Goal: Task Accomplishment & Management: Complete application form

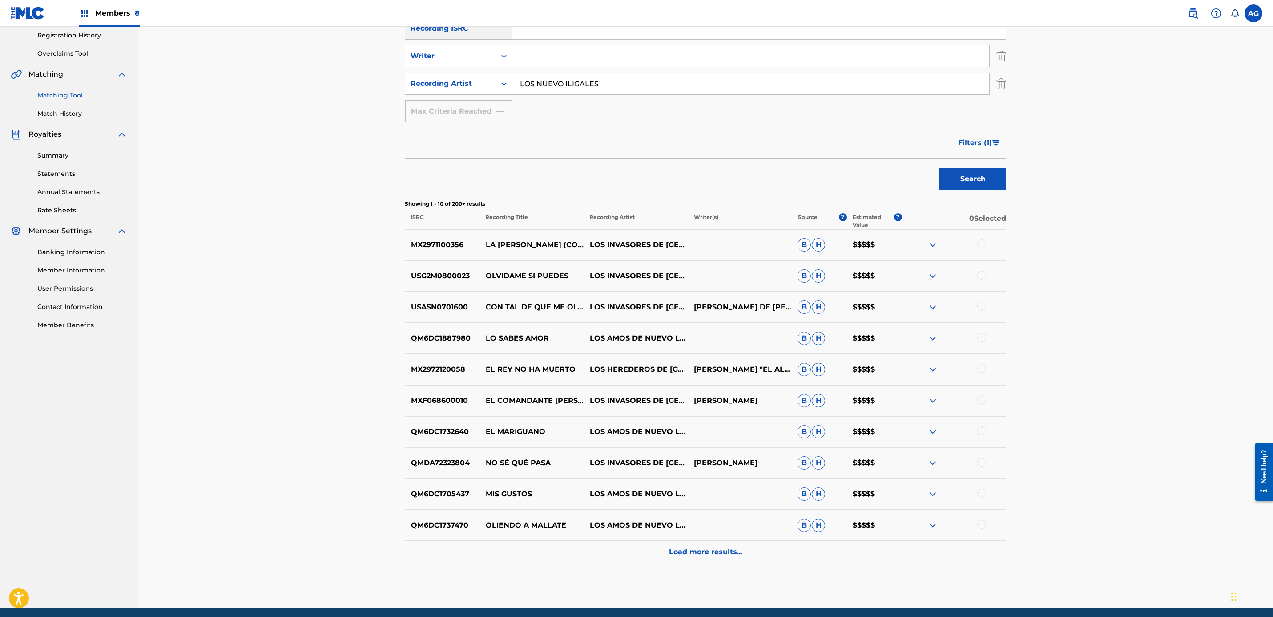
scroll to position [135, 0]
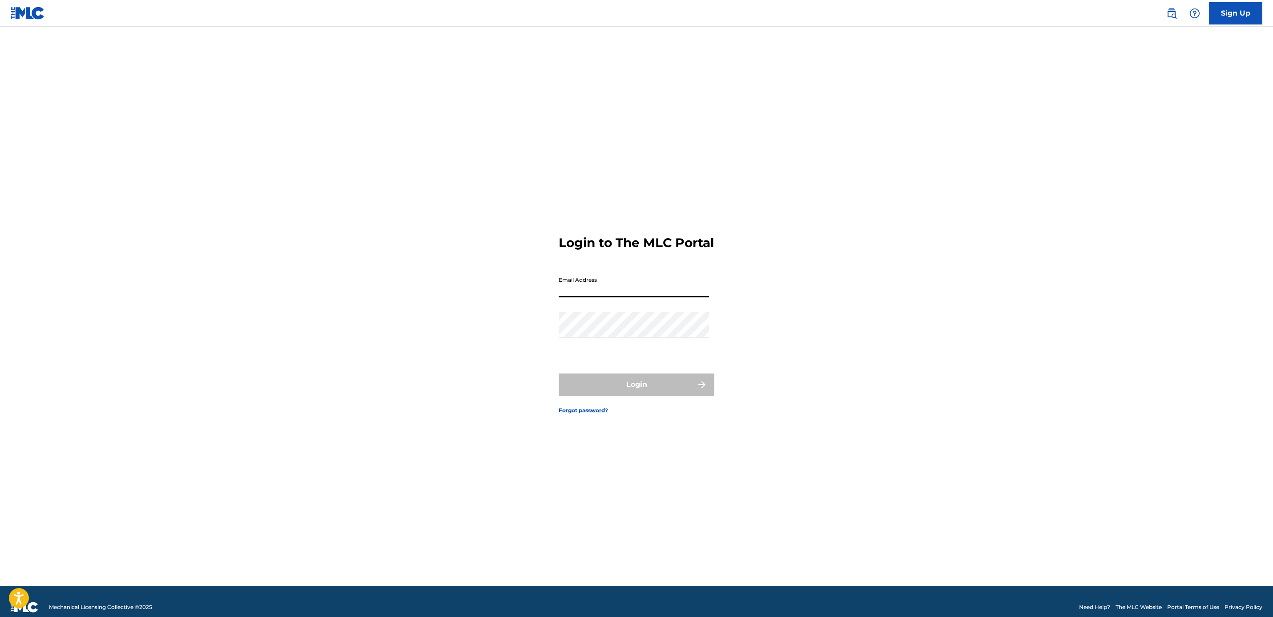
click at [594, 282] on input "Email Address" at bounding box center [634, 284] width 150 height 25
type input "[PERSON_NAME][EMAIL_ADDRESS][DOMAIN_NAME]"
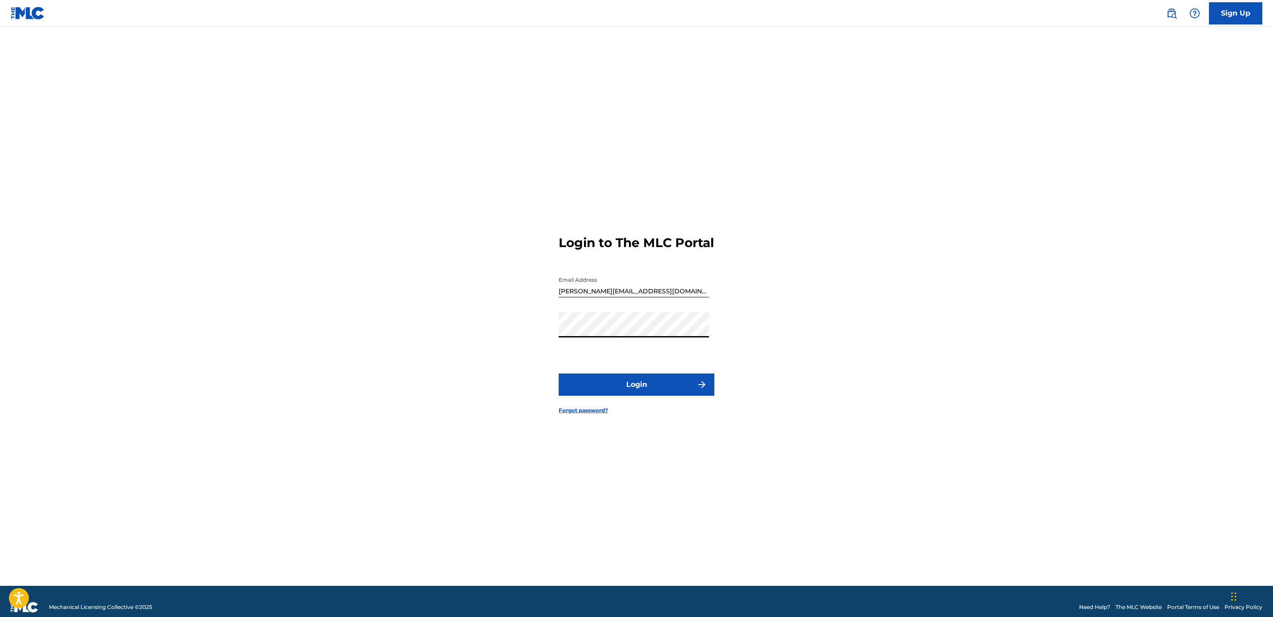
click at [568, 383] on button "Login" at bounding box center [637, 384] width 156 height 22
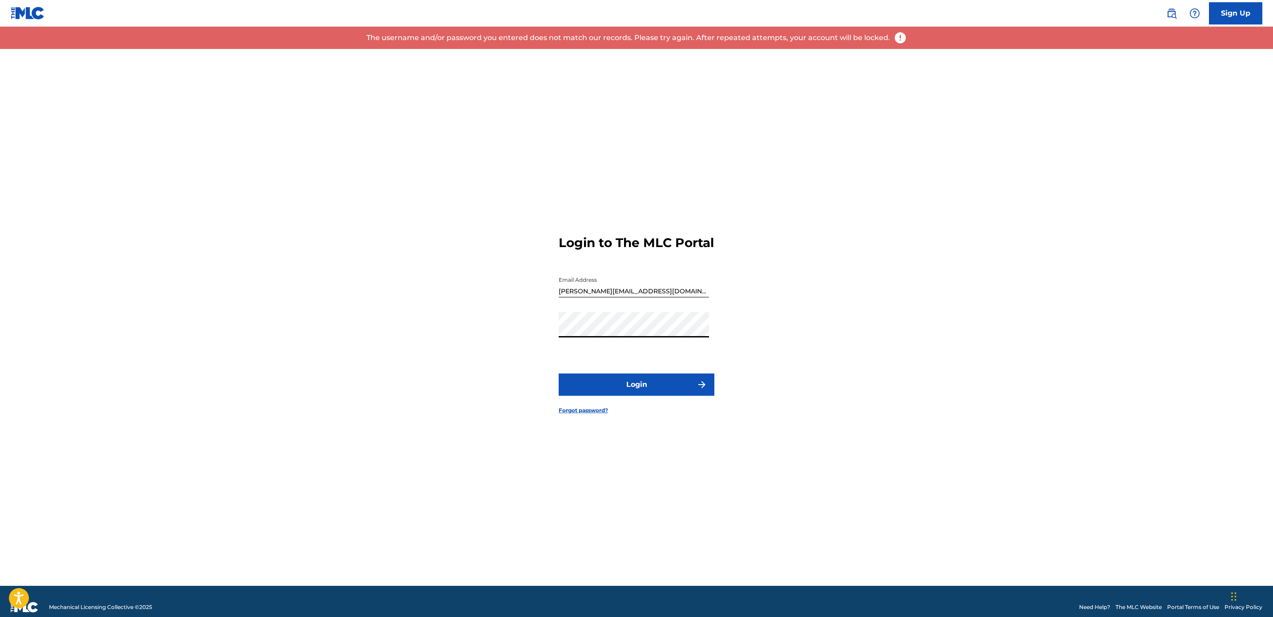
click at [466, 307] on div "Login to The MLC Portal Email Address [PERSON_NAME][EMAIL_ADDRESS][DOMAIN_NAME]…" at bounding box center [636, 317] width 623 height 536
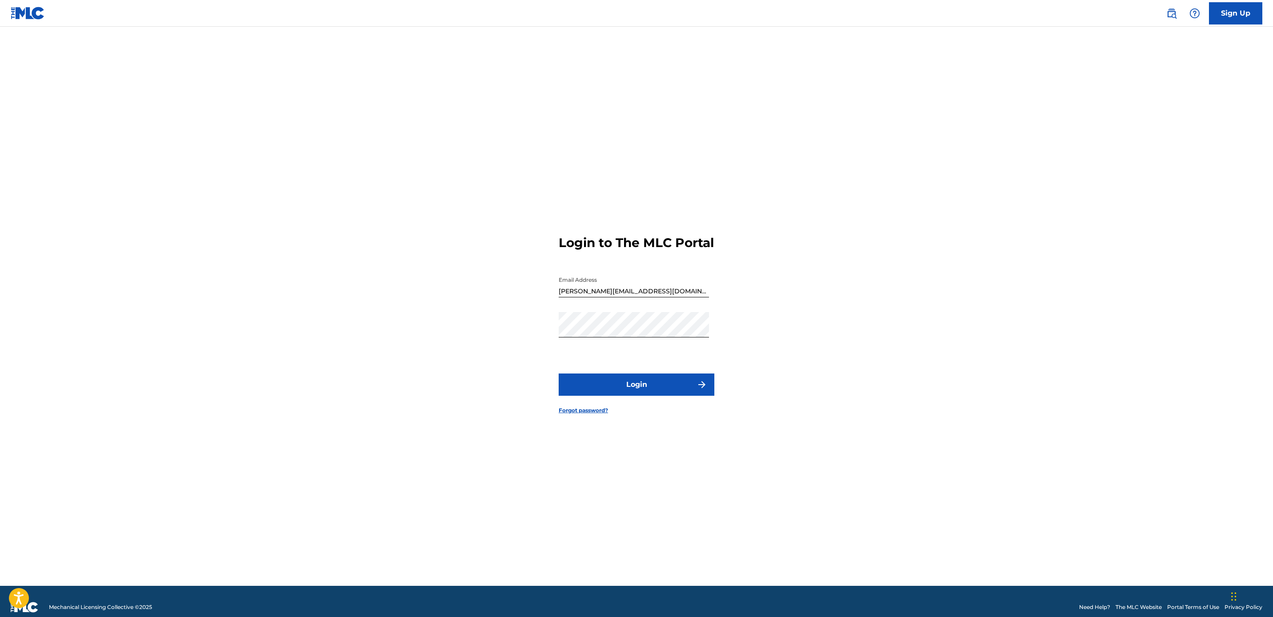
click at [582, 388] on button "Login" at bounding box center [637, 384] width 156 height 22
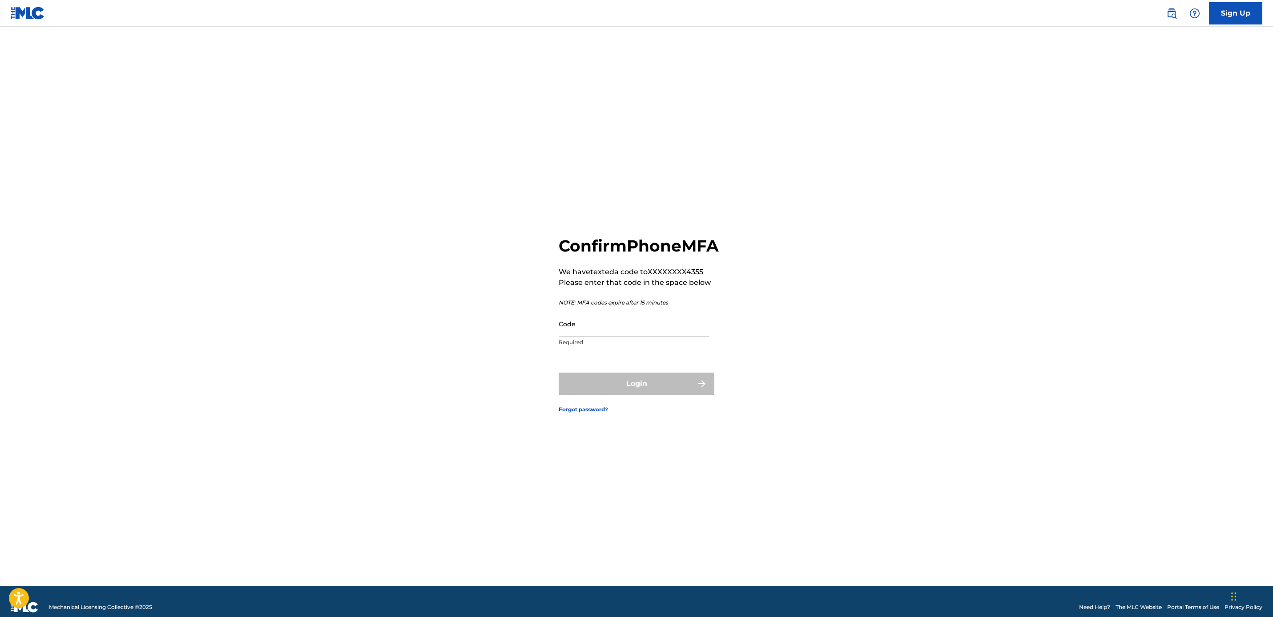
click at [612, 346] on p "Required" at bounding box center [634, 342] width 150 height 8
click at [617, 336] on input "Code" at bounding box center [634, 323] width 150 height 25
type input "481191"
click at [697, 389] on img "submit" at bounding box center [702, 383] width 11 height 11
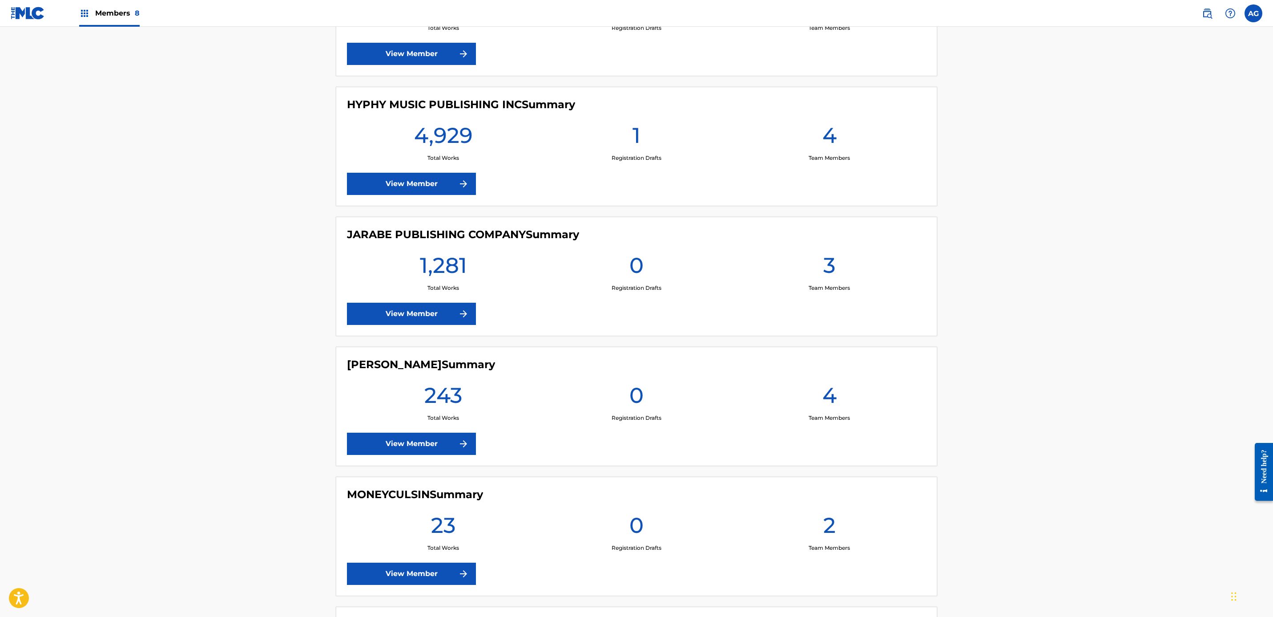
drag, startPoint x: 271, startPoint y: 344, endPoint x: 279, endPoint y: 391, distance: 47.3
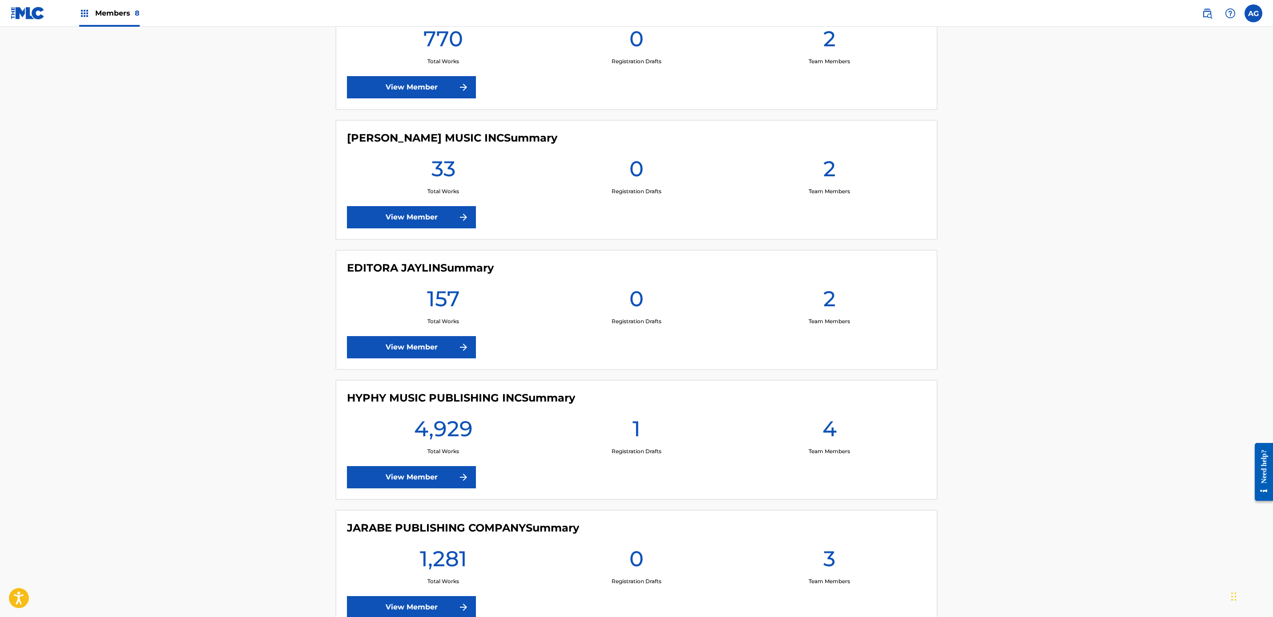
drag, startPoint x: 231, startPoint y: 175, endPoint x: 258, endPoint y: 139, distance: 44.8
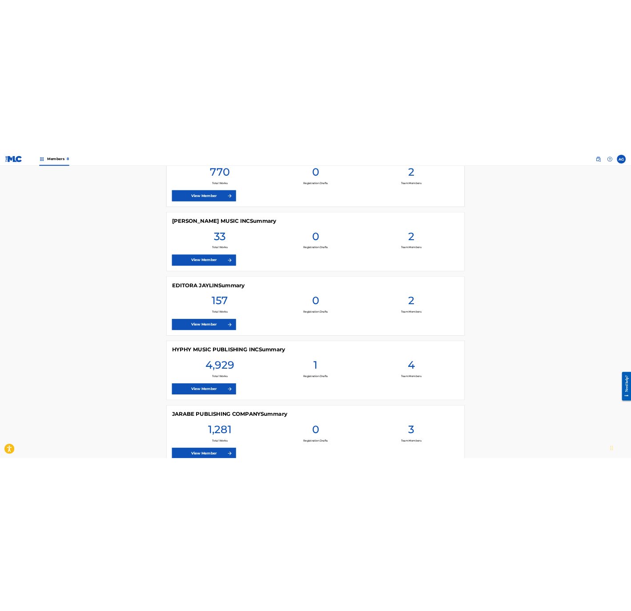
scroll to position [272, 0]
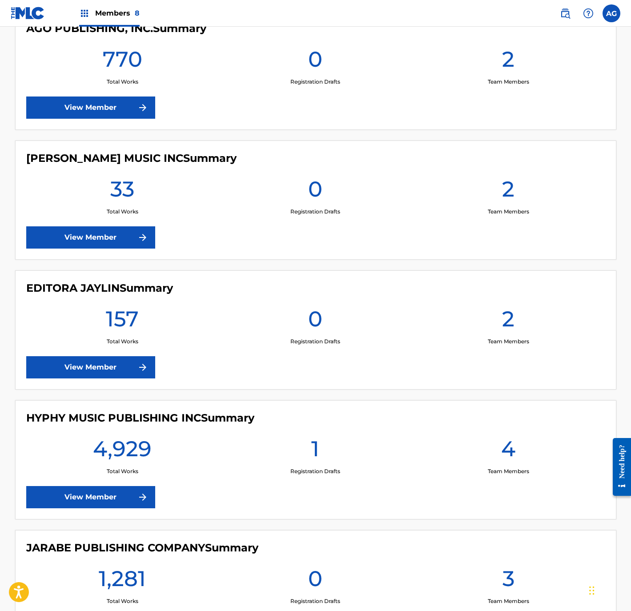
click at [125, 496] on link "View Member" at bounding box center [90, 497] width 129 height 22
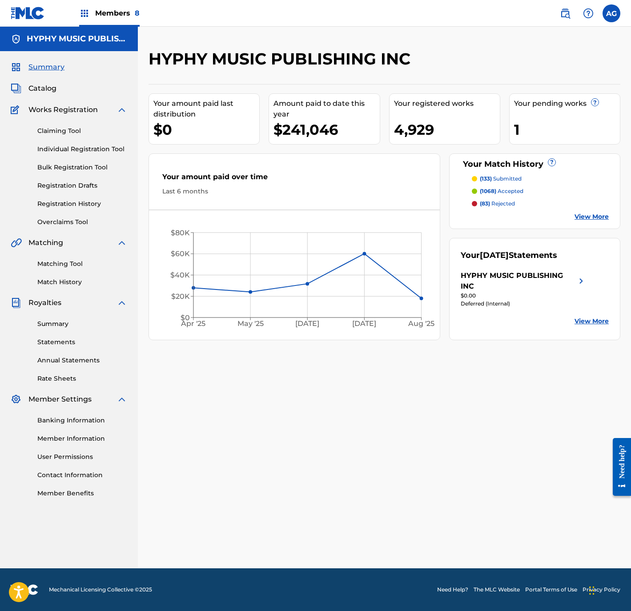
click at [96, 151] on link "Individual Registration Tool" at bounding box center [82, 149] width 90 height 9
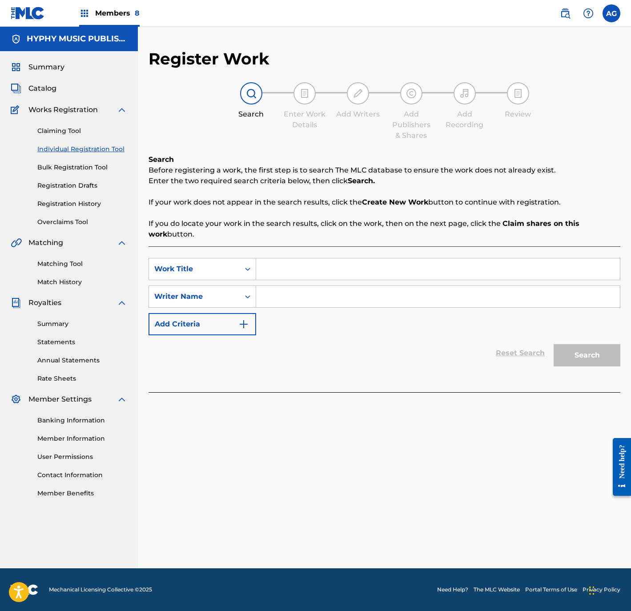
drag, startPoint x: 302, startPoint y: 259, endPoint x: 304, endPoint y: 273, distance: 14.0
click at [304, 275] on input "Search Form" at bounding box center [438, 268] width 364 height 21
paste input "EL GUSTO ME LO DOY"
type input "EL GUSTO ME LO DOY"
click at [297, 296] on input "Search Form" at bounding box center [438, 296] width 364 height 21
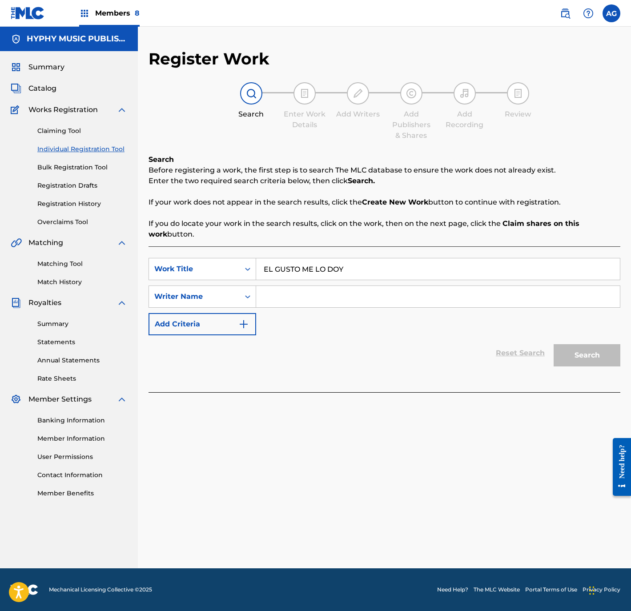
drag, startPoint x: 347, startPoint y: 306, endPoint x: 354, endPoint y: 306, distance: 6.2
click at [347, 306] on input "Search Form" at bounding box center [438, 296] width 364 height 21
paste input "JESUS ERICK JUAREZ ARCE"
type input "JESUS ERICK JUAREZ ARCE"
click at [570, 350] on button "Search" at bounding box center [587, 355] width 67 height 22
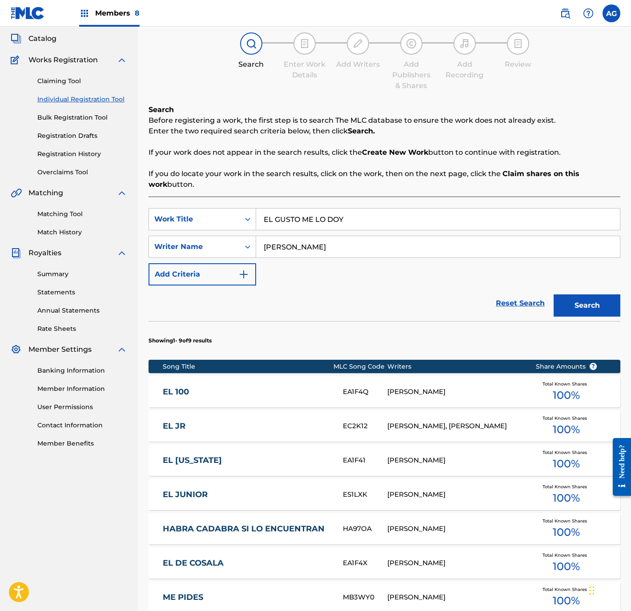
scroll to position [272, 0]
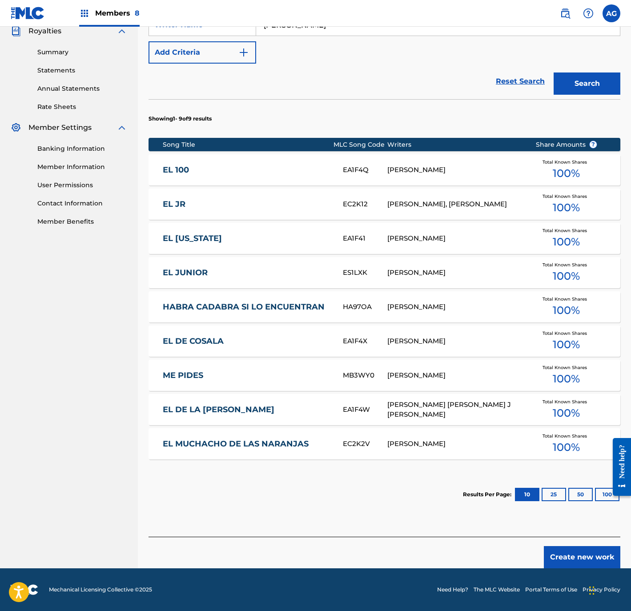
drag, startPoint x: 364, startPoint y: 336, endPoint x: 460, endPoint y: 486, distance: 177.6
click at [565, 554] on button "Create new work" at bounding box center [582, 557] width 77 height 22
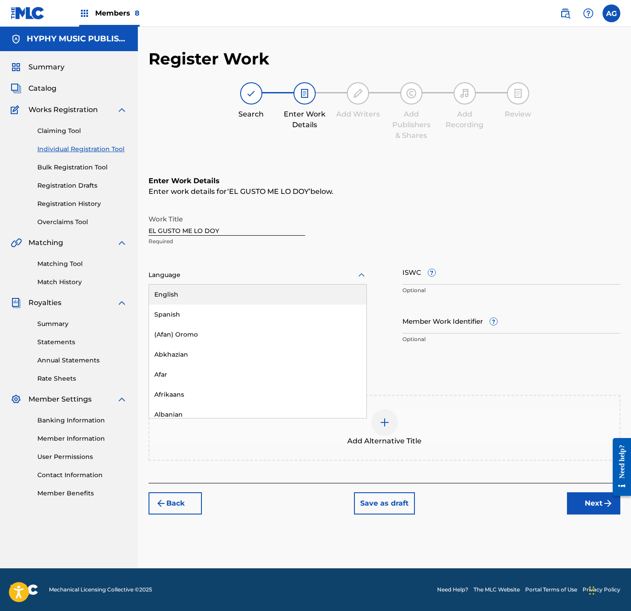
click at [297, 277] on div at bounding box center [258, 275] width 218 height 11
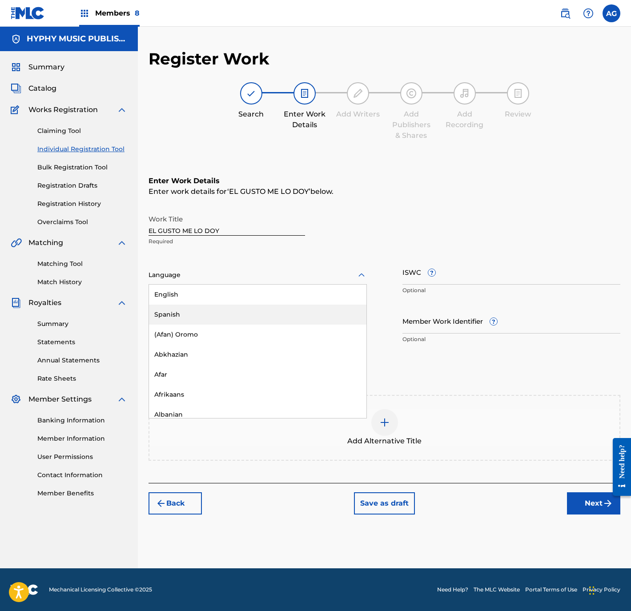
click at [259, 311] on div "Spanish" at bounding box center [258, 315] width 218 height 20
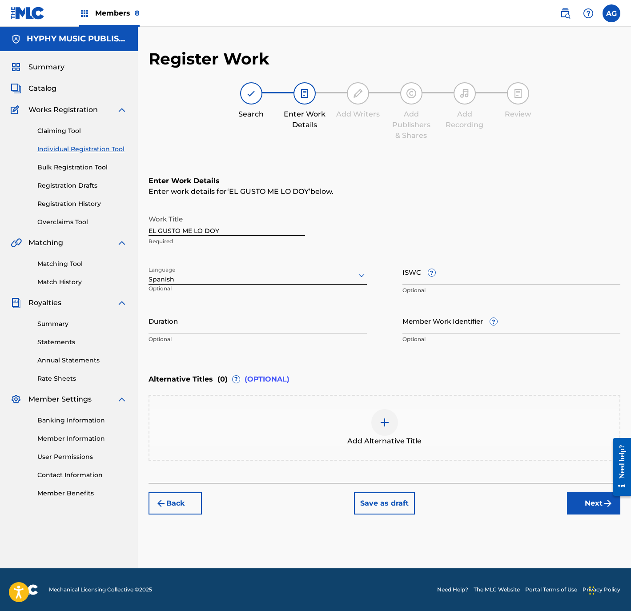
drag, startPoint x: 198, startPoint y: 341, endPoint x: 198, endPoint y: 335, distance: 5.3
click at [198, 341] on p "Optional" at bounding box center [258, 339] width 218 height 8
click at [199, 330] on input "Duration" at bounding box center [258, 320] width 218 height 25
type input "04:25"
click at [586, 510] on button "Next" at bounding box center [593, 503] width 53 height 22
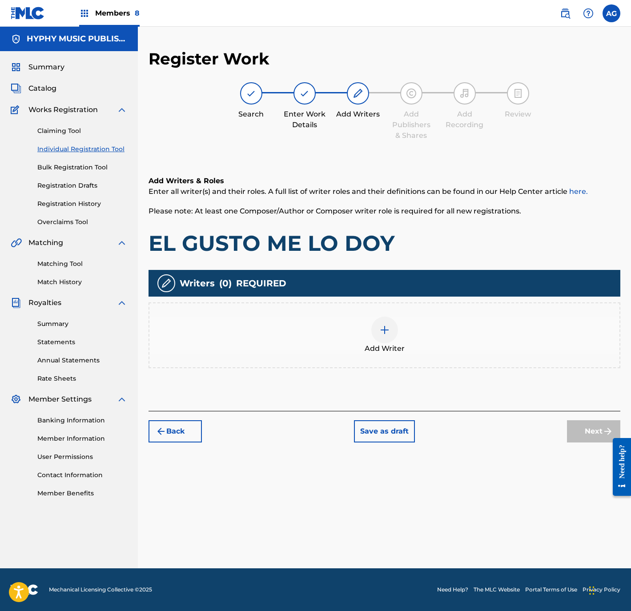
click at [408, 344] on div "Add Writer" at bounding box center [384, 335] width 470 height 37
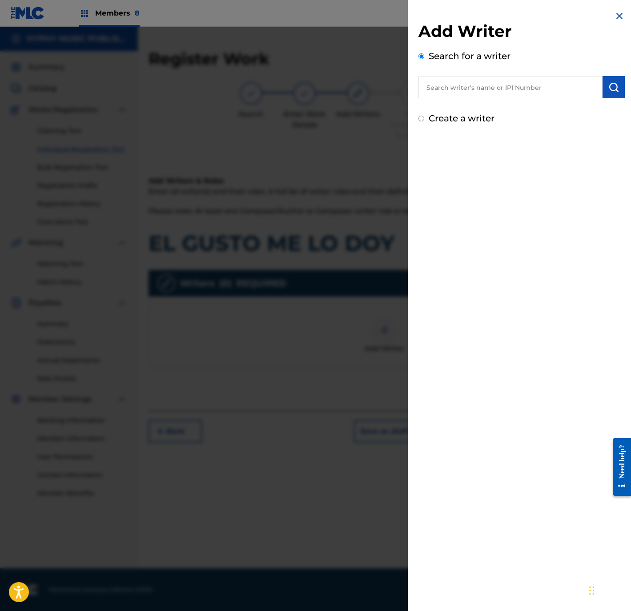
drag, startPoint x: 488, startPoint y: 84, endPoint x: 633, endPoint y: 85, distance: 144.6
click at [488, 84] on input "text" at bounding box center [511, 87] width 184 height 22
paste input "JESUS ERICK JUAREZ ARCE"
type input "JESUS ERICK JUAREZ ARCE"
click at [618, 84] on button "submit" at bounding box center [614, 87] width 22 height 22
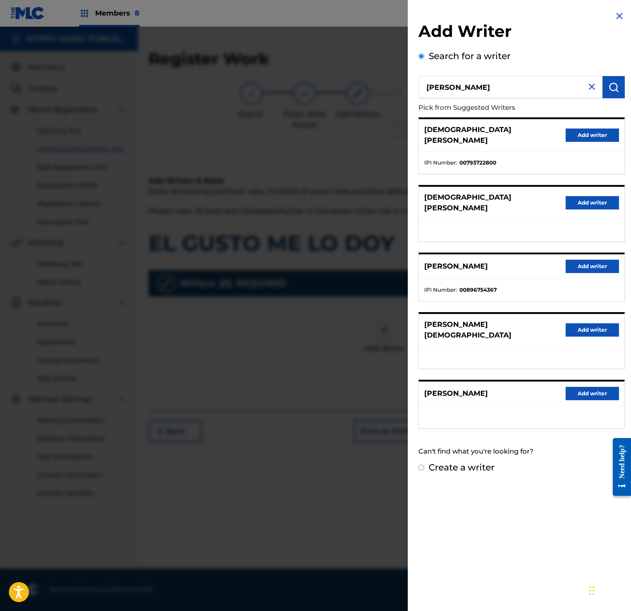
click at [593, 260] on button "Add writer" at bounding box center [592, 266] width 53 height 13
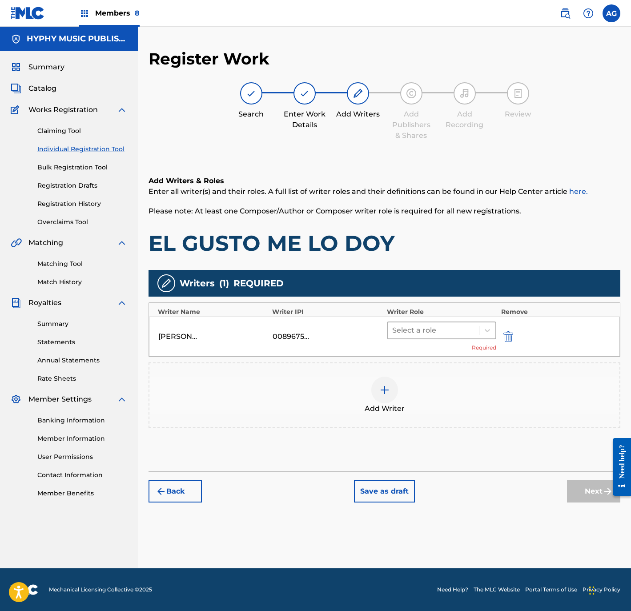
click at [424, 333] on div at bounding box center [433, 330] width 83 height 12
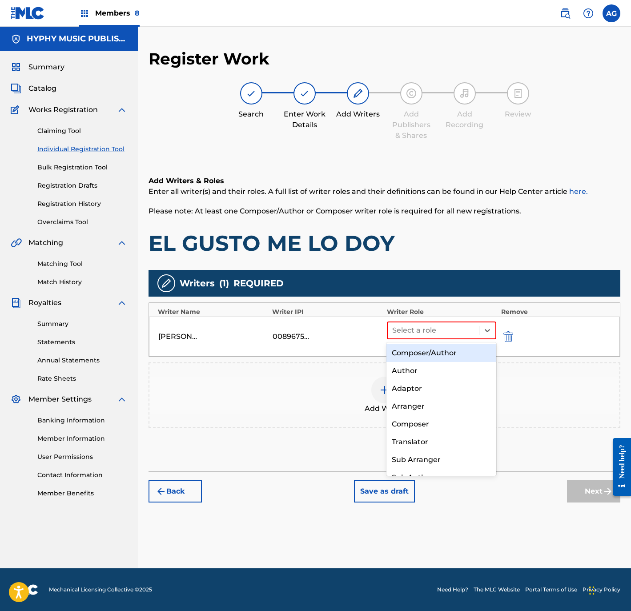
click at [425, 354] on div "Composer/Author" at bounding box center [441, 353] width 109 height 18
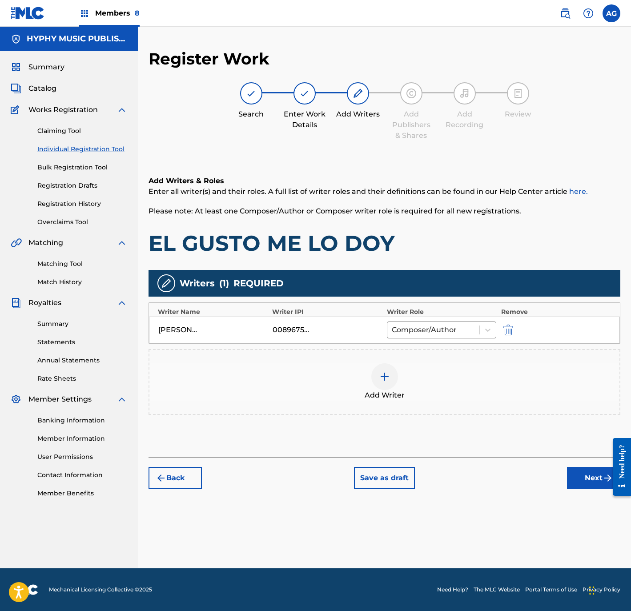
click at [587, 479] on button "Next" at bounding box center [593, 478] width 53 height 22
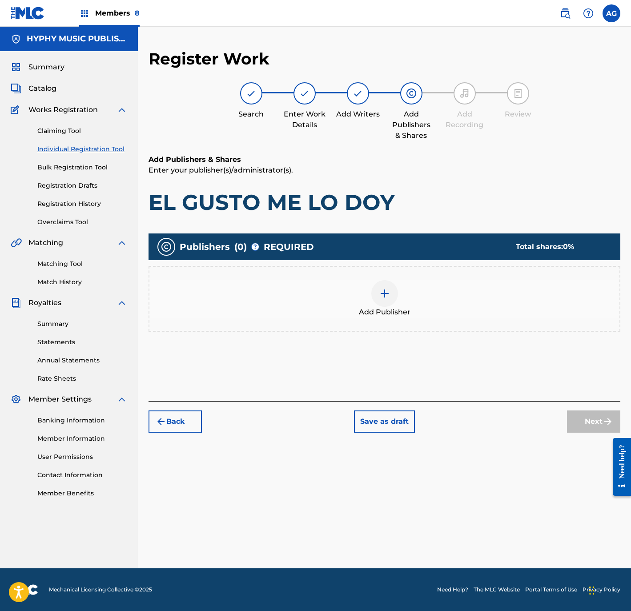
click at [416, 321] on div "Add Publisher" at bounding box center [385, 299] width 472 height 66
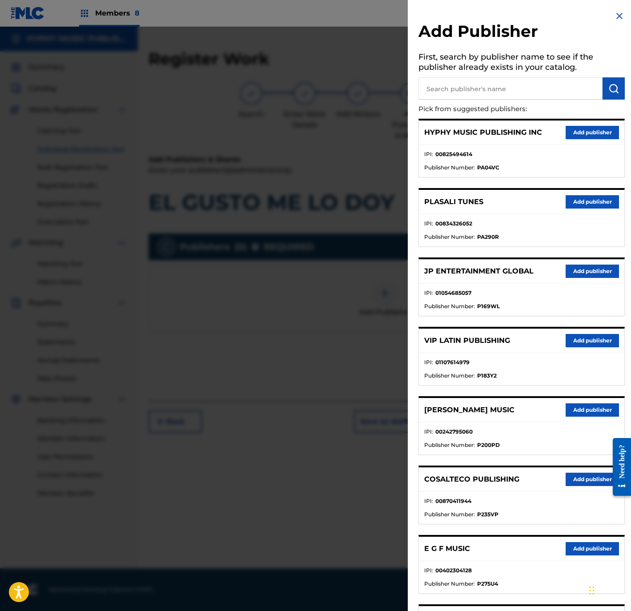
click at [578, 131] on button "Add publisher" at bounding box center [592, 132] width 53 height 13
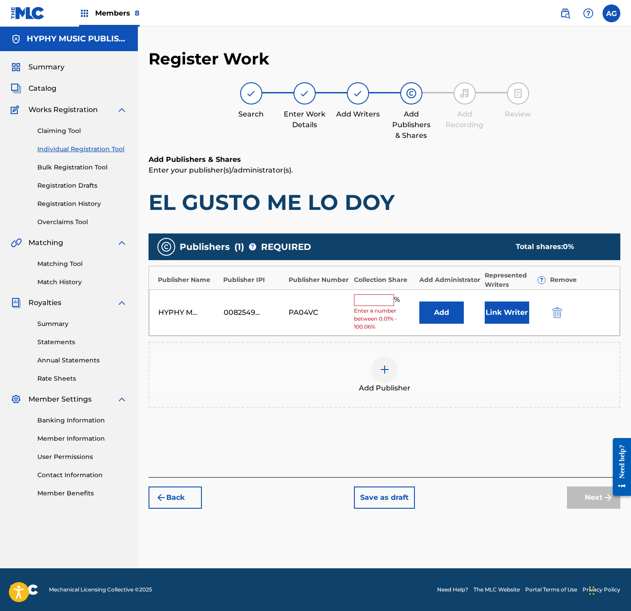
click at [385, 309] on span "Enter a number between 0.01% - 100.06%" at bounding box center [384, 319] width 61 height 24
click at [383, 303] on input "text" at bounding box center [374, 300] width 40 height 12
type input "100"
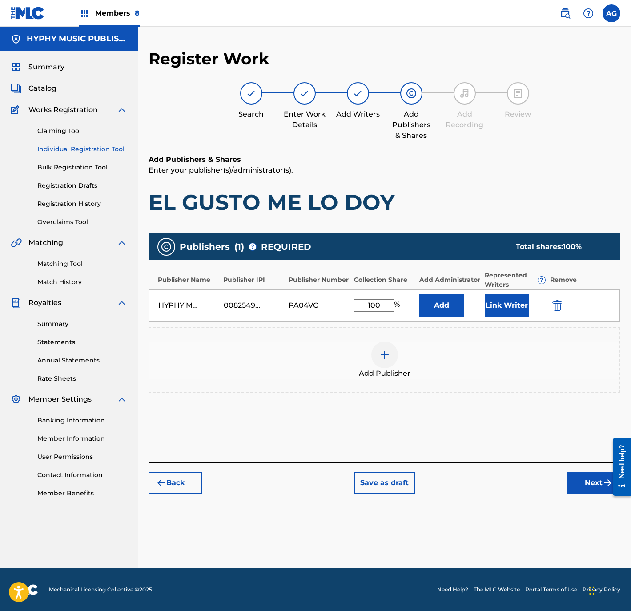
click at [500, 309] on button "Link Writer" at bounding box center [507, 305] width 44 height 22
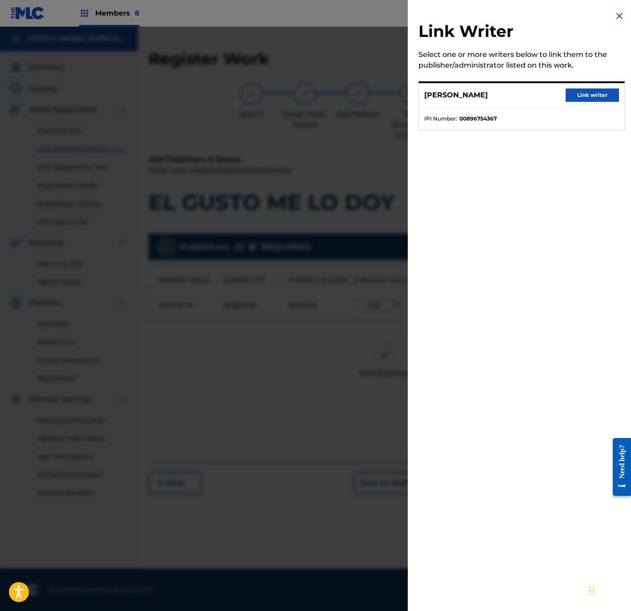
click at [590, 92] on button "Link writer" at bounding box center [592, 95] width 53 height 13
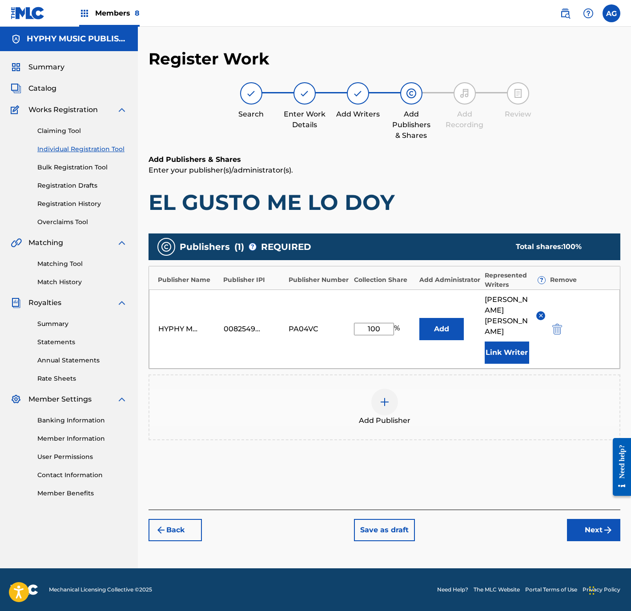
click at [590, 529] on button "Next" at bounding box center [593, 530] width 53 height 22
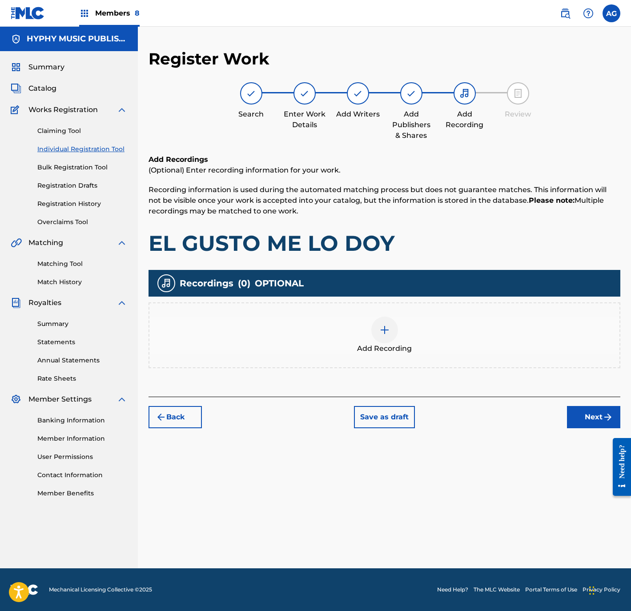
click at [395, 339] on div "Add Recording" at bounding box center [384, 335] width 470 height 37
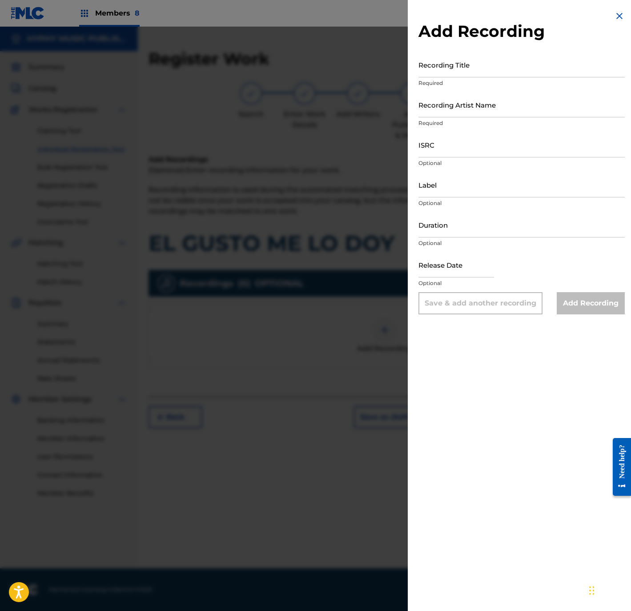
click at [496, 69] on input "Recording Title" at bounding box center [522, 64] width 206 height 25
paste input "El Gusto Me Lo Doy"
type input "El Gusto Me Lo Doy"
click at [517, 112] on input "Recording Artist Name" at bounding box center [522, 104] width 206 height 25
paste input "Los Varones de Culiacán"
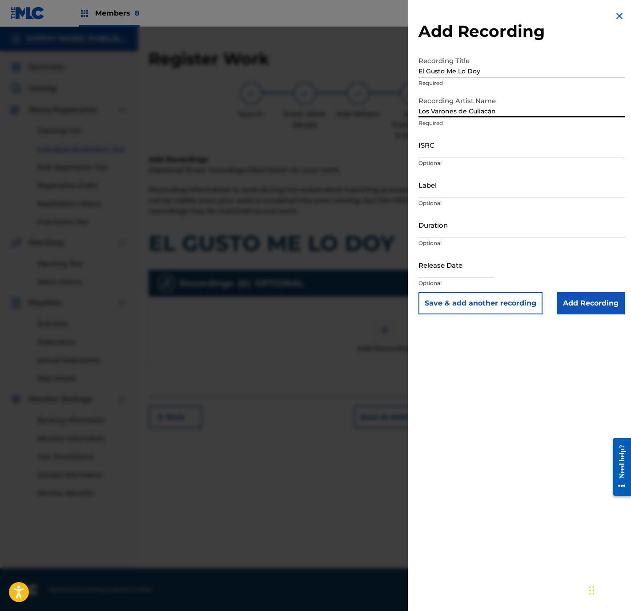
type input "Los Varones de Culiacán"
drag, startPoint x: 488, startPoint y: 404, endPoint x: 486, endPoint y: 399, distance: 5.4
click at [488, 403] on div "Add Recording Recording Title El Gusto Me Lo Doy Required Recording Artist Name…" at bounding box center [522, 305] width 228 height 611
click at [455, 193] on input "Label" at bounding box center [522, 184] width 206 height 25
paste input "Arce Music"
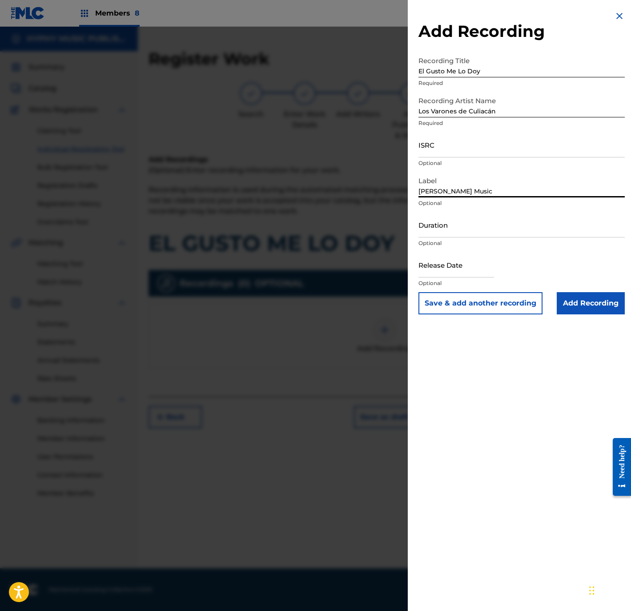
type input "Arce Music"
drag, startPoint x: 489, startPoint y: 418, endPoint x: 468, endPoint y: 291, distance: 128.6
click at [489, 412] on div "Add Recording Recording Title El Gusto Me Lo Doy Required Recording Artist Name…" at bounding box center [522, 305] width 228 height 611
click at [438, 231] on input "Duration" at bounding box center [522, 224] width 206 height 25
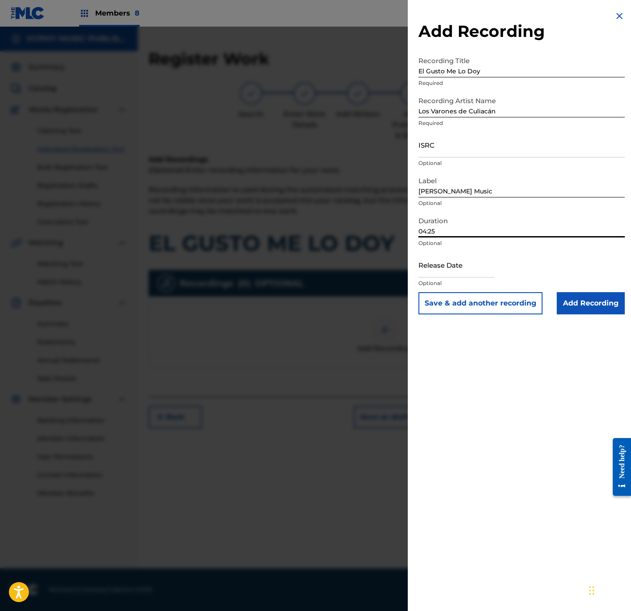
type input "04:25"
click at [457, 434] on div "Add Recording Recording Title El Gusto Me Lo Doy Required Recording Artist Name…" at bounding box center [522, 305] width 228 height 611
select select "8"
select select "2025"
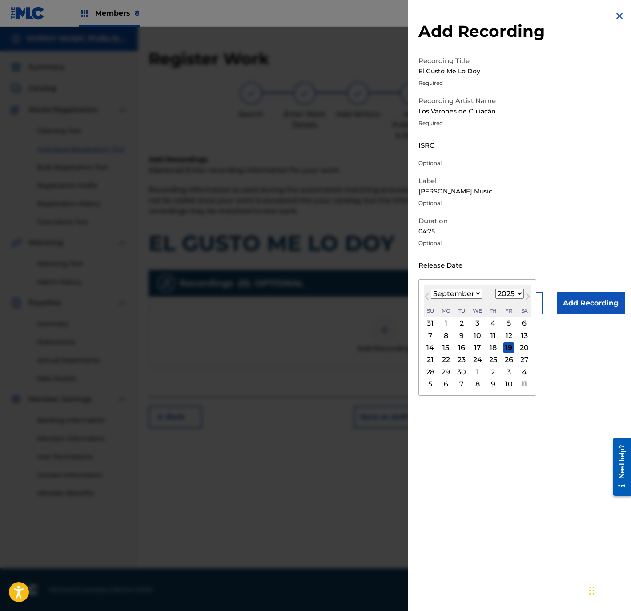
click at [462, 265] on input "text" at bounding box center [457, 264] width 76 height 25
click at [509, 350] on div "19" at bounding box center [509, 348] width 11 height 11
type input "September 19 2025"
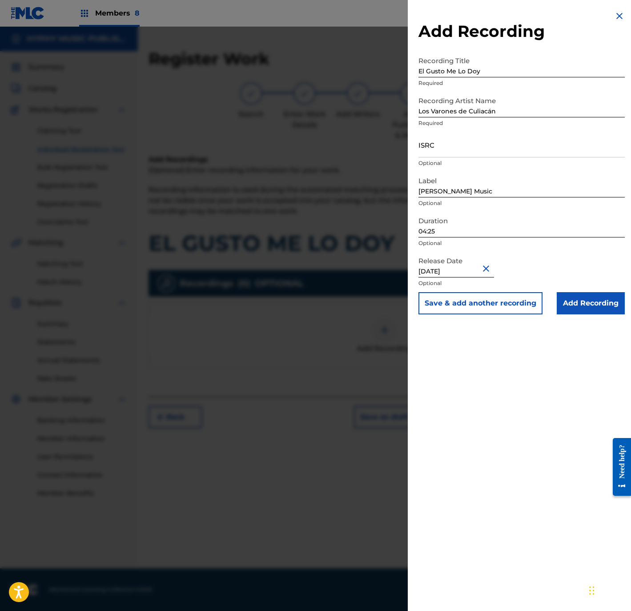
click at [573, 310] on input "Add Recording" at bounding box center [591, 303] width 68 height 22
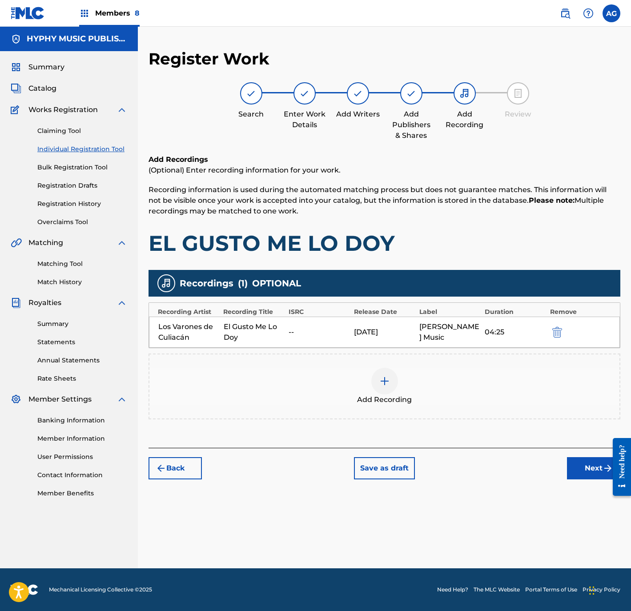
click at [580, 472] on button "Next" at bounding box center [593, 468] width 53 height 22
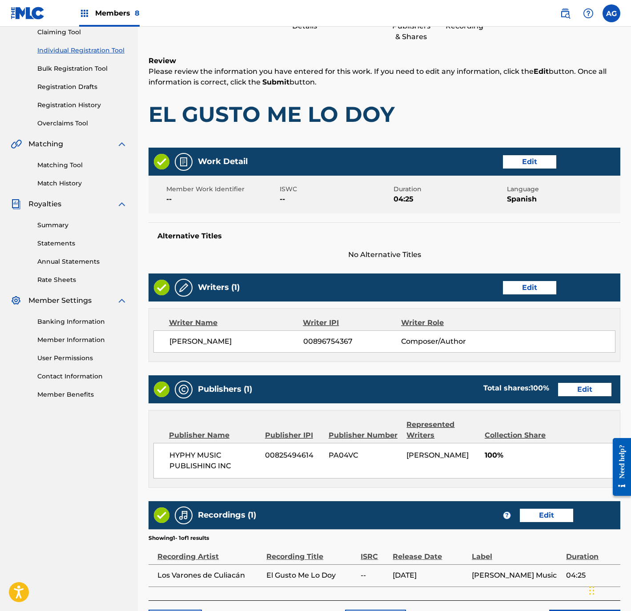
scroll to position [164, 0]
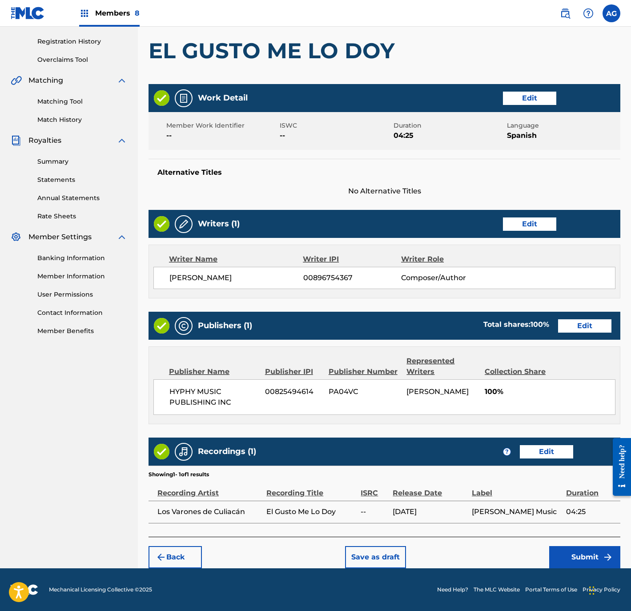
drag, startPoint x: 426, startPoint y: 400, endPoint x: 439, endPoint y: 504, distance: 104.1
click at [578, 550] on button "Submit" at bounding box center [584, 557] width 71 height 22
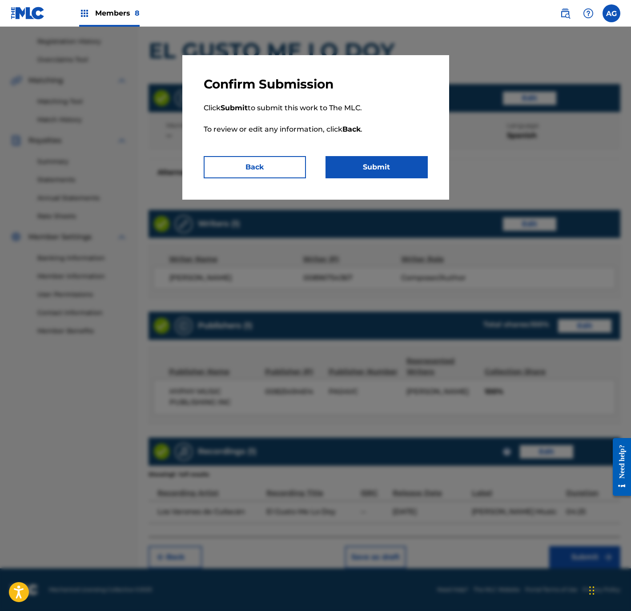
click at [382, 171] on button "Submit" at bounding box center [377, 167] width 102 height 22
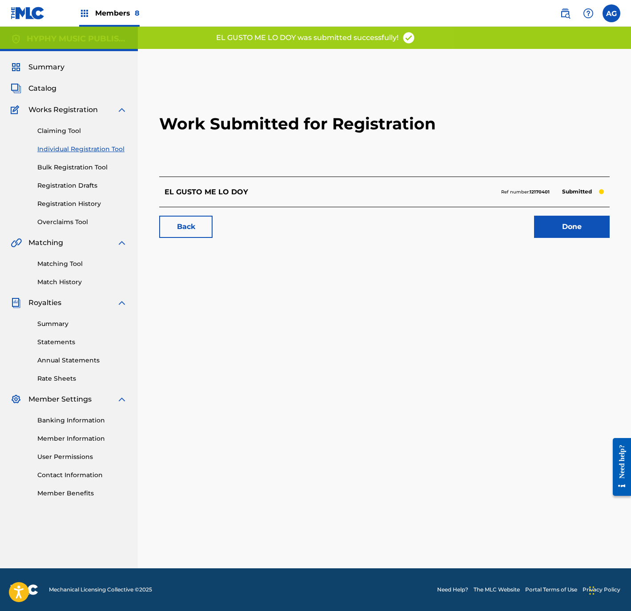
click at [552, 218] on link "Done" at bounding box center [572, 227] width 76 height 22
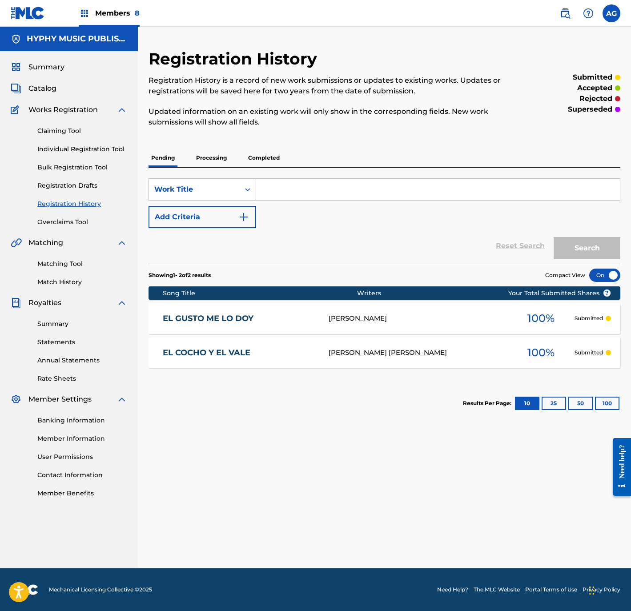
click at [438, 428] on div "Registration History Registration History is a record of new work submissions o…" at bounding box center [384, 309] width 493 height 520
click at [295, 464] on div "Registration History Registration History is a record of new work submissions o…" at bounding box center [384, 309] width 493 height 520
click at [340, 497] on div "Registration History Registration History is a record of new work submissions o…" at bounding box center [384, 309] width 493 height 520
click at [66, 147] on link "Individual Registration Tool" at bounding box center [82, 149] width 90 height 9
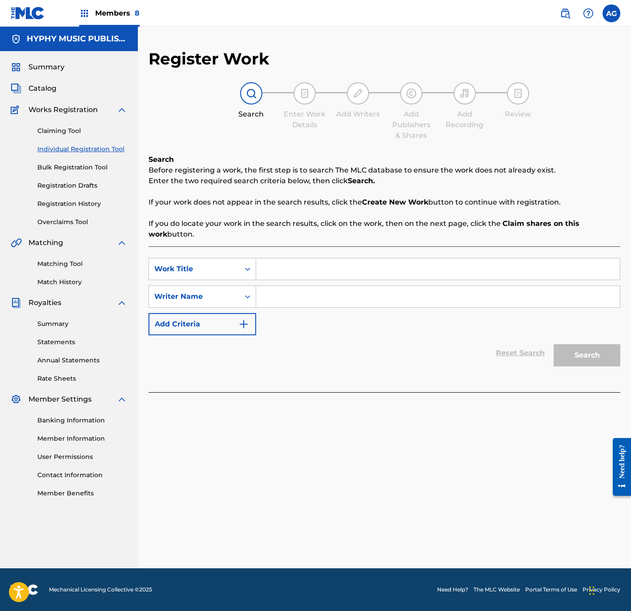
click at [296, 254] on div "SearchWithCriteria859540b1-0e1a-4c7a-a8d0-dd7a5081fb43 Work Title SearchWithCri…" at bounding box center [385, 319] width 472 height 146
click at [290, 268] on input "Search Form" at bounding box center [438, 268] width 364 height 21
paste input "EL CHIVO MEE"
type input "EL CHIVO MEE"
click at [308, 299] on input "Search Form" at bounding box center [438, 296] width 364 height 21
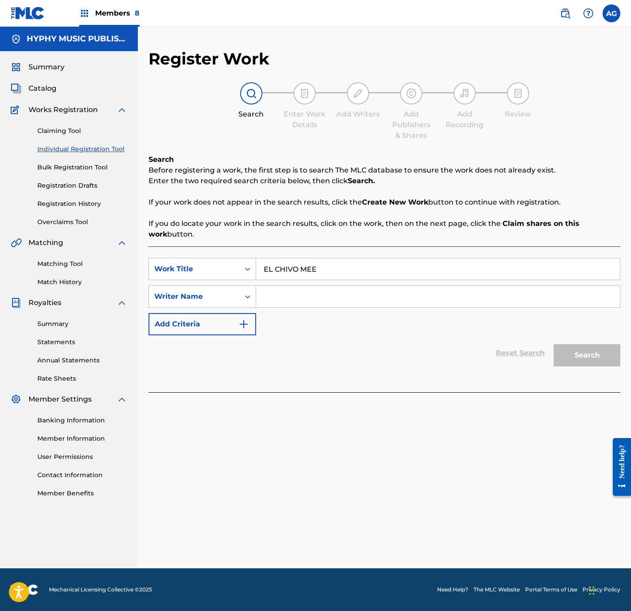
drag, startPoint x: 298, startPoint y: 301, endPoint x: 41, endPoint y: 379, distance: 268.0
click at [298, 300] on input "Search Form" at bounding box center [438, 296] width 364 height 21
paste input "FRANCISCO J SARMIENTO"
type input "FRANCISCO J SARMIENTO"
click at [36, 90] on span "Catalog" at bounding box center [42, 88] width 28 height 11
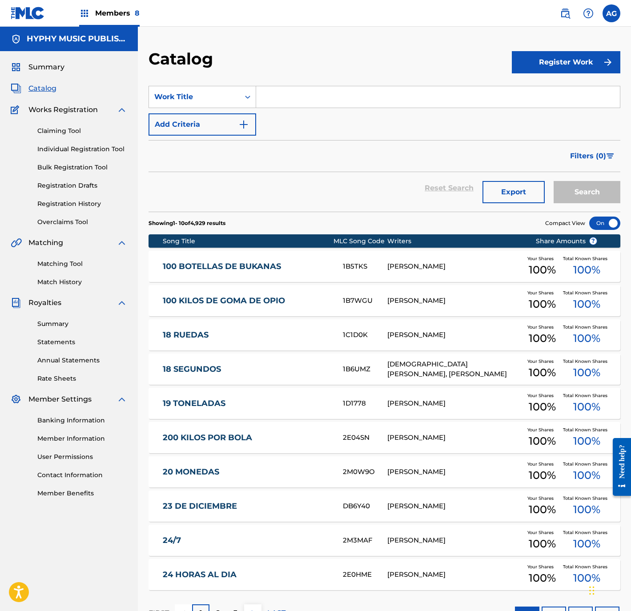
click at [315, 92] on input "Search Form" at bounding box center [438, 96] width 364 height 21
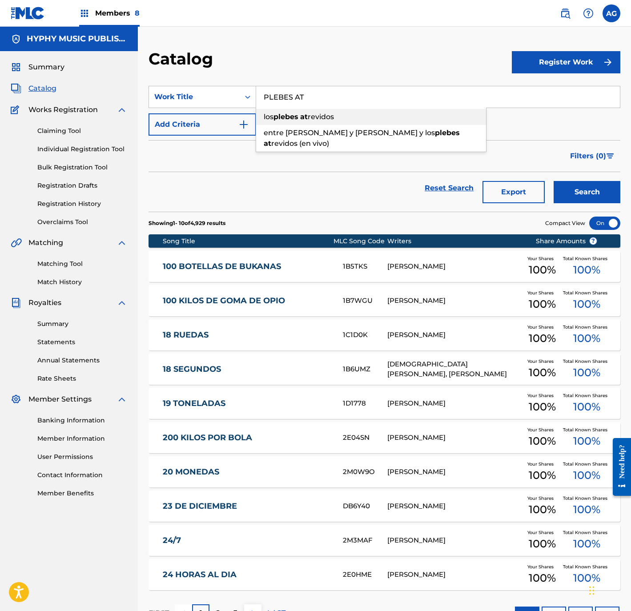
click at [342, 119] on div "los plebes at revidos" at bounding box center [371, 117] width 230 height 16
type input "los plebes atrevidos"
click at [574, 185] on button "Search" at bounding box center [587, 192] width 67 height 22
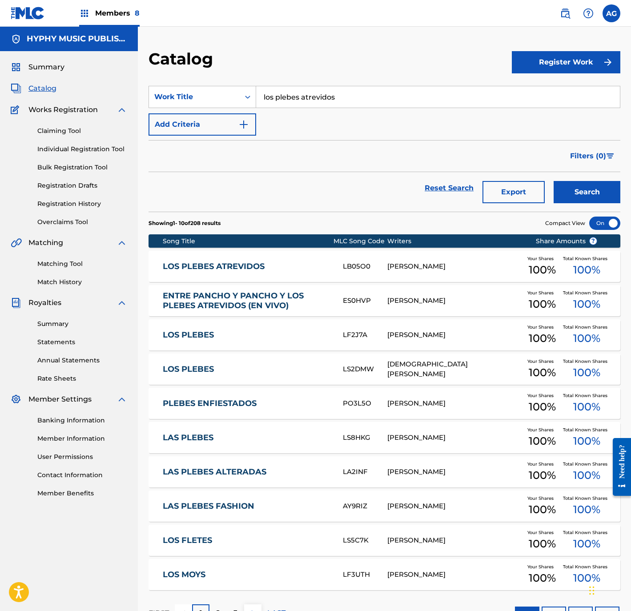
click at [301, 262] on link "LOS PLEBES ATREVIDOS" at bounding box center [247, 267] width 168 height 10
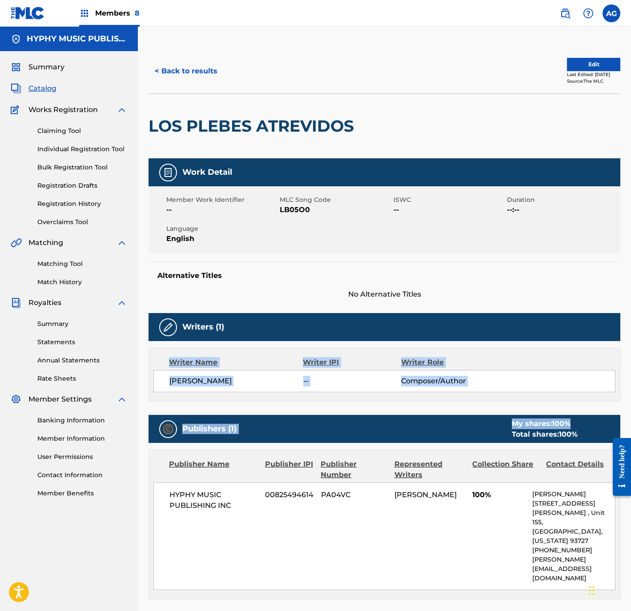
drag, startPoint x: 630, startPoint y: 340, endPoint x: 619, endPoint y: 392, distance: 53.2
click at [621, 398] on div "< Back to results Edit Last Edited: April 08, 2025 Source: The MLC LOS PLEBES A…" at bounding box center [384, 534] width 493 height 970
click at [587, 70] on button "Edit" at bounding box center [593, 64] width 53 height 13
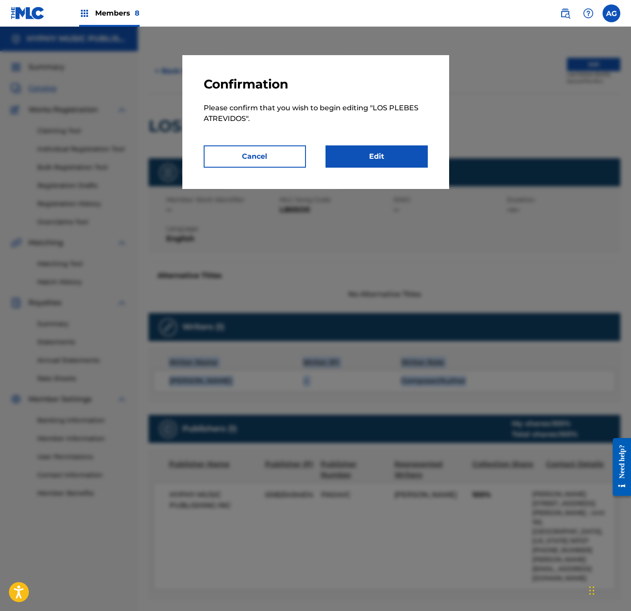
click at [423, 155] on link "Edit" at bounding box center [377, 156] width 102 height 22
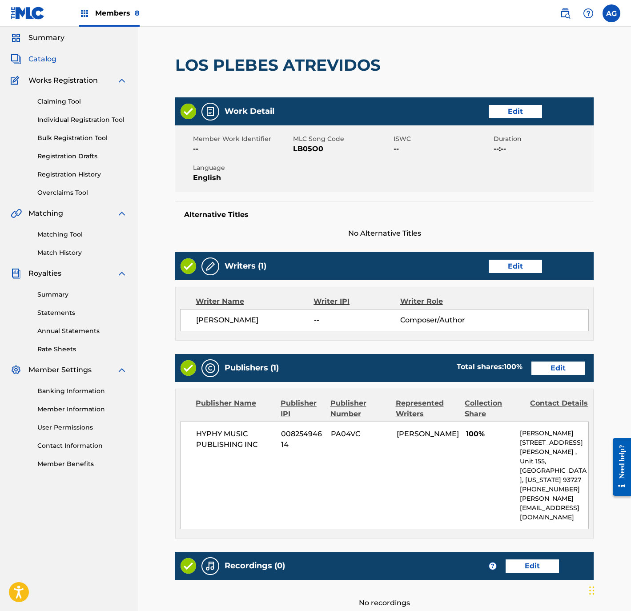
scroll to position [129, 0]
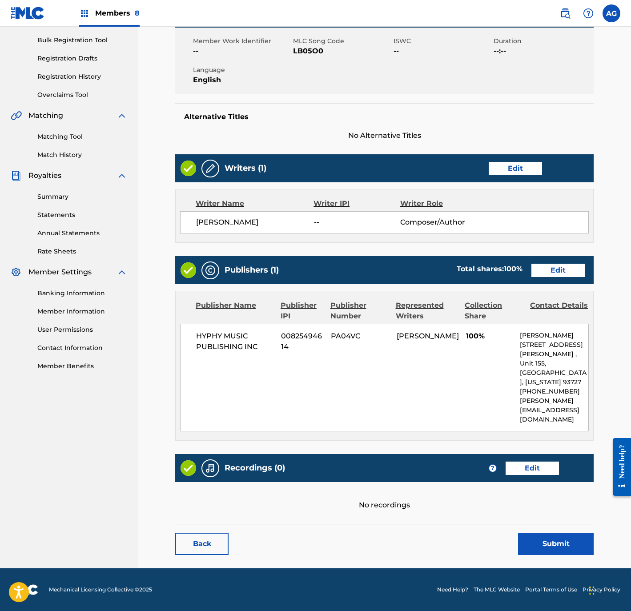
drag, startPoint x: 581, startPoint y: 279, endPoint x: 569, endPoint y: 380, distance: 101.7
click at [529, 457] on div "Recordings (0) ? Edit" at bounding box center [384, 468] width 419 height 28
click at [530, 462] on link "Edit" at bounding box center [532, 468] width 53 height 13
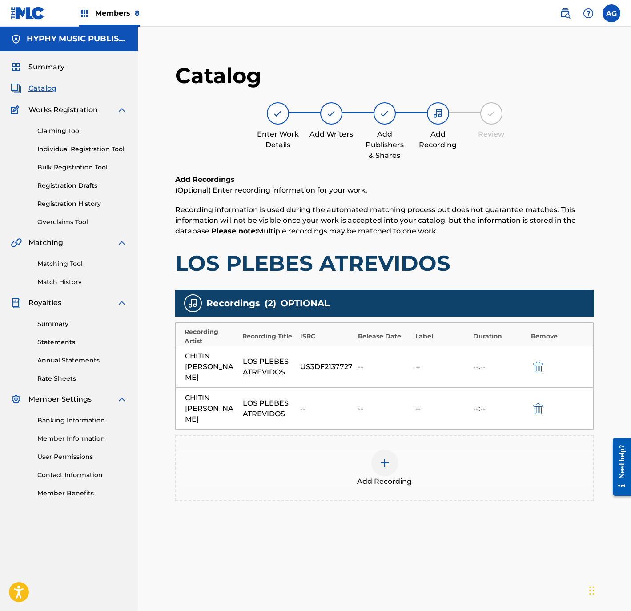
click at [395, 450] on div at bounding box center [384, 463] width 27 height 27
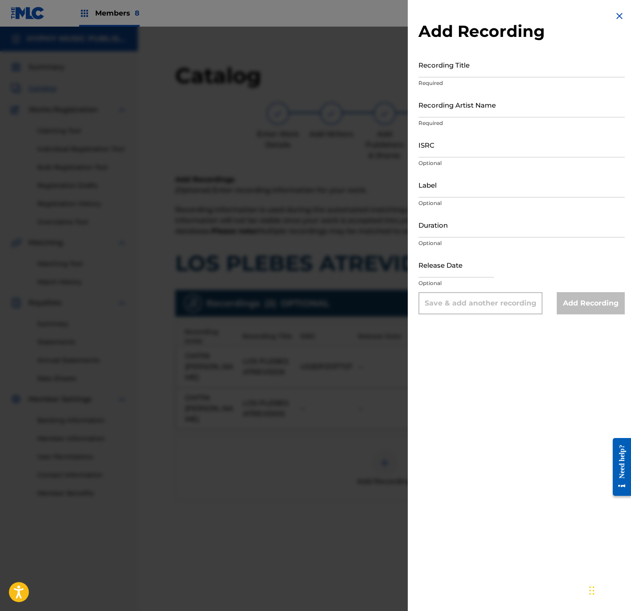
click at [474, 69] on input "Recording Title" at bounding box center [522, 64] width 206 height 25
click at [474, 69] on input "lOS REYNALDOS DE LA SIERRA" at bounding box center [522, 64] width 206 height 25
type input "lOS REYNALDOS DE LA SIERRA"
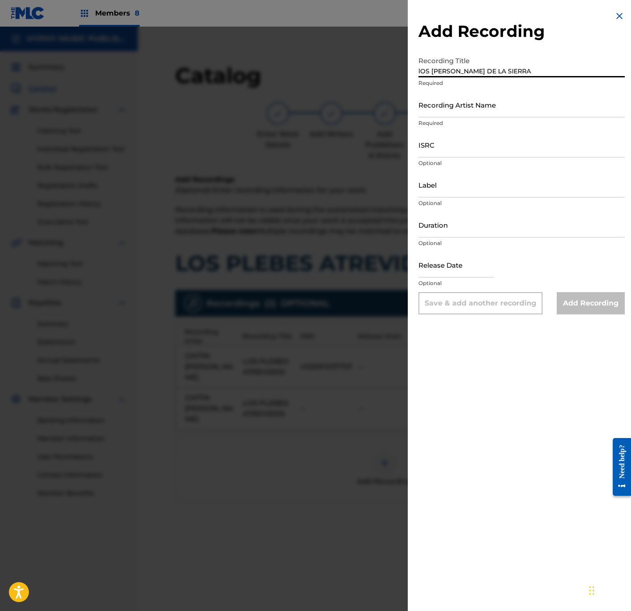
click at [476, 111] on input "Recording Artist Name" at bounding box center [522, 104] width 206 height 25
paste input "lOS REYNALDOS DE LA SIERRA"
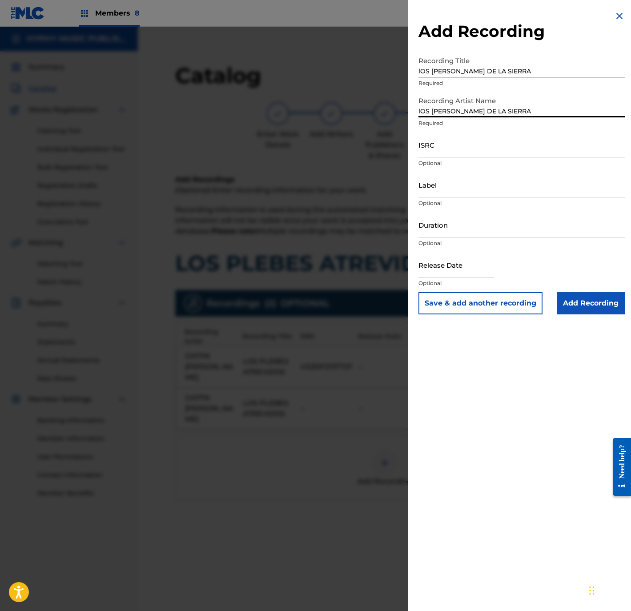
type input "lOS REYNALDOS DE LA SIERRA"
click at [534, 71] on input "lOS REYNALDOS DE LA SIERRA" at bounding box center [522, 64] width 206 height 25
type input "l"
type input "L"
type input "CORRIDO DE LO PLEBES ATREVIDOS"
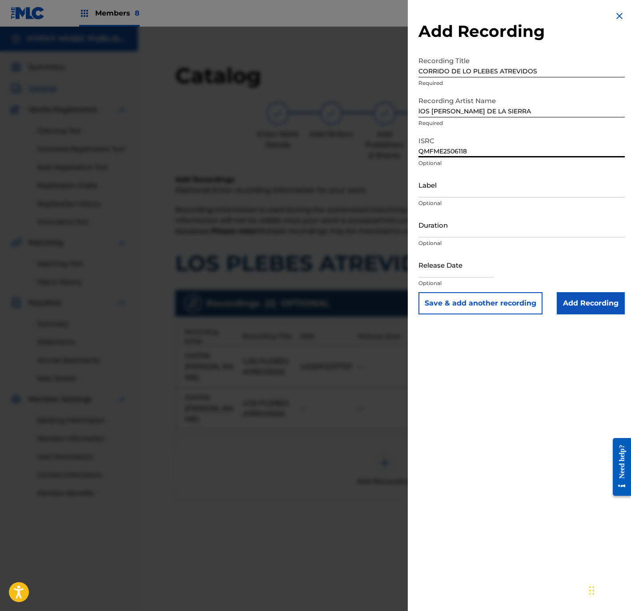
type input "QMFME2506118"
click at [582, 307] on input "Add Recording" at bounding box center [591, 303] width 68 height 22
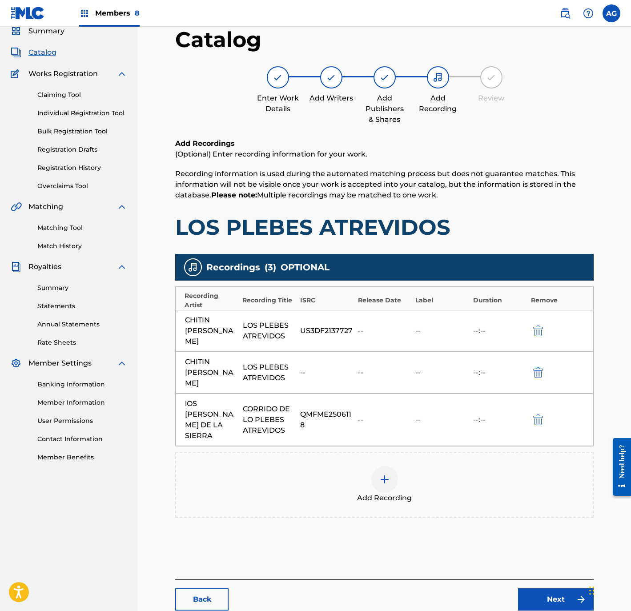
scroll to position [91, 0]
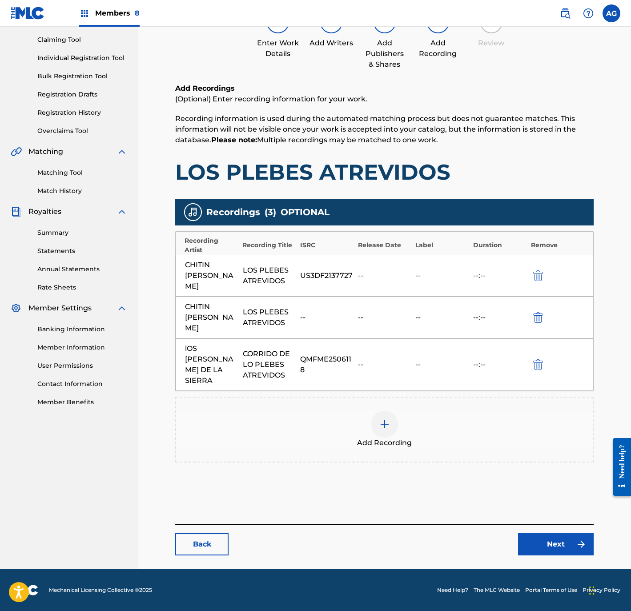
drag, startPoint x: 481, startPoint y: 510, endPoint x: 498, endPoint y: 561, distance: 53.6
click at [586, 540] on img at bounding box center [581, 544] width 11 height 11
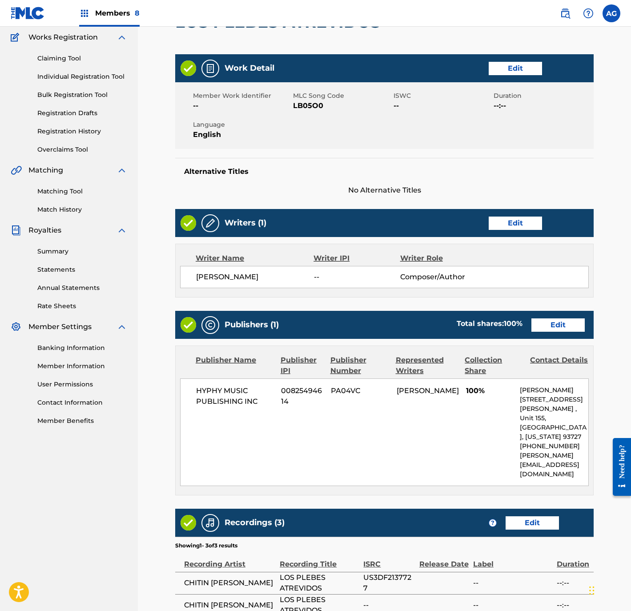
scroll to position [203, 0]
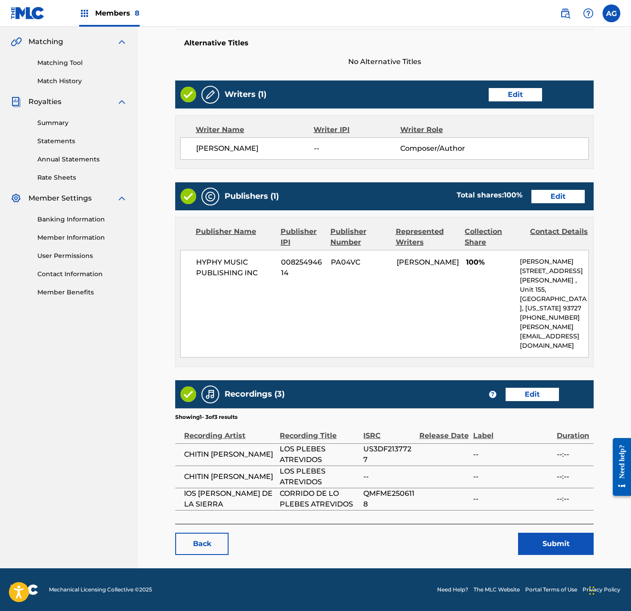
drag, startPoint x: 377, startPoint y: 403, endPoint x: 400, endPoint y: 521, distance: 120.2
click at [545, 544] on button "Submit" at bounding box center [556, 544] width 76 height 22
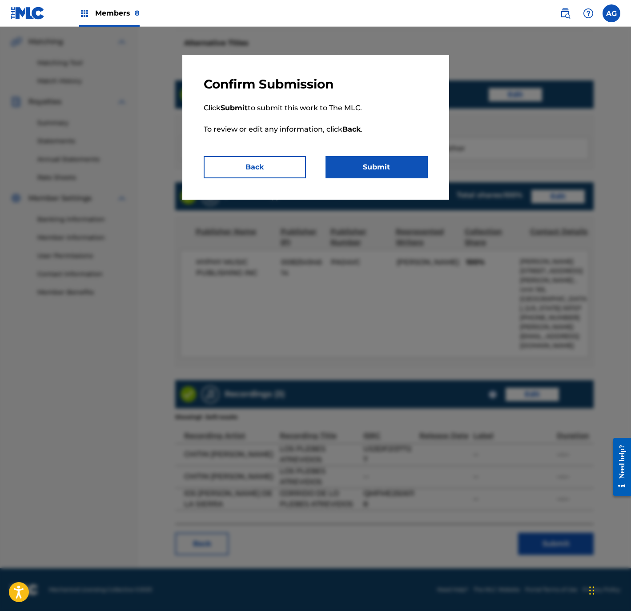
click at [384, 172] on button "Submit" at bounding box center [377, 167] width 102 height 22
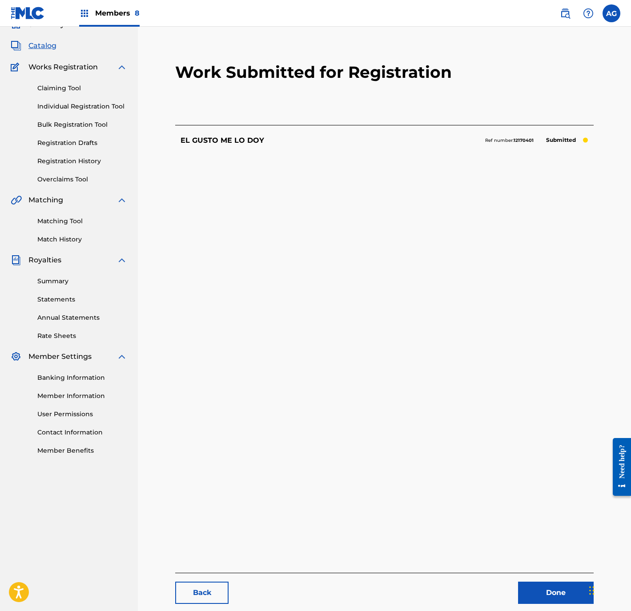
scroll to position [91, 0]
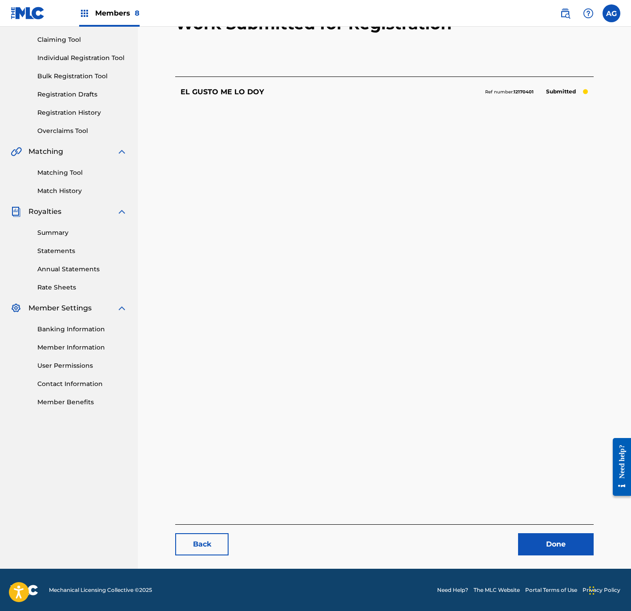
drag, startPoint x: 383, startPoint y: 303, endPoint x: 416, endPoint y: 475, distance: 174.9
click at [520, 539] on link "Done" at bounding box center [556, 544] width 76 height 22
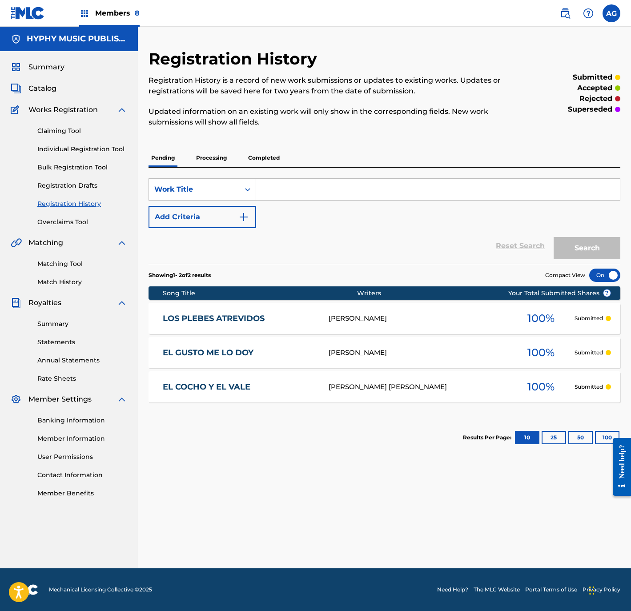
click at [109, 154] on div "Claiming Tool Individual Registration Tool Bulk Registration Tool Registration …" at bounding box center [69, 171] width 117 height 112
click at [106, 151] on link "Individual Registration Tool" at bounding box center [82, 149] width 90 height 9
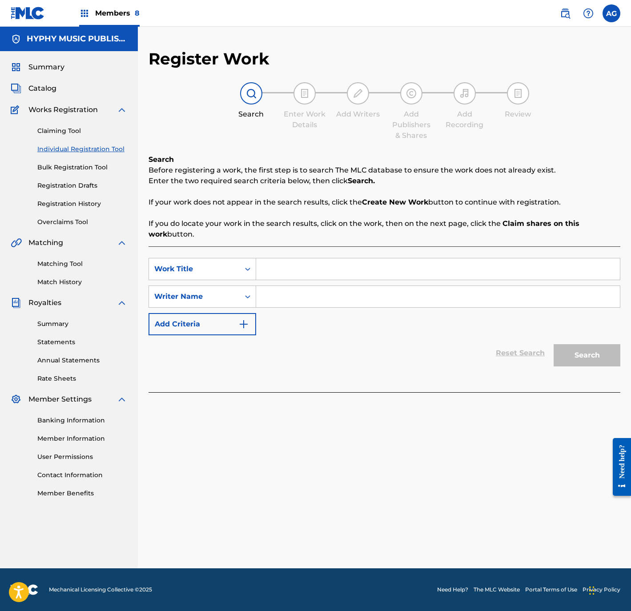
click at [42, 93] on span "Catalog" at bounding box center [42, 88] width 28 height 11
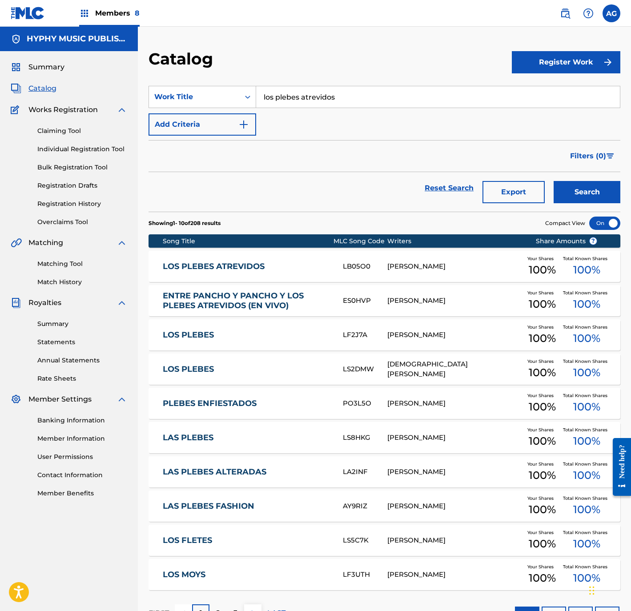
drag, startPoint x: 379, startPoint y: 97, endPoint x: -14, endPoint y: 97, distance: 393.7
click at [0, 97] on html "Accessibility Screen-Reader Guide, Feedback, and Issue Reporting | New window M…" at bounding box center [315, 305] width 631 height 611
type input "MANUEL DE JESUS"
click at [157, 95] on div "Work Title" at bounding box center [194, 97] width 80 height 11
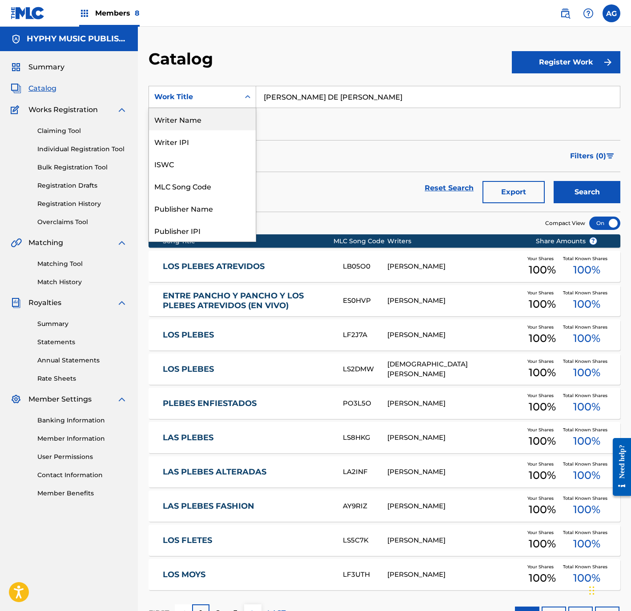
click at [232, 115] on div "Writer Name" at bounding box center [202, 119] width 107 height 22
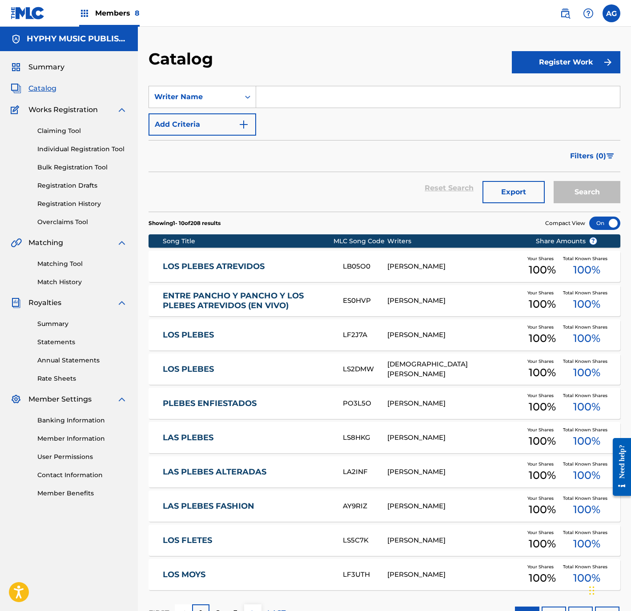
click at [384, 103] on input "Search Form" at bounding box center [438, 96] width 364 height 21
type input "M"
type input "MANUEL DE JESUS"
click at [554, 181] on button "Search" at bounding box center [587, 192] width 67 height 22
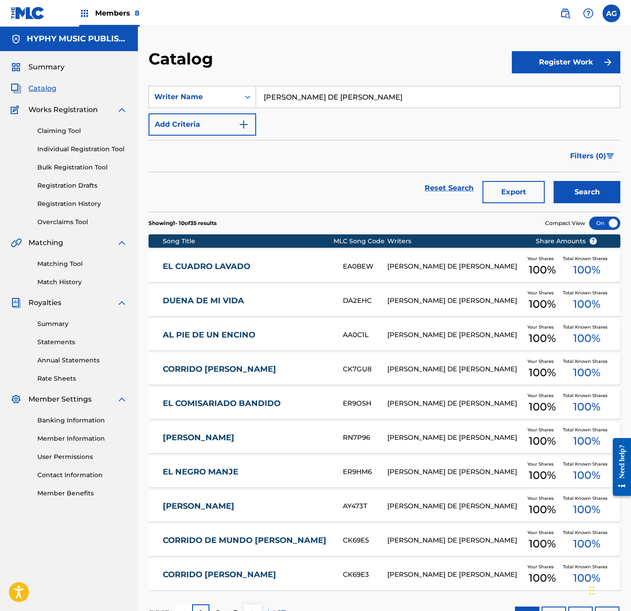
click at [293, 263] on link "EL CUADRO LAVADO" at bounding box center [247, 267] width 168 height 10
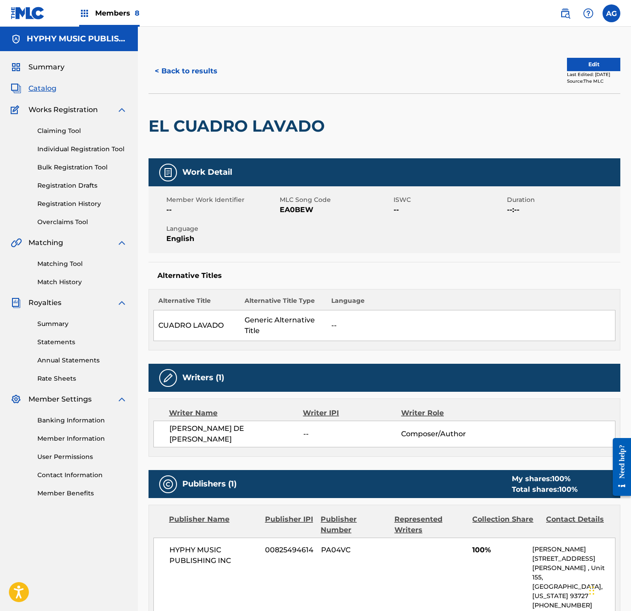
click at [573, 66] on button "Edit" at bounding box center [593, 64] width 53 height 13
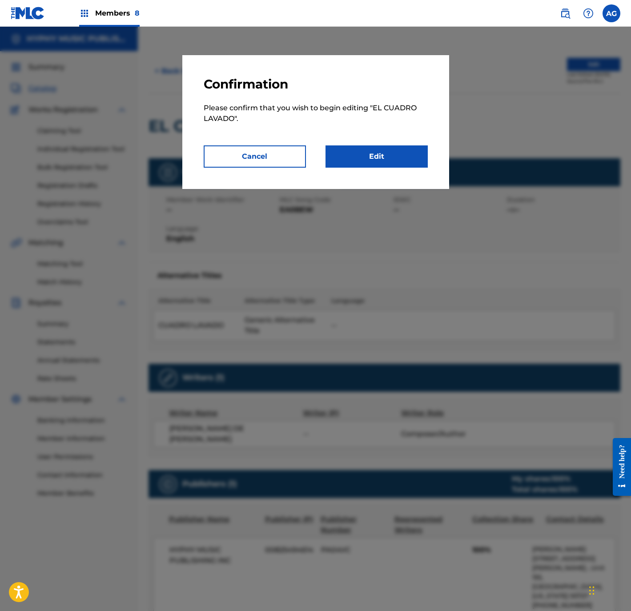
click at [372, 167] on link "Edit" at bounding box center [377, 156] width 102 height 22
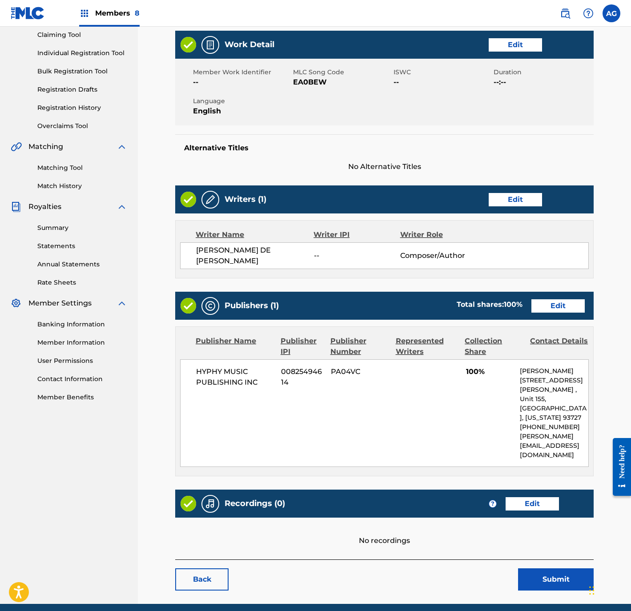
scroll to position [133, 0]
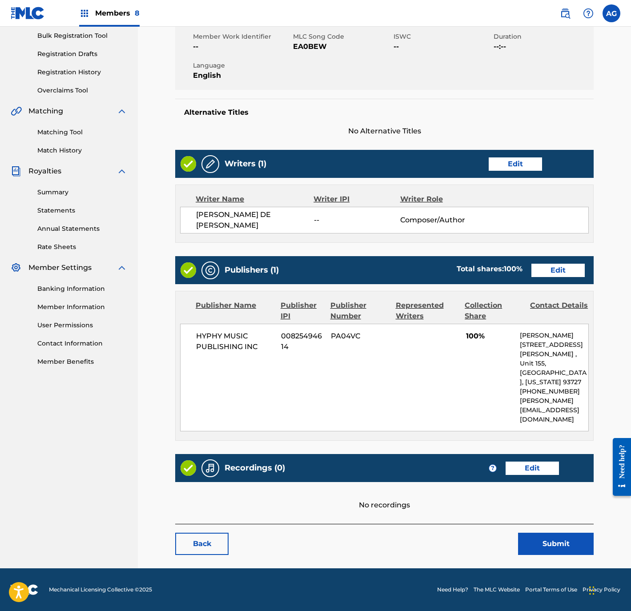
click at [529, 472] on link "Edit" at bounding box center [532, 468] width 53 height 13
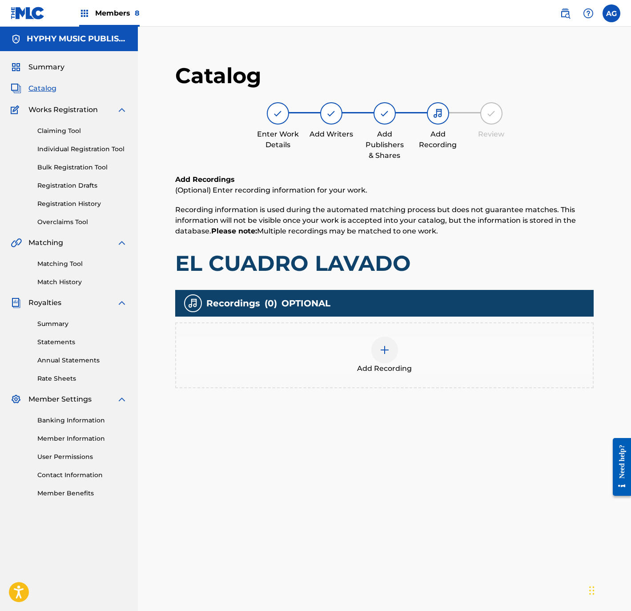
click at [365, 325] on div "Add Recording" at bounding box center [384, 355] width 419 height 66
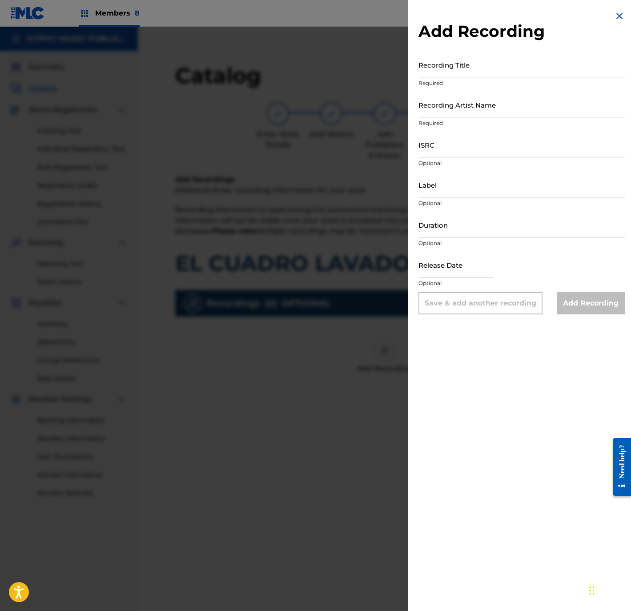
click at [533, 76] on div "Recording Title Required" at bounding box center [522, 72] width 206 height 40
click at [530, 68] on input "Recording Title" at bounding box center [522, 64] width 206 height 25
type input "LOS REYNALDOS DE LA SIERRA"
click at [530, 68] on input "LOS REYNALDOS DE LA SIERRA" at bounding box center [522, 64] width 206 height 25
click at [529, 67] on input "LOS REYNALDOS DE LA SIERRA" at bounding box center [522, 64] width 206 height 25
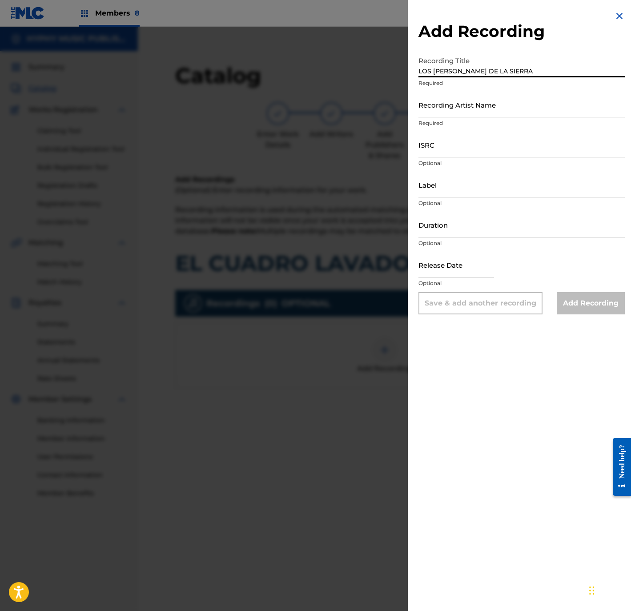
click at [529, 67] on input "LOS REYNALDOS DE LA SIERRA" at bounding box center [522, 64] width 206 height 25
click at [510, 110] on input "Recording Artist Name" at bounding box center [522, 104] width 206 height 25
paste input "LOS REYNALDOS DE LA SIERRA"
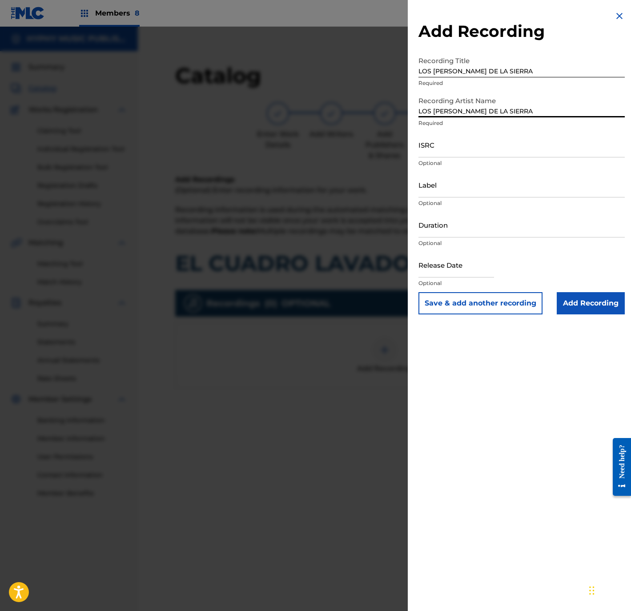
type input "LOS REYNALDOS DE LA SIERRA"
drag, startPoint x: 536, startPoint y: 68, endPoint x: 163, endPoint y: 42, distance: 373.2
click at [163, 43] on div "Add Recording Recording Title LOS REYNALDOS DE LA SIERRA Required Recording Art…" at bounding box center [315, 319] width 631 height 584
type input "EL CUADRO LAVADO"
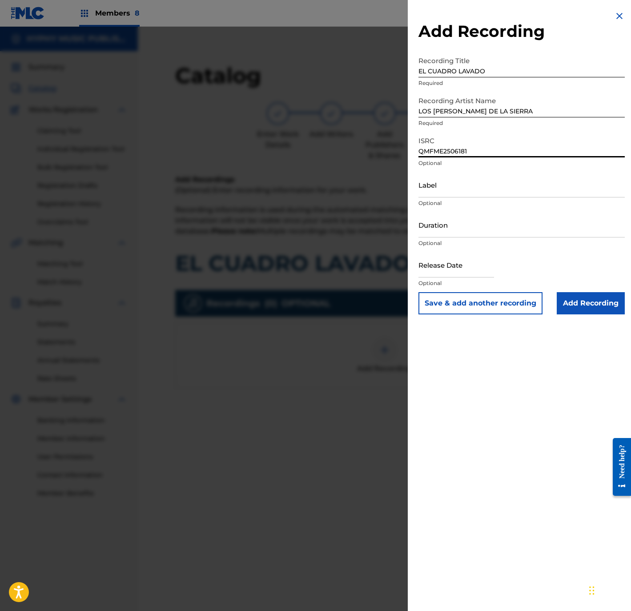
type input "QMFME2506181"
click at [444, 174] on input "Label" at bounding box center [522, 184] width 206 height 25
type input "HYPHY MUSIC"
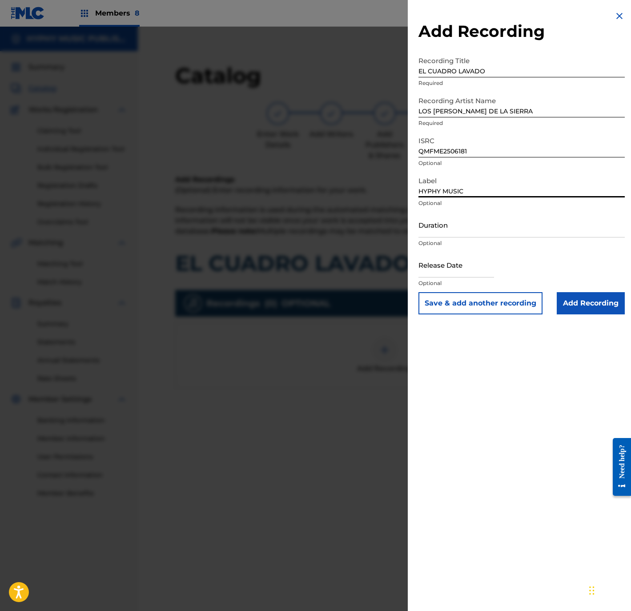
click at [464, 236] on input "Duration" at bounding box center [522, 224] width 206 height 25
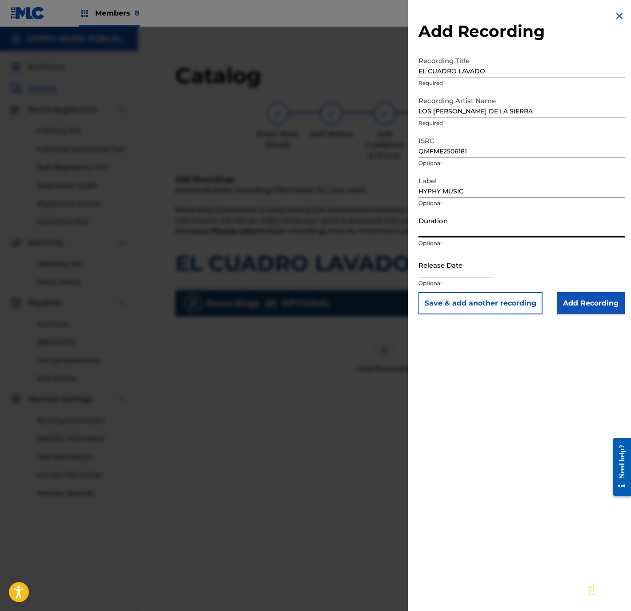
click at [460, 229] on input "Duration" at bounding box center [522, 224] width 206 height 25
click at [483, 218] on input "Duration" at bounding box center [522, 224] width 206 height 25
type input "03:56"
click at [519, 504] on div "Add Recording Recording Title EL CUADRO LAVADO Required Recording Artist Name L…" at bounding box center [522, 305] width 228 height 611
click at [443, 275] on input "text" at bounding box center [457, 264] width 76 height 25
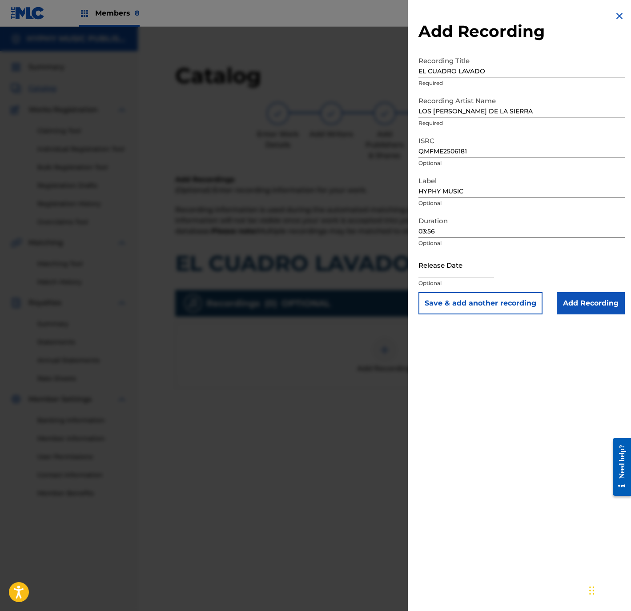
select select "8"
select select "2025"
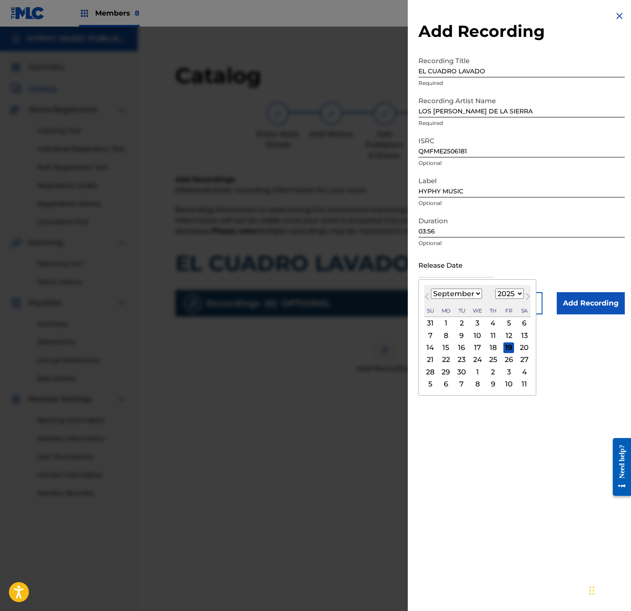
click at [427, 292] on button "Previous Month" at bounding box center [427, 298] width 14 height 14
select select "7"
click at [494, 373] on div "28" at bounding box center [493, 372] width 11 height 11
type input "August 28 2025"
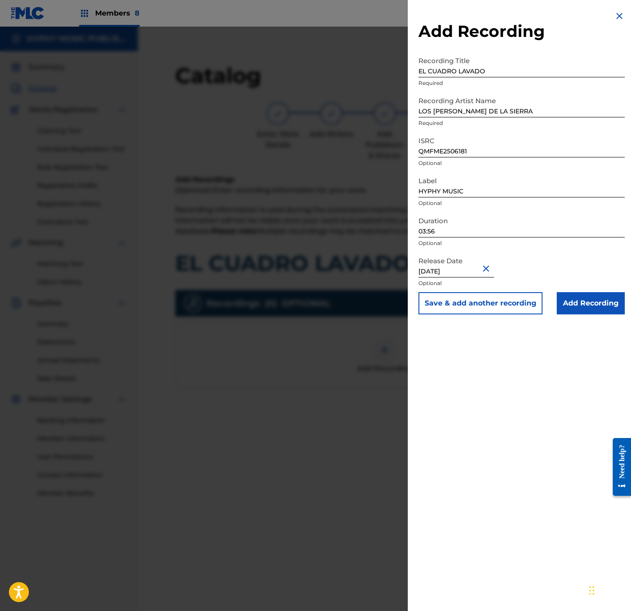
click at [603, 296] on input "Add Recording" at bounding box center [591, 303] width 68 height 22
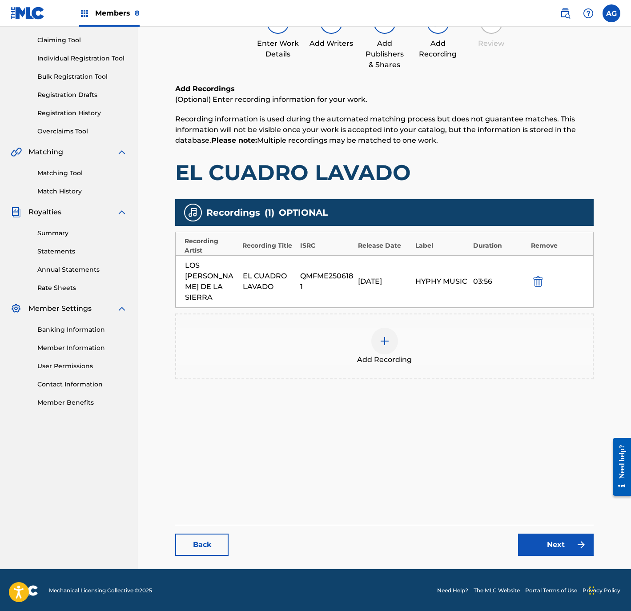
drag, startPoint x: 560, startPoint y: 502, endPoint x: 560, endPoint y: 556, distance: 54.3
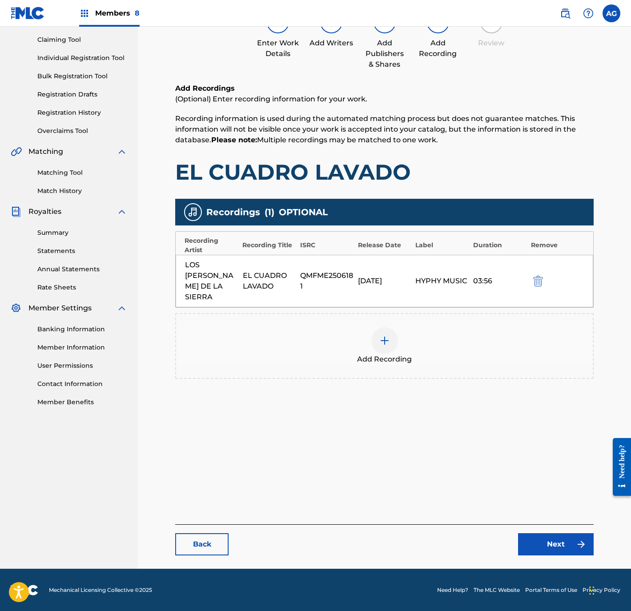
click at [562, 560] on main "Catalog Enter Work Details Add Writers Add Publishers & Shares Add Recording Re…" at bounding box center [385, 263] width 472 height 611
click at [558, 544] on link "Next" at bounding box center [556, 544] width 76 height 22
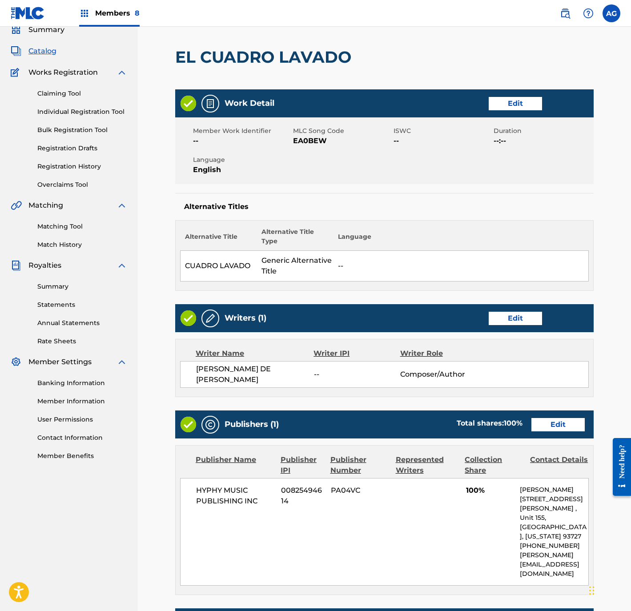
scroll to position [223, 0]
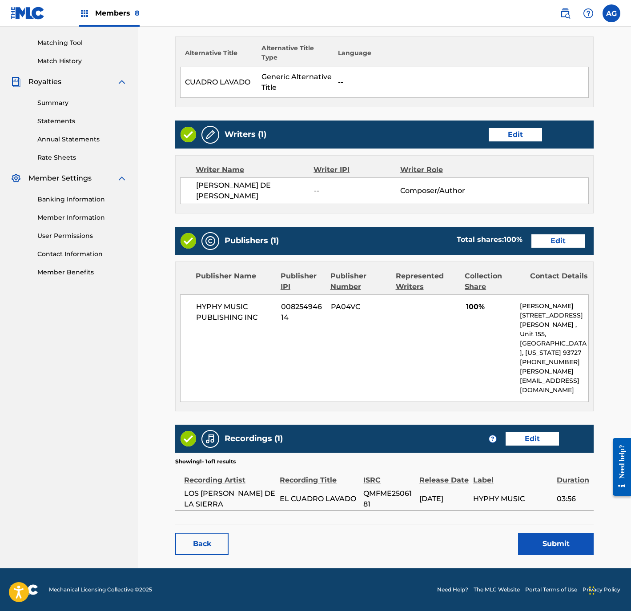
drag, startPoint x: 475, startPoint y: 378, endPoint x: 470, endPoint y: 499, distance: 121.1
click at [545, 544] on button "Submit" at bounding box center [556, 544] width 76 height 22
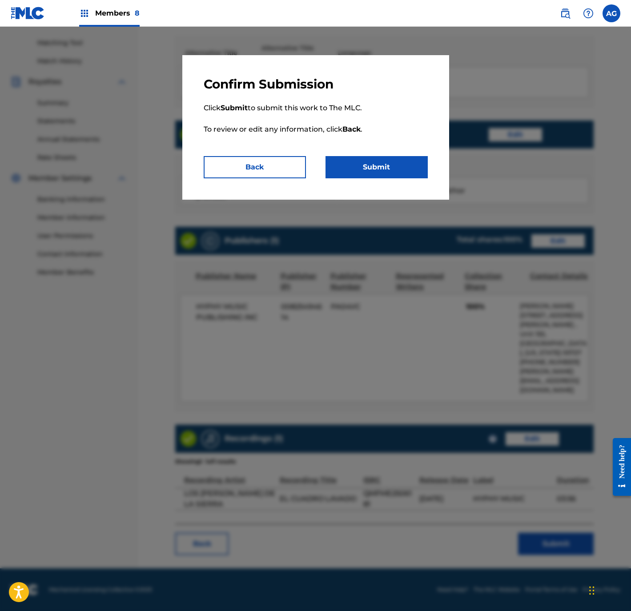
click at [385, 159] on button "Submit" at bounding box center [377, 167] width 102 height 22
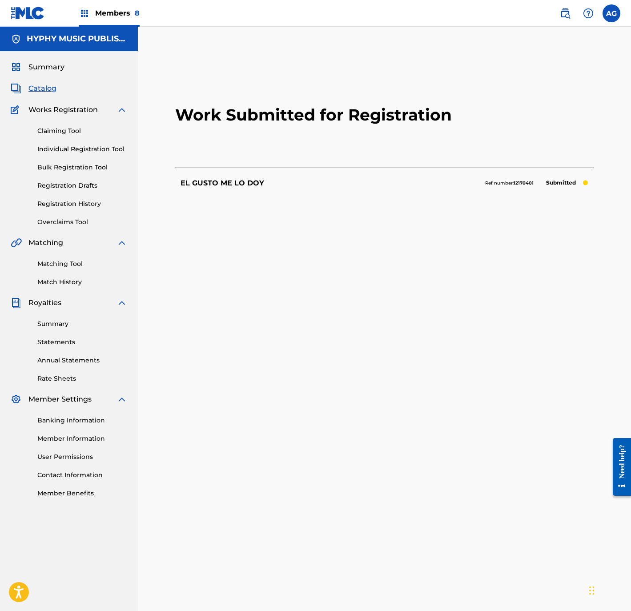
click at [547, 408] on div "Work Submitted for Registration EL GUSTO ME LO DOY Ref number: 12170401 Submitt…" at bounding box center [384, 354] width 419 height 584
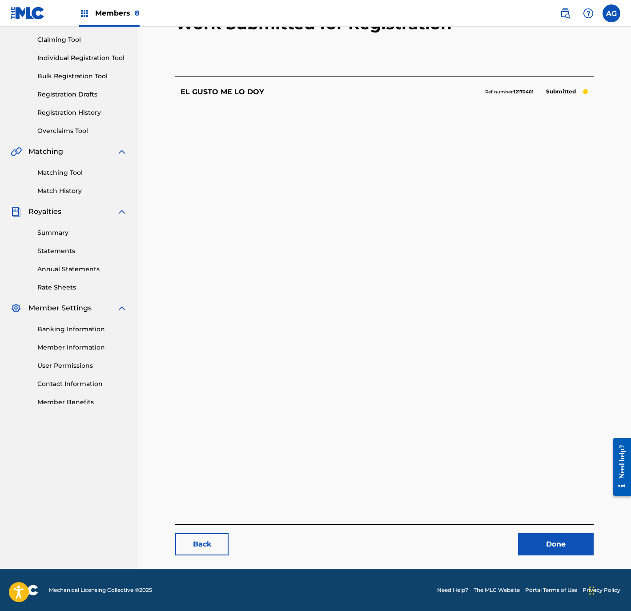
drag, startPoint x: 548, startPoint y: 487, endPoint x: 562, endPoint y: 559, distance: 73.3
click at [558, 546] on link "Done" at bounding box center [556, 544] width 76 height 22
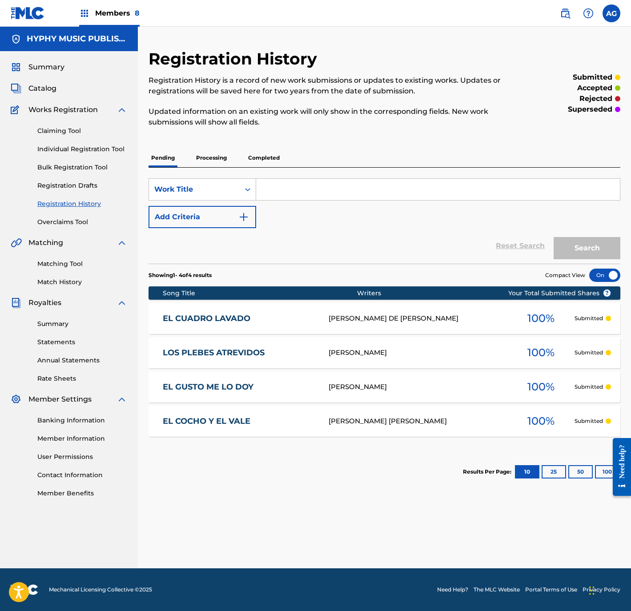
click at [47, 91] on span "Catalog" at bounding box center [42, 88] width 28 height 11
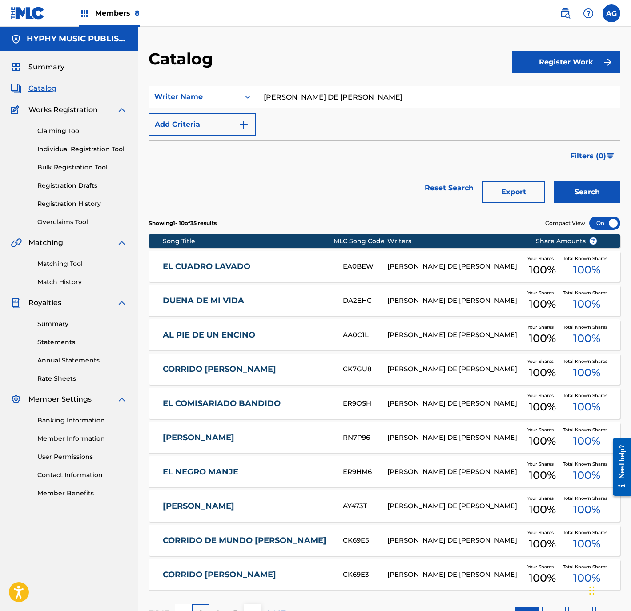
drag, startPoint x: 281, startPoint y: 96, endPoint x: 130, endPoint y: 95, distance: 150.8
click at [130, 95] on main "HYPHY MUSIC PUBLISHING INC Summary Catalog Works Registration Claiming Tool Ind…" at bounding box center [315, 331] width 631 height 609
type input "aquel amor"
click at [554, 181] on button "Search" at bounding box center [587, 192] width 67 height 22
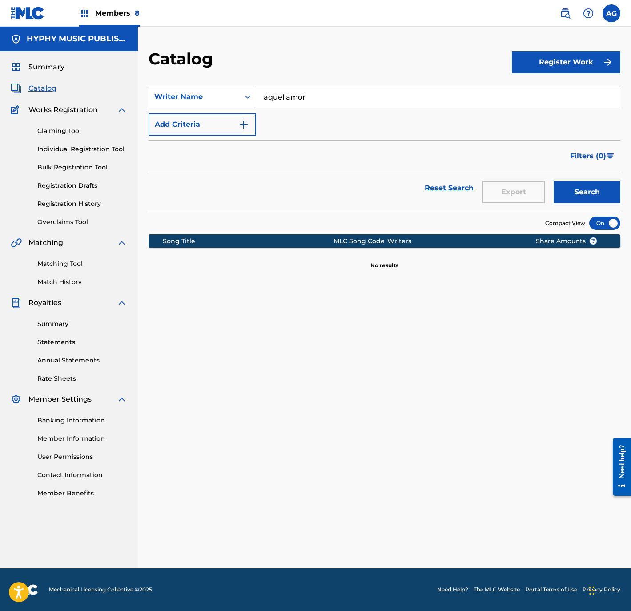
click at [588, 193] on button "Search" at bounding box center [587, 192] width 67 height 22
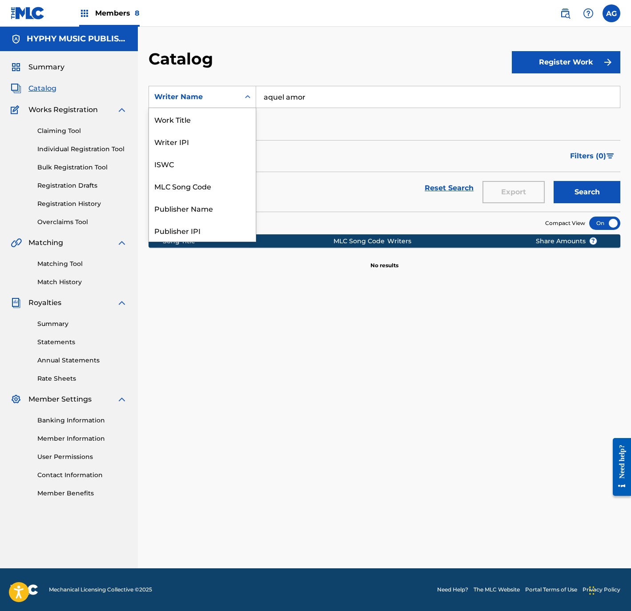
click at [206, 100] on div "Writer Name" at bounding box center [194, 97] width 80 height 11
click at [183, 114] on div "Work Title" at bounding box center [202, 119] width 107 height 22
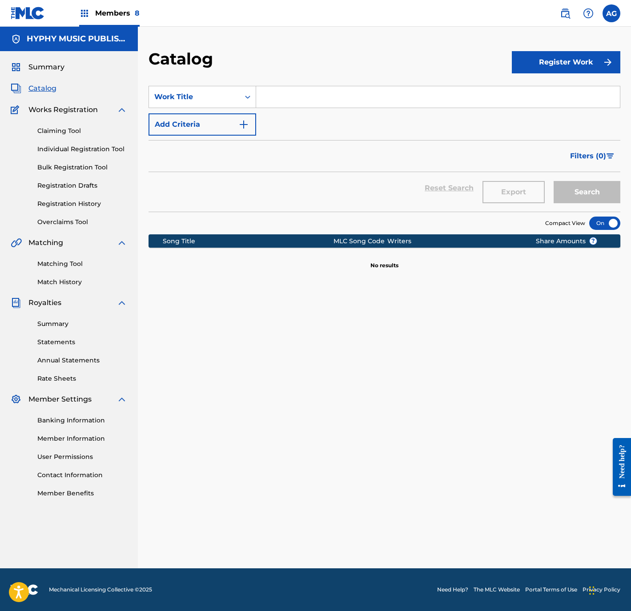
click at [320, 102] on input "Search Form" at bounding box center [438, 96] width 364 height 21
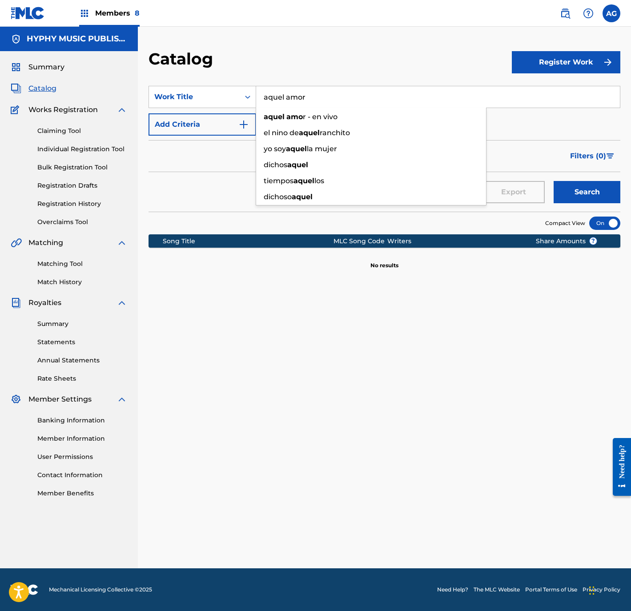
type input "aquel amor"
click at [554, 181] on button "Search" at bounding box center [587, 192] width 67 height 22
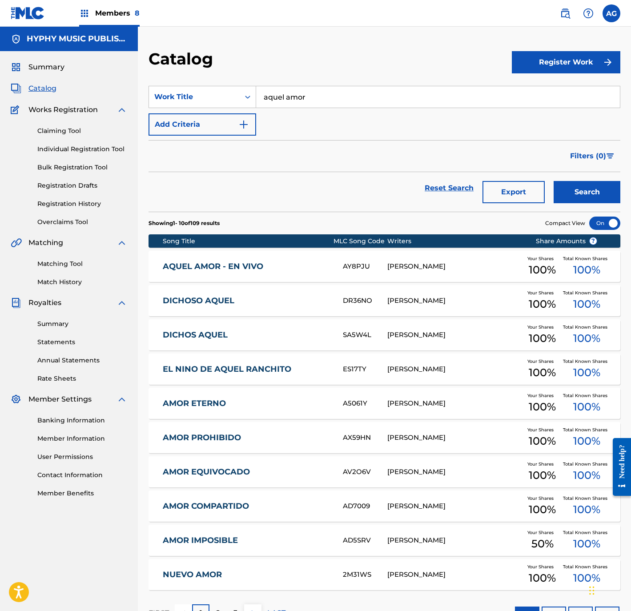
click at [313, 278] on div "AQUEL AMOR - EN VIVO AY8PJU RODOLFO FLORES VILLARREAL Your Shares 100 % Total K…" at bounding box center [385, 266] width 472 height 31
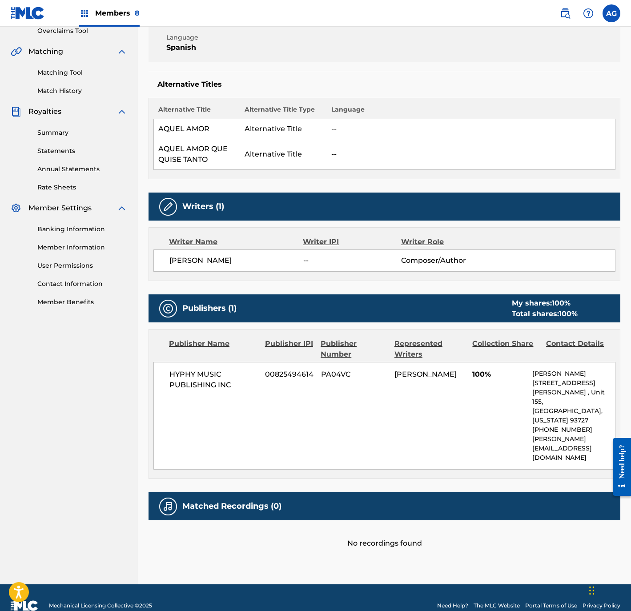
drag, startPoint x: 330, startPoint y: 401, endPoint x: 333, endPoint y: 474, distance: 73.0
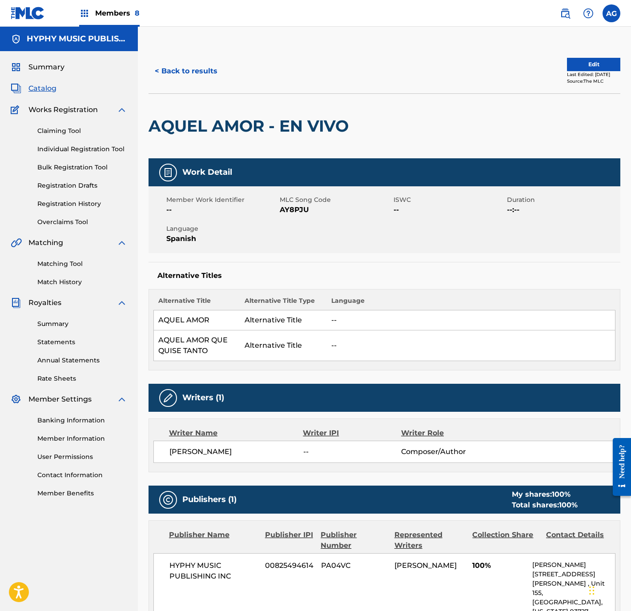
drag, startPoint x: 412, startPoint y: 468, endPoint x: 439, endPoint y: 310, distance: 160.2
click at [567, 67] on button "Edit" at bounding box center [593, 64] width 53 height 13
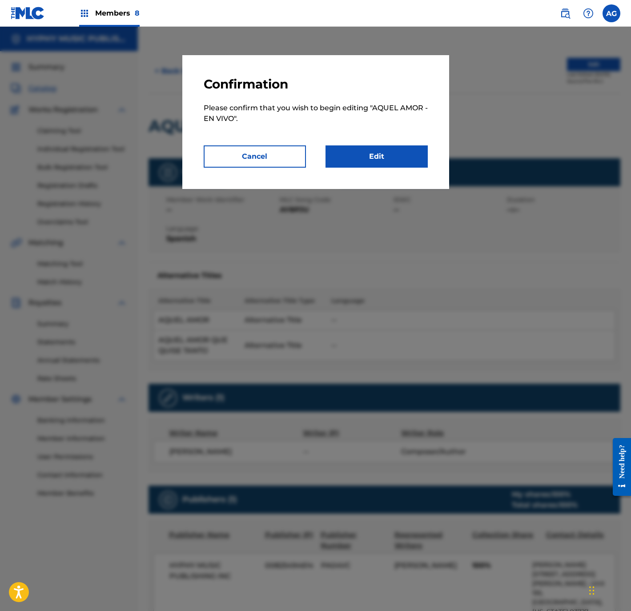
click at [379, 160] on link "Edit" at bounding box center [377, 156] width 102 height 22
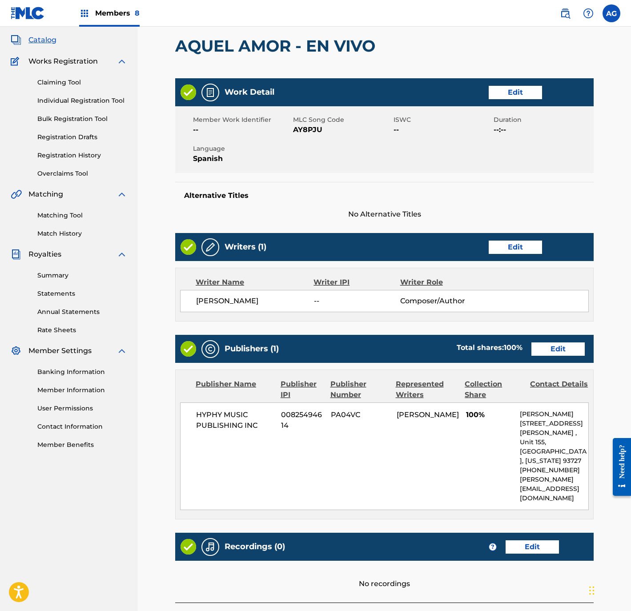
scroll to position [129, 0]
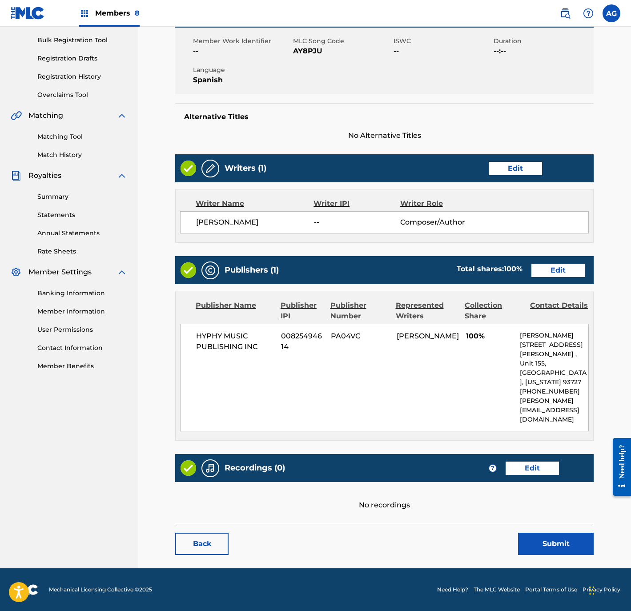
drag, startPoint x: 461, startPoint y: 330, endPoint x: 470, endPoint y: 478, distance: 148.4
click at [519, 476] on div "Recordings (0) ? Edit" at bounding box center [384, 468] width 419 height 28
click at [519, 473] on link "Edit" at bounding box center [532, 468] width 53 height 13
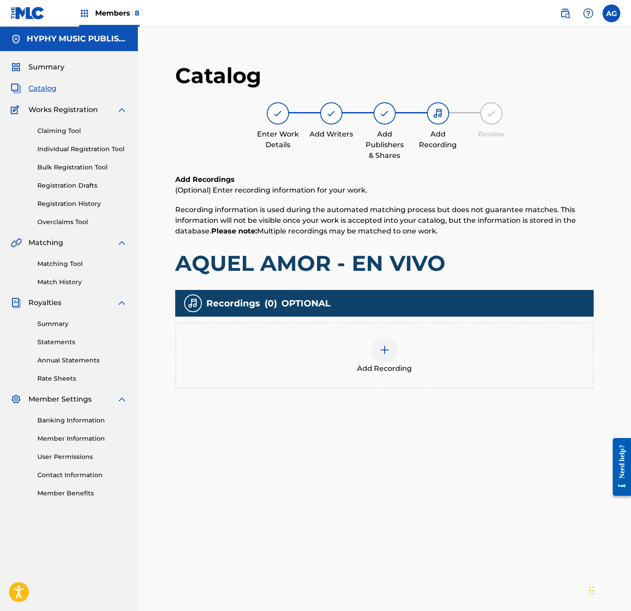
click at [377, 361] on div at bounding box center [384, 350] width 27 height 27
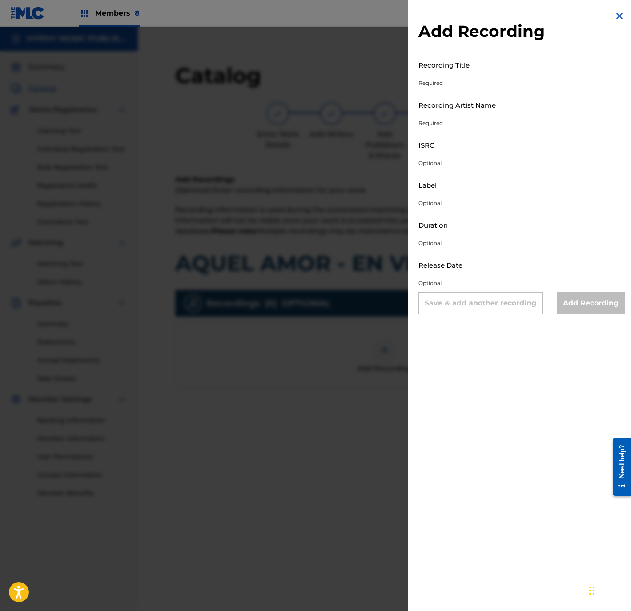
click at [474, 76] on input "Recording Title" at bounding box center [522, 64] width 206 height 25
type input "los altenos de la sierra"
click at [471, 75] on input "los altenos de la sierra" at bounding box center [522, 64] width 206 height 25
drag, startPoint x: 471, startPoint y: 75, endPoint x: 469, endPoint y: 81, distance: 6.6
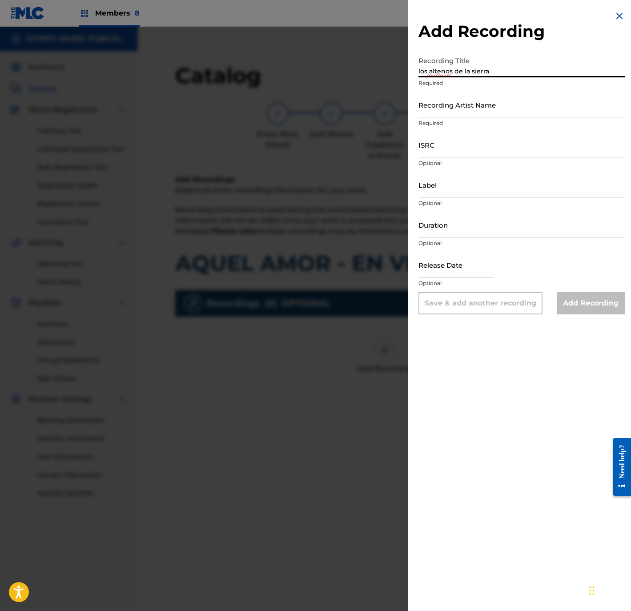
click at [470, 75] on input "los altenos de la sierra" at bounding box center [522, 64] width 206 height 25
drag, startPoint x: 462, startPoint y: 112, endPoint x: 465, endPoint y: 108, distance: 5.1
click at [462, 112] on input "Recording Artist Name" at bounding box center [522, 104] width 206 height 25
paste input "los altenos de la sierra"
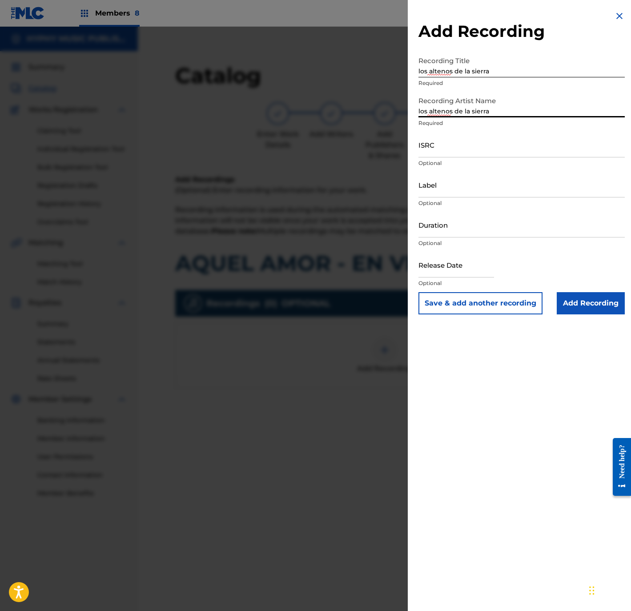
type input "los altenos de la sierra"
drag, startPoint x: 507, startPoint y: 69, endPoint x: 286, endPoint y: 33, distance: 224.3
click at [286, 33] on div "Add Recording Recording Title los altenos de la sierra Required Recording Artis…" at bounding box center [315, 319] width 631 height 584
type input "aquel amor"
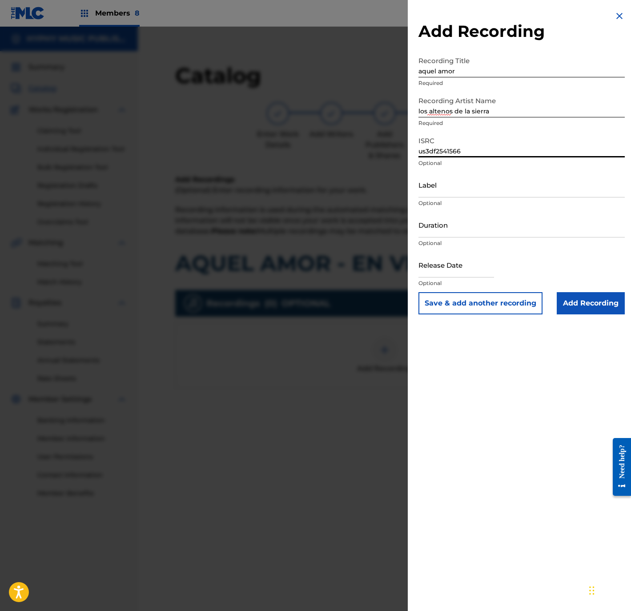
type input "us3df2541566"
click at [464, 182] on input "Label" at bounding box center [522, 184] width 206 height 25
type input "Hyphy Music"
click at [448, 115] on input "los altenos de la sierra" at bounding box center [522, 104] width 206 height 25
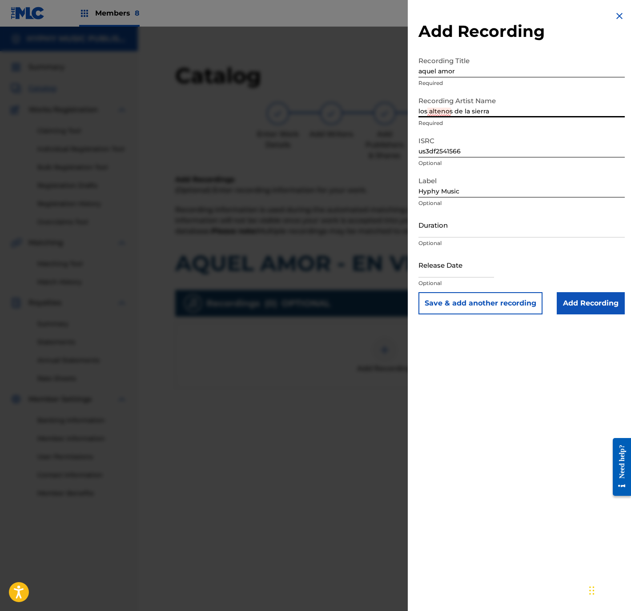
click at [448, 115] on input "los altenos de la sierra" at bounding box center [522, 104] width 206 height 25
click at [462, 110] on input "los altenos de la sierra" at bounding box center [522, 104] width 206 height 25
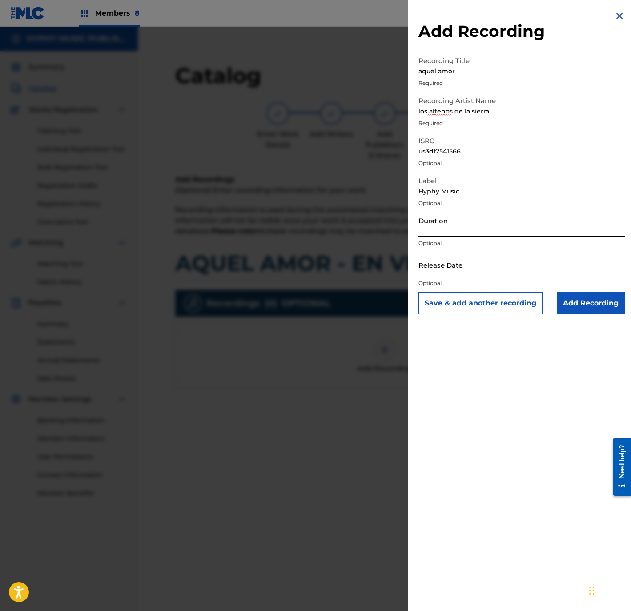
click at [480, 223] on input "Duration" at bounding box center [522, 224] width 206 height 25
type input "02:42"
drag, startPoint x: 579, startPoint y: 290, endPoint x: 576, endPoint y: 302, distance: 12.3
click at [576, 297] on form "Recording Title aquel amor Required Recording Artist Name los altenos de la sie…" at bounding box center [522, 183] width 206 height 262
click at [576, 302] on input "Add Recording" at bounding box center [591, 303] width 68 height 22
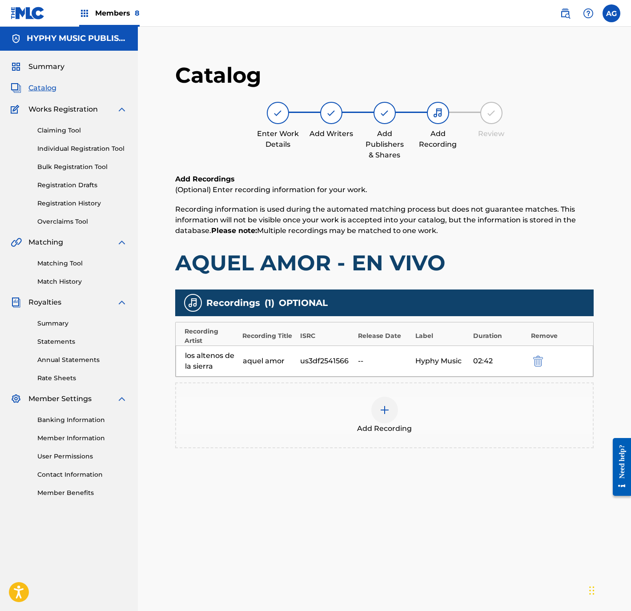
scroll to position [91, 0]
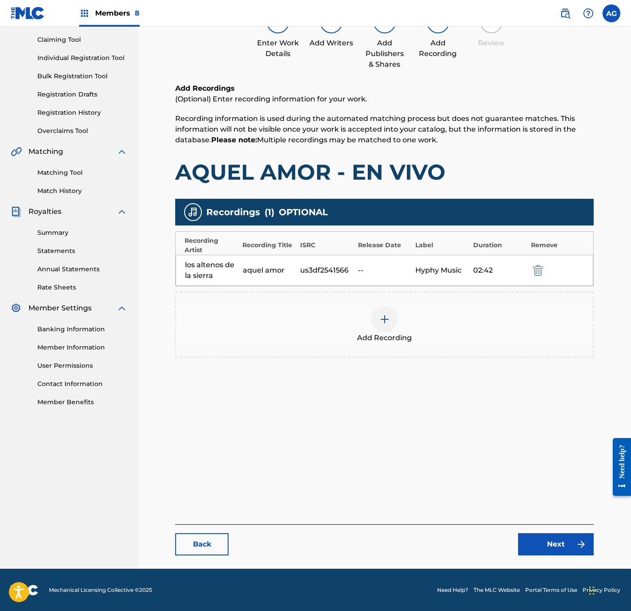
drag, startPoint x: 522, startPoint y: 483, endPoint x: 588, endPoint y: 550, distance: 93.7
click at [582, 546] on img at bounding box center [581, 544] width 11 height 11
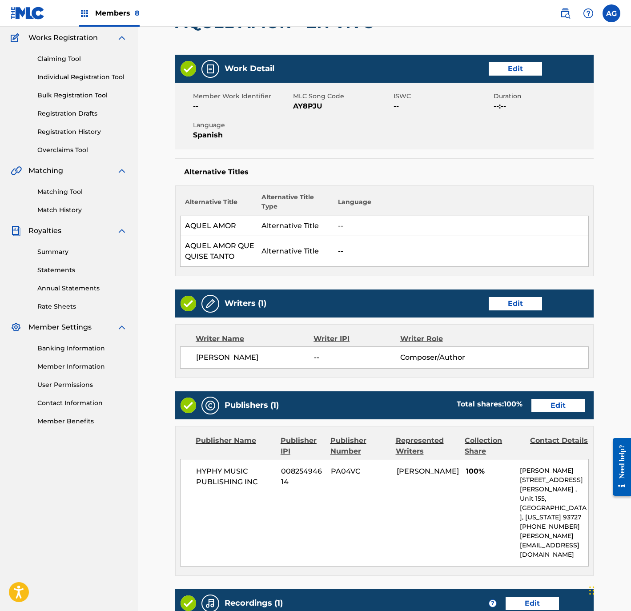
scroll to position [239, 0]
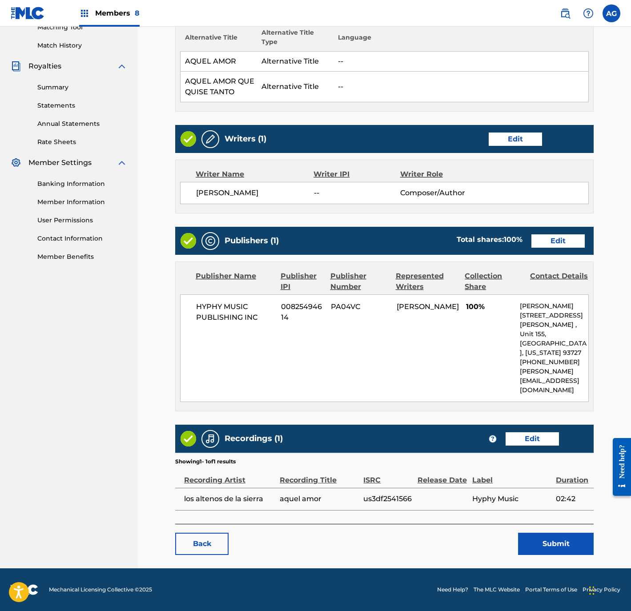
drag, startPoint x: 445, startPoint y: 430, endPoint x: 458, endPoint y: 536, distance: 107.1
click at [530, 536] on button "Submit" at bounding box center [556, 544] width 76 height 22
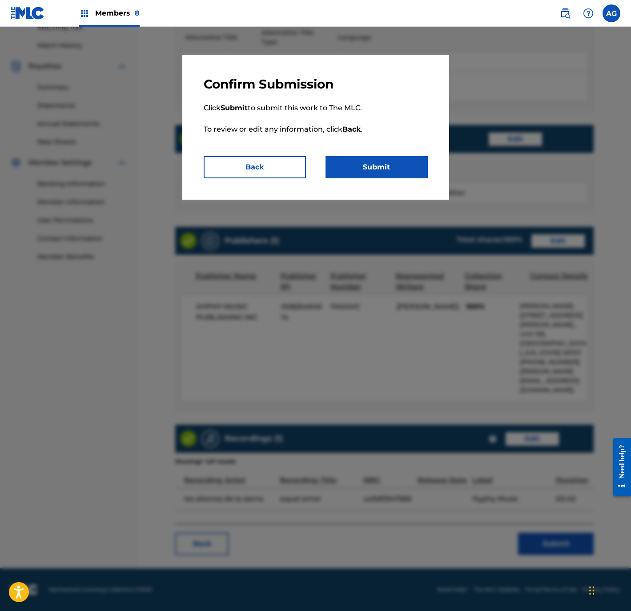
click at [402, 163] on button "Submit" at bounding box center [377, 167] width 102 height 22
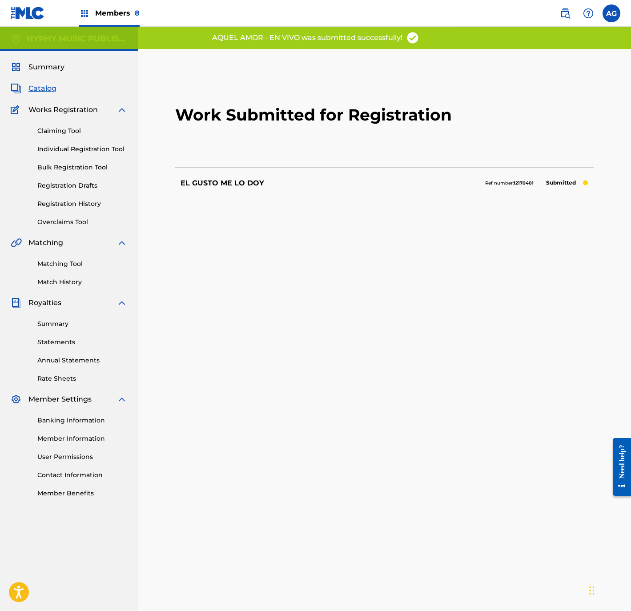
scroll to position [91, 0]
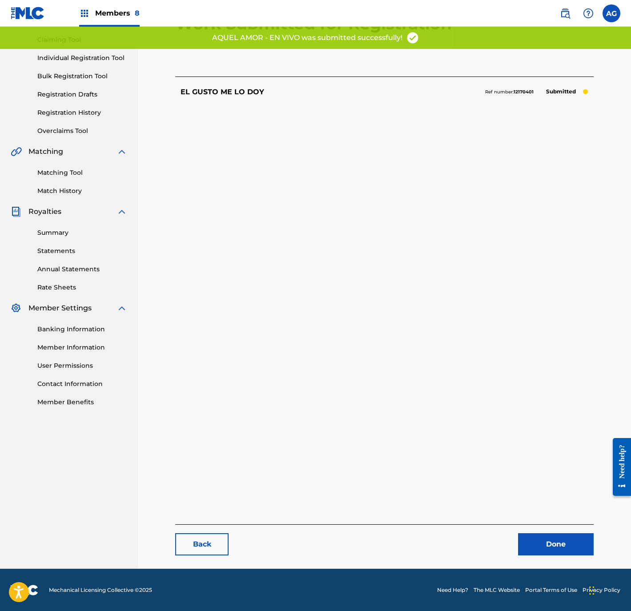
drag, startPoint x: 495, startPoint y: 478, endPoint x: 486, endPoint y: 557, distance: 79.2
click at [547, 543] on link "Done" at bounding box center [556, 544] width 76 height 22
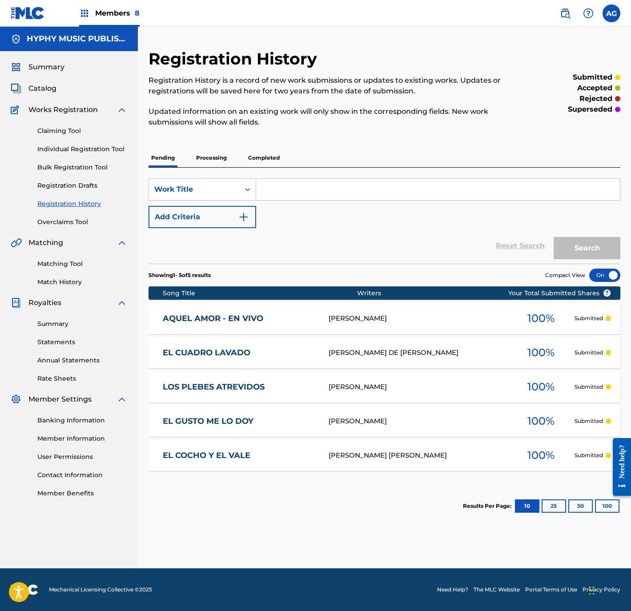
click at [404, 522] on section "Results Per Page: 10 25 50 100" at bounding box center [385, 506] width 472 height 42
drag, startPoint x: 378, startPoint y: 572, endPoint x: 351, endPoint y: 532, distance: 48.1
click at [371, 562] on div "Members 8 AG AG Alejandro Gonzalez alejandro@hyphymusicinc.com Notification Pre…" at bounding box center [315, 305] width 631 height 611
click at [351, 531] on div "Registration History Registration History is a record of new work submissions o…" at bounding box center [384, 309] width 493 height 520
click at [90, 149] on link "Individual Registration Tool" at bounding box center [82, 149] width 90 height 9
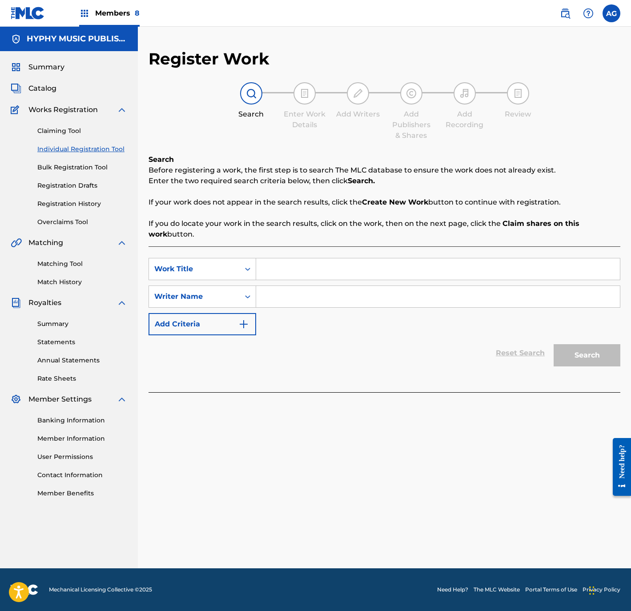
click at [298, 271] on input "Search Form" at bounding box center [438, 268] width 364 height 21
paste input "LA MUJER DE MIS SUENOS"
click at [298, 337] on div "Reset Search Search" at bounding box center [385, 353] width 472 height 36
drag, startPoint x: 382, startPoint y: 270, endPoint x: 201, endPoint y: 264, distance: 181.6
click at [201, 264] on div "SearchWithCriteria859540b1-0e1a-4c7a-a8d0-dd7a5081fb43 Work Title la mujer de m…" at bounding box center [385, 269] width 472 height 22
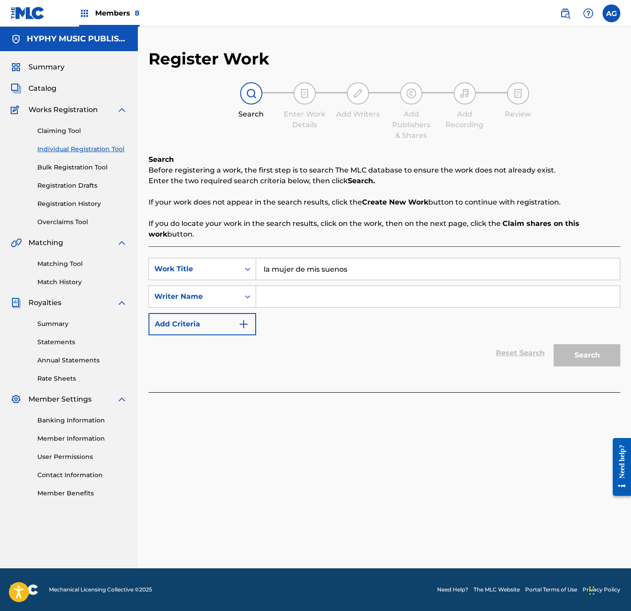
paste input "LA MUJER DE MIS SUENOS"
type input "LA MUJER DE MIS SUENOS"
drag, startPoint x: 439, startPoint y: 305, endPoint x: 434, endPoint y: 302, distance: 5.8
click at [433, 302] on input "Search Form" at bounding box center [438, 296] width 364 height 21
paste input "SIMON MURILLO SALAMANCA"
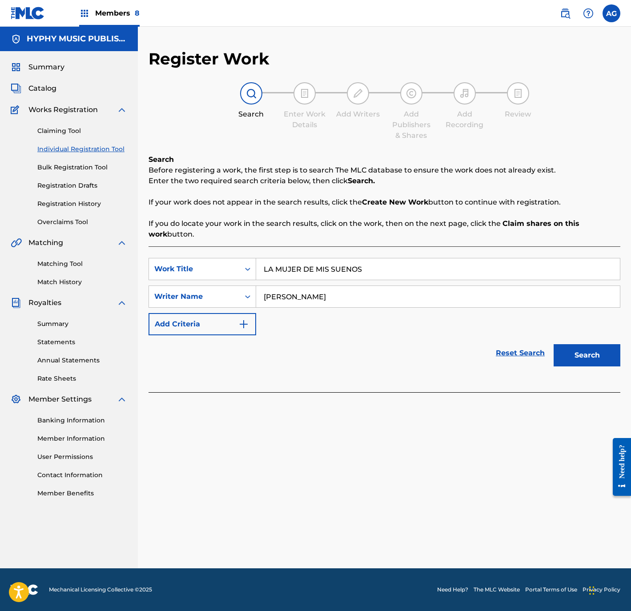
type input "SIMON MURILLO SALAMANCA"
click at [595, 350] on button "Search" at bounding box center [587, 355] width 67 height 22
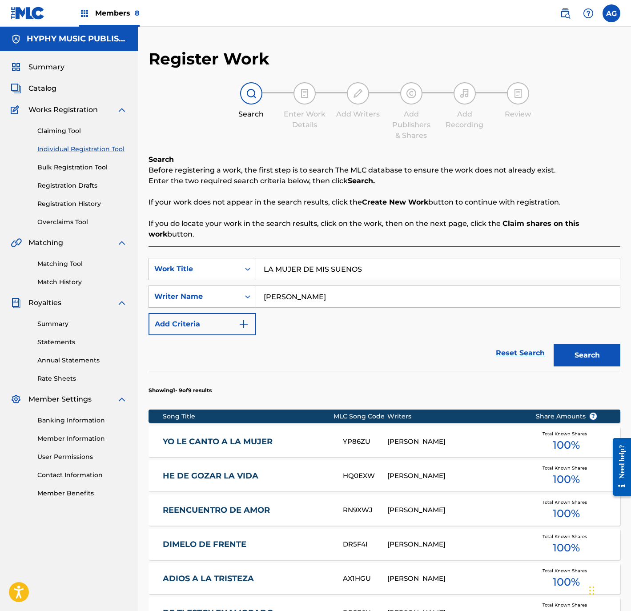
drag, startPoint x: 252, startPoint y: 360, endPoint x: 390, endPoint y: 506, distance: 200.4
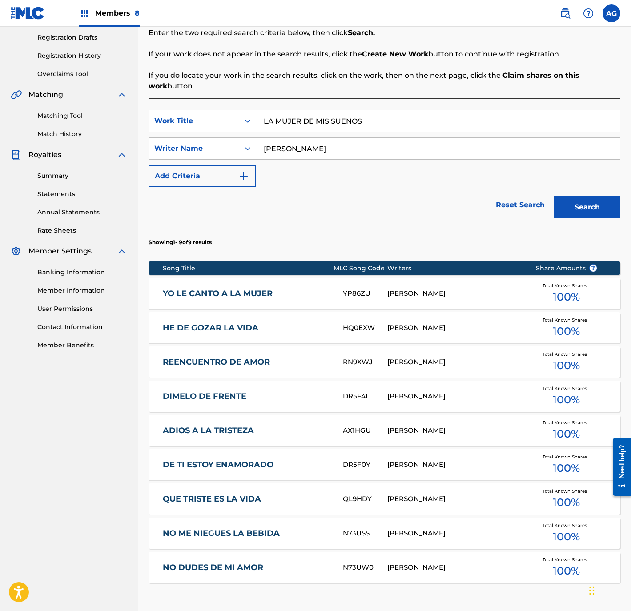
scroll to position [272, 0]
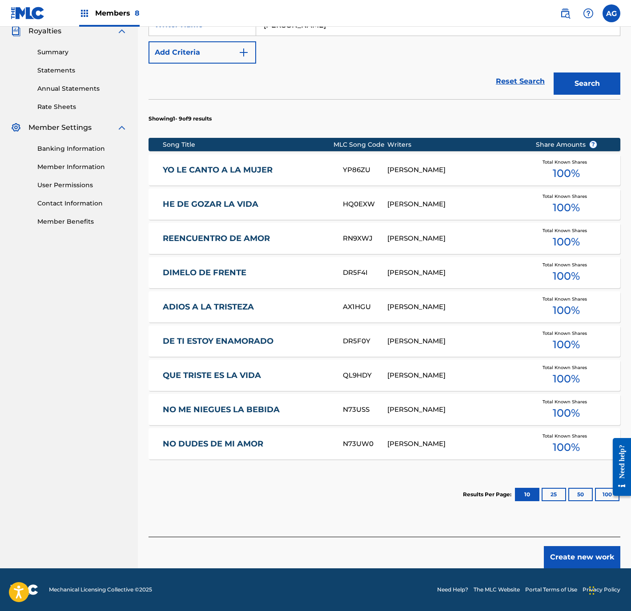
drag, startPoint x: 391, startPoint y: 189, endPoint x: 406, endPoint y: 293, distance: 104.2
click at [558, 560] on button "Create new work" at bounding box center [582, 557] width 77 height 22
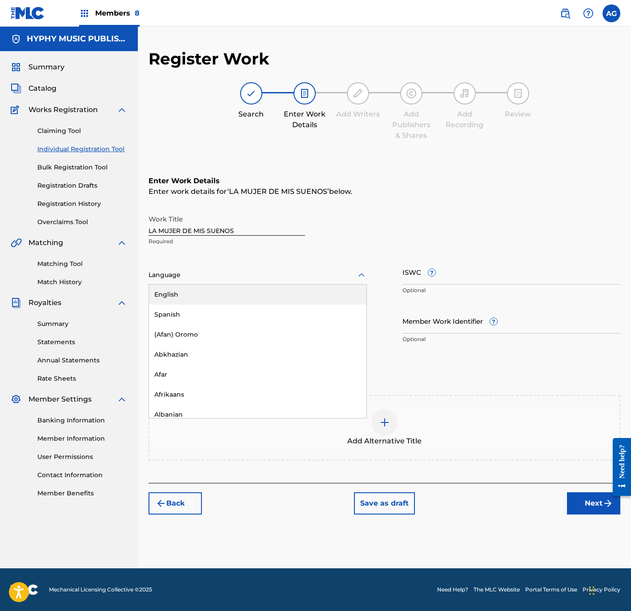
click at [233, 278] on div at bounding box center [258, 275] width 218 height 11
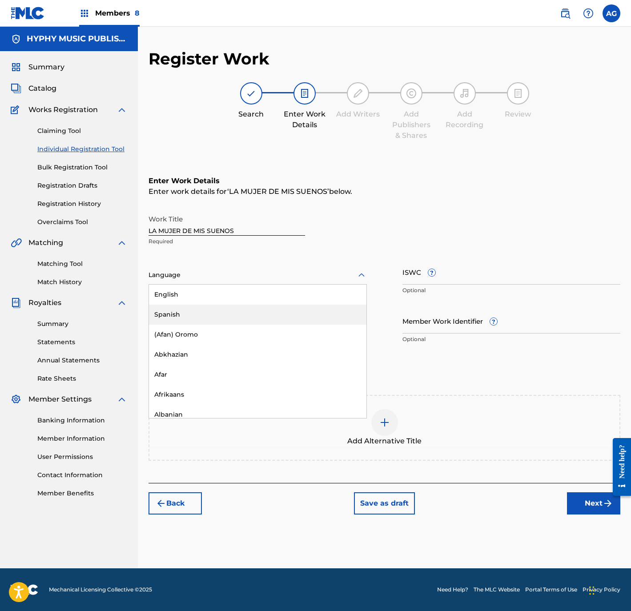
click at [230, 310] on div "Spanish" at bounding box center [258, 315] width 218 height 20
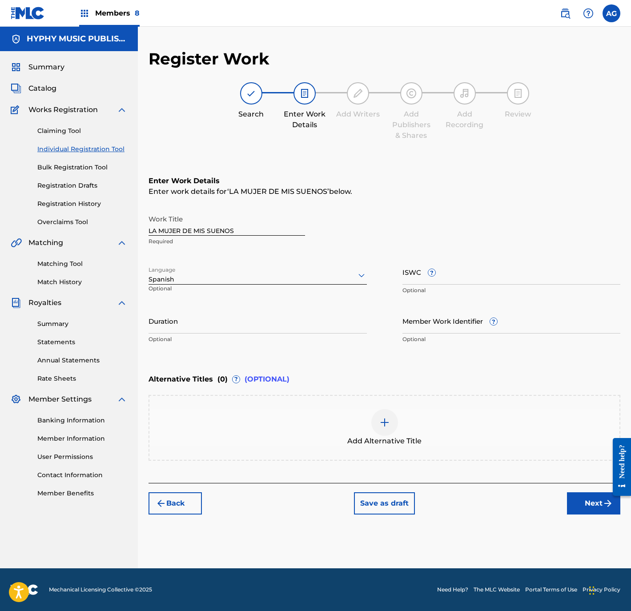
click at [202, 323] on input "Duration" at bounding box center [258, 320] width 218 height 25
type input "03:24"
click at [582, 499] on button "Next" at bounding box center [593, 503] width 53 height 22
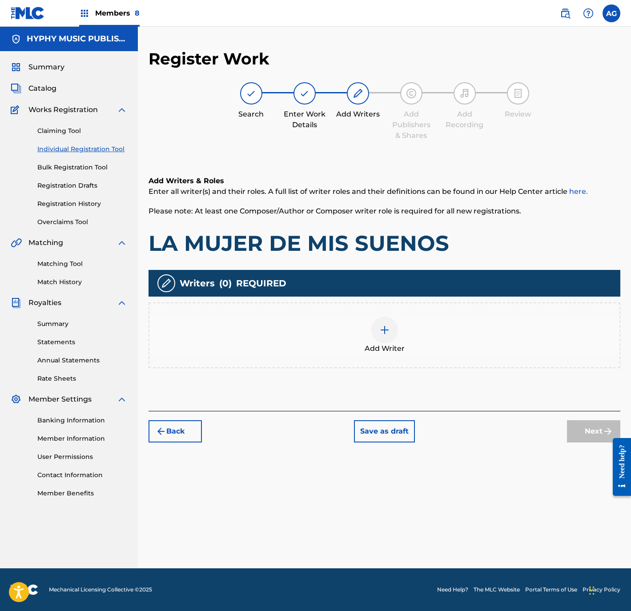
click at [390, 338] on div at bounding box center [384, 330] width 27 height 27
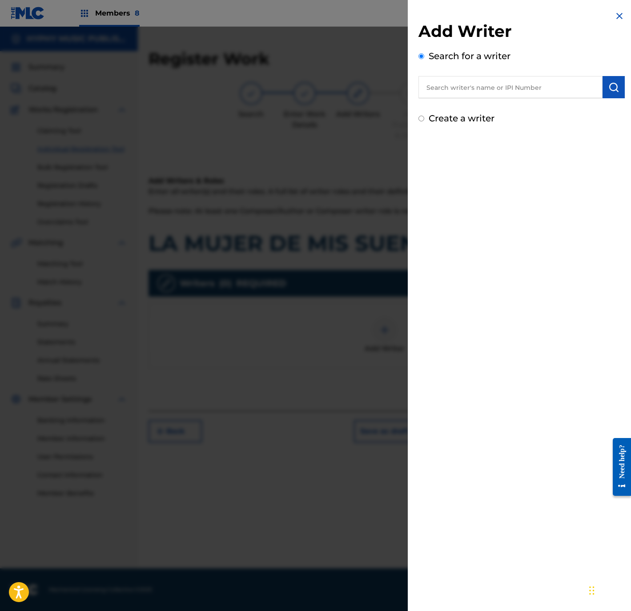
click at [479, 86] on input "text" at bounding box center [511, 87] width 184 height 22
paste input "SIMON MURILLO SALAMANCA"
type input "SIMON MURILLO SALAMANCA"
click at [609, 87] on img "submit" at bounding box center [614, 87] width 11 height 11
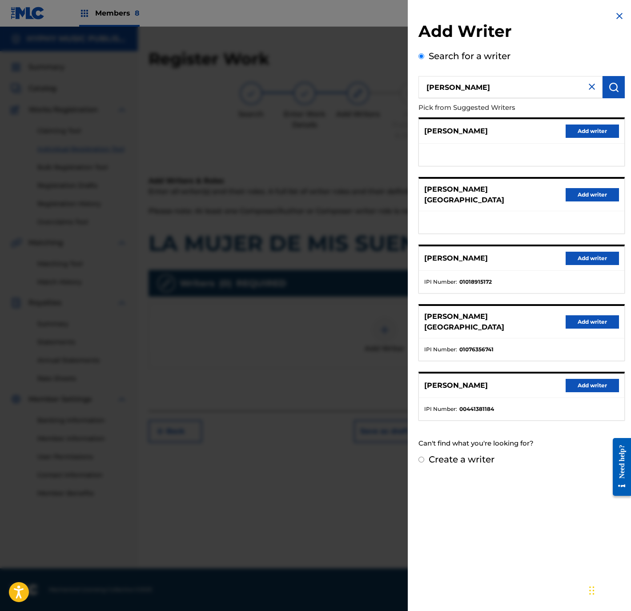
click at [584, 383] on button "Add writer" at bounding box center [592, 385] width 53 height 13
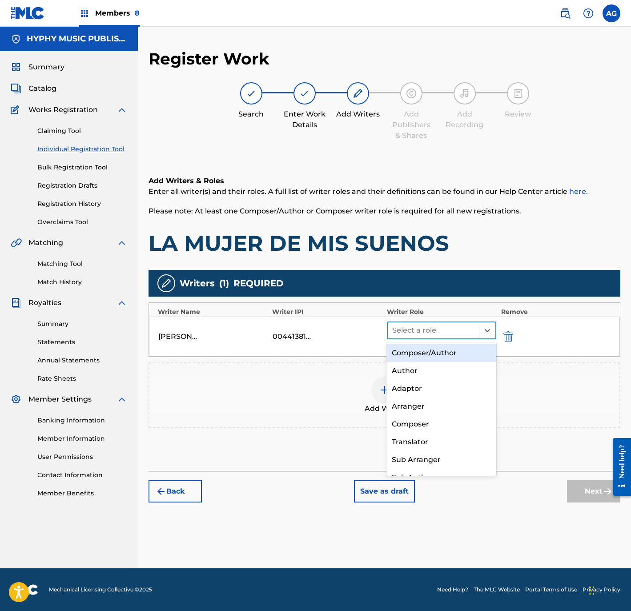
click at [425, 333] on div at bounding box center [433, 330] width 83 height 12
click at [432, 359] on div "Composer/Author" at bounding box center [441, 353] width 109 height 18
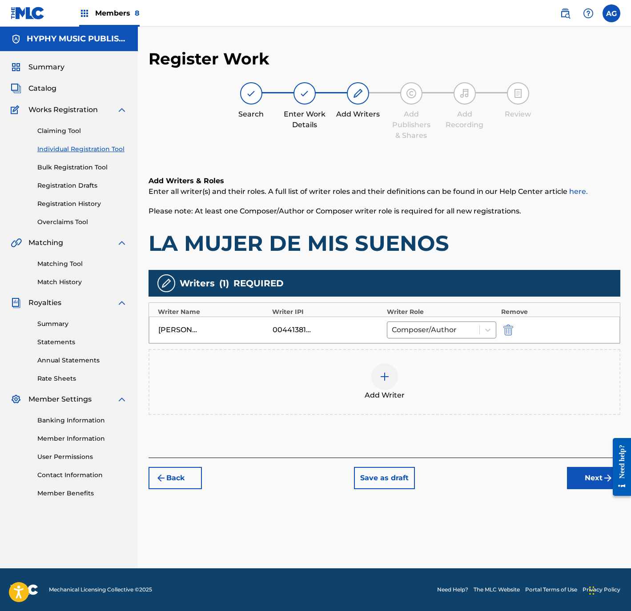
click at [580, 473] on button "Next" at bounding box center [593, 478] width 53 height 22
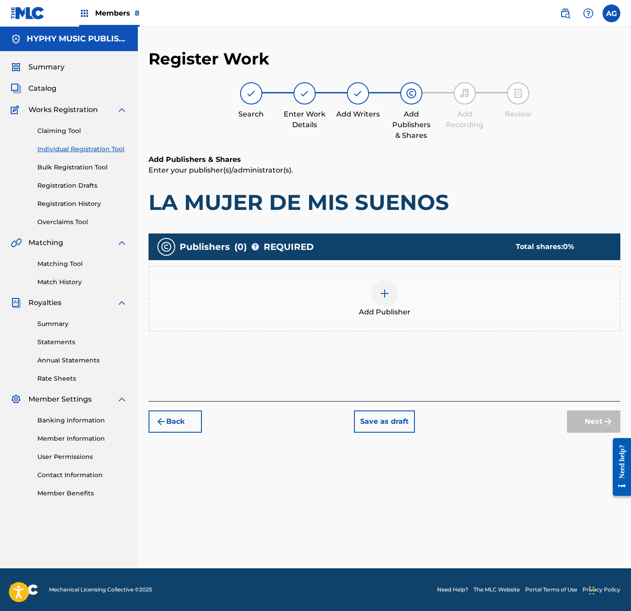
click at [398, 310] on span "Add Publisher" at bounding box center [385, 312] width 52 height 11
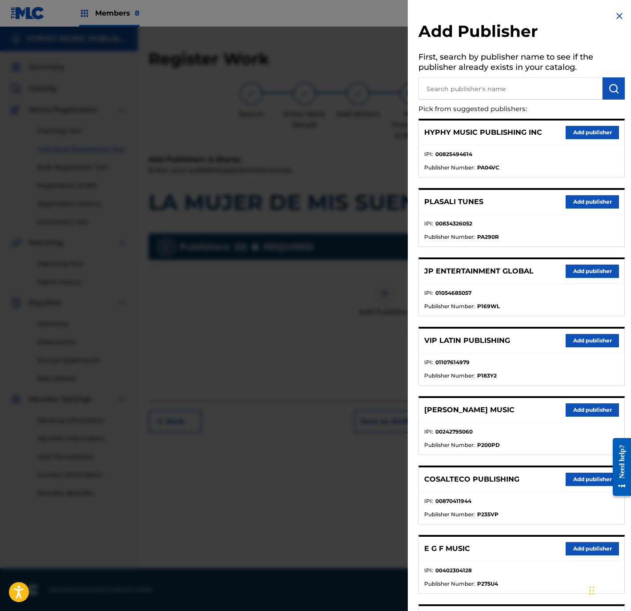
click at [571, 128] on button "Add publisher" at bounding box center [592, 132] width 53 height 13
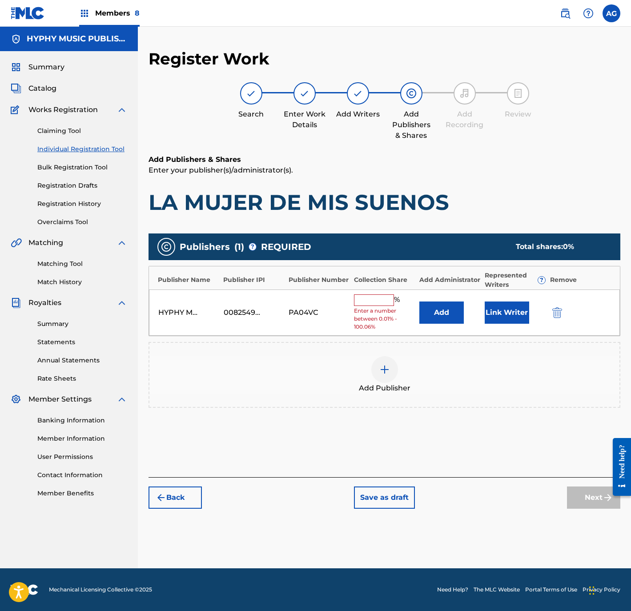
click at [378, 301] on input "text" at bounding box center [374, 300] width 40 height 12
type input "100"
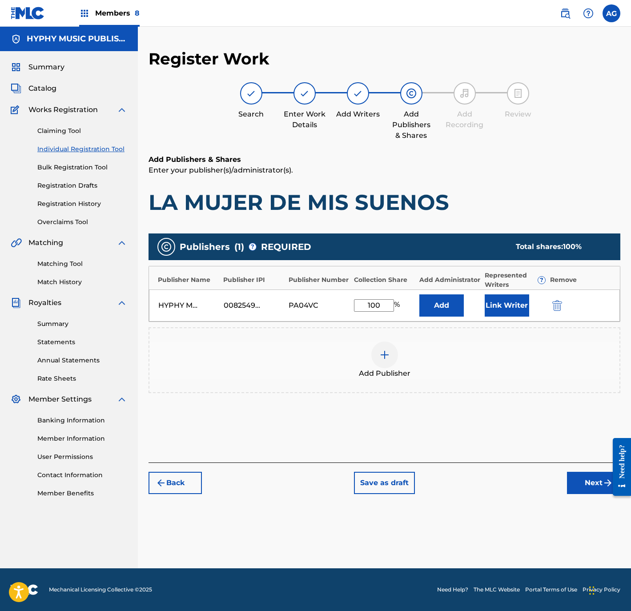
click at [496, 306] on button "Link Writer" at bounding box center [507, 305] width 44 height 22
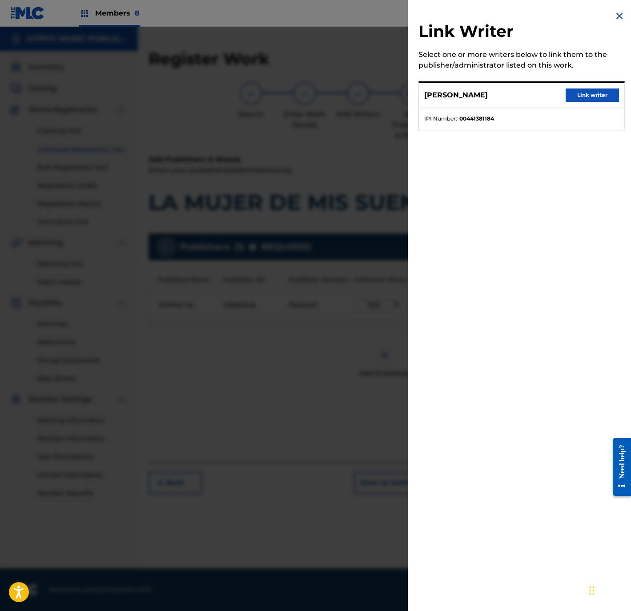
click at [578, 95] on button "Link writer" at bounding box center [592, 95] width 53 height 13
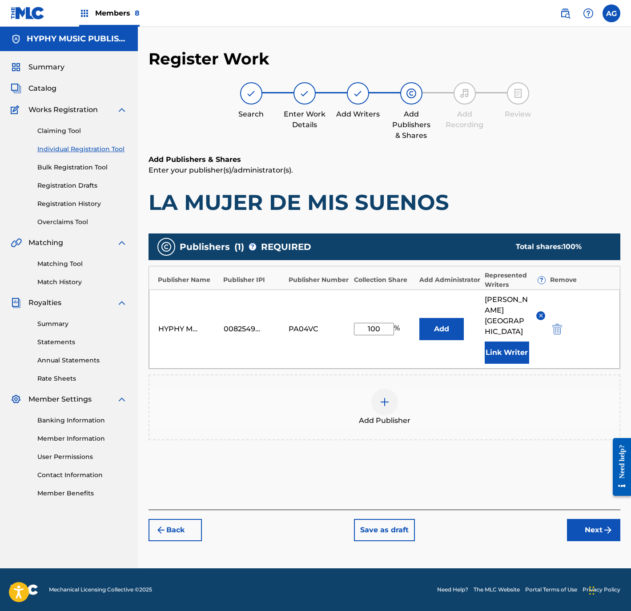
click at [597, 524] on button "Next" at bounding box center [593, 530] width 53 height 22
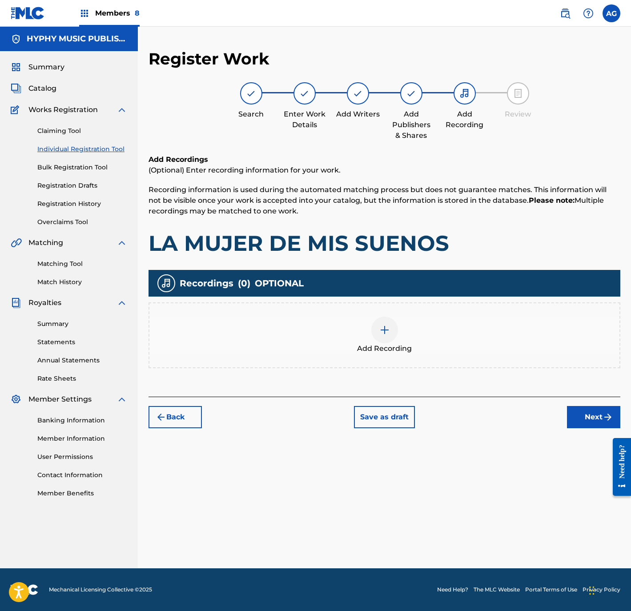
click at [374, 341] on div "Add Recording" at bounding box center [384, 335] width 470 height 37
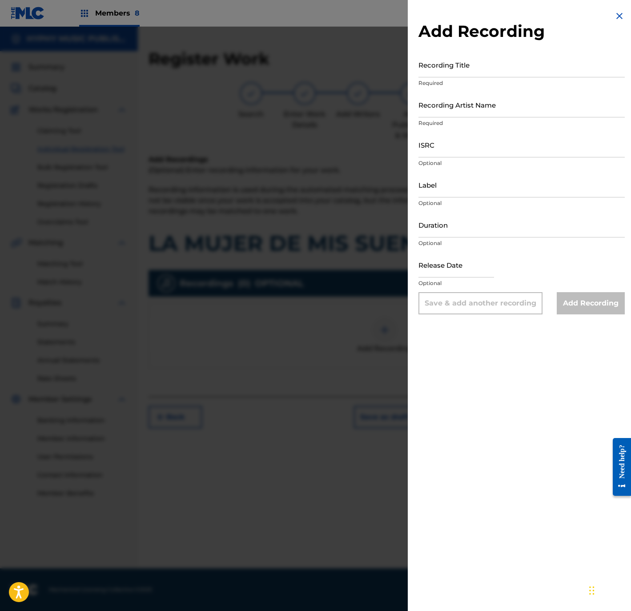
click at [509, 73] on input "Recording Title" at bounding box center [522, 64] width 206 height 25
paste input "La Mujer de Mis Sueños"
type input "La Mujer de Mis Sueños"
click at [540, 113] on input "Recording Artist Name" at bounding box center [522, 104] width 206 height 25
paste input "Temblor Norteño"
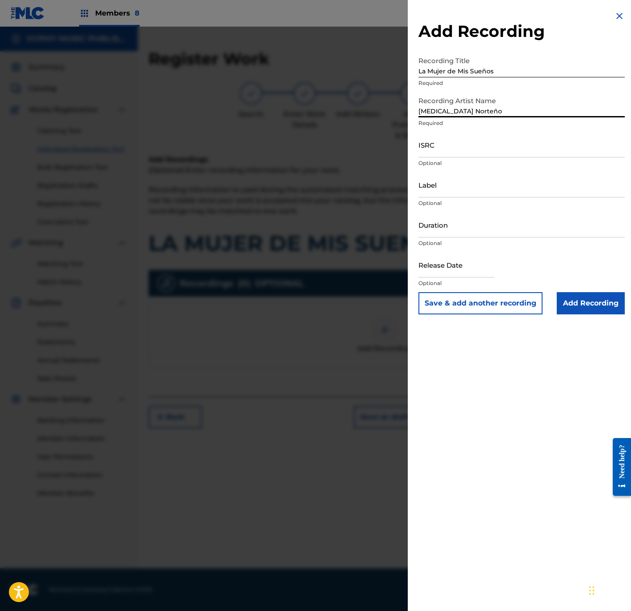
type input "Temblor Norteño"
click at [488, 137] on input "ISRC" at bounding box center [522, 144] width 206 height 25
paste input "QMFMF2464774"
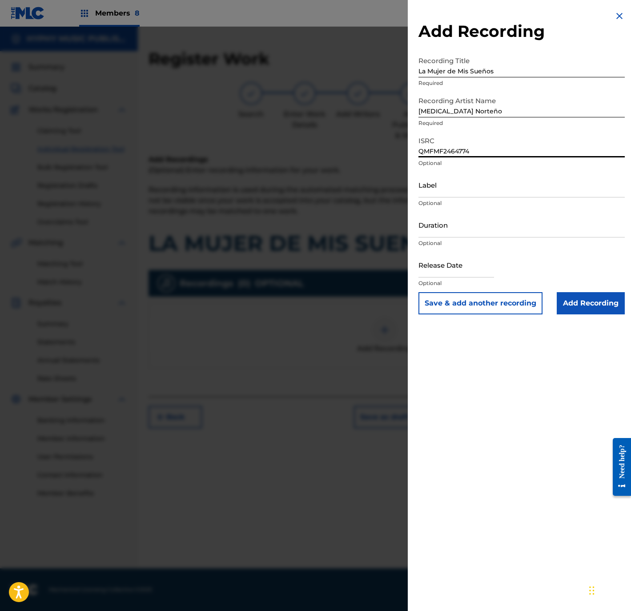
type input "QMFMF2464774"
click at [472, 181] on input "Label" at bounding box center [522, 184] width 206 height 25
paste input "Discos Mass Music"
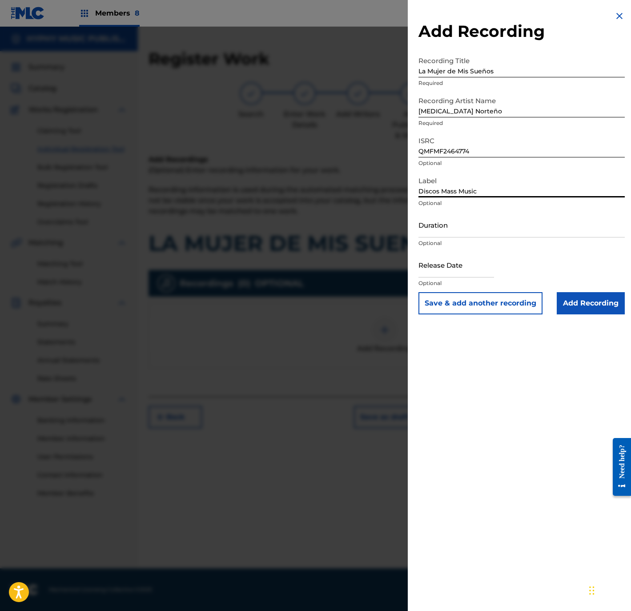
type input "Discos Mass Music"
click at [477, 227] on input "Duration" at bounding box center [522, 224] width 206 height 25
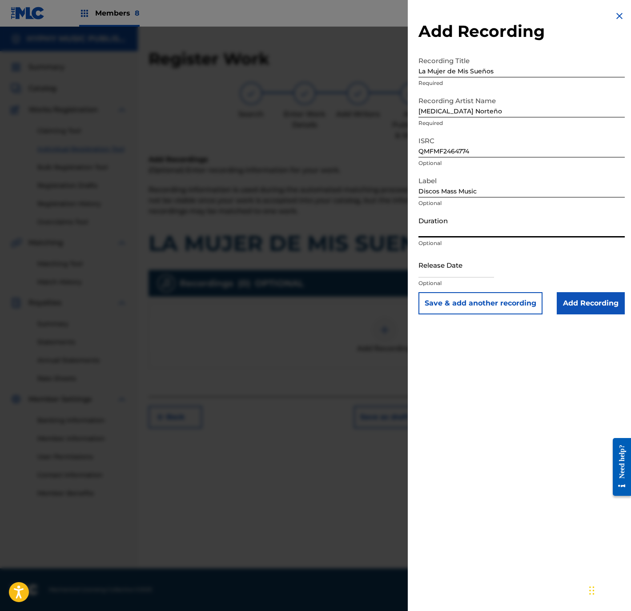
paste input "3:24"
type input "03:24"
select select "8"
select select "2025"
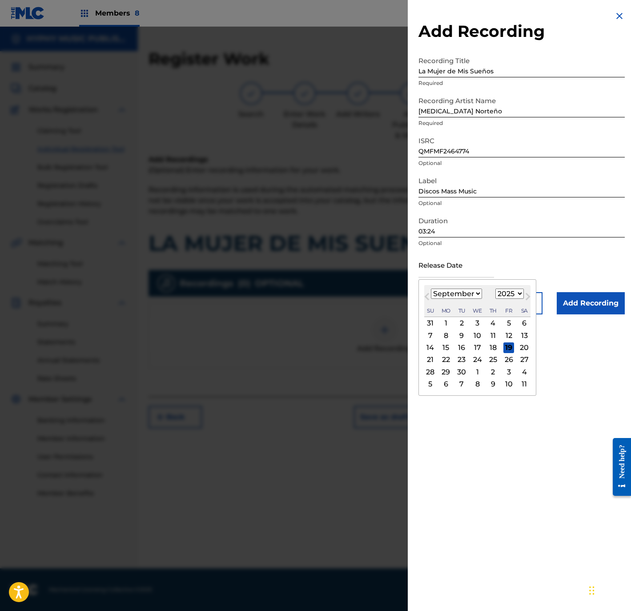
click at [451, 268] on input "text" at bounding box center [457, 264] width 76 height 25
click at [443, 291] on select "January February March April May June July August September October November De…" at bounding box center [456, 294] width 51 height 10
select select "0"
click at [431, 289] on select "January February March April May June July August September October November De…" at bounding box center [456, 294] width 51 height 10
click at [510, 322] on div "3" at bounding box center [509, 323] width 11 height 11
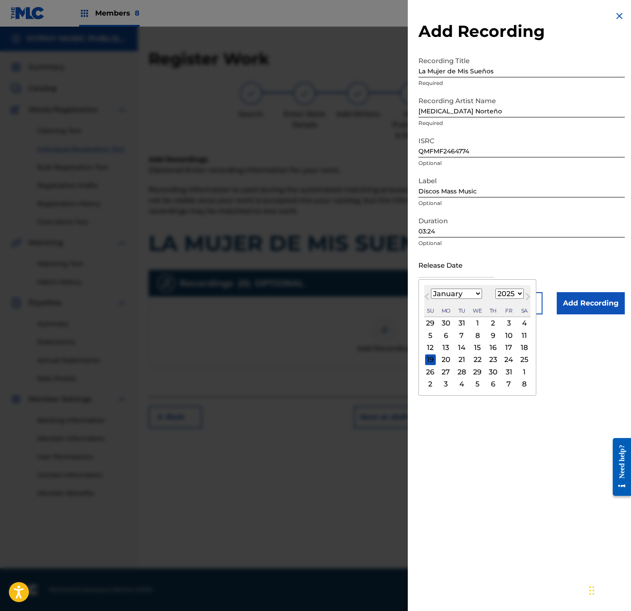
type input "January 3 2025"
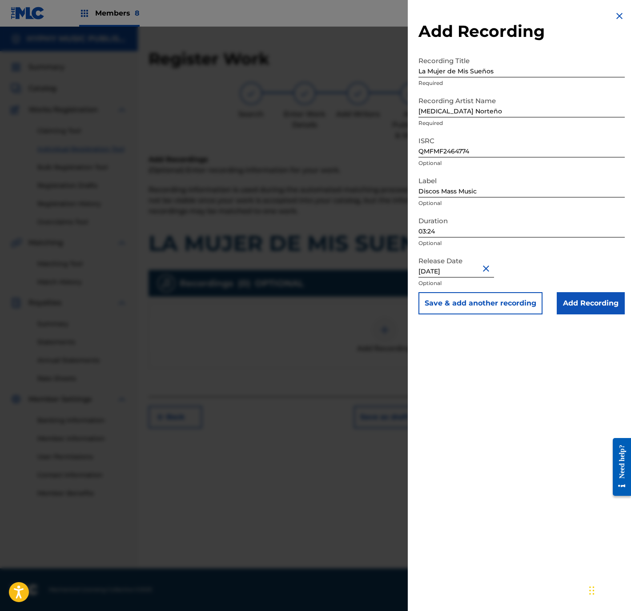
click at [590, 310] on input "Add Recording" at bounding box center [591, 303] width 68 height 22
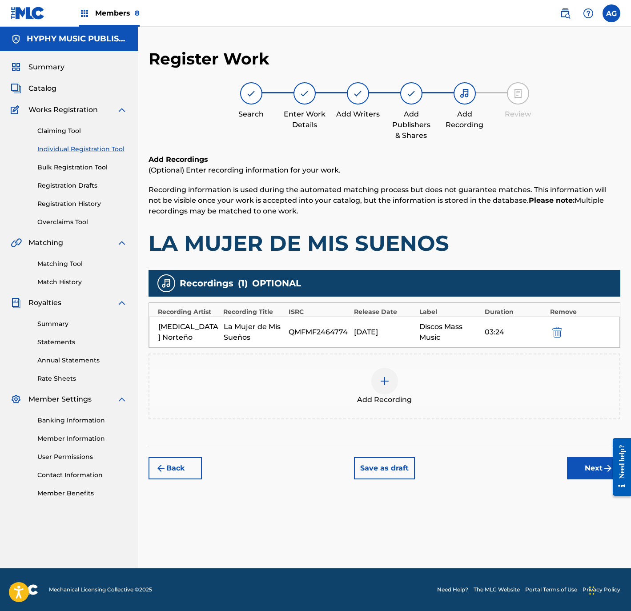
click at [572, 466] on button "Next" at bounding box center [593, 468] width 53 height 22
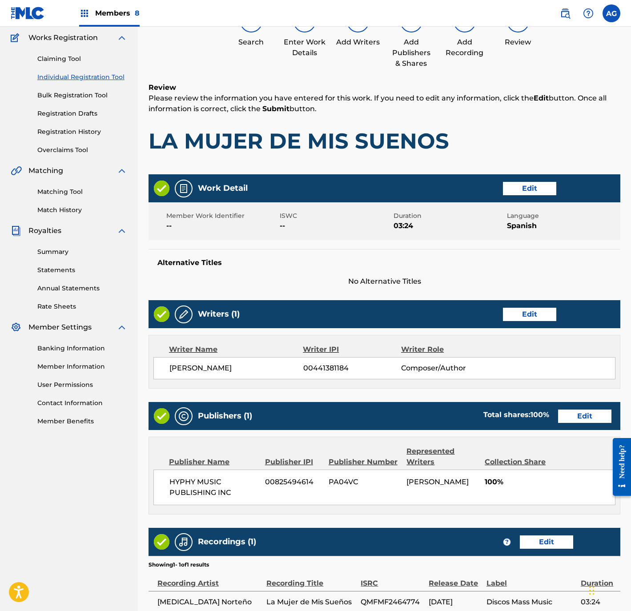
scroll to position [164, 0]
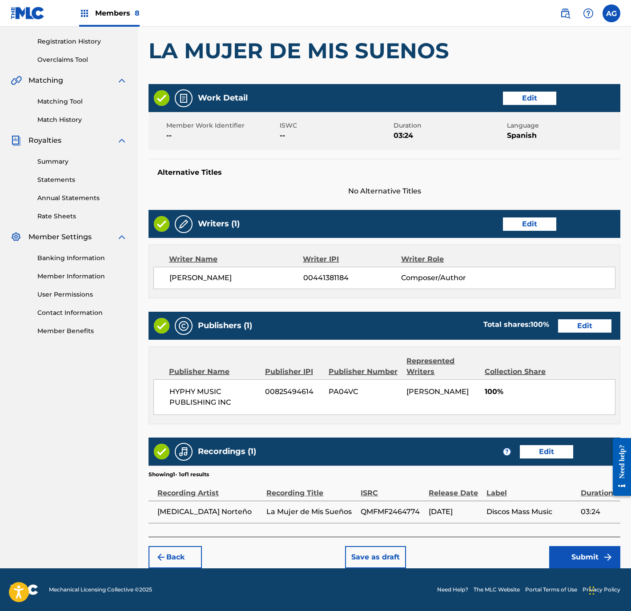
drag, startPoint x: 382, startPoint y: 427, endPoint x: 386, endPoint y: 522, distance: 94.8
click at [568, 554] on button "Submit" at bounding box center [584, 557] width 71 height 22
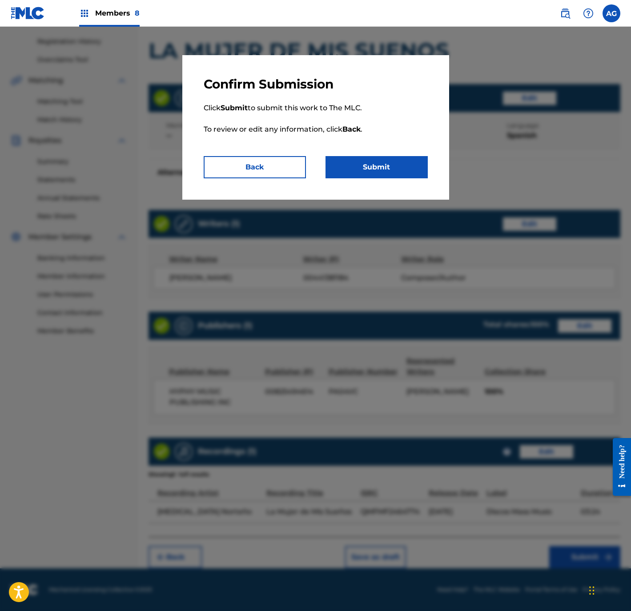
click at [339, 176] on button "Submit" at bounding box center [377, 167] width 102 height 22
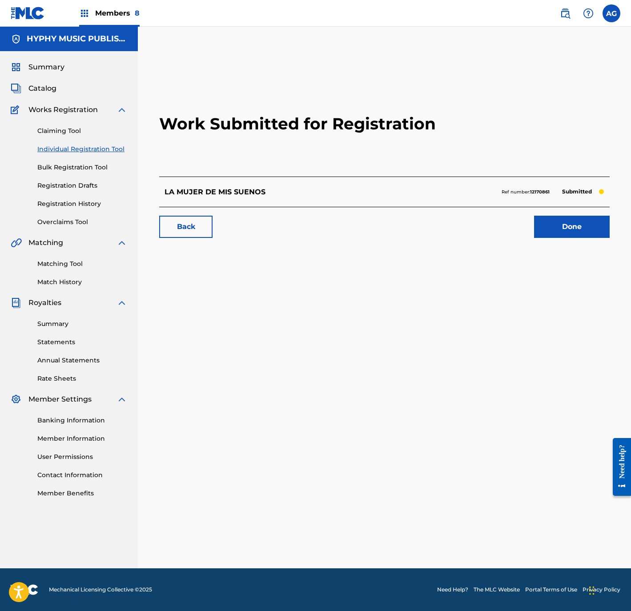
click at [546, 229] on link "Done" at bounding box center [572, 227] width 76 height 22
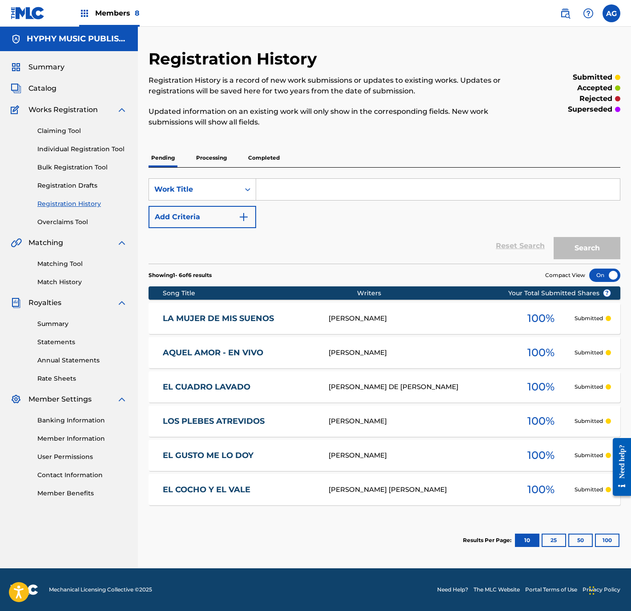
click at [50, 154] on div "Claiming Tool Individual Registration Tool Bulk Registration Tool Registration …" at bounding box center [69, 171] width 117 height 112
click at [53, 150] on link "Individual Registration Tool" at bounding box center [82, 149] width 90 height 9
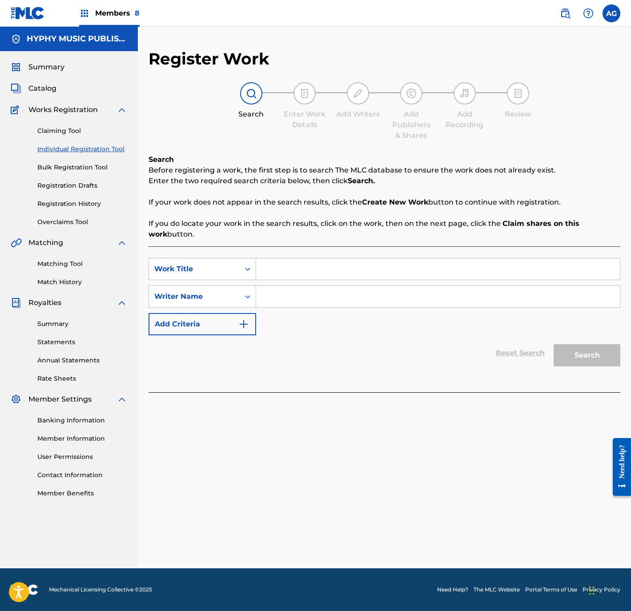
click at [301, 279] on input "Search Form" at bounding box center [438, 268] width 364 height 21
paste input "ME DICEN QUE SOY UN LOCO"
type input "ME DICEN QUE SOY UN LOCO"
click at [295, 295] on input "Search Form" at bounding box center [438, 296] width 364 height 21
click at [293, 295] on input "Search Form" at bounding box center [438, 296] width 364 height 21
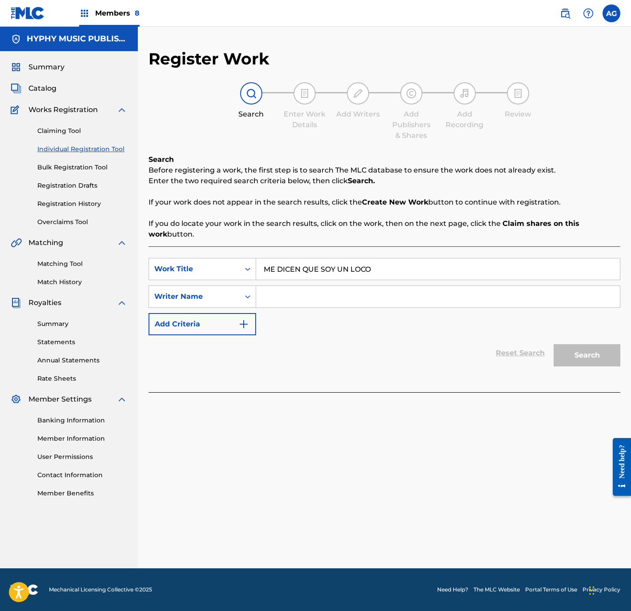
drag, startPoint x: 328, startPoint y: 309, endPoint x: 326, endPoint y: 298, distance: 11.4
click at [328, 309] on div "SearchWithCriteria859540b1-0e1a-4c7a-a8d0-dd7a5081fb43 Work Title ME DICEN QUE …" at bounding box center [385, 296] width 472 height 77
drag, startPoint x: 326, startPoint y: 298, endPoint x: 348, endPoint y: 297, distance: 22.7
click at [326, 297] on input "Search Form" at bounding box center [438, 296] width 364 height 21
paste input "SIMON MURILLO SALAMANCA"
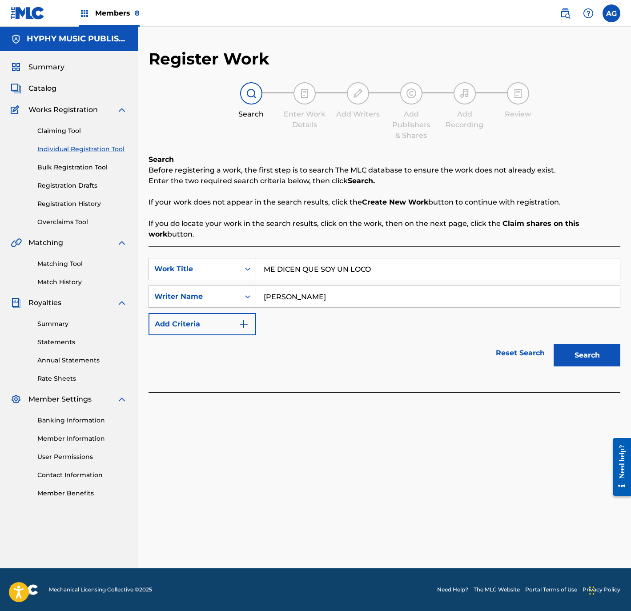
type input "SIMON MURILLO SALAMANCA"
click at [587, 348] on button "Search" at bounding box center [587, 355] width 67 height 22
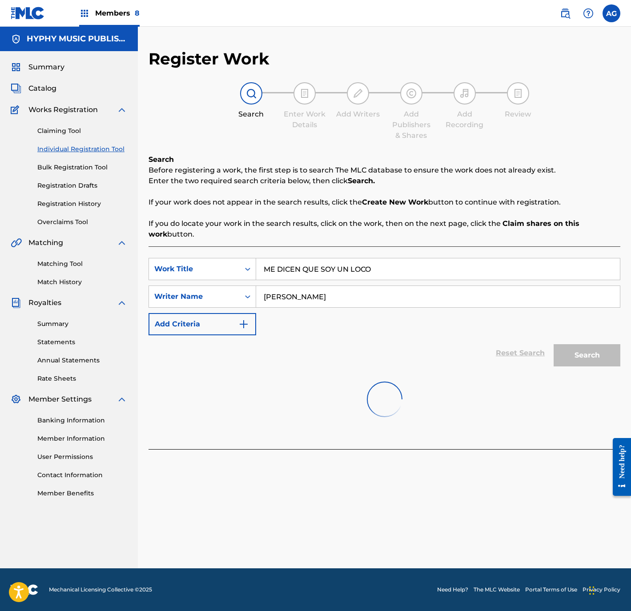
click at [356, 272] on input "ME DICEN QUE SOY UN LOCO" at bounding box center [438, 268] width 364 height 21
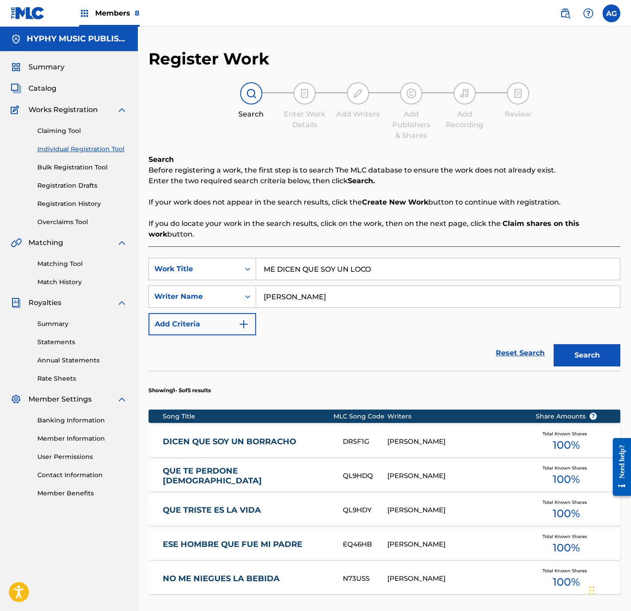
click at [356, 272] on input "ME DICEN QUE SOY UN LOCO" at bounding box center [438, 268] width 364 height 21
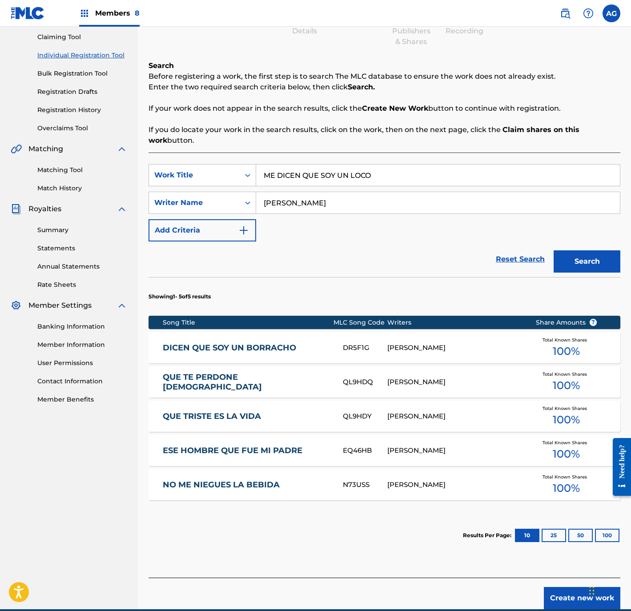
scroll to position [135, 0]
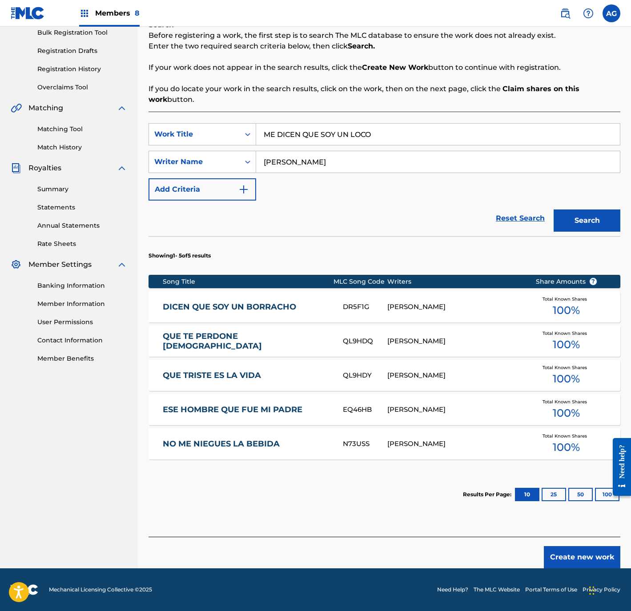
drag, startPoint x: 355, startPoint y: 296, endPoint x: 367, endPoint y: 383, distance: 88.0
click at [586, 556] on button "Create new work" at bounding box center [582, 557] width 77 height 22
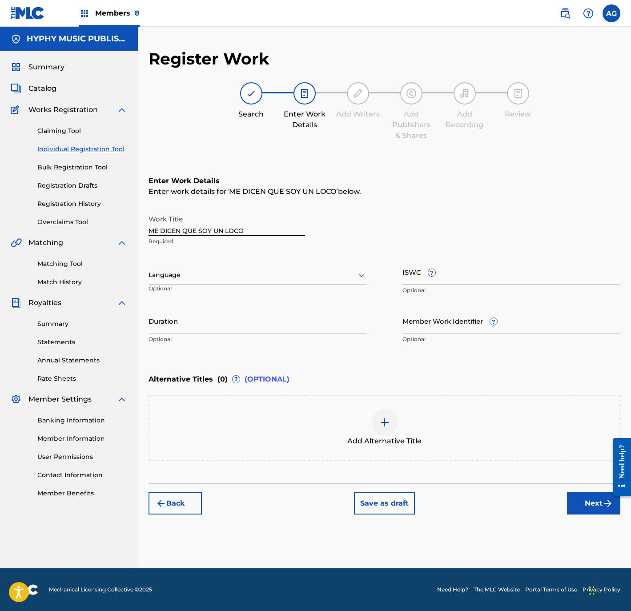
scroll to position [0, 0]
click at [284, 271] on div at bounding box center [258, 275] width 218 height 11
drag, startPoint x: 270, startPoint y: 301, endPoint x: 270, endPoint y: 306, distance: 4.9
click at [270, 306] on div "English Spanish (Afan) Oromo Abkhazian Afar Afrikaans Albanian Amharic Arabic A…" at bounding box center [258, 351] width 218 height 133
click at [270, 306] on div "Spanish" at bounding box center [258, 315] width 218 height 20
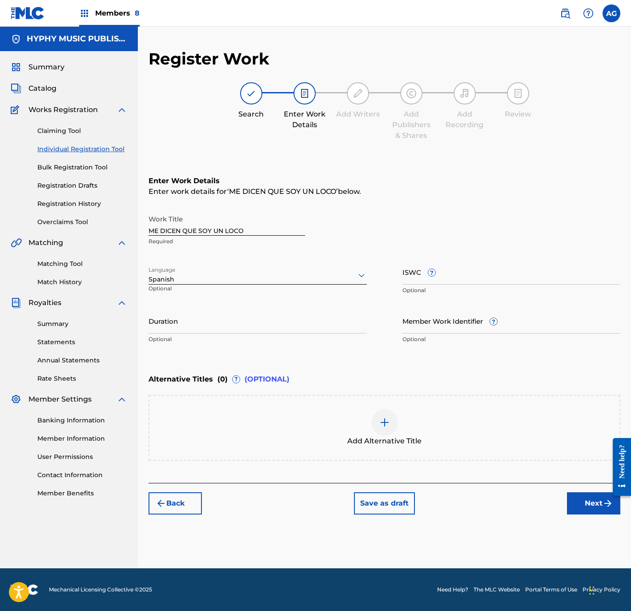
click at [222, 319] on input "Duration" at bounding box center [258, 320] width 218 height 25
type input "02:42"
drag, startPoint x: 594, startPoint y: 503, endPoint x: 590, endPoint y: 498, distance: 6.6
click at [594, 503] on button "Next" at bounding box center [593, 503] width 53 height 22
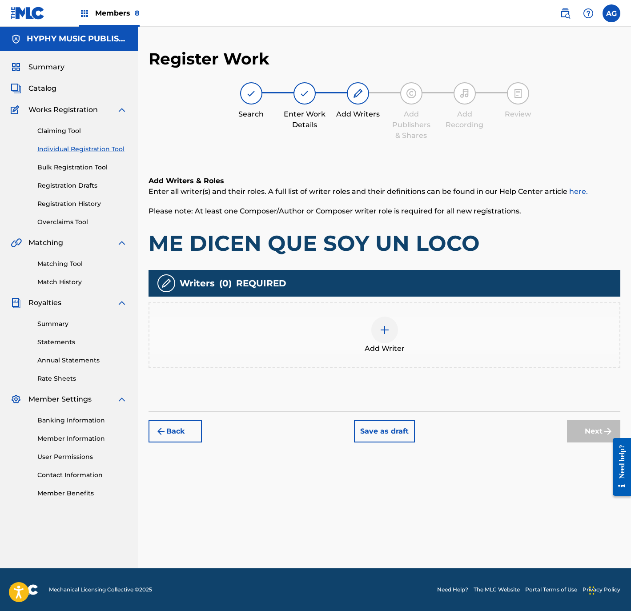
click at [410, 347] on div "Add Writer" at bounding box center [384, 335] width 470 height 37
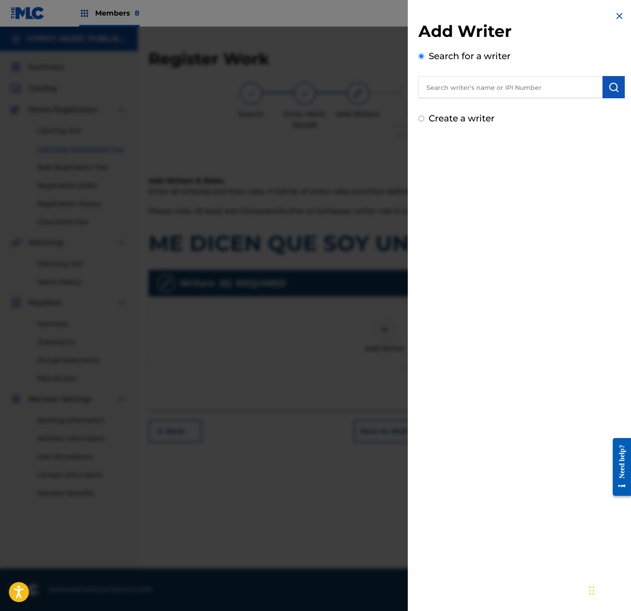
drag, startPoint x: 516, startPoint y: 100, endPoint x: 510, endPoint y: 92, distance: 9.9
click at [513, 98] on div "Add Writer Search for a writer Create a writer" at bounding box center [522, 73] width 206 height 104
click at [508, 89] on input "text" at bounding box center [511, 87] width 184 height 22
paste input "ME DICEN QUE SOY UN LOCO"
type input "ME DICEN QUE SOY UN LOCO"
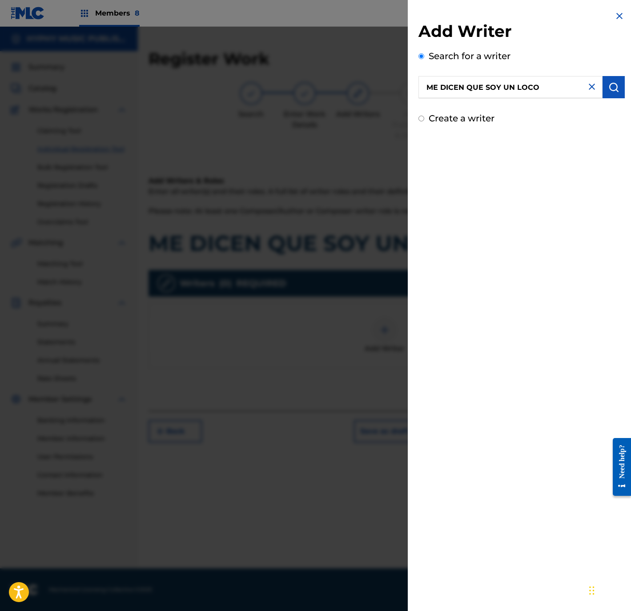
drag, startPoint x: 591, startPoint y: 83, endPoint x: 608, endPoint y: 85, distance: 16.5
click at [591, 83] on img at bounding box center [592, 86] width 11 height 11
click at [612, 85] on img "submit" at bounding box center [614, 87] width 11 height 11
click at [491, 87] on input "text" at bounding box center [511, 87] width 184 height 22
paste input "SIMON MURILLO SALAMANCA"
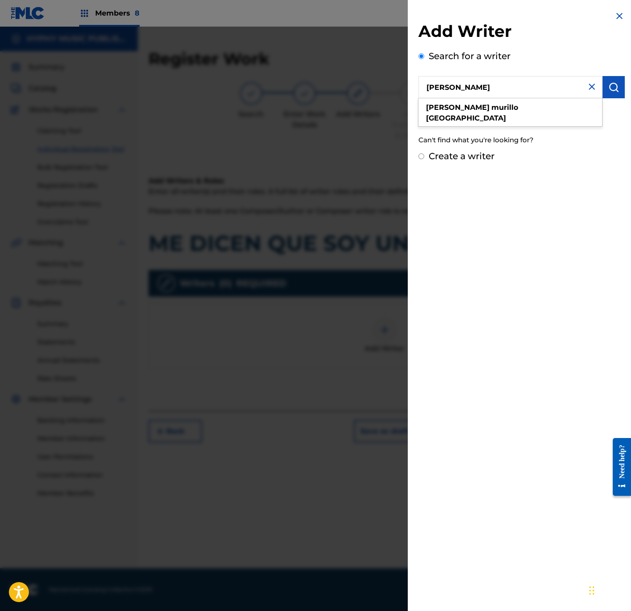
type input "SIMON MURILLO SALAMANCA"
click at [616, 89] on img "submit" at bounding box center [614, 87] width 11 height 11
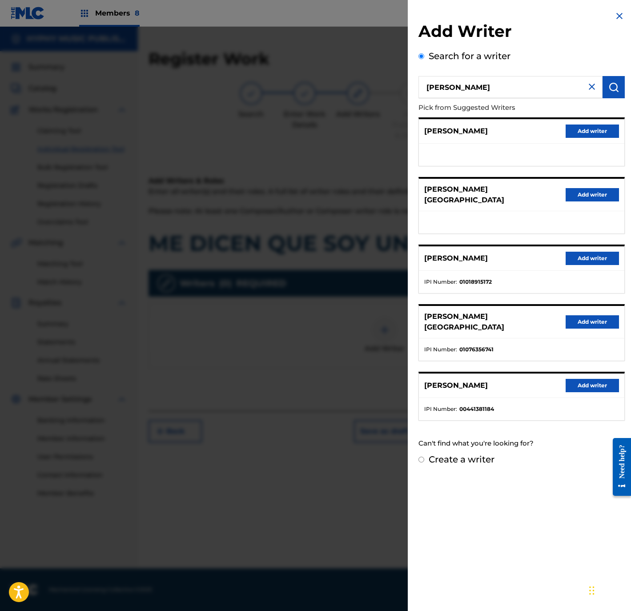
click at [582, 384] on button "Add writer" at bounding box center [592, 385] width 53 height 13
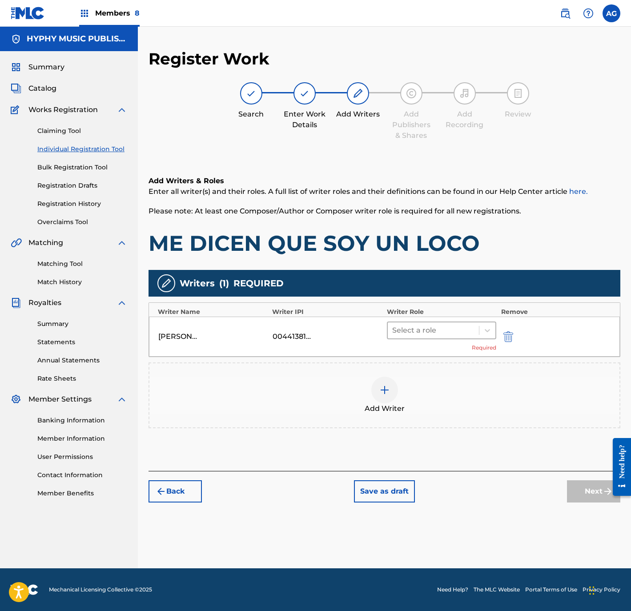
click at [398, 327] on div at bounding box center [433, 330] width 83 height 12
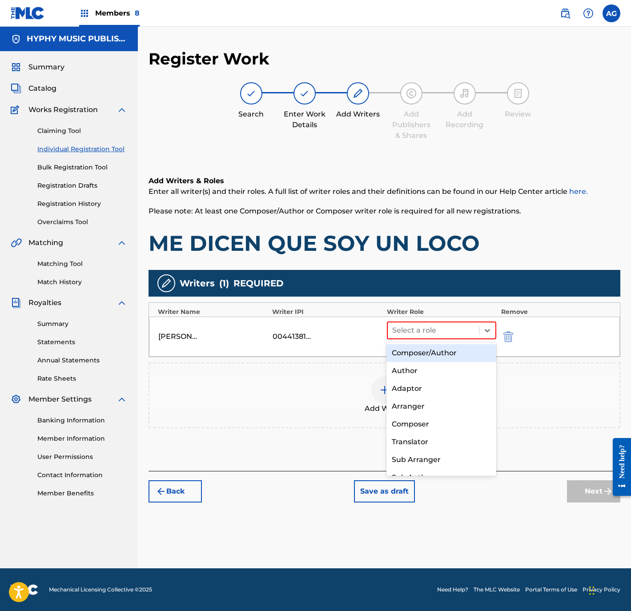
click at [418, 352] on div "Composer/Author" at bounding box center [441, 353] width 109 height 18
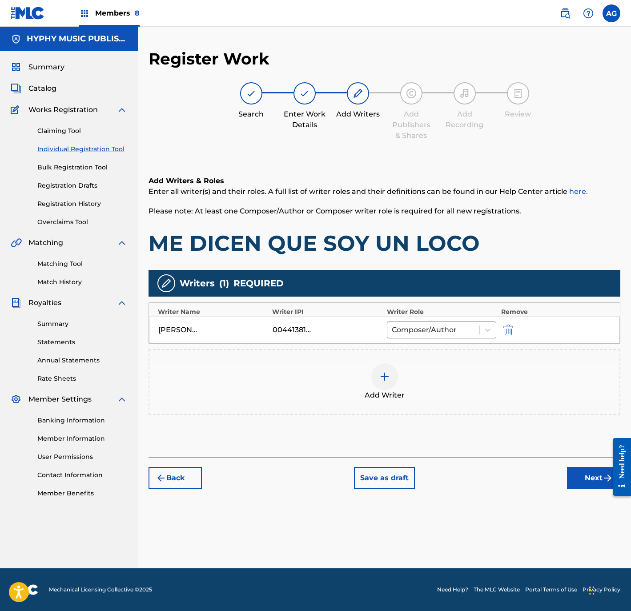
drag, startPoint x: 578, startPoint y: 464, endPoint x: 579, endPoint y: 472, distance: 7.2
click at [578, 465] on div "Back Save as draft Next" at bounding box center [385, 474] width 472 height 32
click at [579, 472] on button "Next" at bounding box center [593, 478] width 53 height 22
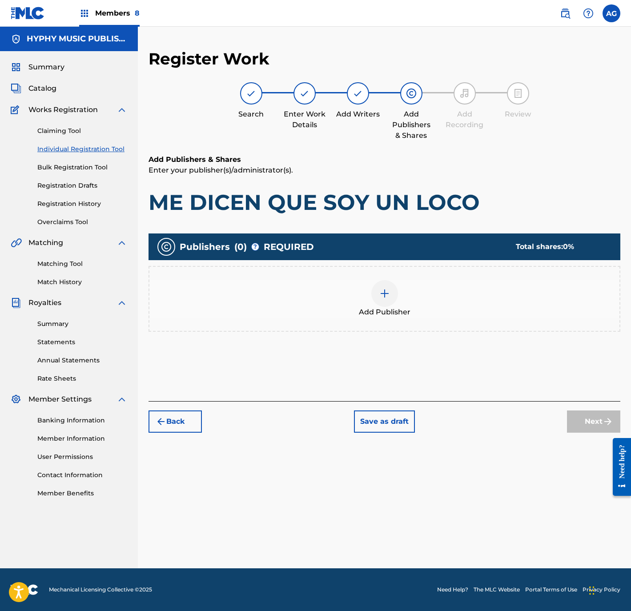
click at [371, 287] on div "Add Publisher" at bounding box center [384, 298] width 470 height 37
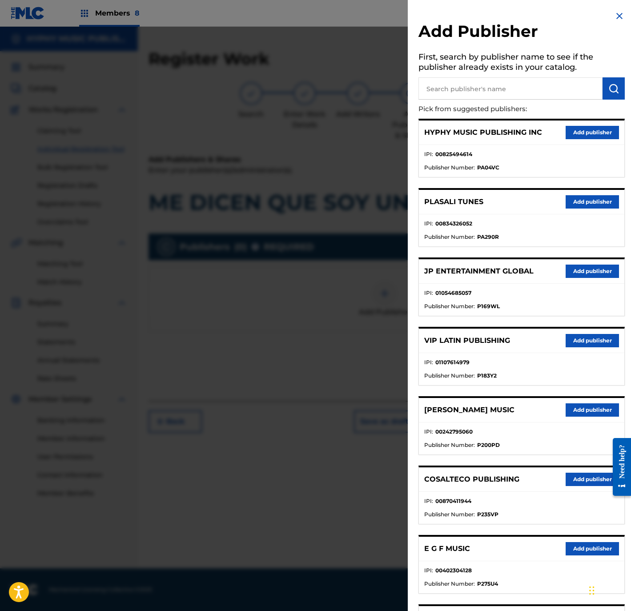
click at [567, 128] on button "Add publisher" at bounding box center [592, 132] width 53 height 13
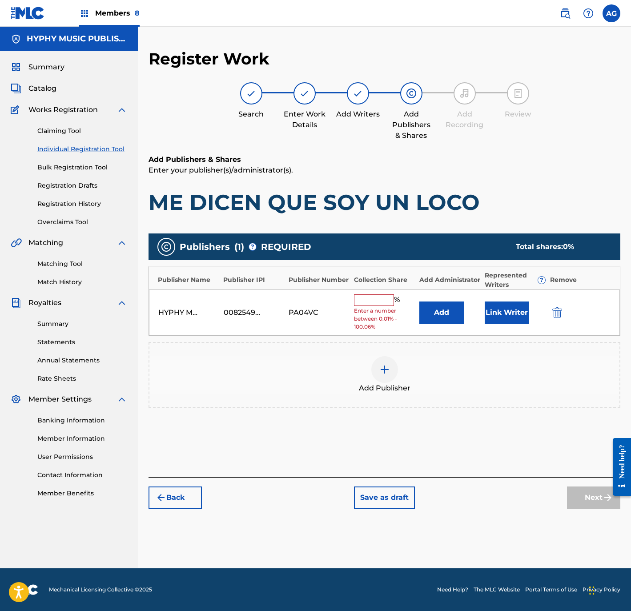
click at [383, 299] on input "text" at bounding box center [374, 300] width 40 height 12
type input "100"
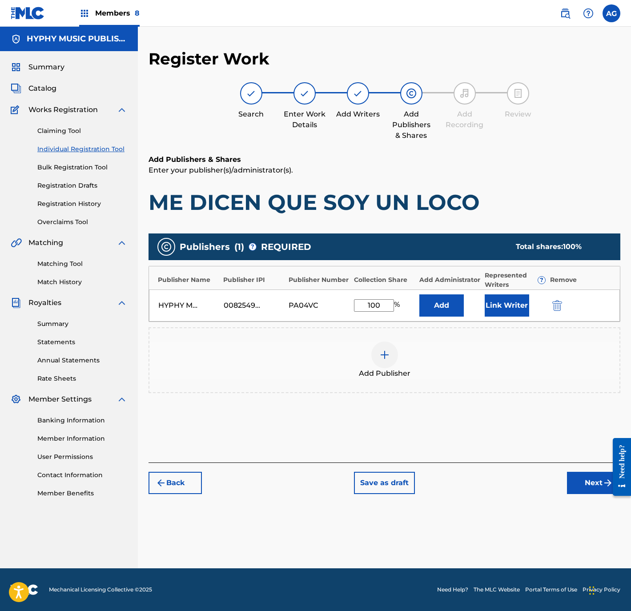
click at [584, 482] on button "Next" at bounding box center [593, 483] width 53 height 22
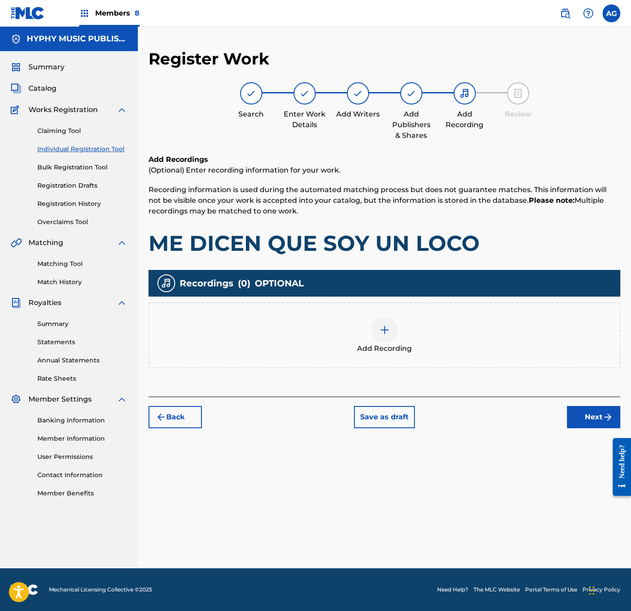
click at [385, 333] on img at bounding box center [384, 330] width 11 height 11
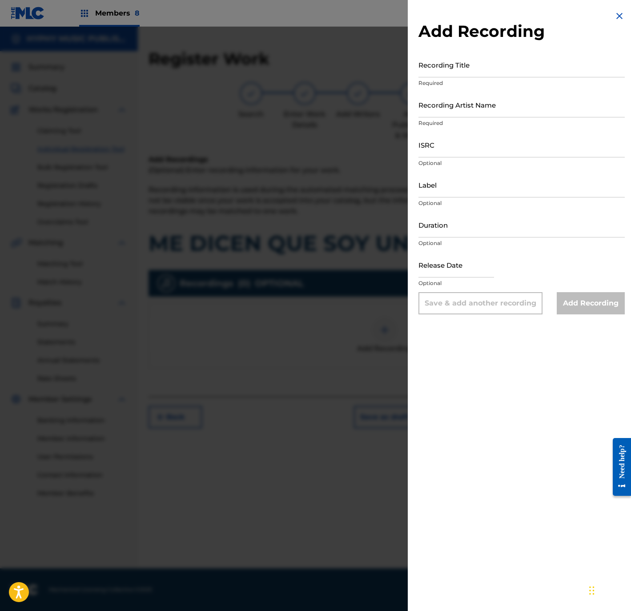
click at [525, 67] on input "Recording Title" at bounding box center [522, 64] width 206 height 25
paste input "Me Dicen Que Soy Un Loco"
type input "Me Dicen Que Soy Un Loco"
click at [448, 109] on input "Recording Artist Name" at bounding box center [522, 104] width 206 height 25
paste input "Temblor Norteño"
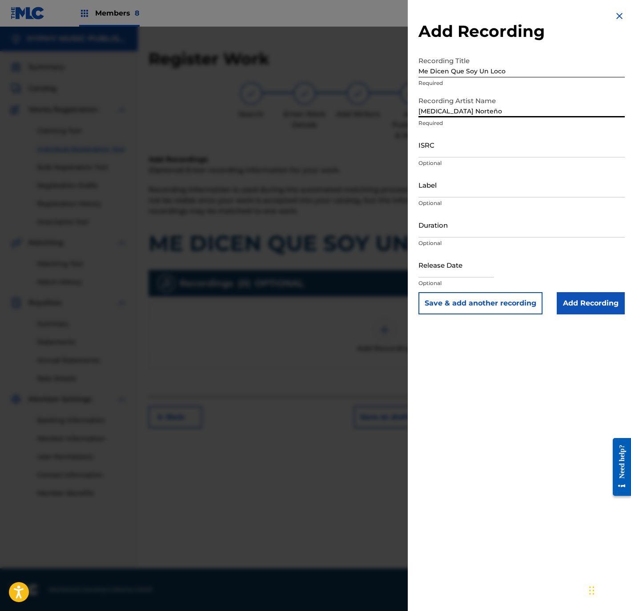
type input "Temblor Norteño"
click at [517, 138] on input "ISRC" at bounding box center [522, 144] width 206 height 25
paste input "QMFMF2464775"
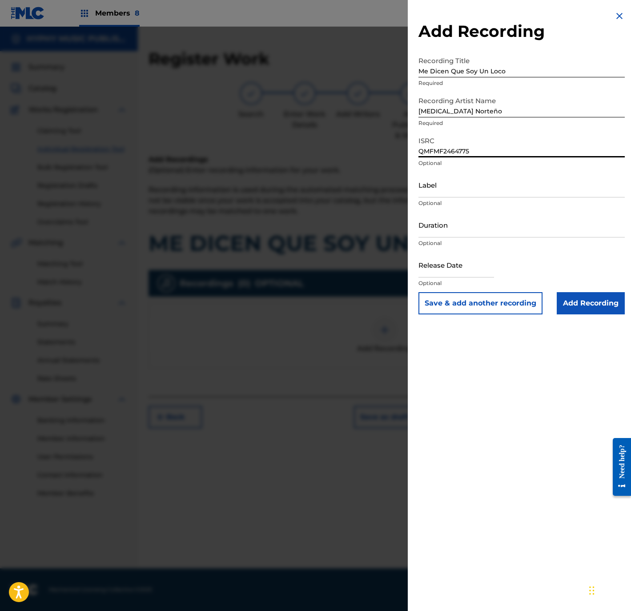
type input "QMFMF2464775"
click at [509, 192] on input "Label" at bounding box center [522, 184] width 206 height 25
paste input "Discos Mass Music"
type input "Discos Mass Music"
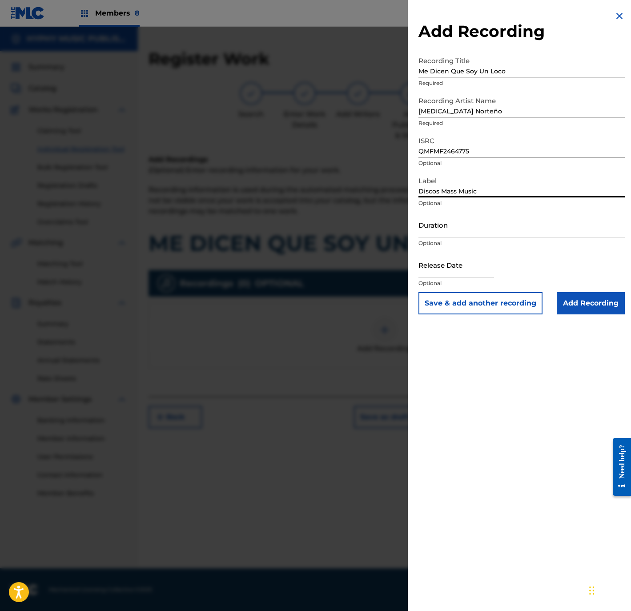
type input "03:24"
type input "January 3 2025"
type input "Discos Mass Music"
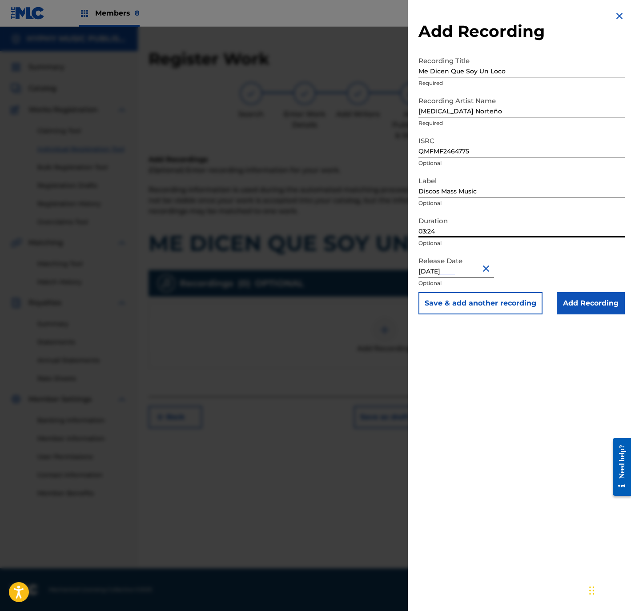
drag, startPoint x: 471, startPoint y: 231, endPoint x: 346, endPoint y: 226, distance: 125.1
click at [343, 226] on div "Add Recording Recording Title Me Dicen Que Soy Un Loco Required Recording Artis…" at bounding box center [315, 319] width 631 height 584
type input "02:42"
click at [600, 310] on input "Add Recording" at bounding box center [591, 303] width 68 height 22
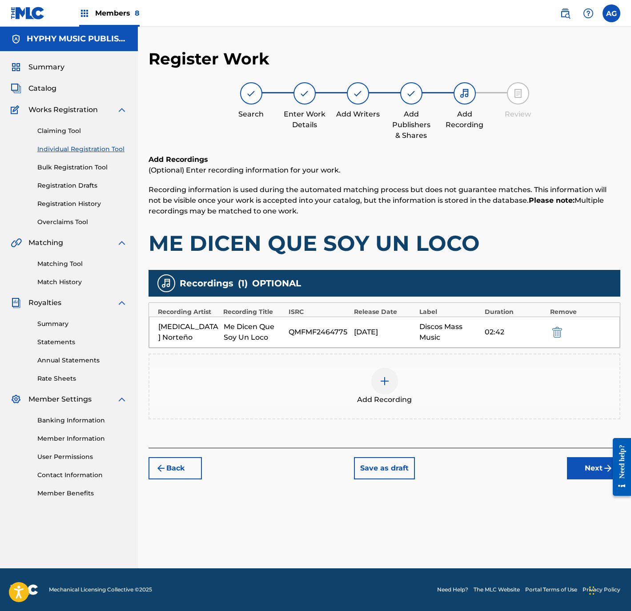
click at [576, 465] on button "Next" at bounding box center [593, 468] width 53 height 22
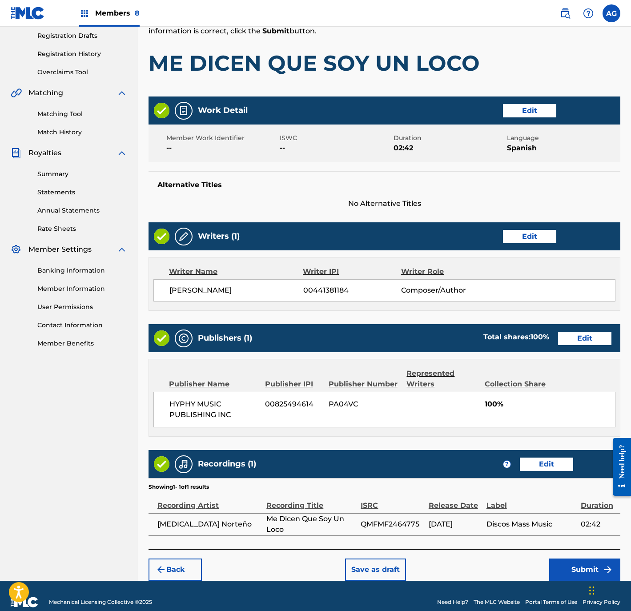
scroll to position [164, 0]
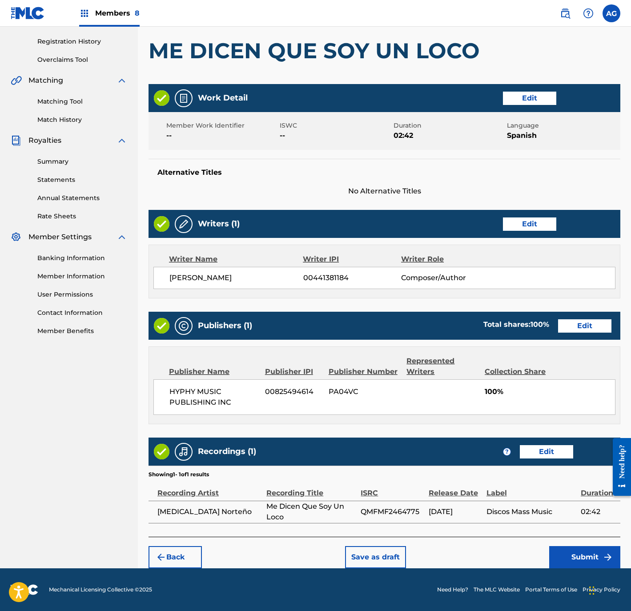
drag, startPoint x: 419, startPoint y: 394, endPoint x: 418, endPoint y: 463, distance: 69.0
click at [562, 553] on button "Submit" at bounding box center [584, 557] width 71 height 22
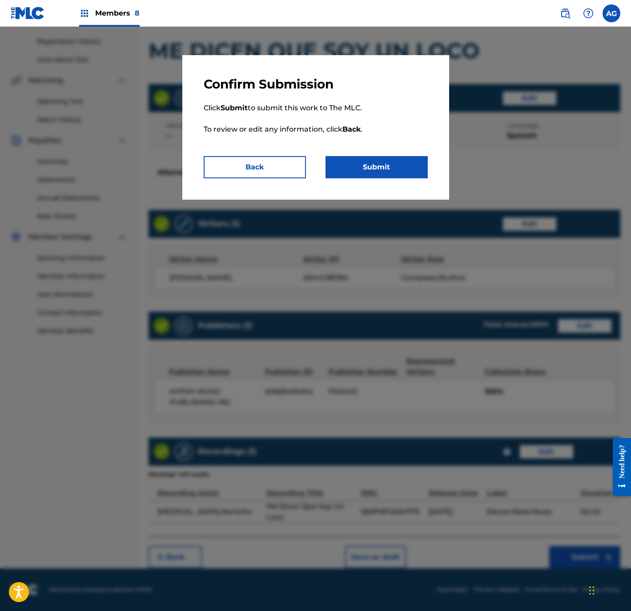
click at [382, 165] on button "Submit" at bounding box center [377, 167] width 102 height 22
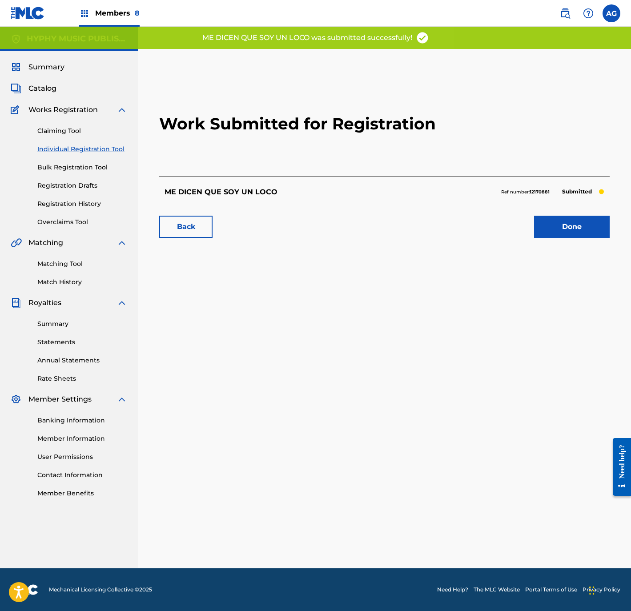
click at [551, 222] on link "Done" at bounding box center [572, 227] width 76 height 22
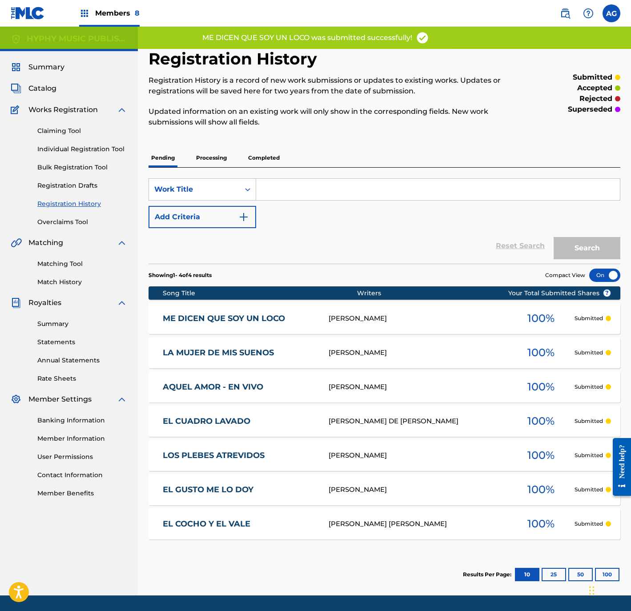
click at [105, 147] on link "Individual Registration Tool" at bounding box center [82, 149] width 90 height 9
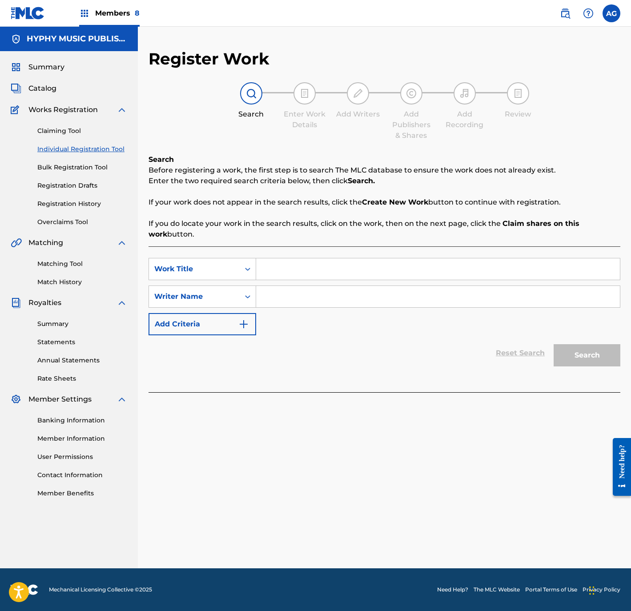
click at [375, 270] on input "Search Form" at bounding box center [438, 268] width 364 height 21
paste input "UN RANCHERO AFORTUNADO"
type input "UN RANCHERO AFORTUNADO"
click at [434, 306] on input "Search Form" at bounding box center [438, 296] width 364 height 21
drag, startPoint x: 382, startPoint y: 274, endPoint x: 375, endPoint y: 279, distance: 8.5
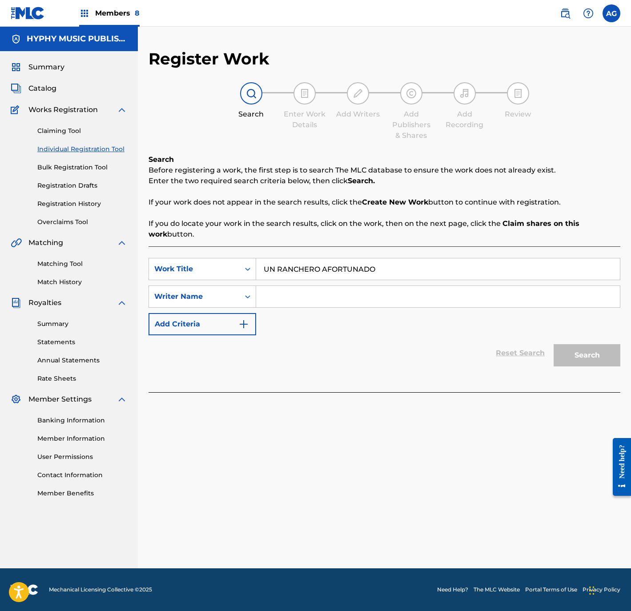
click at [381, 274] on input "UN RANCHERO AFORTUNADO" at bounding box center [438, 268] width 364 height 21
click at [366, 291] on input "Search Form" at bounding box center [438, 296] width 364 height 21
paste input "SIMON MURILLO SALAMANCA"
type input "SIMON MURILLO SALAMANCA"
click at [590, 362] on button "Search" at bounding box center [587, 355] width 67 height 22
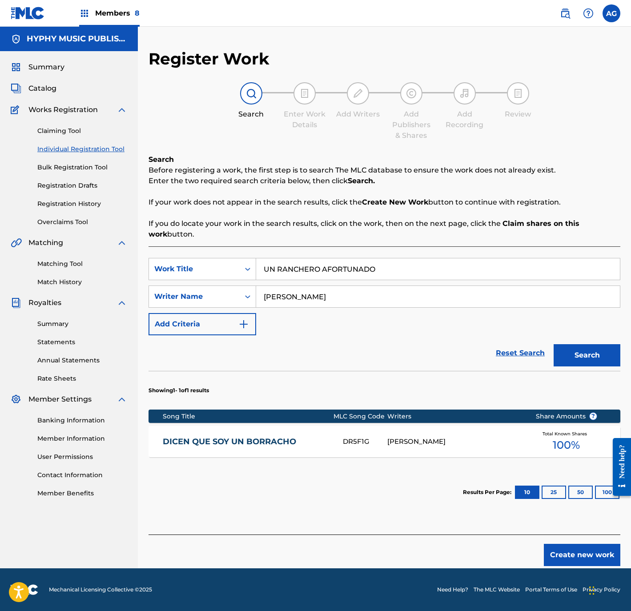
click at [566, 557] on button "Create new work" at bounding box center [582, 555] width 77 height 22
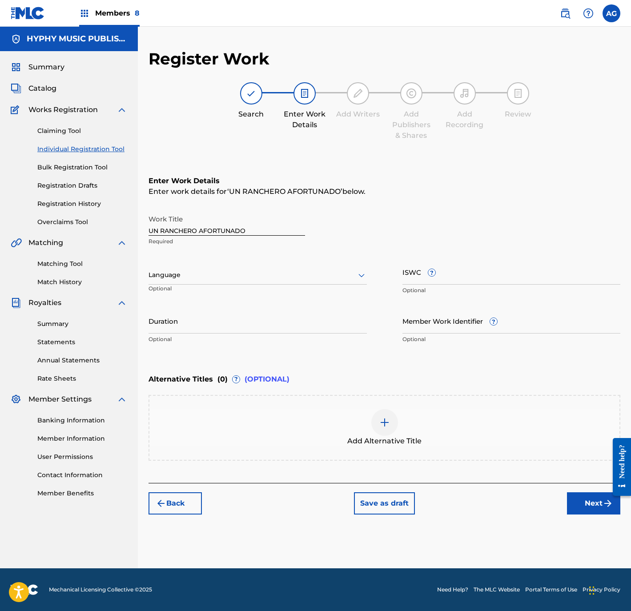
click at [221, 279] on div at bounding box center [258, 275] width 218 height 11
click at [226, 308] on div "Spanish" at bounding box center [258, 315] width 218 height 20
click at [279, 331] on input "Duration" at bounding box center [258, 320] width 218 height 25
type input "02:11"
click at [590, 502] on button "Next" at bounding box center [593, 503] width 53 height 22
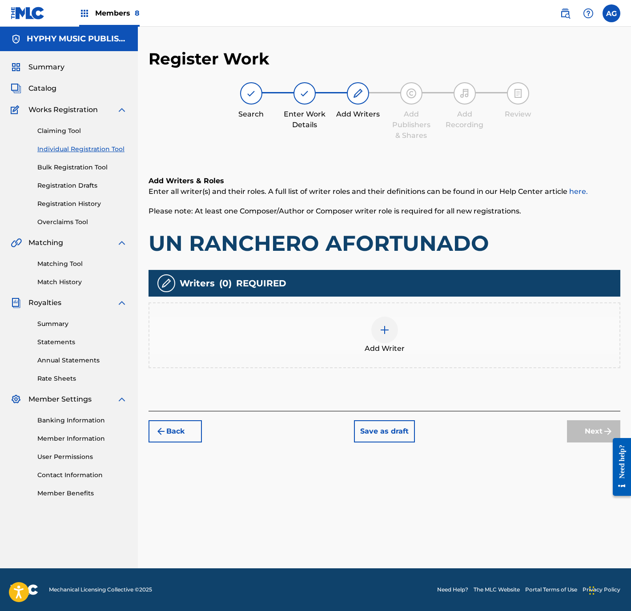
click at [363, 333] on div "Add Writer" at bounding box center [384, 335] width 470 height 37
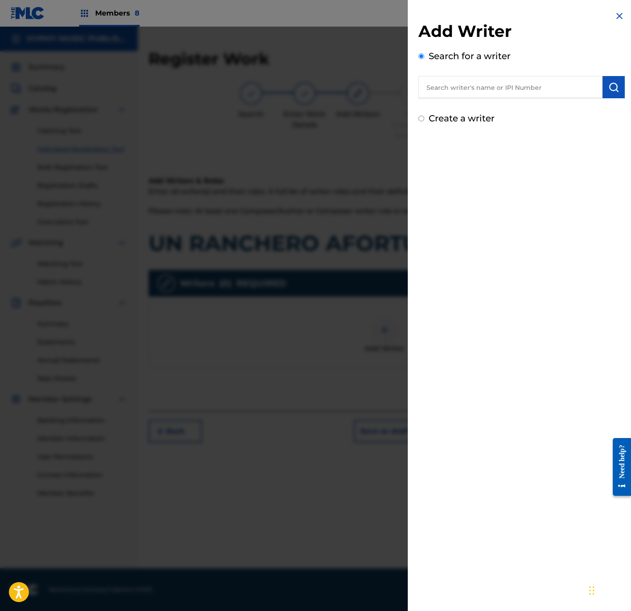
click at [458, 83] on input "text" at bounding box center [511, 87] width 184 height 22
paste input "SIMON MURILLO SALAMANCA"
type input "SIMON MURILLO SALAMANCA"
click at [617, 93] on button "submit" at bounding box center [614, 87] width 22 height 22
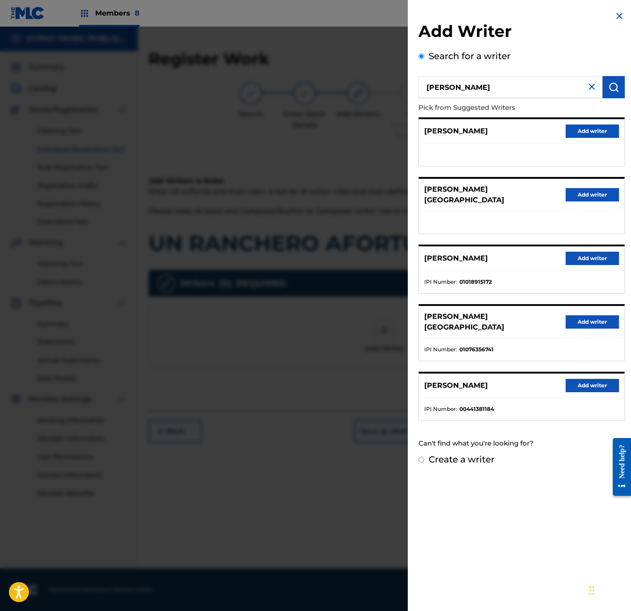
click at [582, 381] on button "Add writer" at bounding box center [592, 385] width 53 height 13
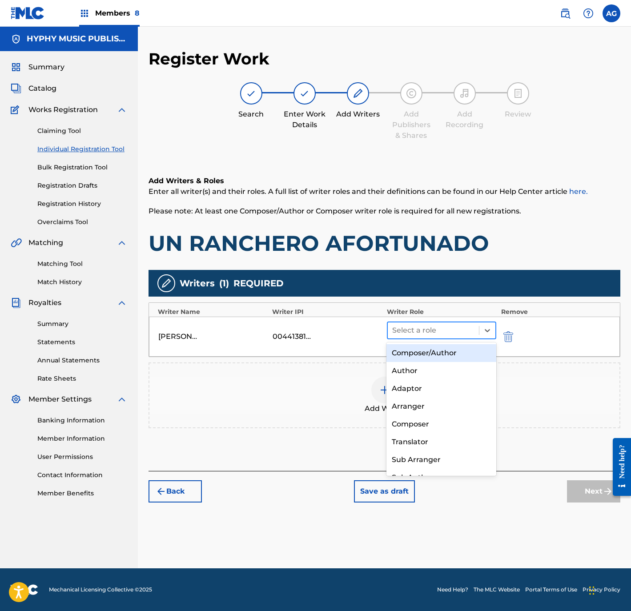
click at [416, 334] on div at bounding box center [433, 330] width 83 height 12
click at [416, 355] on div "Composer/Author" at bounding box center [441, 353] width 109 height 18
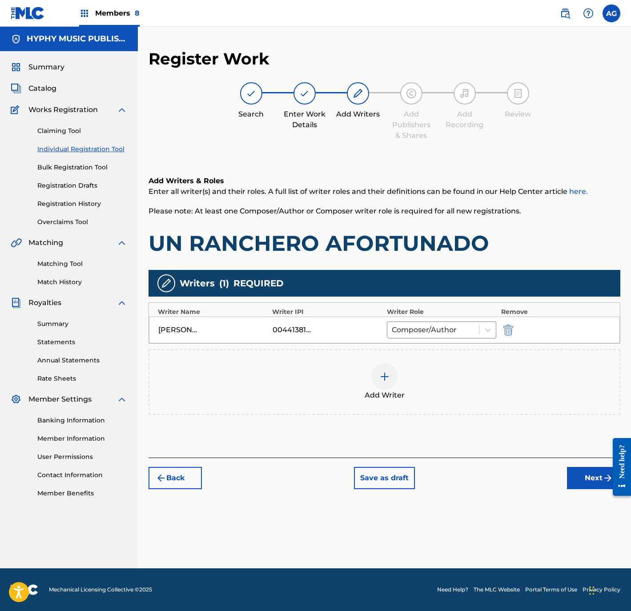
drag, startPoint x: 577, startPoint y: 471, endPoint x: 578, endPoint y: 466, distance: 5.1
click at [577, 470] on button "Next" at bounding box center [593, 478] width 53 height 22
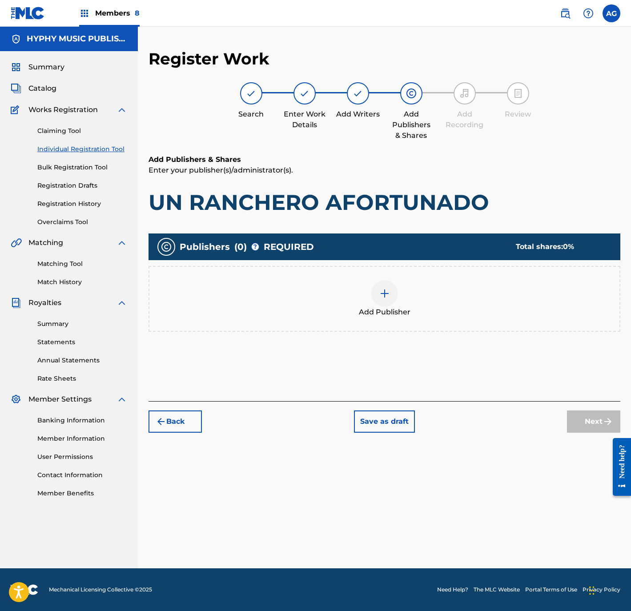
click at [371, 302] on div "Add Publisher" at bounding box center [384, 298] width 470 height 37
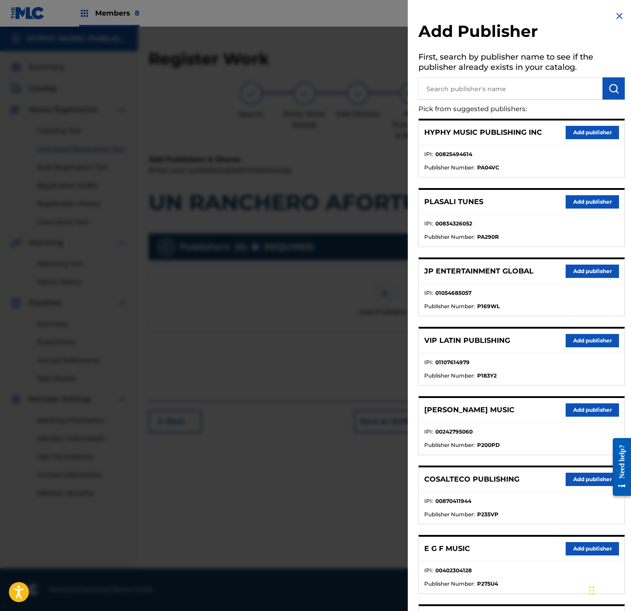
click at [572, 135] on button "Add publisher" at bounding box center [592, 132] width 53 height 13
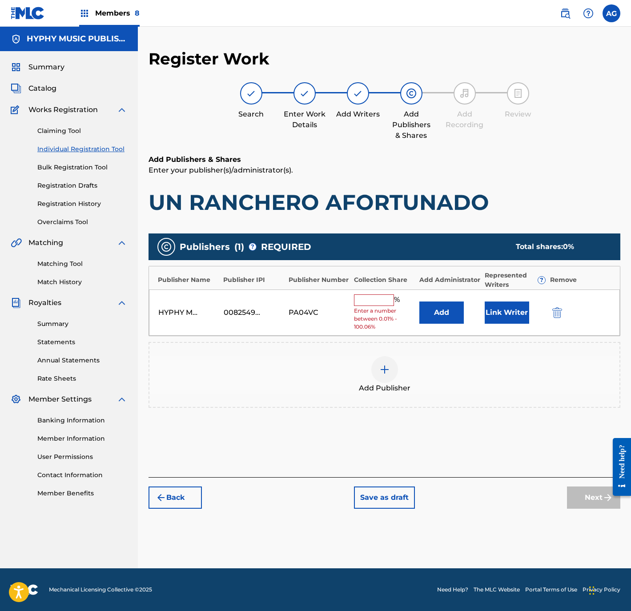
click at [361, 310] on span "Enter a number between 0.01% - 100.06%" at bounding box center [384, 319] width 61 height 24
click at [361, 303] on input "text" at bounding box center [374, 300] width 40 height 12
type input "100"
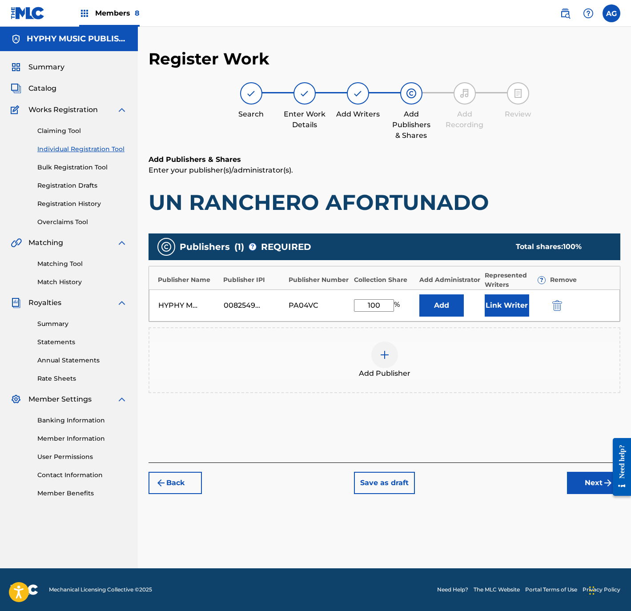
click at [500, 301] on button "Link Writer" at bounding box center [507, 305] width 44 height 22
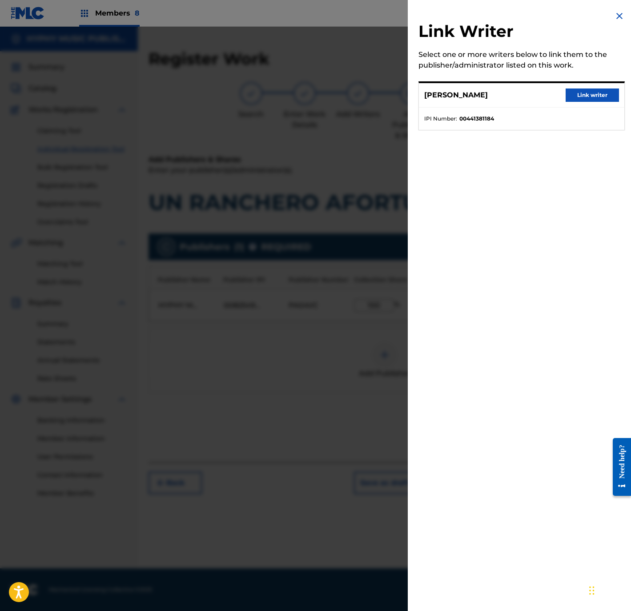
click at [588, 97] on button "Link writer" at bounding box center [592, 95] width 53 height 13
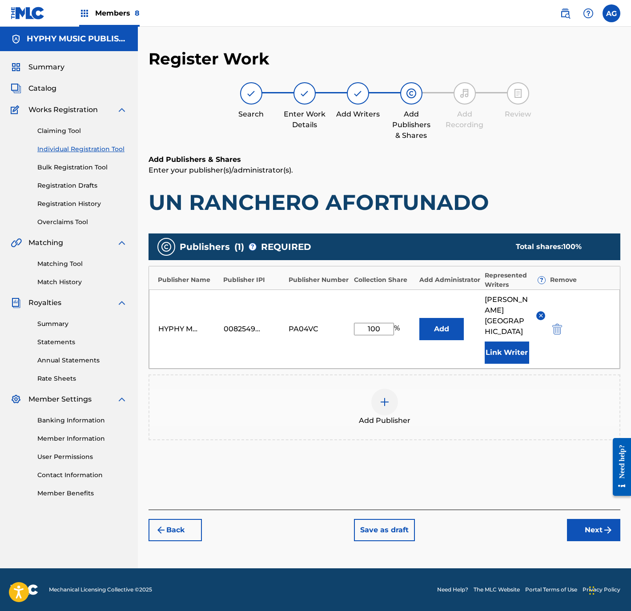
click at [588, 530] on button "Next" at bounding box center [593, 530] width 53 height 22
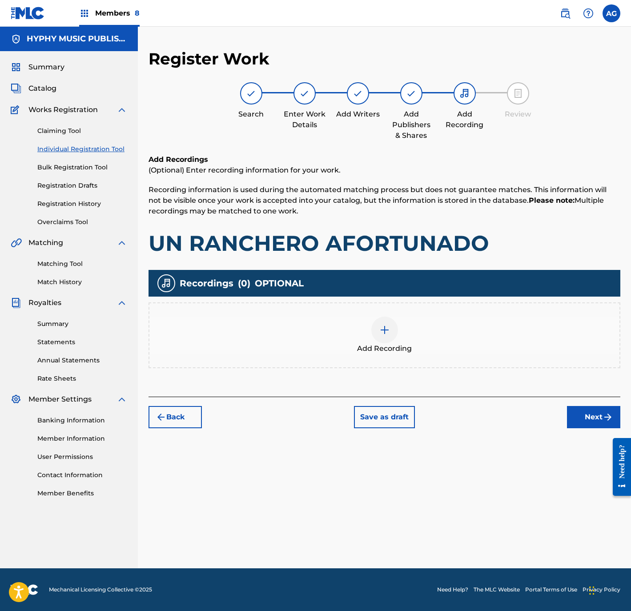
click at [406, 331] on div "Add Recording" at bounding box center [384, 335] width 470 height 37
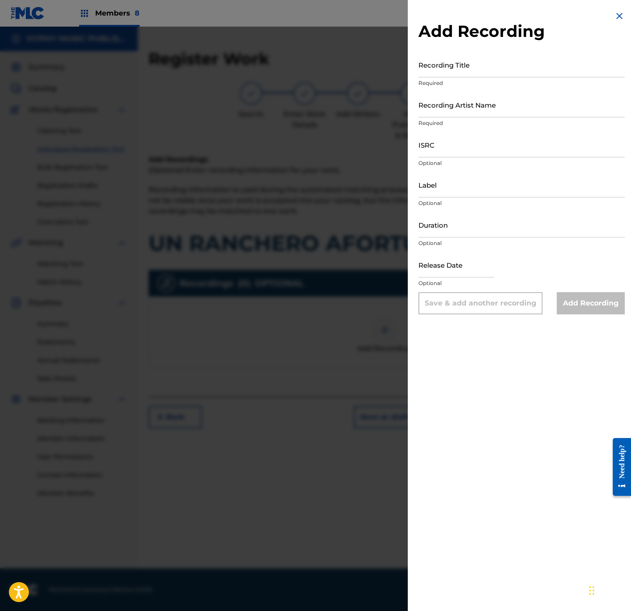
click at [460, 62] on input "Recording Title" at bounding box center [522, 64] width 206 height 25
paste input "Un Ranchero Afortunado"
type input "Un Ranchero Afortunado"
click at [500, 107] on input "Recording Artist Name" at bounding box center [522, 104] width 206 height 25
paste input "Temblor Norteño"
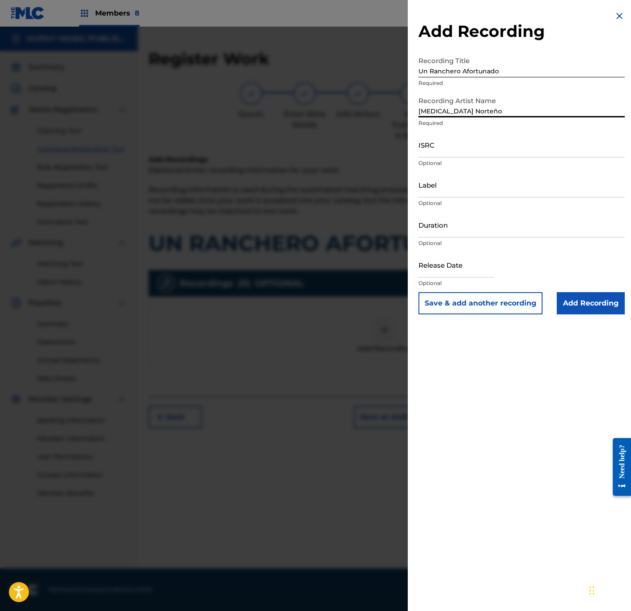
type input "Temblor Norteño"
click at [487, 150] on input "ISRC" at bounding box center [522, 144] width 206 height 25
paste input "QMFMF2464776"
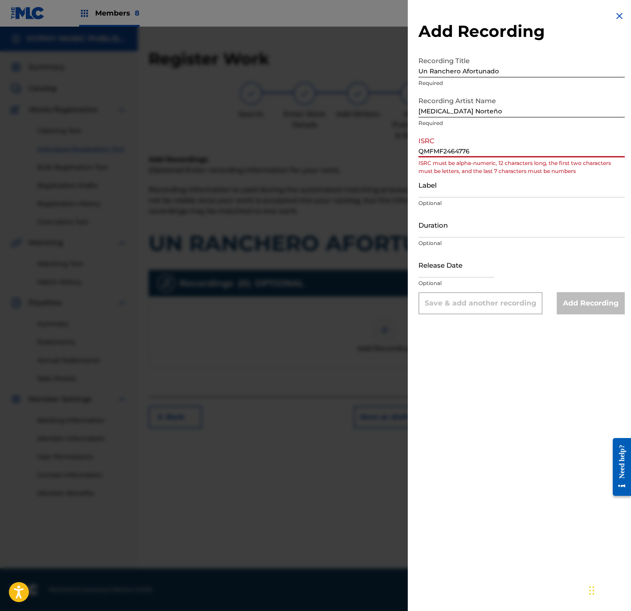
click at [467, 185] on input "Label" at bounding box center [522, 184] width 206 height 25
click at [486, 136] on input "QMFMF2464776" at bounding box center [522, 144] width 206 height 25
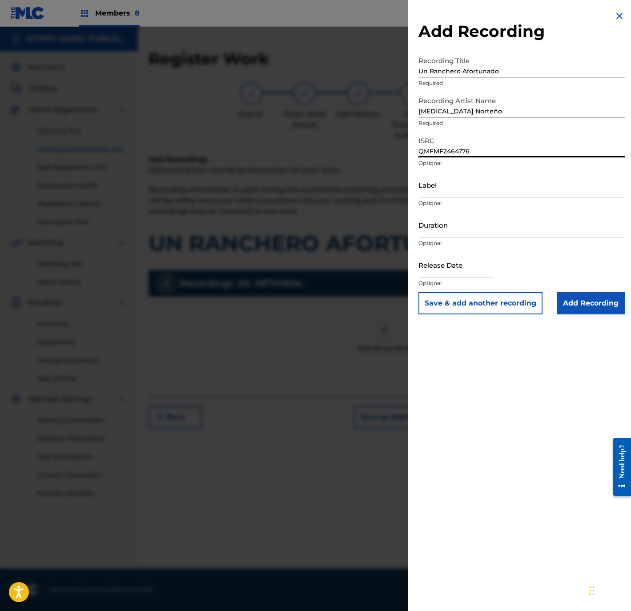
type input "QMFMF2464776"
click at [455, 183] on input "Label" at bounding box center [522, 184] width 206 height 25
type input "Discos Mass Music"
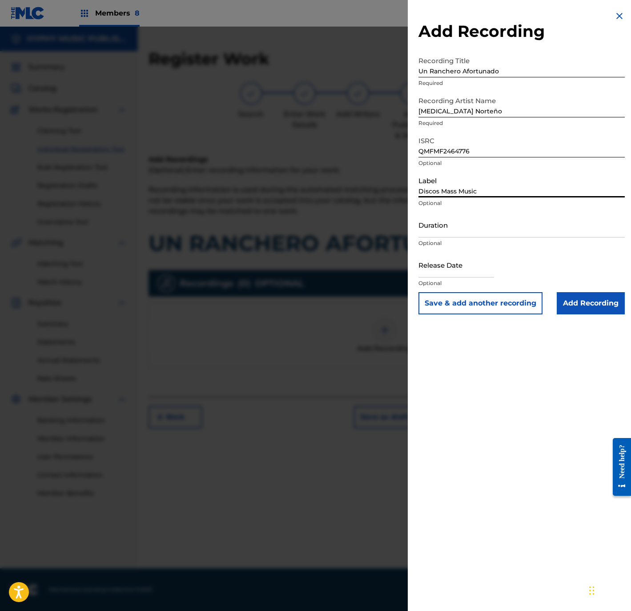
type input "02:42"
type input "January 3 2025"
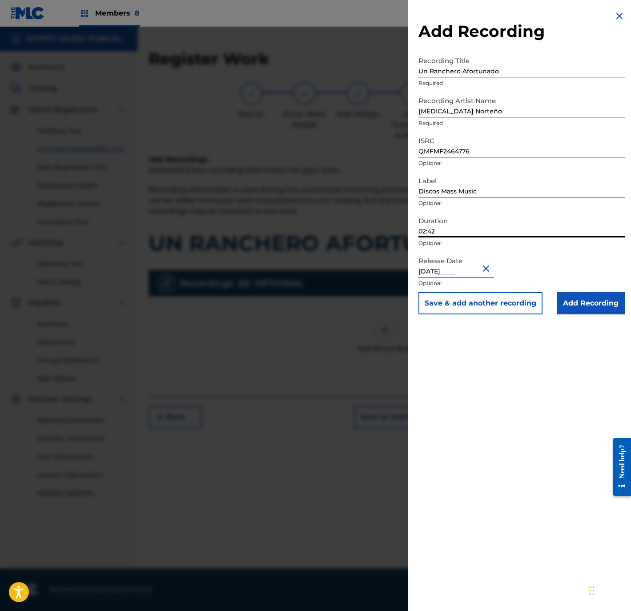
click at [450, 223] on input "02:42" at bounding box center [522, 224] width 206 height 25
type input "02:11"
click at [472, 407] on div "Add Recording Recording Title Un Ranchero Afortunado Required Recording Artist …" at bounding box center [522, 305] width 228 height 611
click at [577, 309] on input "Add Recording" at bounding box center [591, 303] width 68 height 22
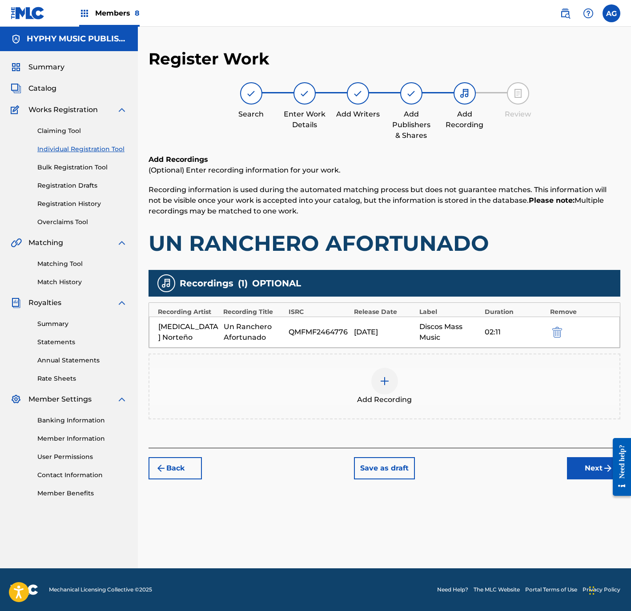
click at [576, 466] on button "Next" at bounding box center [593, 468] width 53 height 22
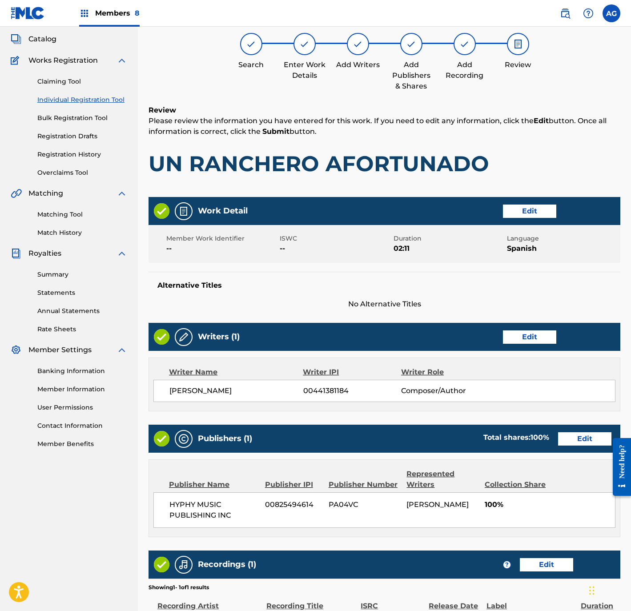
scroll to position [164, 0]
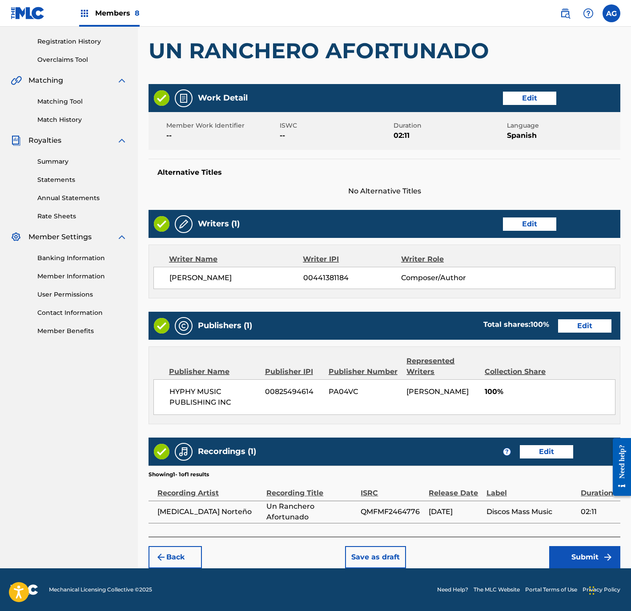
drag, startPoint x: 307, startPoint y: 441, endPoint x: 320, endPoint y: 549, distance: 108.9
click at [574, 549] on button "Submit" at bounding box center [584, 557] width 71 height 22
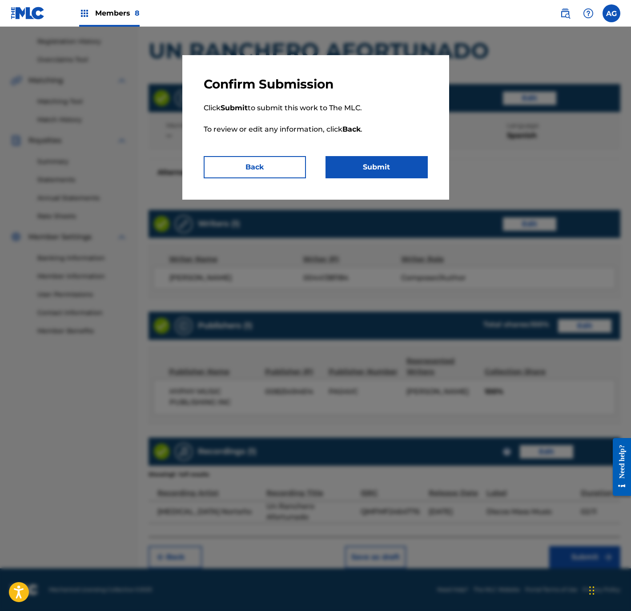
click at [395, 165] on button "Submit" at bounding box center [377, 167] width 102 height 22
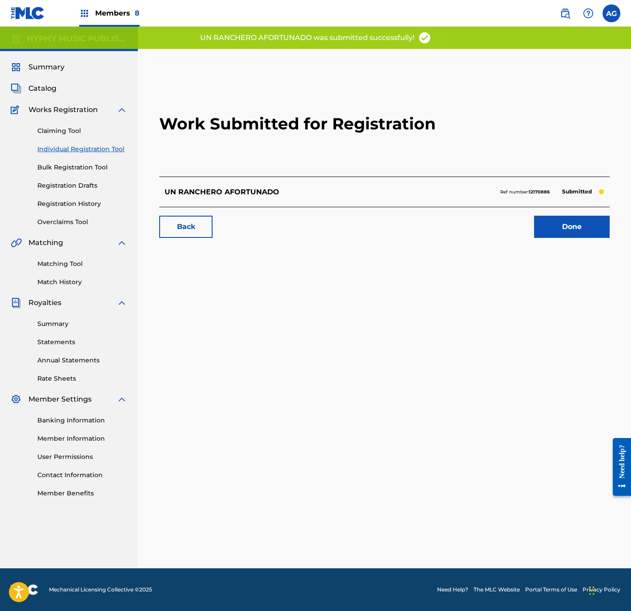
click at [552, 227] on link "Done" at bounding box center [572, 227] width 76 height 22
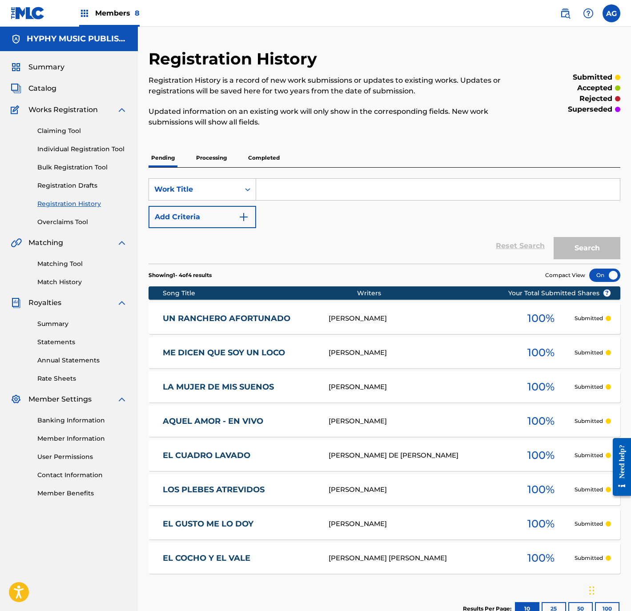
click at [65, 149] on link "Individual Registration Tool" at bounding box center [82, 149] width 90 height 9
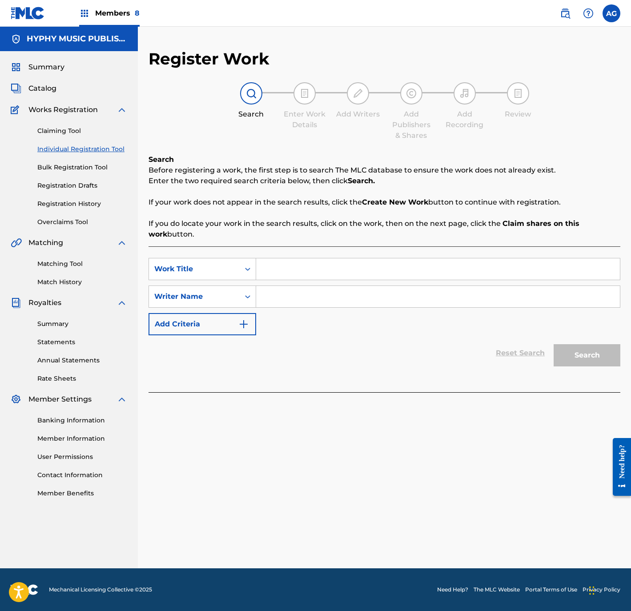
click at [345, 259] on div "Search Form" at bounding box center [438, 269] width 364 height 22
click at [345, 264] on input "Search Form" at bounding box center [438, 268] width 364 height 21
paste input "UNA CANITA AL AIRE"
type input "UNA CANITA AL AIRE"
click at [331, 291] on input "Search Form" at bounding box center [438, 296] width 364 height 21
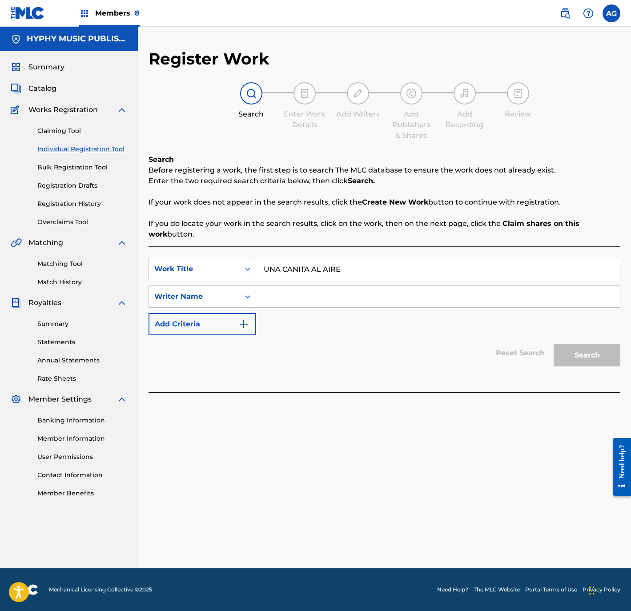
paste input "SIMON MURILLO SALAMANCA"
type input "SIMON MURILLO SALAMANCA"
click at [611, 362] on button "Search" at bounding box center [587, 355] width 67 height 22
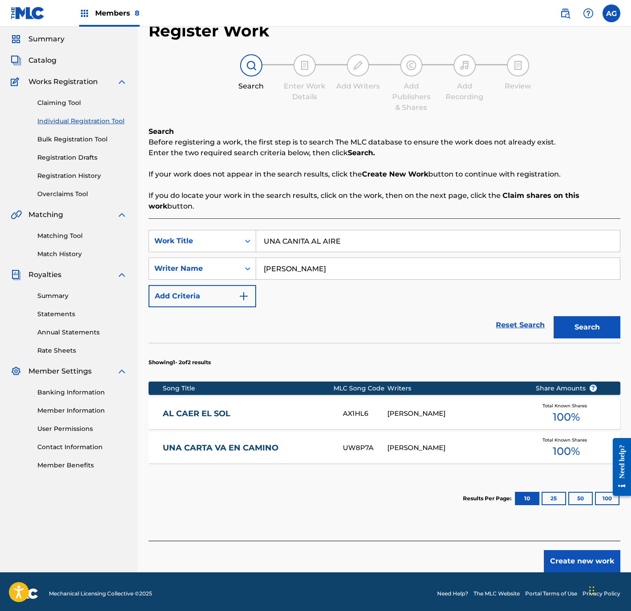
scroll to position [32, 0]
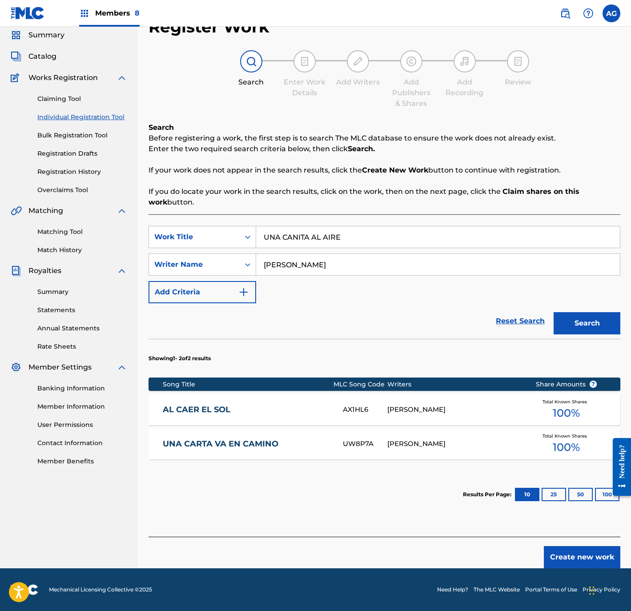
drag, startPoint x: 375, startPoint y: 520, endPoint x: 381, endPoint y: 547, distance: 28.1
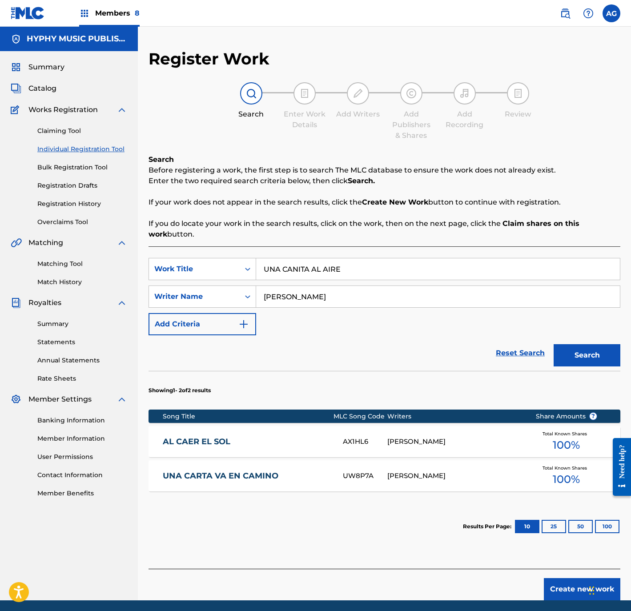
click at [576, 581] on button "Create new work" at bounding box center [582, 589] width 77 height 22
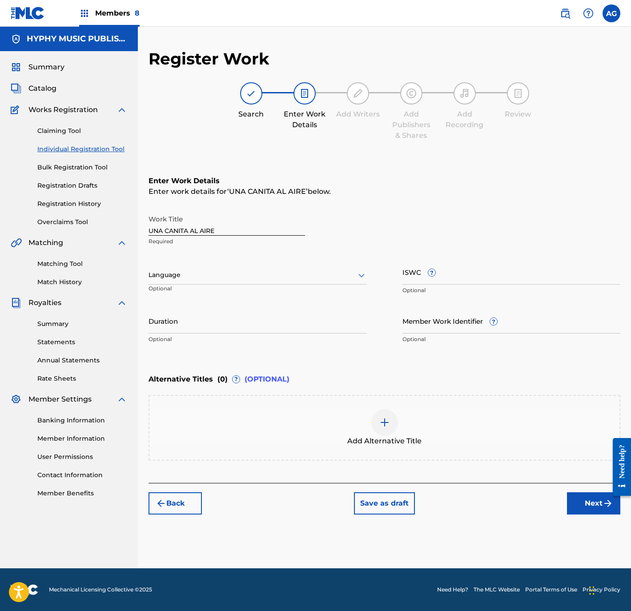
click at [267, 285] on div "Language Optional" at bounding box center [258, 279] width 218 height 40
click at [241, 276] on div at bounding box center [258, 275] width 218 height 11
click at [235, 314] on div "Spanish" at bounding box center [258, 315] width 218 height 20
click at [230, 322] on input "Duration" at bounding box center [258, 320] width 218 height 25
click at [210, 322] on input "Duration" at bounding box center [258, 320] width 218 height 25
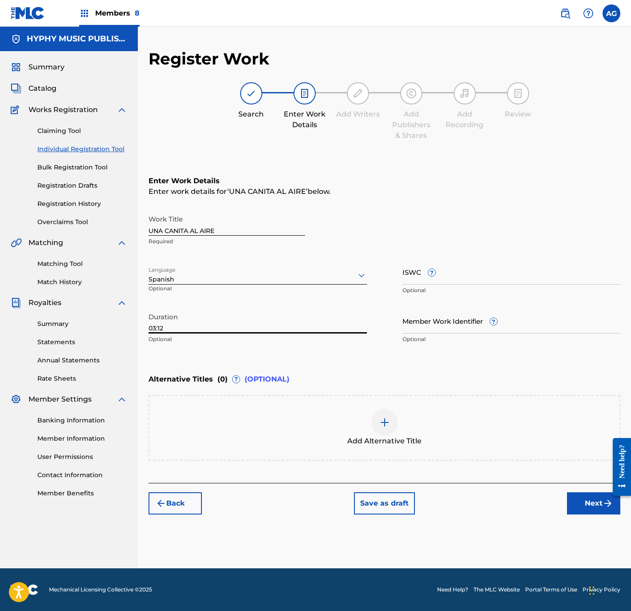
type input "03:12"
click at [578, 507] on button "Next" at bounding box center [593, 503] width 53 height 22
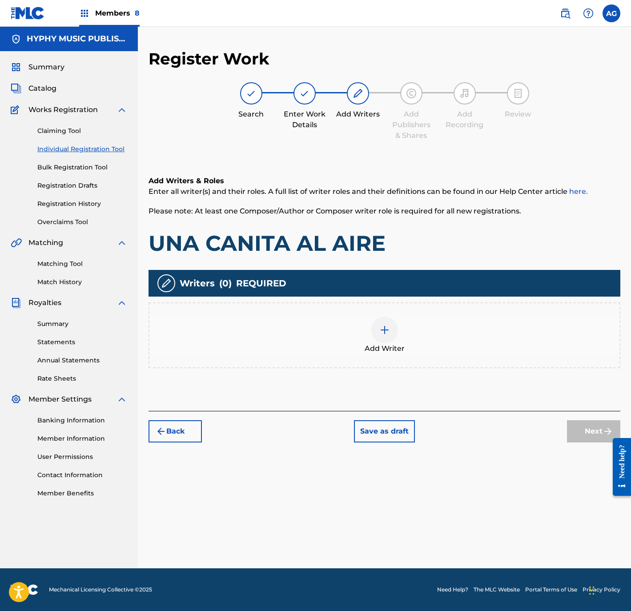
click at [422, 335] on div "Add Writer" at bounding box center [384, 335] width 470 height 37
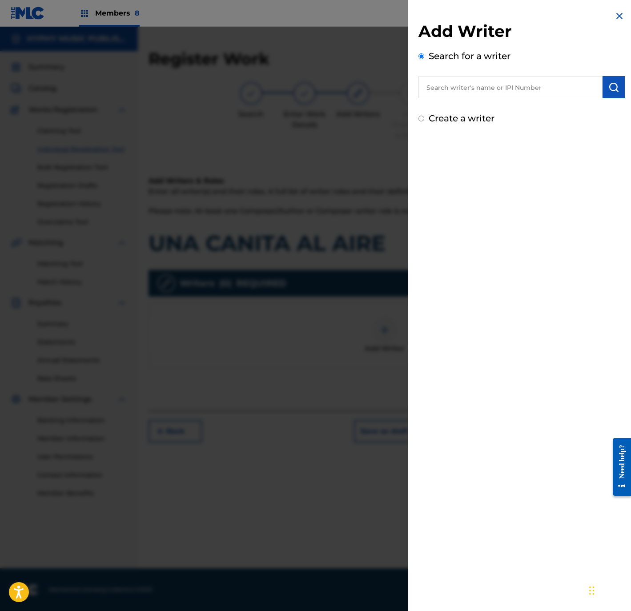
click at [483, 76] on div "Search for a writer" at bounding box center [522, 73] width 206 height 49
click at [486, 81] on input "text" at bounding box center [511, 87] width 184 height 22
paste input "SIMON MURILLO SALAMANCA"
type input "SIMON MURILLO SALAMANCA"
click at [612, 90] on img "submit" at bounding box center [614, 87] width 11 height 11
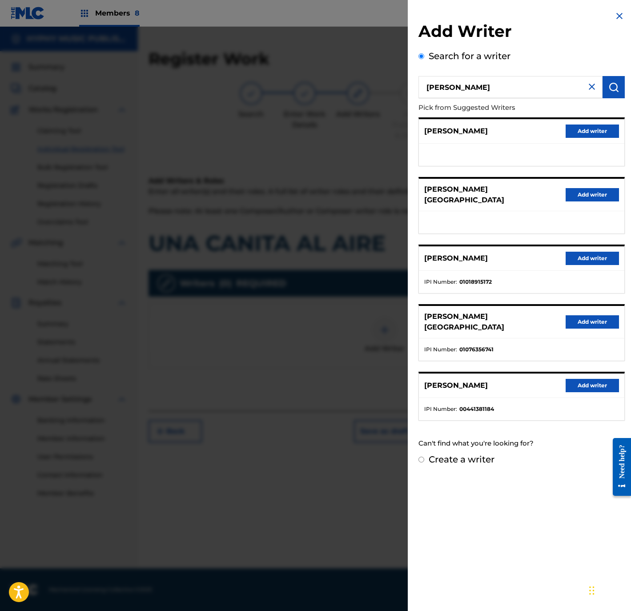
click at [590, 382] on button "Add writer" at bounding box center [592, 385] width 53 height 13
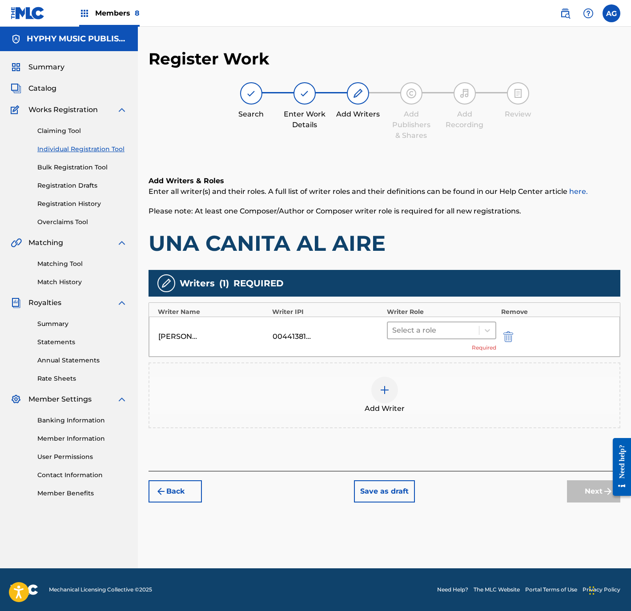
click at [427, 333] on div at bounding box center [433, 330] width 83 height 12
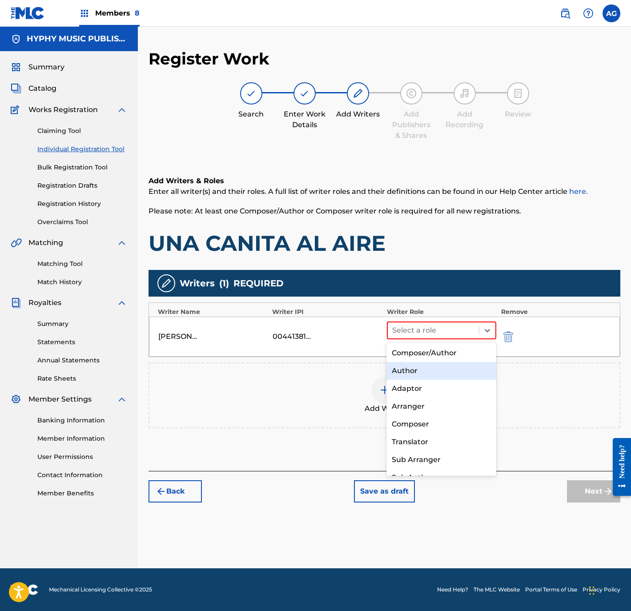
click at [435, 363] on div "Author" at bounding box center [441, 371] width 109 height 18
click at [435, 363] on div "Add Writer" at bounding box center [385, 396] width 472 height 66
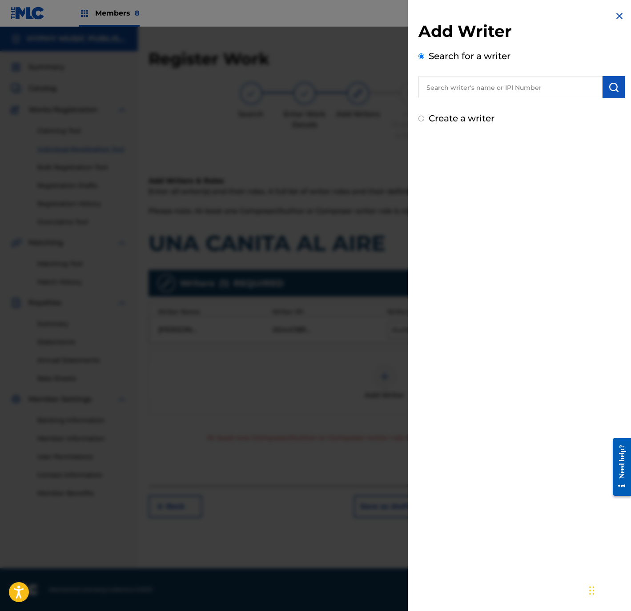
drag, startPoint x: 435, startPoint y: 363, endPoint x: 355, endPoint y: 352, distance: 80.3
click at [355, 352] on div at bounding box center [315, 332] width 631 height 611
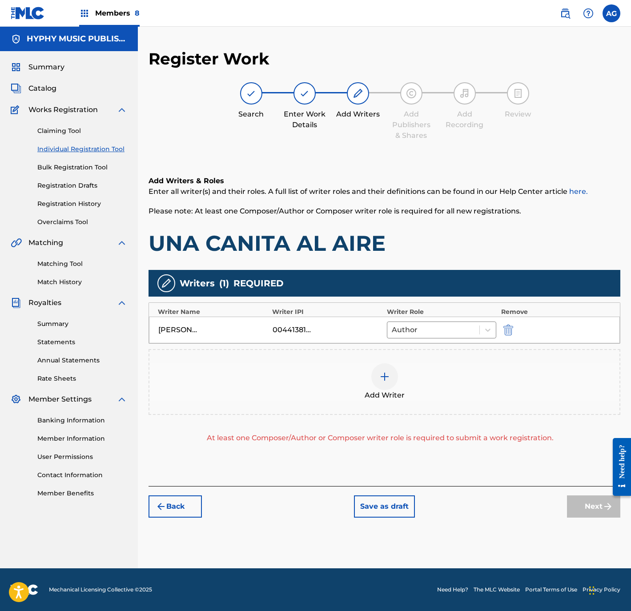
click at [426, 319] on div "SIMON MURILLO SALAMANCA 00441381184 Author" at bounding box center [384, 330] width 471 height 27
click at [427, 332] on div at bounding box center [434, 330] width 84 height 12
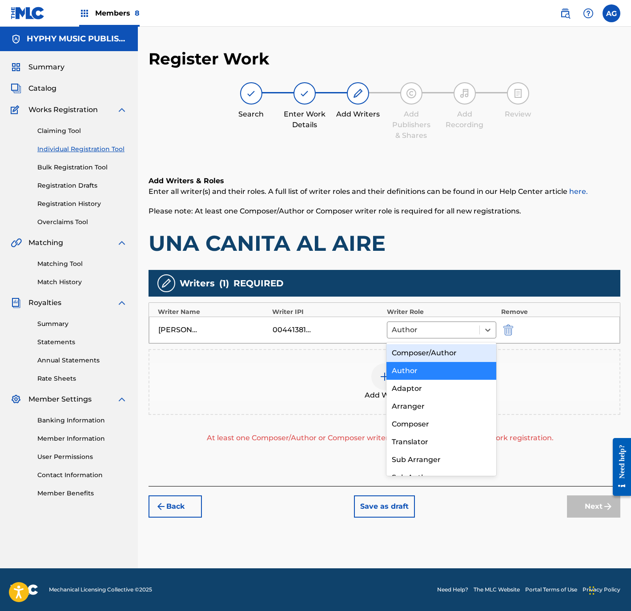
click at [425, 355] on div "Composer/Author" at bounding box center [441, 353] width 109 height 18
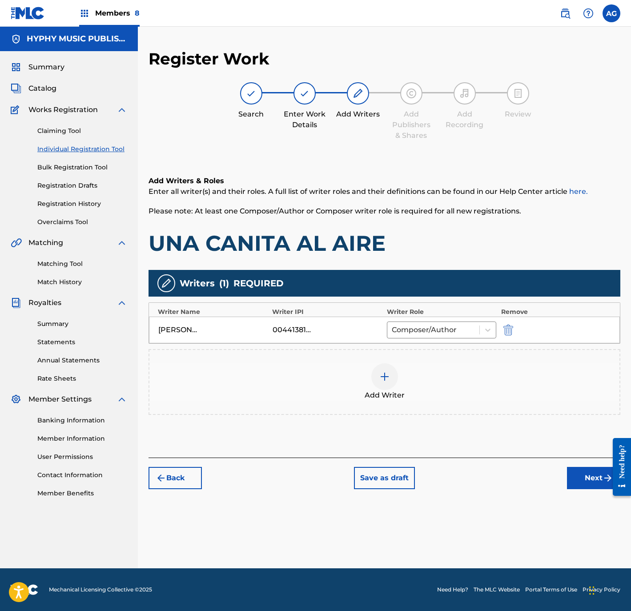
click at [584, 485] on button "Next" at bounding box center [593, 478] width 53 height 22
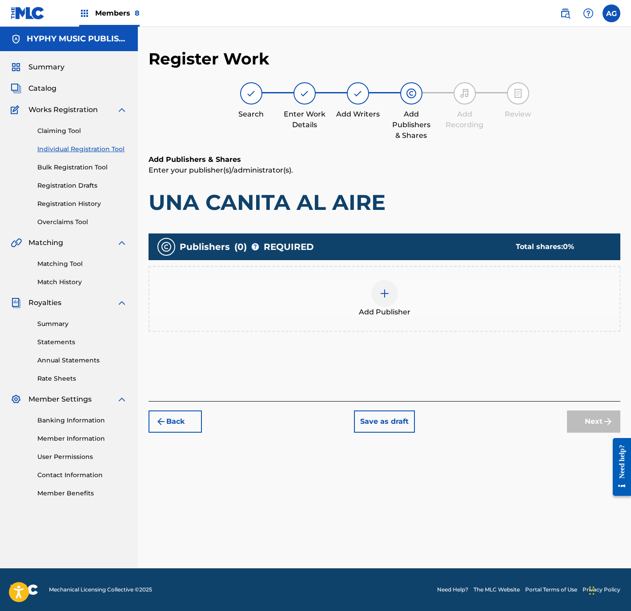
click at [387, 302] on div at bounding box center [384, 293] width 27 height 27
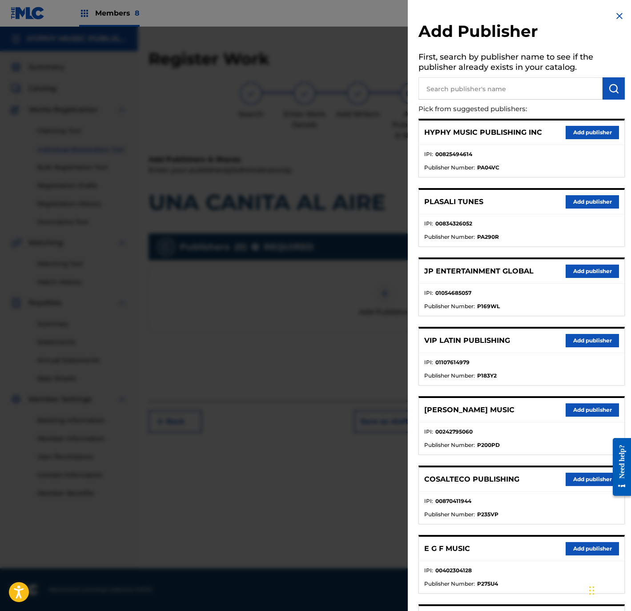
click at [585, 134] on button "Add publisher" at bounding box center [592, 132] width 53 height 13
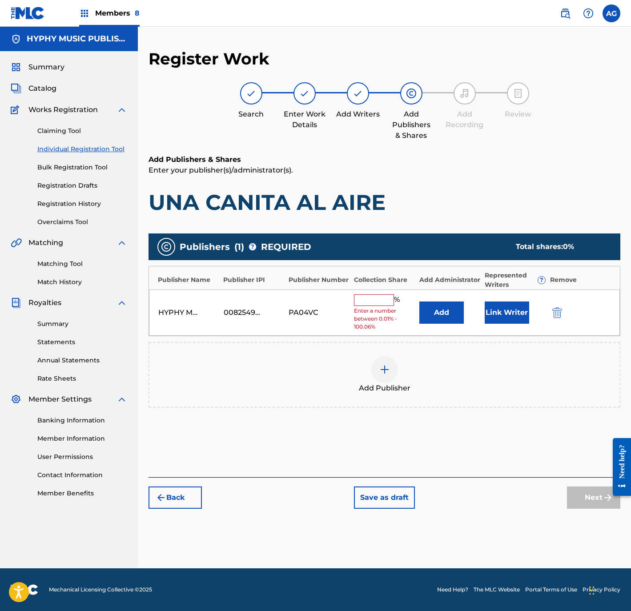
click at [371, 305] on input "text" at bounding box center [374, 300] width 40 height 12
type input "100"
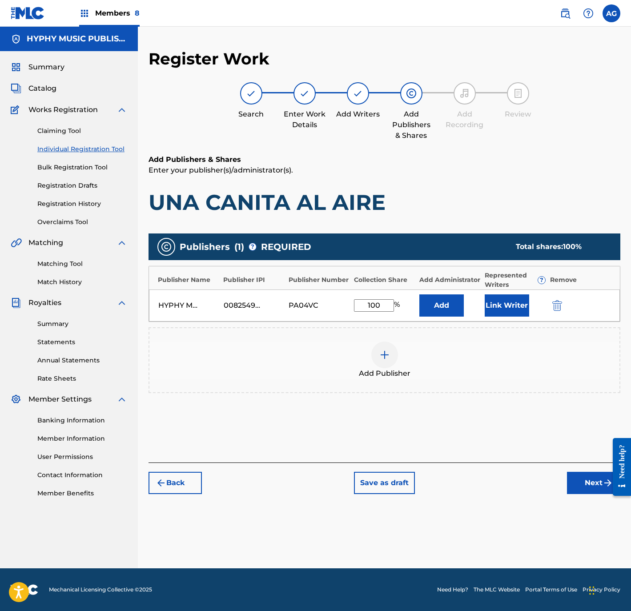
click at [498, 299] on button "Link Writer" at bounding box center [507, 305] width 44 height 22
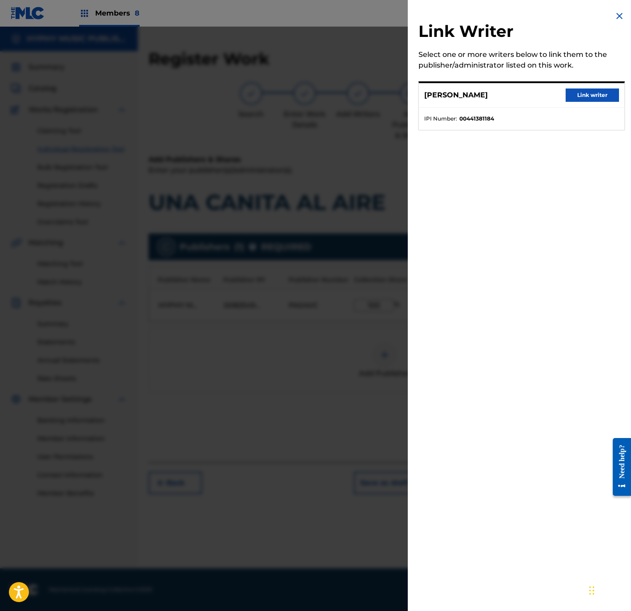
click at [581, 95] on button "Link writer" at bounding box center [592, 95] width 53 height 13
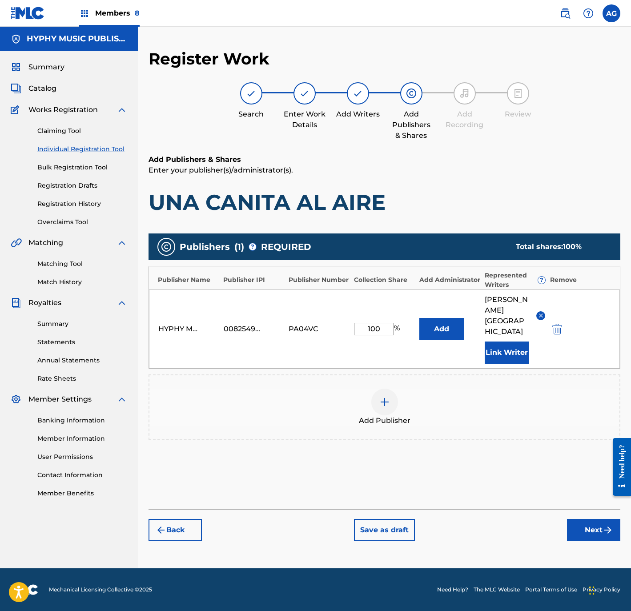
click at [580, 541] on button "Next" at bounding box center [593, 530] width 53 height 22
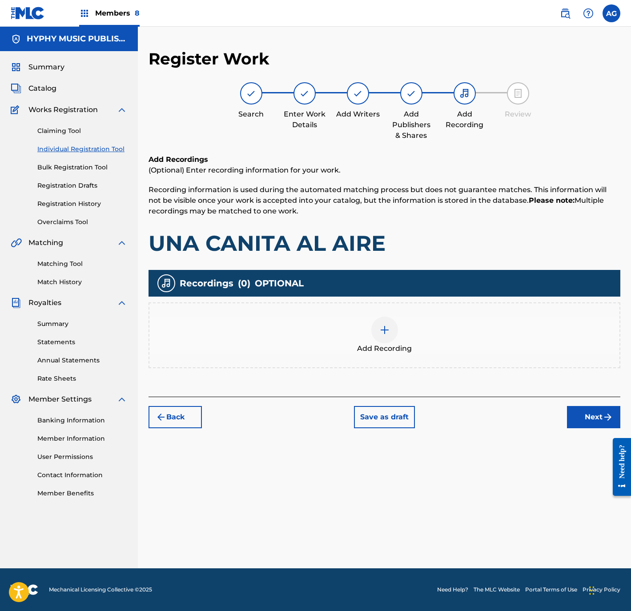
click at [464, 362] on div "Add Recording" at bounding box center [385, 335] width 472 height 66
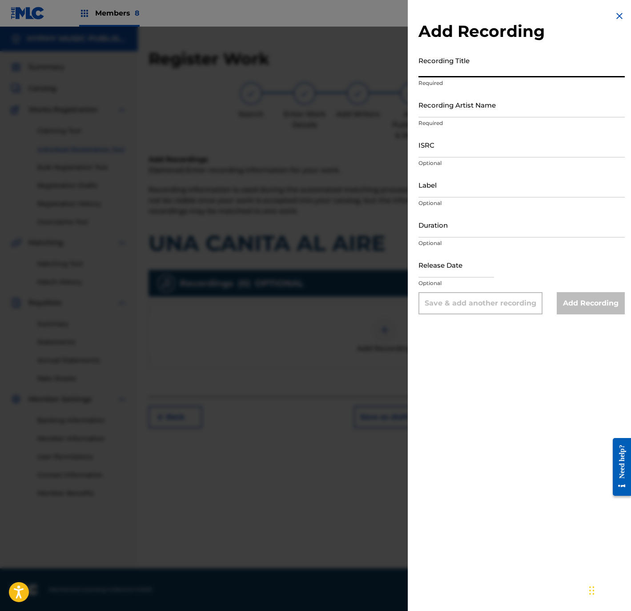
click at [547, 73] on input "Recording Title" at bounding box center [522, 64] width 206 height 25
paste input "Una Canita al Aire"
type input "Una Canita al Aire"
click at [541, 101] on input "Recording Artist Name" at bounding box center [522, 104] width 206 height 25
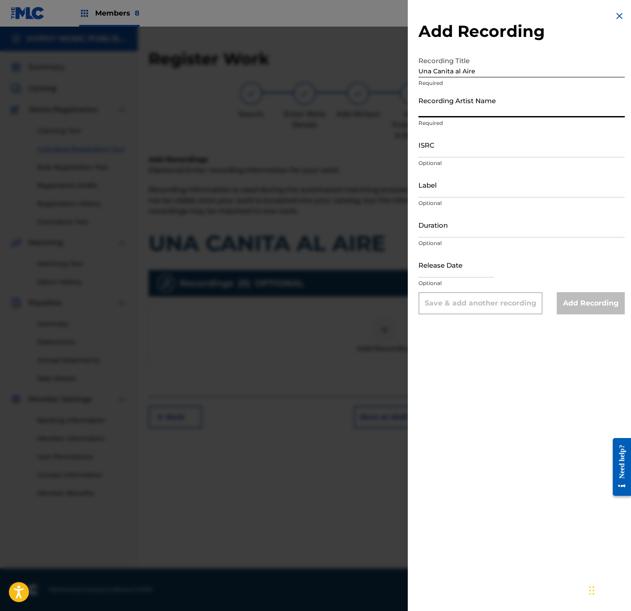
paste input "Temblor Norteño"
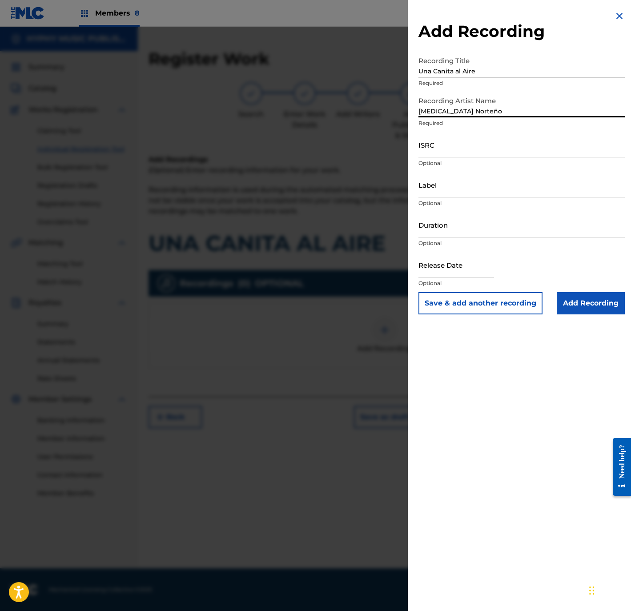
type input "Temblor Norteño"
click at [506, 152] on input "ISRC" at bounding box center [522, 144] width 206 height 25
paste input "QMFMF2464777"
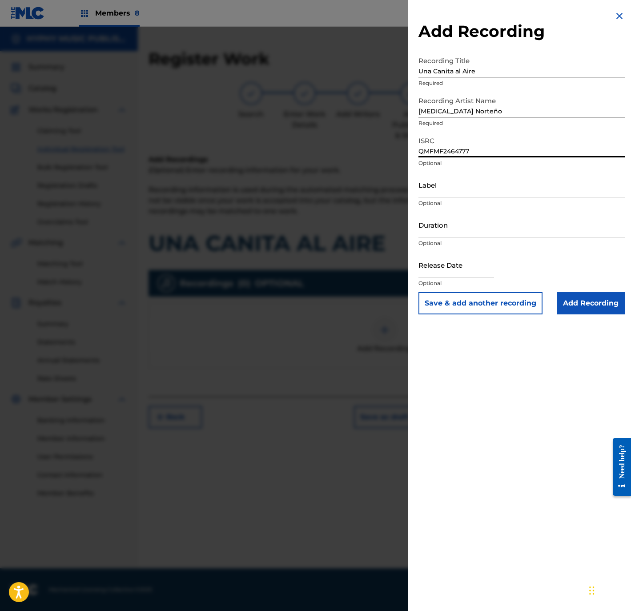
type input "QMFMF2464777"
click at [522, 177] on input "Label" at bounding box center [522, 184] width 206 height 25
paste input "Discos Mass Music"
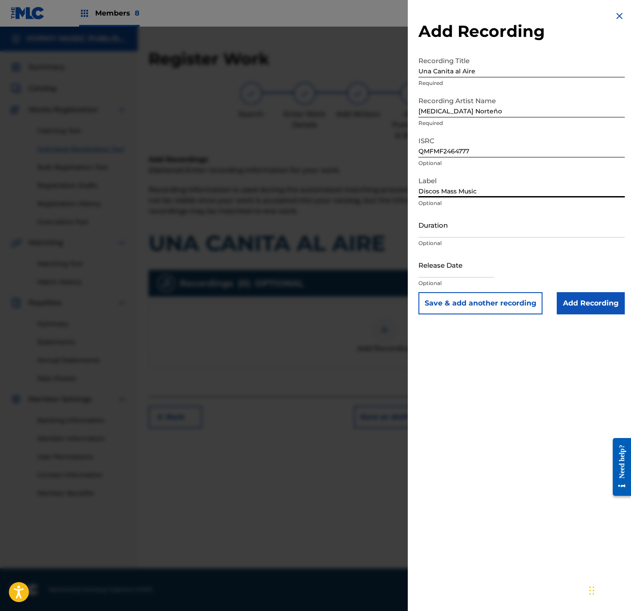
type input "Discos Mass Music"
click at [461, 230] on input "Duration" at bounding box center [522, 224] width 206 height 25
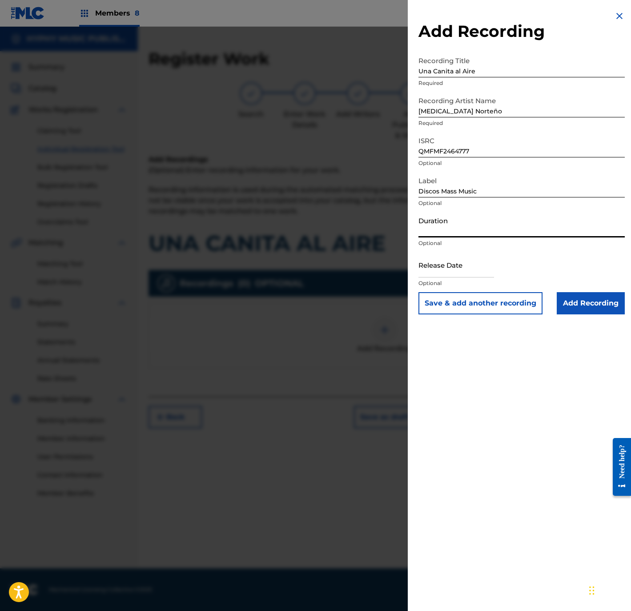
paste input "3:12"
type input "03:12"
select select "8"
select select "2025"
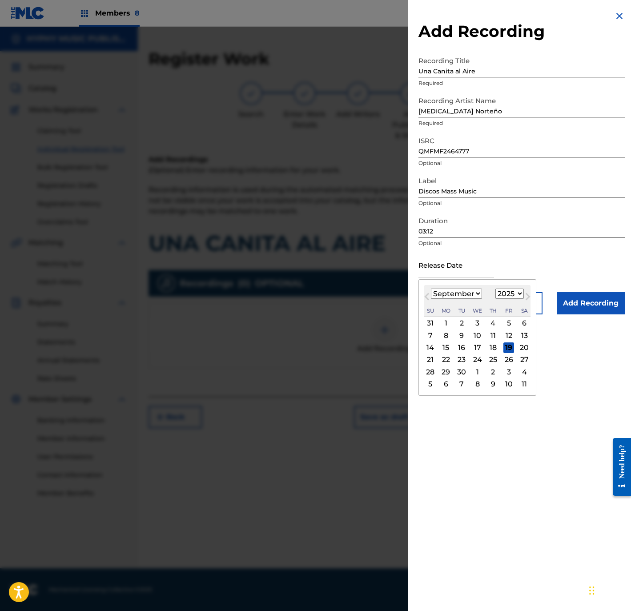
click at [462, 271] on input "text" at bounding box center [457, 264] width 76 height 25
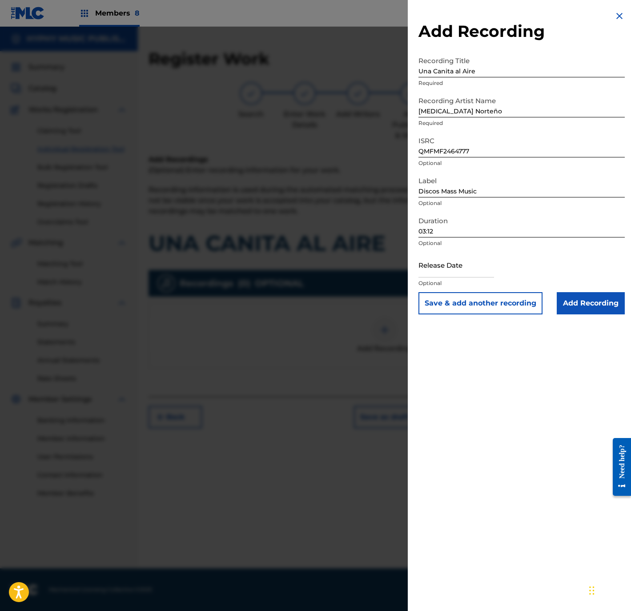
click at [479, 274] on input "text" at bounding box center [457, 264] width 76 height 25
select select "8"
select select "2025"
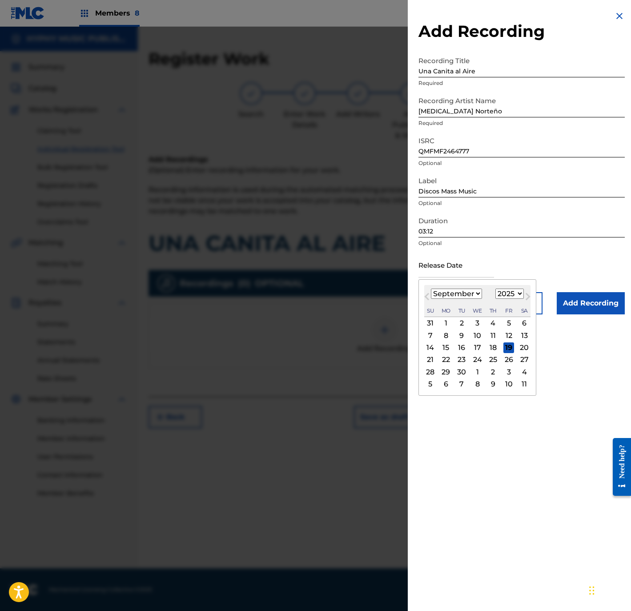
click at [466, 299] on div "January February March April May June July August September October November De…" at bounding box center [456, 294] width 51 height 11
click at [466, 294] on select "January February March April May June July August September October November De…" at bounding box center [456, 294] width 51 height 10
select select "0"
click at [431, 289] on select "January February March April May June July August September October November De…" at bounding box center [456, 294] width 51 height 10
click at [514, 323] on div "3" at bounding box center [509, 323] width 11 height 11
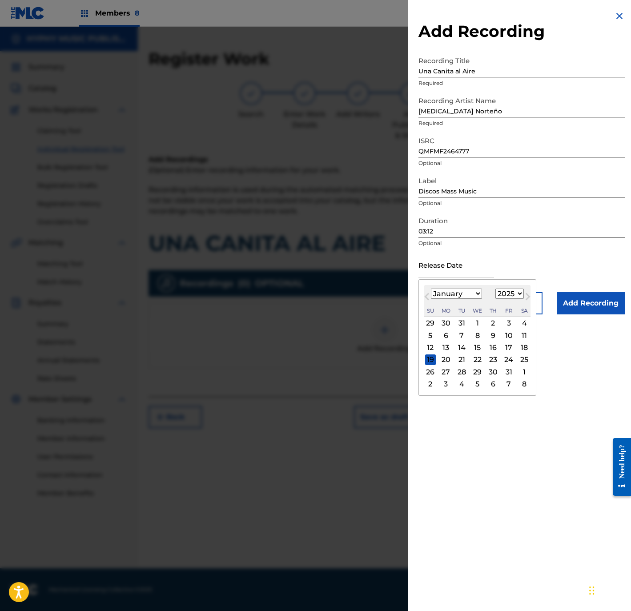
type input "January 3 2025"
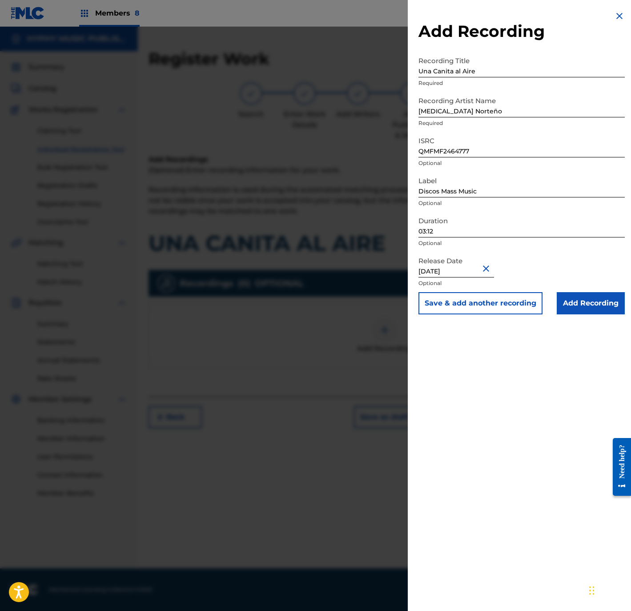
click at [574, 311] on input "Add Recording" at bounding box center [591, 303] width 68 height 22
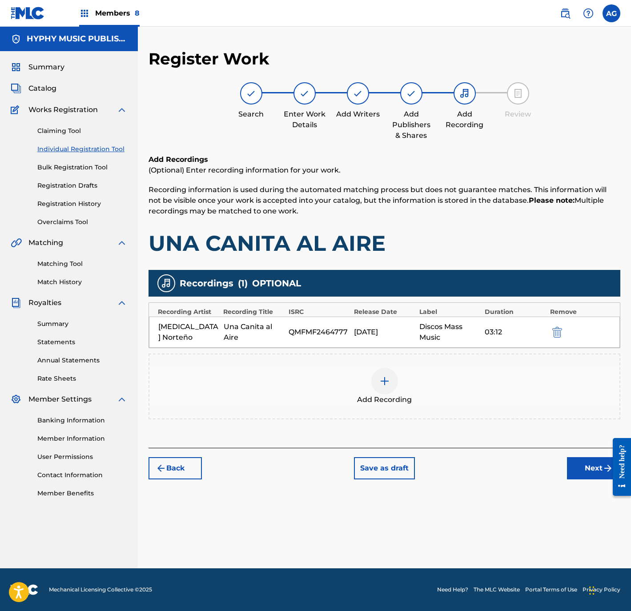
click at [584, 467] on button "Next" at bounding box center [593, 468] width 53 height 22
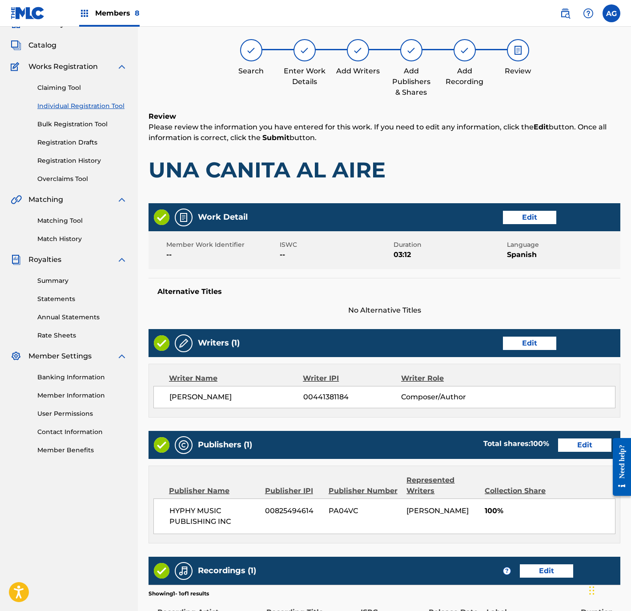
scroll to position [164, 0]
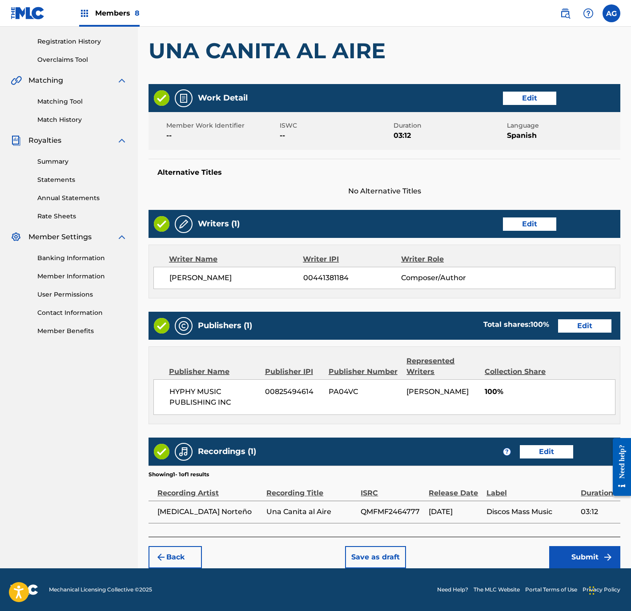
drag, startPoint x: 477, startPoint y: 410, endPoint x: 479, endPoint y: 494, distance: 84.1
click at [564, 554] on button "Submit" at bounding box center [584, 557] width 71 height 22
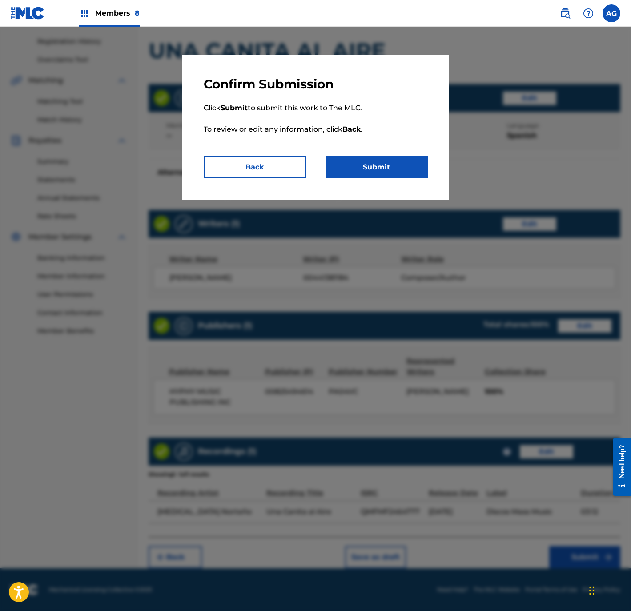
click at [350, 181] on div "Confirm Submission Click Submit to submit this work to The MLC. To review or ed…" at bounding box center [315, 127] width 267 height 145
click at [353, 171] on button "Submit" at bounding box center [377, 167] width 102 height 22
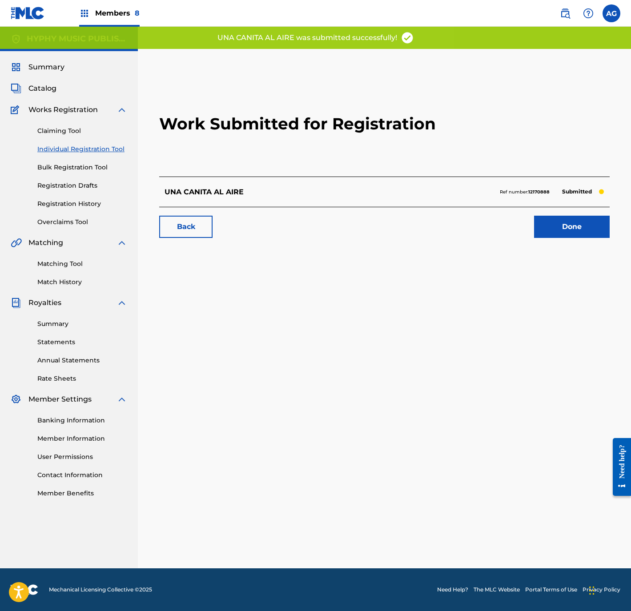
click at [560, 234] on link "Done" at bounding box center [572, 227] width 76 height 22
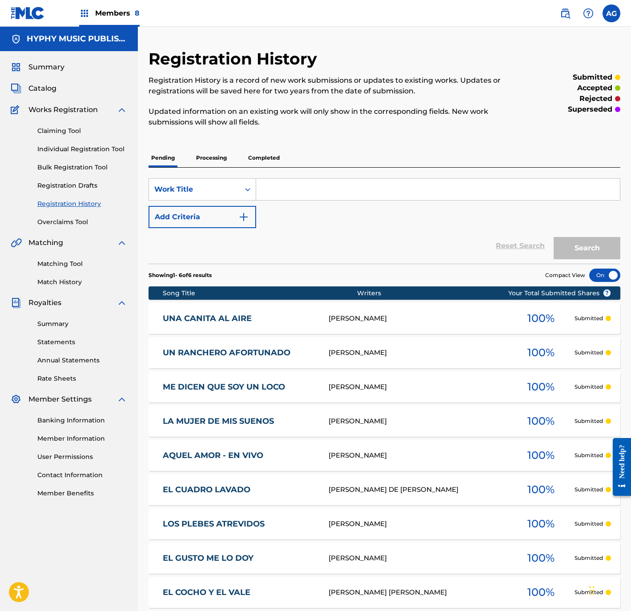
click at [115, 145] on link "Individual Registration Tool" at bounding box center [82, 149] width 90 height 9
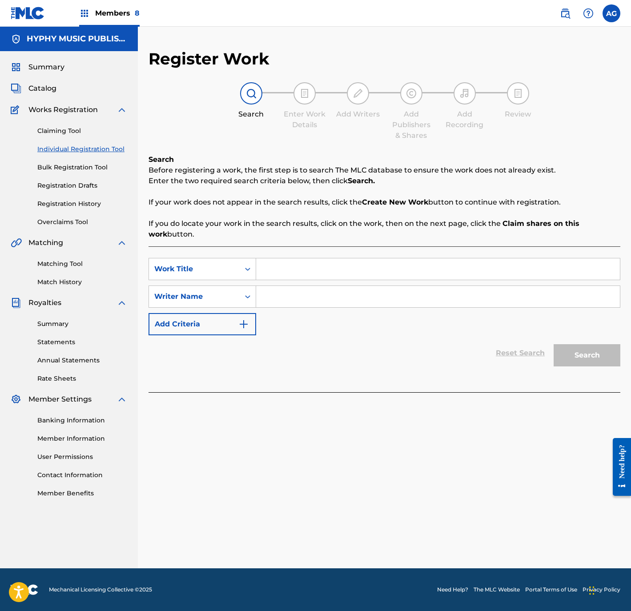
click at [294, 267] on input "Search Form" at bounding box center [438, 268] width 364 height 21
paste input "LOS CAMPOS VERDES"
type input "LOS CAMPOS VERDES"
click at [293, 298] on input "Search Form" at bounding box center [438, 296] width 364 height 21
click at [298, 302] on input "Search Form" at bounding box center [438, 296] width 364 height 21
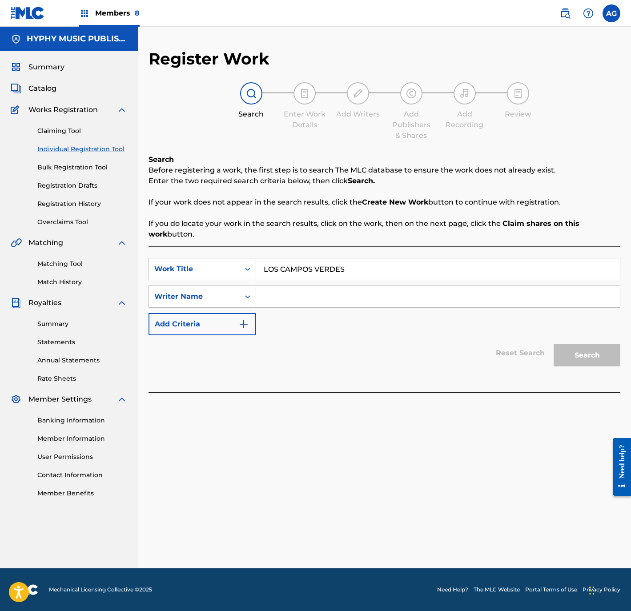
paste input "SIMON MURILLO SALAMANCA"
type input "SIMON MURILLO SALAMANCA"
click at [580, 349] on button "Search" at bounding box center [587, 355] width 67 height 22
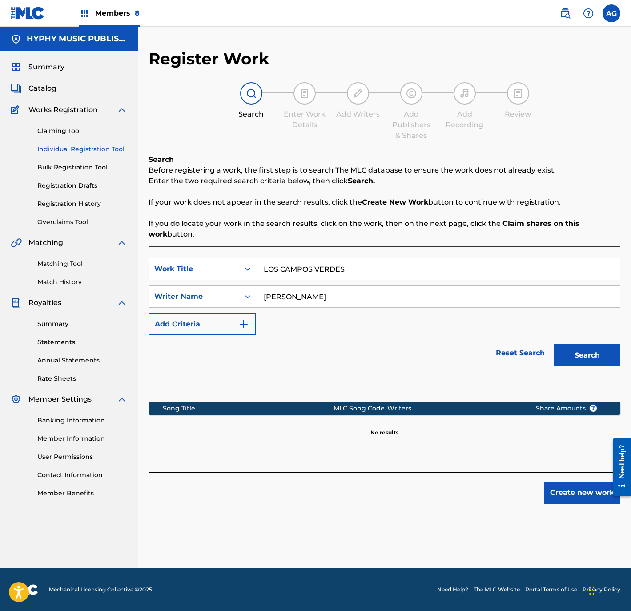
click at [574, 358] on button "Search" at bounding box center [587, 355] width 67 height 22
click at [580, 484] on button "Create new work" at bounding box center [582, 493] width 77 height 22
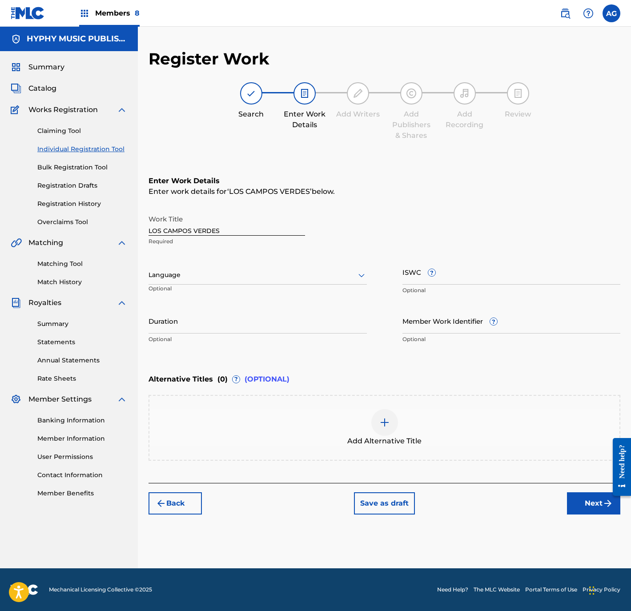
click at [230, 328] on input "Duration" at bounding box center [258, 320] width 218 height 25
type input "02:45"
click at [575, 499] on button "Next" at bounding box center [593, 503] width 53 height 22
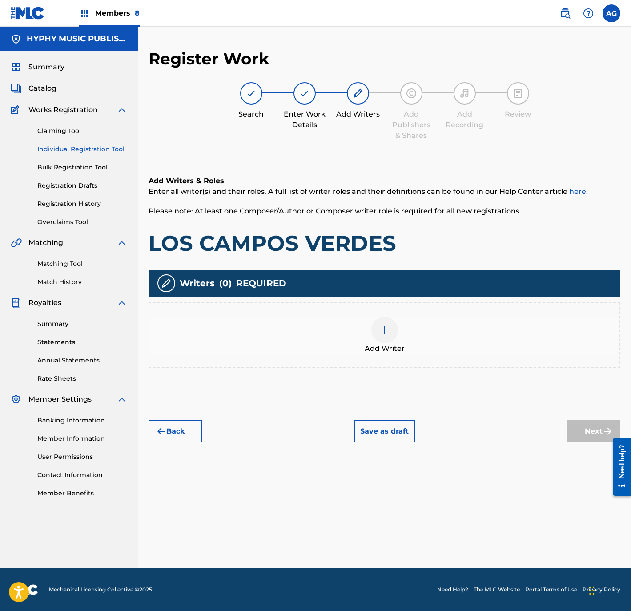
click at [454, 360] on div "Add Writer" at bounding box center [385, 335] width 472 height 66
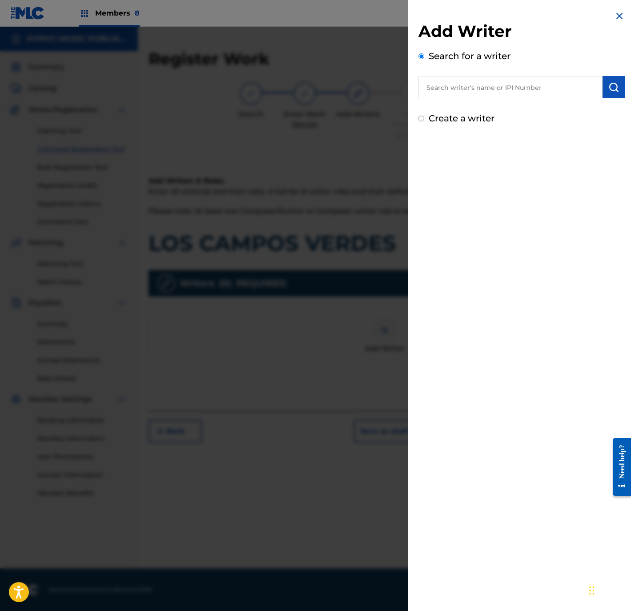
drag, startPoint x: 450, startPoint y: 96, endPoint x: 460, endPoint y: 97, distance: 9.4
click at [450, 97] on input "text" at bounding box center [511, 87] width 184 height 22
paste input "SIMON MURILLO SALAMANCA"
type input "SIMON MURILLO SALAMANCA"
click at [614, 81] on button "submit" at bounding box center [614, 87] width 22 height 22
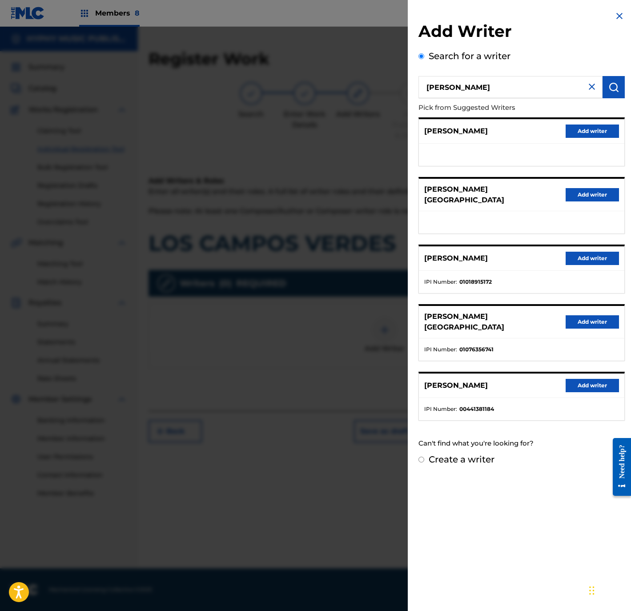
click at [597, 394] on div "SIMON MURILLO SALAMANCA Add writer" at bounding box center [522, 386] width 206 height 24
click at [595, 387] on button "Add writer" at bounding box center [592, 385] width 53 height 13
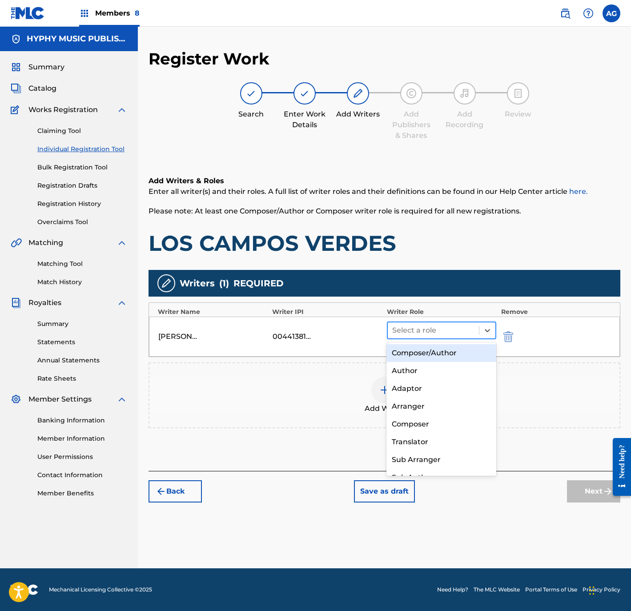
click at [435, 336] on div "Select a role" at bounding box center [442, 331] width 110 height 18
click at [433, 353] on div "Composer/Author" at bounding box center [441, 353] width 109 height 18
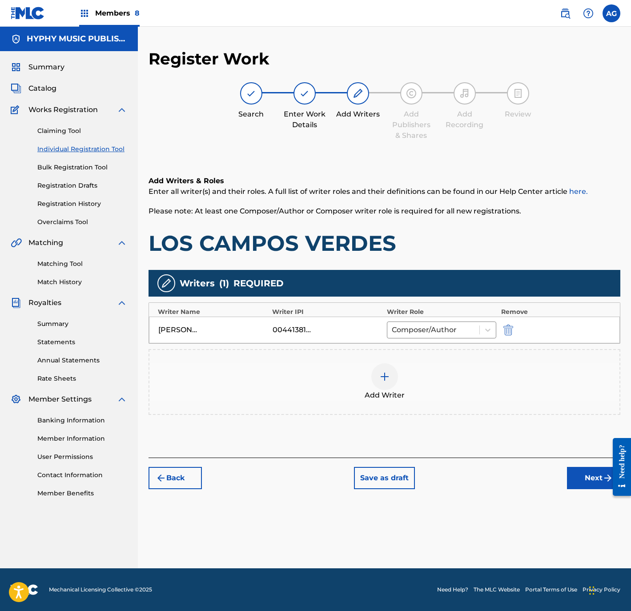
click at [588, 485] on button "Next" at bounding box center [593, 478] width 53 height 22
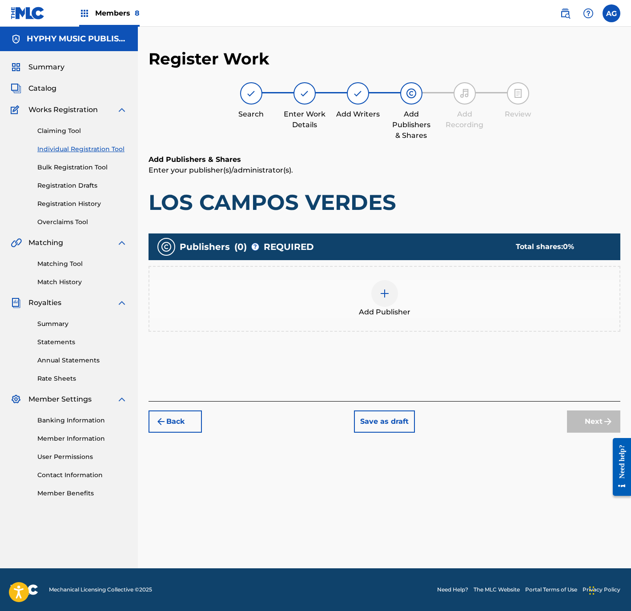
click at [383, 291] on img at bounding box center [384, 293] width 11 height 11
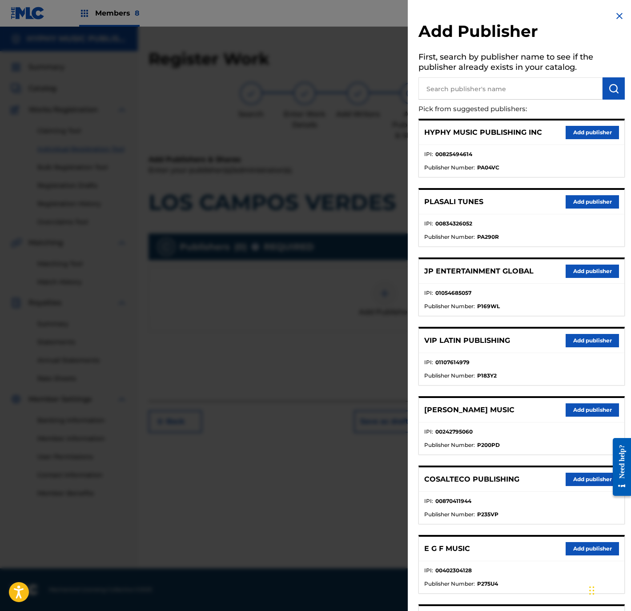
drag, startPoint x: 571, startPoint y: 125, endPoint x: 558, endPoint y: 149, distance: 27.3
click at [571, 126] on button "Add publisher" at bounding box center [592, 132] width 53 height 13
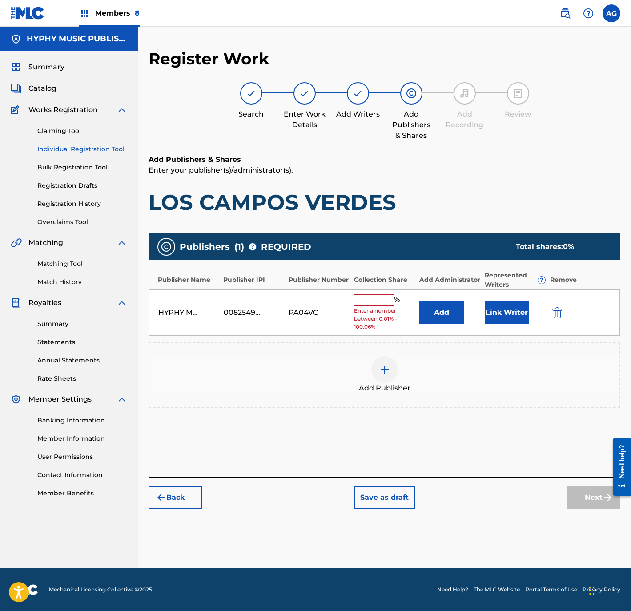
click at [382, 303] on input "text" at bounding box center [374, 300] width 40 height 12
type input "100"
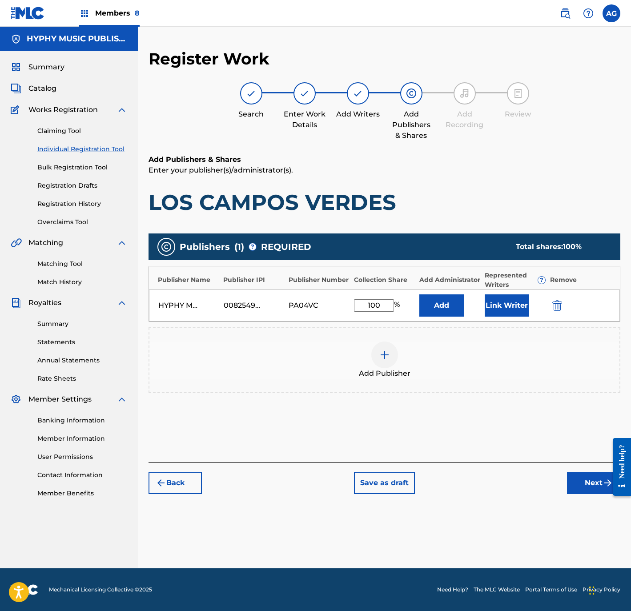
click at [510, 308] on button "Link Writer" at bounding box center [507, 305] width 44 height 22
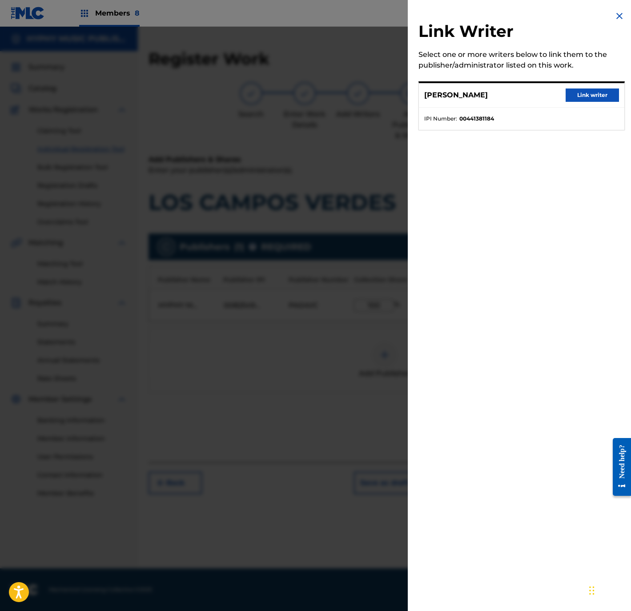
click at [584, 89] on button "Link writer" at bounding box center [592, 95] width 53 height 13
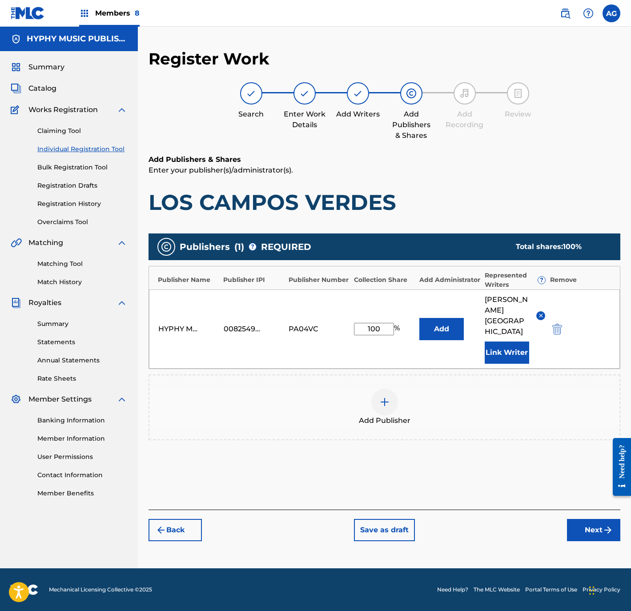
click at [602, 527] on button "Next" at bounding box center [593, 530] width 53 height 22
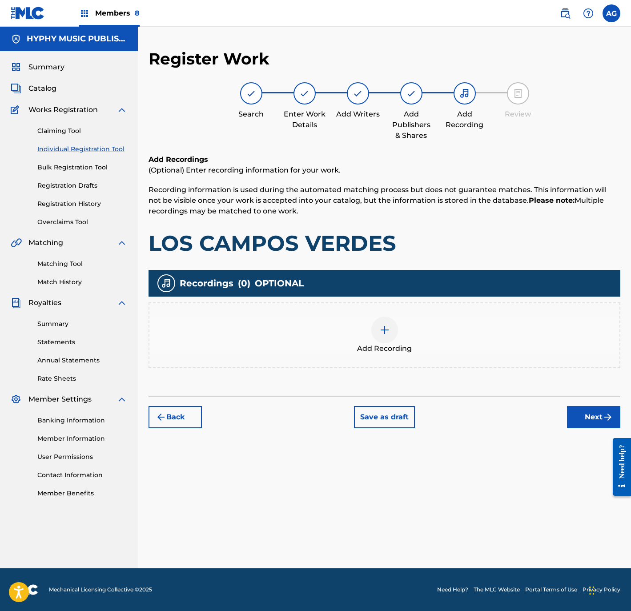
click at [390, 342] on div "Add Recording" at bounding box center [384, 335] width 470 height 37
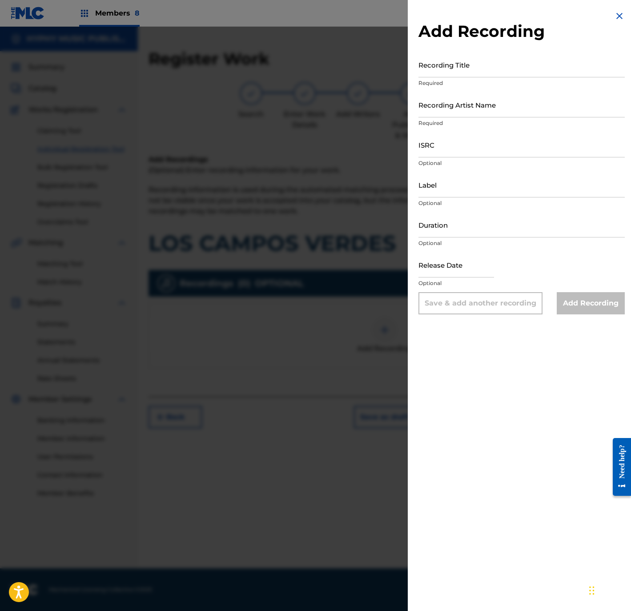
click at [563, 68] on input "Recording Title" at bounding box center [522, 64] width 206 height 25
paste input "Los Campos Verdes"
type input "Los Campos Verdes"
click at [516, 109] on input "Recording Artist Name" at bounding box center [522, 104] width 206 height 25
paste input "Temblor Norteño"
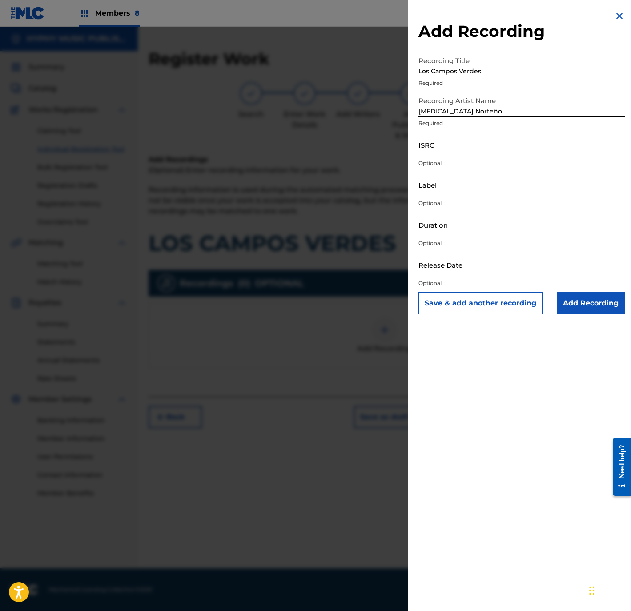
type input "Temblor Norteño"
click at [588, 133] on input "ISRC" at bounding box center [522, 144] width 206 height 25
paste input "QMFMF2464778"
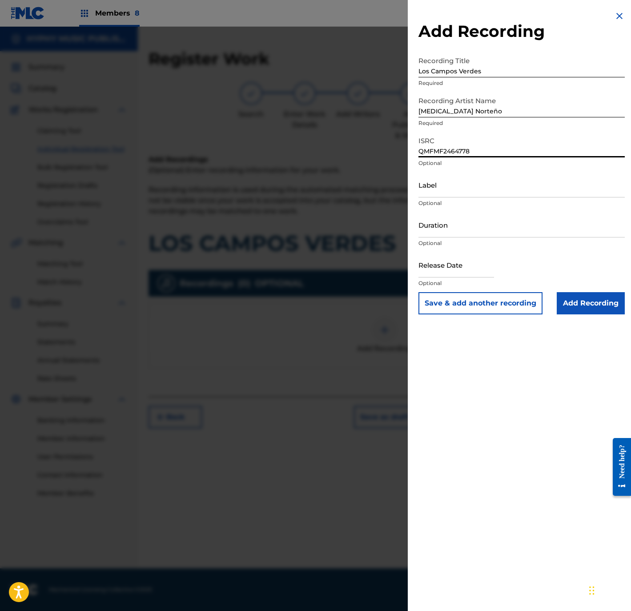
type input "QMFMF2464778"
drag, startPoint x: 522, startPoint y: 185, endPoint x: 527, endPoint y: 185, distance: 4.9
click at [522, 185] on input "Label" at bounding box center [522, 184] width 206 height 25
paste input "Discos Mass Music"
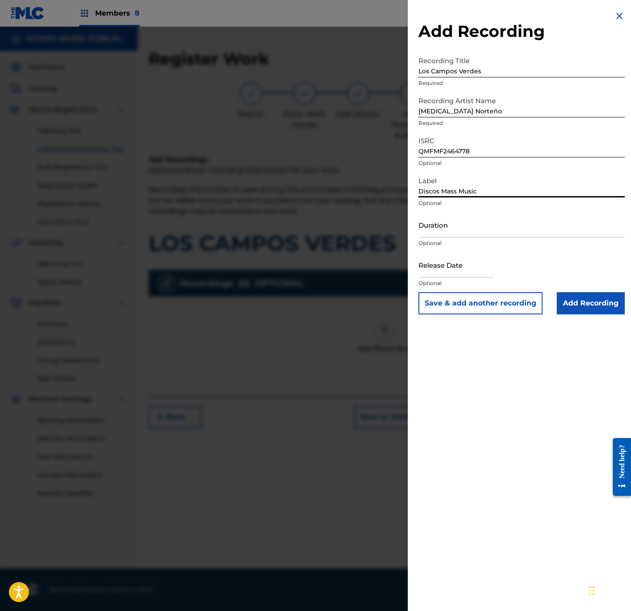
type input "Discos Mass Music"
click at [470, 219] on input "Duration" at bounding box center [522, 224] width 206 height 25
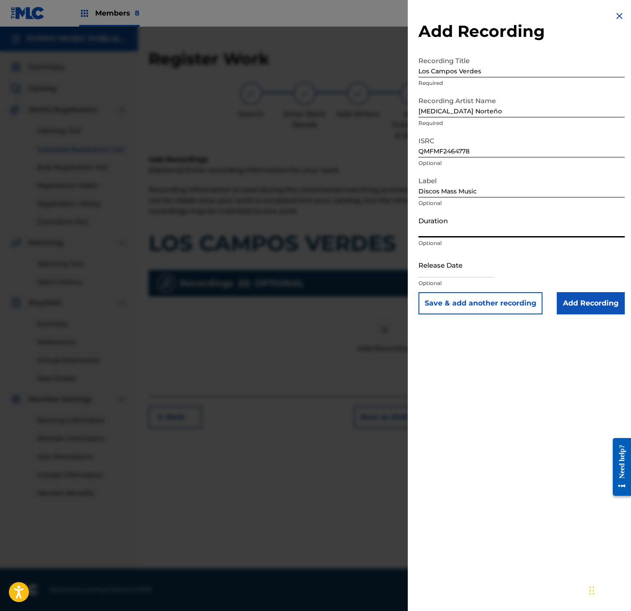
paste input "2:45"
type input "02:45"
click at [440, 265] on input "text" at bounding box center [457, 264] width 76 height 25
select select "8"
select select "2025"
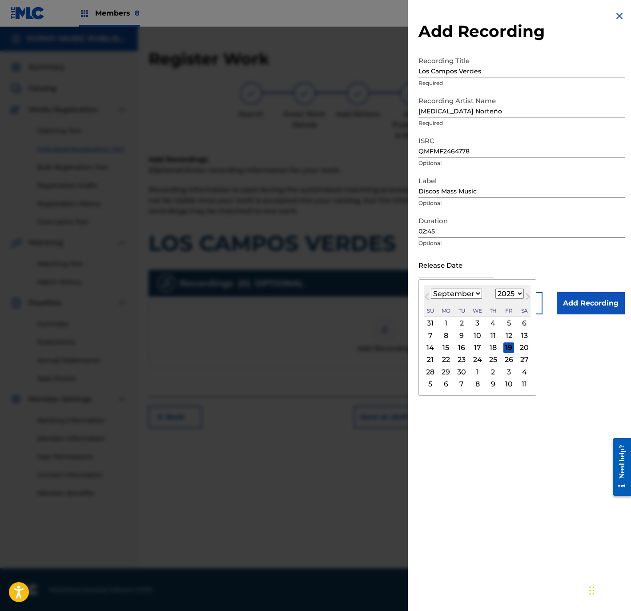
click at [428, 291] on button "Previous Month" at bounding box center [427, 298] width 14 height 14
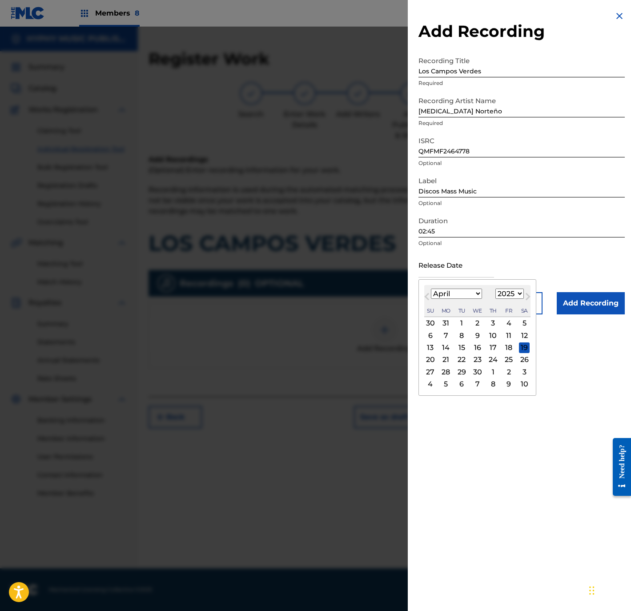
click at [428, 291] on button "Previous Month" at bounding box center [427, 298] width 14 height 14
select select "0"
click at [514, 321] on div "3" at bounding box center [509, 323] width 11 height 11
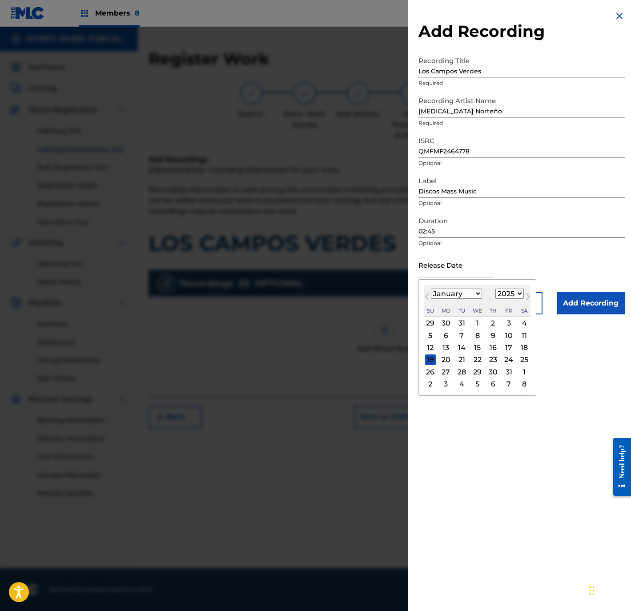
type input "January 3 2025"
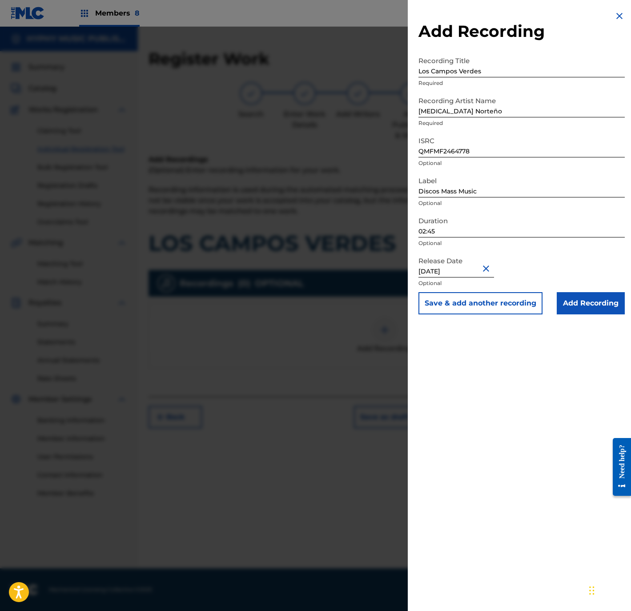
click at [572, 303] on input "Add Recording" at bounding box center [591, 303] width 68 height 22
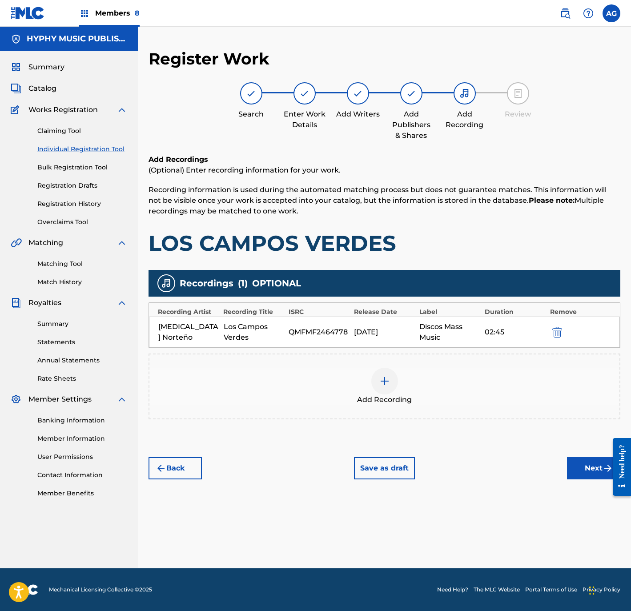
click at [583, 466] on button "Next" at bounding box center [593, 468] width 53 height 22
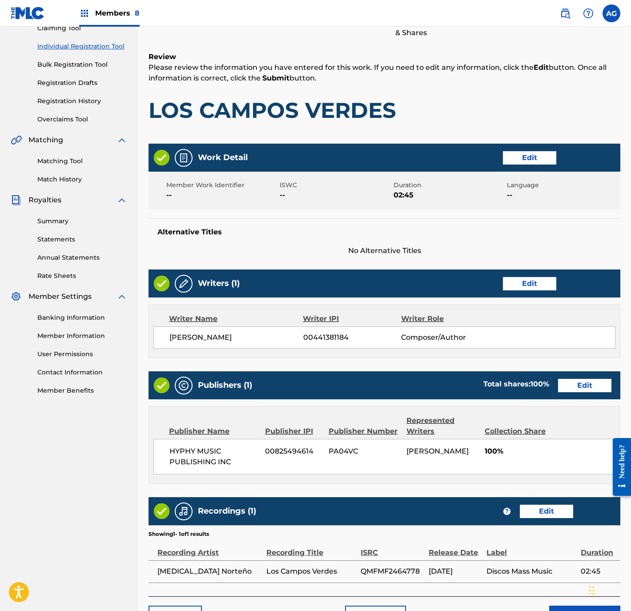
scroll to position [164, 0]
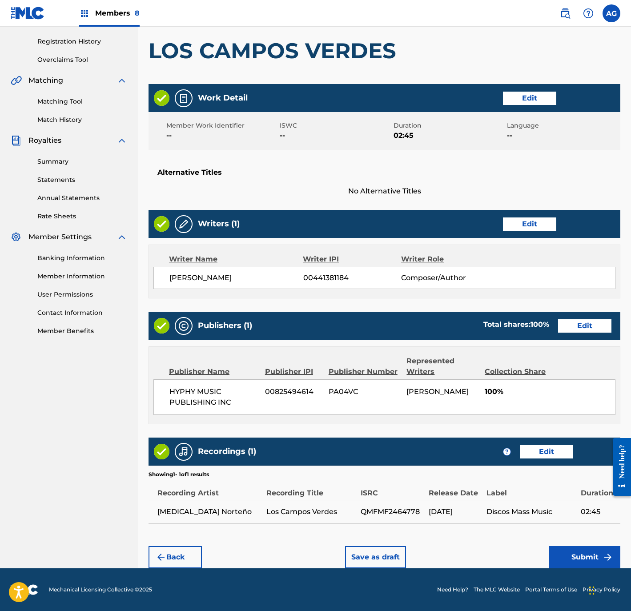
drag, startPoint x: 273, startPoint y: 323, endPoint x: 278, endPoint y: 460, distance: 137.6
click at [557, 550] on button "Submit" at bounding box center [584, 557] width 71 height 22
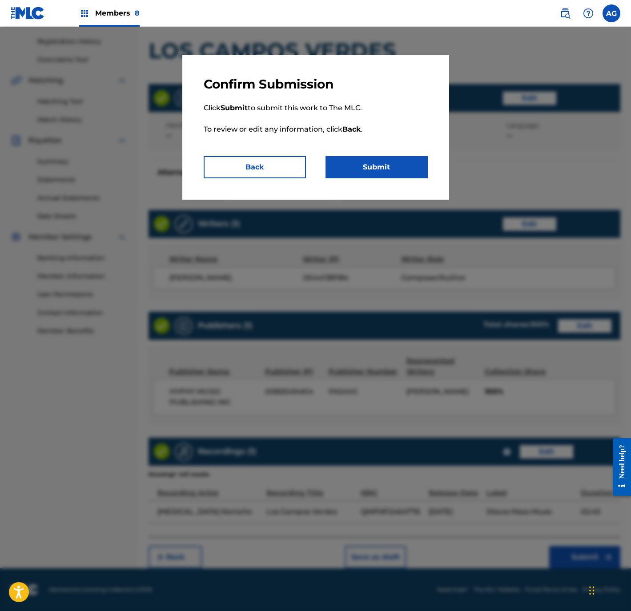
click at [382, 158] on button "Submit" at bounding box center [377, 167] width 102 height 22
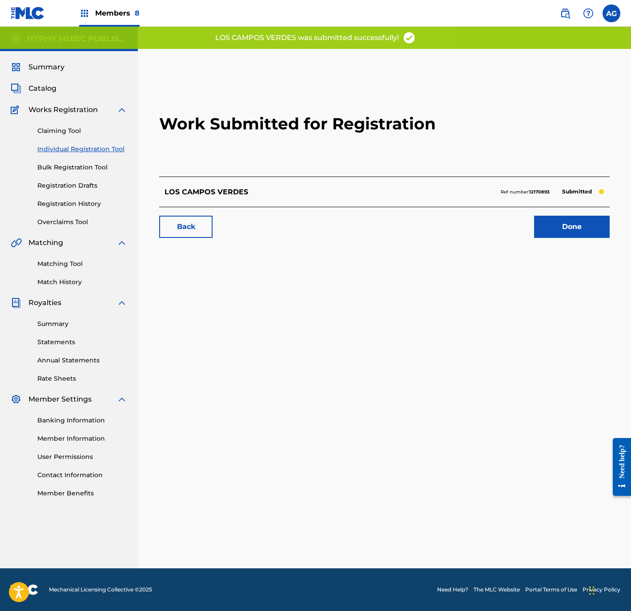
click at [578, 225] on link "Done" at bounding box center [572, 227] width 76 height 22
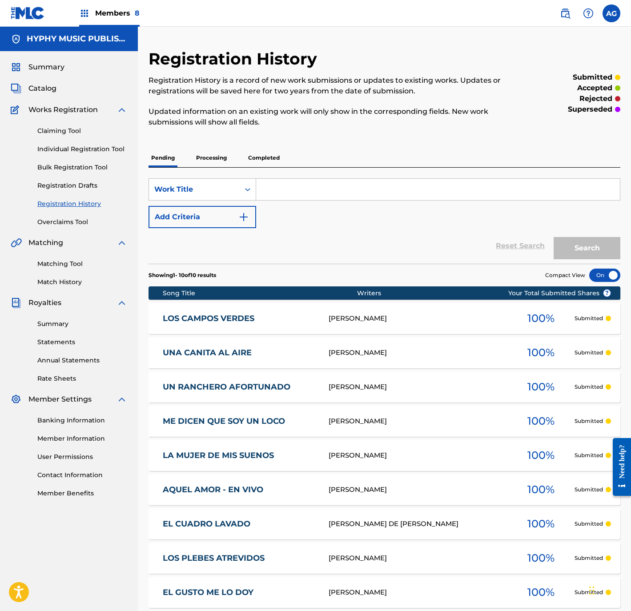
drag, startPoint x: 83, startPoint y: 148, endPoint x: 99, endPoint y: 156, distance: 18.3
click at [83, 148] on link "Individual Registration Tool" at bounding box center [82, 149] width 90 height 9
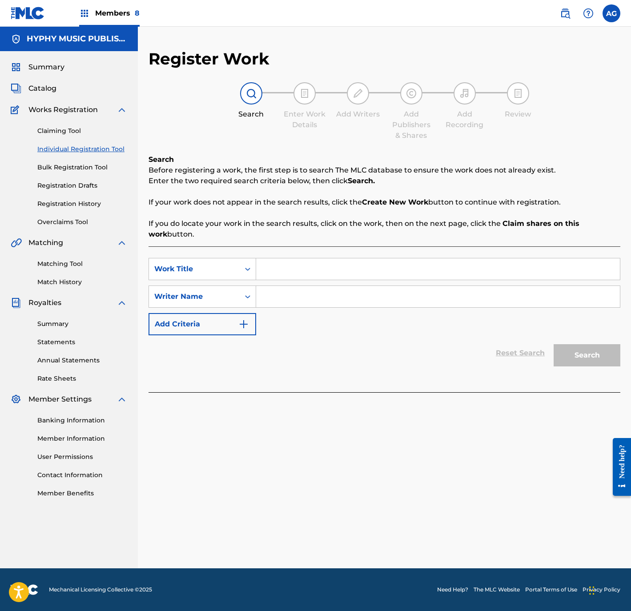
click at [282, 278] on input "Search Form" at bounding box center [438, 268] width 364 height 21
paste input "TU AMOR YA NO ME INTERESA"
type input "TU AMOR YA NO ME INTERESA"
click at [280, 295] on input "Search Form" at bounding box center [438, 296] width 364 height 21
drag, startPoint x: 369, startPoint y: 290, endPoint x: 460, endPoint y: 314, distance: 94.8
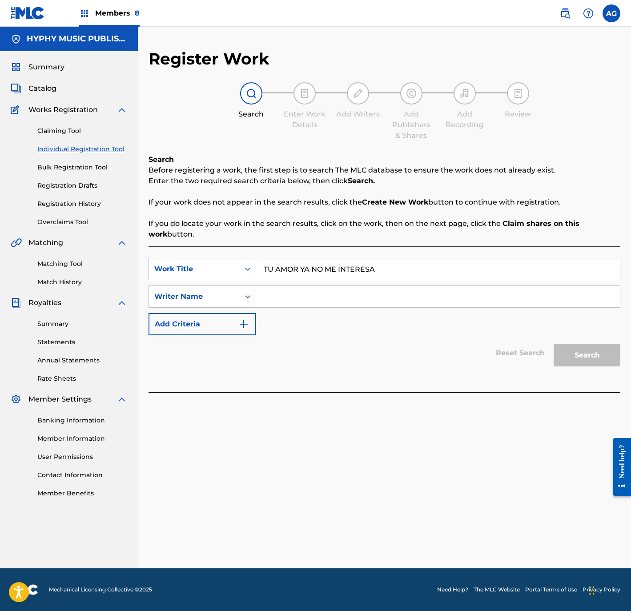
click at [369, 290] on input "Search Form" at bounding box center [438, 296] width 364 height 21
paste input "SIMON MURILLO SALAMANCA"
type input "SIMON MURILLO SALAMANCA"
click at [573, 354] on button "Search" at bounding box center [587, 355] width 67 height 22
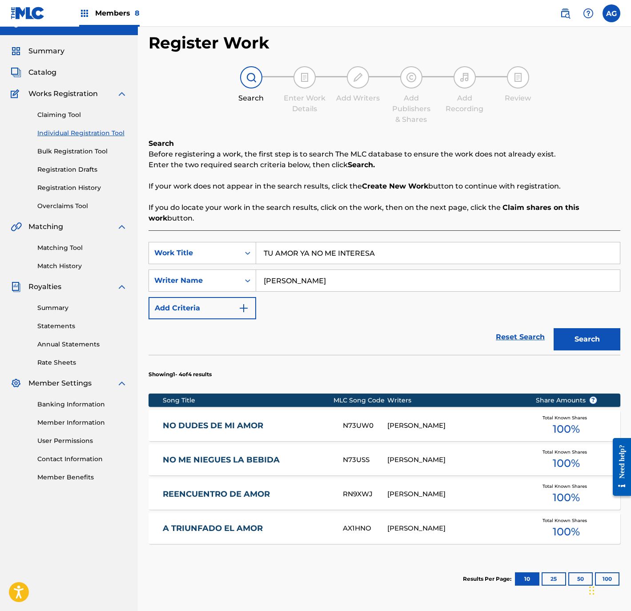
scroll to position [101, 0]
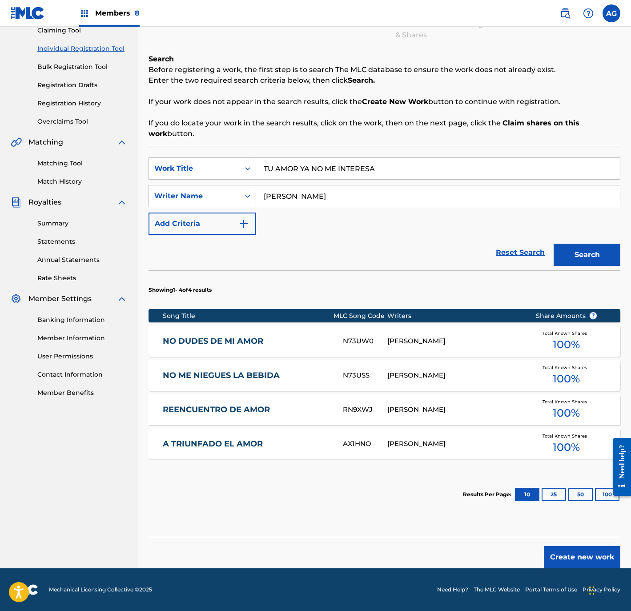
drag, startPoint x: 418, startPoint y: 377, endPoint x: 419, endPoint y: 438, distance: 61.0
drag, startPoint x: 584, startPoint y: 560, endPoint x: 579, endPoint y: 548, distance: 12.3
click at [583, 558] on button "Create new work" at bounding box center [582, 557] width 77 height 22
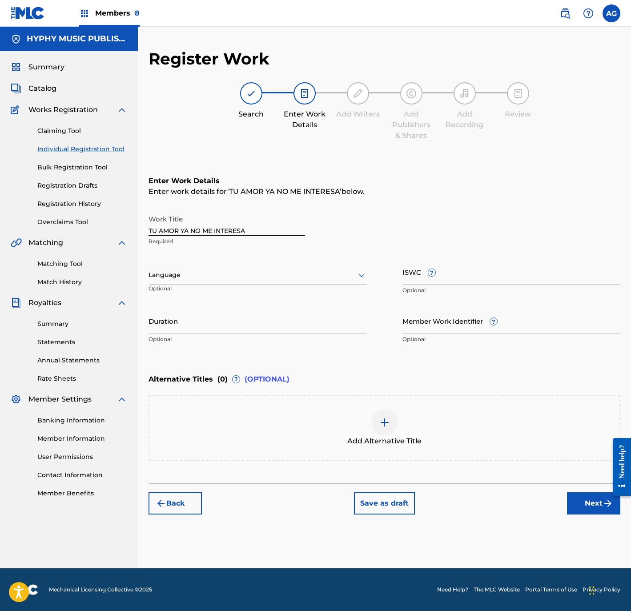
click at [263, 277] on div at bounding box center [258, 275] width 218 height 11
click at [268, 313] on div "Spanish" at bounding box center [258, 315] width 218 height 20
drag, startPoint x: 216, startPoint y: 326, endPoint x: 216, endPoint y: 331, distance: 5.3
click at [216, 331] on input "Duration" at bounding box center [258, 320] width 218 height 25
type input "04:17"
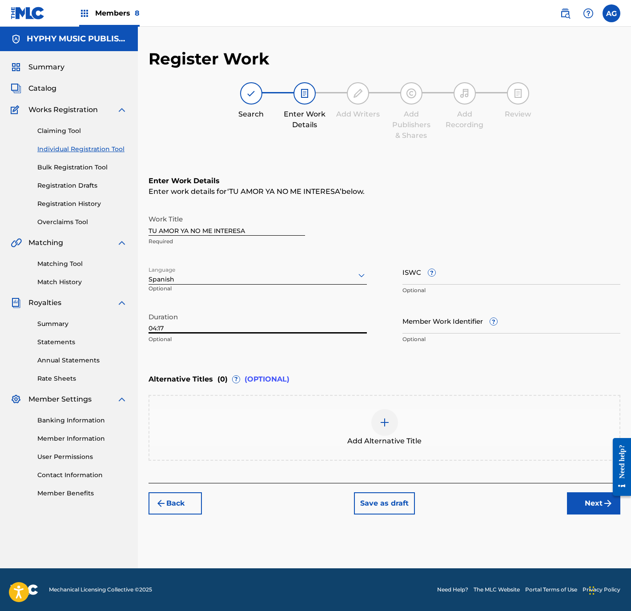
click at [585, 494] on button "Next" at bounding box center [593, 503] width 53 height 22
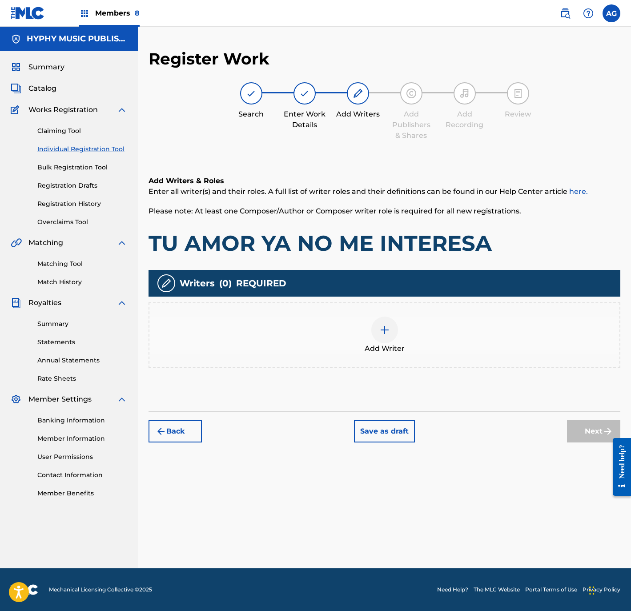
click at [395, 367] on div "Add Writers & Roles Enter all writer(s) and their roles. A full list of writer …" at bounding box center [385, 282] width 472 height 257
click at [382, 347] on span "Add Writer" at bounding box center [385, 348] width 40 height 11
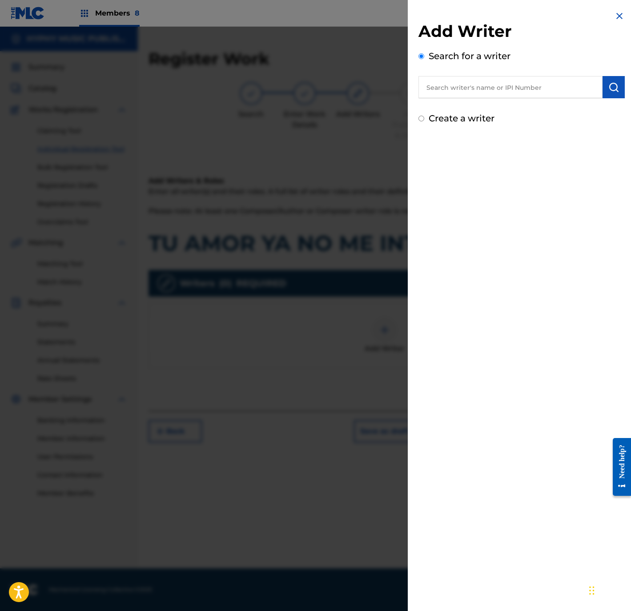
click at [522, 91] on input "text" at bounding box center [511, 87] width 184 height 22
paste input "SIMON MURILLO SALAMANCA"
type input "SIMON MURILLO SALAMANCA"
click at [609, 89] on img "submit" at bounding box center [614, 87] width 11 height 11
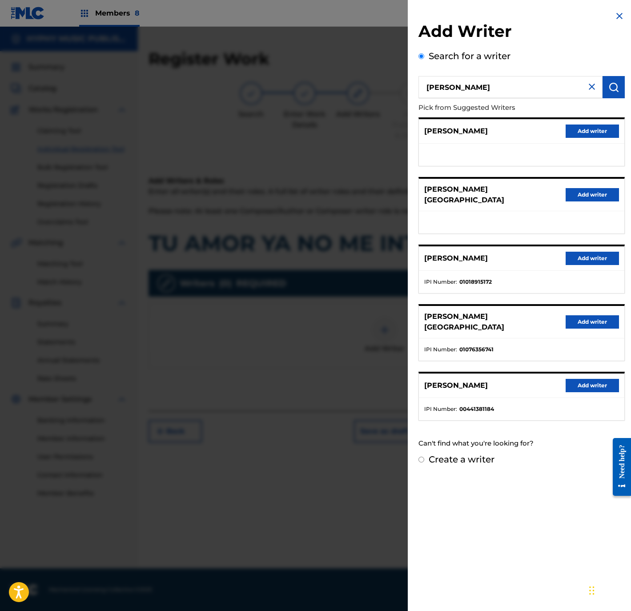
click at [601, 387] on button "Add writer" at bounding box center [592, 385] width 53 height 13
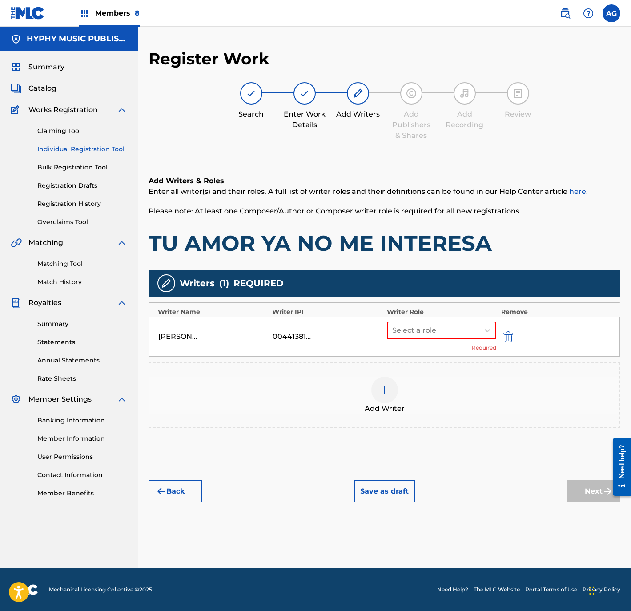
click at [464, 344] on div "Select a role Required" at bounding box center [442, 337] width 110 height 30
click at [451, 331] on div at bounding box center [433, 330] width 83 height 12
click at [441, 356] on div "Composer/Author" at bounding box center [441, 353] width 109 height 18
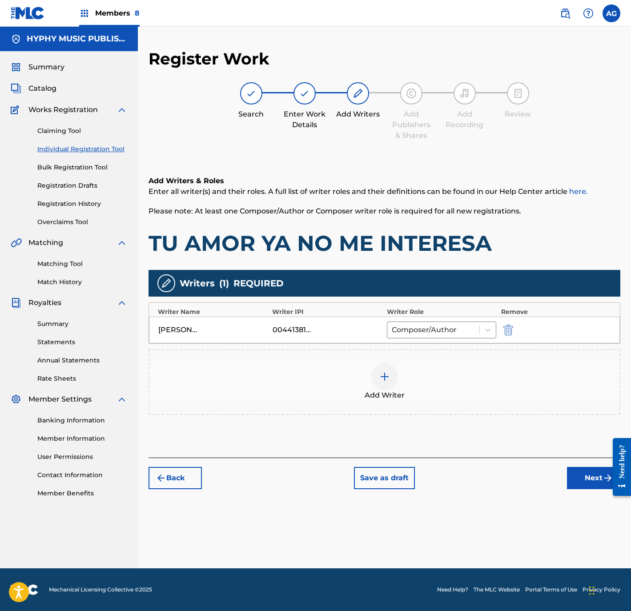
click at [587, 478] on button "Next" at bounding box center [593, 478] width 53 height 22
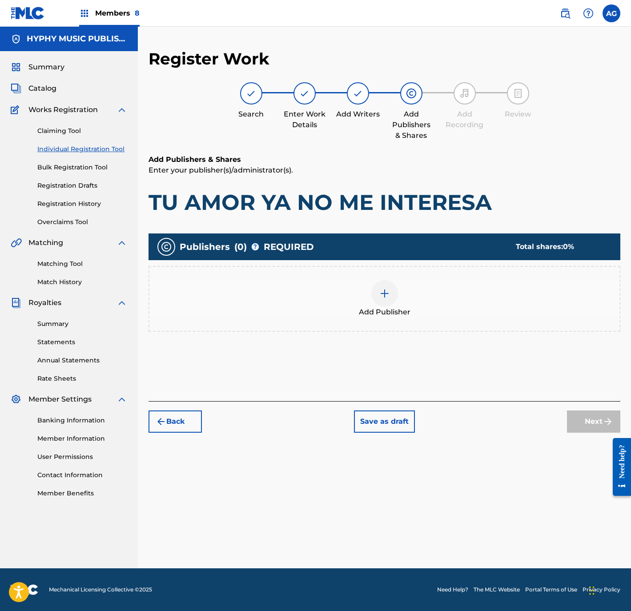
click at [468, 332] on div "Publishers ( 0 ) ? REQUIRED Total shares: 0 % Add Publisher" at bounding box center [385, 287] width 472 height 107
click at [416, 307] on div "Add Publisher" at bounding box center [384, 298] width 470 height 37
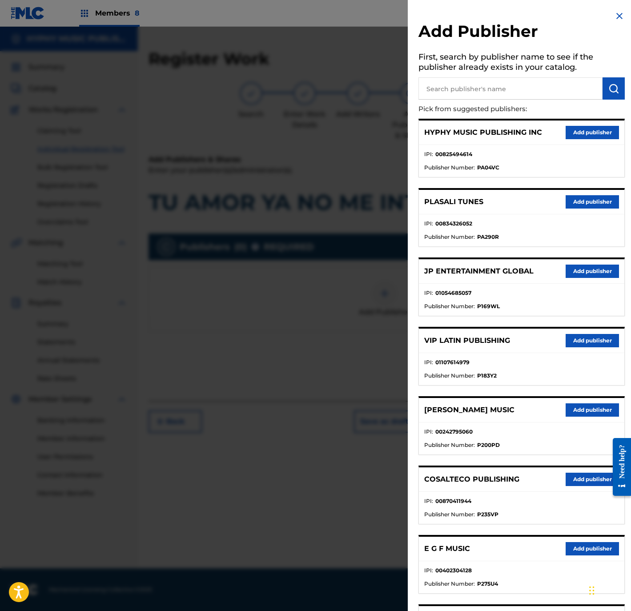
click at [590, 121] on div "HYPHY MUSIC PUBLISHING INC Add publisher" at bounding box center [522, 133] width 206 height 24
click at [590, 126] on button "Add publisher" at bounding box center [592, 132] width 53 height 13
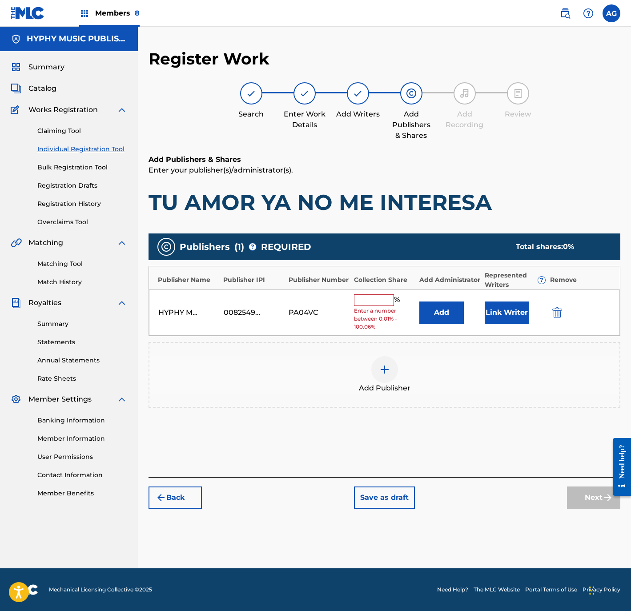
drag, startPoint x: 387, startPoint y: 292, endPoint x: 388, endPoint y: 299, distance: 7.2
click at [387, 295] on div "HYPHY MUSIC PUBLISHING INC 00825494614 PA04VC % Enter a number between 0.01% - …" at bounding box center [384, 313] width 471 height 47
click at [389, 299] on input "text" at bounding box center [374, 300] width 40 height 12
type input "100"
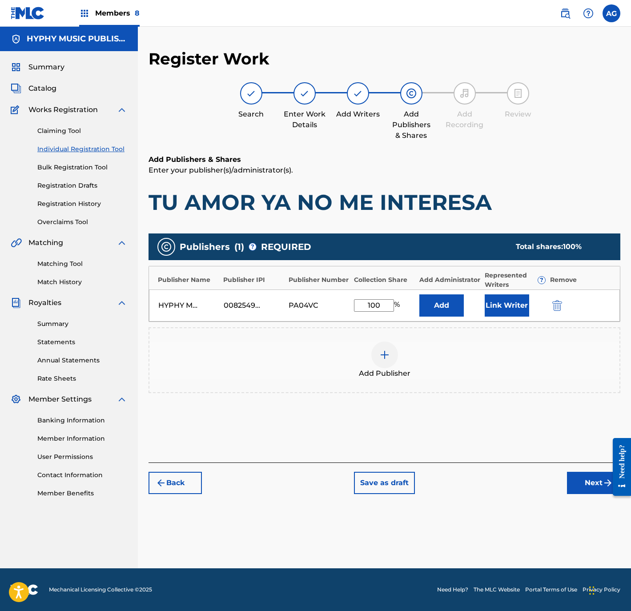
click at [512, 304] on button "Link Writer" at bounding box center [507, 305] width 44 height 22
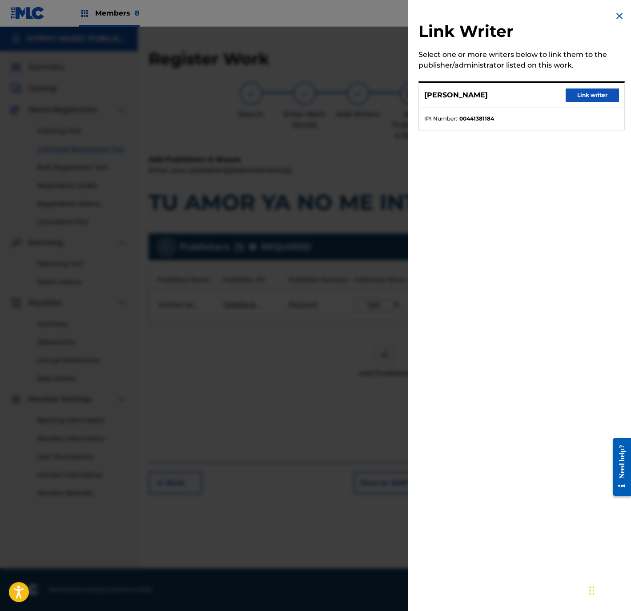
click at [590, 89] on button "Link writer" at bounding box center [592, 95] width 53 height 13
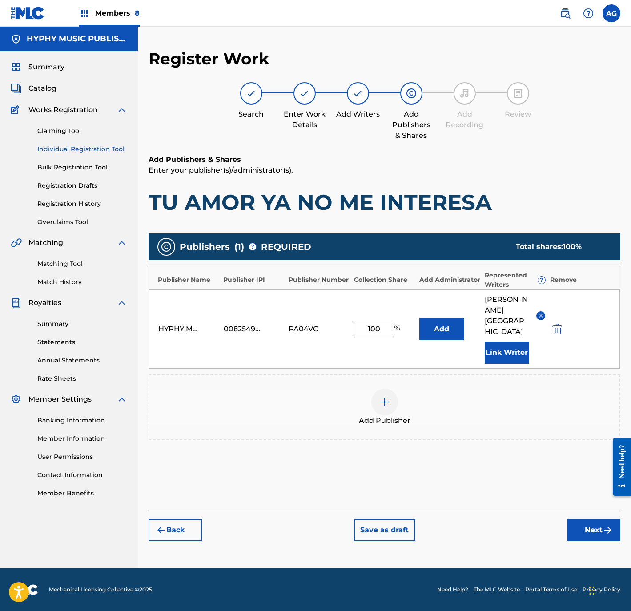
click at [588, 536] on button "Next" at bounding box center [593, 530] width 53 height 22
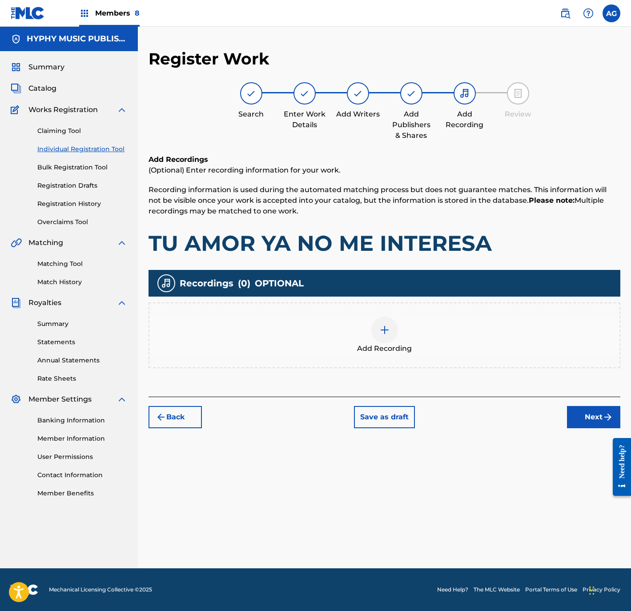
drag, startPoint x: 384, startPoint y: 346, endPoint x: 391, endPoint y: 354, distance: 10.7
click at [391, 354] on div "Add Recording" at bounding box center [385, 335] width 472 height 66
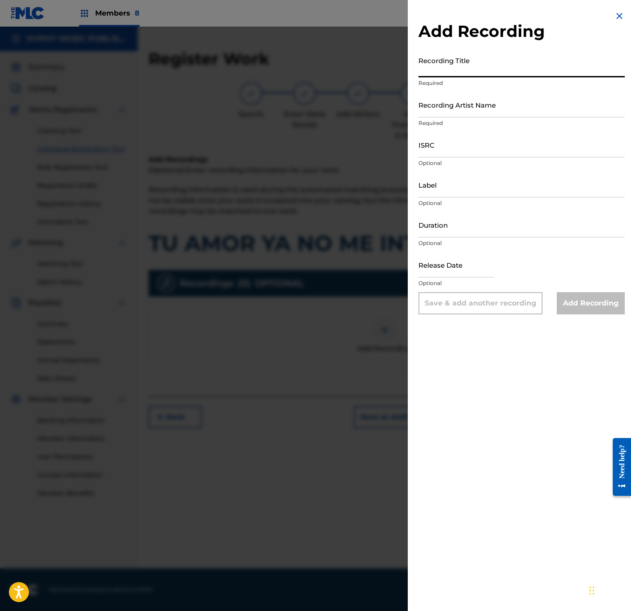
click at [474, 63] on input "Recording Title" at bounding box center [522, 64] width 206 height 25
paste input "Tu Amor Ya No Me Interesa"
type input "Tu Amor Ya No Me Interesa"
click at [506, 117] on input "Recording Artist Name" at bounding box center [522, 104] width 206 height 25
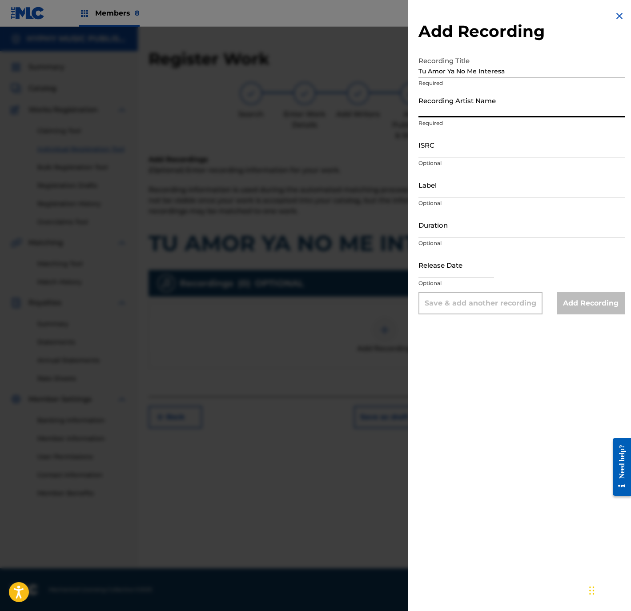
paste input "Temblor Norteño"
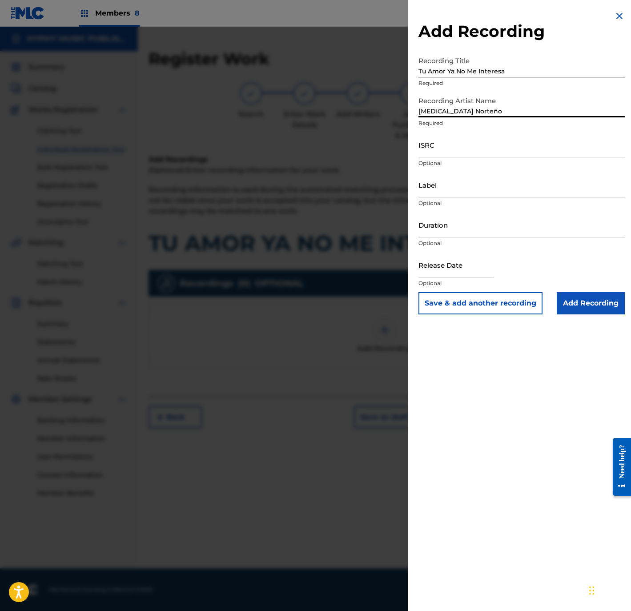
type input "Temblor Norteño"
click at [465, 145] on input "ISRC" at bounding box center [522, 144] width 206 height 25
paste input "QMFMF2464779"
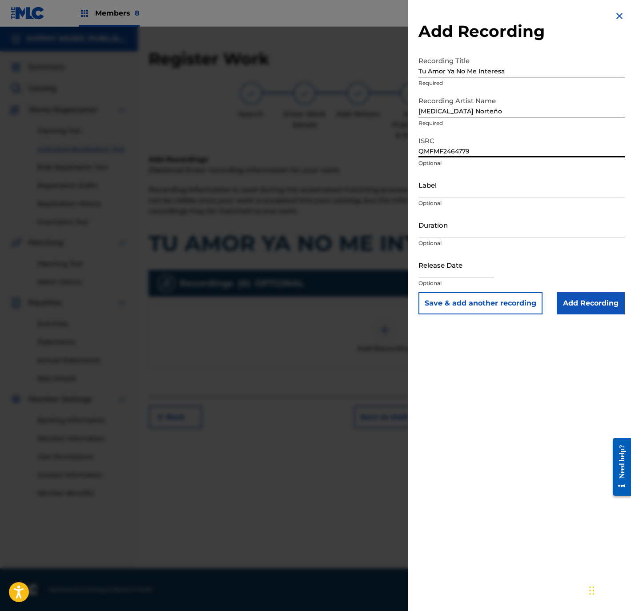
type input "QMFMF2464779"
click at [512, 191] on input "Label" at bounding box center [522, 184] width 206 height 25
type input "Discos Mass Music"
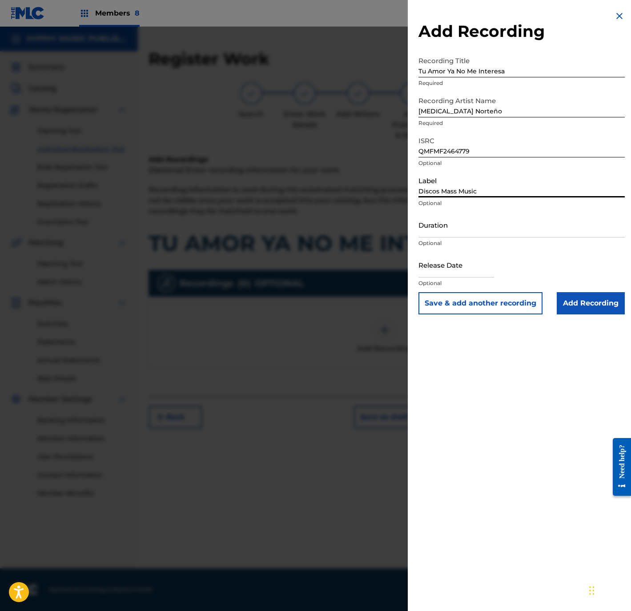
type input "02:45"
type input "January 3 2025"
click at [464, 235] on input "02:45" at bounding box center [522, 224] width 206 height 25
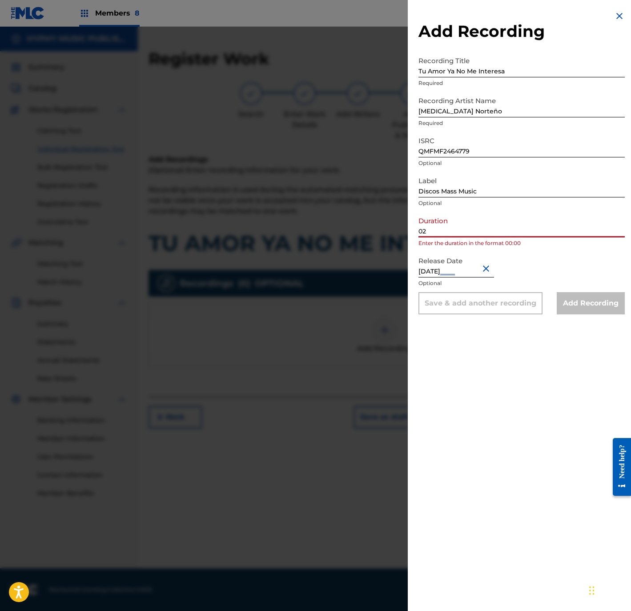
type input "0"
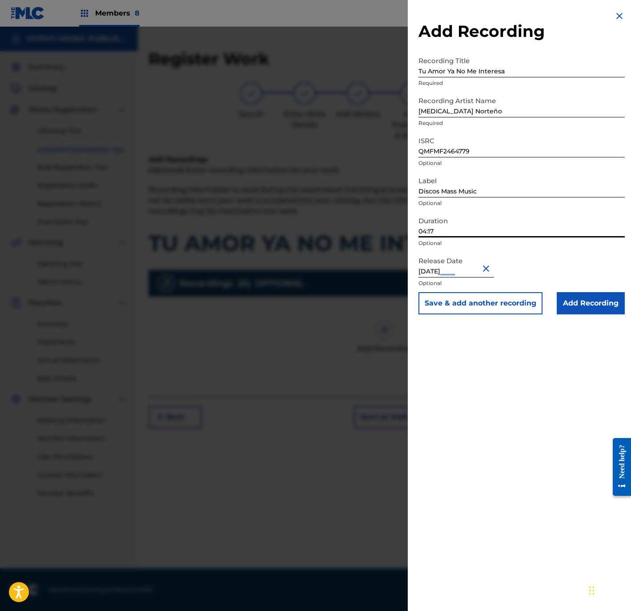
type input "04:17"
click at [596, 298] on input "Add Recording" at bounding box center [591, 303] width 68 height 22
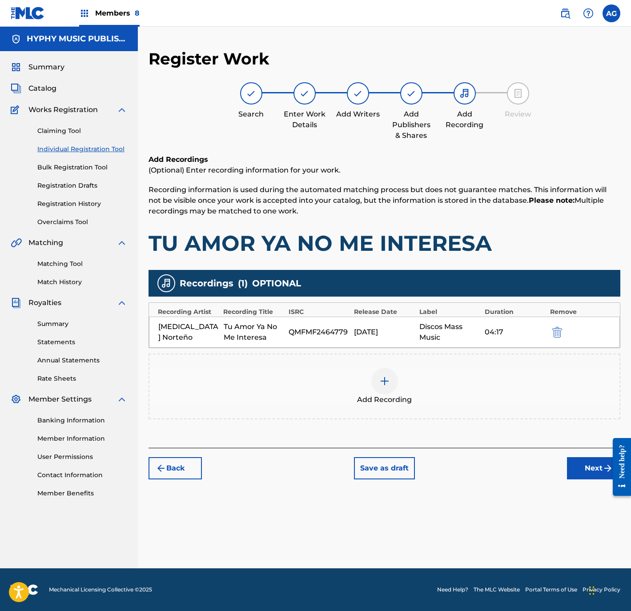
click at [602, 466] on button "Next" at bounding box center [593, 468] width 53 height 22
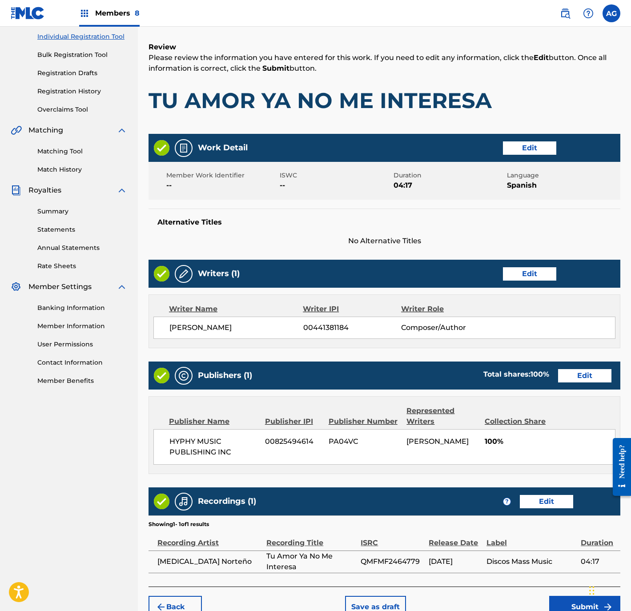
scroll to position [164, 0]
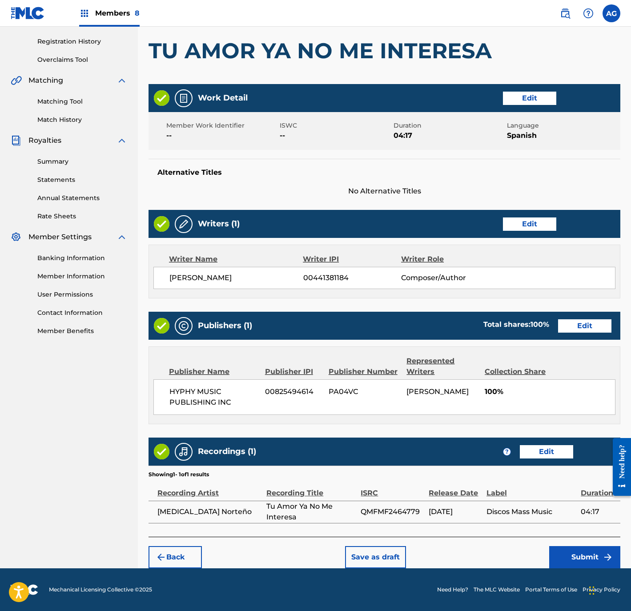
drag, startPoint x: 532, startPoint y: 261, endPoint x: 528, endPoint y: 431, distance: 170.4
click at [566, 554] on button "Submit" at bounding box center [584, 557] width 71 height 22
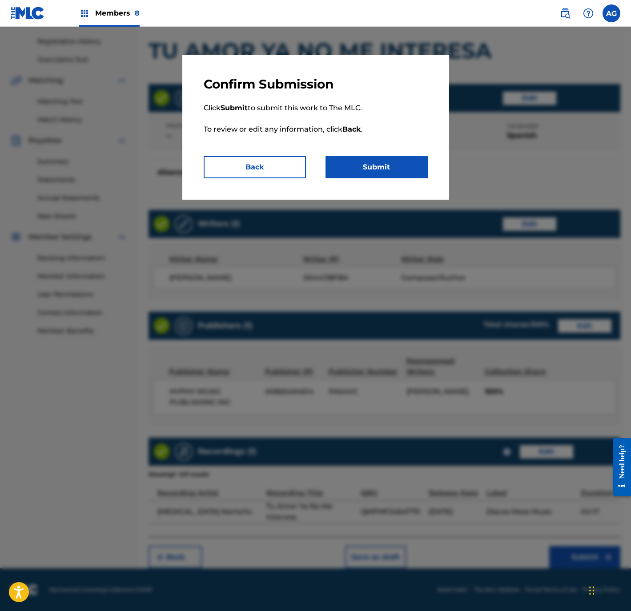
click at [375, 165] on button "Submit" at bounding box center [377, 167] width 102 height 22
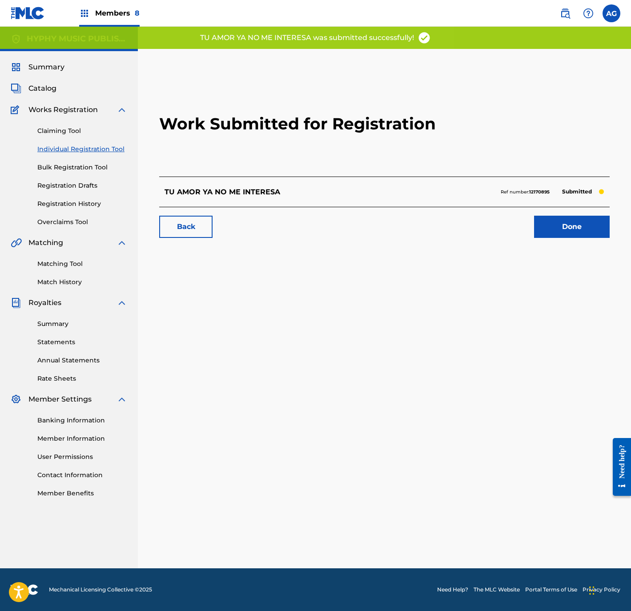
click at [554, 221] on link "Done" at bounding box center [572, 227] width 76 height 22
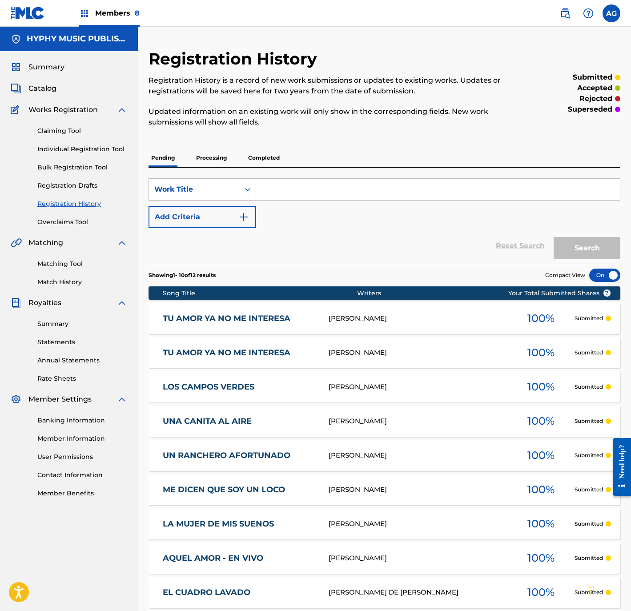
click at [77, 148] on link "Individual Registration Tool" at bounding box center [82, 149] width 90 height 9
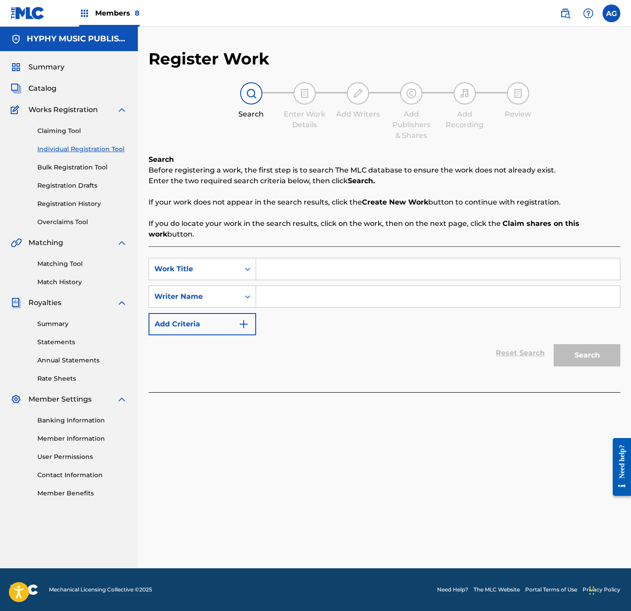
click at [306, 264] on input "Search Form" at bounding box center [438, 268] width 364 height 21
paste input "ME GUSTA ANDAR DE PARRANDA"
type input "ME GUSTA ANDAR DE PARRANDA"
click at [307, 298] on input "Search Form" at bounding box center [438, 296] width 364 height 21
click at [343, 307] on input "Search Form" at bounding box center [438, 296] width 364 height 21
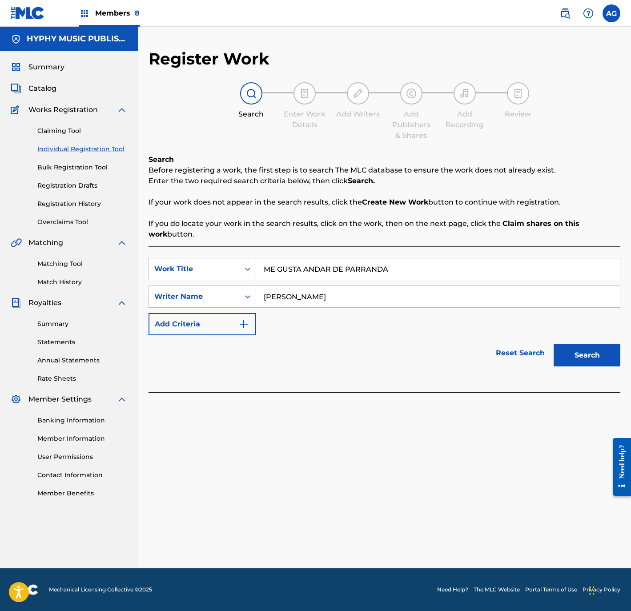
type input "SIMON MURILLO SALAMANCA"
click at [554, 344] on button "Search" at bounding box center [587, 355] width 67 height 22
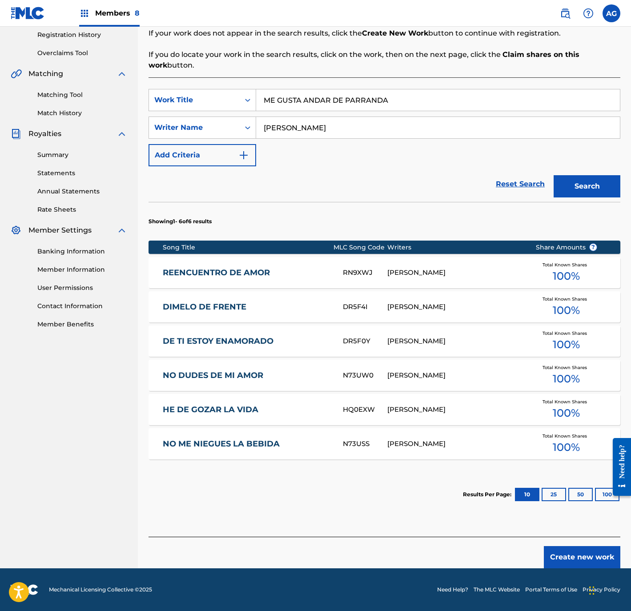
drag, startPoint x: 411, startPoint y: 391, endPoint x: 415, endPoint y: 439, distance: 47.7
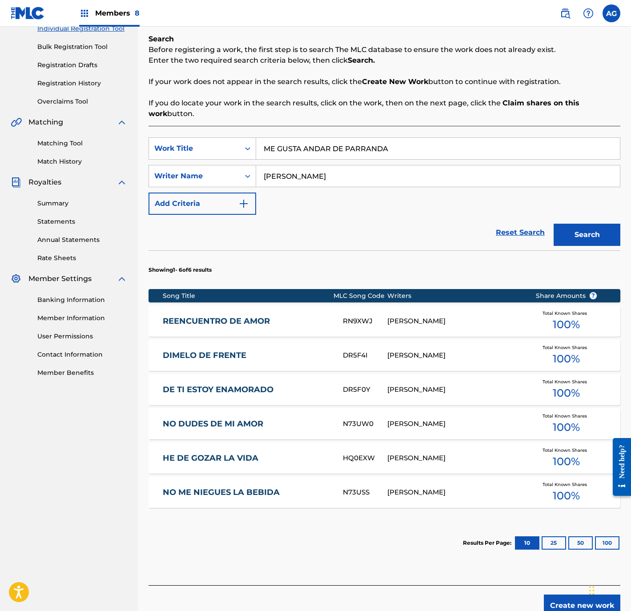
scroll to position [169, 0]
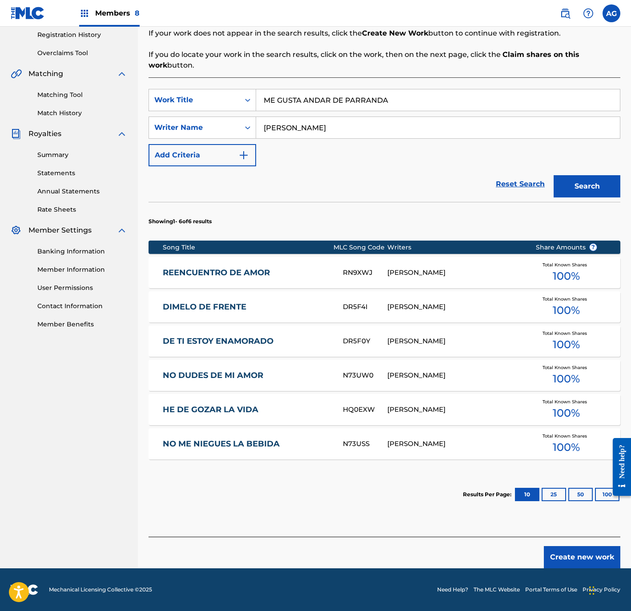
drag, startPoint x: 400, startPoint y: 455, endPoint x: 402, endPoint y: 553, distance: 97.4
click at [579, 549] on button "Create new work" at bounding box center [582, 557] width 77 height 22
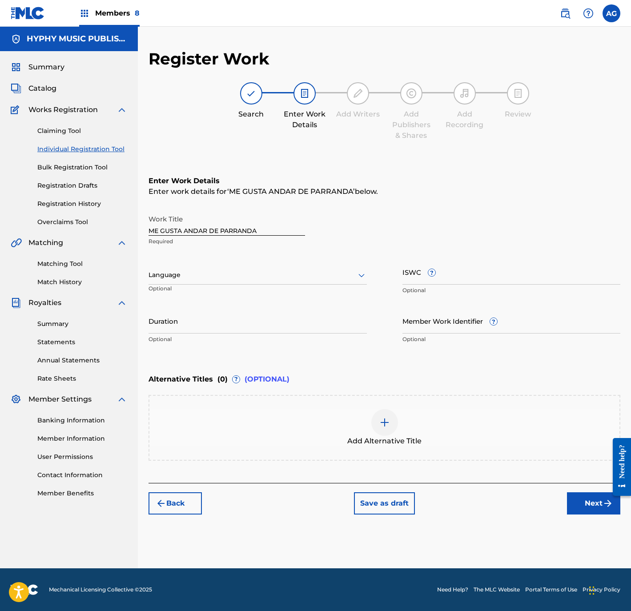
drag, startPoint x: 262, startPoint y: 271, endPoint x: 260, endPoint y: 281, distance: 9.9
click at [262, 275] on div at bounding box center [258, 275] width 218 height 11
click at [247, 313] on div "Spanish" at bounding box center [258, 315] width 218 height 20
click at [254, 329] on input "Duration" at bounding box center [258, 320] width 218 height 25
type input "03:08"
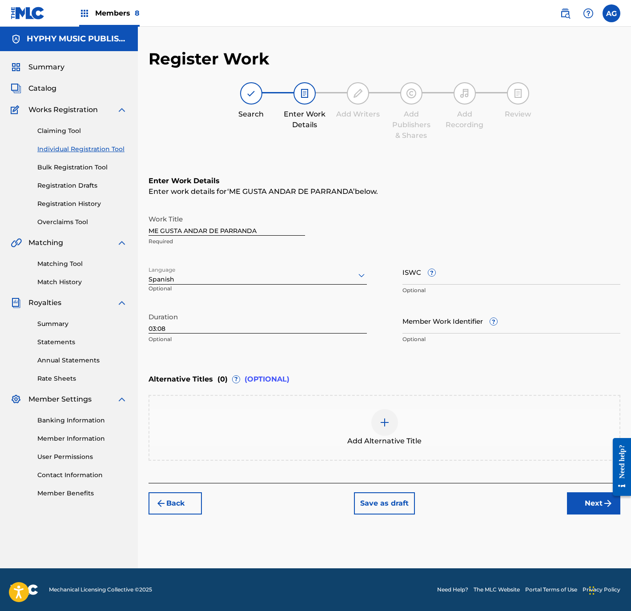
click at [599, 502] on button "Next" at bounding box center [593, 503] width 53 height 22
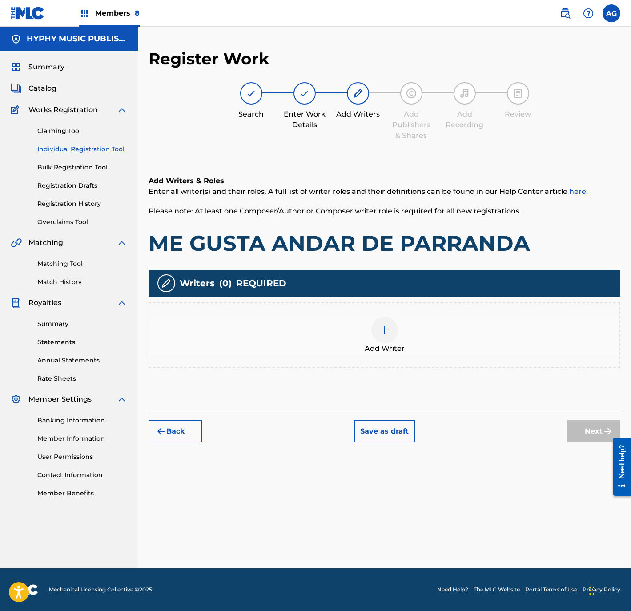
click at [374, 343] on span "Add Writer" at bounding box center [385, 348] width 40 height 11
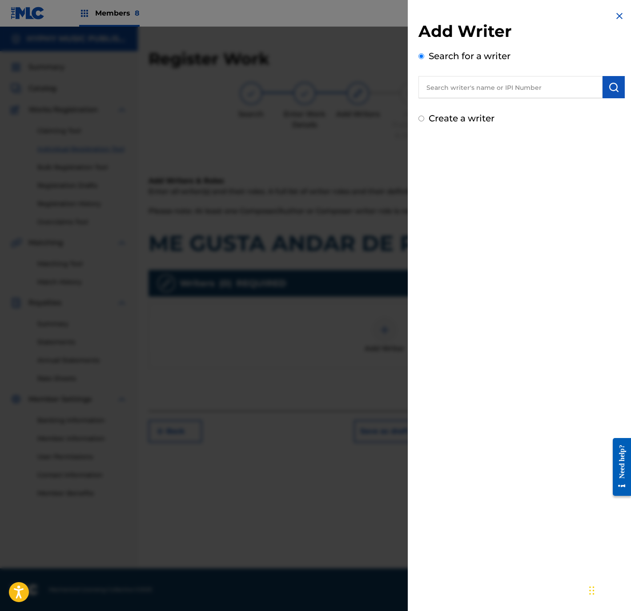
drag, startPoint x: 472, startPoint y: 86, endPoint x: 528, endPoint y: 94, distance: 56.6
click at [472, 86] on input "text" at bounding box center [511, 87] width 184 height 22
paste input "SIMON MURILLO SALAMANCA"
type input "SIMON MURILLO SALAMANCA"
click at [610, 90] on img "submit" at bounding box center [614, 87] width 11 height 11
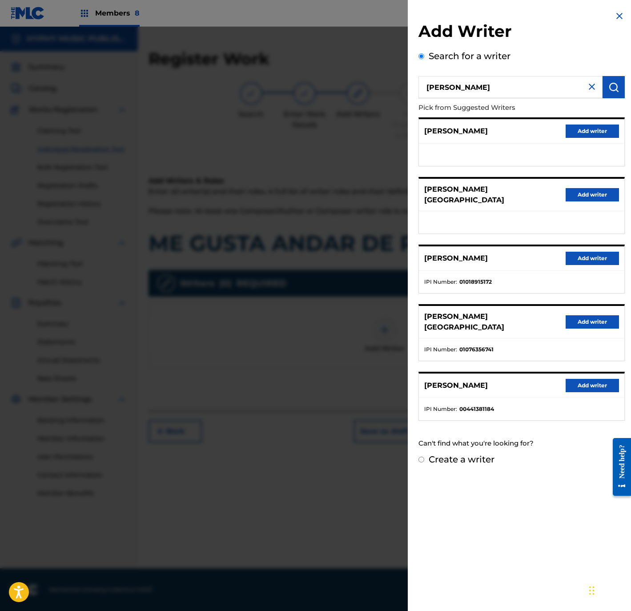
click at [576, 387] on button "Add writer" at bounding box center [592, 385] width 53 height 13
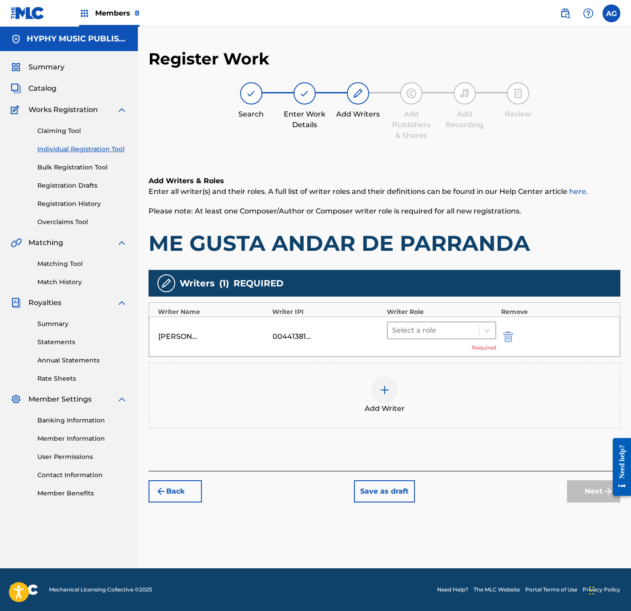
click at [410, 334] on div at bounding box center [433, 330] width 83 height 12
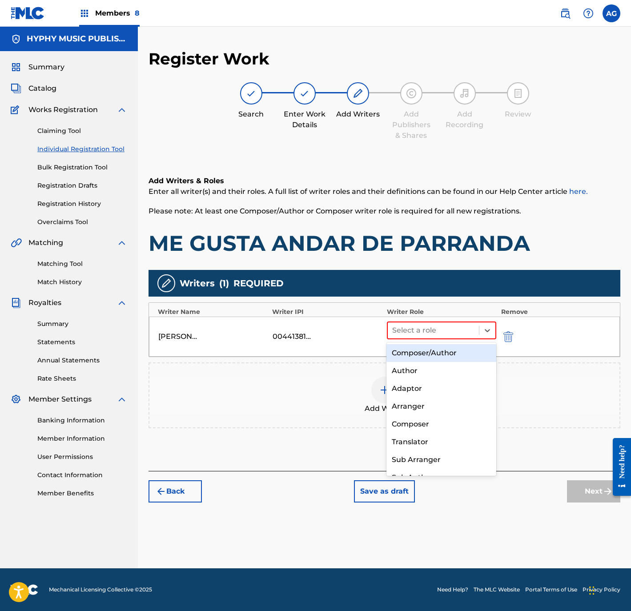
click at [411, 357] on div "Composer/Author" at bounding box center [441, 353] width 109 height 18
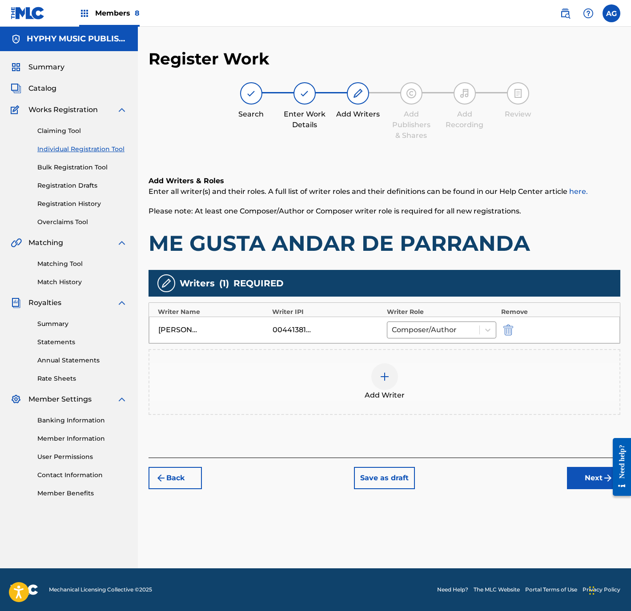
drag, startPoint x: 569, startPoint y: 479, endPoint x: 557, endPoint y: 495, distance: 20.0
click at [569, 479] on button "Next" at bounding box center [593, 478] width 53 height 22
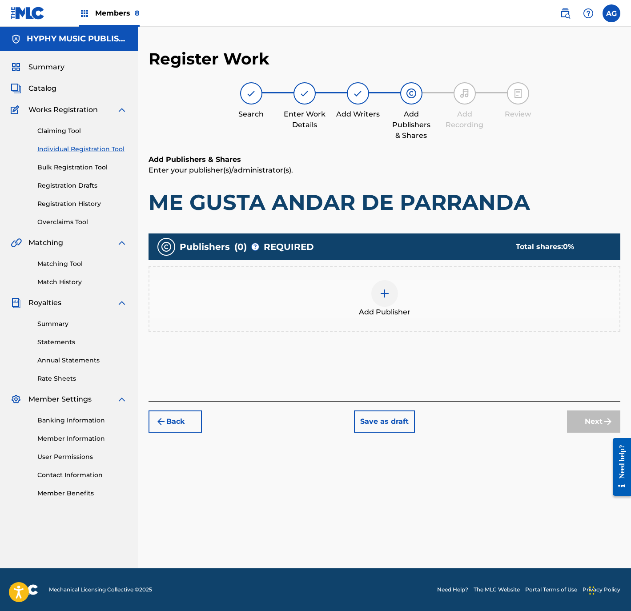
click at [411, 288] on div "Add Publisher" at bounding box center [384, 298] width 470 height 37
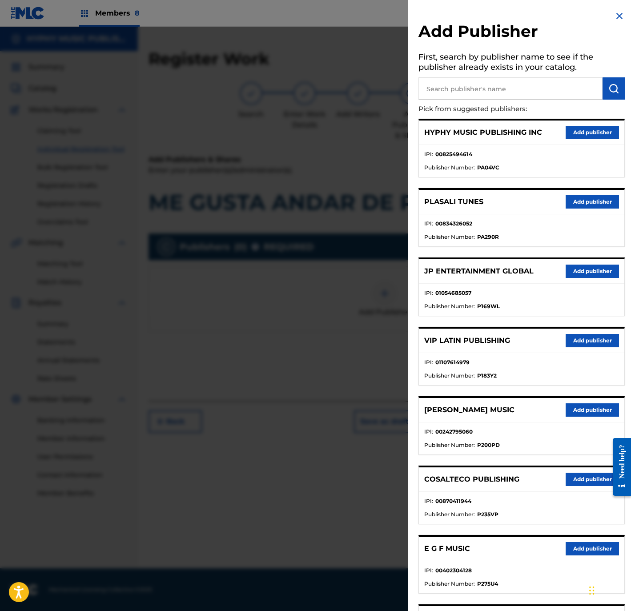
click at [588, 133] on button "Add publisher" at bounding box center [592, 132] width 53 height 13
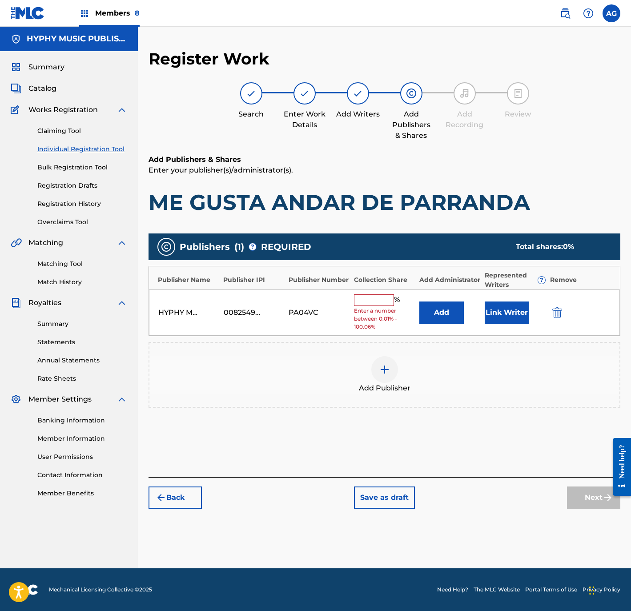
drag, startPoint x: 359, startPoint y: 309, endPoint x: 366, endPoint y: 303, distance: 8.2
click at [360, 309] on span "Enter a number between 0.01% - 100.06%" at bounding box center [384, 319] width 61 height 24
click at [366, 303] on input "text" at bounding box center [374, 300] width 40 height 12
type input "100"
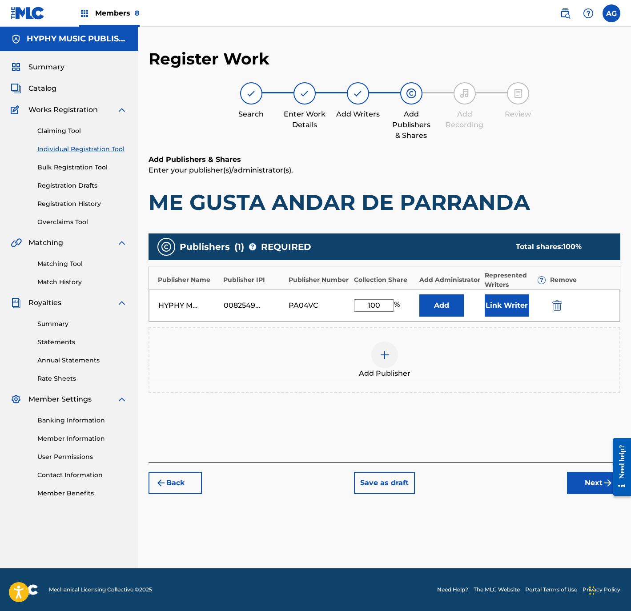
click at [493, 309] on button "Link Writer" at bounding box center [507, 305] width 44 height 22
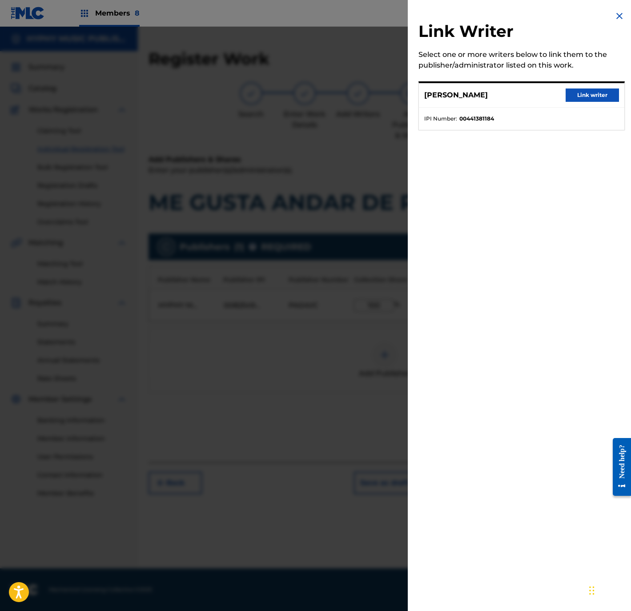
click at [577, 100] on button "Link writer" at bounding box center [592, 95] width 53 height 13
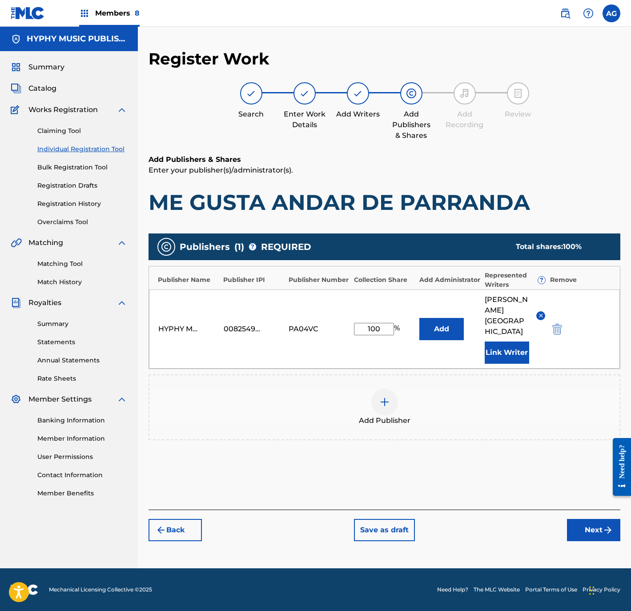
drag, startPoint x: 595, startPoint y: 531, endPoint x: 608, endPoint y: 526, distance: 13.4
click at [596, 532] on button "Next" at bounding box center [593, 530] width 53 height 22
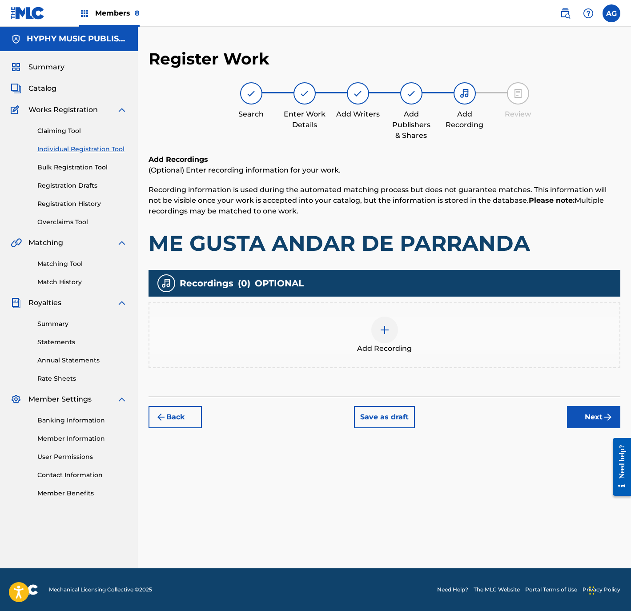
click at [398, 317] on div "Add Recording" at bounding box center [384, 335] width 470 height 37
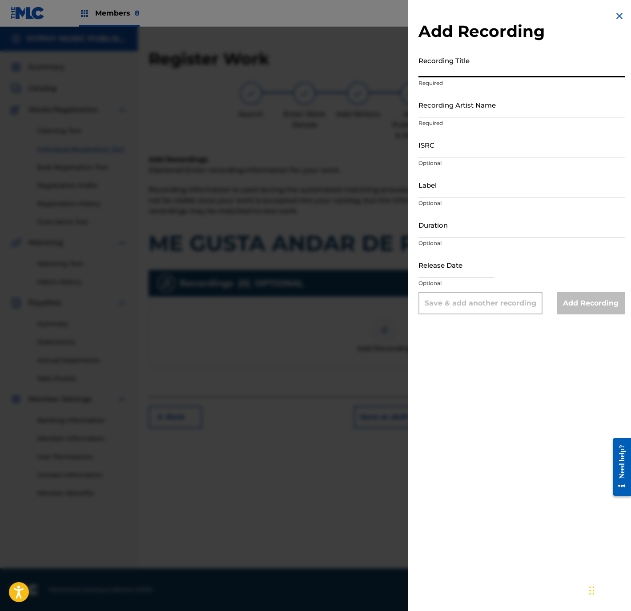
click at [441, 71] on input "Recording Title" at bounding box center [522, 64] width 206 height 25
paste input "Me Gusta Andar de Parranda"
type input "Me Gusta Andar de Parranda"
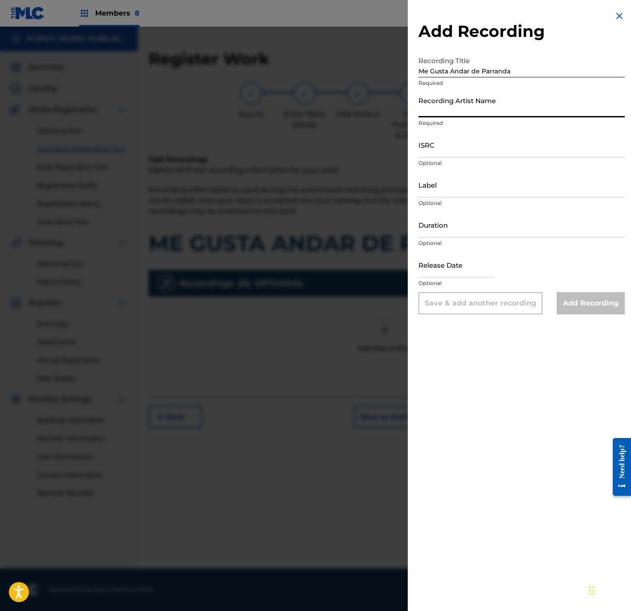
drag, startPoint x: 536, startPoint y: 96, endPoint x: 628, endPoint y: 108, distance: 92.9
click at [536, 96] on input "Recording Artist Name" at bounding box center [522, 104] width 206 height 25
paste input "Temblor Norteño"
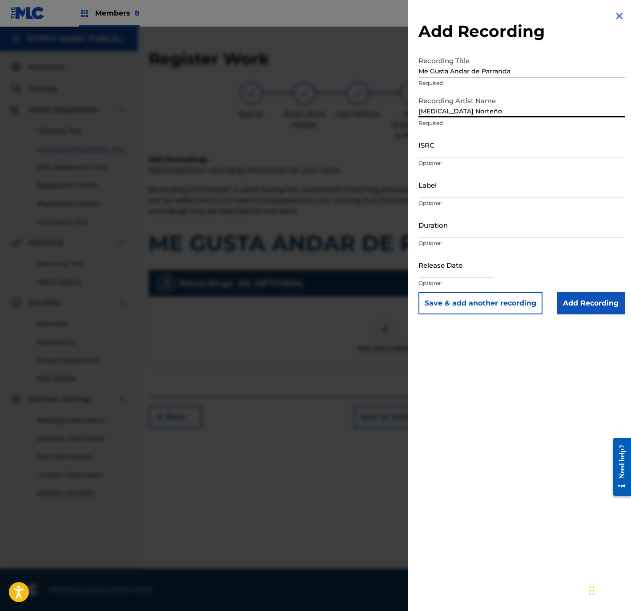
type input "Temblor Norteño"
click at [499, 140] on input "ISRC" at bounding box center [522, 144] width 206 height 25
paste input "QMFMF2464780"
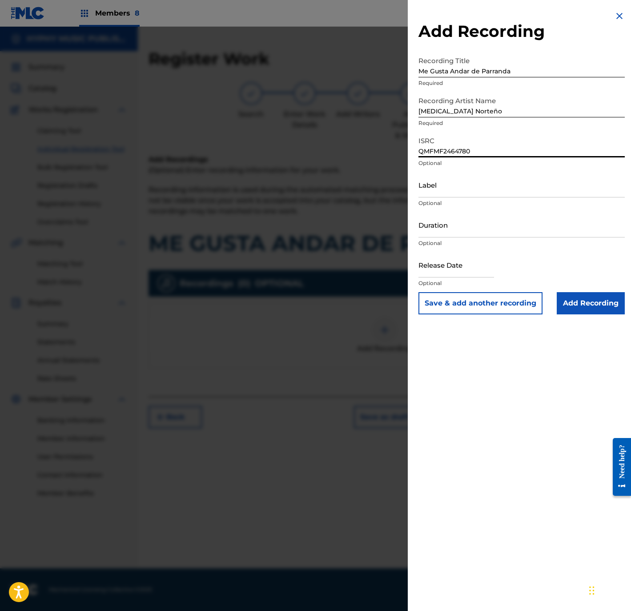
type input "QMFMF2464780"
click at [478, 183] on input "Label" at bounding box center [522, 184] width 206 height 25
paste input "Discos Mass Music"
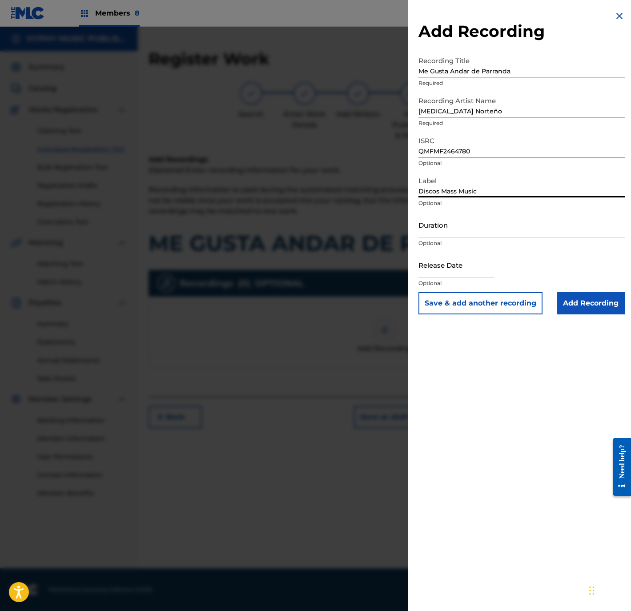
type input "Discos Mass Music"
click at [481, 227] on input "Duration" at bounding box center [522, 224] width 206 height 25
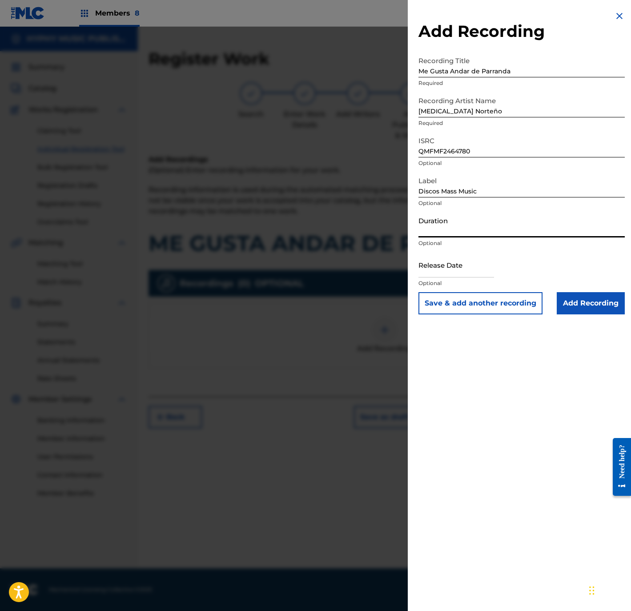
paste input "3:08"
click at [450, 227] on input "03:08" at bounding box center [522, 224] width 206 height 25
type input "03:08"
click at [461, 266] on input "text" at bounding box center [457, 264] width 76 height 25
select select "8"
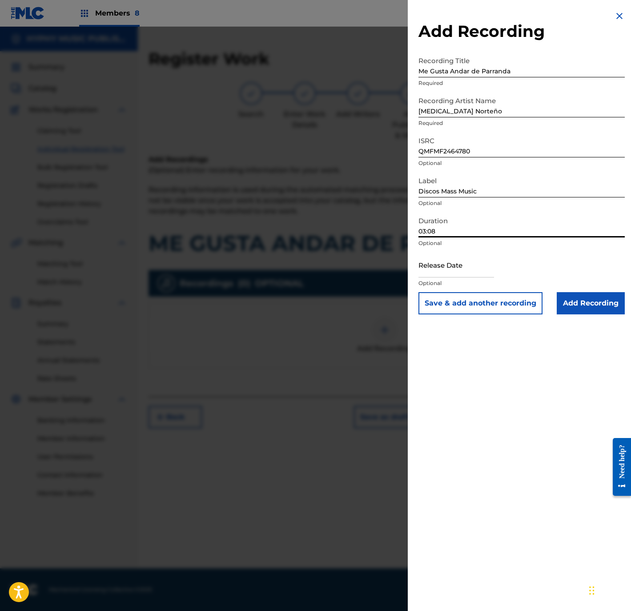
select select "2025"
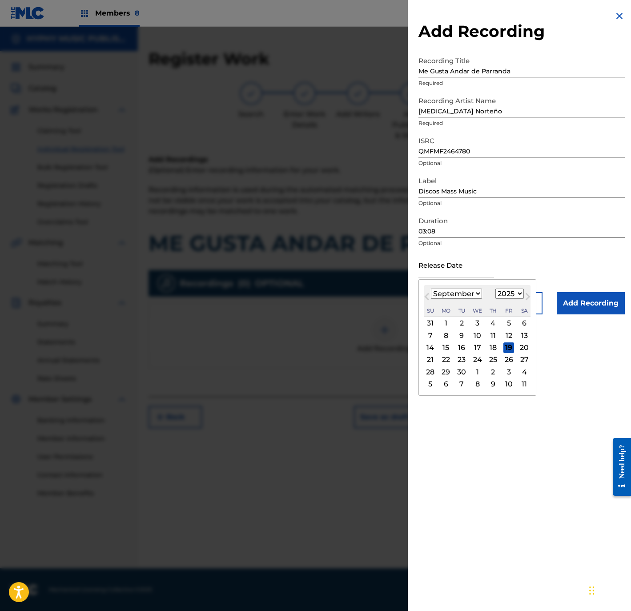
click at [428, 294] on span "Previous Month" at bounding box center [428, 297] width 0 height 13
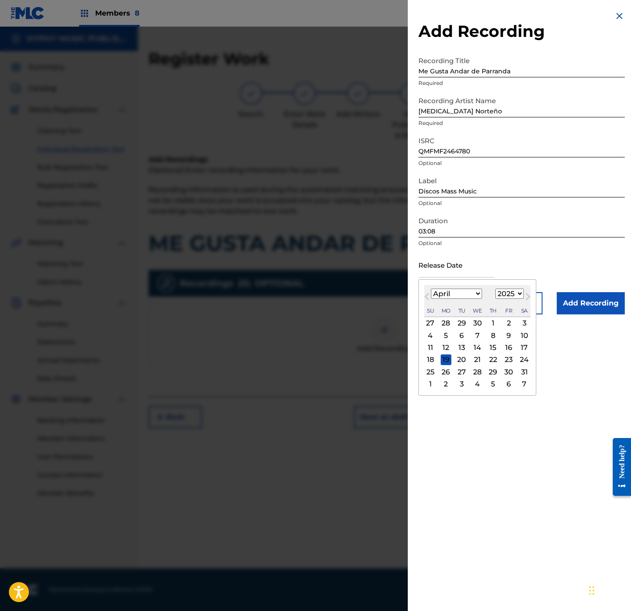
click at [428, 294] on span "Previous Month" at bounding box center [428, 297] width 0 height 13
select select "0"
click at [507, 322] on div "29 30 31 1 2 3 4" at bounding box center [477, 323] width 106 height 12
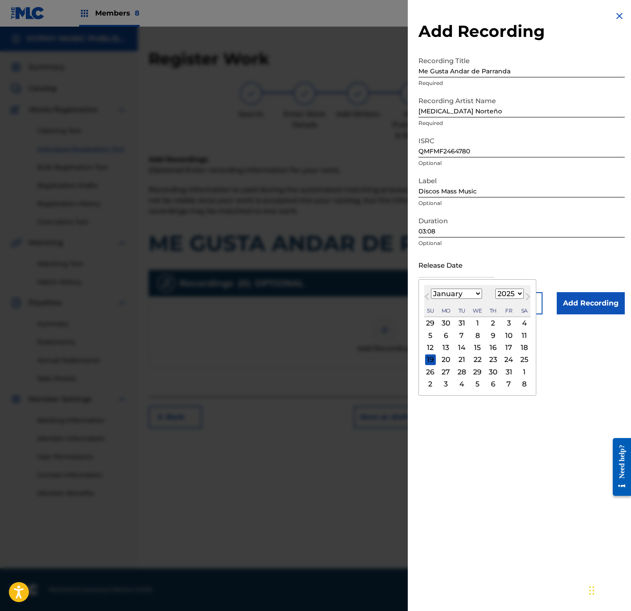
click at [510, 322] on div "3" at bounding box center [509, 323] width 11 height 11
type input "January 3 2025"
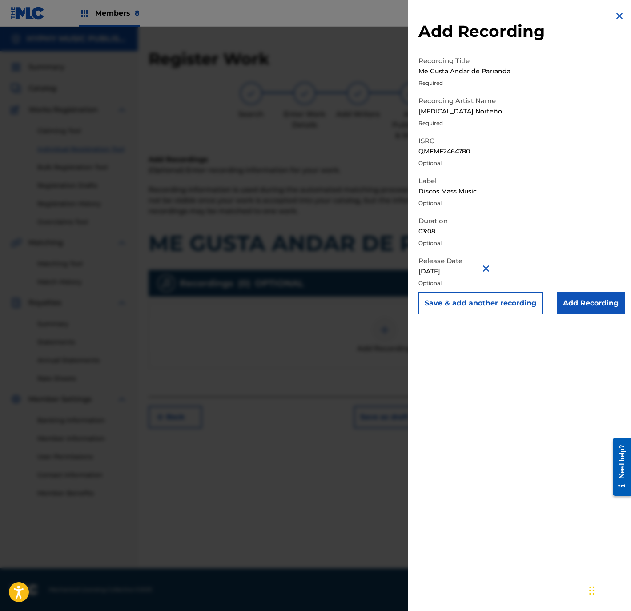
click at [585, 310] on input "Add Recording" at bounding box center [591, 303] width 68 height 22
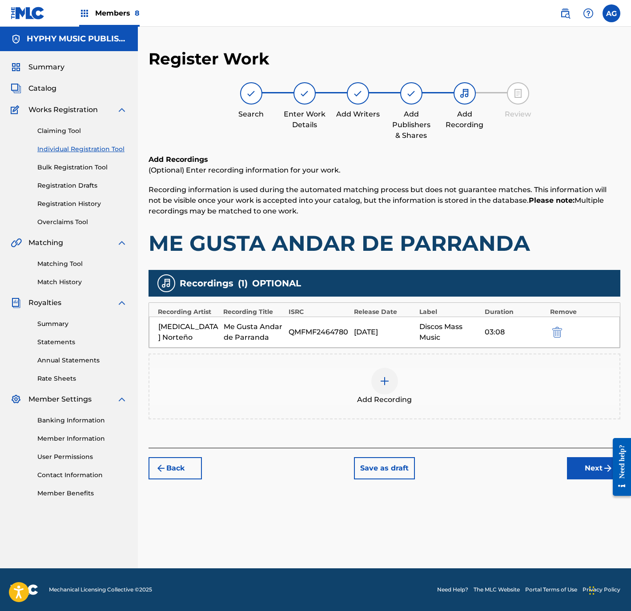
click at [597, 463] on button "Next" at bounding box center [593, 468] width 53 height 22
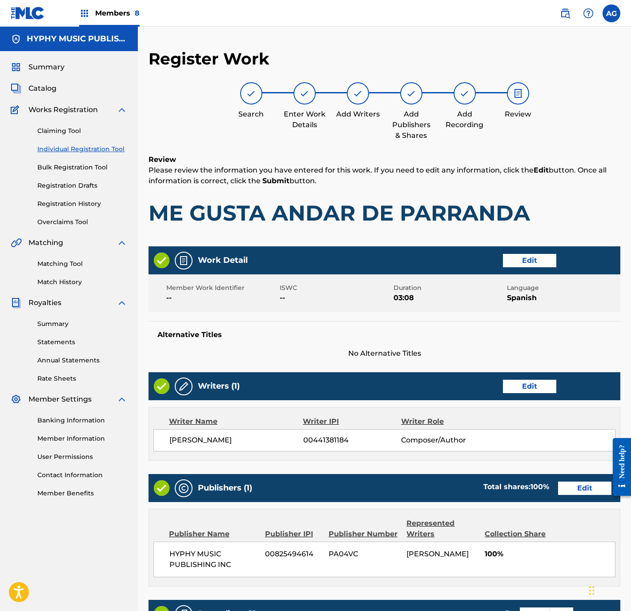
scroll to position [164, 0]
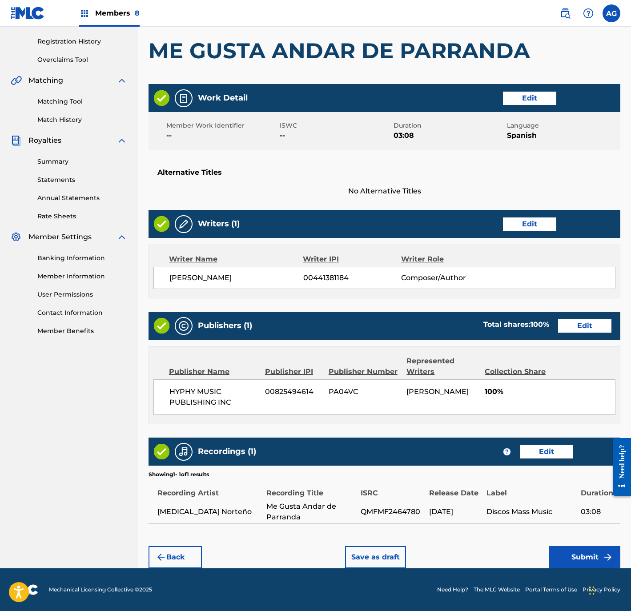
drag, startPoint x: 555, startPoint y: 396, endPoint x: 556, endPoint y: 481, distance: 84.5
click at [571, 547] on button "Submit" at bounding box center [584, 557] width 71 height 22
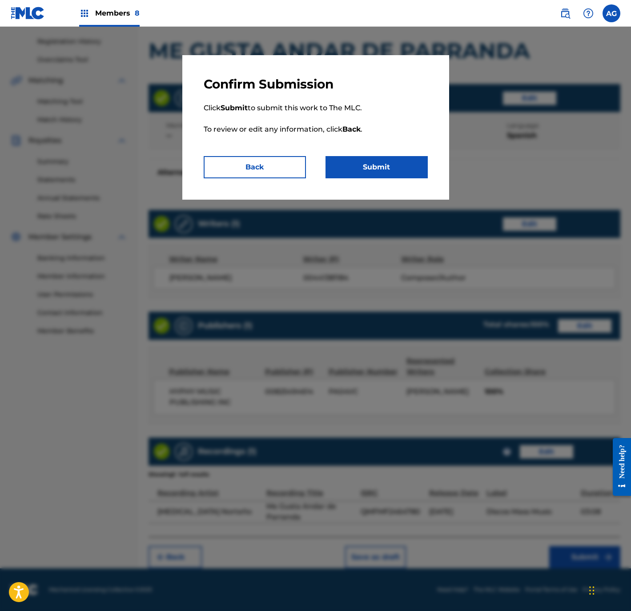
click at [372, 151] on p "Click Submit to submit this work to The MLC. To review or edit any information,…" at bounding box center [316, 124] width 224 height 64
click at [378, 162] on button "Submit" at bounding box center [377, 167] width 102 height 22
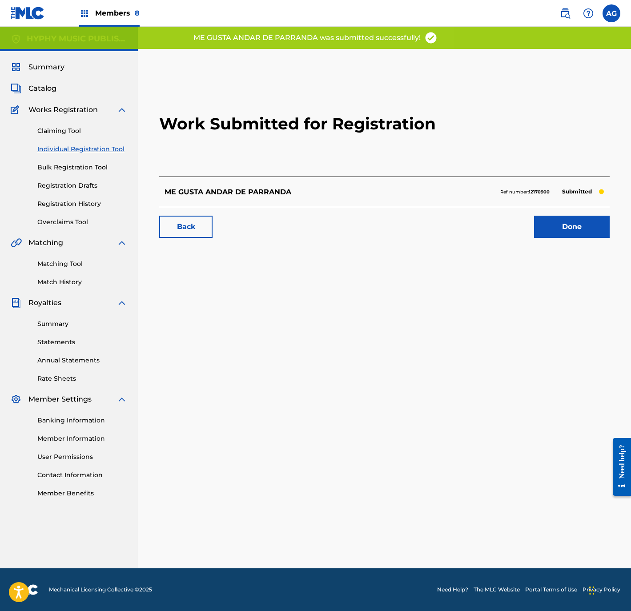
click at [555, 222] on link "Done" at bounding box center [572, 227] width 76 height 22
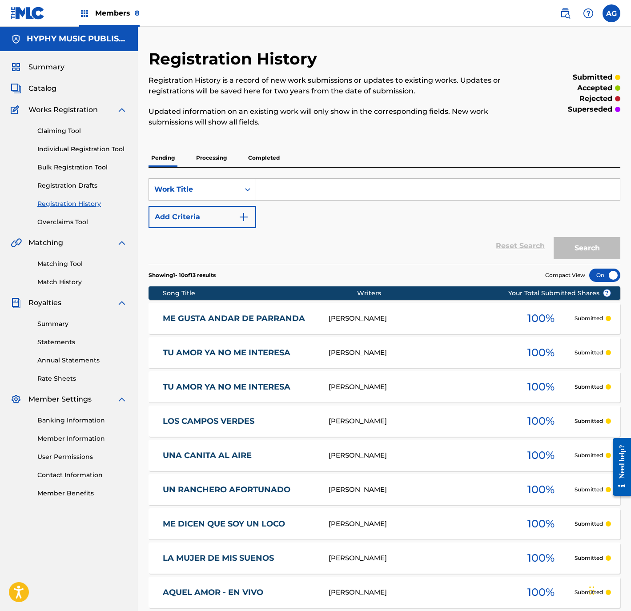
drag, startPoint x: 50, startPoint y: 147, endPoint x: 64, endPoint y: 149, distance: 14.3
click at [50, 147] on link "Individual Registration Tool" at bounding box center [82, 149] width 90 height 9
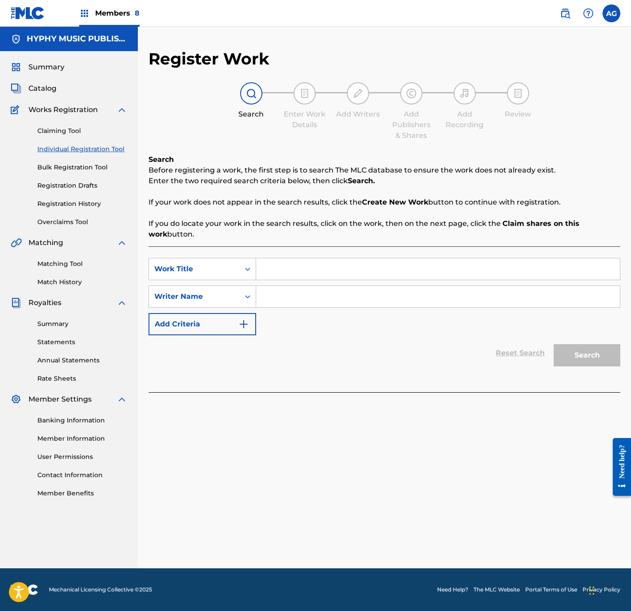
click at [318, 268] on input "Search Form" at bounding box center [438, 268] width 364 height 21
paste input "HERMOSA Y LINDA MUJER"
type input "HERMOSA Y LINDA MUJER"
click at [358, 310] on div "SearchWithCriteria859540b1-0e1a-4c7a-a8d0-dd7a5081fb43 Work Title HERMOSA Y LIN…" at bounding box center [385, 296] width 472 height 77
click at [350, 301] on input "Search Form" at bounding box center [438, 296] width 364 height 21
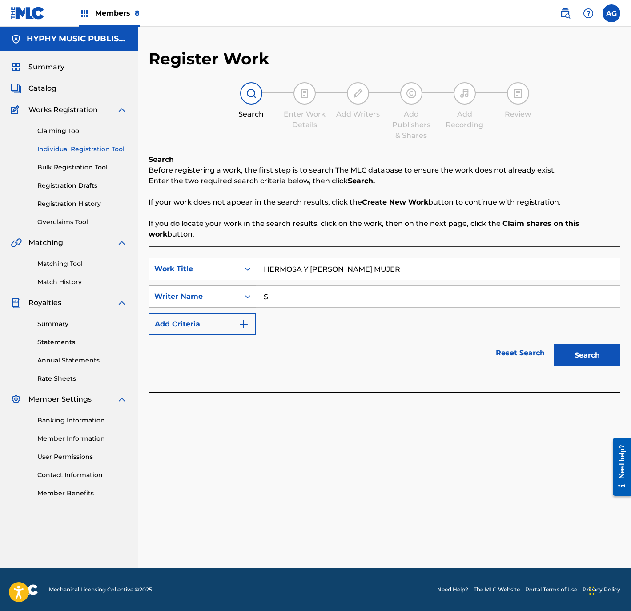
drag, startPoint x: 314, startPoint y: 299, endPoint x: 286, endPoint y: 314, distance: 32.0
click at [182, 298] on div "SearchWithCriteria099d0ce9-7240-4dc5-a592-7c36b8316601 Writer Name S" at bounding box center [385, 297] width 472 height 22
paste input "IMON MURILLO SALAMANCA"
type input "SIMON MURILLO SALAMANCA"
click at [609, 354] on button "Search" at bounding box center [587, 355] width 67 height 22
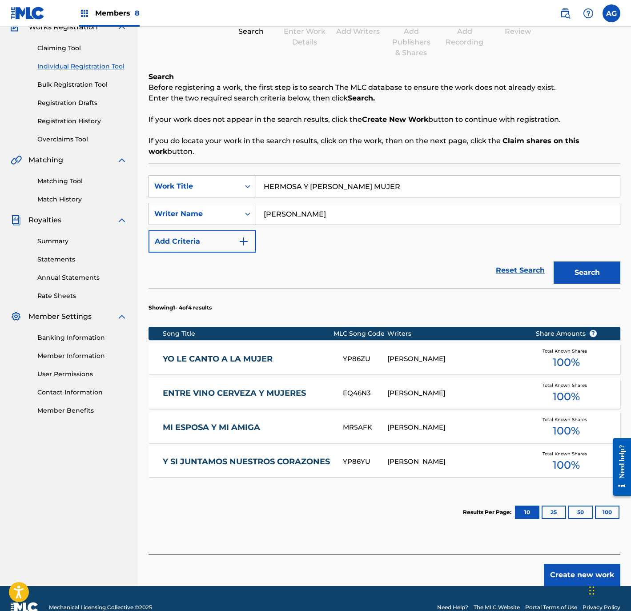
scroll to position [101, 0]
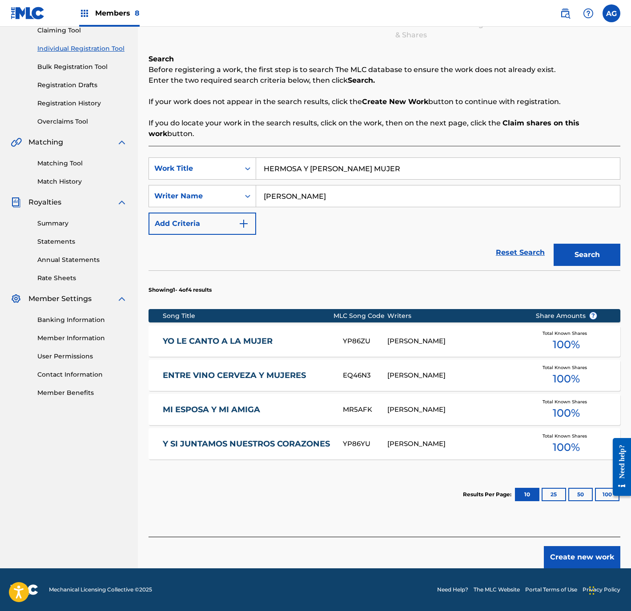
drag, startPoint x: 355, startPoint y: 376, endPoint x: 481, endPoint y: 459, distance: 150.3
click at [578, 557] on button "Create new work" at bounding box center [582, 557] width 77 height 22
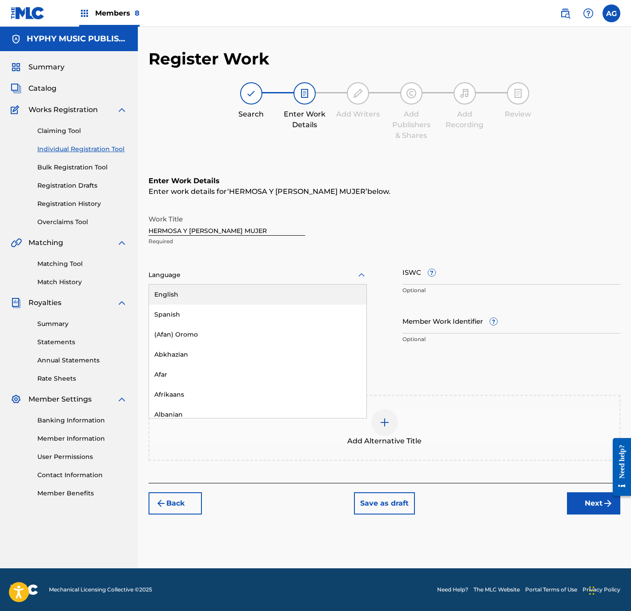
click at [267, 270] on div at bounding box center [258, 275] width 218 height 11
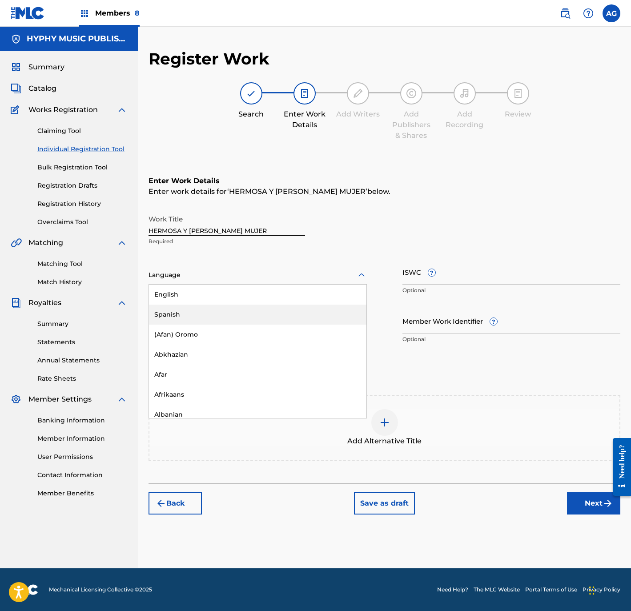
click at [253, 309] on div "Spanish" at bounding box center [258, 315] width 218 height 20
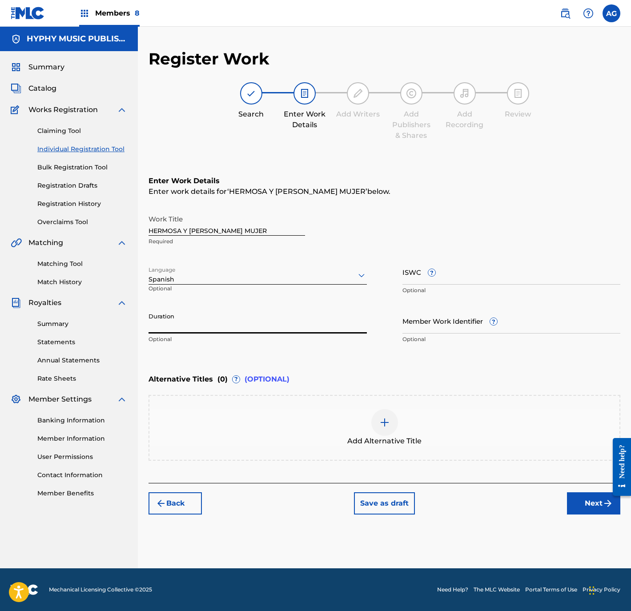
click at [223, 323] on input "Duration" at bounding box center [258, 320] width 218 height 25
type input "02:31"
click at [587, 493] on button "Next" at bounding box center [593, 503] width 53 height 22
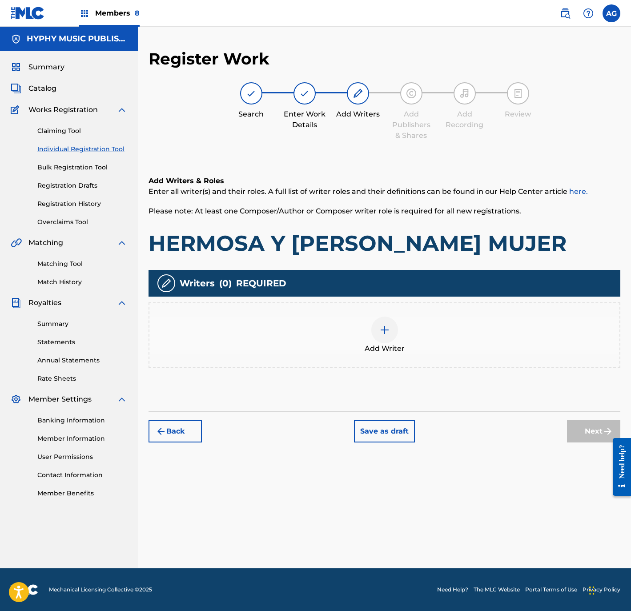
drag, startPoint x: 427, startPoint y: 364, endPoint x: 414, endPoint y: 365, distance: 13.4
click at [414, 365] on div "Add Writer" at bounding box center [385, 335] width 472 height 66
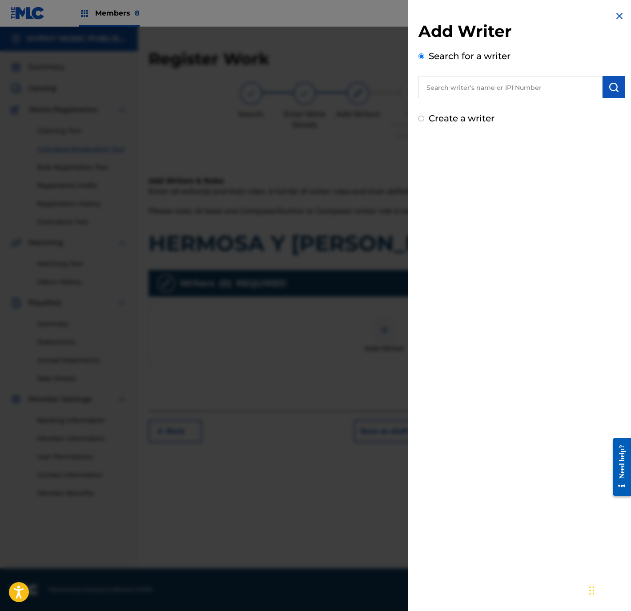
click at [514, 89] on input "text" at bounding box center [511, 87] width 184 height 22
paste input "SIMON MURILLO SALAMANCA"
type input "SIMON MURILLO SALAMANCA"
click at [606, 80] on button "submit" at bounding box center [614, 87] width 22 height 22
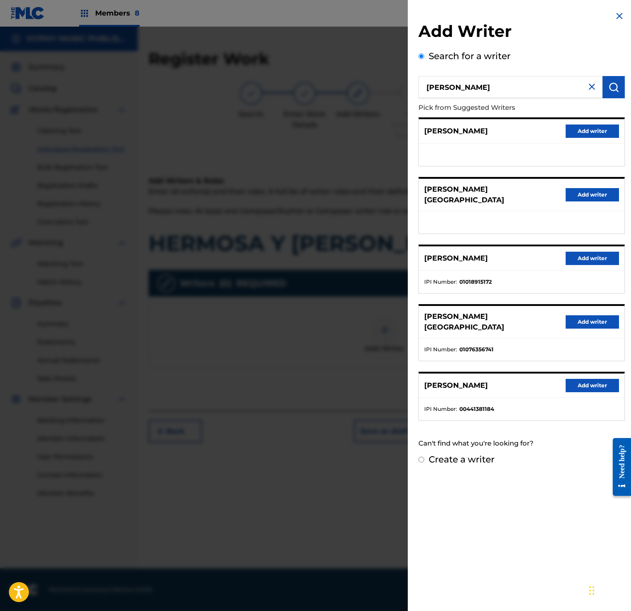
click at [597, 390] on button "Add writer" at bounding box center [592, 385] width 53 height 13
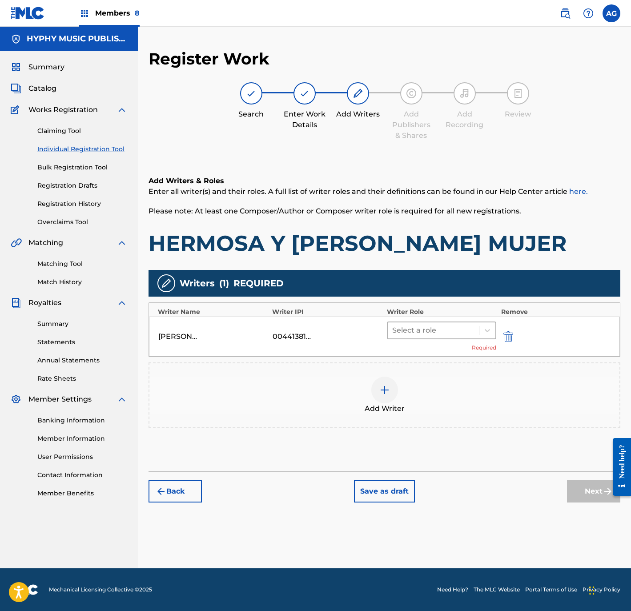
click at [447, 322] on div "Select a role" at bounding box center [434, 330] width 92 height 16
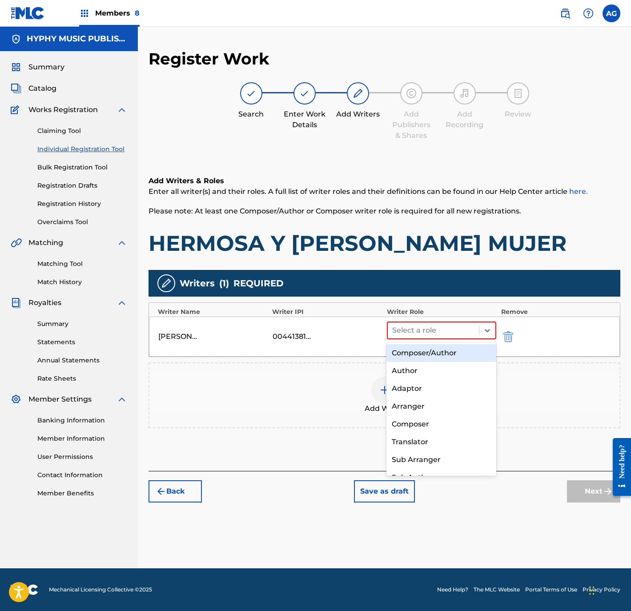
click at [442, 351] on div "Composer/Author" at bounding box center [441, 353] width 109 height 18
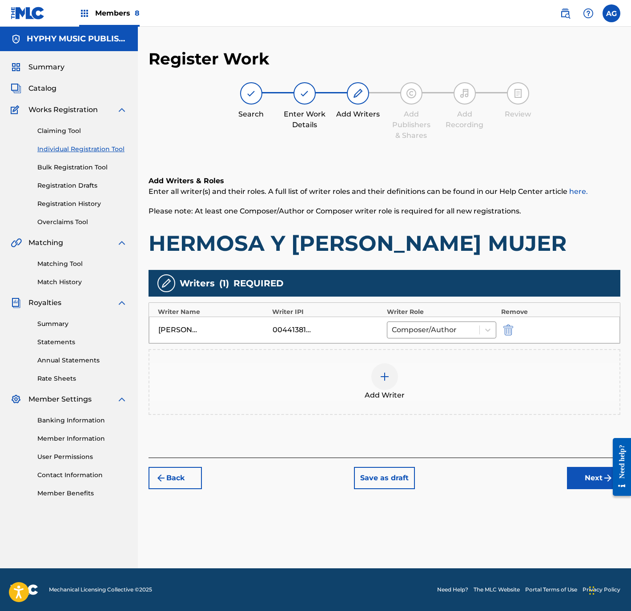
drag, startPoint x: 590, startPoint y: 480, endPoint x: 603, endPoint y: 481, distance: 13.4
click at [590, 480] on button "Next" at bounding box center [593, 478] width 53 height 22
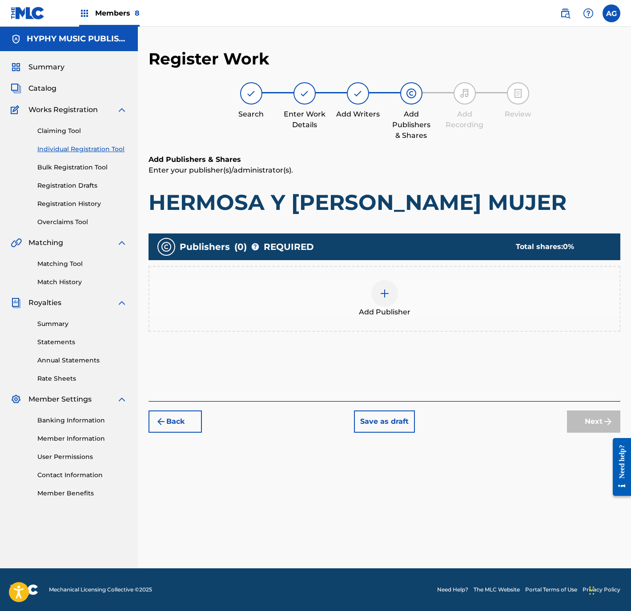
click at [466, 299] on div "Add Publisher" at bounding box center [384, 298] width 470 height 37
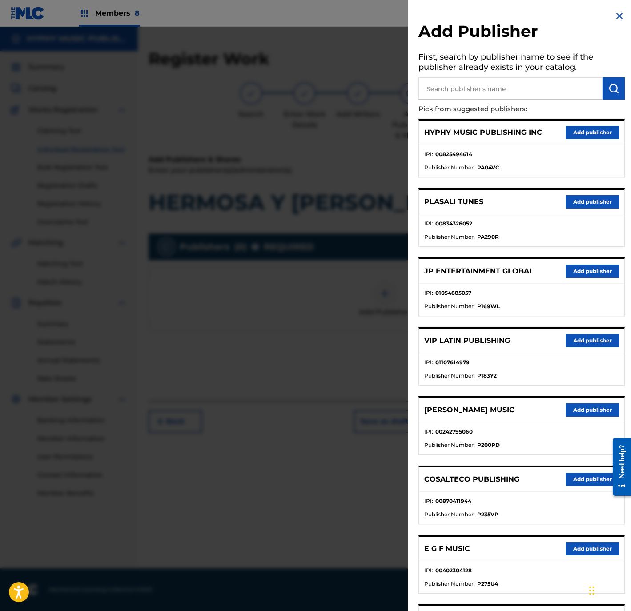
click at [574, 131] on button "Add publisher" at bounding box center [592, 132] width 53 height 13
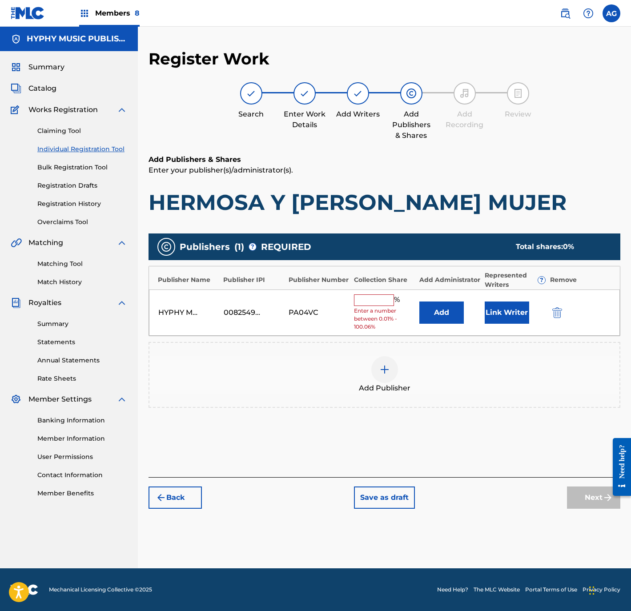
drag, startPoint x: 367, startPoint y: 297, endPoint x: 366, endPoint y: 302, distance: 5.0
click at [367, 297] on input "text" at bounding box center [374, 300] width 40 height 12
type input "100"
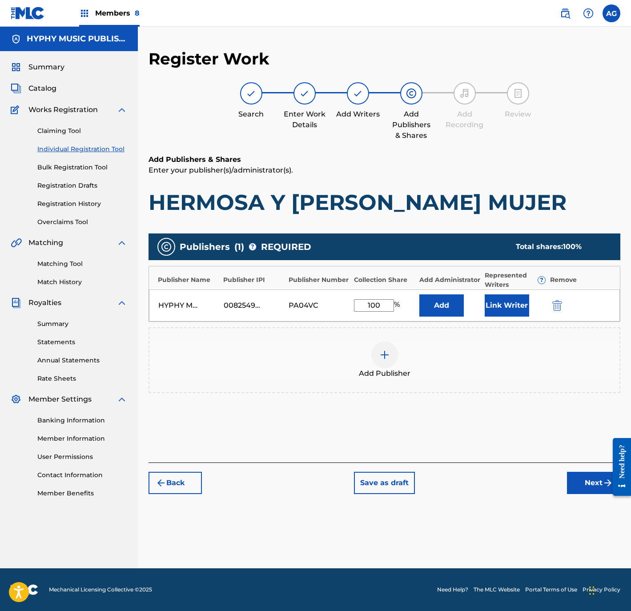
click at [510, 304] on button "Link Writer" at bounding box center [507, 305] width 44 height 22
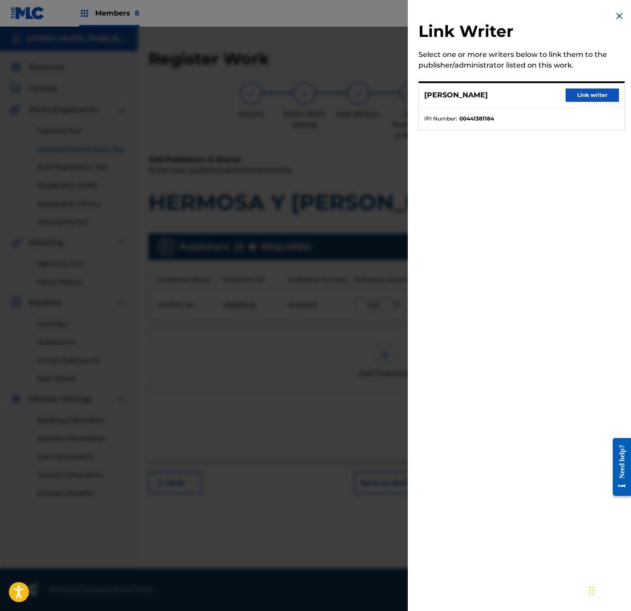
click at [584, 95] on button "Link writer" at bounding box center [592, 95] width 53 height 13
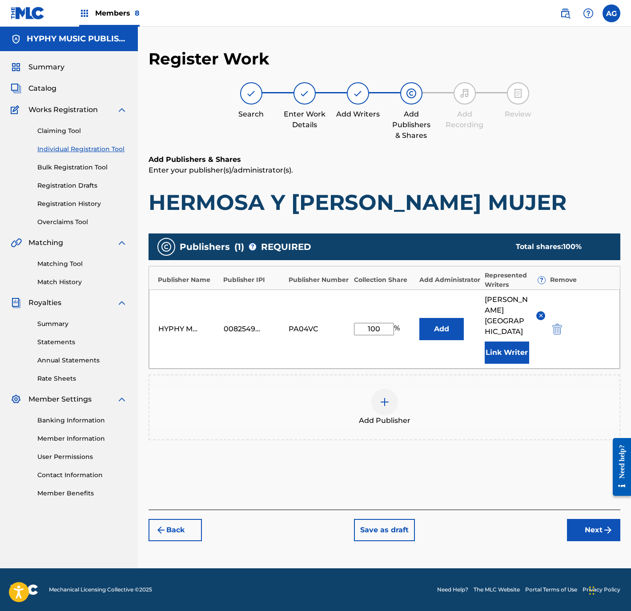
click at [581, 532] on button "Next" at bounding box center [593, 530] width 53 height 22
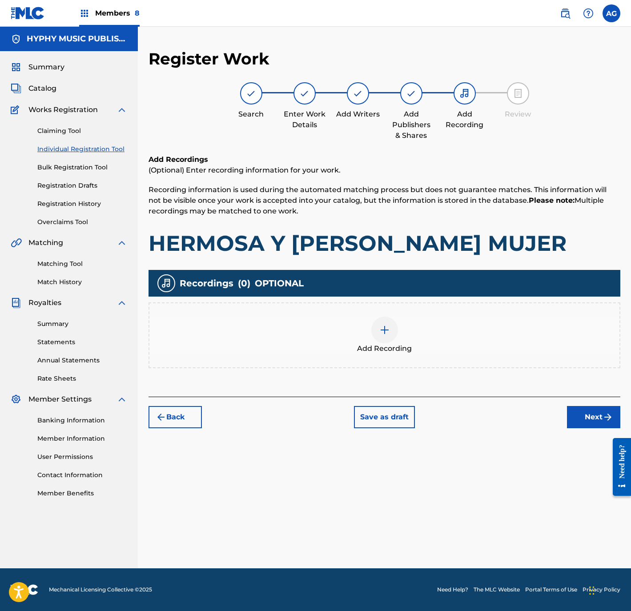
click at [359, 326] on div "Add Recording" at bounding box center [384, 335] width 470 height 37
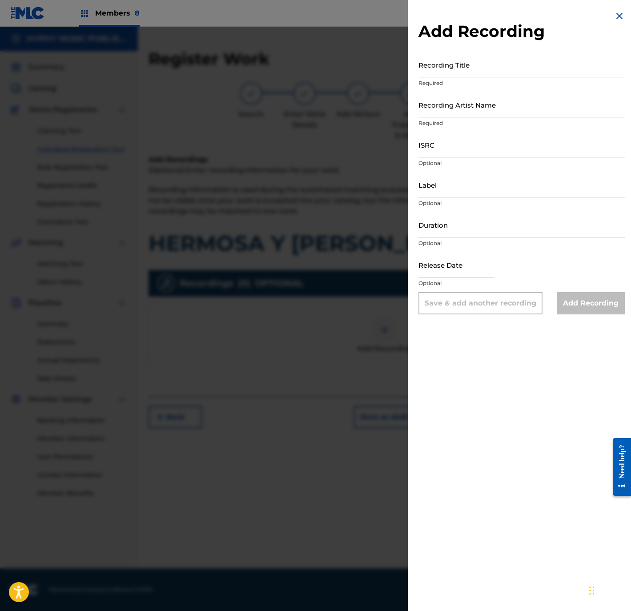
click at [535, 56] on input "Recording Title" at bounding box center [522, 64] width 206 height 25
paste input "Hermosa y Linda Mujer"
type input "Hermosa y Linda Mujer"
click at [444, 108] on input "Recording Artist Name" at bounding box center [522, 104] width 206 height 25
paste input "Temblor Norteño"
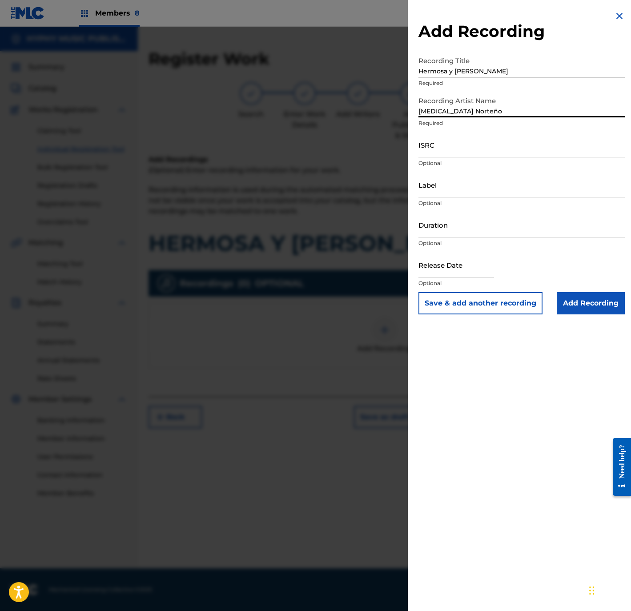
type input "Temblor Norteño"
click at [468, 151] on input "ISRC" at bounding box center [522, 144] width 206 height 25
paste input "QMFMF2464781"
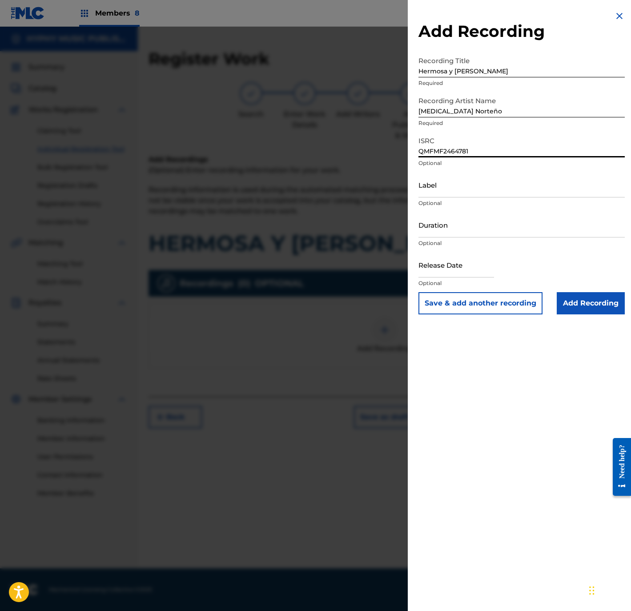
type input "QMFMF2464781"
click at [458, 189] on input "Label" at bounding box center [522, 184] width 206 height 25
paste input "Discos Mass Music"
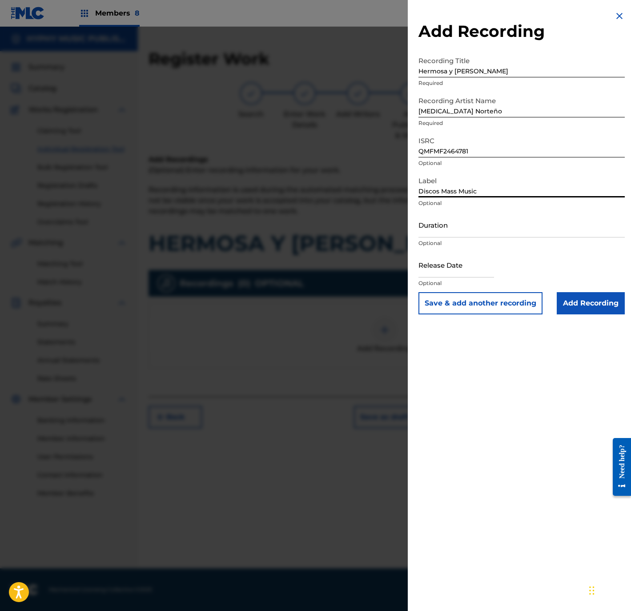
type input "Discos Mass Music"
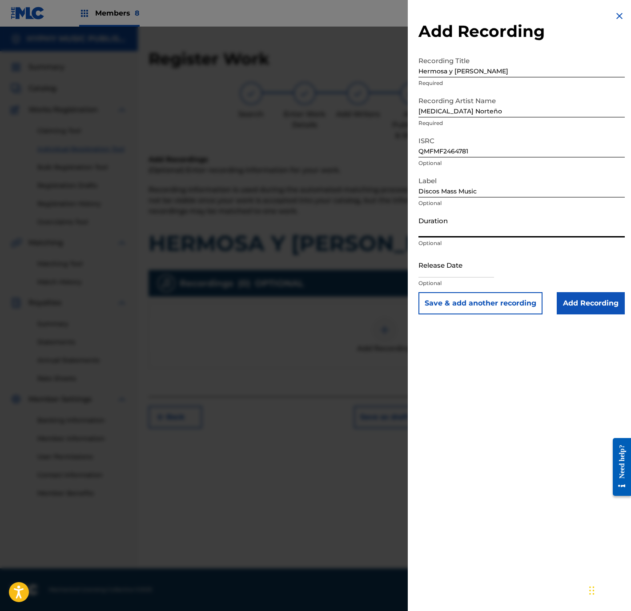
click at [467, 237] on input "Duration" at bounding box center [522, 224] width 206 height 25
paste input "2:31"
type input "02:31"
select select "8"
select select "2025"
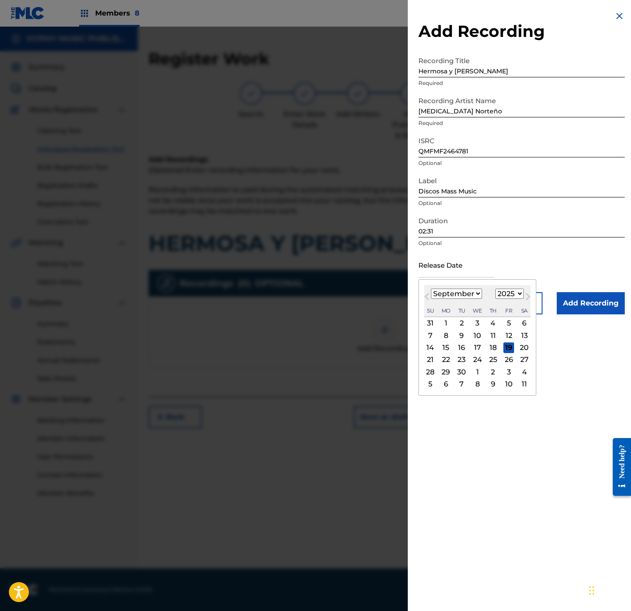
click at [435, 266] on input "text" at bounding box center [457, 264] width 76 height 25
click at [432, 293] on button "Previous Month" at bounding box center [427, 298] width 14 height 14
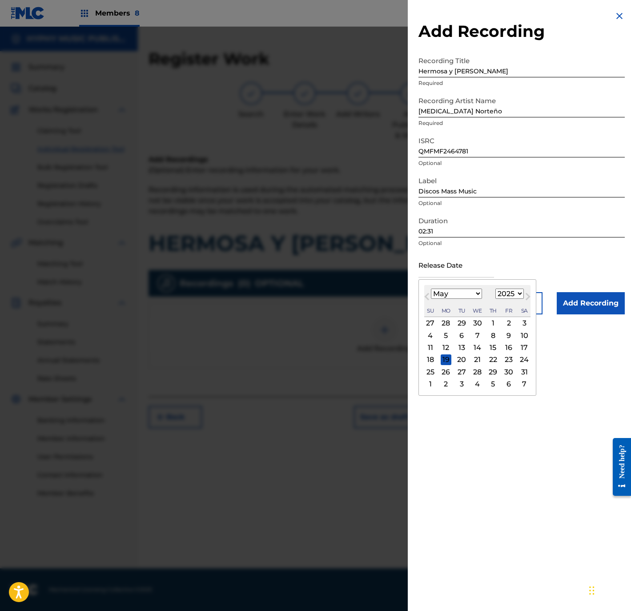
click at [432, 292] on button "Previous Month" at bounding box center [427, 298] width 14 height 14
select select "0"
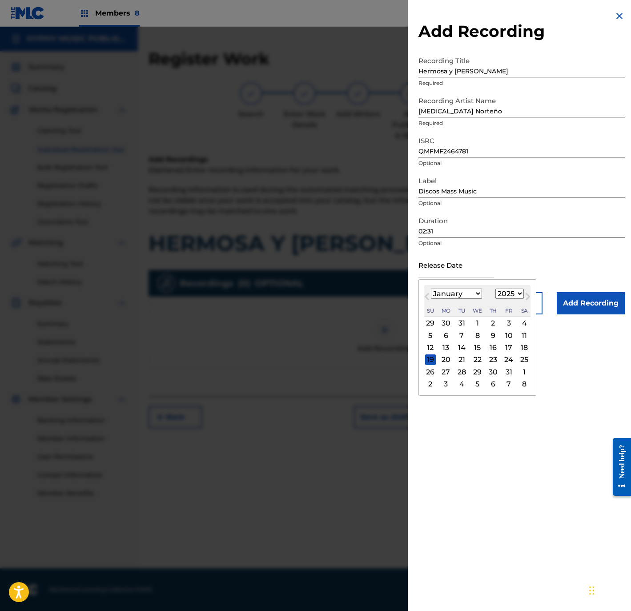
click at [514, 320] on div "3" at bounding box center [509, 323] width 11 height 11
type input "January 3 2025"
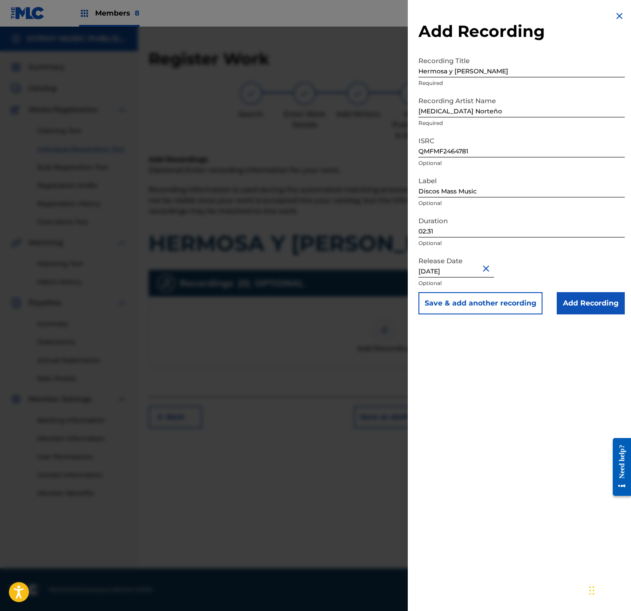
click at [595, 306] on input "Add Recording" at bounding box center [591, 303] width 68 height 22
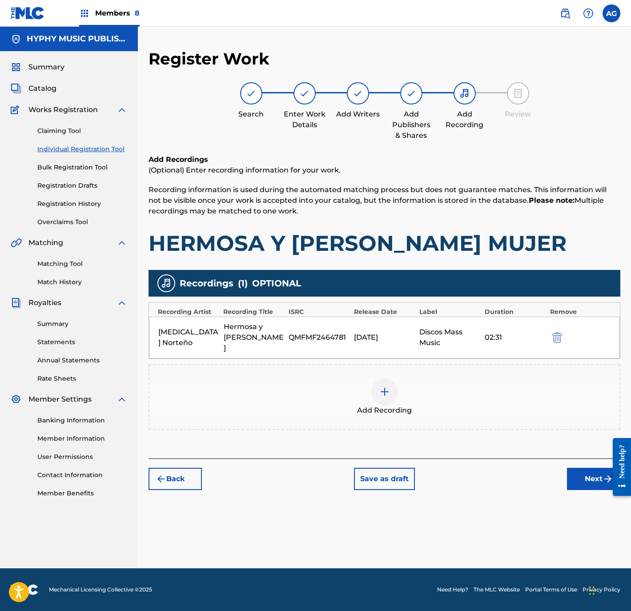
click at [587, 459] on div "Back Save as draft Next" at bounding box center [385, 475] width 472 height 32
click at [585, 468] on button "Next" at bounding box center [593, 479] width 53 height 22
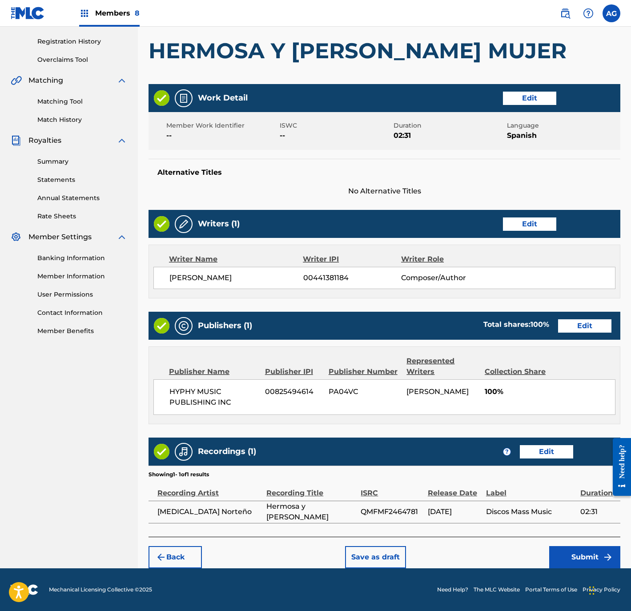
drag, startPoint x: 450, startPoint y: 384, endPoint x: 455, endPoint y: 503, distance: 118.9
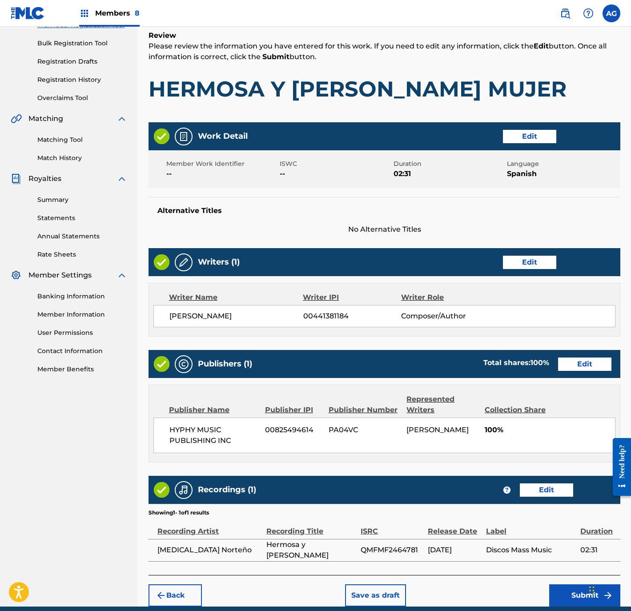
scroll to position [164, 0]
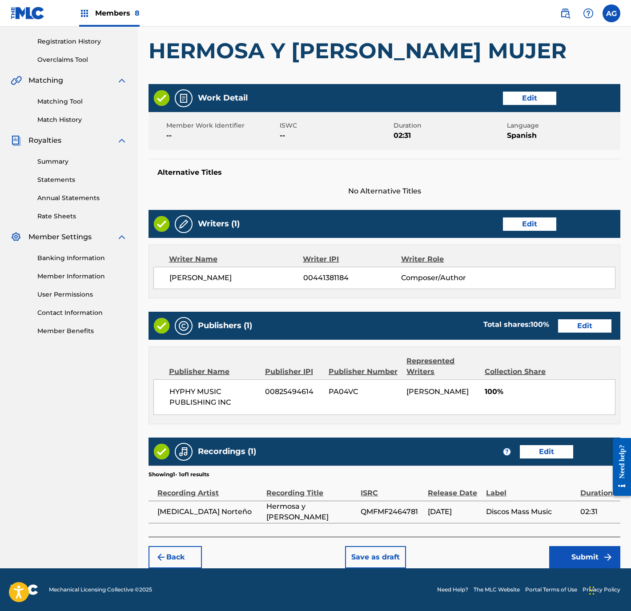
drag, startPoint x: 544, startPoint y: 547, endPoint x: 544, endPoint y: 587, distance: 40.0
click at [574, 555] on button "Submit" at bounding box center [584, 557] width 71 height 22
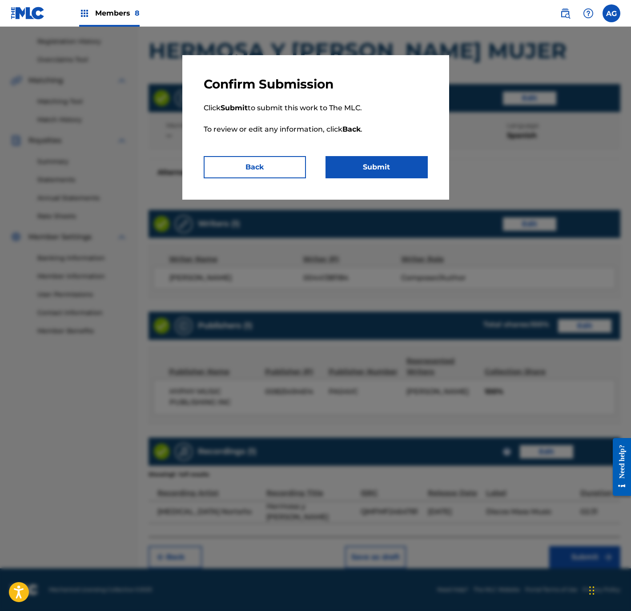
click at [398, 171] on button "Submit" at bounding box center [377, 167] width 102 height 22
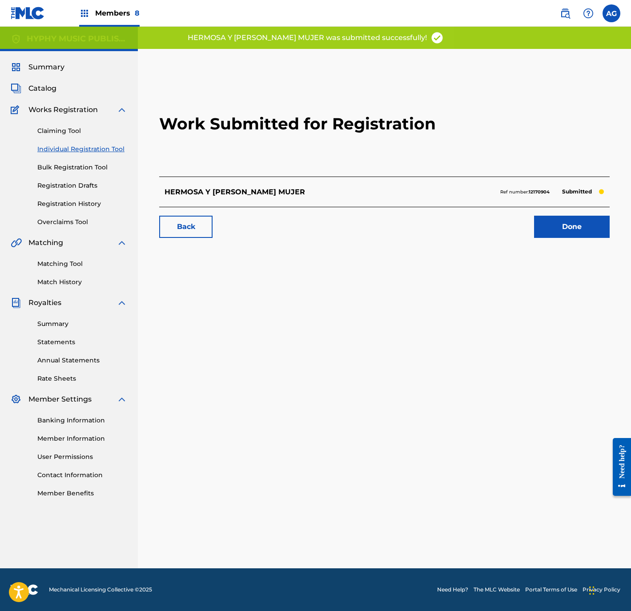
click at [587, 223] on link "Done" at bounding box center [572, 227] width 76 height 22
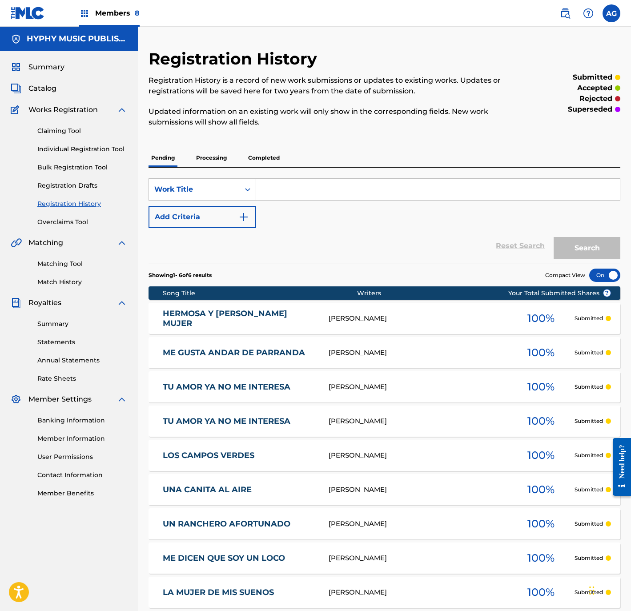
click at [89, 145] on link "Individual Registration Tool" at bounding box center [82, 149] width 90 height 9
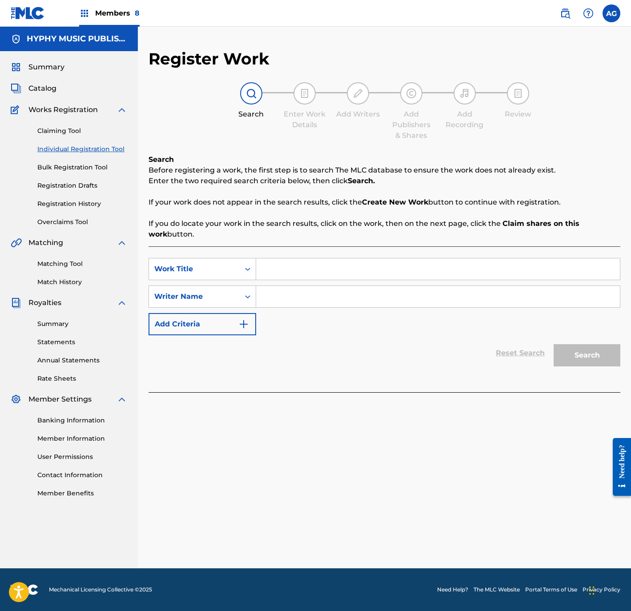
drag, startPoint x: 285, startPoint y: 258, endPoint x: 284, endPoint y: 263, distance: 4.9
click at [285, 258] on input "Search Form" at bounding box center [438, 268] width 364 height 21
paste input "VIVIENDO EN CARRETERAS"
type input "VIVIENDO EN CARRETERAS"
drag, startPoint x: 324, startPoint y: 311, endPoint x: 146, endPoint y: 302, distance: 178.6
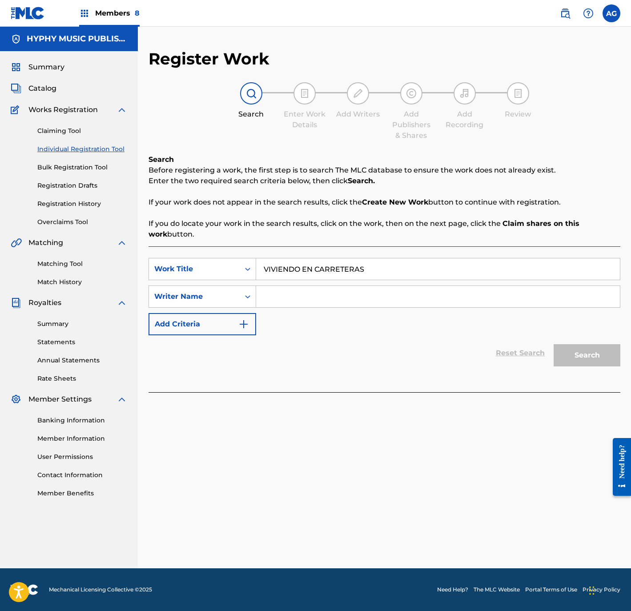
click at [319, 308] on div "SearchWithCriteria859540b1-0e1a-4c7a-a8d0-dd7a5081fb43 Work Title VIVIENDO EN C…" at bounding box center [385, 296] width 472 height 77
click at [427, 294] on input "Search Form" at bounding box center [438, 296] width 364 height 21
paste input "SIMON MURILLO SALAMANCA"
type input "SIMON MURILLO SALAMANCA"
click at [558, 351] on button "Search" at bounding box center [587, 355] width 67 height 22
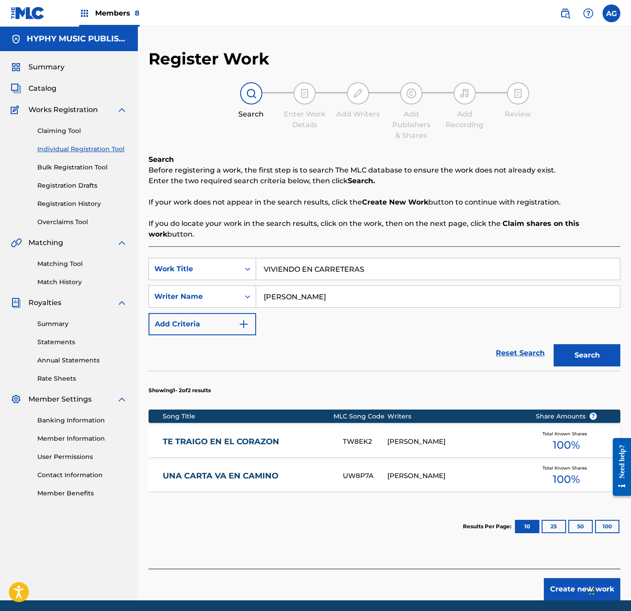
click at [560, 582] on button "Create new work" at bounding box center [582, 589] width 77 height 22
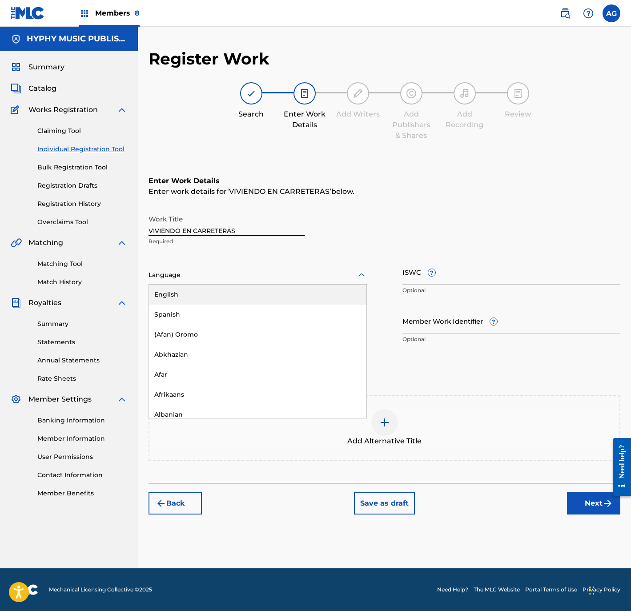
click at [297, 272] on div at bounding box center [258, 275] width 218 height 11
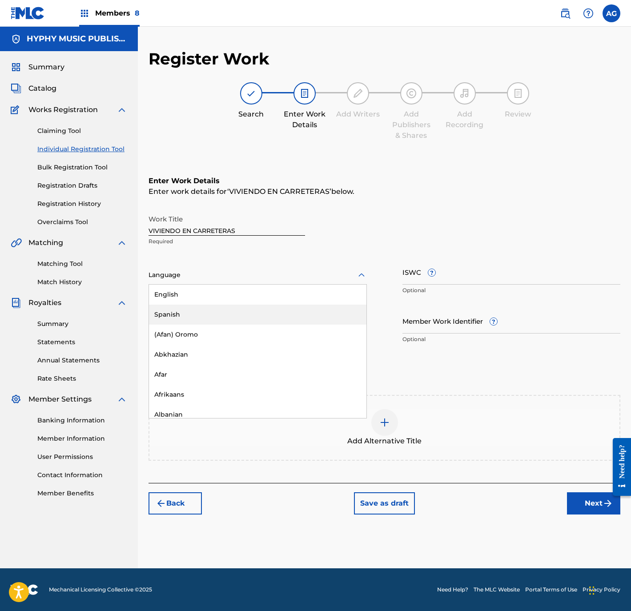
click at [263, 311] on div "Spanish" at bounding box center [258, 315] width 218 height 20
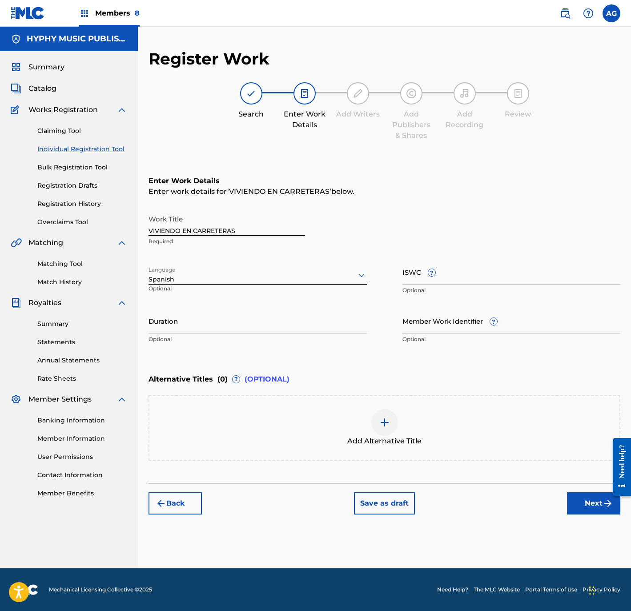
click at [257, 326] on input "Duration" at bounding box center [258, 320] width 218 height 25
type input "03:44"
click at [577, 502] on button "Next" at bounding box center [593, 503] width 53 height 22
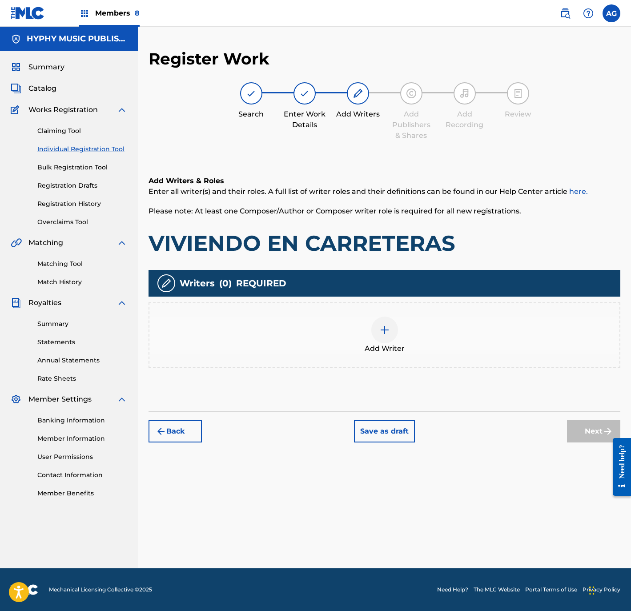
click at [351, 312] on div "Add Writer" at bounding box center [385, 335] width 472 height 66
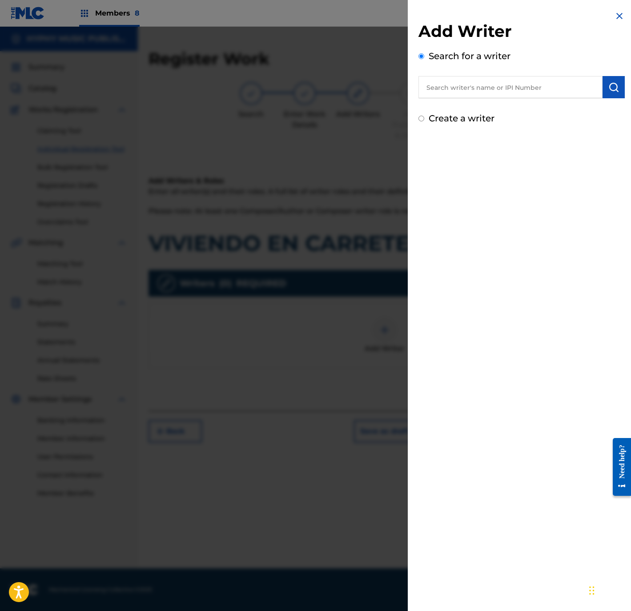
drag, startPoint x: 500, startPoint y: 86, endPoint x: 508, endPoint y: 87, distance: 8.1
click at [500, 87] on input "text" at bounding box center [511, 87] width 184 height 22
paste input "SIMON MURILLO SALAMANCA"
type input "SIMON MURILLO SALAMANCA"
click at [619, 92] on button "submit" at bounding box center [614, 87] width 22 height 22
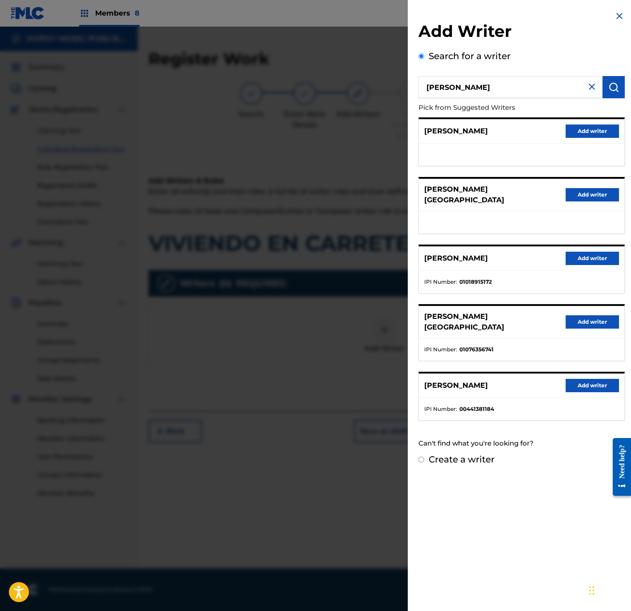
click at [592, 389] on button "Add writer" at bounding box center [592, 385] width 53 height 13
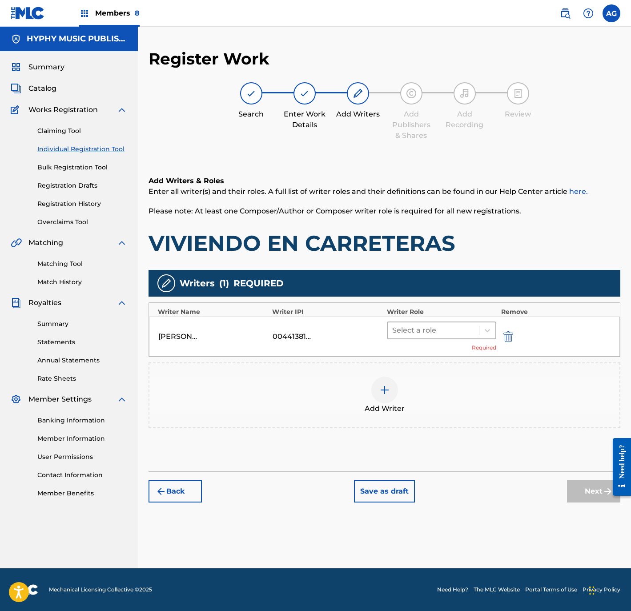
click at [414, 326] on div at bounding box center [433, 330] width 83 height 12
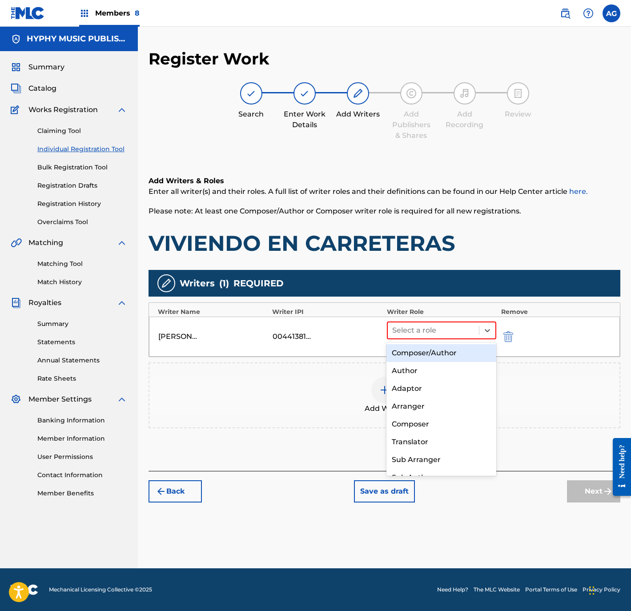
drag, startPoint x: 415, startPoint y: 354, endPoint x: 422, endPoint y: 358, distance: 7.4
click at [416, 355] on div "Composer/Author" at bounding box center [441, 353] width 109 height 18
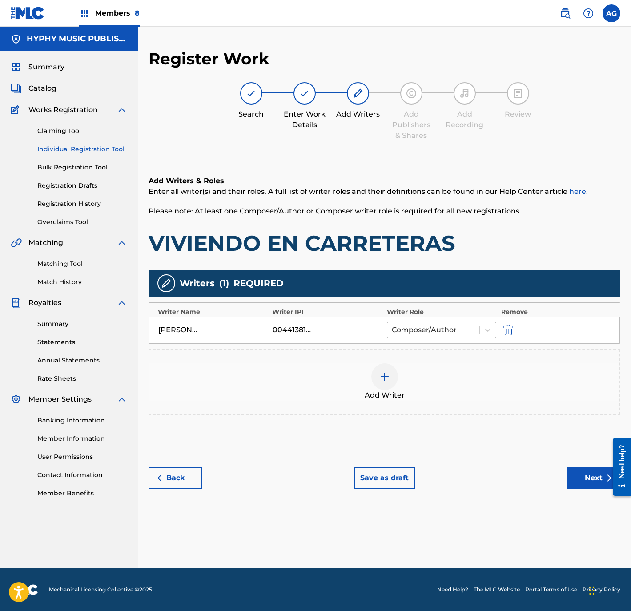
click at [588, 483] on button "Next" at bounding box center [593, 478] width 53 height 22
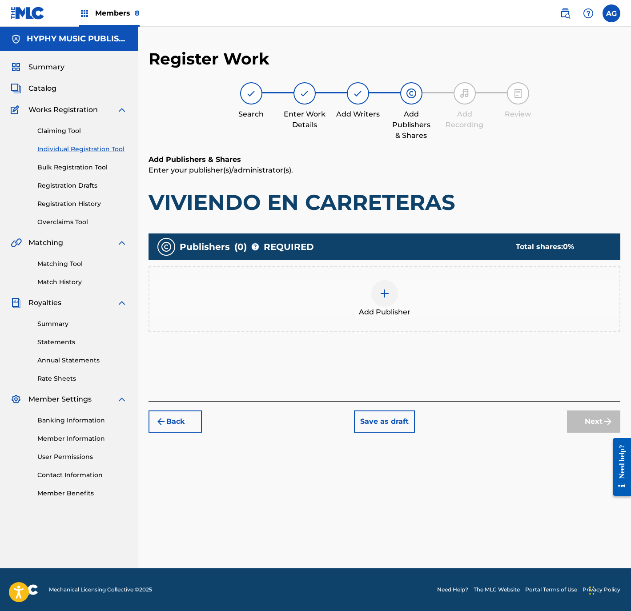
click at [402, 308] on span "Add Publisher" at bounding box center [385, 312] width 52 height 11
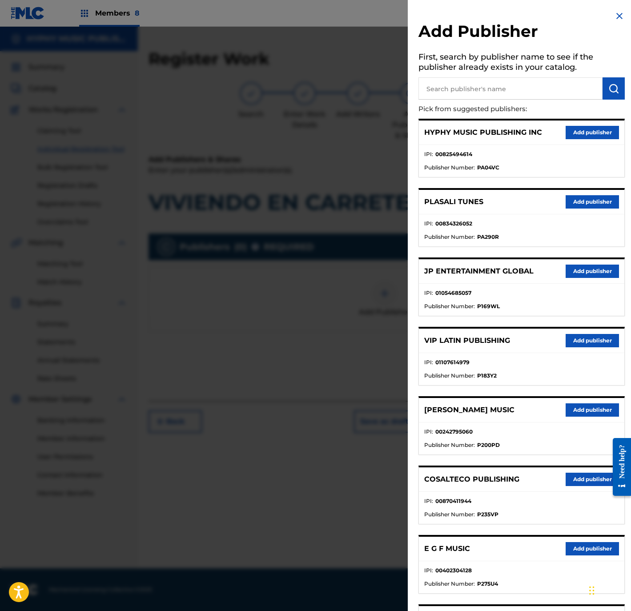
click at [604, 129] on button "Add publisher" at bounding box center [592, 132] width 53 height 13
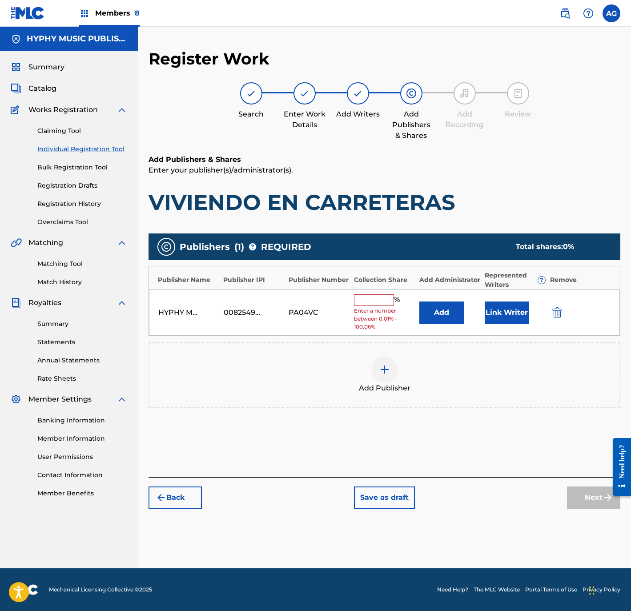
click at [371, 305] on div "% Enter a number between 0.01% - 100.06%" at bounding box center [384, 312] width 61 height 37
drag, startPoint x: 368, startPoint y: 319, endPoint x: 367, endPoint y: 314, distance: 5.5
click at [367, 315] on span "Enter a number between 0.01% - 100.06%" at bounding box center [384, 319] width 61 height 24
drag, startPoint x: 367, startPoint y: 314, endPoint x: 367, endPoint y: 306, distance: 8.5
click at [367, 307] on div "% Enter a number between 0.01% - 100.06%" at bounding box center [384, 312] width 61 height 37
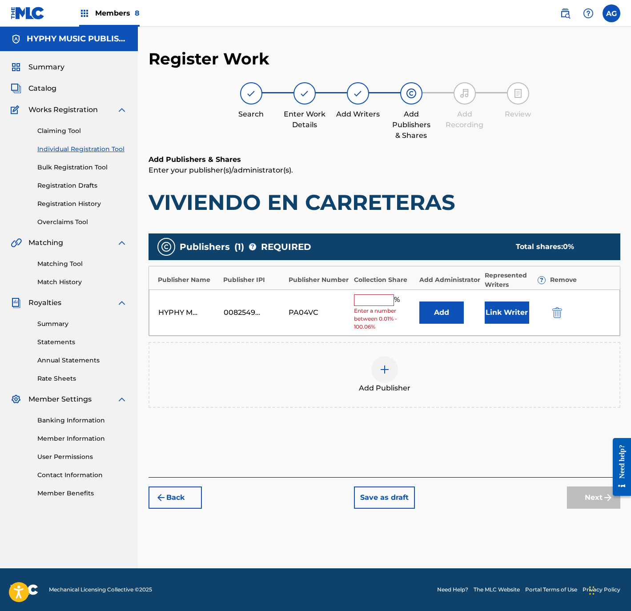
click at [366, 302] on input "text" at bounding box center [374, 300] width 40 height 12
type input "100"
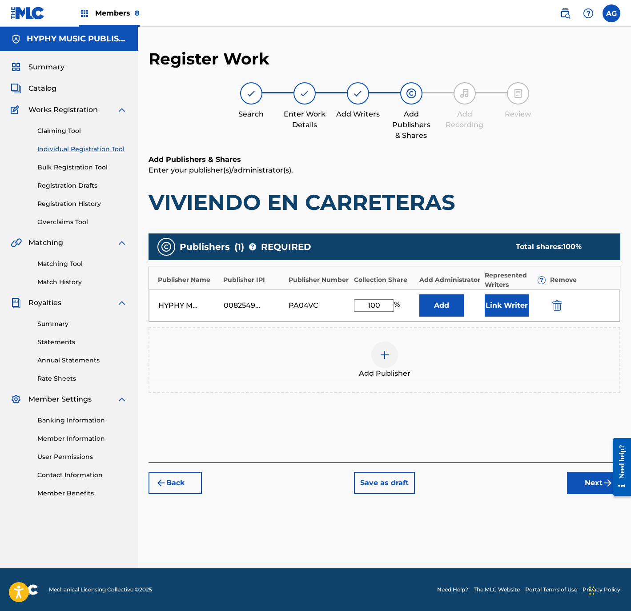
click at [495, 300] on button "Link Writer" at bounding box center [507, 305] width 44 height 22
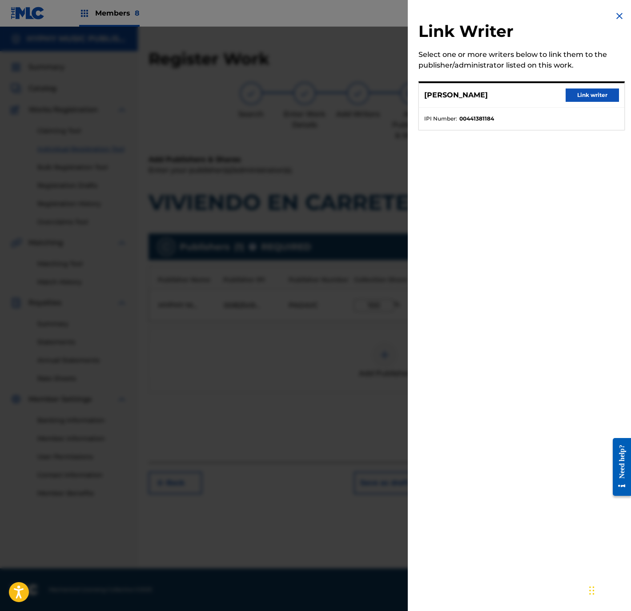
drag, startPoint x: 571, startPoint y: 96, endPoint x: 593, endPoint y: 131, distance: 40.7
click at [571, 98] on button "Link writer" at bounding box center [592, 95] width 53 height 13
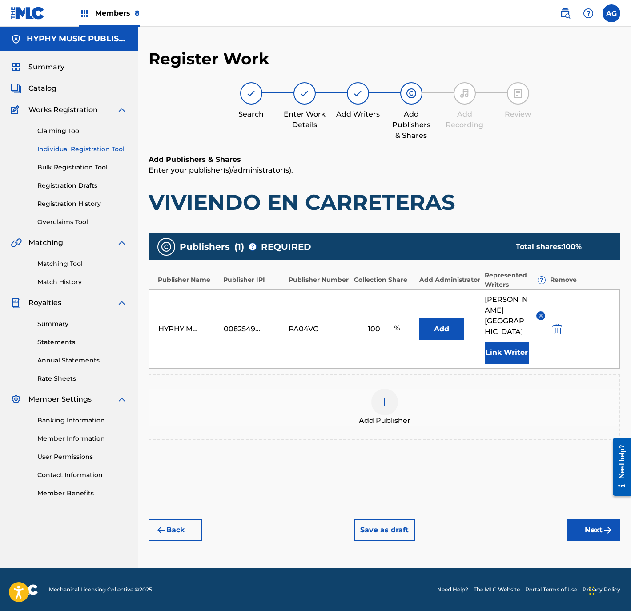
click at [602, 545] on div "Register Work Search Enter Work Details Add Writers Add Publishers & Shares Add…" at bounding box center [384, 309] width 493 height 520
click at [589, 530] on button "Next" at bounding box center [593, 530] width 53 height 22
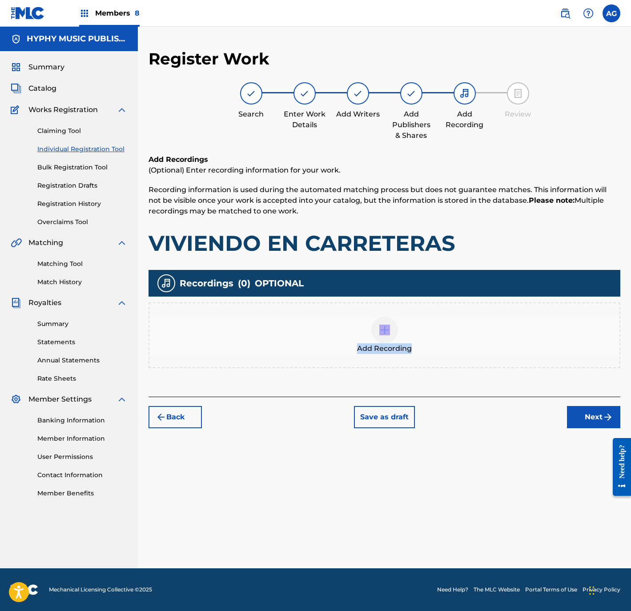
click at [383, 334] on div "Add Recording" at bounding box center [384, 335] width 470 height 37
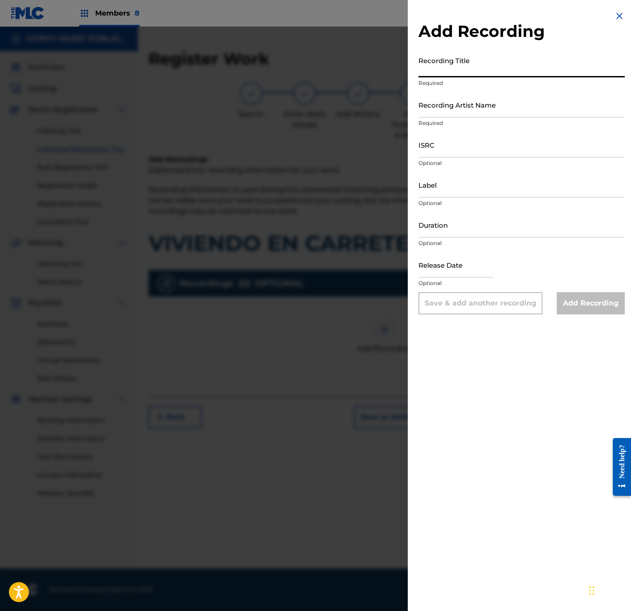
click at [504, 64] on input "Recording Title" at bounding box center [522, 64] width 206 height 25
paste input "Viviendo en Carreteras"
type input "Viviendo en Carreteras"
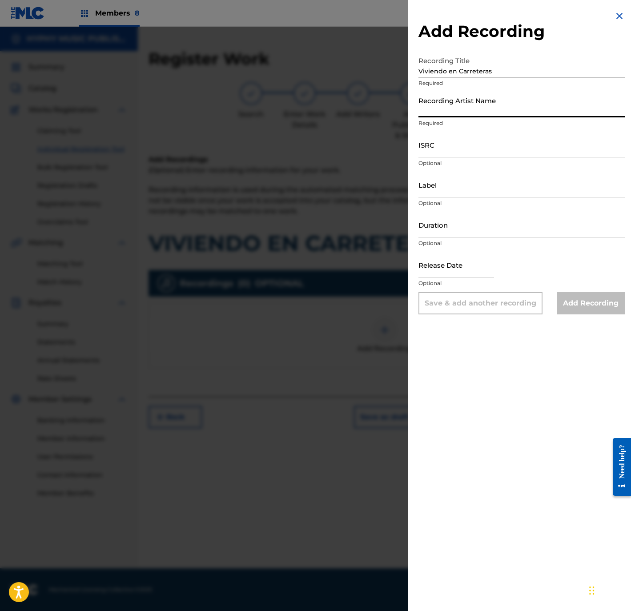
drag, startPoint x: 522, startPoint y: 107, endPoint x: 541, endPoint y: 107, distance: 18.7
click at [522, 107] on input "Recording Artist Name" at bounding box center [522, 104] width 206 height 25
paste input "Temblor Norteño"
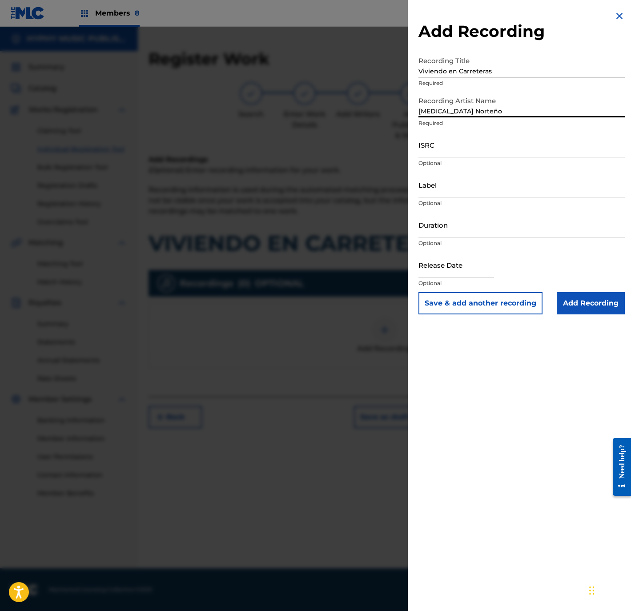
type input "Temblor Norteño"
click at [470, 148] on input "ISRC" at bounding box center [522, 144] width 206 height 25
paste input "QMFMF2464782"
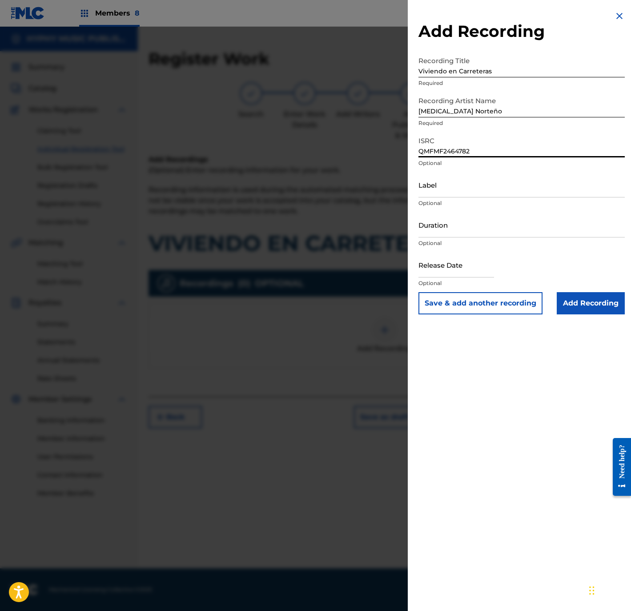
type input "QMFMF2464782"
click at [523, 186] on input "Label" at bounding box center [522, 184] width 206 height 25
paste input "Discos Mass Music"
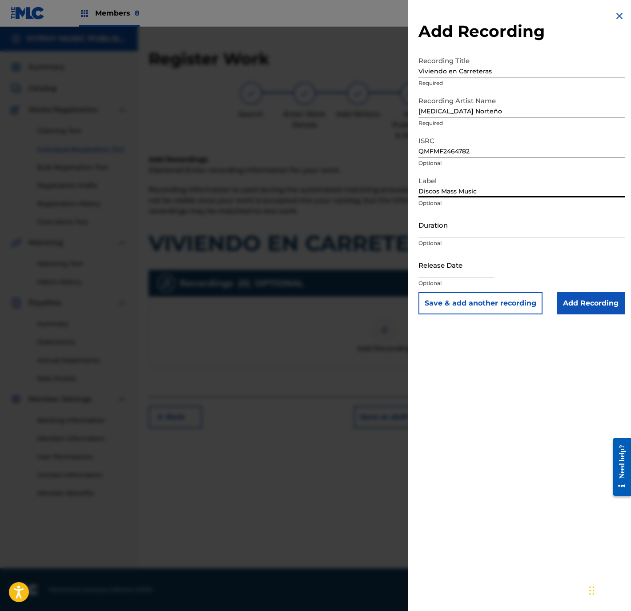
type input "Discos Mass Music"
click at [483, 228] on input "Duration" at bounding box center [522, 224] width 206 height 25
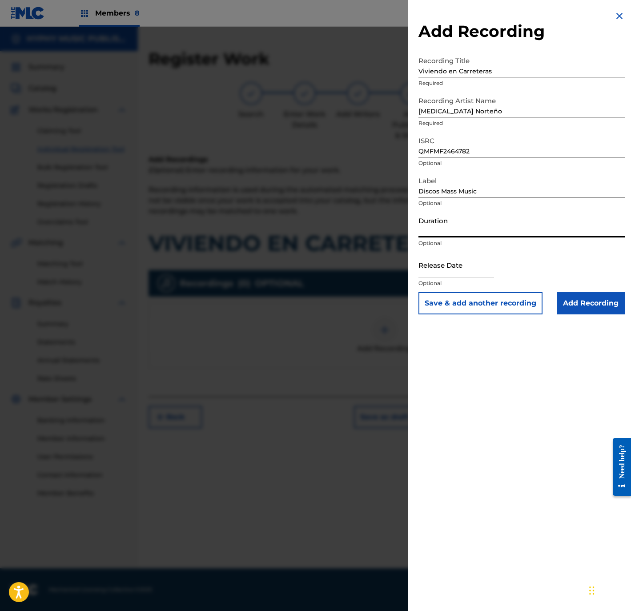
paste input "3:44"
type input "03:44"
click at [484, 279] on p "Optional" at bounding box center [522, 283] width 206 height 8
select select "8"
select select "2025"
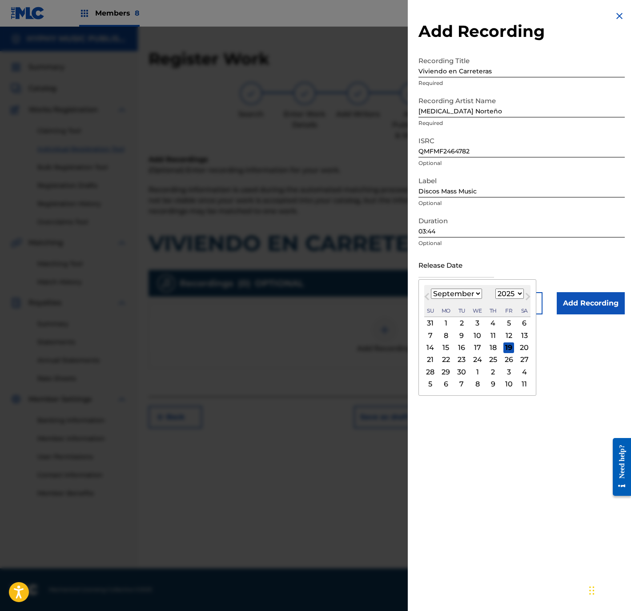
click at [478, 274] on input "text" at bounding box center [457, 264] width 76 height 25
click at [426, 291] on button "Previous Month" at bounding box center [427, 298] width 14 height 14
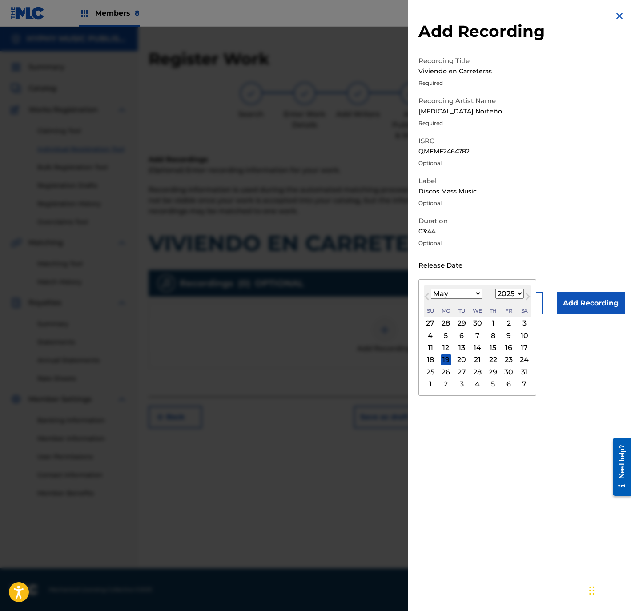
click at [426, 291] on button "Previous Month" at bounding box center [427, 298] width 14 height 14
select select "0"
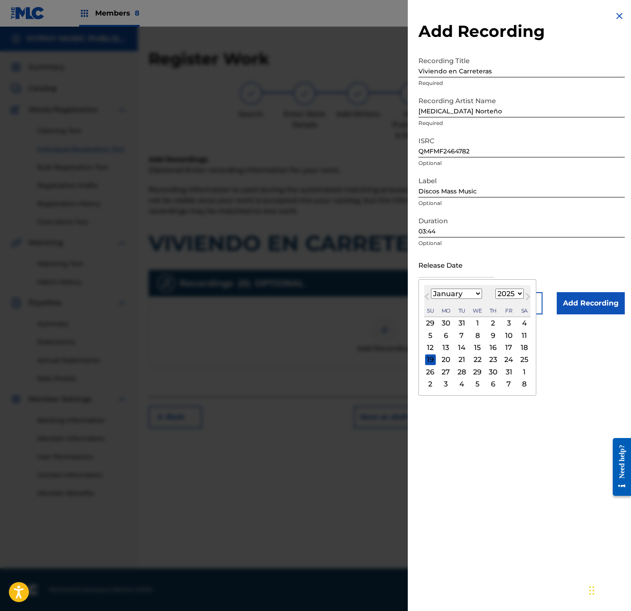
click at [514, 318] on div "3" at bounding box center [509, 323] width 11 height 11
type input "January 3 2025"
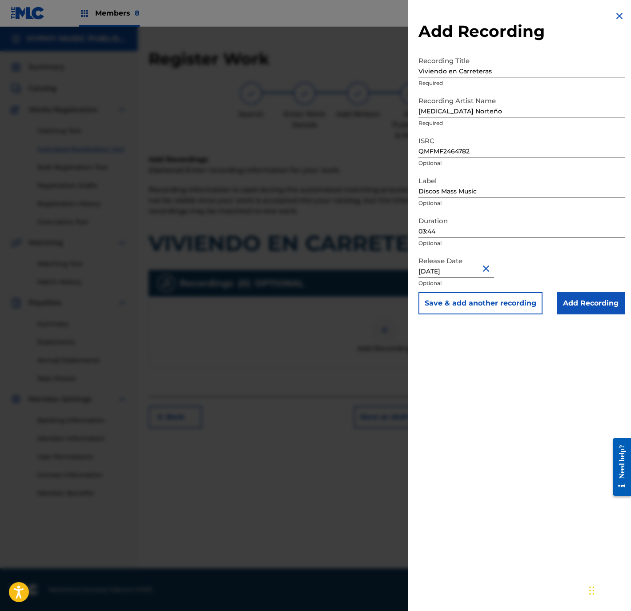
click at [566, 298] on input "Add Recording" at bounding box center [591, 303] width 68 height 22
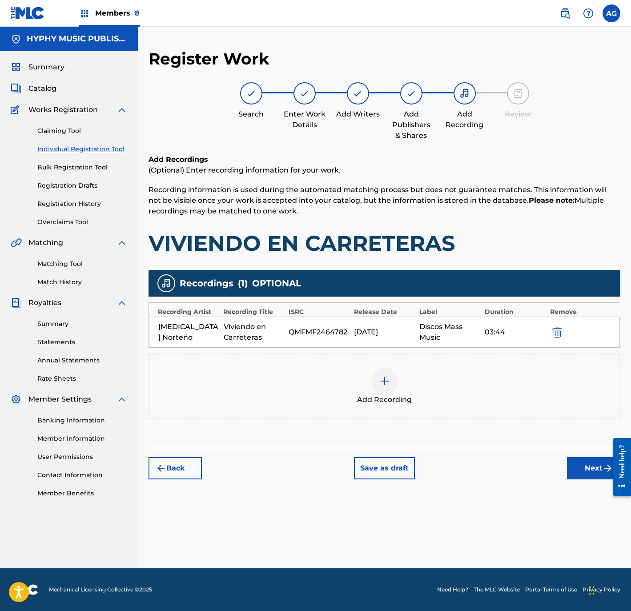
click at [572, 451] on div "Back Save as draft Next" at bounding box center [385, 464] width 472 height 32
click at [571, 457] on div "Back Save as draft Next" at bounding box center [385, 464] width 472 height 32
drag, startPoint x: 470, startPoint y: 420, endPoint x: 503, endPoint y: 481, distance: 69.1
click at [579, 462] on button "Next" at bounding box center [593, 468] width 53 height 22
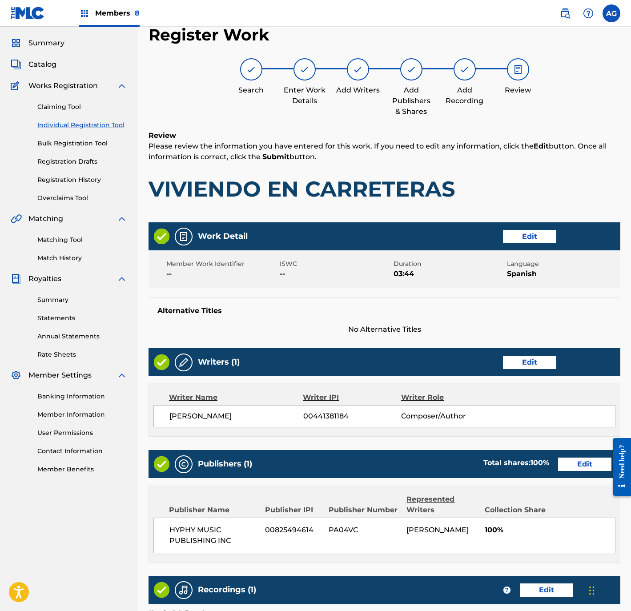
scroll to position [164, 0]
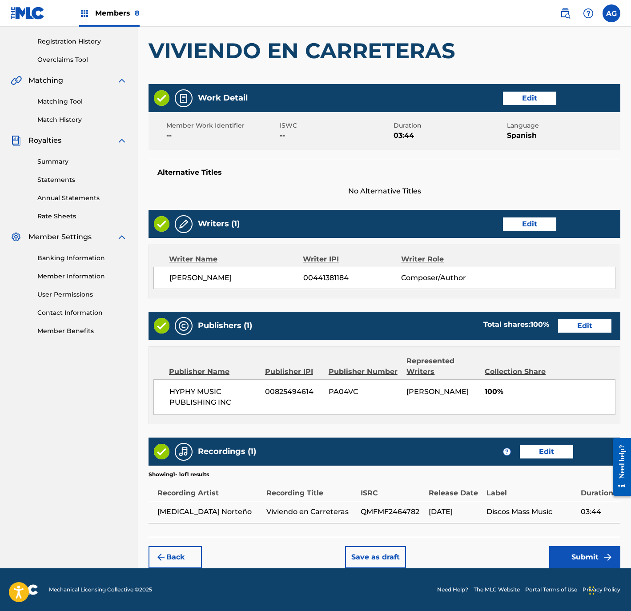
drag, startPoint x: 382, startPoint y: 267, endPoint x: 404, endPoint y: 450, distance: 184.2
click at [583, 556] on button "Submit" at bounding box center [584, 557] width 71 height 22
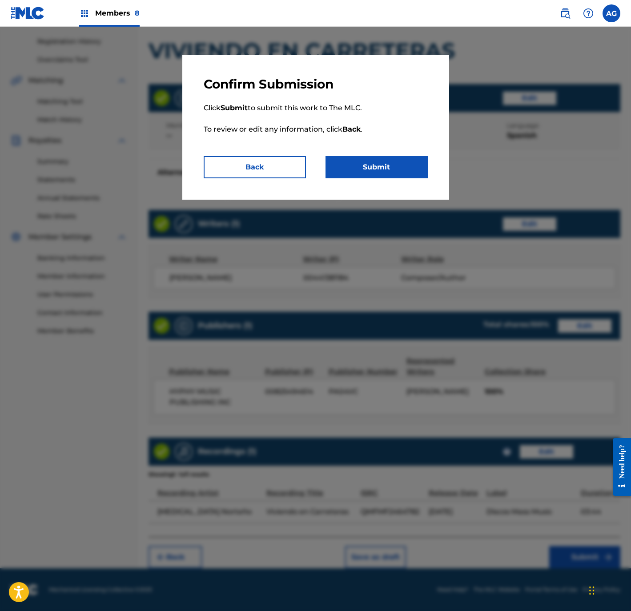
click at [374, 165] on button "Submit" at bounding box center [377, 167] width 102 height 22
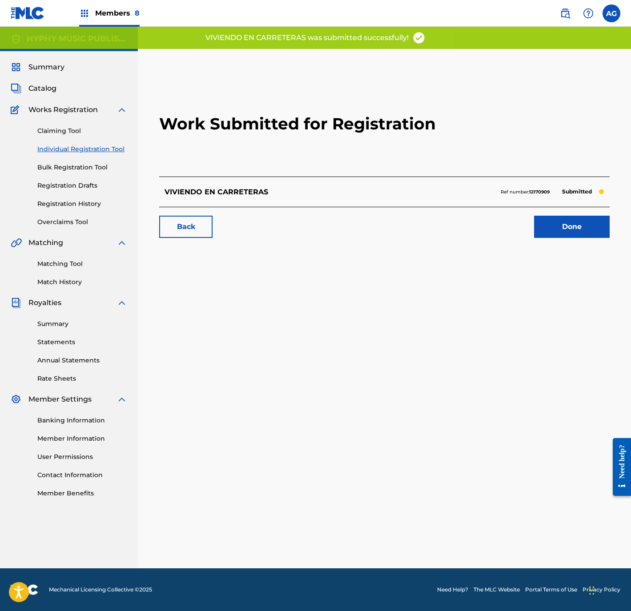
click at [564, 226] on link "Done" at bounding box center [572, 227] width 76 height 22
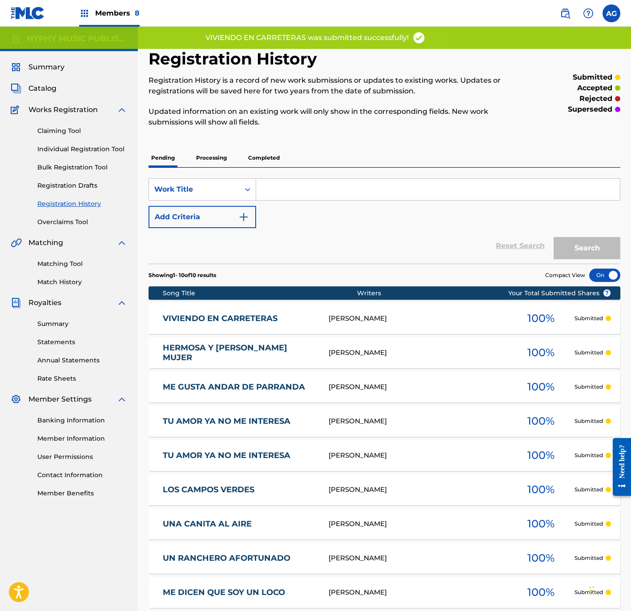
click at [89, 146] on link "Individual Registration Tool" at bounding box center [82, 149] width 90 height 9
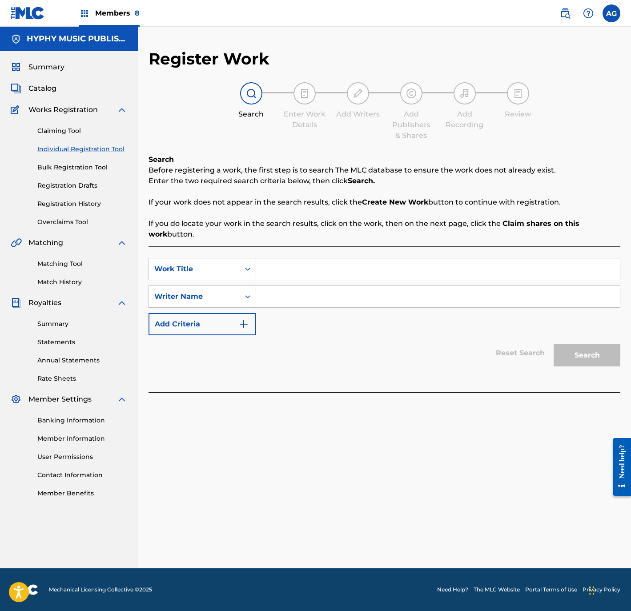
drag, startPoint x: 290, startPoint y: 267, endPoint x: 292, endPoint y: 287, distance: 19.8
click at [291, 268] on input "Search Form" at bounding box center [438, 268] width 364 height 21
paste input "QUE LINDA ES MI TIERRA"
type input "QUE LINDA ES MI TIERRA"
drag, startPoint x: 335, startPoint y: 299, endPoint x: 412, endPoint y: 302, distance: 77.0
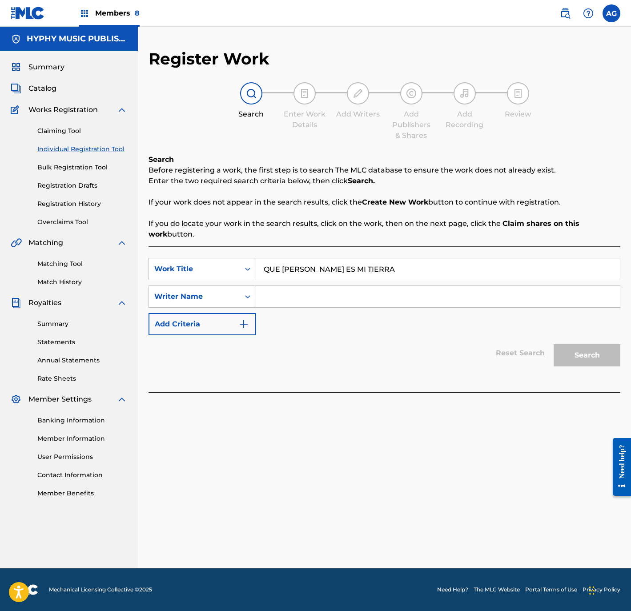
click at [335, 298] on input "Search Form" at bounding box center [438, 296] width 364 height 21
paste input "SIMON MURILLO SALAMANCA"
type input "SIMON MURILLO SALAMANCA"
click at [605, 345] on button "Search" at bounding box center [587, 355] width 67 height 22
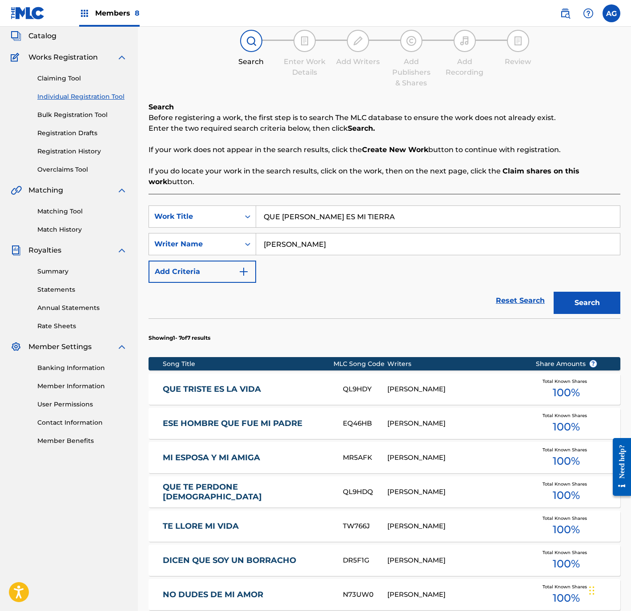
scroll to position [203, 0]
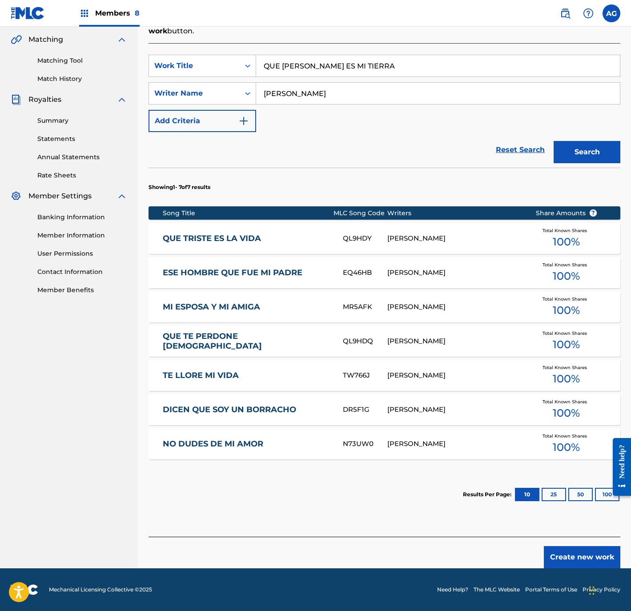
drag, startPoint x: 315, startPoint y: 387, endPoint x: 339, endPoint y: 472, distance: 87.3
click at [595, 554] on button "Create new work" at bounding box center [582, 557] width 77 height 22
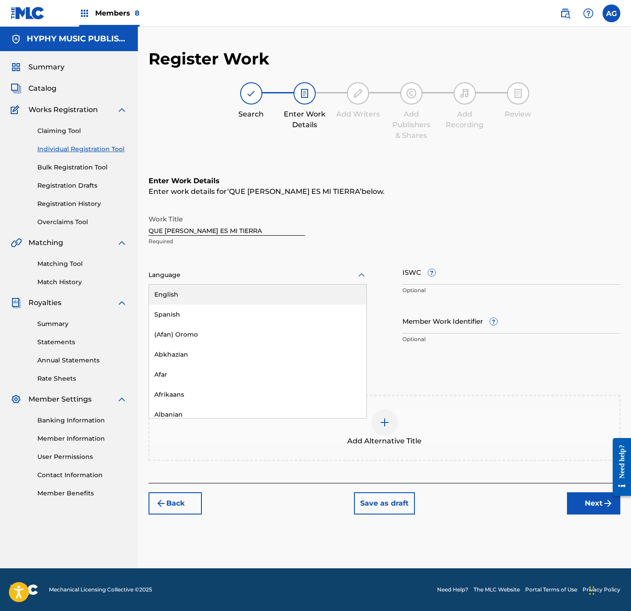
click at [311, 282] on div "Language" at bounding box center [258, 275] width 218 height 19
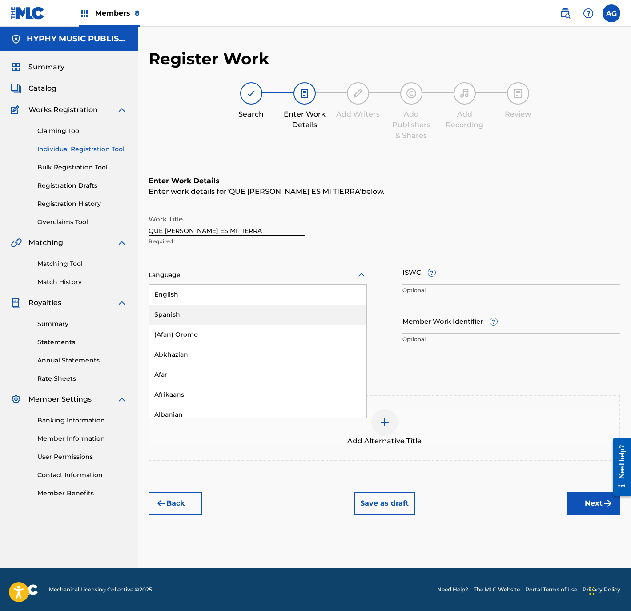
click at [249, 312] on div "Spanish" at bounding box center [258, 315] width 218 height 20
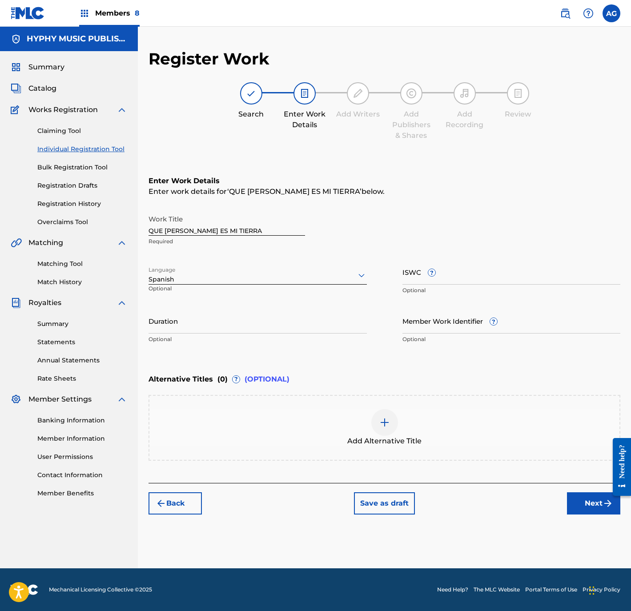
click at [217, 315] on input "Duration" at bounding box center [258, 320] width 218 height 25
type input "02:20"
click at [572, 496] on button "Next" at bounding box center [593, 503] width 53 height 22
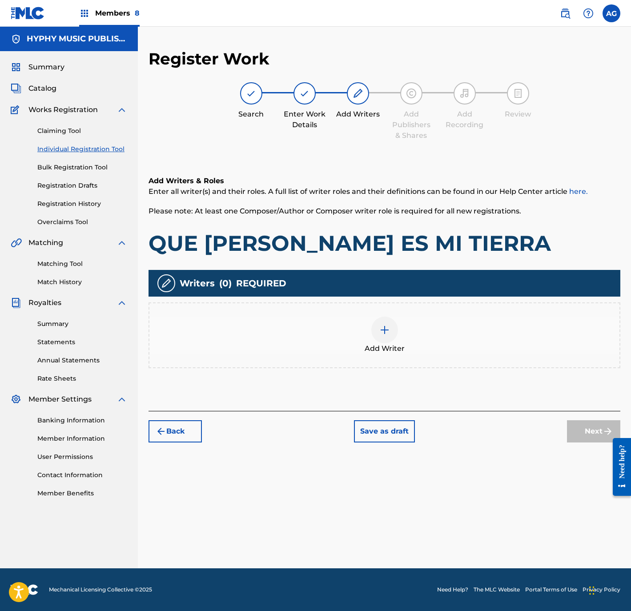
click at [373, 339] on div "Add Writer" at bounding box center [384, 335] width 470 height 37
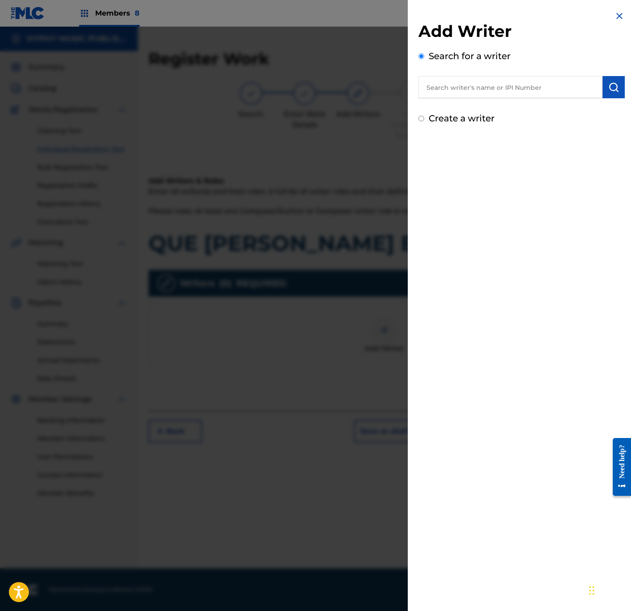
click at [478, 94] on input "text" at bounding box center [511, 87] width 184 height 22
paste input "SIMON MURILLO SALAMANCA"
type input "SIMON MURILLO SALAMANCA"
click at [614, 87] on img "submit" at bounding box center [614, 87] width 11 height 11
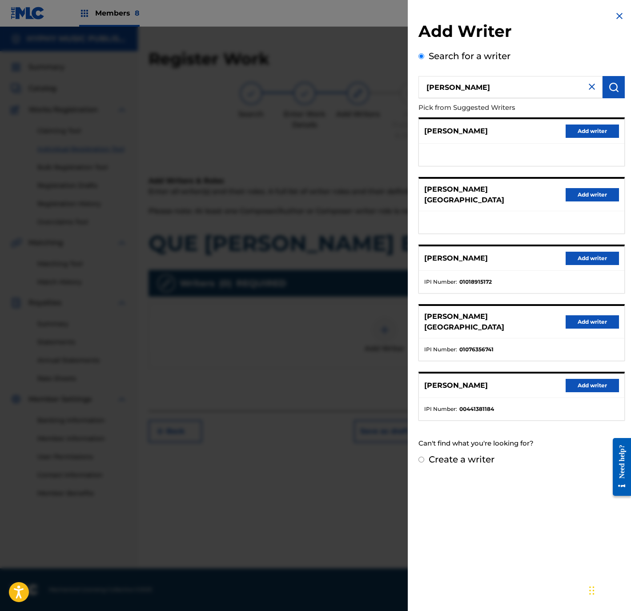
click at [587, 380] on button "Add writer" at bounding box center [592, 385] width 53 height 13
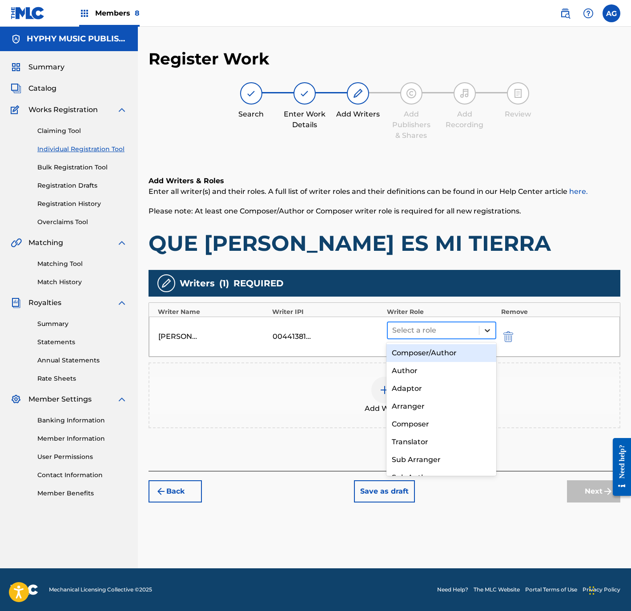
click at [486, 331] on icon at bounding box center [487, 330] width 5 height 3
click at [462, 353] on div "Composer/Author" at bounding box center [441, 353] width 109 height 18
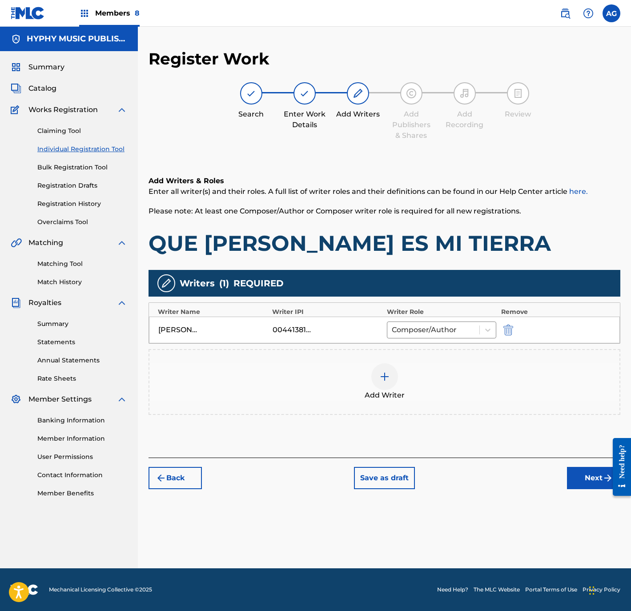
click at [584, 477] on button "Next" at bounding box center [593, 478] width 53 height 22
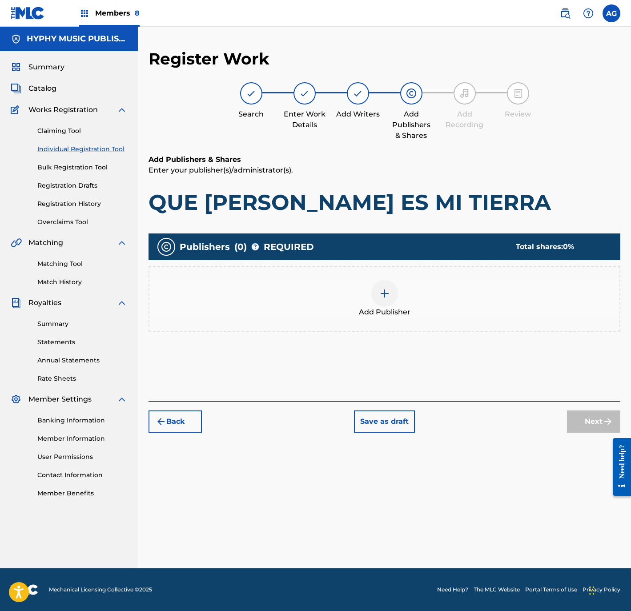
click at [370, 309] on span "Add Publisher" at bounding box center [385, 312] width 52 height 11
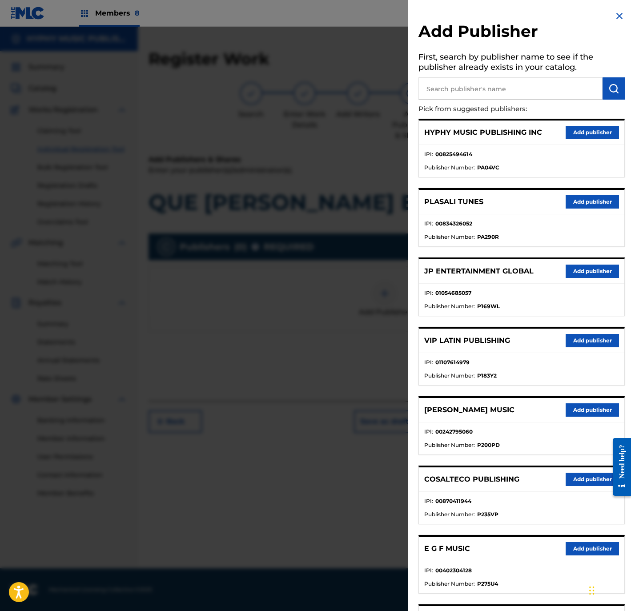
click at [569, 129] on button "Add publisher" at bounding box center [592, 132] width 53 height 13
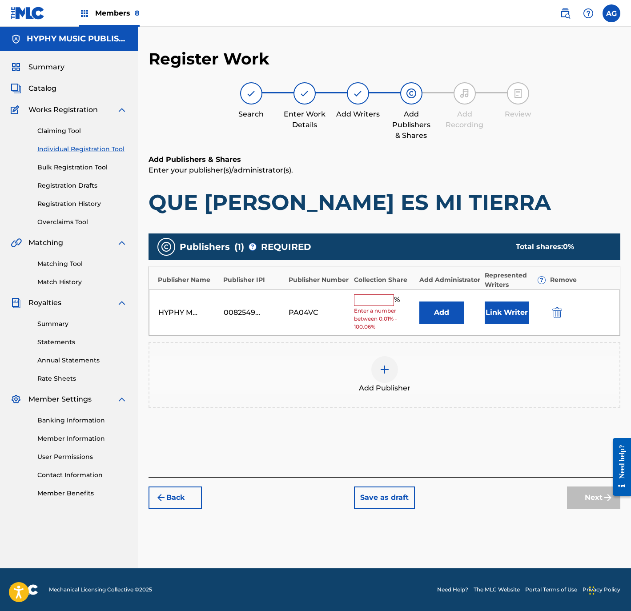
click at [363, 295] on input "text" at bounding box center [374, 300] width 40 height 12
type input "100"
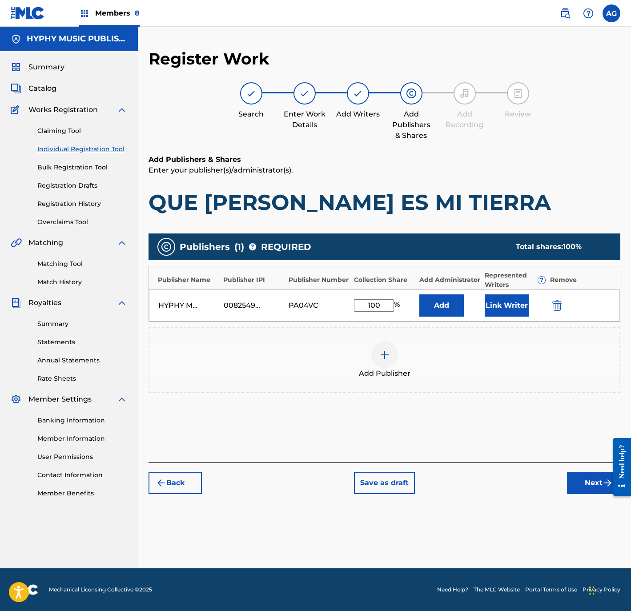
click at [511, 301] on button "Link Writer" at bounding box center [507, 305] width 44 height 22
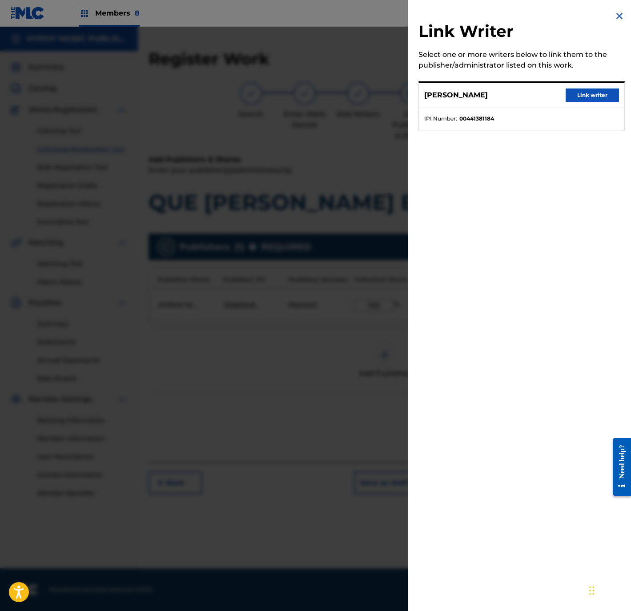
click at [566, 91] on button "Link writer" at bounding box center [592, 95] width 53 height 13
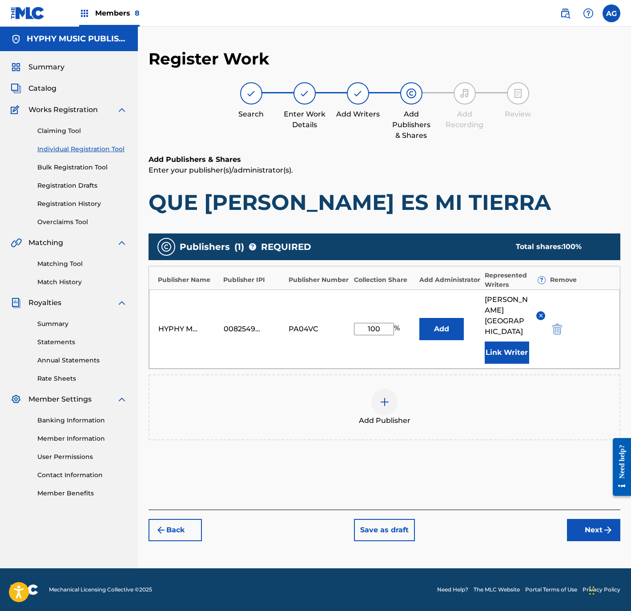
drag, startPoint x: 592, startPoint y: 546, endPoint x: 589, endPoint y: 532, distance: 14.5
click at [591, 546] on div "Register Work Search Enter Work Details Add Writers Add Publishers & Shares Add…" at bounding box center [384, 309] width 493 height 520
click at [588, 531] on button "Next" at bounding box center [593, 530] width 53 height 22
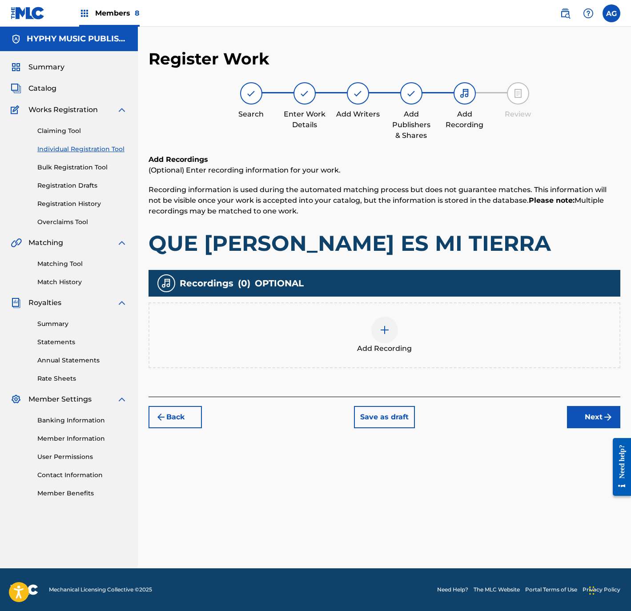
click at [422, 323] on div "Add Recording" at bounding box center [384, 335] width 470 height 37
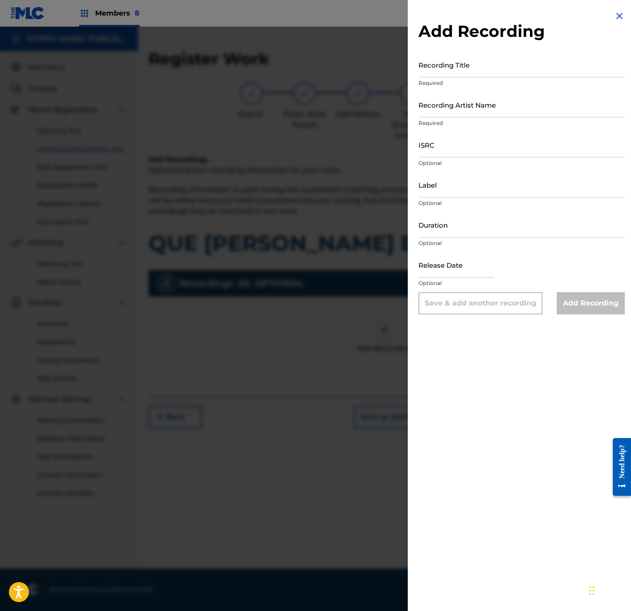
click at [575, 69] on input "Recording Title" at bounding box center [522, 64] width 206 height 25
paste input "Que Linda es Mi Tierra"
type input "Que Linda es Mi Tierra"
click at [494, 112] on input "Recording Artist Name" at bounding box center [522, 104] width 206 height 25
paste input "Temblor Norteño"
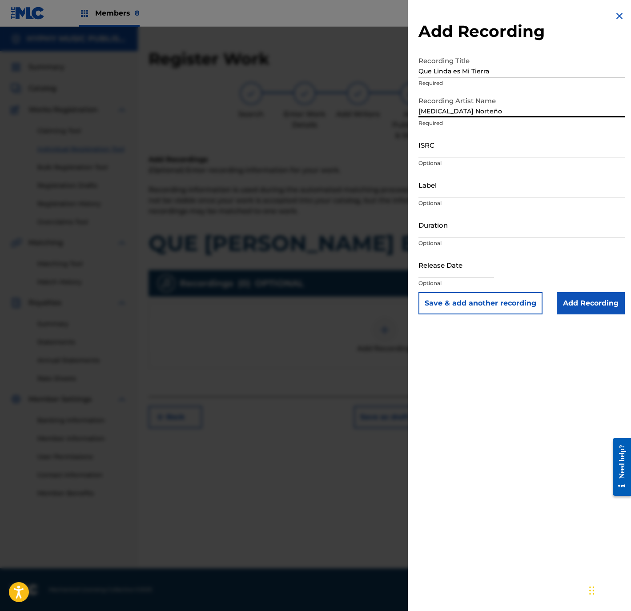
type input "Temblor Norteño"
click at [474, 137] on input "ISRC" at bounding box center [522, 144] width 206 height 25
paste input "QMFMF2464783"
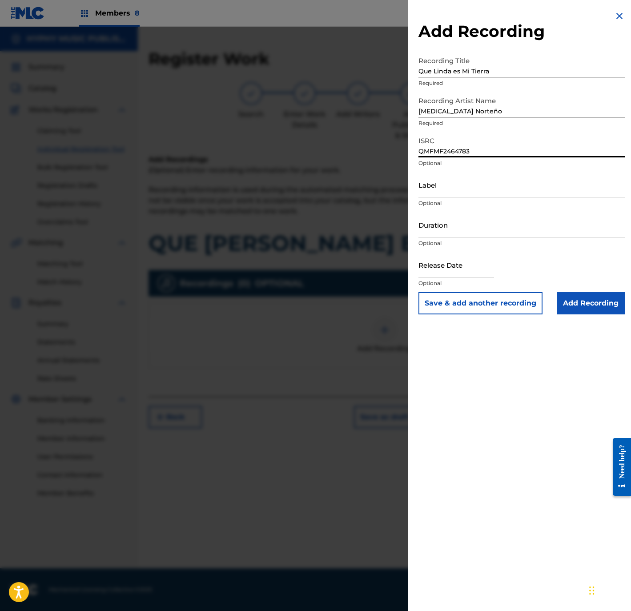
type input "QMFMF2464783"
click at [457, 193] on input "Label" at bounding box center [522, 184] width 206 height 25
paste input "Discos Mass Music"
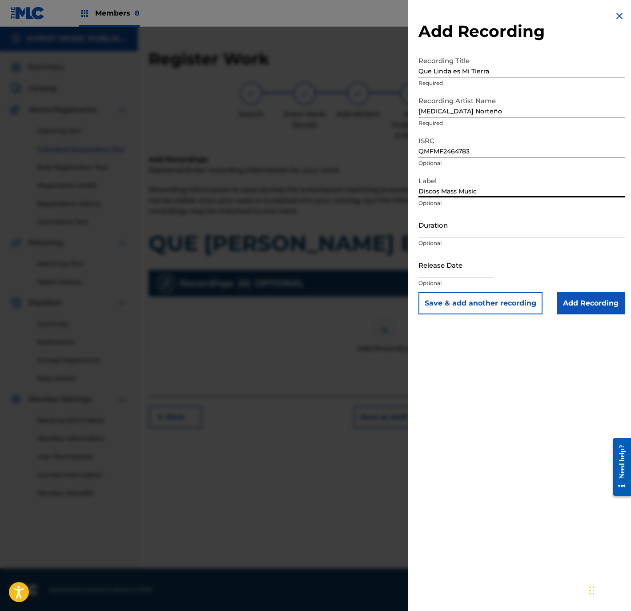
type input "Discos Mass Music"
click at [443, 232] on input "Duration" at bounding box center [522, 224] width 206 height 25
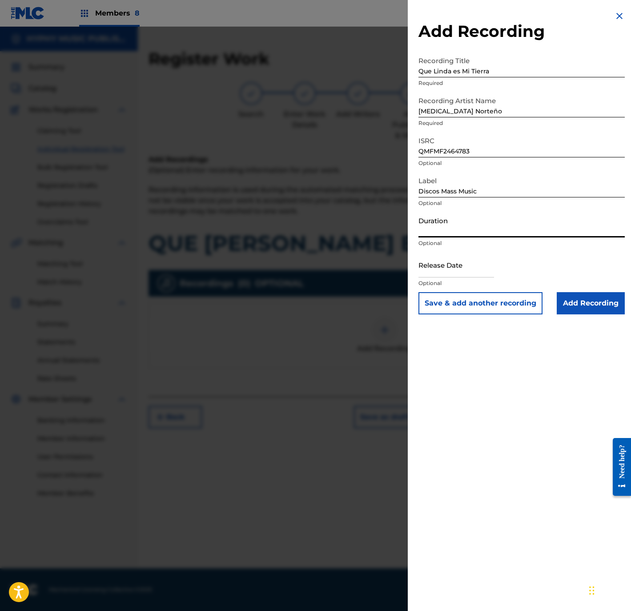
paste input "2:20"
type input "02:20"
click at [414, 250] on div "Add Recording Recording Title Que Linda es Mi Tierra Required Recording Artist …" at bounding box center [522, 162] width 228 height 325
drag, startPoint x: 425, startPoint y: 262, endPoint x: 419, endPoint y: 262, distance: 5.3
click at [425, 262] on input "text" at bounding box center [457, 264] width 76 height 25
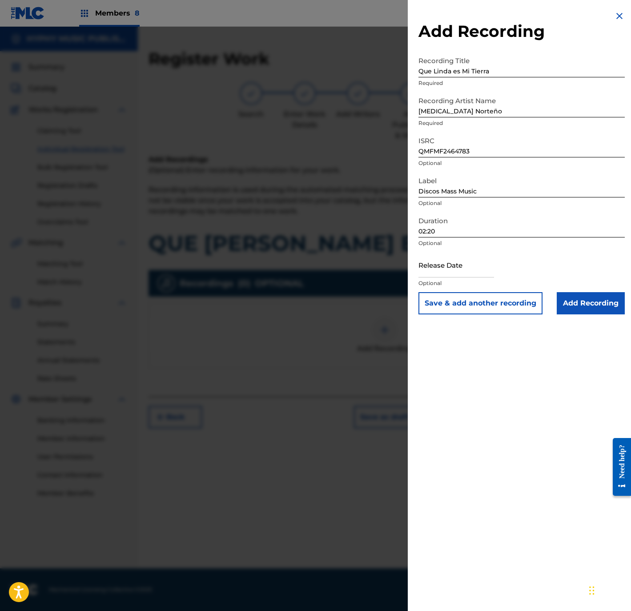
select select "8"
select select "2025"
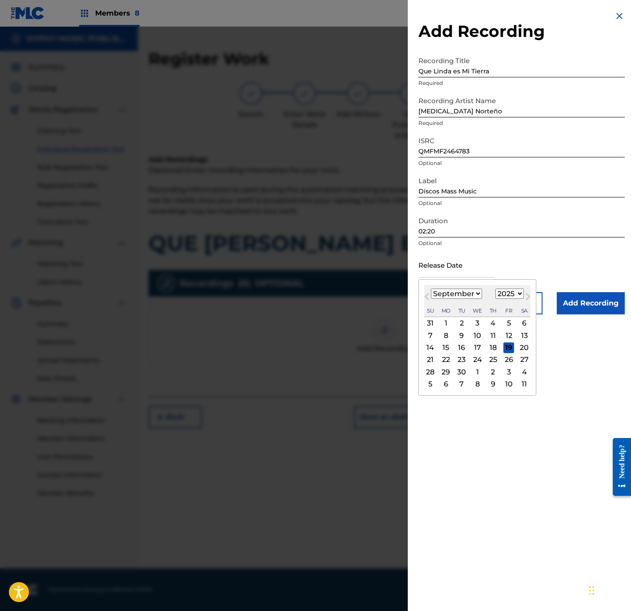
click at [428, 291] on button "Previous Month" at bounding box center [427, 298] width 14 height 14
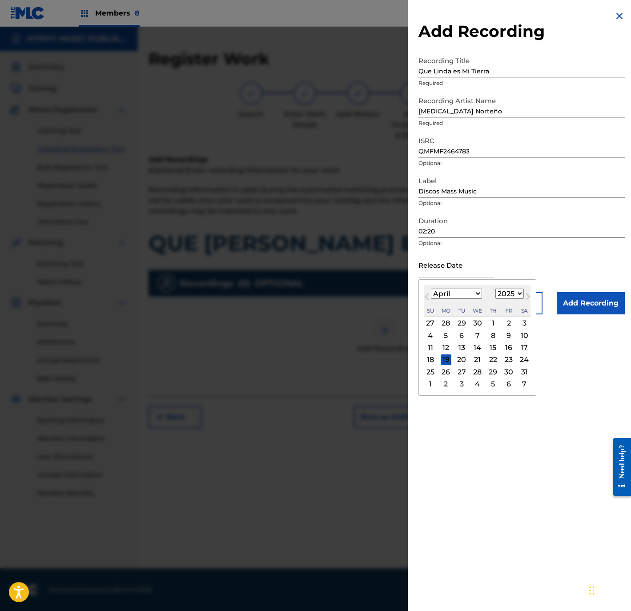
click at [428, 291] on button "Previous Month" at bounding box center [427, 298] width 14 height 14
click at [428, 290] on div "March 2025 Previous Month Next Month March 2025 January February March April Ma…" at bounding box center [478, 343] width 118 height 129
click at [428, 290] on div "January February March April May June July August September October November De…" at bounding box center [477, 294] width 106 height 11
click at [426, 291] on button "Previous Month" at bounding box center [427, 298] width 14 height 14
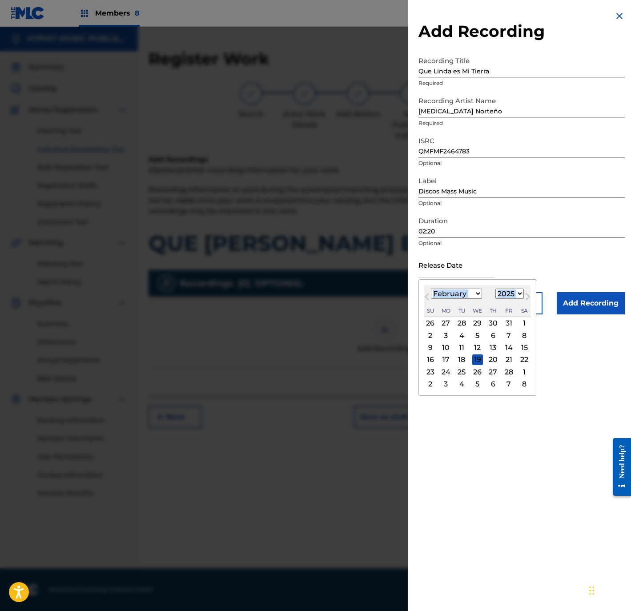
click at [428, 295] on span "Previous Month" at bounding box center [428, 297] width 0 height 13
select select "0"
click at [510, 323] on div "3" at bounding box center [509, 323] width 11 height 11
type input "January 3 2025"
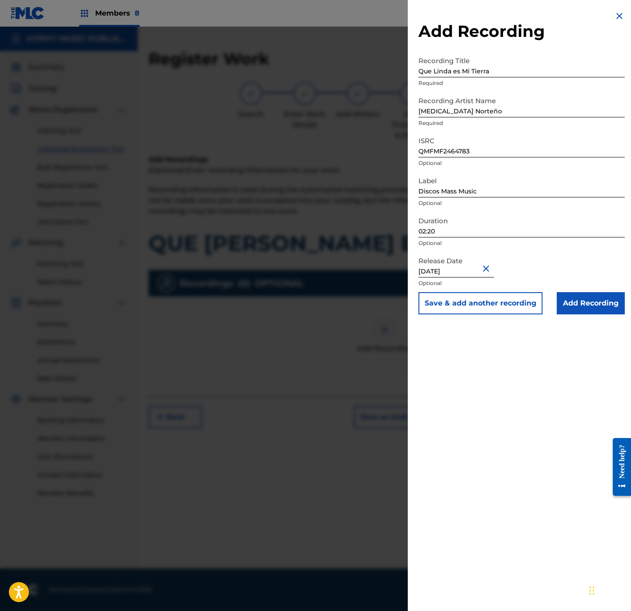
click at [575, 306] on input "Add Recording" at bounding box center [591, 303] width 68 height 22
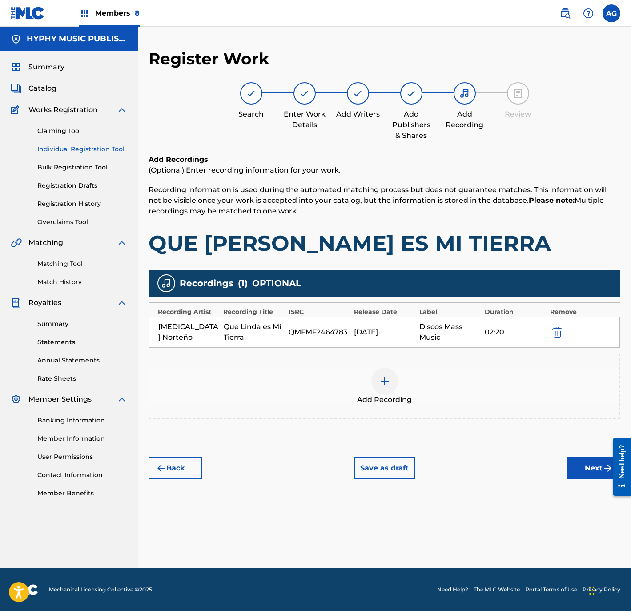
click at [580, 466] on button "Next" at bounding box center [593, 468] width 53 height 22
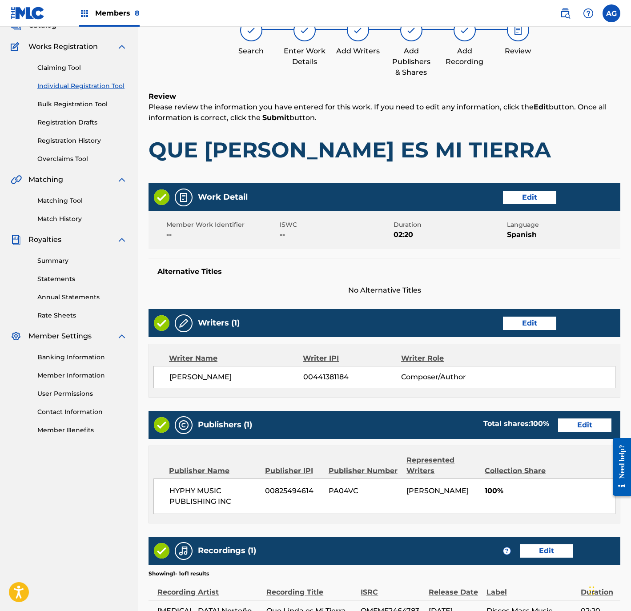
scroll to position [164, 0]
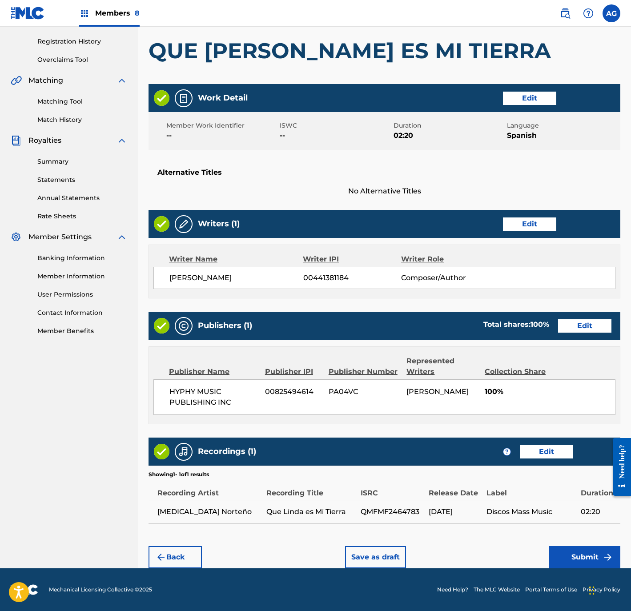
drag, startPoint x: 502, startPoint y: 492, endPoint x: 507, endPoint y: 566, distance: 74.9
click at [568, 546] on button "Submit" at bounding box center [584, 557] width 71 height 22
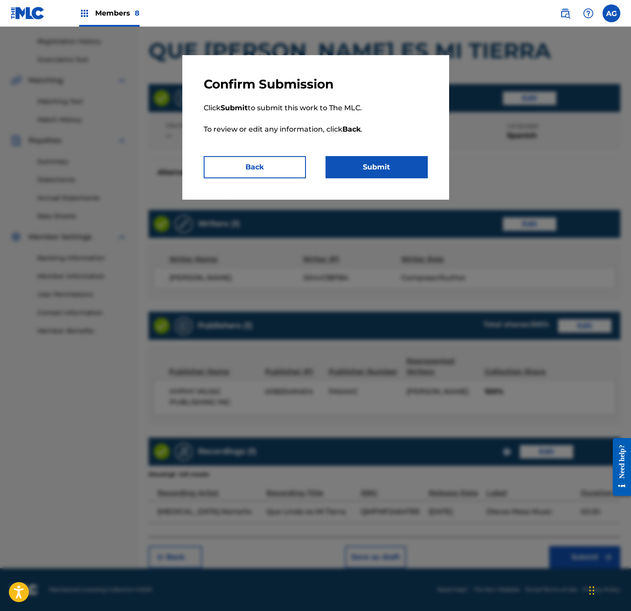
click at [397, 164] on button "Submit" at bounding box center [377, 167] width 102 height 22
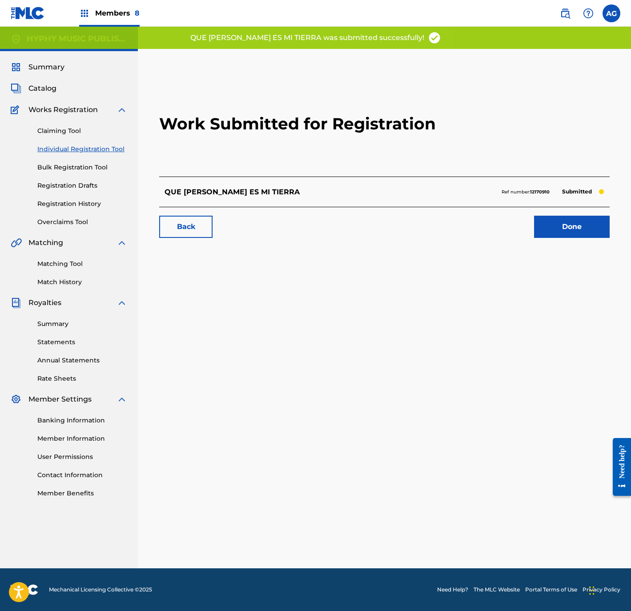
click at [579, 227] on link "Done" at bounding box center [572, 227] width 76 height 22
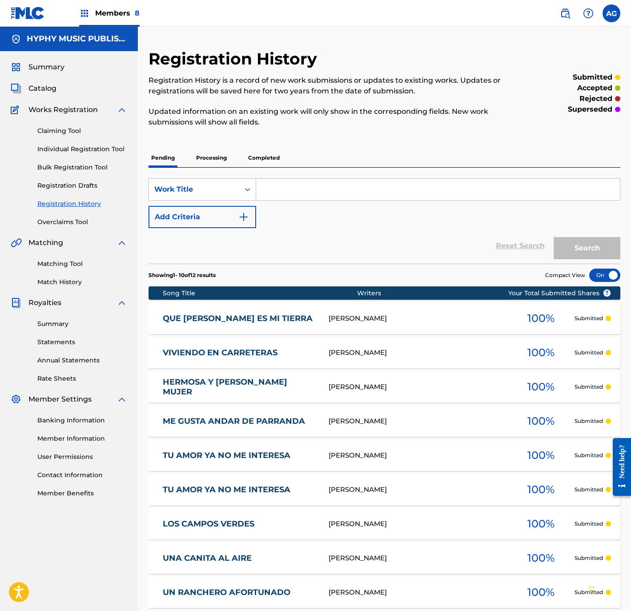
click at [97, 148] on link "Individual Registration Tool" at bounding box center [82, 149] width 90 height 9
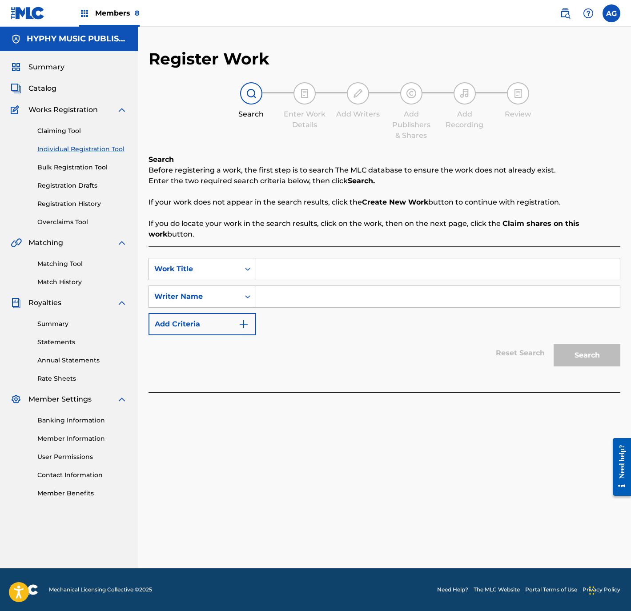
click at [319, 266] on input "Search Form" at bounding box center [438, 268] width 364 height 21
paste input "TRISTE ABANDONADO"
type input "TRISTE ABANDONADO"
drag, startPoint x: 322, startPoint y: 292, endPoint x: 325, endPoint y: 298, distance: 6.2
click at [322, 297] on input "Search Form" at bounding box center [438, 296] width 364 height 21
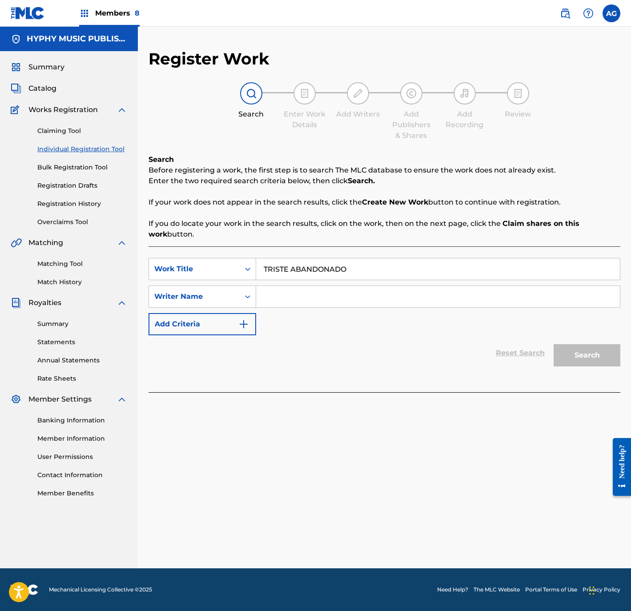
paste input "SIMON MURILLO SALAMANCA"
type input "SIMON MURILLO SALAMANCA"
click at [605, 357] on button "Search" at bounding box center [587, 355] width 67 height 22
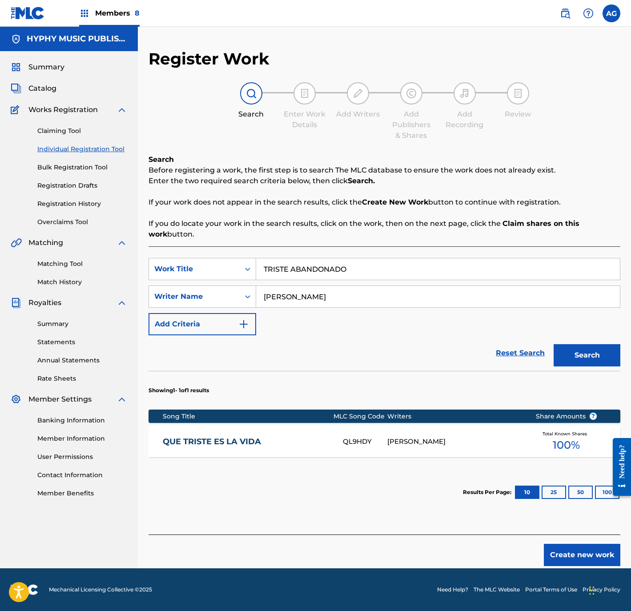
click at [574, 552] on button "Create new work" at bounding box center [582, 555] width 77 height 22
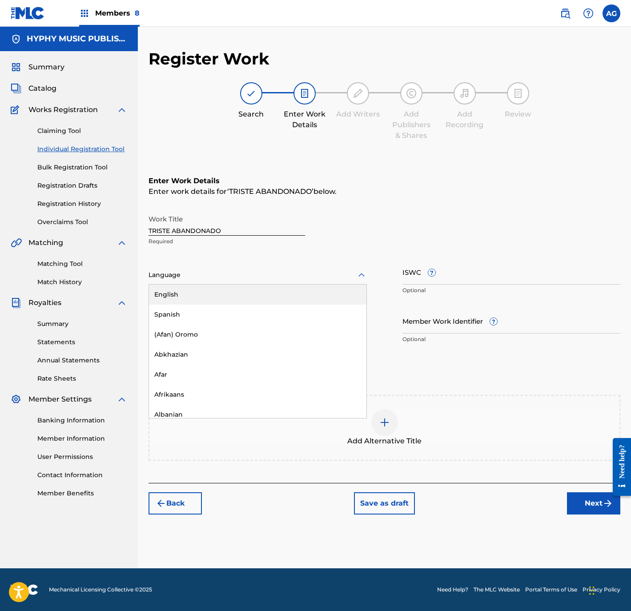
click at [288, 278] on div at bounding box center [258, 275] width 218 height 11
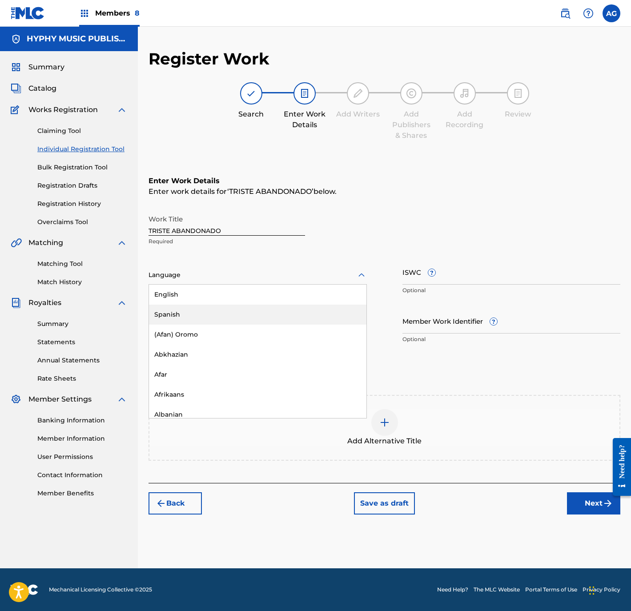
click at [271, 308] on div "Spanish" at bounding box center [258, 315] width 218 height 20
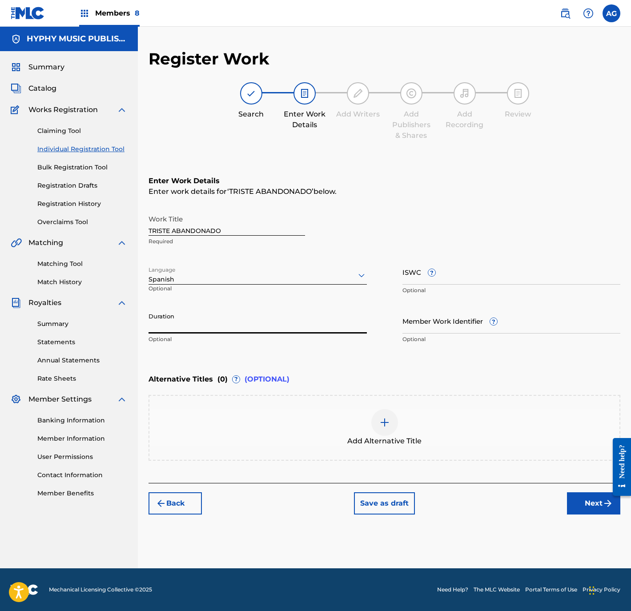
click at [275, 318] on input "Duration" at bounding box center [258, 320] width 218 height 25
type input "02:32"
click at [593, 490] on div "Back Save as draft Next" at bounding box center [385, 499] width 472 height 32
click at [590, 500] on button "Next" at bounding box center [593, 503] width 53 height 22
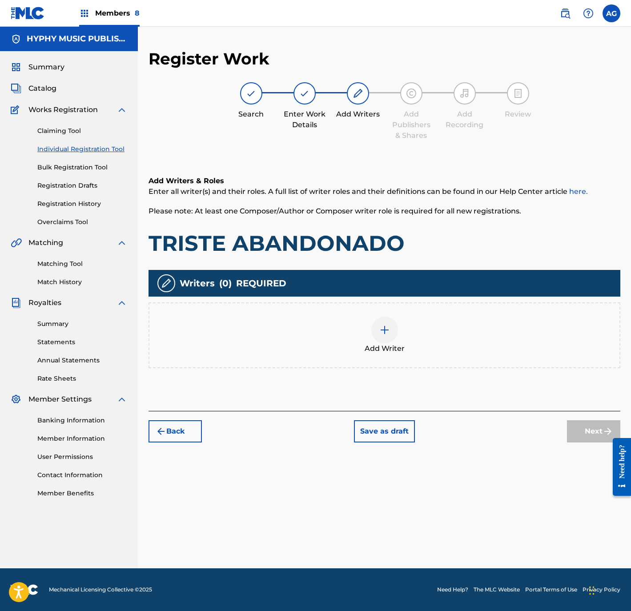
click at [406, 335] on div "Add Writer" at bounding box center [384, 335] width 470 height 37
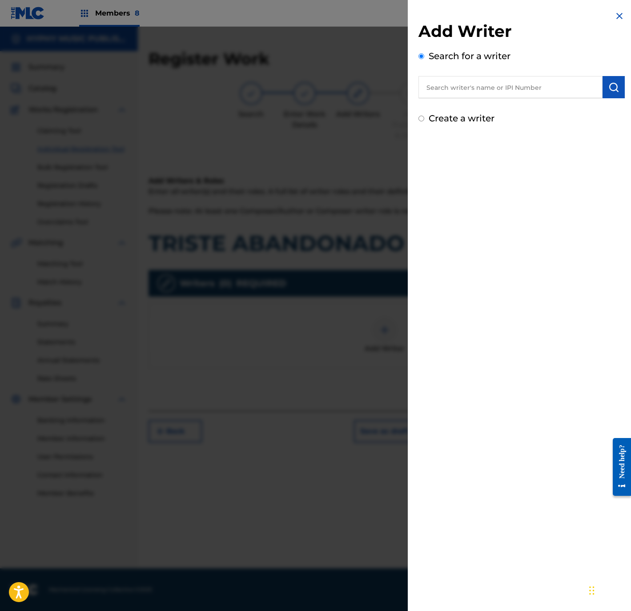
drag, startPoint x: 517, startPoint y: 89, endPoint x: 524, endPoint y: 89, distance: 6.7
click at [517, 89] on input "text" at bounding box center [511, 87] width 184 height 22
paste input "SIMON MURILLO SALAMANCA"
type input "SIMON MURILLO SALAMANCA"
click at [612, 91] on img "submit" at bounding box center [614, 87] width 11 height 11
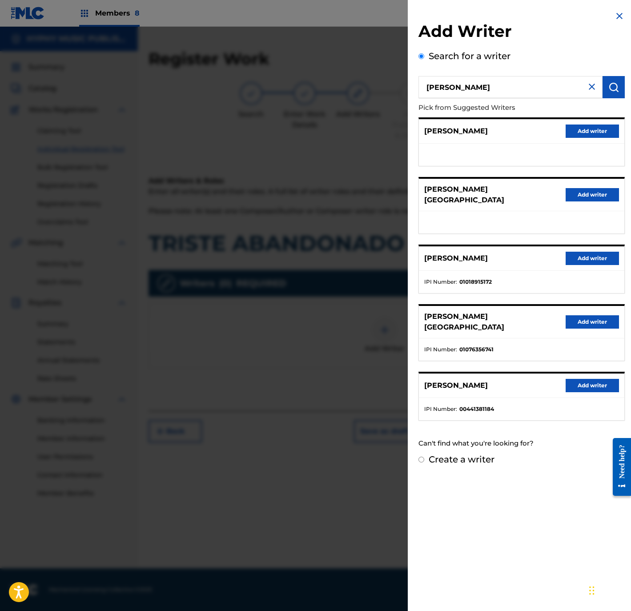
click at [582, 386] on button "Add writer" at bounding box center [592, 385] width 53 height 13
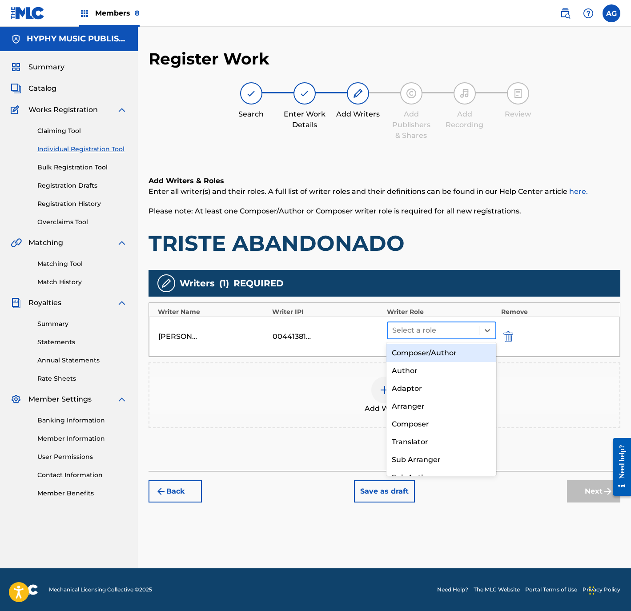
click at [413, 327] on div at bounding box center [433, 330] width 83 height 12
click at [419, 347] on div "Composer/Author" at bounding box center [441, 353] width 109 height 18
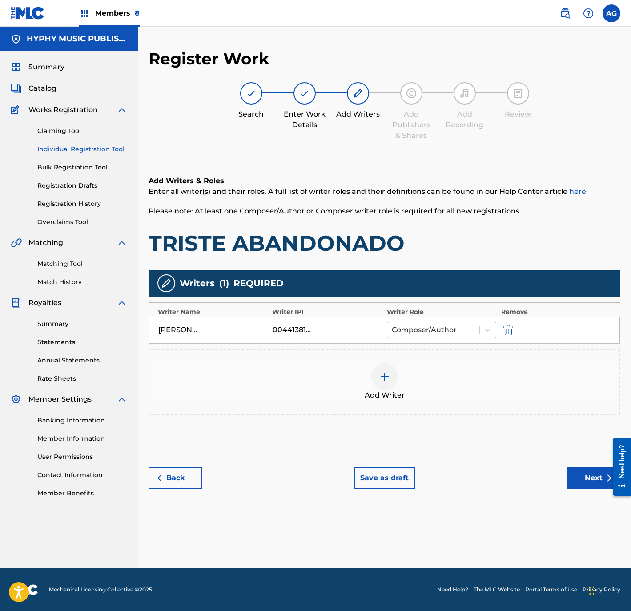
click at [580, 480] on button "Next" at bounding box center [593, 478] width 53 height 22
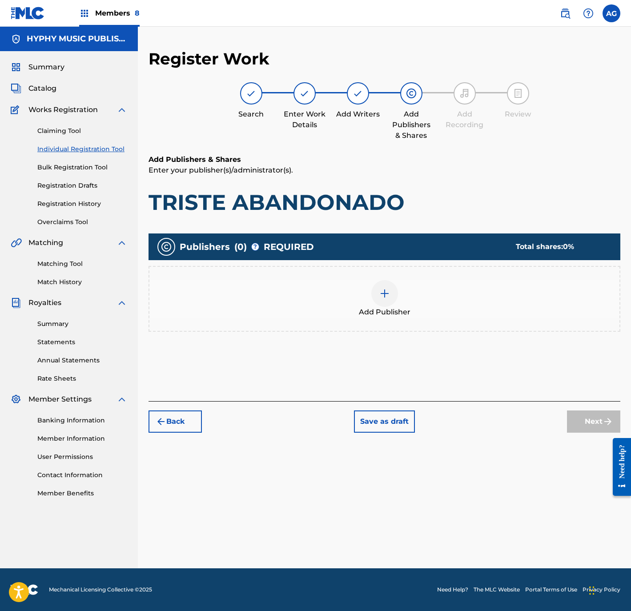
click at [419, 300] on div "Add Publisher" at bounding box center [384, 298] width 470 height 37
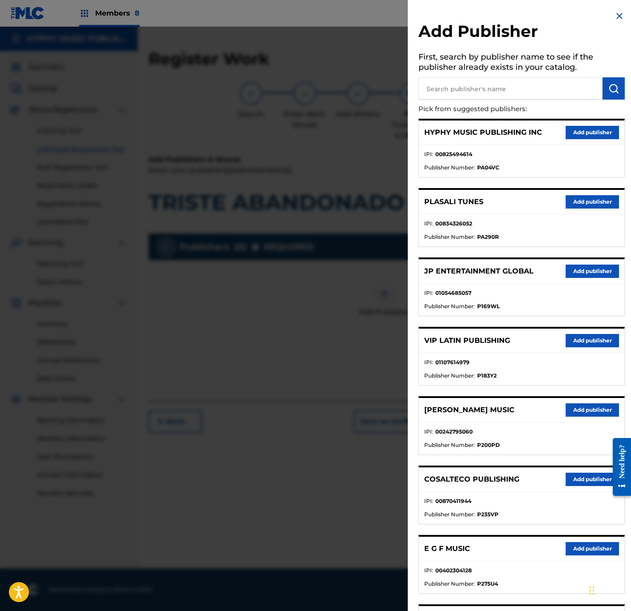
click at [581, 130] on button "Add publisher" at bounding box center [592, 132] width 53 height 13
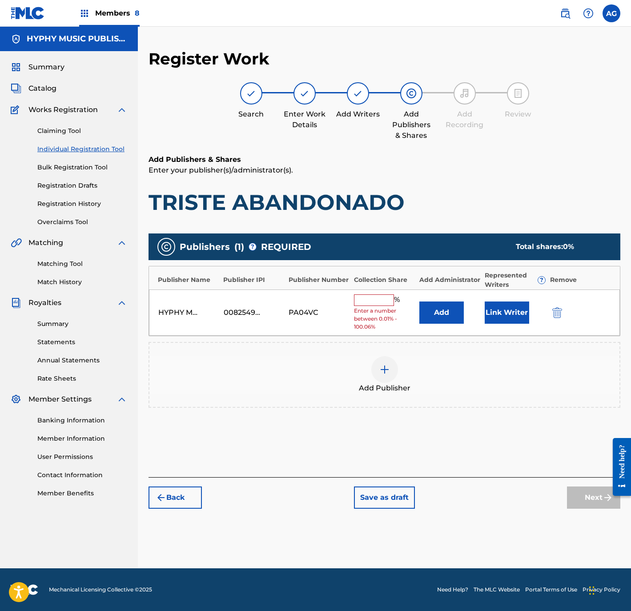
click at [365, 307] on div "% Enter a number between 0.01% - 100.06%" at bounding box center [384, 312] width 61 height 37
click at [371, 298] on input "text" at bounding box center [374, 300] width 40 height 12
type input "100"
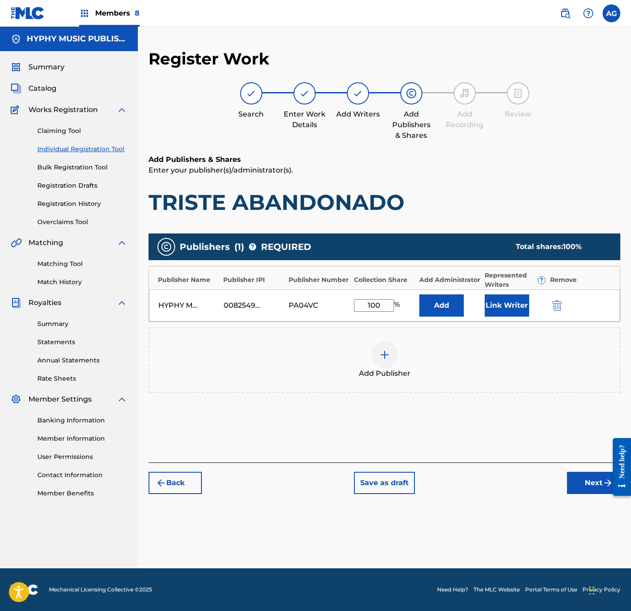
click at [497, 304] on button "Link Writer" at bounding box center [507, 305] width 44 height 22
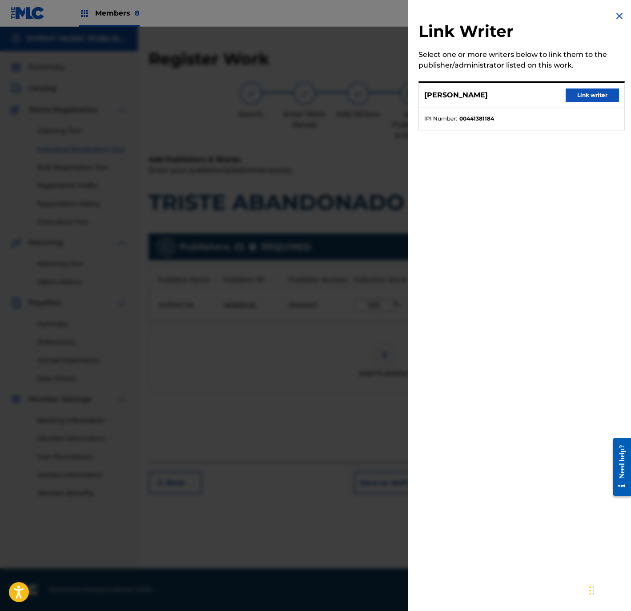
click at [585, 93] on button "Link writer" at bounding box center [592, 95] width 53 height 13
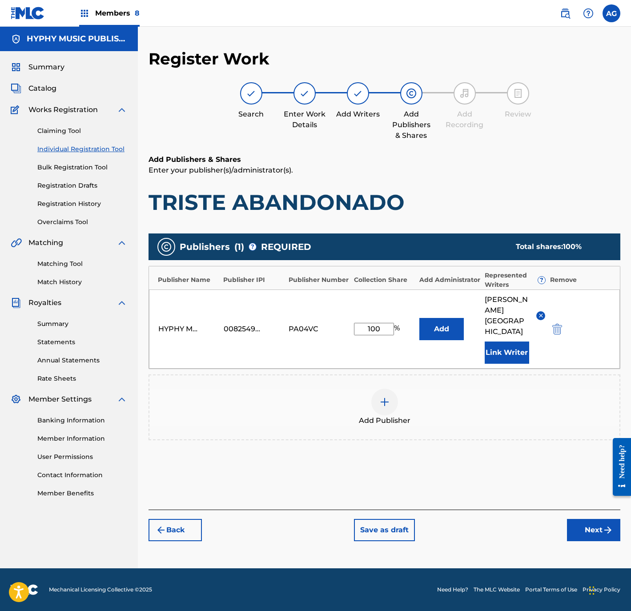
drag, startPoint x: 576, startPoint y: 522, endPoint x: 601, endPoint y: 502, distance: 31.7
click at [576, 522] on button "Next" at bounding box center [593, 530] width 53 height 22
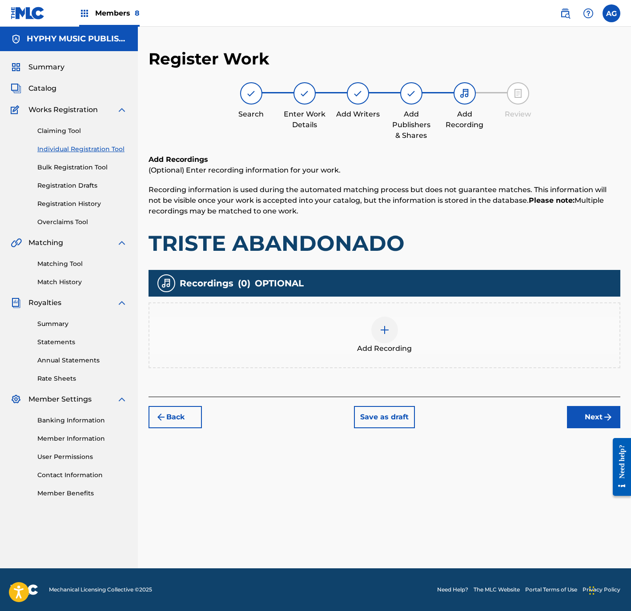
click at [406, 331] on div "Add Recording" at bounding box center [384, 335] width 470 height 37
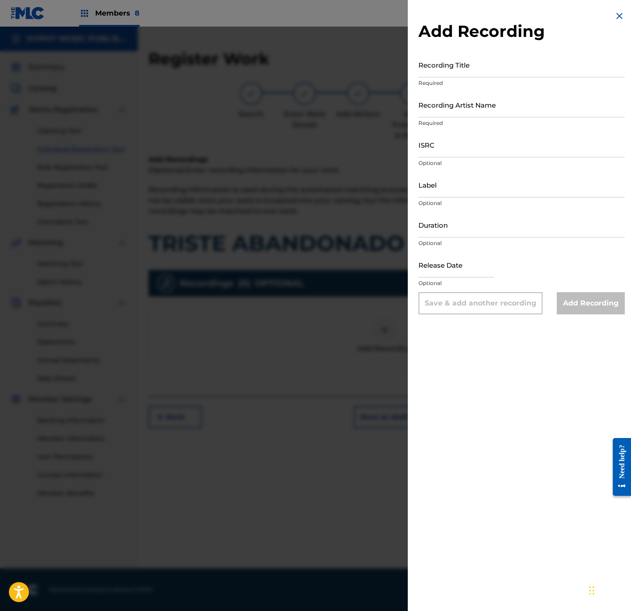
click at [506, 60] on input "Recording Title" at bounding box center [522, 64] width 206 height 25
paste input "Triste Abandonado"
type input "Triste Abandonado"
click at [510, 99] on input "Recording Artist Name" at bounding box center [522, 104] width 206 height 25
paste input "Temblor Norteño"
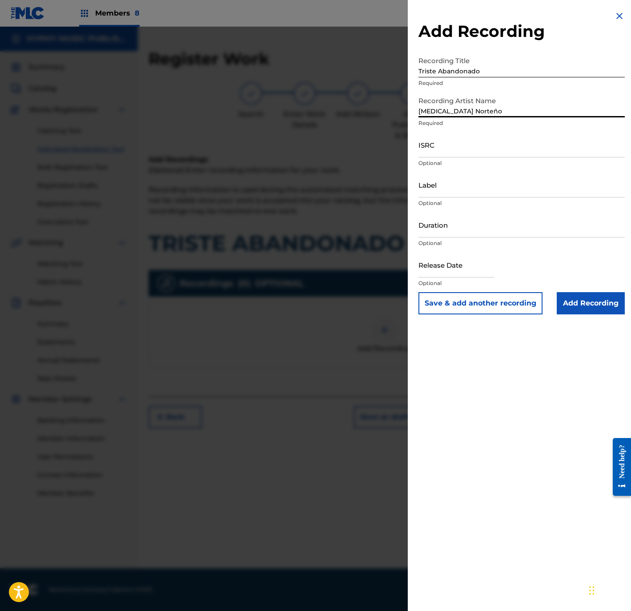
type input "Temblor Norteño"
click at [481, 137] on input "ISRC" at bounding box center [522, 144] width 206 height 25
paste input "QMFMF2464784"
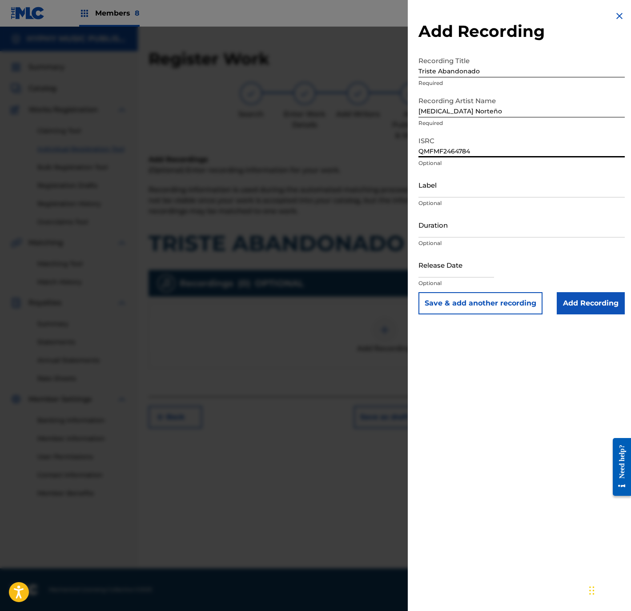
type input "QMFMF2464784"
drag, startPoint x: 464, startPoint y: 176, endPoint x: 462, endPoint y: 181, distance: 5.6
click at [464, 176] on input "Label" at bounding box center [522, 184] width 206 height 25
paste input "Discos Mass Music"
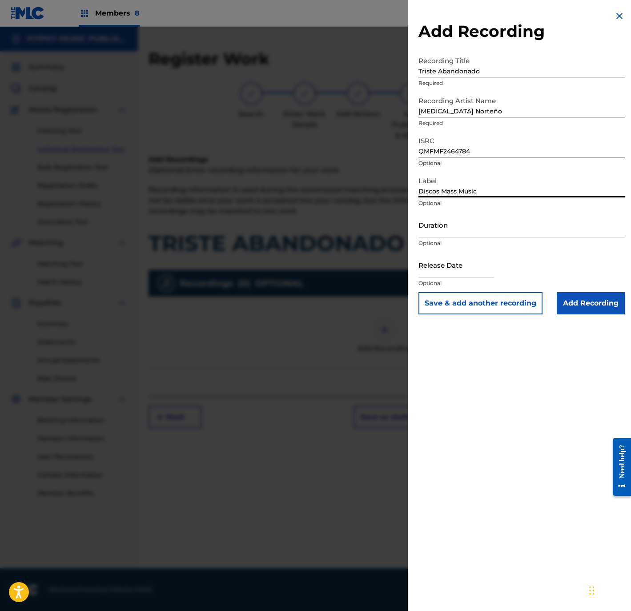
type input "Discos Mass Music"
click at [478, 236] on input "Duration" at bounding box center [522, 224] width 206 height 25
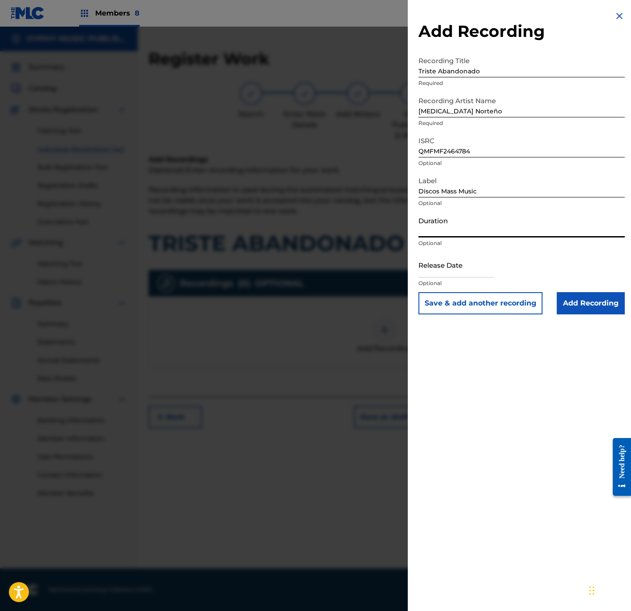
paste input "2:32"
type input "02:32"
select select "8"
select select "2025"
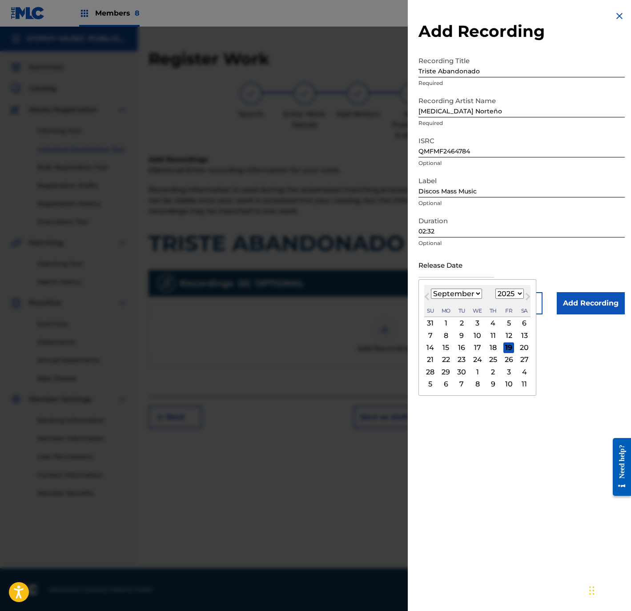
click at [447, 266] on input "text" at bounding box center [457, 264] width 76 height 25
click at [452, 259] on input "text" at bounding box center [457, 264] width 76 height 25
click at [427, 292] on button "Previous Month" at bounding box center [427, 298] width 14 height 14
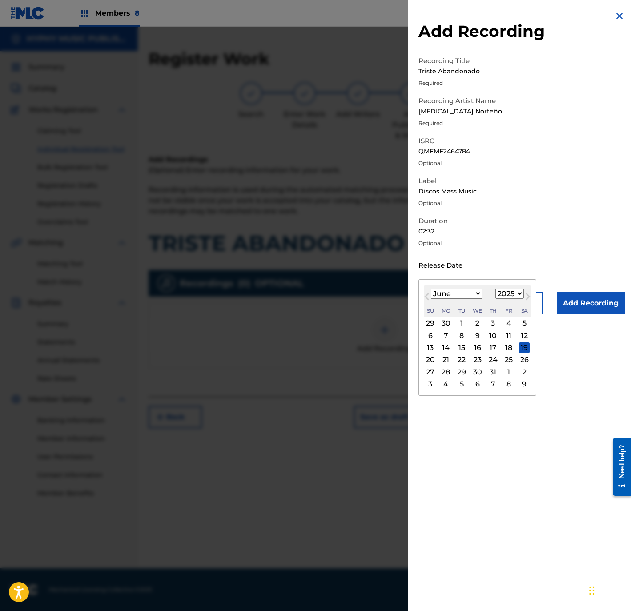
click at [427, 292] on button "Previous Month" at bounding box center [427, 298] width 14 height 14
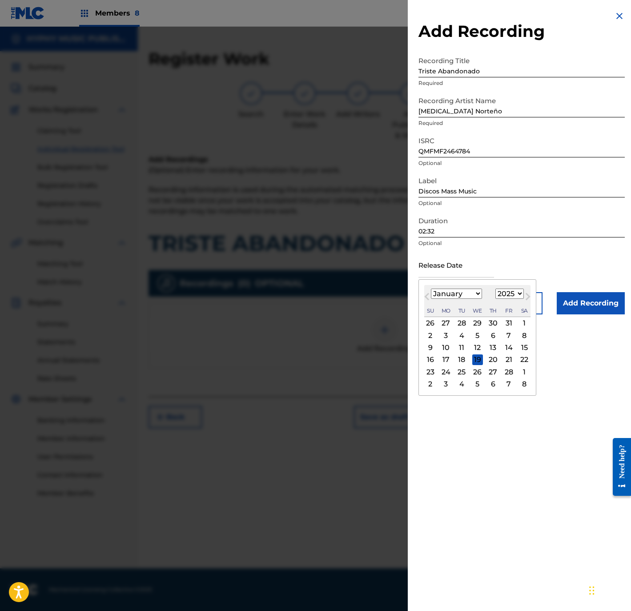
click at [427, 292] on button "Previous Month" at bounding box center [427, 298] width 14 height 14
select select "11"
select select "2024"
click at [527, 293] on span "Next Month" at bounding box center [527, 297] width 0 height 13
select select "0"
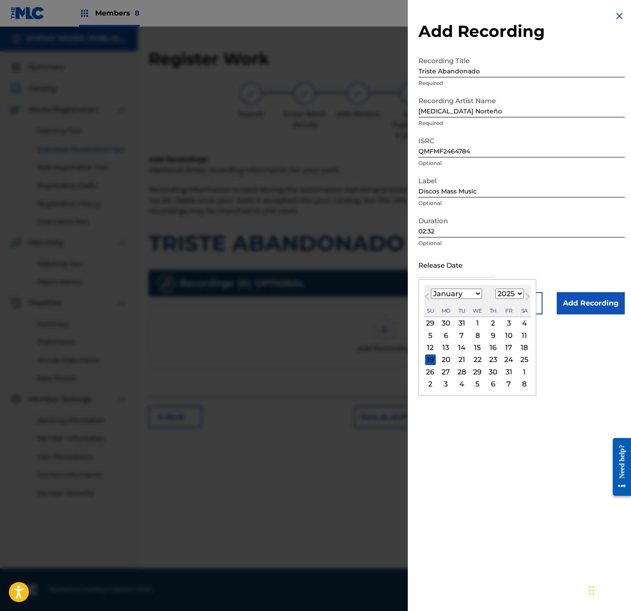
click at [514, 322] on div "3" at bounding box center [509, 323] width 11 height 11
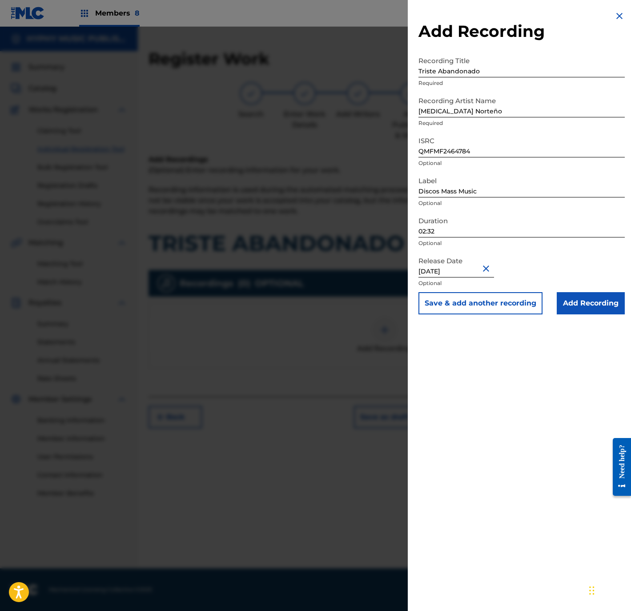
click at [589, 299] on input "Add Recording" at bounding box center [591, 303] width 68 height 22
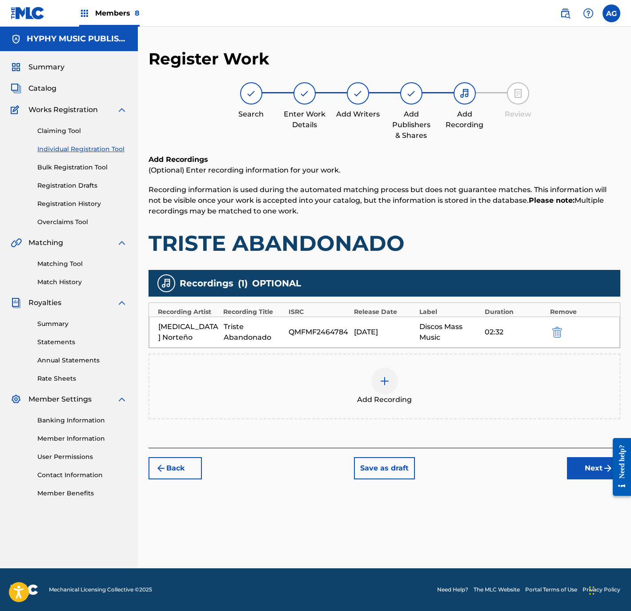
click at [579, 464] on button "Next" at bounding box center [593, 468] width 53 height 22
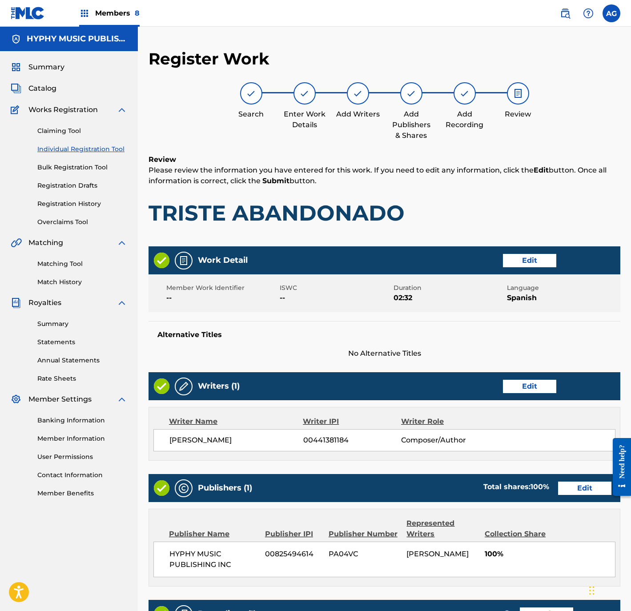
scroll to position [164, 0]
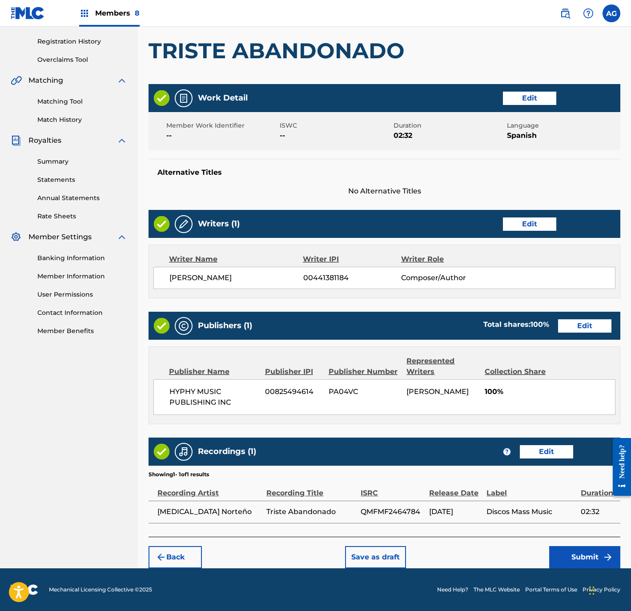
drag, startPoint x: 360, startPoint y: 302, endPoint x: 448, endPoint y: 473, distance: 192.2
click at [560, 553] on button "Submit" at bounding box center [584, 557] width 71 height 22
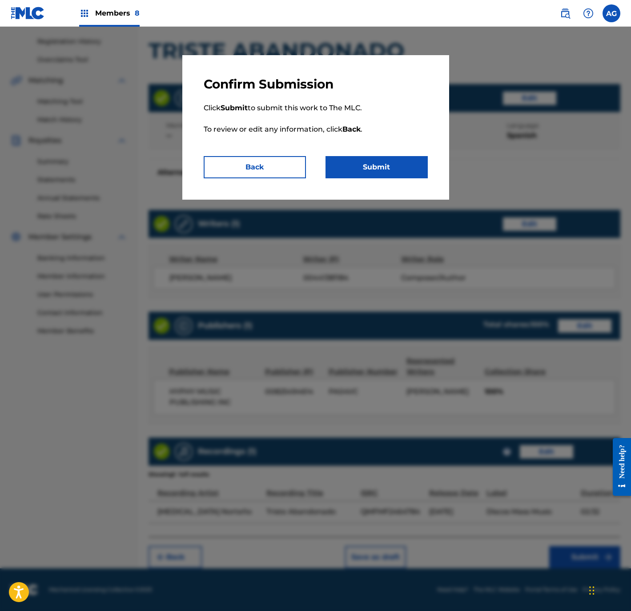
click at [373, 149] on p "Click Submit to submit this work to The MLC. To review or edit any information,…" at bounding box center [316, 124] width 224 height 64
click at [373, 161] on button "Submit" at bounding box center [377, 167] width 102 height 22
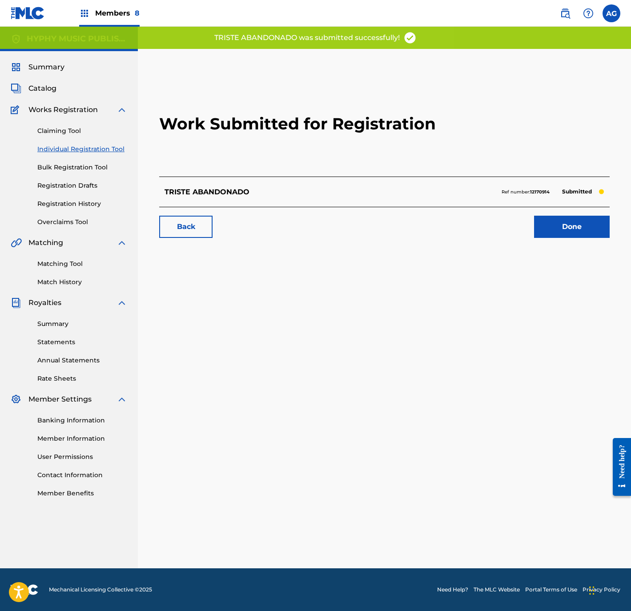
click at [586, 236] on link "Done" at bounding box center [572, 227] width 76 height 22
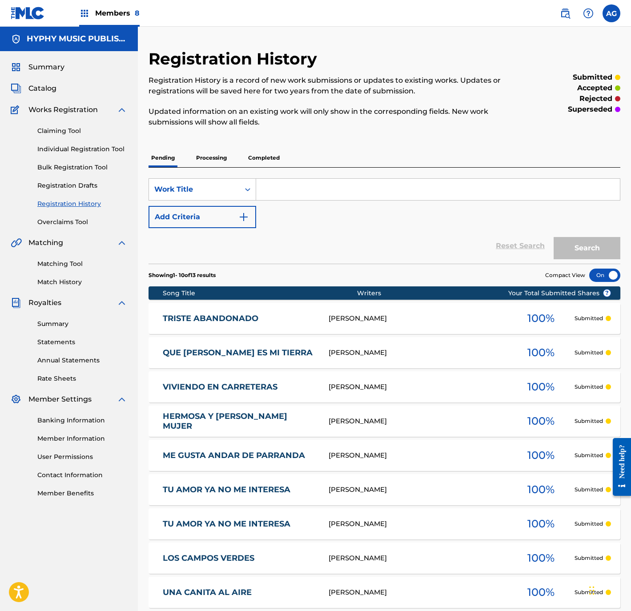
click at [84, 146] on link "Individual Registration Tool" at bounding box center [82, 149] width 90 height 9
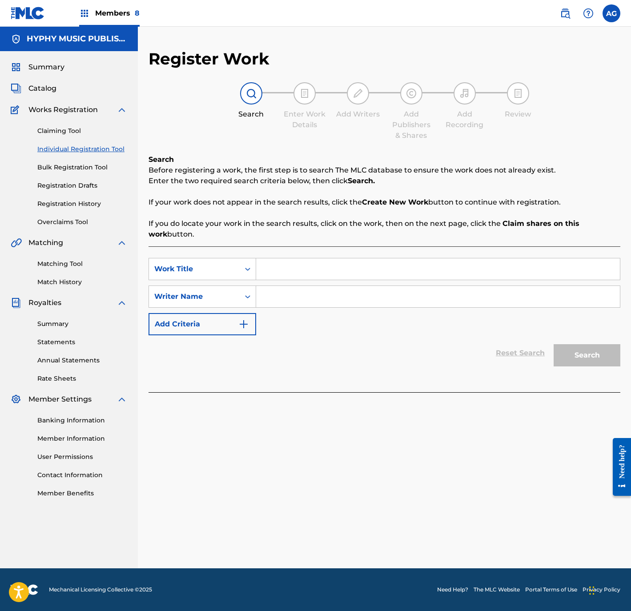
click at [311, 276] on input "Search Form" at bounding box center [438, 268] width 364 height 21
paste input "YA NO SOY LO QUE ANTES FUI"
click at [303, 301] on input "Search Form" at bounding box center [438, 296] width 364 height 21
drag, startPoint x: 390, startPoint y: 298, endPoint x: 574, endPoint y: 340, distance: 189.4
click at [390, 298] on input "Search Form" at bounding box center [438, 296] width 364 height 21
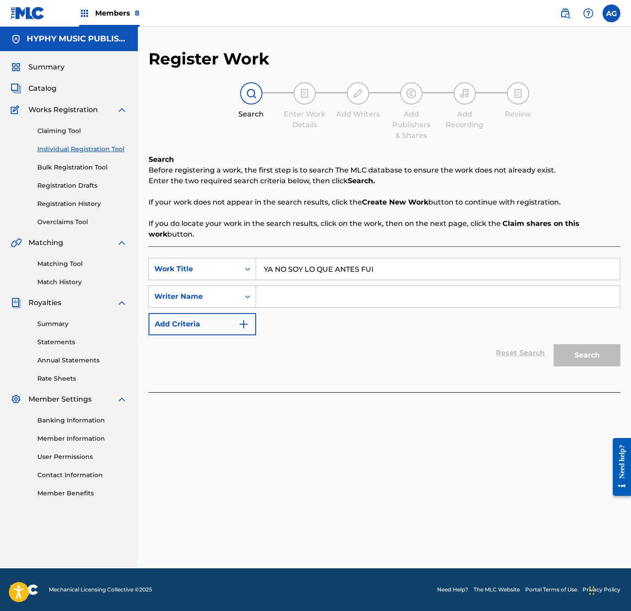
paste input "SIMON MURILLO SALAMANCA"
click at [606, 356] on button "Search" at bounding box center [587, 355] width 67 height 22
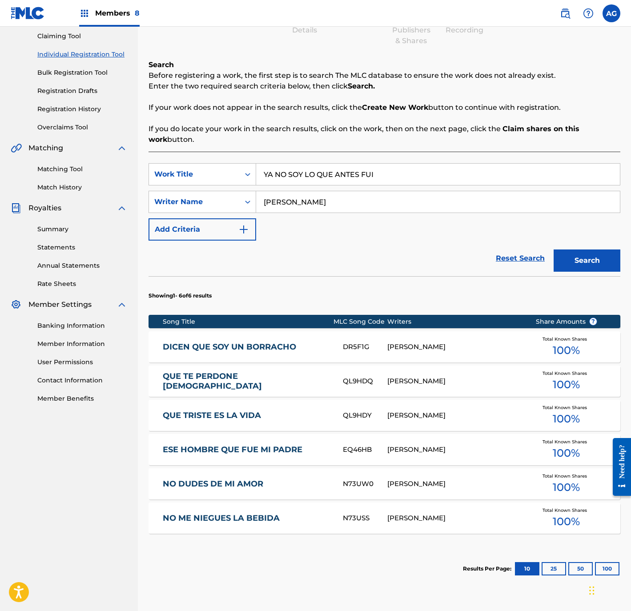
scroll to position [169, 0]
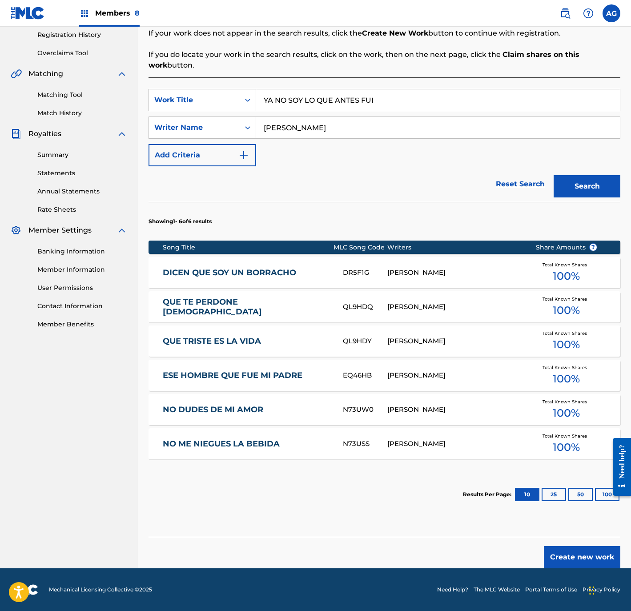
drag, startPoint x: 303, startPoint y: 341, endPoint x: 382, endPoint y: 451, distance: 135.6
click at [583, 548] on button "Create new work" at bounding box center [582, 557] width 77 height 22
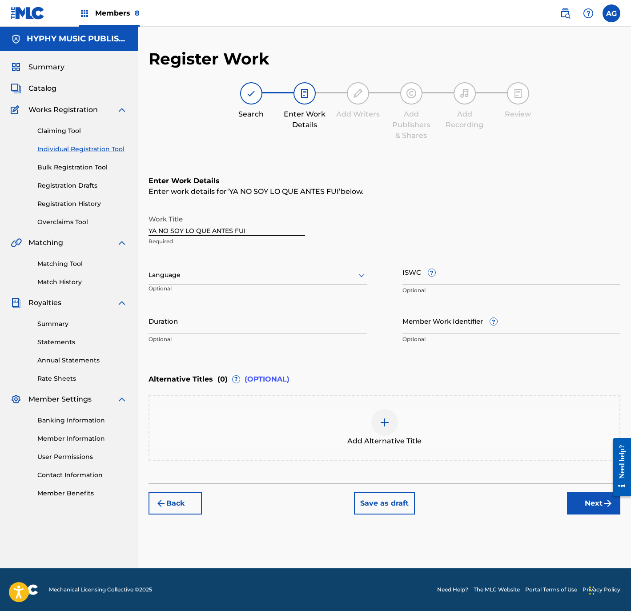
scroll to position [0, 0]
drag, startPoint x: 246, startPoint y: 275, endPoint x: 242, endPoint y: 304, distance: 29.6
click at [246, 275] on div at bounding box center [258, 275] width 218 height 11
click at [242, 309] on div "Spanish" at bounding box center [258, 315] width 218 height 20
click at [240, 313] on input "Duration" at bounding box center [258, 320] width 218 height 25
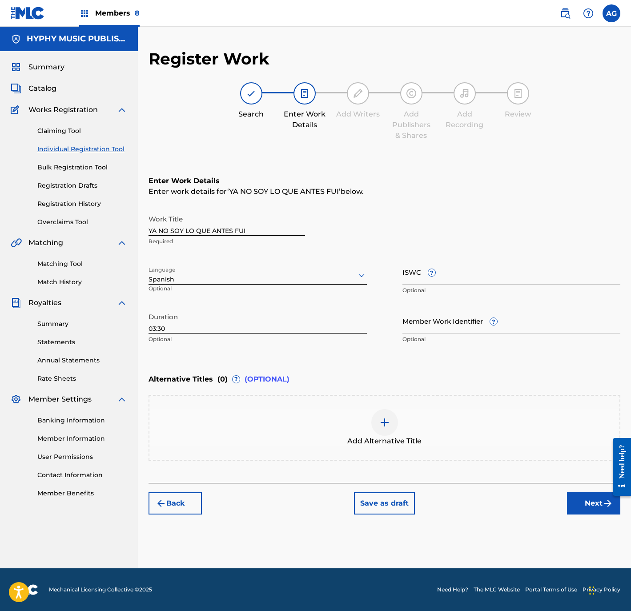
click at [594, 498] on button "Next" at bounding box center [593, 503] width 53 height 22
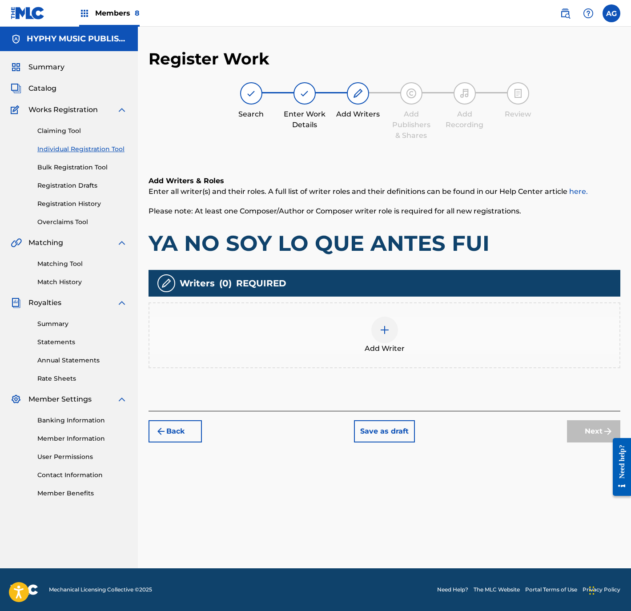
click at [444, 334] on div "Add Writer" at bounding box center [384, 335] width 470 height 37
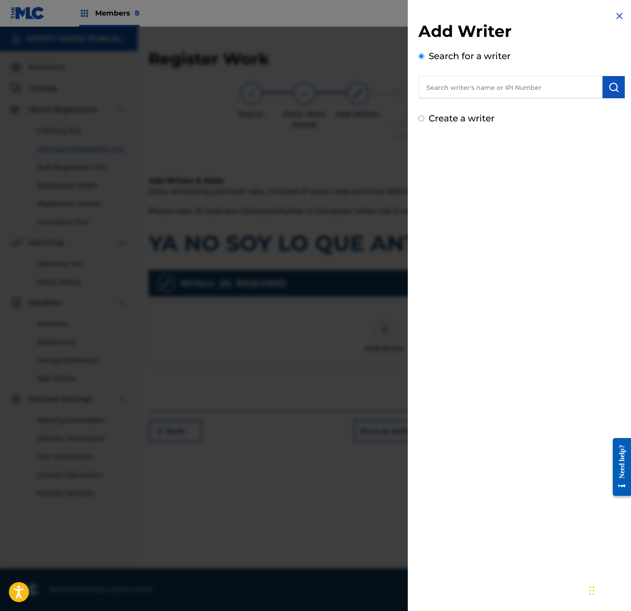
drag, startPoint x: 496, startPoint y: 89, endPoint x: 551, endPoint y: 87, distance: 55.6
click at [498, 89] on input "text" at bounding box center [511, 87] width 184 height 22
paste input "SIMON MURILLO SALAMANCA"
click at [609, 83] on img "submit" at bounding box center [614, 87] width 11 height 11
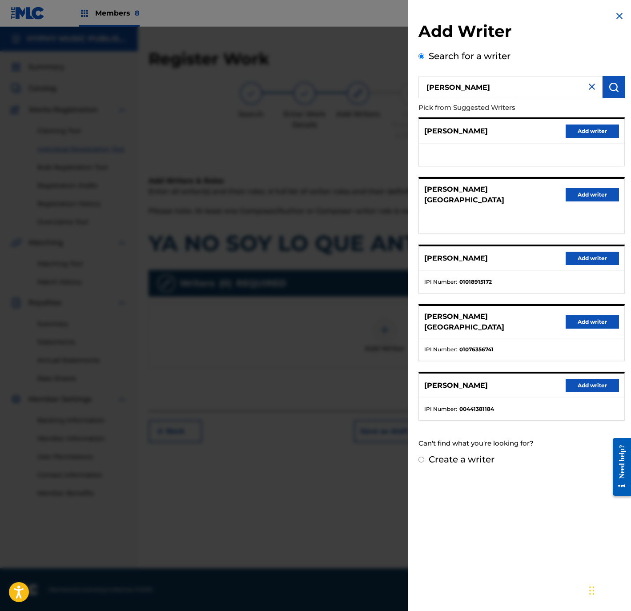
click at [584, 379] on button "Add writer" at bounding box center [592, 385] width 53 height 13
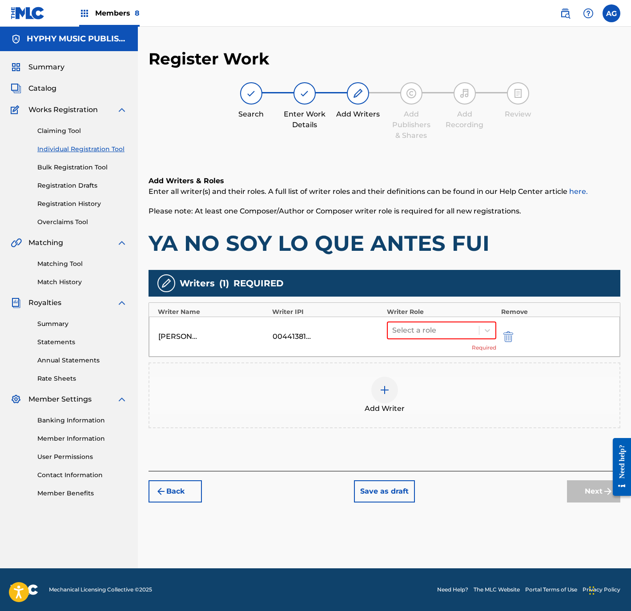
click at [477, 320] on div "SIMON MURILLO SALAMANCA 00441381184 Select a role Required" at bounding box center [384, 337] width 471 height 40
click at [470, 335] on div at bounding box center [433, 330] width 83 height 12
click at [464, 354] on div "Composer/Author" at bounding box center [441, 353] width 109 height 18
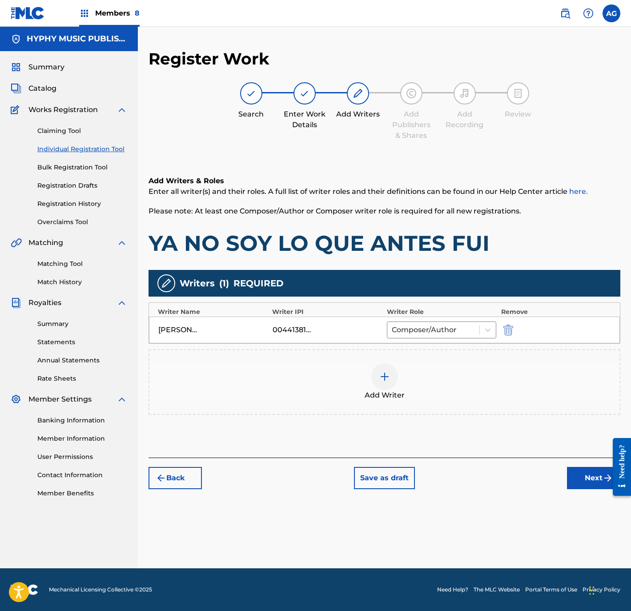
click at [594, 483] on button "Next" at bounding box center [593, 478] width 53 height 22
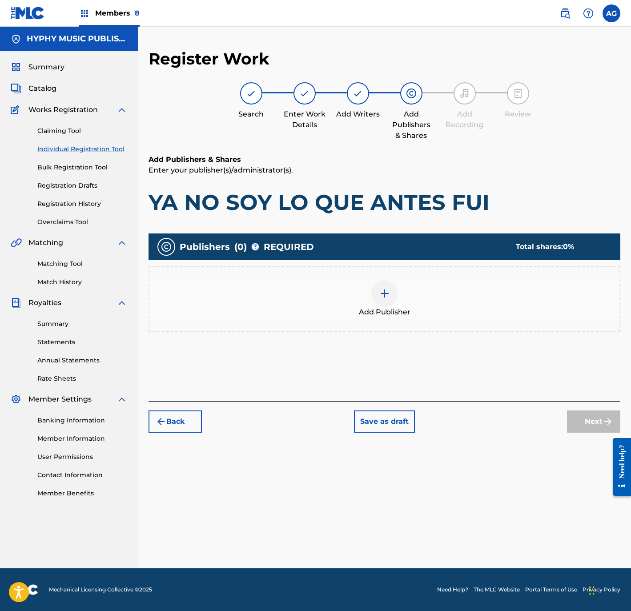
drag, startPoint x: 351, startPoint y: 297, endPoint x: 363, endPoint y: 295, distance: 12.1
click at [363, 295] on div "Add Publisher" at bounding box center [384, 298] width 470 height 37
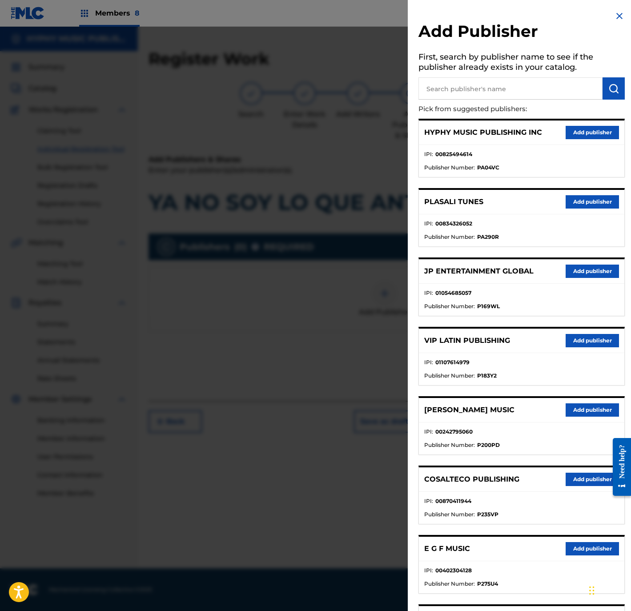
click at [602, 123] on div "HYPHY MUSIC PUBLISHING INC Add publisher" at bounding box center [522, 133] width 206 height 24
click at [601, 126] on button "Add publisher" at bounding box center [592, 132] width 53 height 13
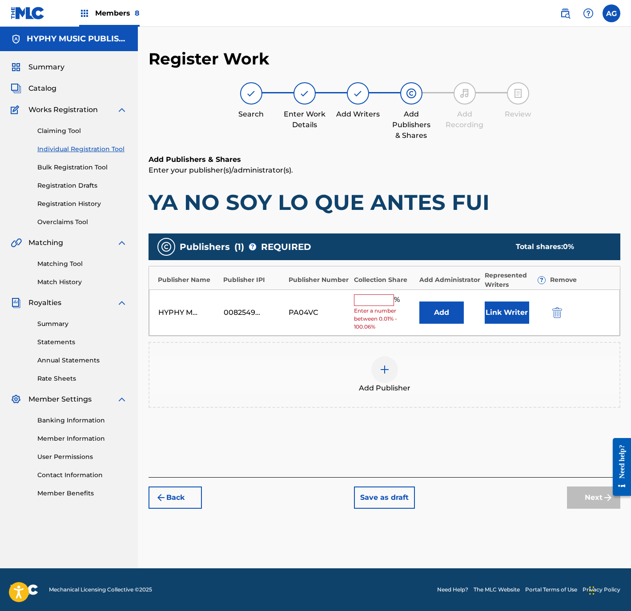
click at [367, 300] on input "text" at bounding box center [374, 300] width 40 height 12
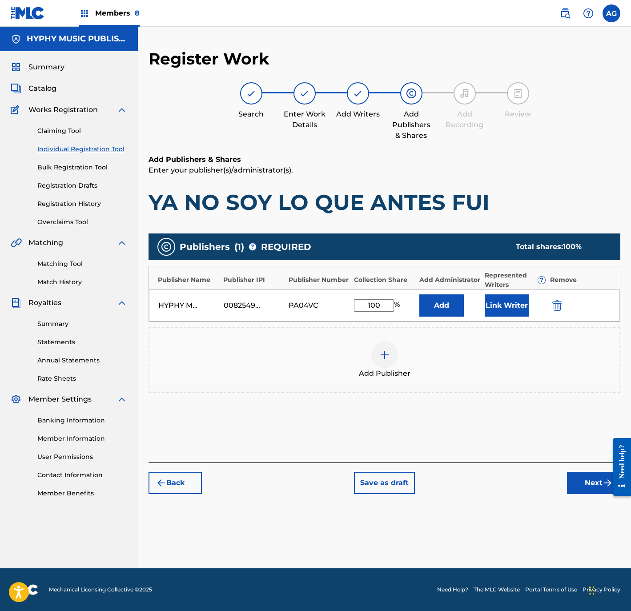
click at [512, 304] on button "Link Writer" at bounding box center [507, 305] width 44 height 22
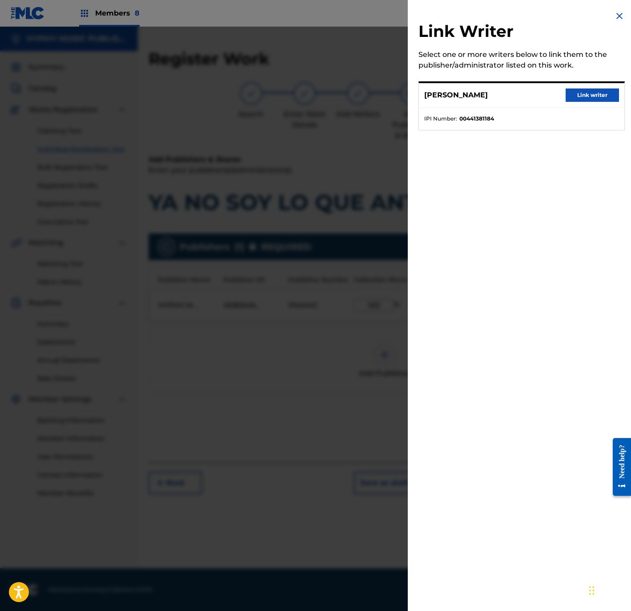
click at [586, 95] on button "Link writer" at bounding box center [592, 95] width 53 height 13
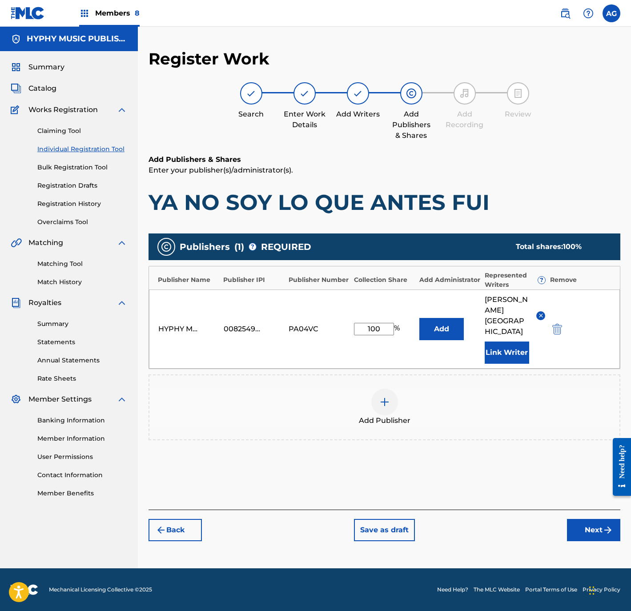
click at [578, 535] on button "Next" at bounding box center [593, 530] width 53 height 22
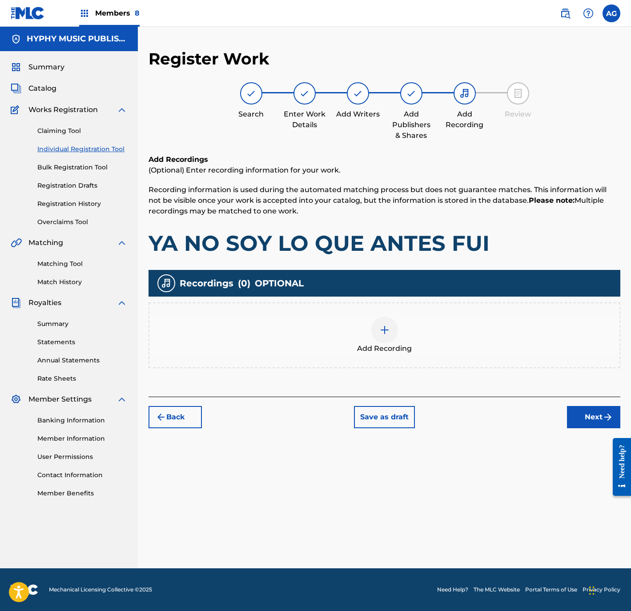
drag, startPoint x: 339, startPoint y: 314, endPoint x: 351, endPoint y: 315, distance: 11.6
click at [351, 315] on div "Add Recording" at bounding box center [385, 335] width 472 height 66
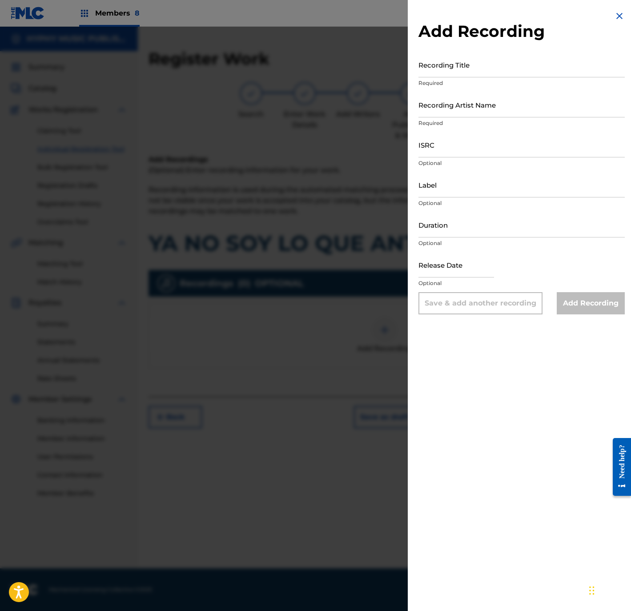
click at [525, 68] on input "Recording Title" at bounding box center [522, 64] width 206 height 25
paste input "Ya No Soy Lo Que Antes Fui"
drag, startPoint x: 547, startPoint y: 97, endPoint x: 625, endPoint y: 102, distance: 77.6
click at [547, 97] on input "Recording Artist Name" at bounding box center [522, 104] width 206 height 25
paste input "Temblor Norteño"
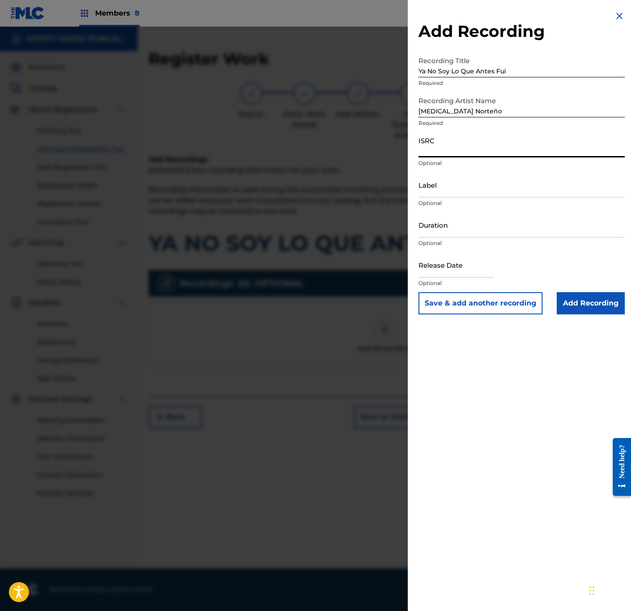
click at [490, 150] on input "ISRC" at bounding box center [522, 144] width 206 height 25
paste
click at [478, 188] on input "Label" at bounding box center [522, 184] width 206 height 25
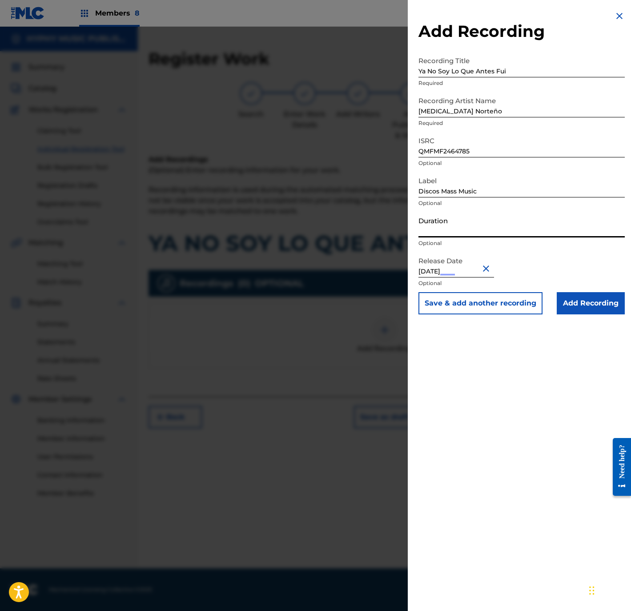
click at [446, 230] on input "Duration" at bounding box center [522, 224] width 206 height 25
click at [586, 305] on input "Add Recording" at bounding box center [591, 303] width 68 height 22
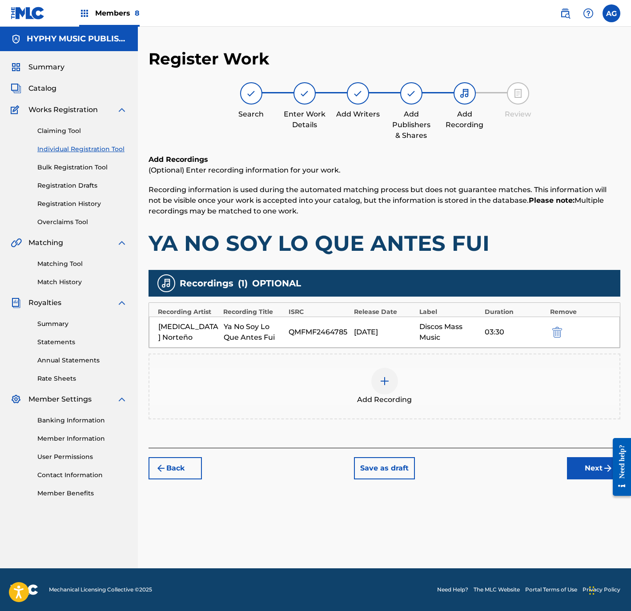
click at [569, 466] on button "Next" at bounding box center [593, 468] width 53 height 22
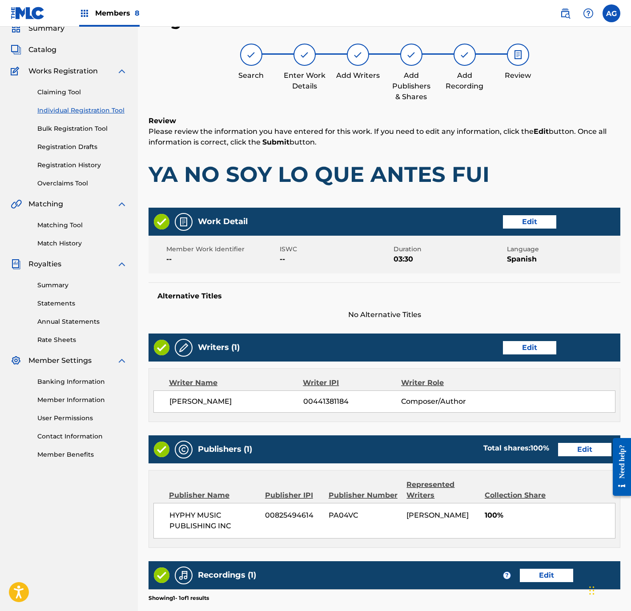
scroll to position [164, 0]
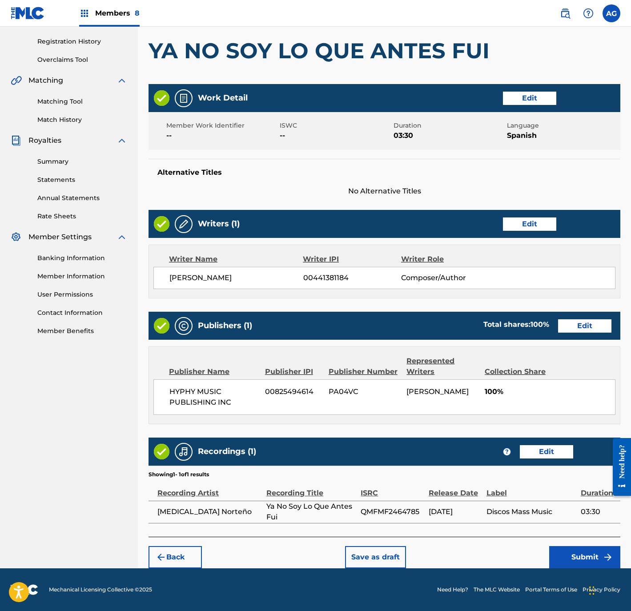
drag, startPoint x: 462, startPoint y: 291, endPoint x: 460, endPoint y: 446, distance: 154.8
click at [600, 561] on button "Submit" at bounding box center [584, 557] width 71 height 22
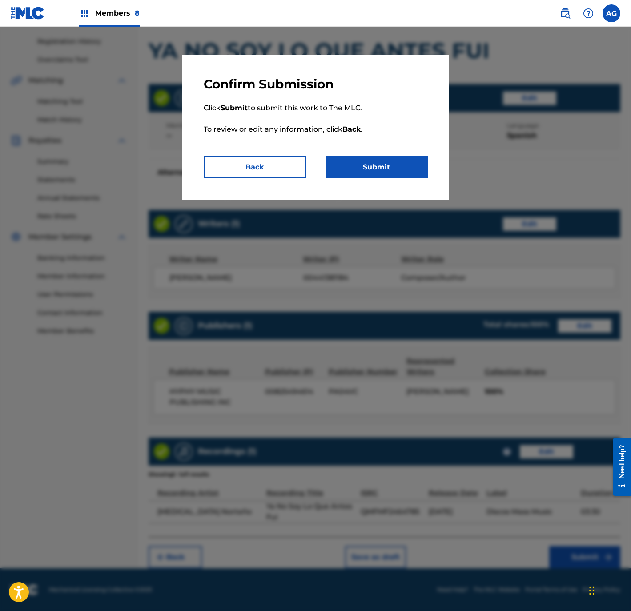
click at [398, 162] on button "Submit" at bounding box center [377, 167] width 102 height 22
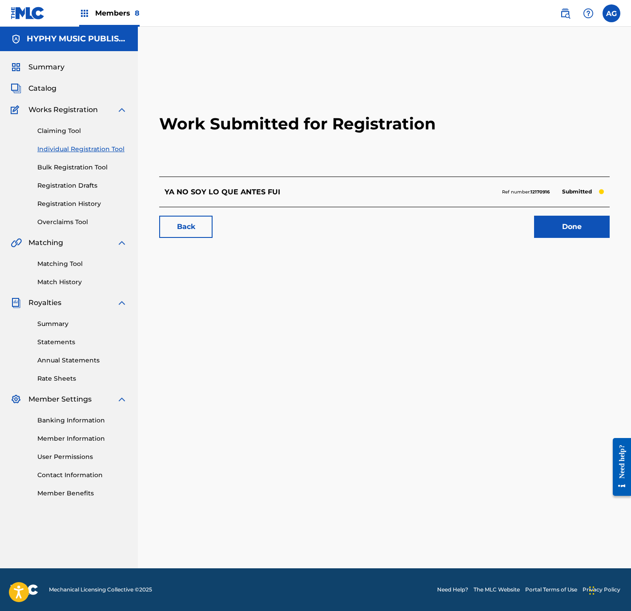
click at [582, 227] on link "Done" at bounding box center [572, 227] width 76 height 22
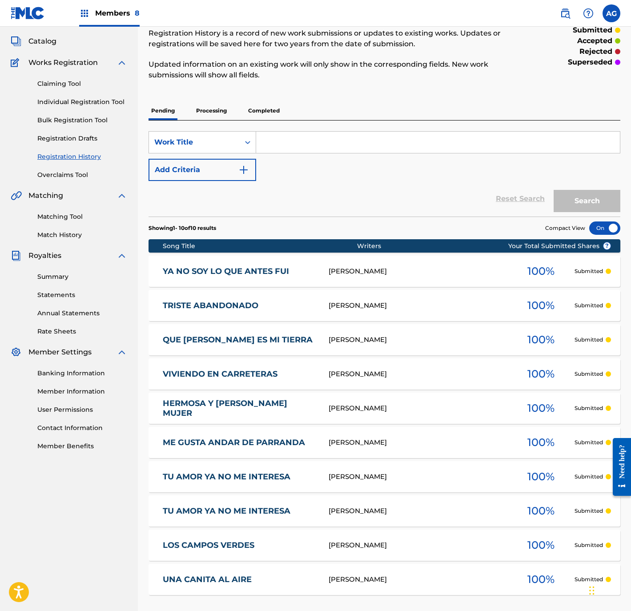
scroll to position [67, 0]
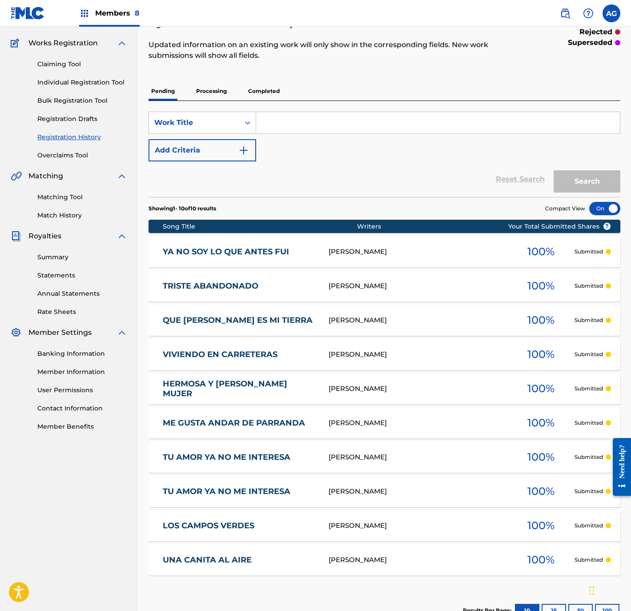
click at [375, 321] on div "SIMON MURILLO SALAMANCA" at bounding box center [418, 320] width 179 height 10
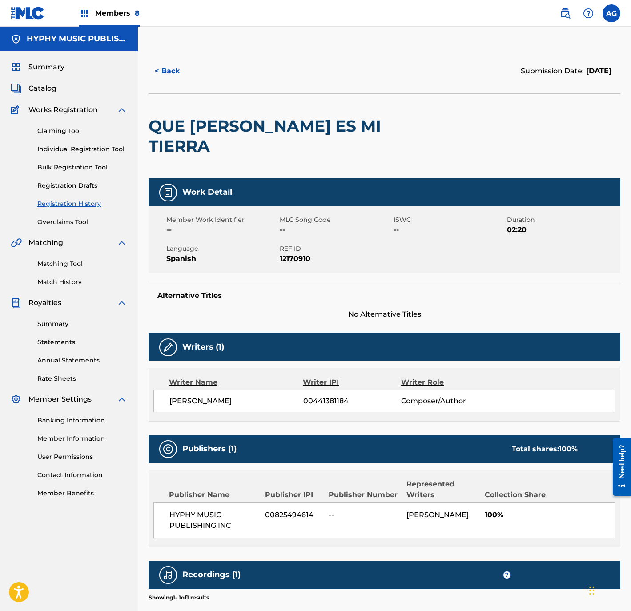
click at [38, 93] on span "Catalog" at bounding box center [42, 88] width 28 height 11
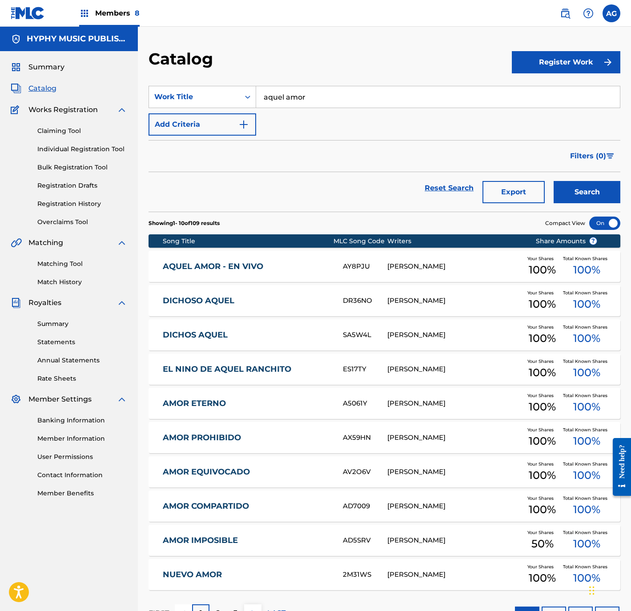
click at [52, 91] on span "Catalog" at bounding box center [42, 88] width 28 height 11
drag, startPoint x: 344, startPoint y: 103, endPoint x: 52, endPoint y: 99, distance: 292.3
click at [57, 99] on main "HYPHY MUSIC PUBLISHING INC Summary Catalog Works Registration Claiming Tool Ind…" at bounding box center [315, 331] width 631 height 609
click at [310, 120] on span "4x4" at bounding box center [305, 117] width 13 height 8
click at [597, 193] on button "Search" at bounding box center [587, 192] width 67 height 22
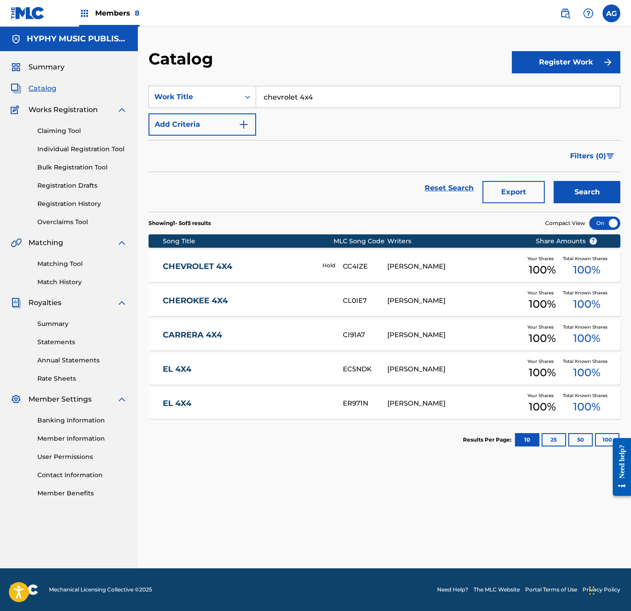
click at [342, 273] on div "CHEVROLET 4X4 Hold CC4IZE REGULO COTA Your Shares 100 % Total Known Shares 100 %" at bounding box center [385, 266] width 472 height 31
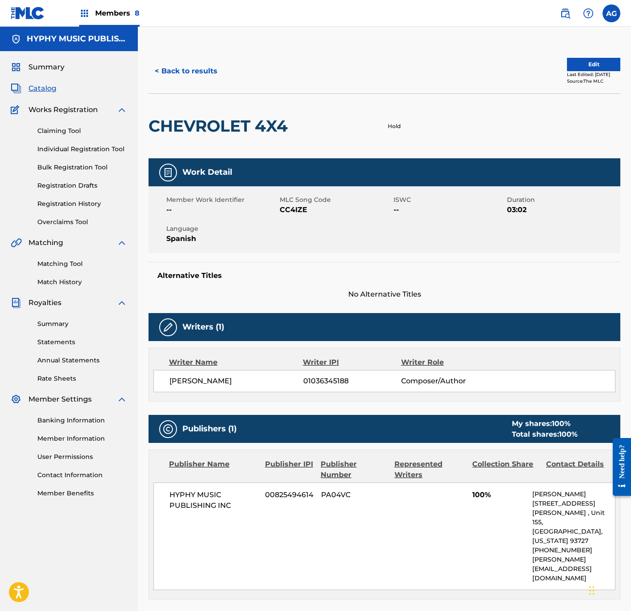
click at [201, 80] on button "< Back to results" at bounding box center [186, 71] width 75 height 22
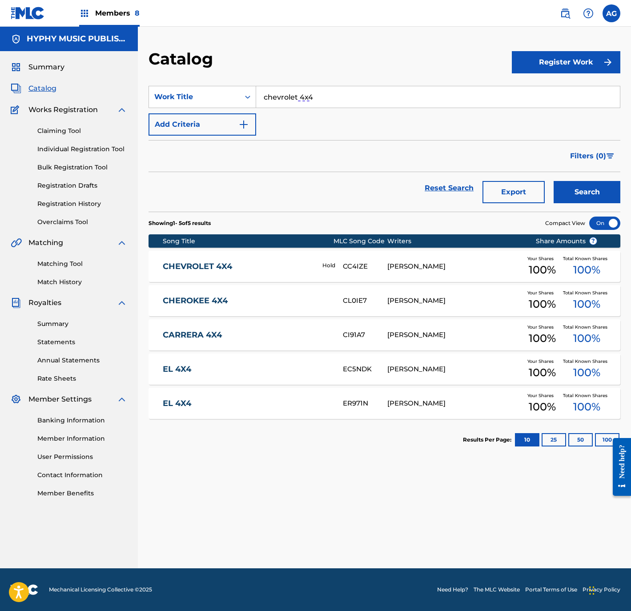
click at [44, 87] on span "Catalog" at bounding box center [42, 88] width 28 height 11
drag, startPoint x: 375, startPoint y: 93, endPoint x: 26, endPoint y: 123, distance: 350.9
click at [76, 125] on main "HYPHY MUSIC PUBLISHING INC Summary Catalog Works Registration Claiming Tool Ind…" at bounding box center [315, 298] width 631 height 542
click at [68, 145] on link "Individual Registration Tool" at bounding box center [82, 149] width 90 height 9
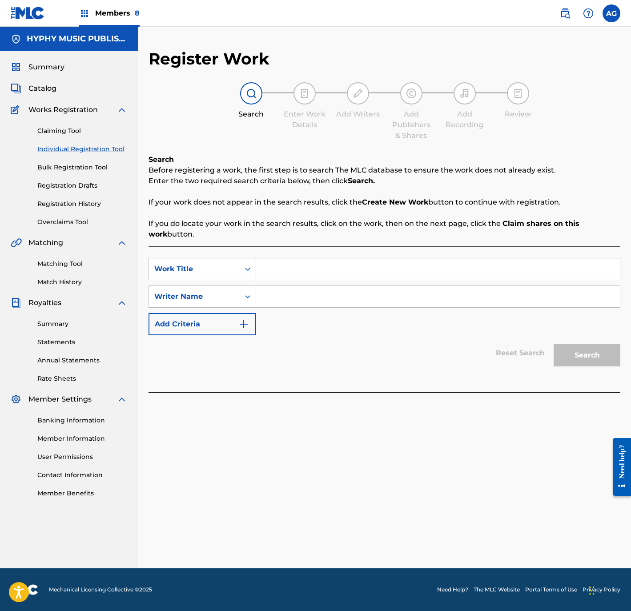
click at [297, 264] on input "Search Form" at bounding box center [438, 268] width 364 height 21
click at [554, 344] on button "Search" at bounding box center [587, 355] width 67 height 22
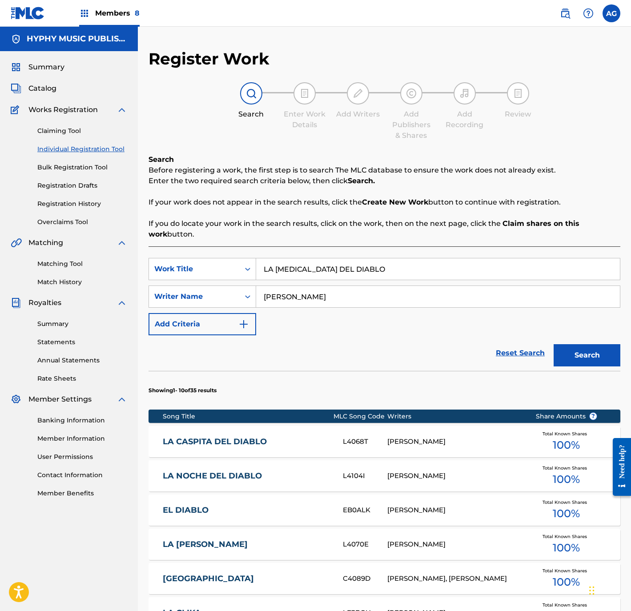
click at [323, 441] on link "LA CASPITA DEL DIABLO" at bounding box center [247, 442] width 168 height 10
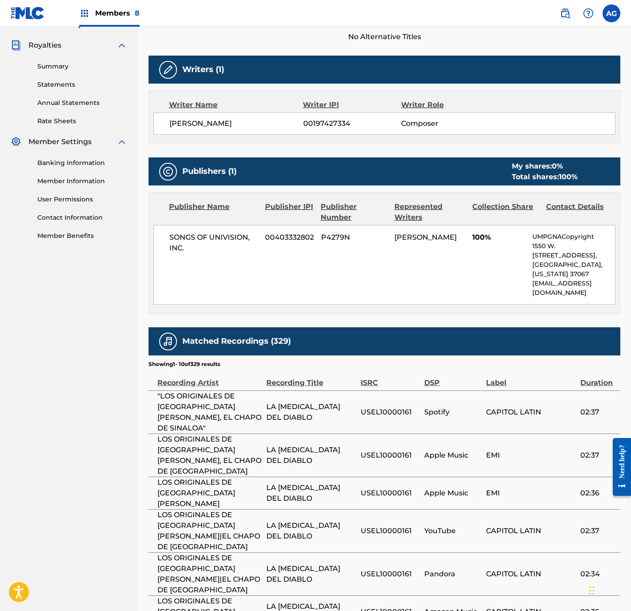
drag, startPoint x: 250, startPoint y: 425, endPoint x: 254, endPoint y: 483, distance: 58.4
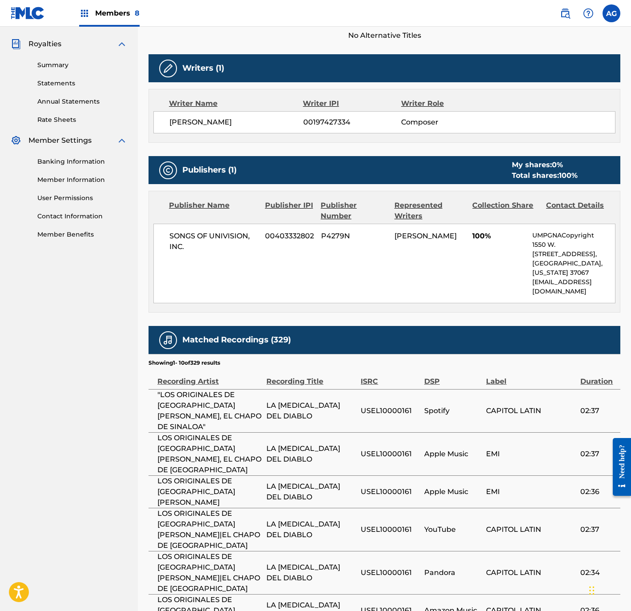
scroll to position [23, 0]
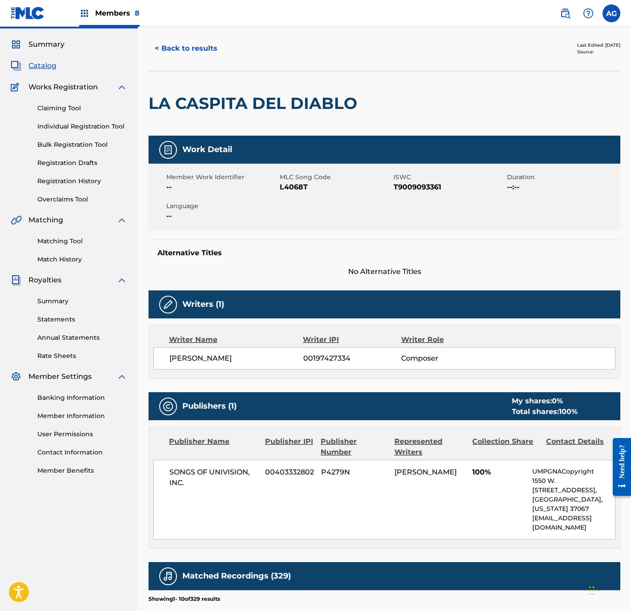
drag, startPoint x: 207, startPoint y: 481, endPoint x: 188, endPoint y: 401, distance: 82.2
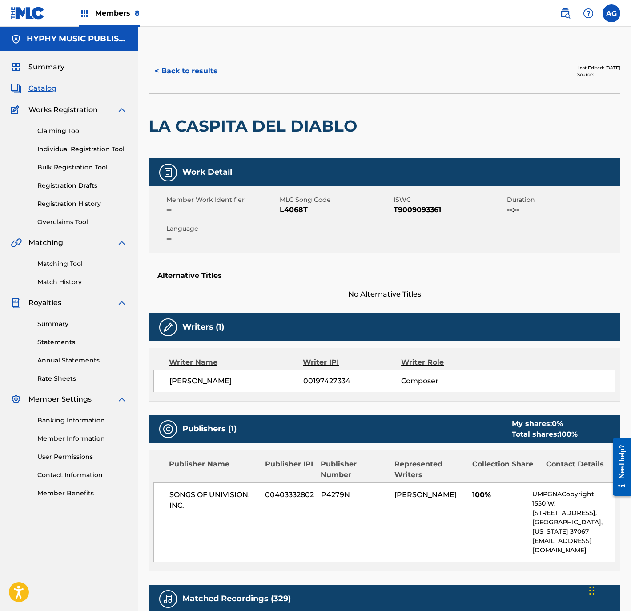
click at [167, 74] on button "< Back to results" at bounding box center [186, 71] width 75 height 22
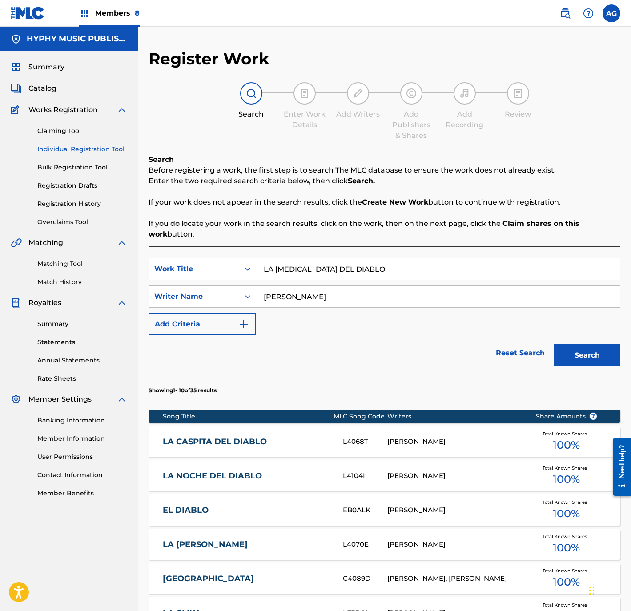
drag, startPoint x: 367, startPoint y: 267, endPoint x: 180, endPoint y: 255, distance: 187.7
click at [179, 255] on div "SearchWithCriteria859540b1-0e1a-4c7a-a8d0-dd7a5081fb43 Work Title LA CASPA DEL …" at bounding box center [385, 546] width 472 height 601
click at [53, 89] on span "Catalog" at bounding box center [42, 88] width 28 height 11
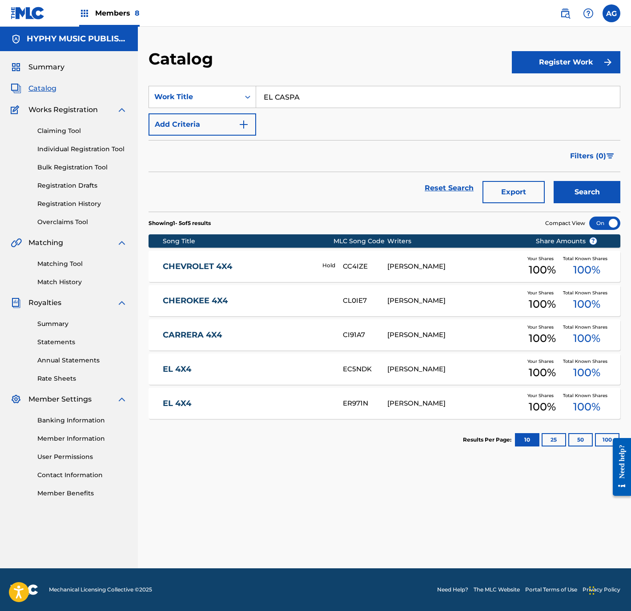
drag, startPoint x: 249, startPoint y: 85, endPoint x: 180, endPoint y: 59, distance: 73.2
click at [177, 63] on div "Catalog Register Work SearchWithCriteria0822da77-566b-42a5-997a-aaf12ac9a01c Wo…" at bounding box center [384, 309] width 493 height 520
click at [554, 181] on button "Search" at bounding box center [587, 192] width 67 height 22
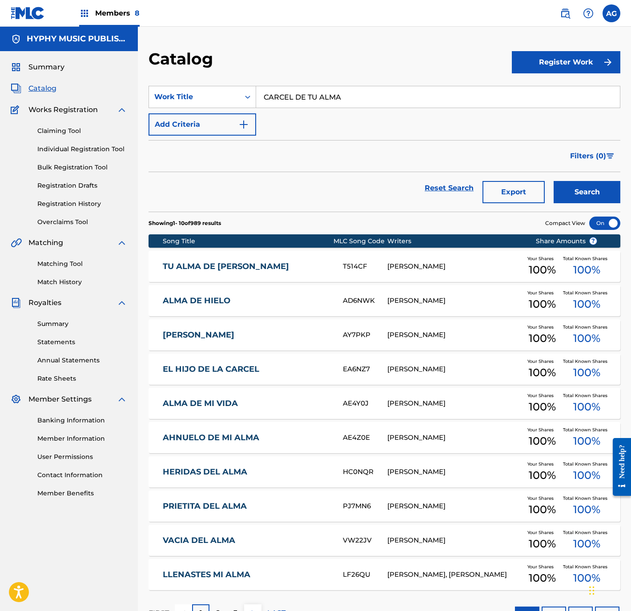
click at [576, 201] on button "Search" at bounding box center [587, 192] width 67 height 22
click at [67, 143] on div "Claiming Tool Individual Registration Tool Bulk Registration Tool Registration …" at bounding box center [69, 171] width 117 height 112
click at [68, 147] on link "Individual Registration Tool" at bounding box center [82, 149] width 90 height 9
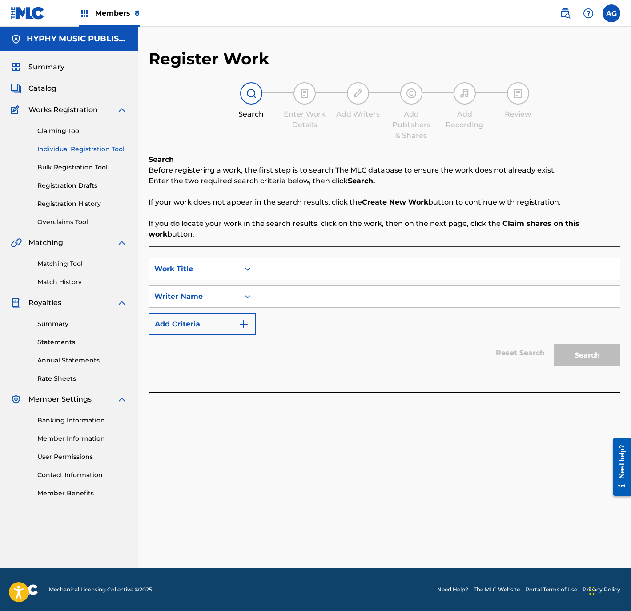
click at [293, 273] on input "Search Form" at bounding box center [438, 268] width 364 height 21
click at [554, 344] on button "Search" at bounding box center [587, 355] width 67 height 22
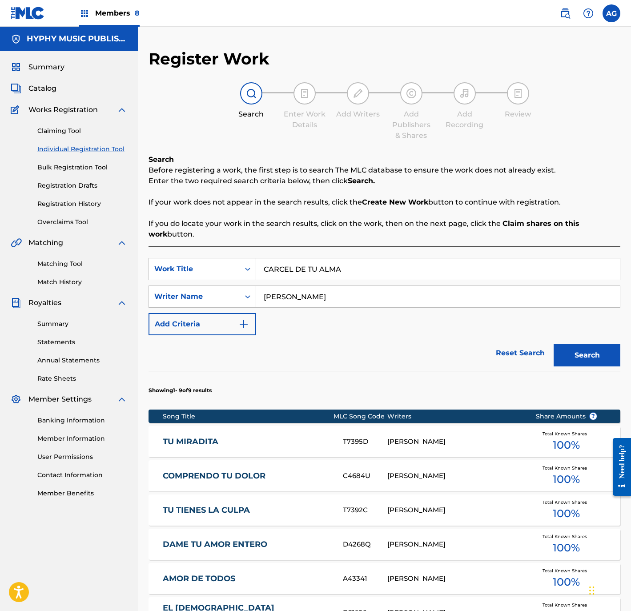
click at [313, 267] on input "CARCEL DE TU ALMA" at bounding box center [438, 268] width 364 height 21
drag, startPoint x: 426, startPoint y: 292, endPoint x: 195, endPoint y: 291, distance: 230.4
click at [193, 291] on div "SearchWithCriteria099d0ce9-7240-4dc5-a592-7c36b8316601 Writer Name RODOLFO VILL…" at bounding box center [385, 297] width 472 height 22
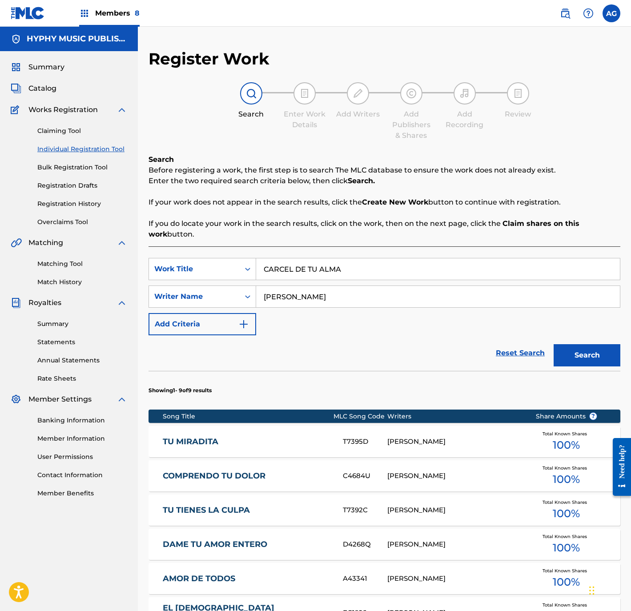
click at [601, 353] on button "Search" at bounding box center [587, 355] width 67 height 22
drag, startPoint x: 395, startPoint y: 266, endPoint x: 210, endPoint y: 286, distance: 186.6
click at [210, 286] on div "SearchWithCriteria859540b1-0e1a-4c7a-a8d0-dd7a5081fb43 Work Title CARCEL DE TU …" at bounding box center [385, 296] width 472 height 77
click at [588, 348] on button "Search" at bounding box center [587, 355] width 67 height 22
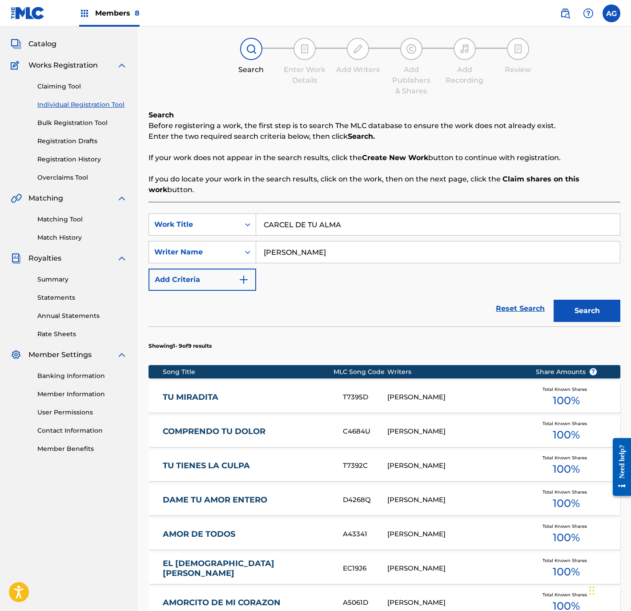
scroll to position [272, 0]
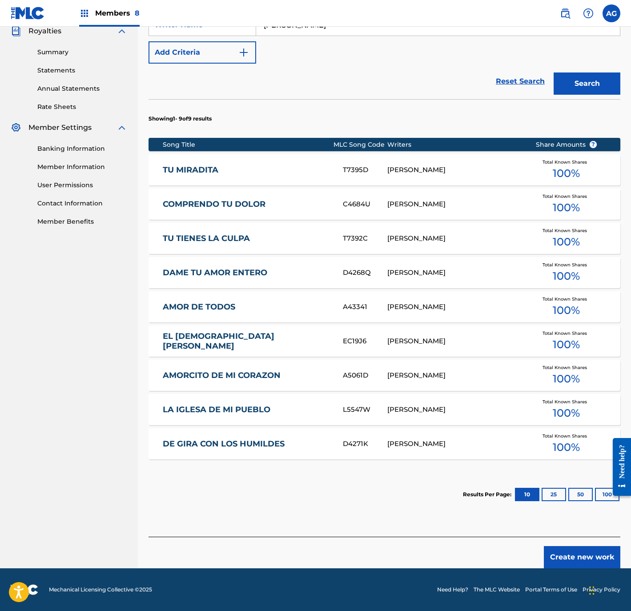
drag, startPoint x: 463, startPoint y: 359, endPoint x: 447, endPoint y: 480, distance: 121.5
click at [558, 544] on div "Create new work" at bounding box center [385, 553] width 472 height 32
click at [560, 554] on button "Create new work" at bounding box center [582, 557] width 77 height 22
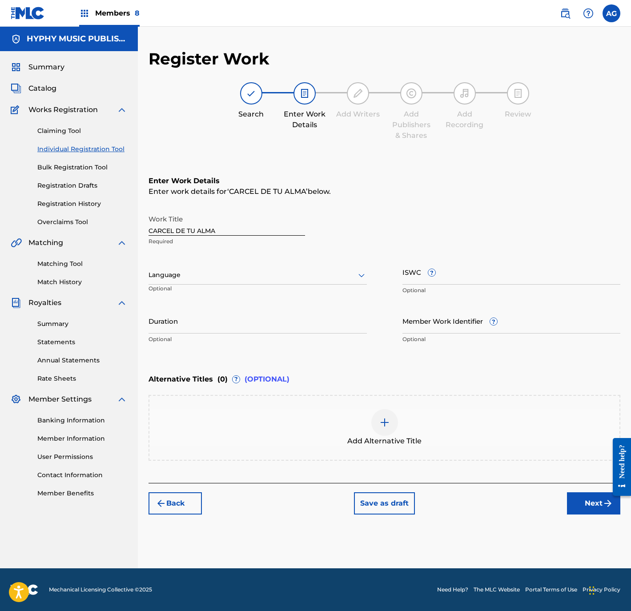
scroll to position [0, 0]
click at [198, 281] on div "Language" at bounding box center [258, 275] width 218 height 19
click at [210, 314] on div "Spanish" at bounding box center [258, 315] width 218 height 20
click at [210, 318] on input "Duration" at bounding box center [258, 320] width 218 height 25
click at [618, 512] on button "Next" at bounding box center [593, 503] width 53 height 22
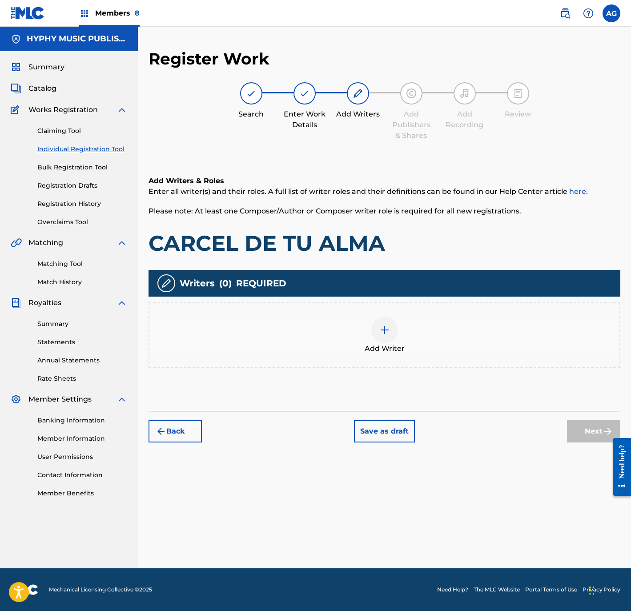
click at [435, 342] on div "Add Writer" at bounding box center [384, 335] width 470 height 37
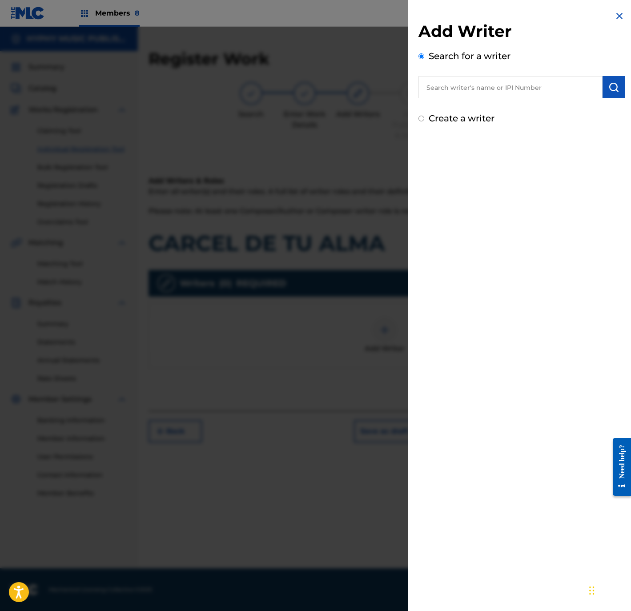
drag, startPoint x: 468, startPoint y: 93, endPoint x: 479, endPoint y: 93, distance: 10.7
click at [468, 93] on input "text" at bounding box center [511, 87] width 184 height 22
click at [615, 91] on img "submit" at bounding box center [614, 87] width 11 height 11
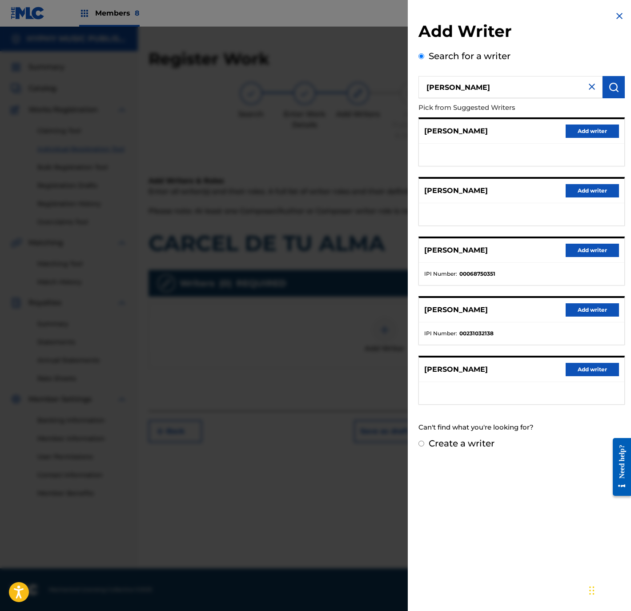
click at [579, 308] on button "Add writer" at bounding box center [592, 309] width 53 height 13
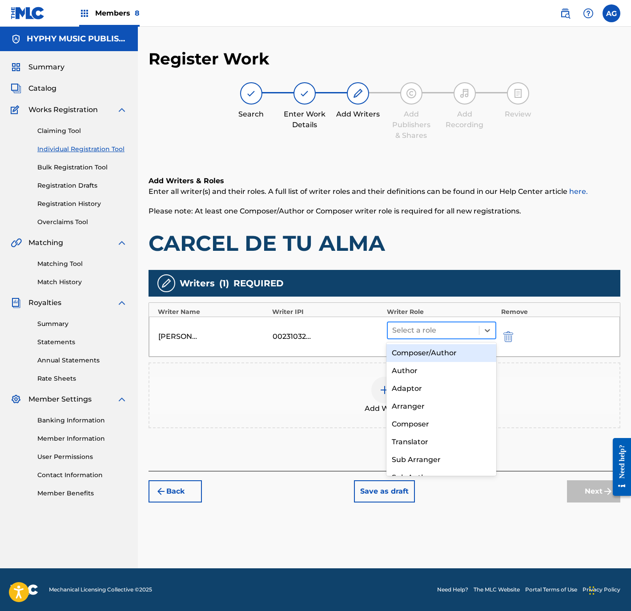
click at [406, 328] on div at bounding box center [433, 330] width 83 height 12
click at [419, 357] on div "Composer/Author" at bounding box center [441, 353] width 109 height 18
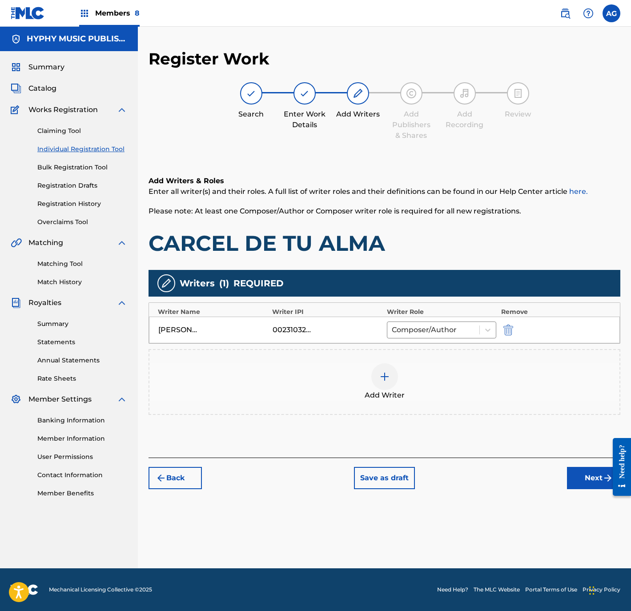
click at [582, 479] on button "Next" at bounding box center [593, 478] width 53 height 22
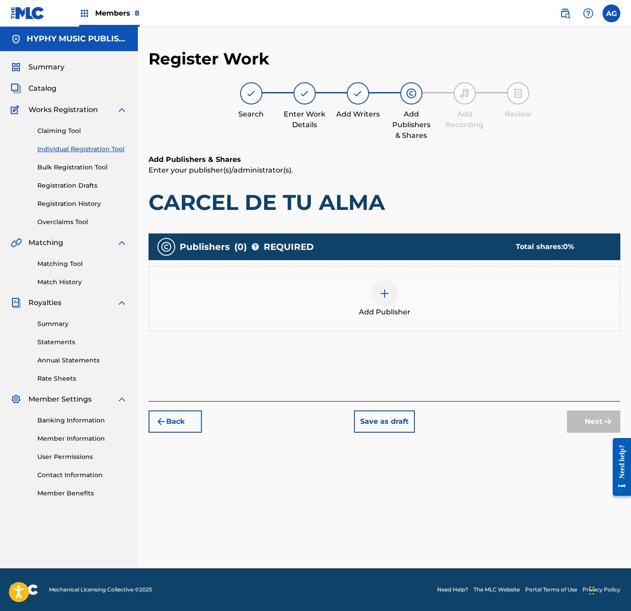
click at [391, 298] on div at bounding box center [384, 293] width 27 height 27
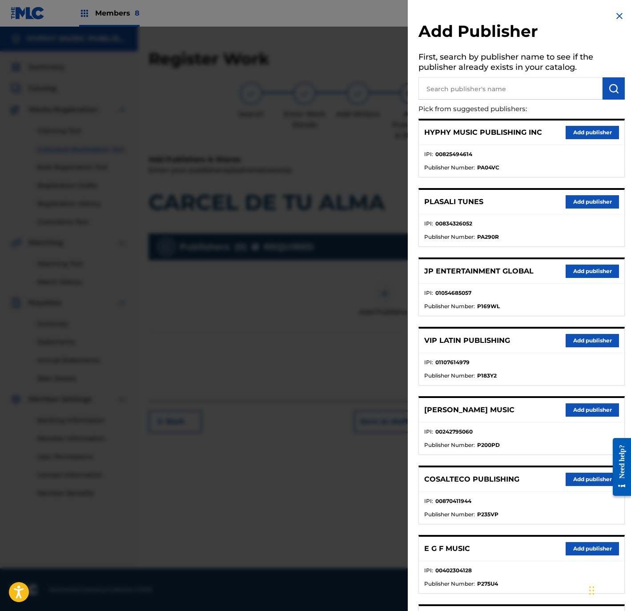
click at [574, 126] on button "Add publisher" at bounding box center [592, 132] width 53 height 13
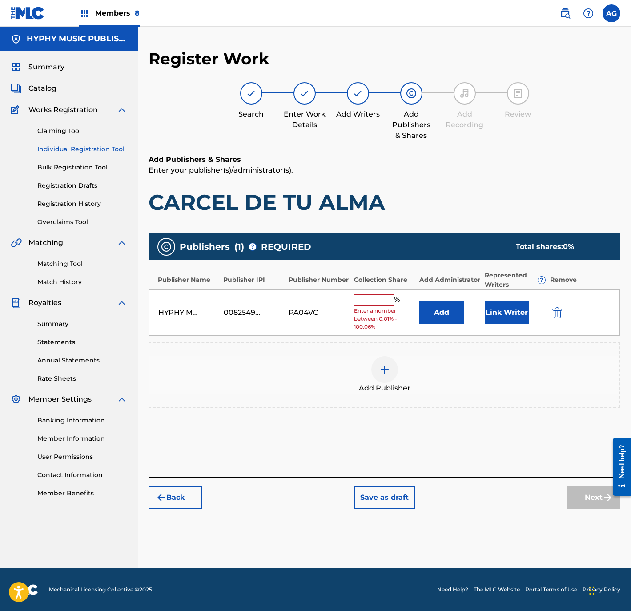
click at [370, 299] on input "text" at bounding box center [374, 300] width 40 height 12
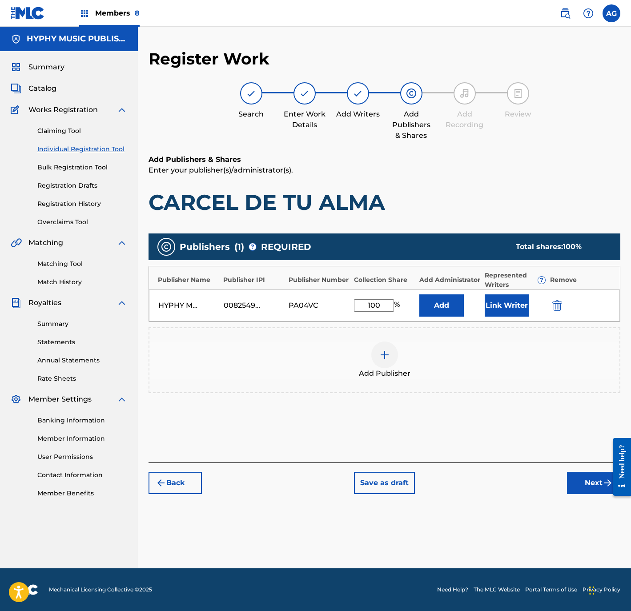
click at [498, 306] on button "Link Writer" at bounding box center [507, 305] width 44 height 22
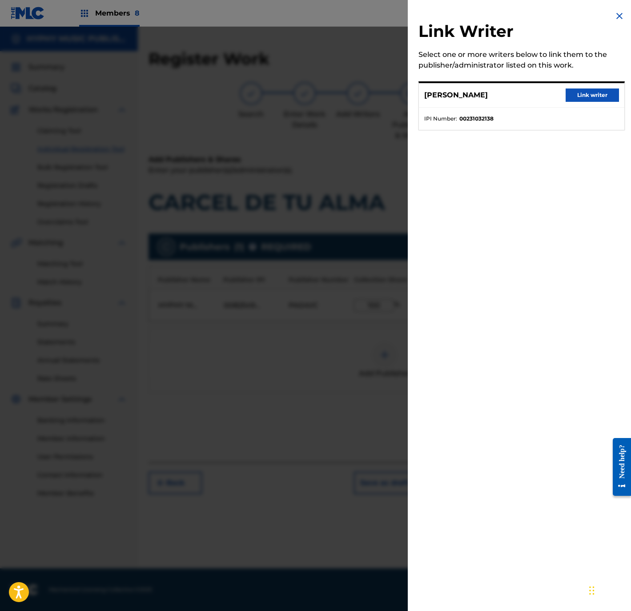
click at [586, 98] on button "Link writer" at bounding box center [592, 95] width 53 height 13
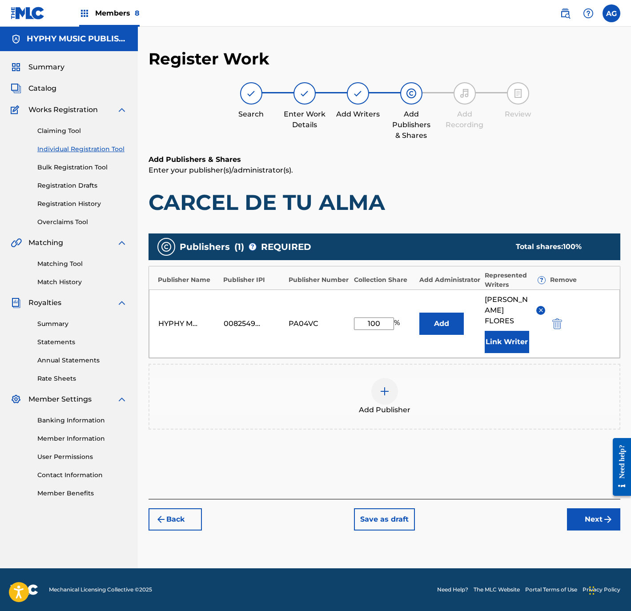
click at [570, 508] on button "Next" at bounding box center [593, 519] width 53 height 22
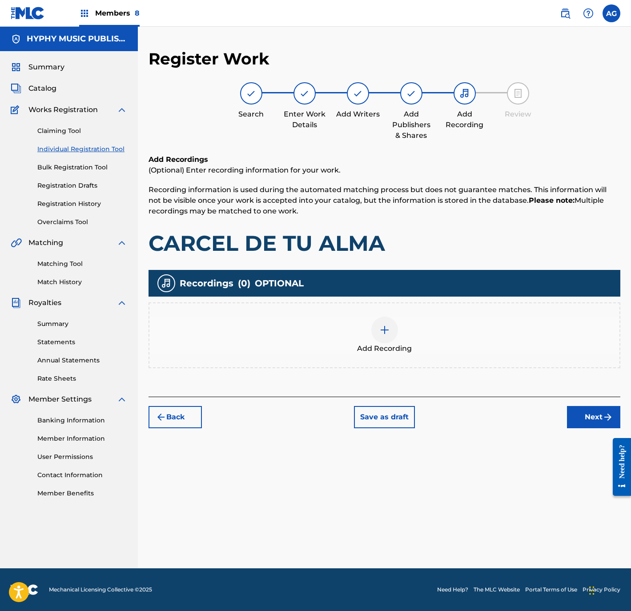
click at [400, 339] on div "Add Recording" at bounding box center [384, 335] width 470 height 37
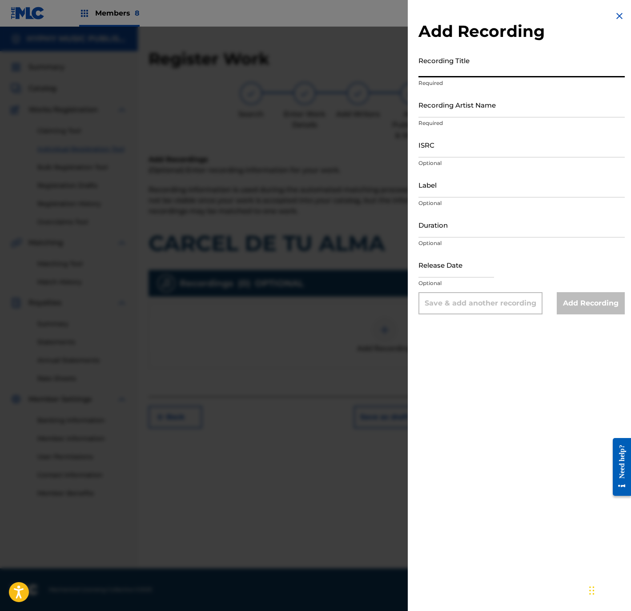
click at [558, 70] on input "Recording Title" at bounding box center [522, 64] width 206 height 25
click at [445, 100] on input "Recording Artist Name" at bounding box center [522, 104] width 206 height 25
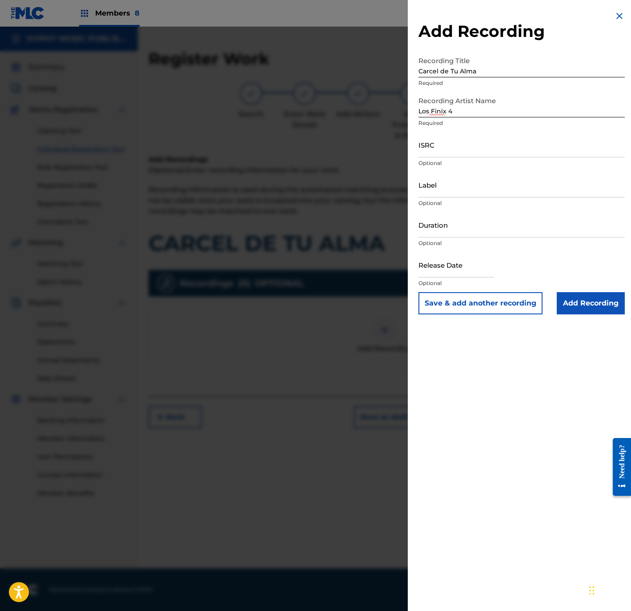
click at [482, 135] on input "ISRC" at bounding box center [522, 144] width 206 height 25
click at [502, 195] on input "Label" at bounding box center [522, 184] width 206 height 25
click at [467, 246] on p "Optional" at bounding box center [522, 243] width 206 height 8
click at [464, 235] on input "Duration" at bounding box center [522, 224] width 206 height 25
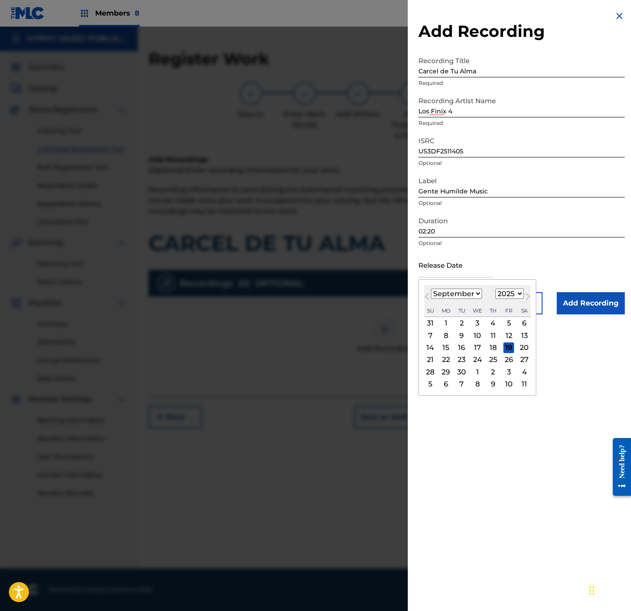
click at [460, 264] on input "text" at bounding box center [457, 264] width 76 height 25
click at [428, 294] on span "Previous Month" at bounding box center [428, 297] width 0 height 13
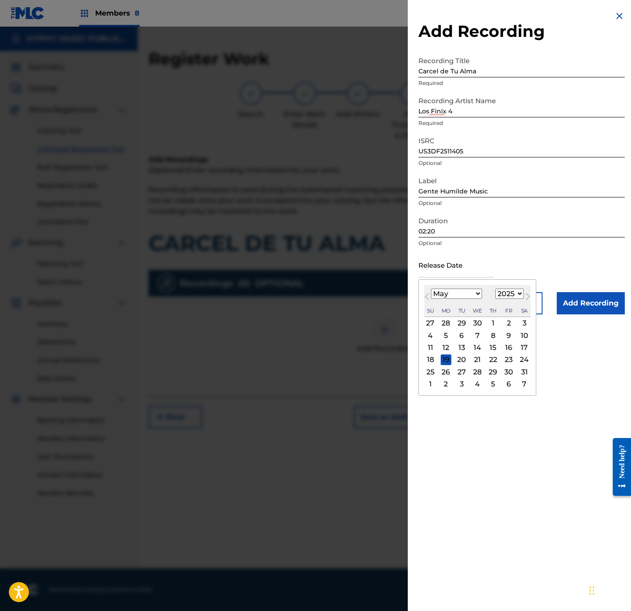
click at [428, 294] on span "Previous Month" at bounding box center [428, 297] width 0 height 13
click at [445, 371] on div "27" at bounding box center [446, 372] width 11 height 11
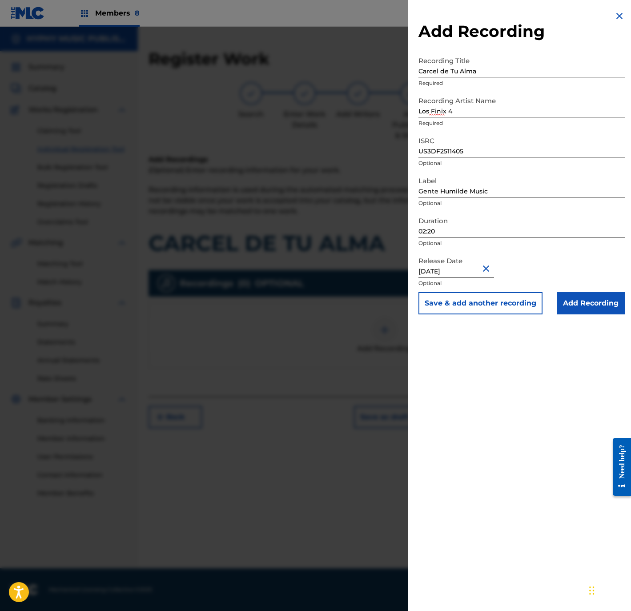
click at [577, 306] on input "Add Recording" at bounding box center [591, 303] width 68 height 22
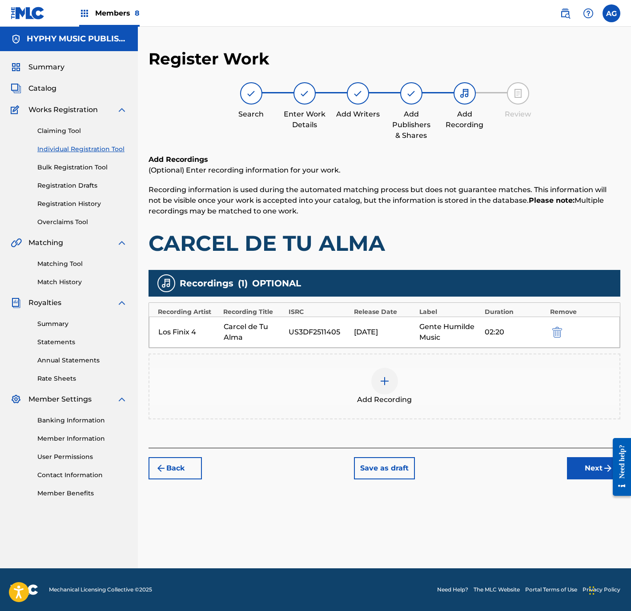
click at [584, 465] on button "Next" at bounding box center [593, 468] width 53 height 22
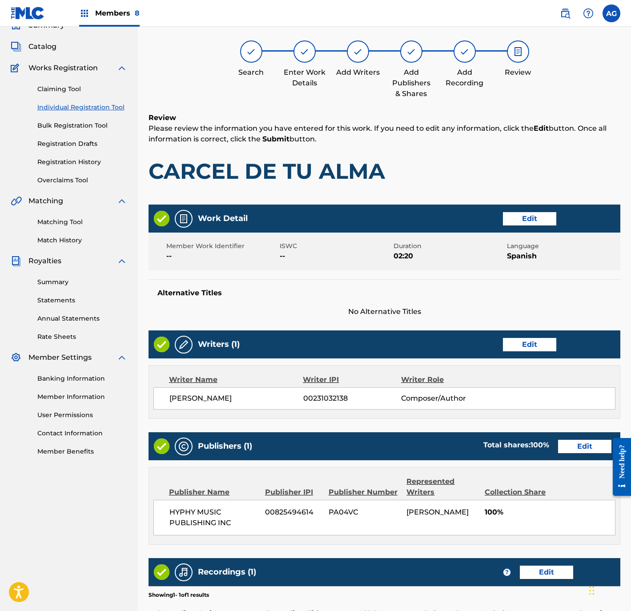
scroll to position [164, 0]
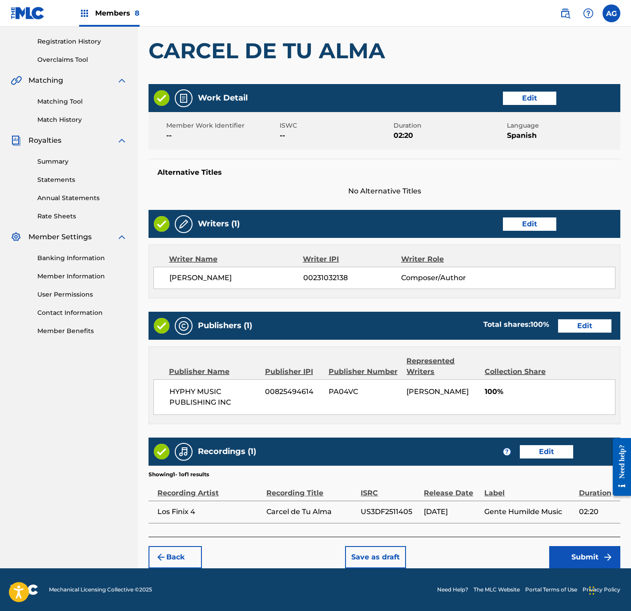
drag, startPoint x: 460, startPoint y: 360, endPoint x: 461, endPoint y: 454, distance: 93.4
click at [571, 560] on button "Submit" at bounding box center [584, 557] width 71 height 22
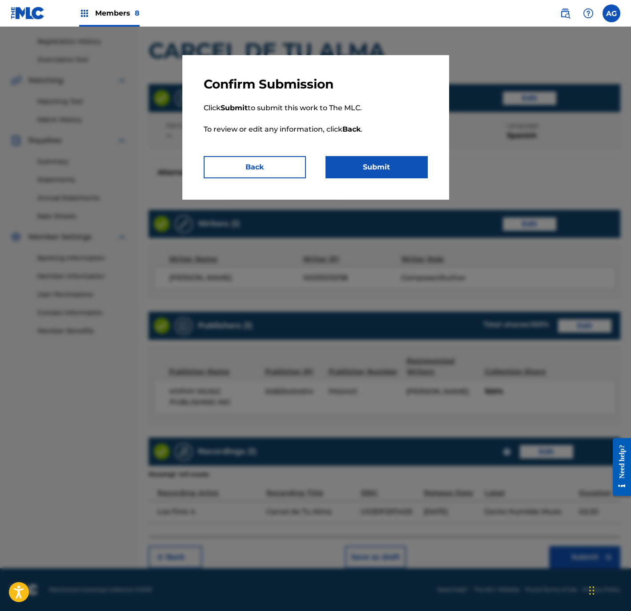
click at [383, 171] on button "Submit" at bounding box center [377, 167] width 102 height 22
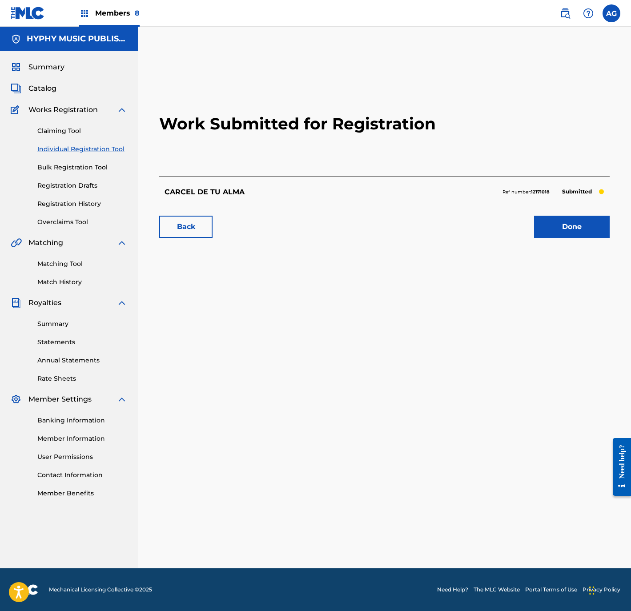
click at [584, 222] on link "Done" at bounding box center [572, 227] width 76 height 22
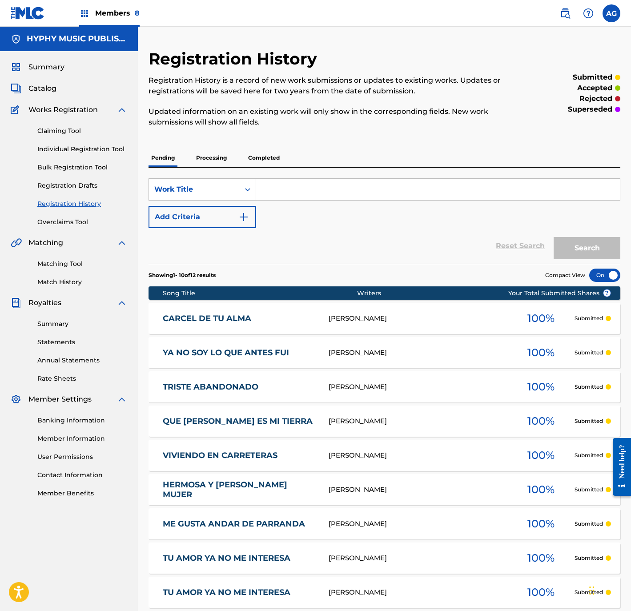
click at [70, 143] on div "Claiming Tool Individual Registration Tool Bulk Registration Tool Registration …" at bounding box center [69, 171] width 117 height 112
click at [69, 147] on link "Individual Registration Tool" at bounding box center [82, 149] width 90 height 9
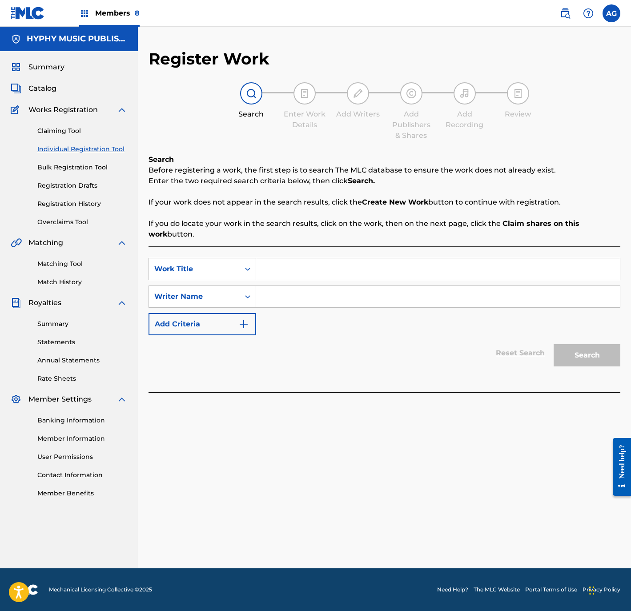
click at [348, 264] on input "Search Form" at bounding box center [438, 268] width 364 height 21
click at [298, 308] on div "SearchWithCriteria859540b1-0e1a-4c7a-a8d0-dd7a5081fb43 Work Title VAPOR COSTENO…" at bounding box center [385, 296] width 472 height 77
click at [295, 303] on input "Search Form" at bounding box center [438, 296] width 364 height 21
drag, startPoint x: 325, startPoint y: 306, endPoint x: 331, endPoint y: 301, distance: 8.3
click at [325, 305] on input "Search Form" at bounding box center [438, 296] width 364 height 21
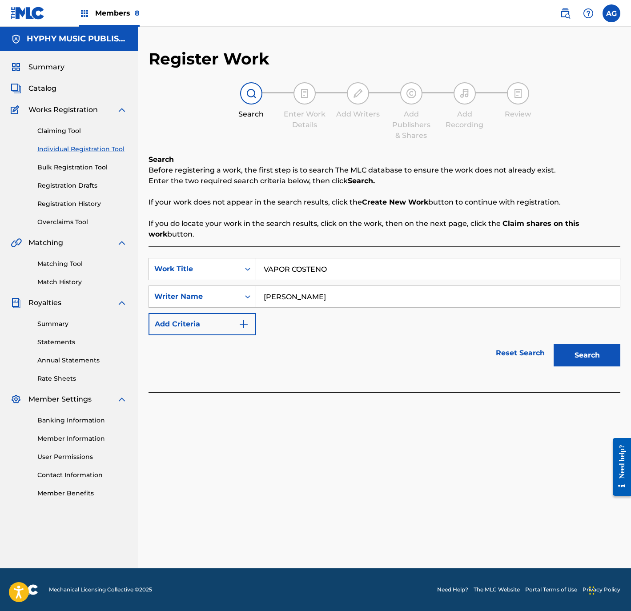
click at [605, 354] on button "Search" at bounding box center [587, 355] width 67 height 22
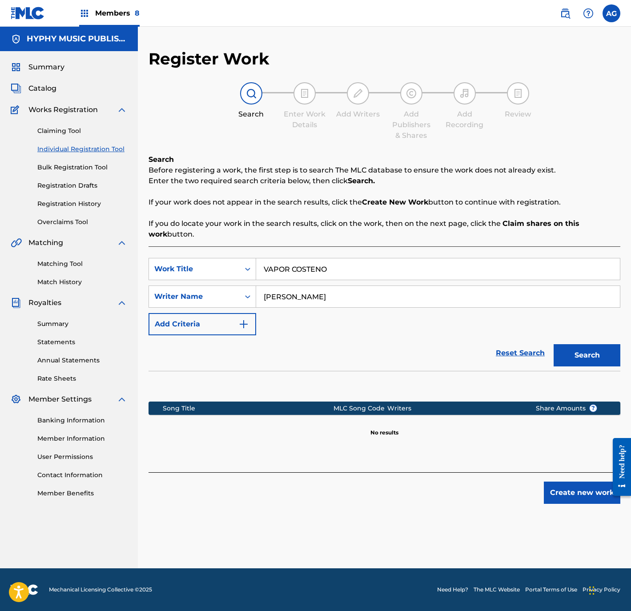
click at [588, 490] on button "Create new work" at bounding box center [582, 493] width 77 height 22
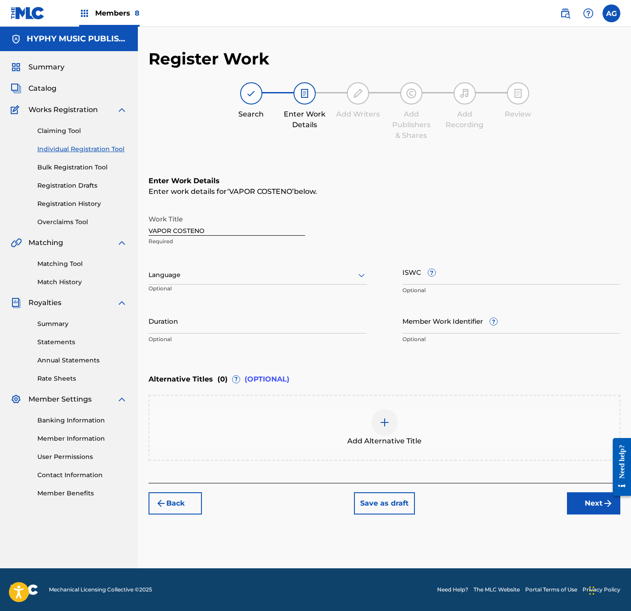
click at [245, 286] on div "Language Optional" at bounding box center [258, 279] width 218 height 40
click at [234, 279] on div at bounding box center [258, 275] width 218 height 11
click at [224, 307] on div "English Spanish (Afan) Oromo Abkhazian Afar Afrikaans Albanian Amharic Arabic A…" at bounding box center [258, 351] width 218 height 133
click at [223, 307] on div "Spanish" at bounding box center [258, 315] width 218 height 20
click at [203, 232] on input "VAPOR COSTENO" at bounding box center [227, 222] width 157 height 25
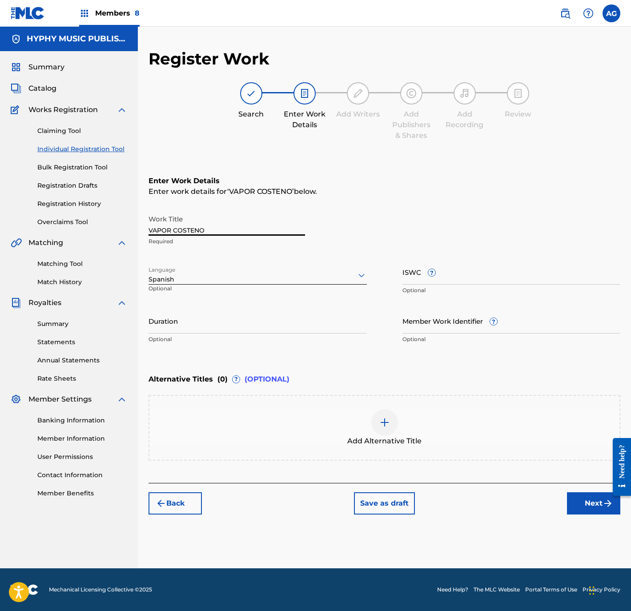
click at [203, 232] on input "VAPOR COSTENO" at bounding box center [227, 222] width 157 height 25
click at [231, 322] on input "Duration" at bounding box center [258, 320] width 218 height 25
click at [593, 499] on button "Next" at bounding box center [593, 503] width 53 height 22
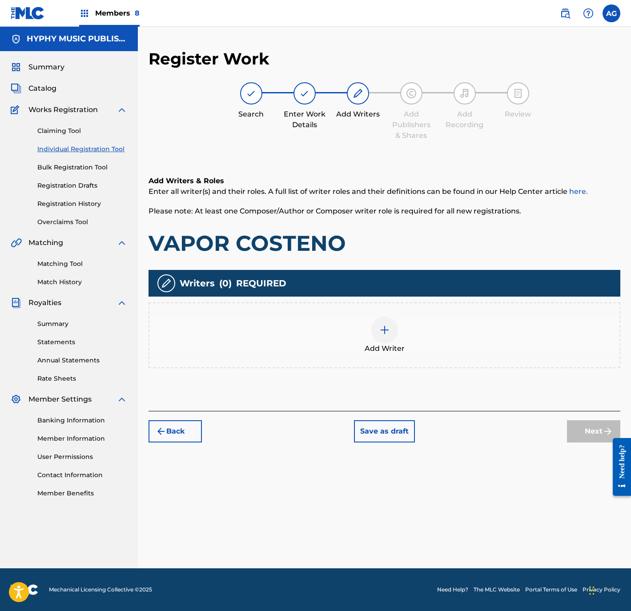
click at [398, 335] on div "Add Writer" at bounding box center [384, 335] width 470 height 37
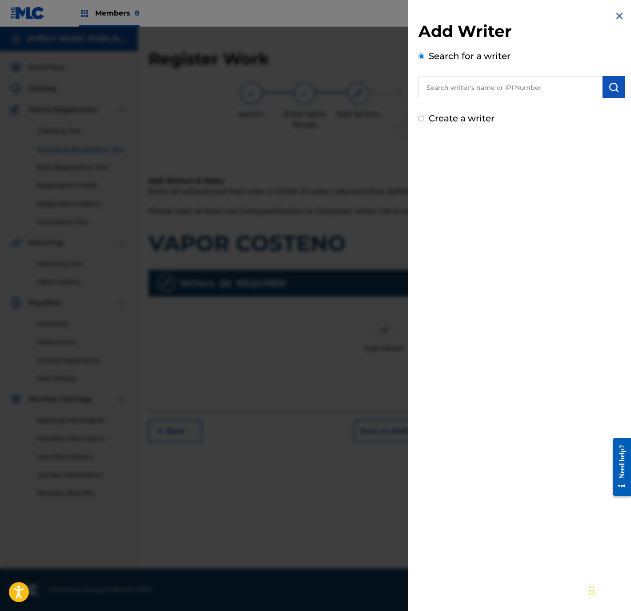
drag, startPoint x: 496, startPoint y: 93, endPoint x: 608, endPoint y: 93, distance: 112.1
click at [497, 93] on input "text" at bounding box center [511, 87] width 184 height 22
click at [605, 91] on button "submit" at bounding box center [614, 87] width 22 height 22
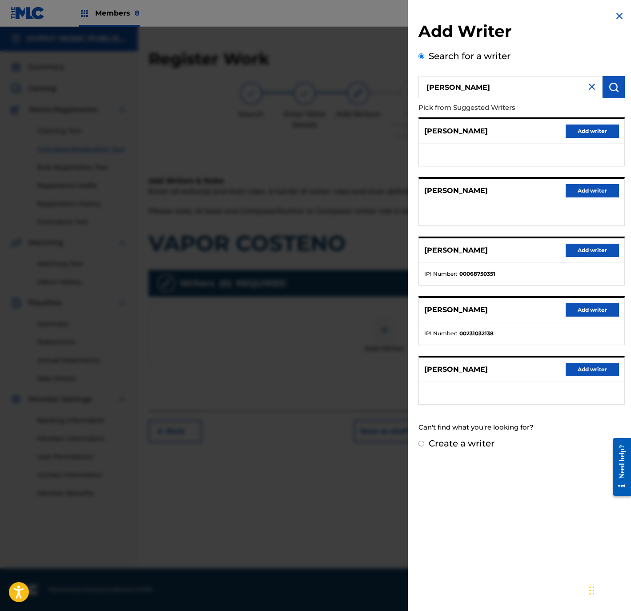
click at [586, 303] on button "Add writer" at bounding box center [592, 309] width 53 height 13
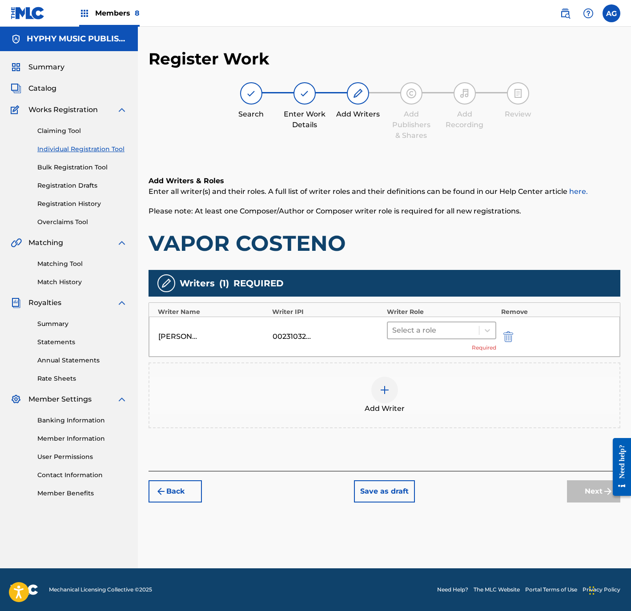
click at [463, 326] on div at bounding box center [433, 330] width 83 height 12
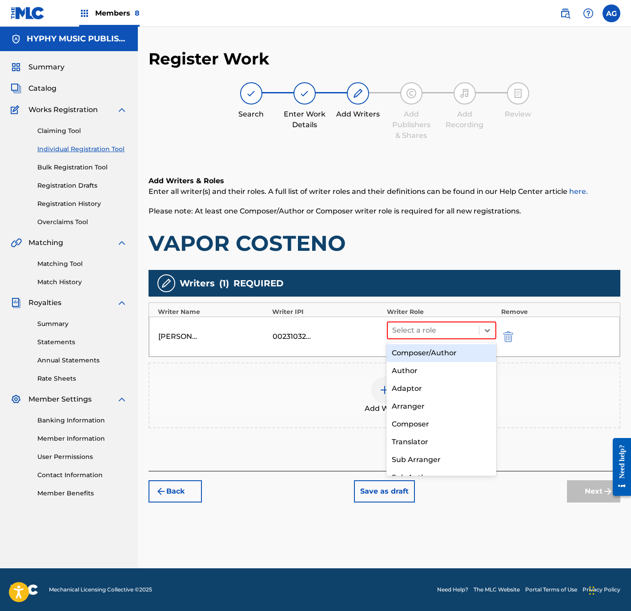
click at [461, 351] on div "Composer/Author" at bounding box center [441, 353] width 109 height 18
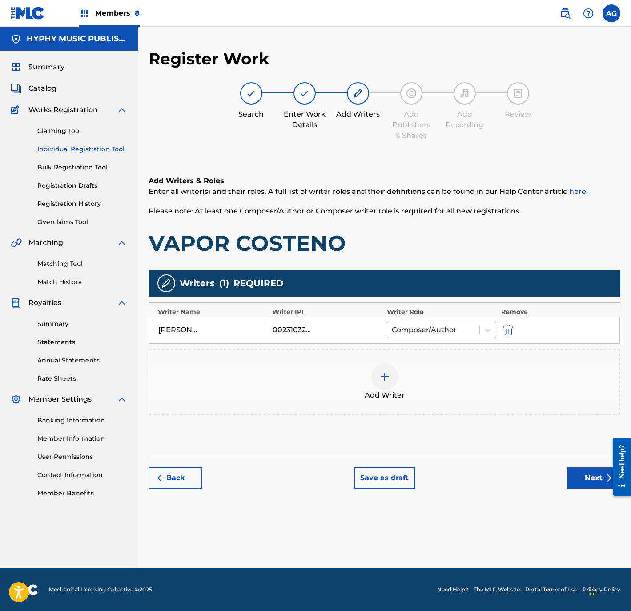
click at [582, 483] on button "Next" at bounding box center [593, 478] width 53 height 22
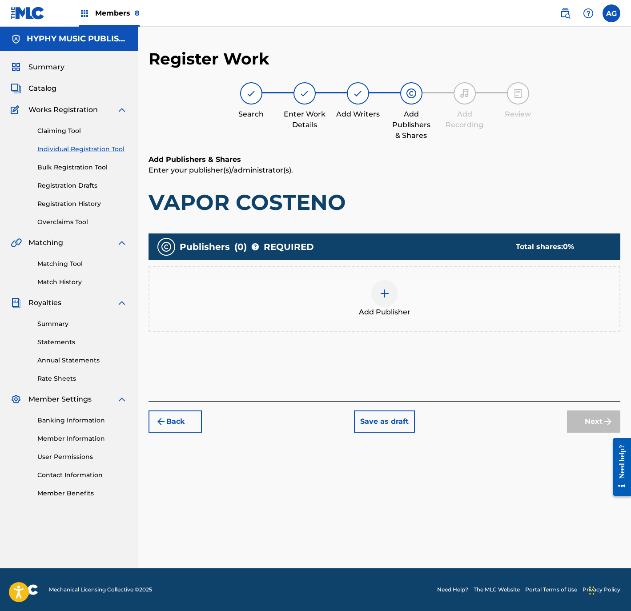
click at [382, 303] on div at bounding box center [384, 293] width 27 height 27
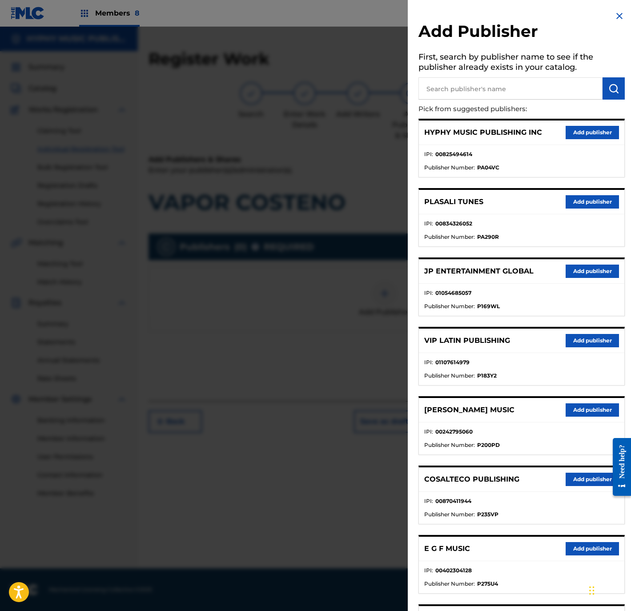
click at [591, 129] on button "Add publisher" at bounding box center [592, 132] width 53 height 13
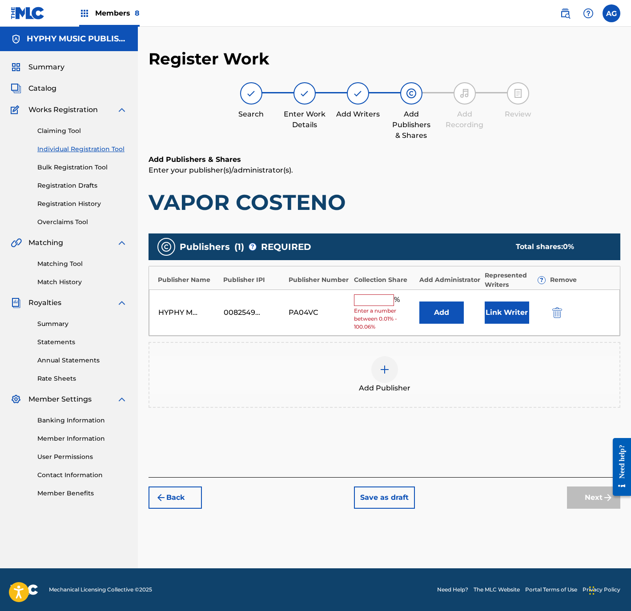
click at [387, 306] on input "text" at bounding box center [374, 300] width 40 height 12
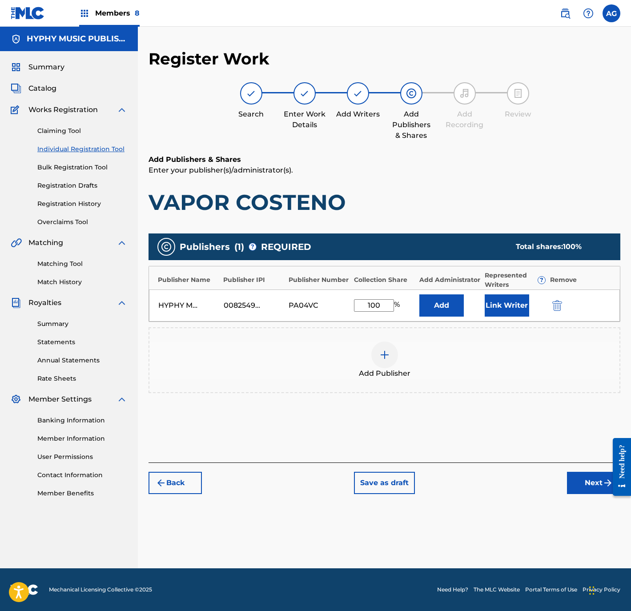
click at [521, 310] on button "Link Writer" at bounding box center [507, 305] width 44 height 22
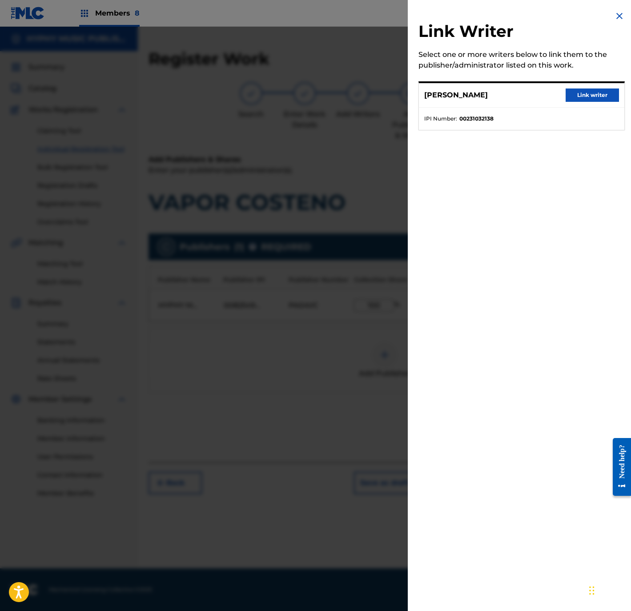
click at [575, 91] on button "Link writer" at bounding box center [592, 95] width 53 height 13
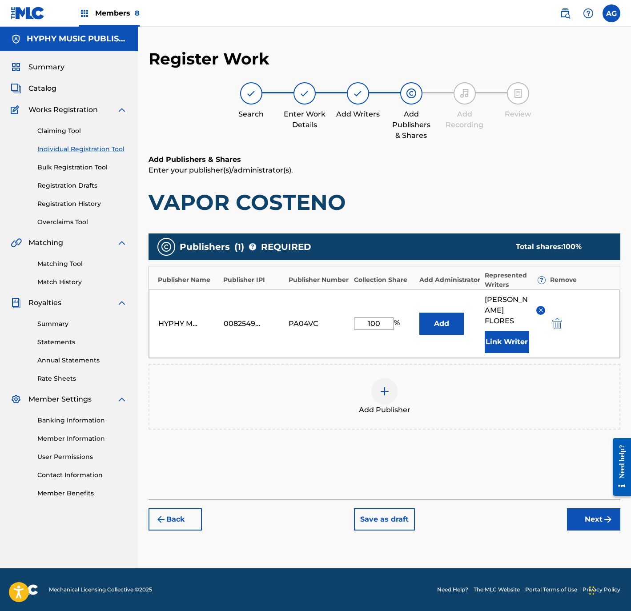
drag, startPoint x: 506, startPoint y: 440, endPoint x: 514, endPoint y: 498, distance: 57.9
click at [602, 509] on button "Next" at bounding box center [593, 519] width 53 height 22
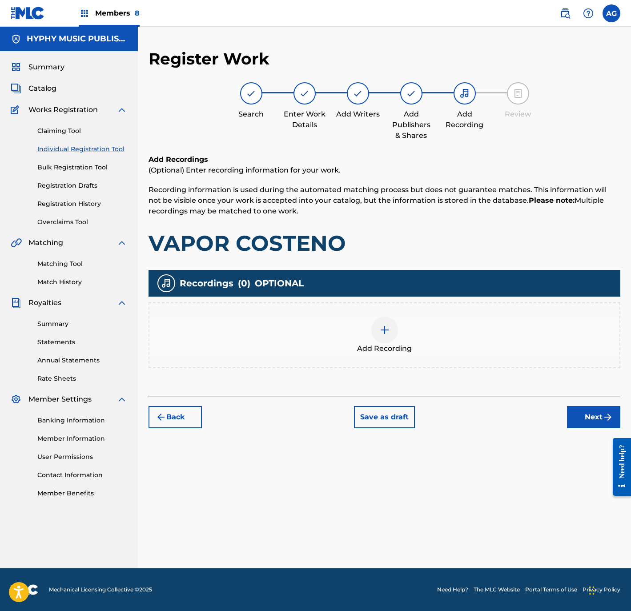
click at [409, 331] on div "Add Recording" at bounding box center [384, 335] width 470 height 37
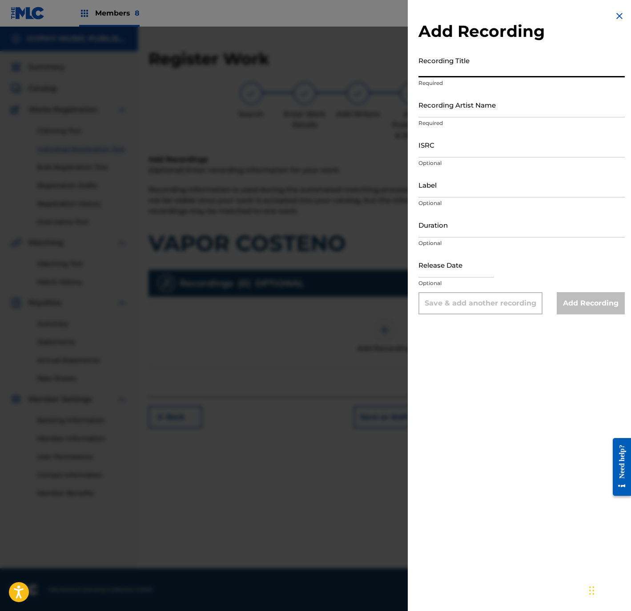
click at [534, 64] on input "Recording Title" at bounding box center [522, 64] width 206 height 25
drag, startPoint x: 519, startPoint y: 104, endPoint x: 537, endPoint y: 104, distance: 17.8
click at [519, 104] on input "Recording Artist Name" at bounding box center [522, 104] width 206 height 25
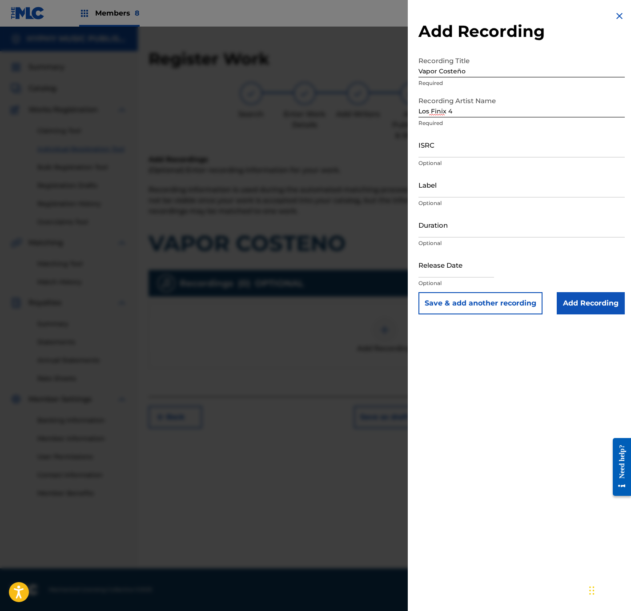
click at [514, 153] on input "ISRC" at bounding box center [522, 144] width 206 height 25
click at [475, 182] on input "Label" at bounding box center [522, 184] width 206 height 25
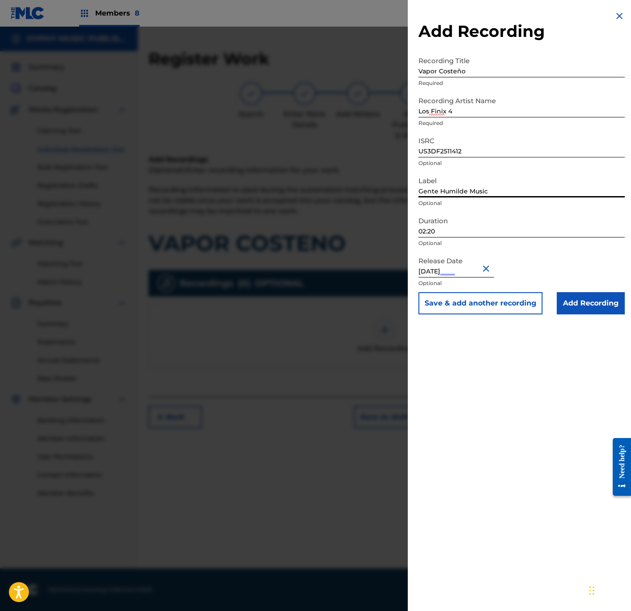
click at [453, 228] on input "02:20" at bounding box center [522, 224] width 206 height 25
click at [598, 296] on input "Add Recording" at bounding box center [591, 303] width 68 height 22
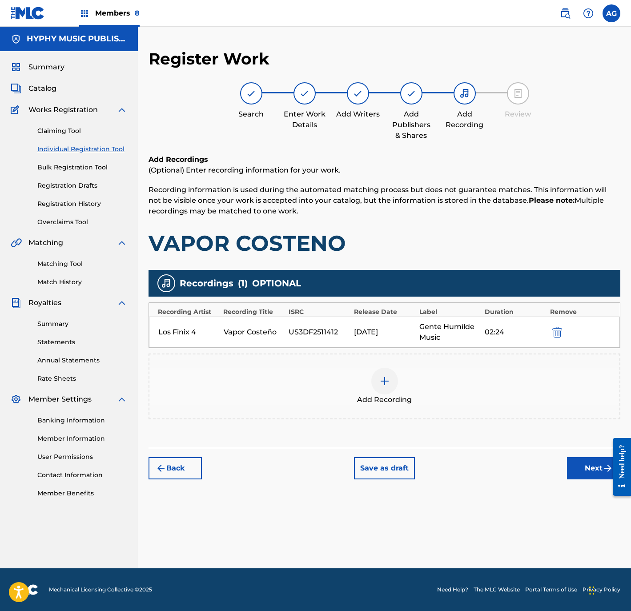
click at [576, 470] on button "Next" at bounding box center [593, 468] width 53 height 22
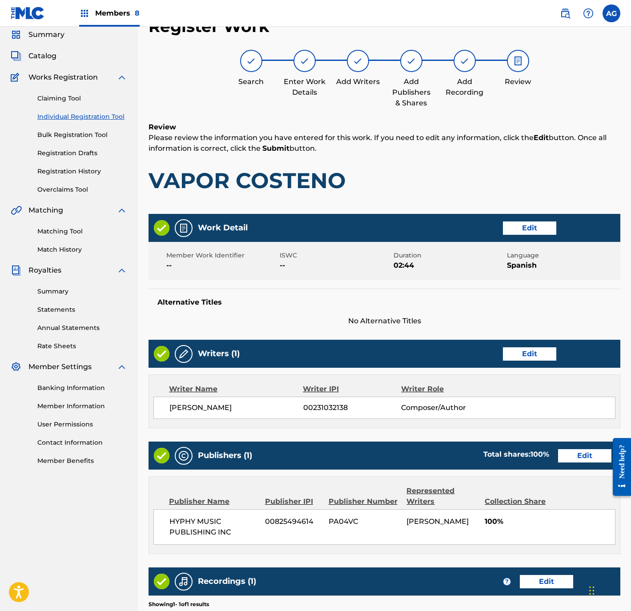
scroll to position [164, 0]
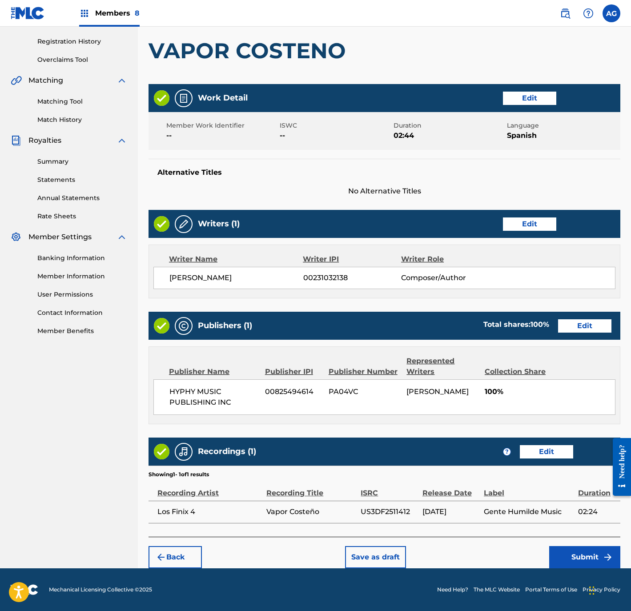
drag, startPoint x: 500, startPoint y: 444, endPoint x: 480, endPoint y: 560, distance: 117.8
click at [588, 553] on button "Submit" at bounding box center [584, 557] width 71 height 22
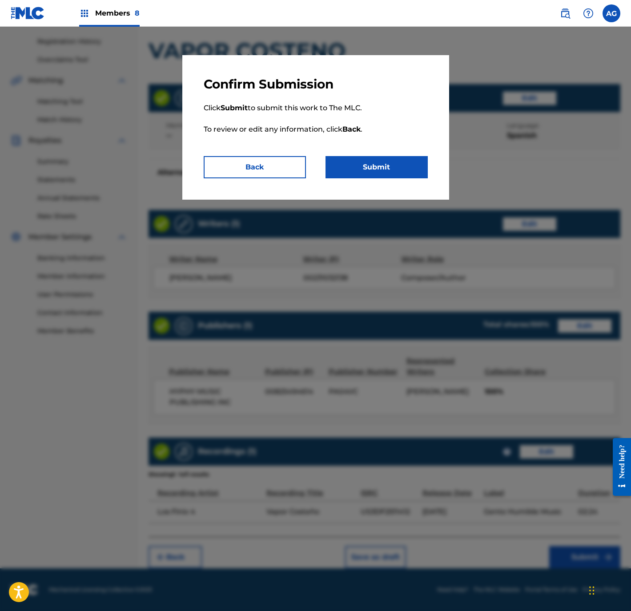
click at [347, 166] on button "Submit" at bounding box center [377, 167] width 102 height 22
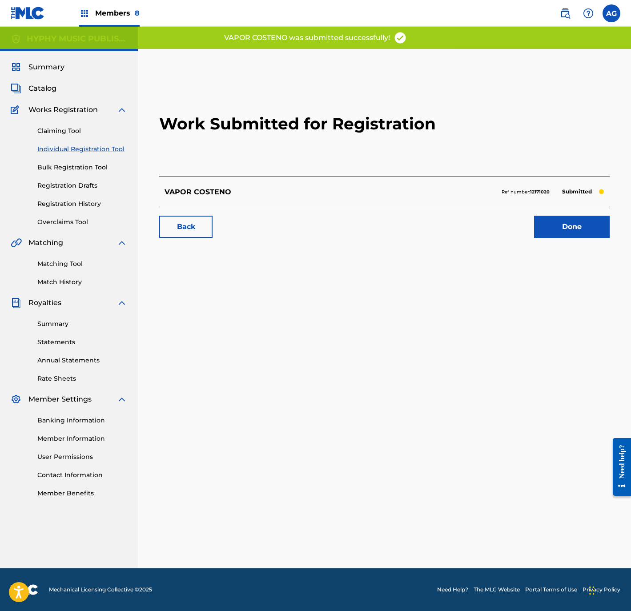
click at [569, 234] on link "Done" at bounding box center [572, 227] width 76 height 22
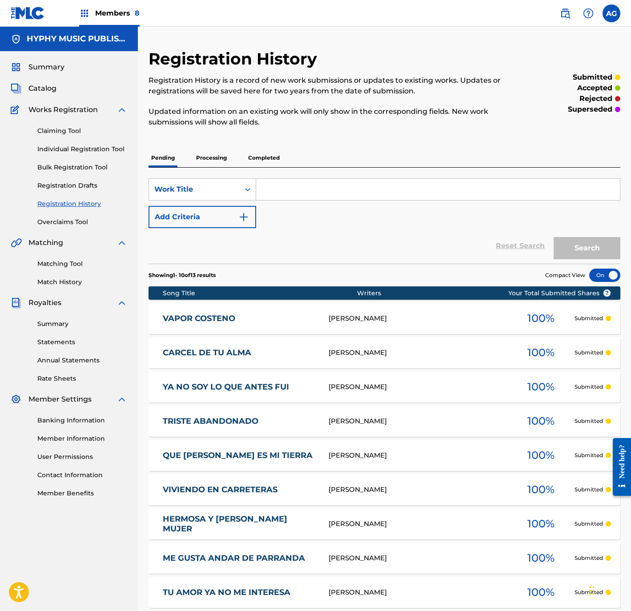
click at [62, 145] on link "Individual Registration Tool" at bounding box center [82, 149] width 90 height 9
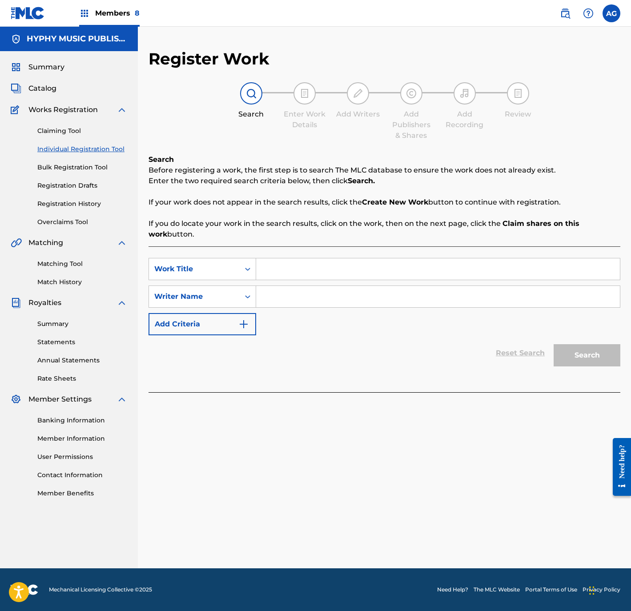
click at [302, 280] on div "Search Form" at bounding box center [438, 269] width 364 height 22
click at [300, 272] on input "Search Form" at bounding box center [438, 268] width 364 height 21
click at [439, 303] on input "Search Form" at bounding box center [438, 296] width 364 height 21
drag, startPoint x: 411, startPoint y: 297, endPoint x: 702, endPoint y: 284, distance: 291.2
click at [631, 284] on html "Accessibility Screen-Reader Guide, Feedback, and Issue Reporting | New window M…" at bounding box center [315, 305] width 631 height 611
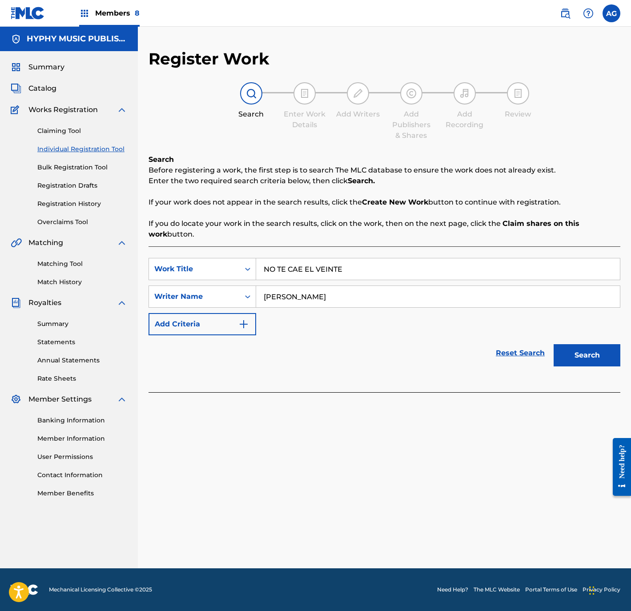
click at [586, 356] on button "Search" at bounding box center [587, 355] width 67 height 22
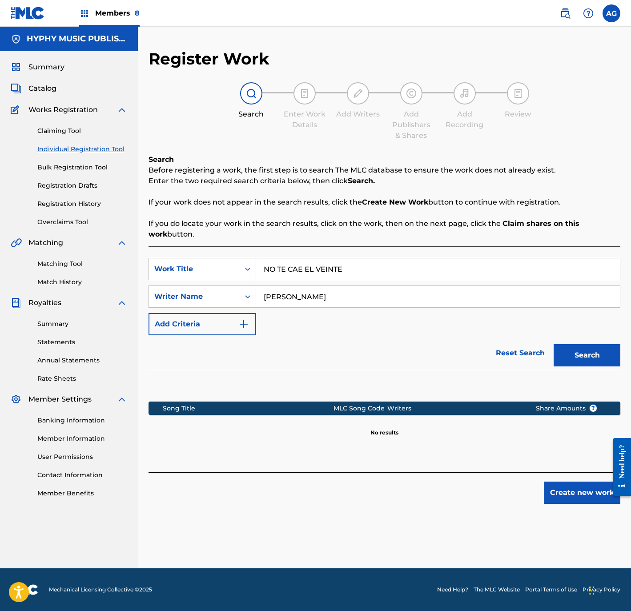
click at [564, 488] on button "Create new work" at bounding box center [582, 493] width 77 height 22
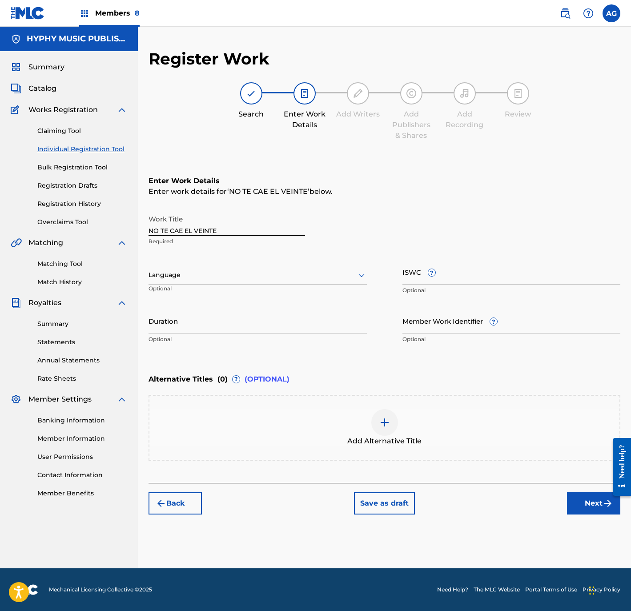
drag, startPoint x: 232, startPoint y: 338, endPoint x: 219, endPoint y: 326, distance: 18.3
click at [232, 338] on p "Optional" at bounding box center [258, 339] width 218 height 8
click at [218, 323] on input "Duration" at bounding box center [258, 320] width 218 height 25
drag, startPoint x: 210, startPoint y: 276, endPoint x: 203, endPoint y: 295, distance: 20.0
click at [210, 277] on div at bounding box center [258, 275] width 218 height 11
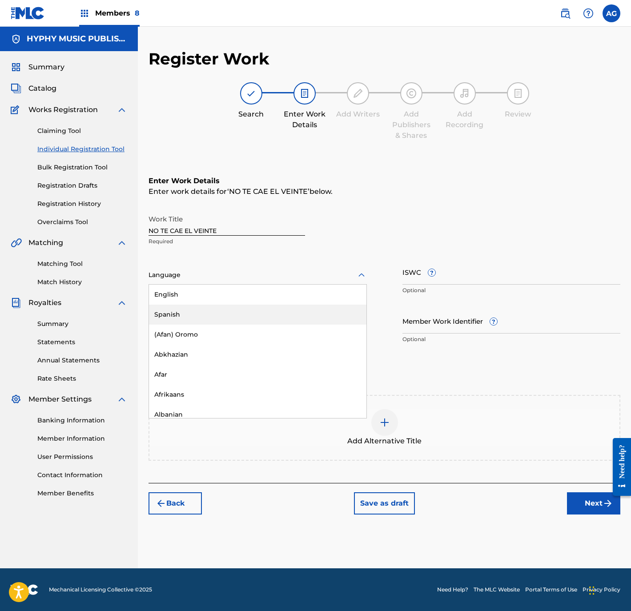
click at [199, 307] on div "Spanish" at bounding box center [258, 315] width 218 height 20
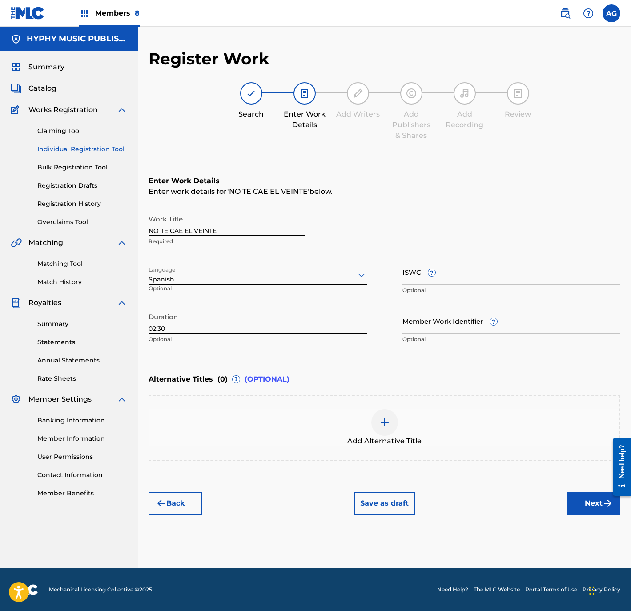
click at [580, 496] on button "Next" at bounding box center [593, 503] width 53 height 22
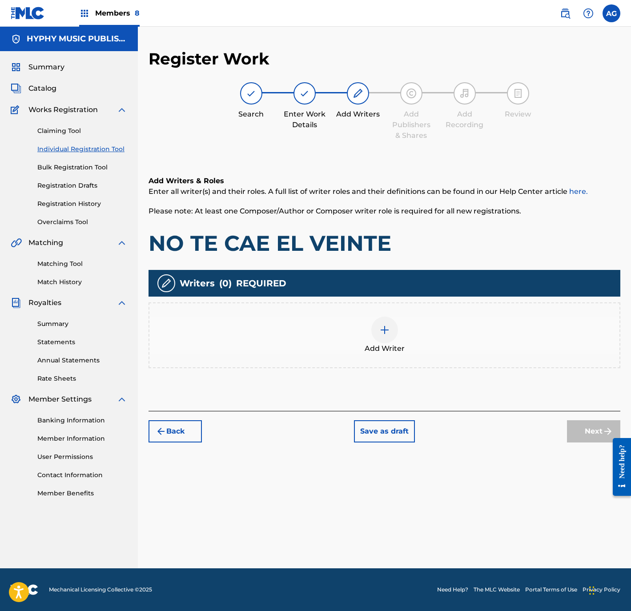
click at [458, 341] on div "Add Writer" at bounding box center [384, 335] width 470 height 37
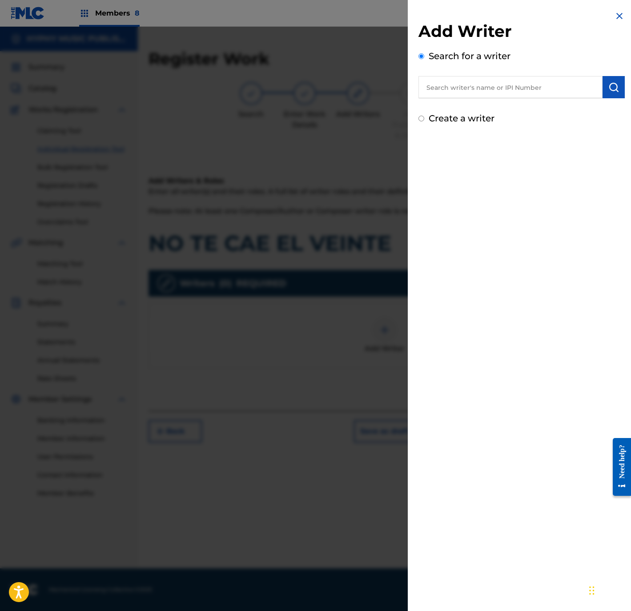
click at [474, 85] on input "text" at bounding box center [511, 87] width 184 height 22
drag, startPoint x: 533, startPoint y: 87, endPoint x: 720, endPoint y: 93, distance: 186.9
click at [631, 93] on html "Accessibility Screen-Reader Guide, Feedback, and Issue Reporting | New window M…" at bounding box center [315, 305] width 631 height 611
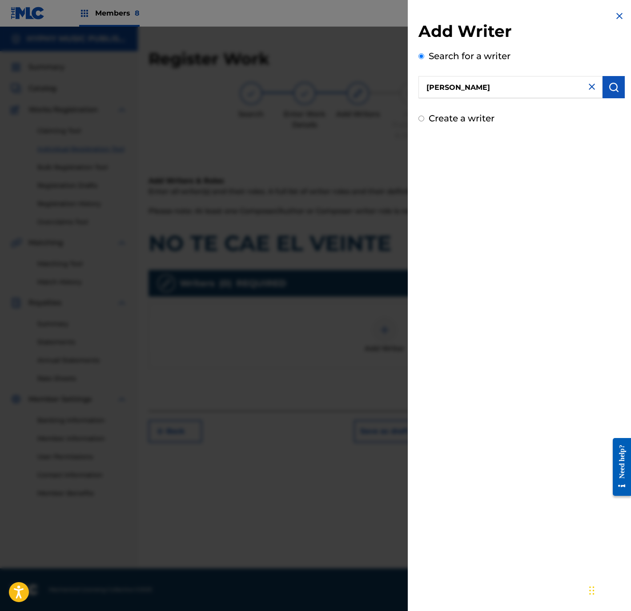
click at [614, 89] on img "submit" at bounding box center [614, 87] width 11 height 11
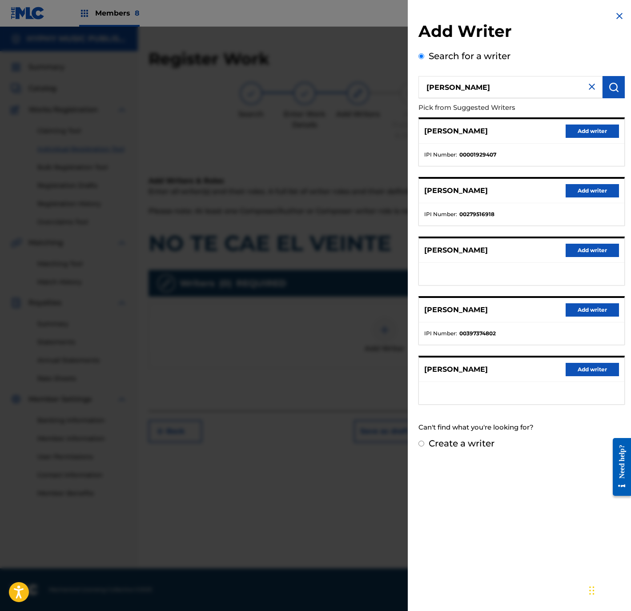
click at [571, 317] on button "Add writer" at bounding box center [592, 309] width 53 height 13
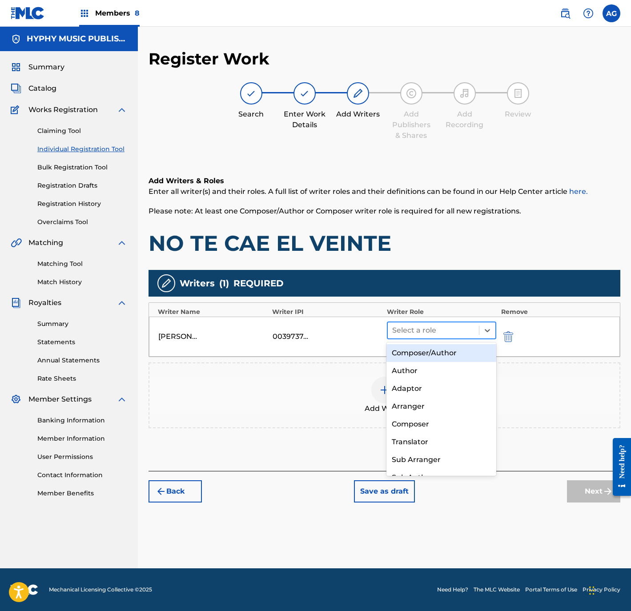
click at [439, 334] on div at bounding box center [433, 330] width 83 height 12
click at [437, 351] on div "Composer/Author" at bounding box center [441, 353] width 109 height 18
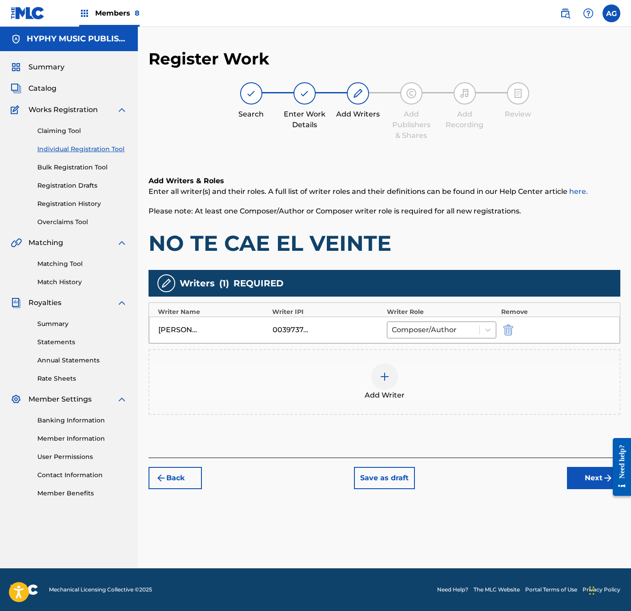
click at [574, 474] on button "Next" at bounding box center [593, 478] width 53 height 22
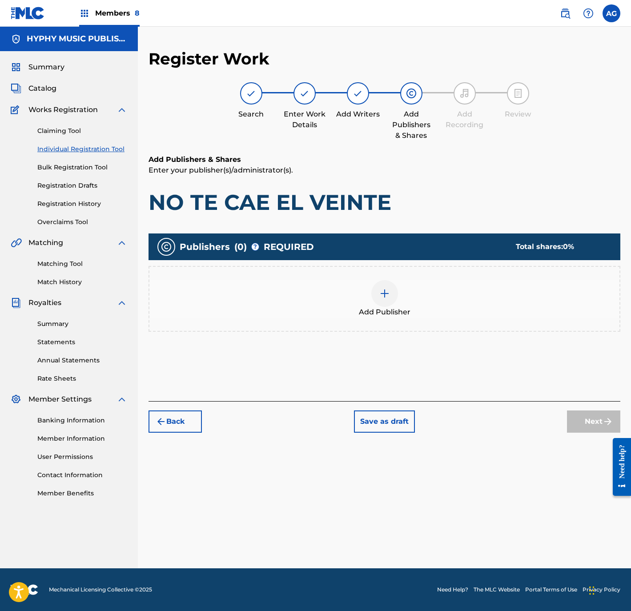
click at [437, 306] on div "Add Publisher" at bounding box center [384, 298] width 470 height 37
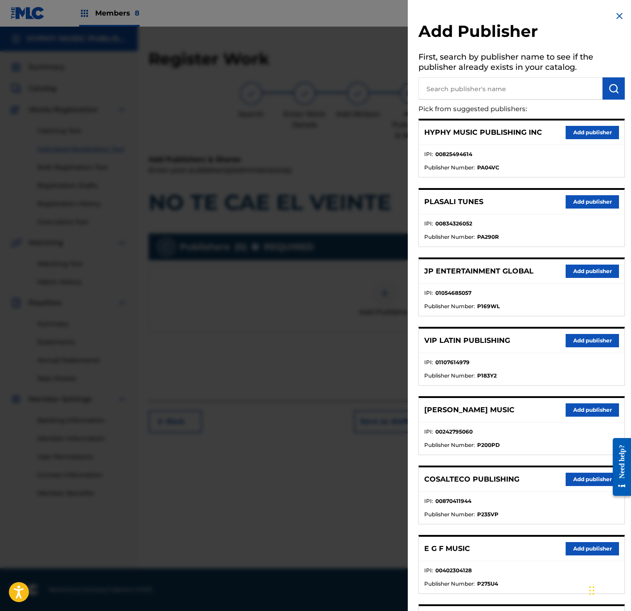
drag, startPoint x: 573, startPoint y: 131, endPoint x: 542, endPoint y: 184, distance: 61.8
click at [573, 132] on button "Add publisher" at bounding box center [592, 132] width 53 height 13
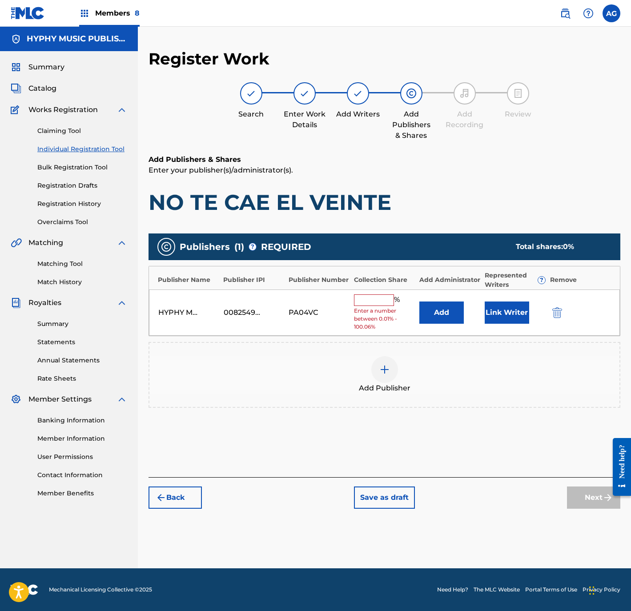
click at [354, 302] on input "text" at bounding box center [374, 300] width 40 height 12
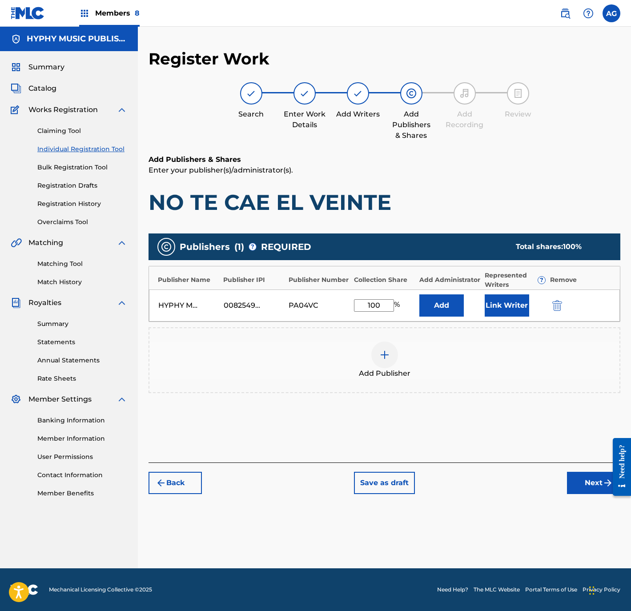
click at [502, 299] on button "Link Writer" at bounding box center [507, 305] width 44 height 22
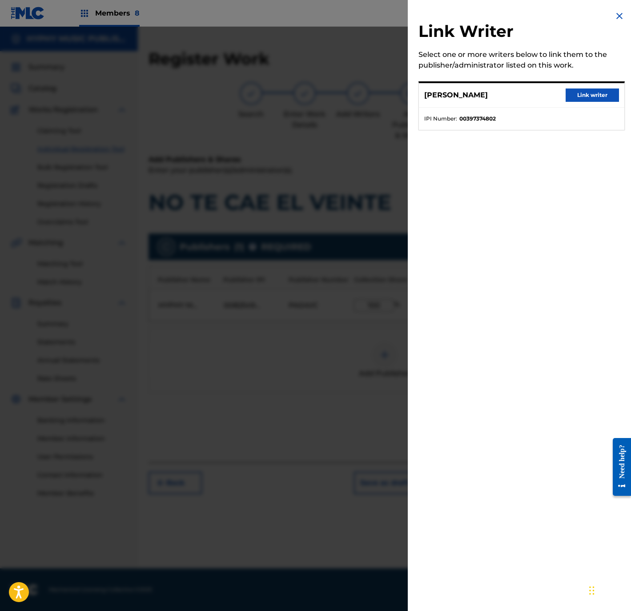
click at [575, 99] on button "Link writer" at bounding box center [592, 95] width 53 height 13
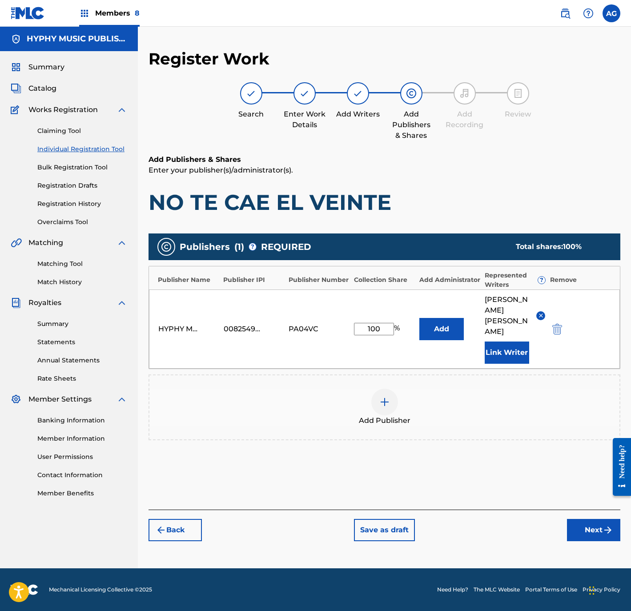
click at [588, 538] on button "Next" at bounding box center [593, 530] width 53 height 22
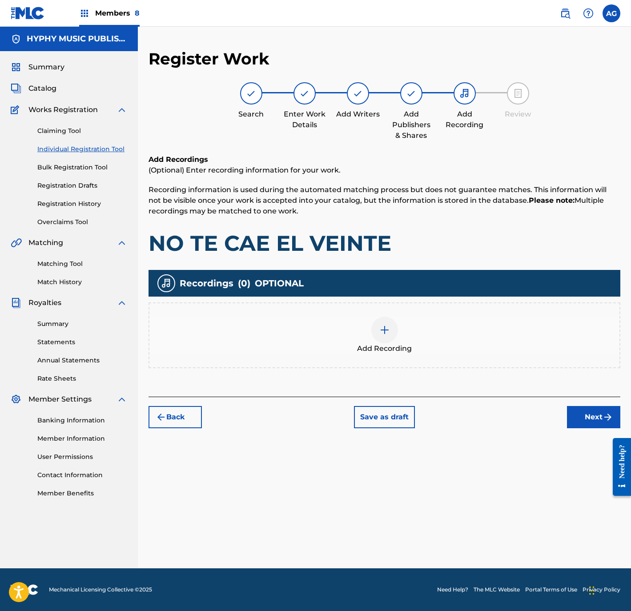
click at [393, 334] on div at bounding box center [384, 330] width 27 height 27
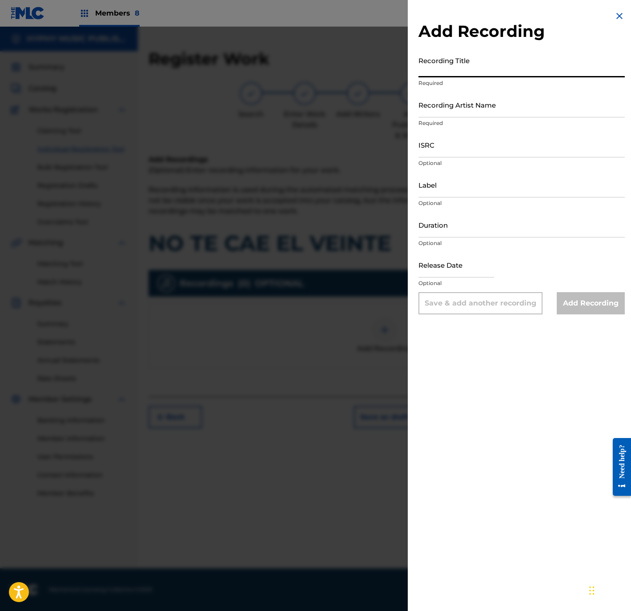
click at [495, 55] on input "Recording Title" at bounding box center [522, 64] width 206 height 25
click at [462, 117] on div "Recording Artist Name Required" at bounding box center [522, 112] width 206 height 40
click at [475, 111] on input "Recording Artist Name" at bounding box center [522, 104] width 206 height 25
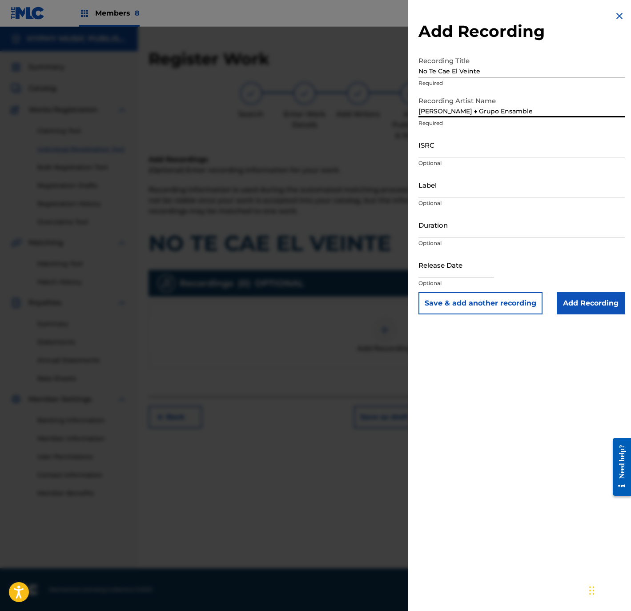
click at [471, 111] on input "Arturo Carbajal ♦ Grupo Ensamble" at bounding box center [522, 104] width 206 height 25
click at [444, 150] on input "ISRC" at bounding box center [522, 144] width 206 height 25
click at [484, 185] on input "Label" at bounding box center [522, 184] width 206 height 25
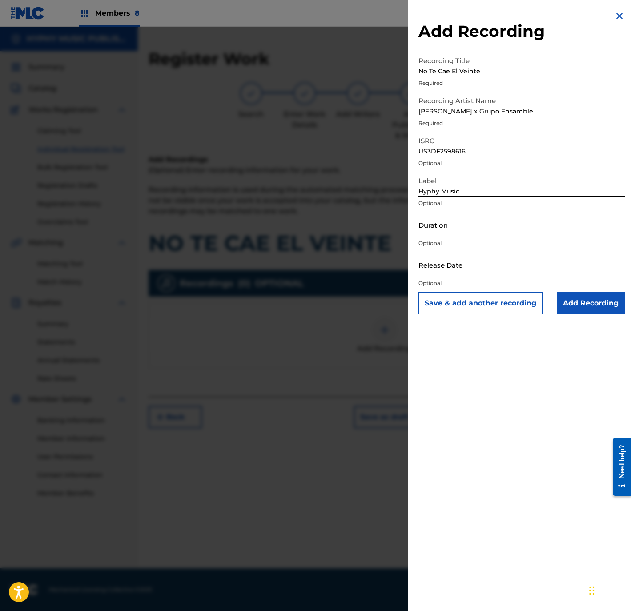
click at [519, 155] on input "US3DF2598616" at bounding box center [522, 144] width 206 height 25
click at [441, 231] on input "Duration" at bounding box center [522, 224] width 206 height 25
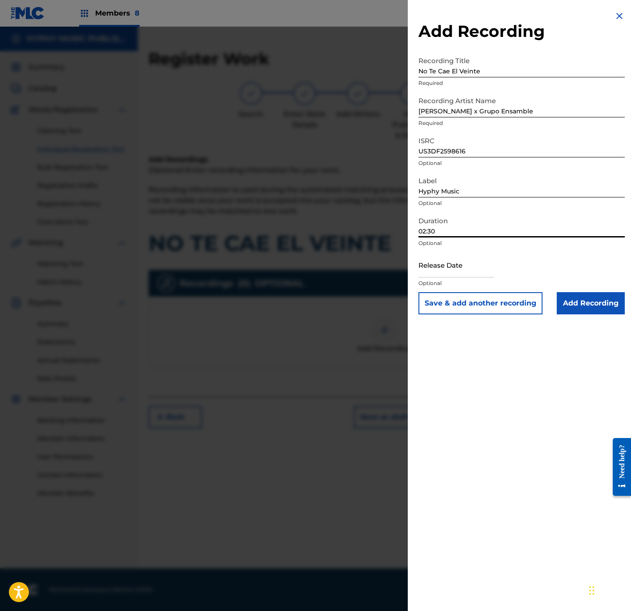
click at [443, 283] on p "Optional" at bounding box center [522, 283] width 206 height 8
click at [462, 263] on input "text" at bounding box center [457, 264] width 76 height 25
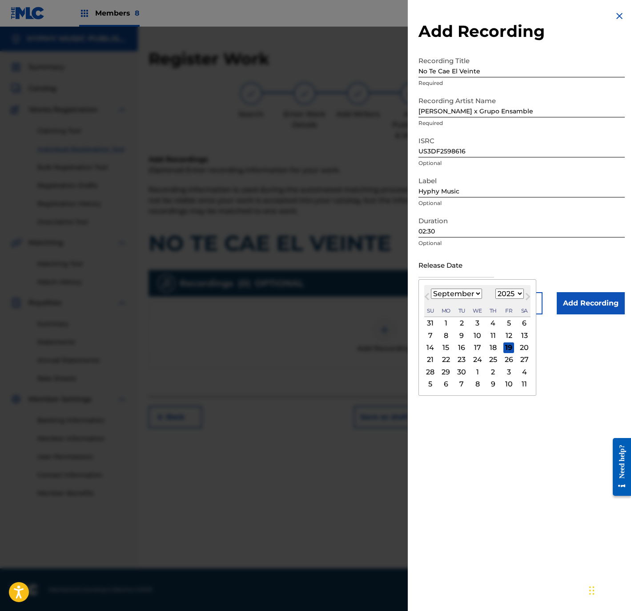
click at [431, 295] on button "Previous Month" at bounding box center [427, 298] width 14 height 14
click at [431, 294] on button "Previous Month" at bounding box center [427, 298] width 14 height 14
click at [482, 357] on div "23" at bounding box center [477, 360] width 11 height 11
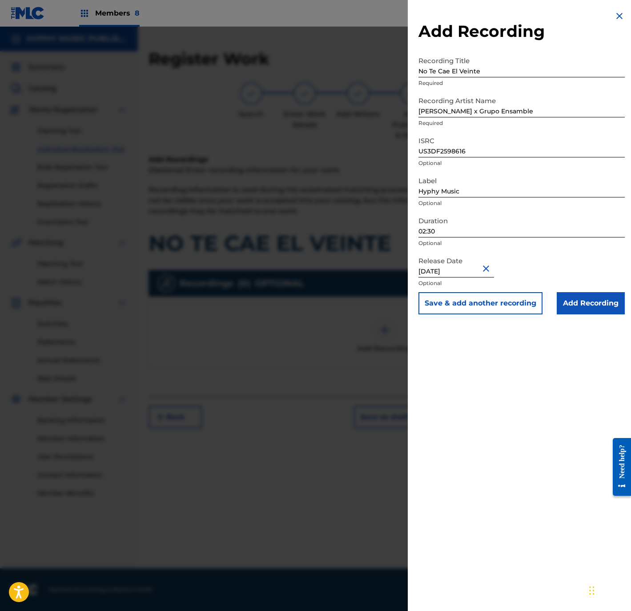
click at [603, 299] on input "Add Recording" at bounding box center [591, 303] width 68 height 22
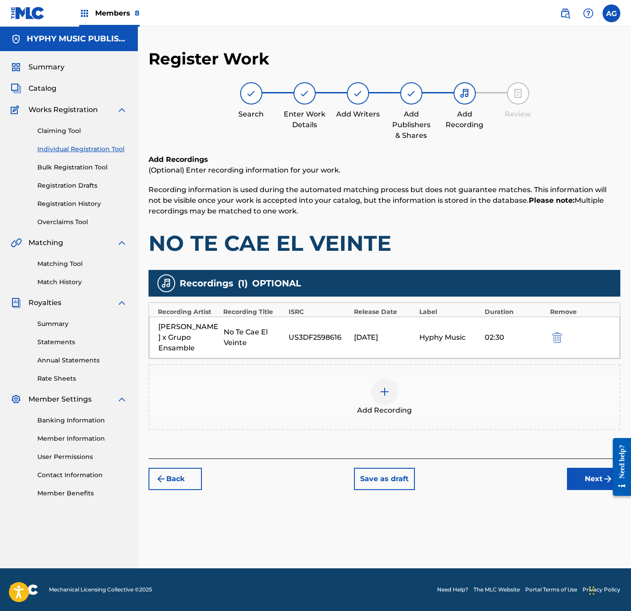
click at [578, 468] on button "Next" at bounding box center [593, 479] width 53 height 22
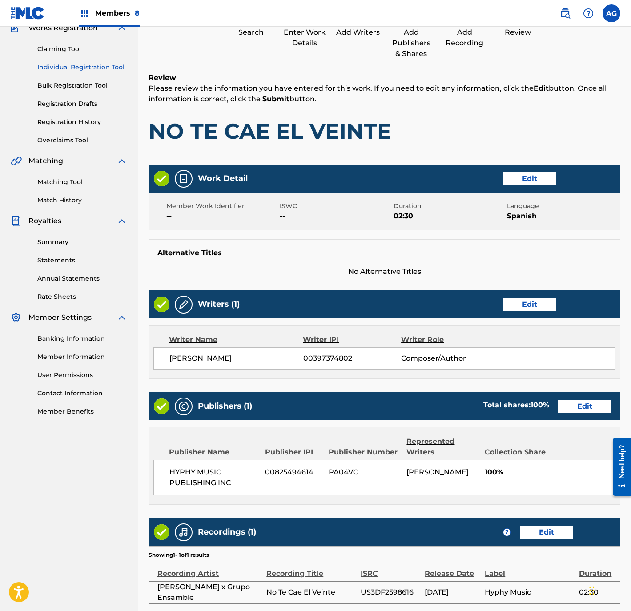
scroll to position [179, 0]
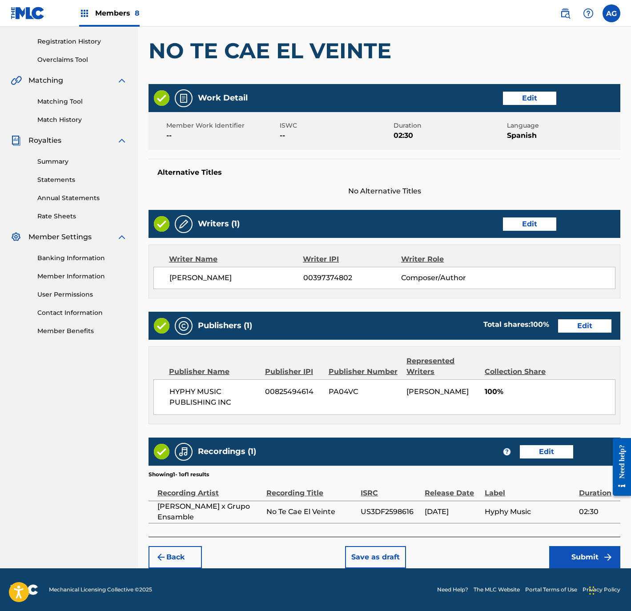
drag, startPoint x: 212, startPoint y: 346, endPoint x: 226, endPoint y: 466, distance: 121.3
click at [575, 550] on button "Submit" at bounding box center [584, 557] width 71 height 22
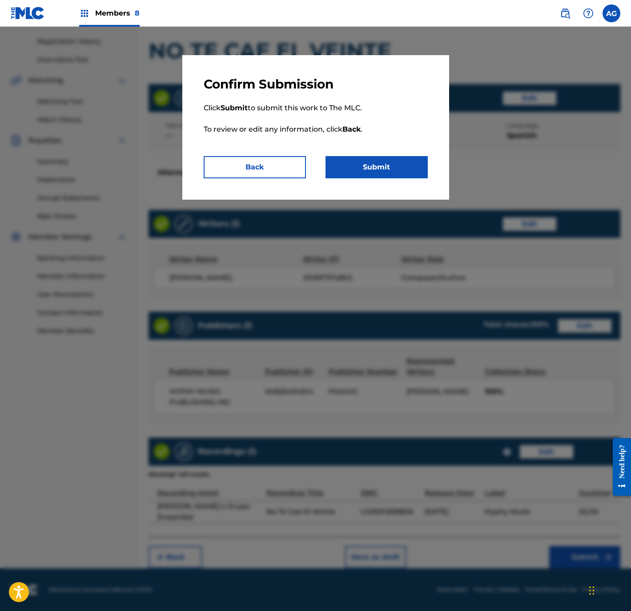
click at [399, 170] on button "Submit" at bounding box center [377, 167] width 102 height 22
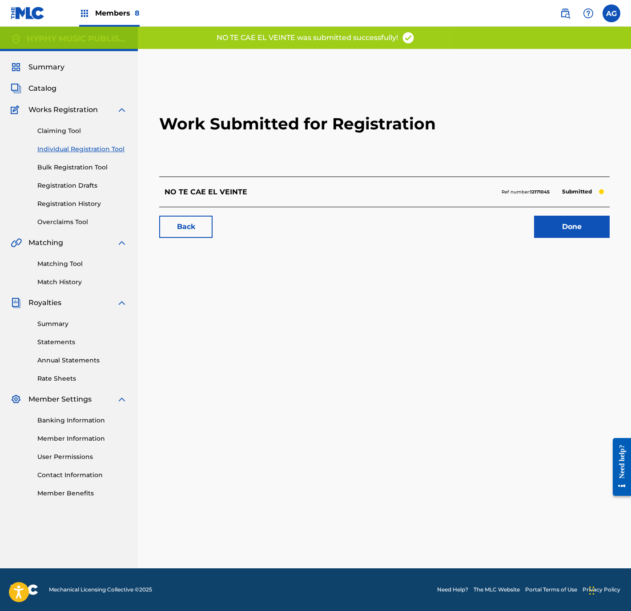
click at [605, 222] on link "Done" at bounding box center [572, 227] width 76 height 22
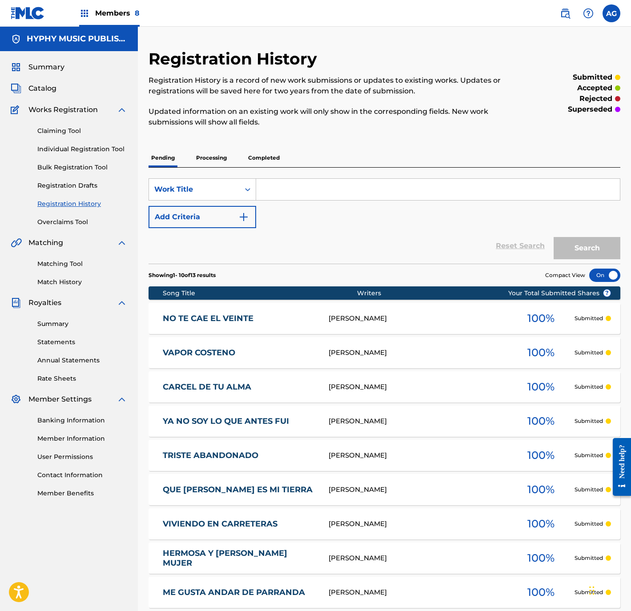
click at [43, 84] on span "Catalog" at bounding box center [42, 88] width 28 height 11
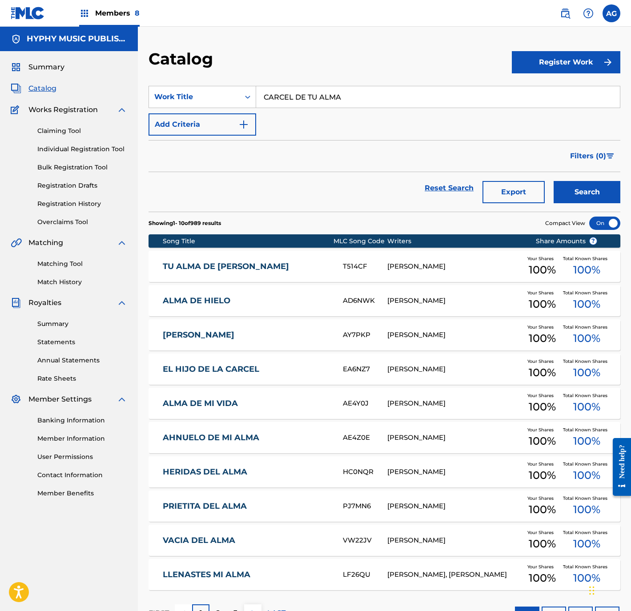
drag, startPoint x: 394, startPoint y: 97, endPoint x: 144, endPoint y: 89, distance: 249.7
click at [145, 89] on div "Catalog Register Work SearchWithCriteria0822da77-566b-42a5-997a-aaf12ac9a01c Wo…" at bounding box center [384, 342] width 493 height 587
click at [554, 181] on button "Search" at bounding box center [587, 192] width 67 height 22
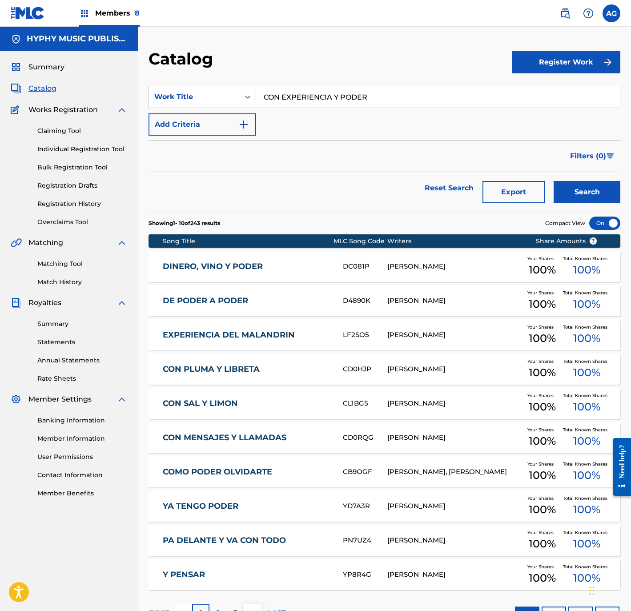
click at [359, 98] on input "CON EXPERIENCIA Y PODER" at bounding box center [438, 96] width 364 height 21
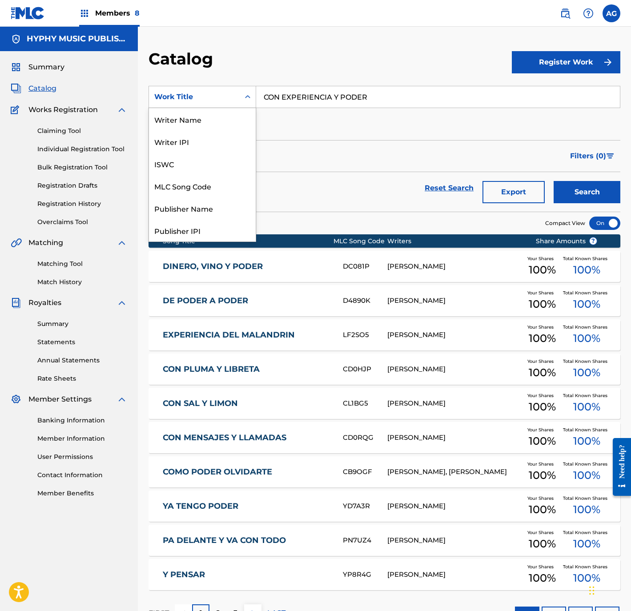
click at [217, 104] on div "Work Title" at bounding box center [194, 97] width 91 height 17
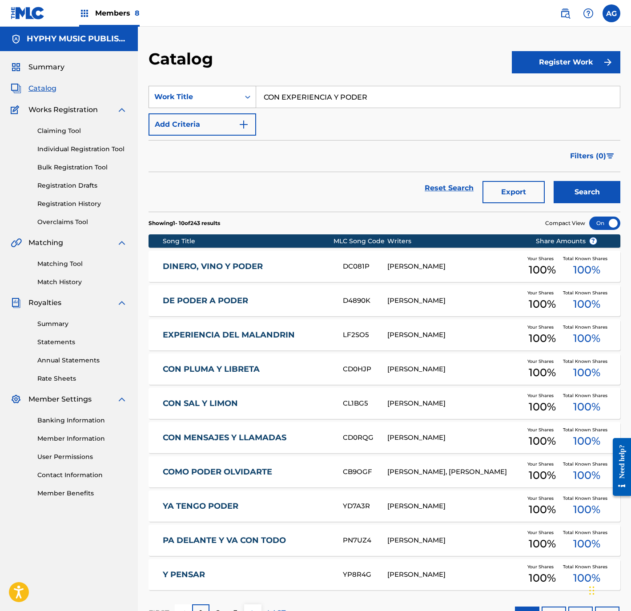
drag, startPoint x: 227, startPoint y: 94, endPoint x: 227, endPoint y: 104, distance: 10.2
click at [227, 95] on div "Work Title" at bounding box center [194, 97] width 80 height 11
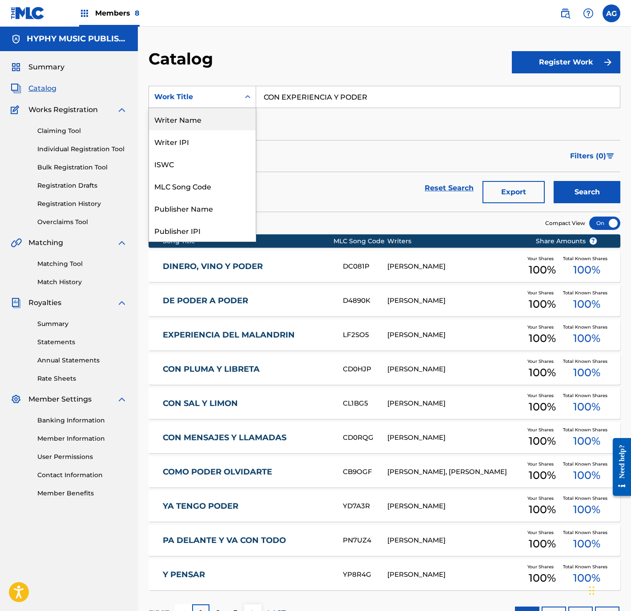
drag, startPoint x: 211, startPoint y: 113, endPoint x: 245, endPoint y: 110, distance: 34.0
click at [211, 114] on div "Writer Name" at bounding box center [202, 119] width 107 height 22
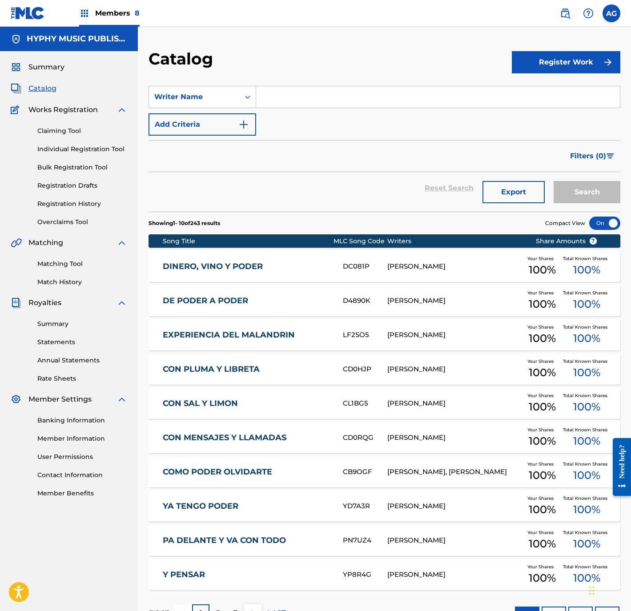
click at [382, 94] on input "Search Form" at bounding box center [438, 96] width 364 height 21
click at [554, 181] on button "Search" at bounding box center [587, 192] width 67 height 22
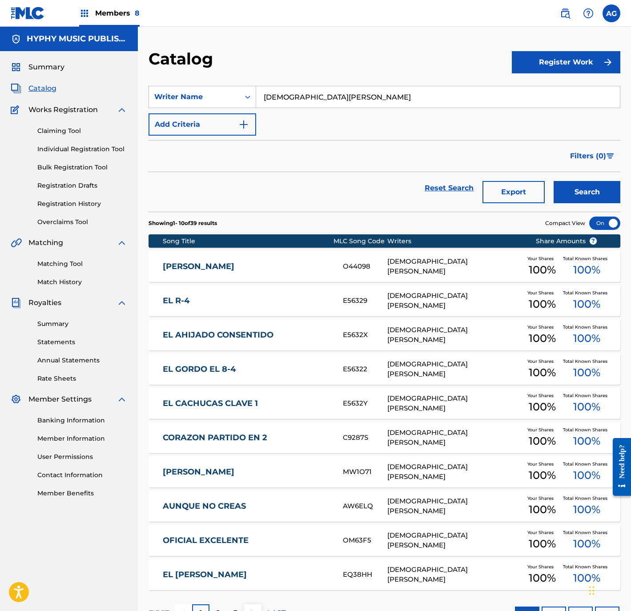
drag, startPoint x: 352, startPoint y: 95, endPoint x: 99, endPoint y: 104, distance: 253.7
click at [97, 104] on main "HYPHY MUSIC PUBLISHING INC Summary Catalog Works Registration Claiming Tool Ind…" at bounding box center [315, 331] width 631 height 609
click at [570, 189] on button "Search" at bounding box center [587, 192] width 67 height 22
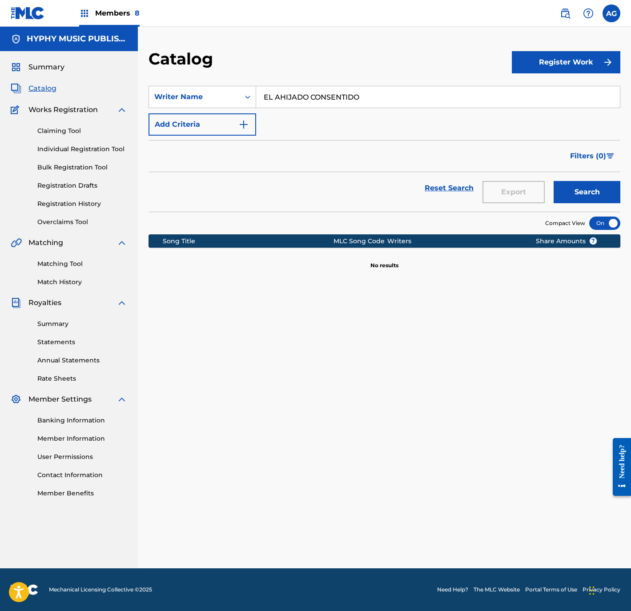
click at [68, 256] on div "Matching Tool Match History" at bounding box center [69, 267] width 117 height 39
click at [68, 262] on link "Matching Tool" at bounding box center [82, 263] width 90 height 9
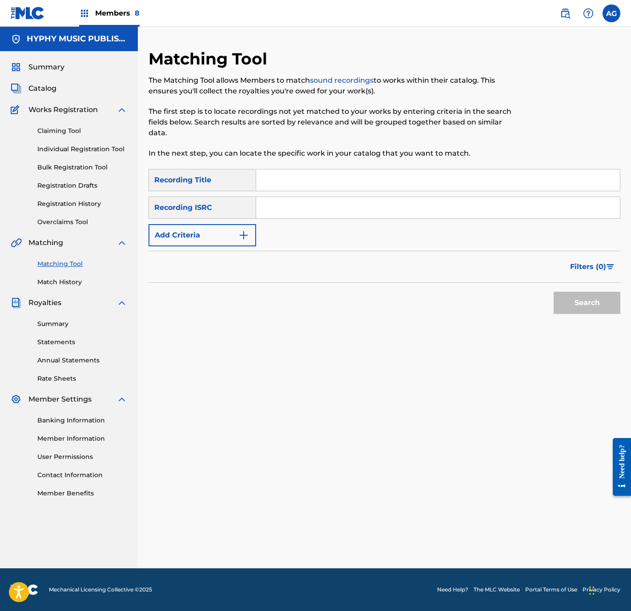
click at [324, 185] on input "Search Form" at bounding box center [438, 179] width 364 height 21
click at [574, 307] on button "Search" at bounding box center [587, 303] width 67 height 22
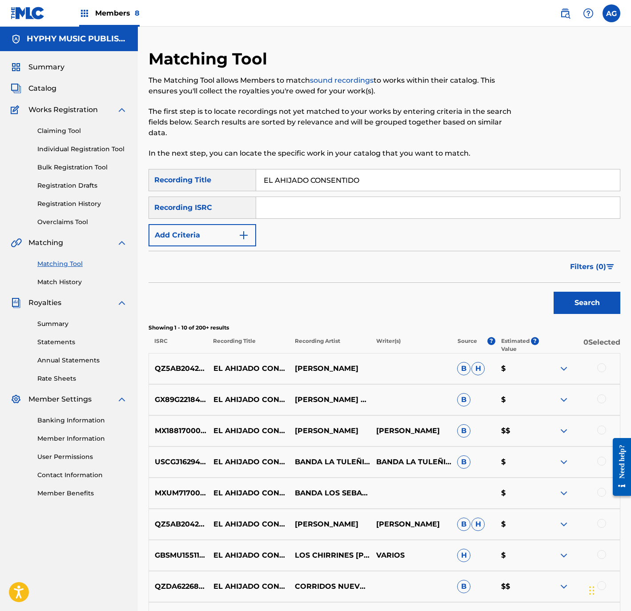
click at [602, 265] on span "Filters ( 0 )" at bounding box center [588, 267] width 36 height 11
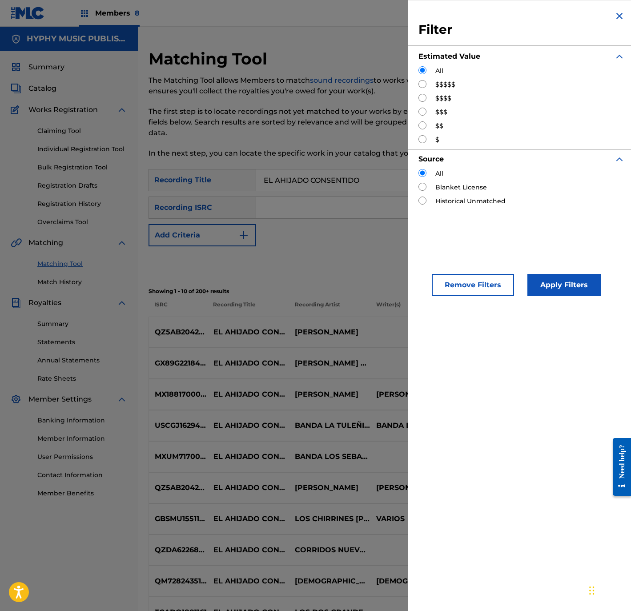
click at [423, 85] on input "Search Form" at bounding box center [423, 84] width 8 height 8
click at [584, 286] on button "Apply Filters" at bounding box center [564, 285] width 73 height 22
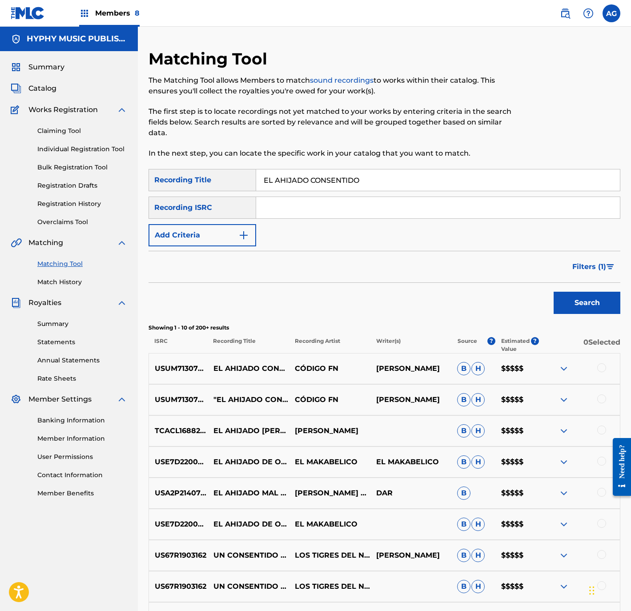
click at [598, 264] on span "Filters ( 1 )" at bounding box center [589, 267] width 34 height 11
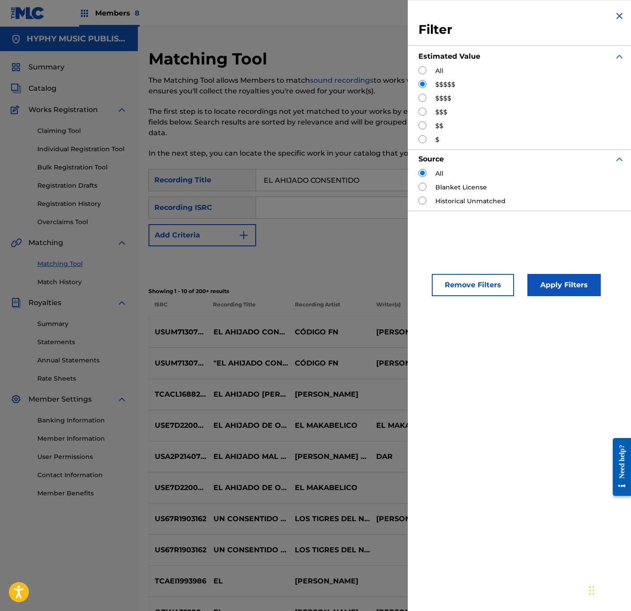
click at [422, 97] on input "Search Form" at bounding box center [423, 98] width 8 height 8
click at [570, 291] on button "Apply Filters" at bounding box center [564, 285] width 73 height 22
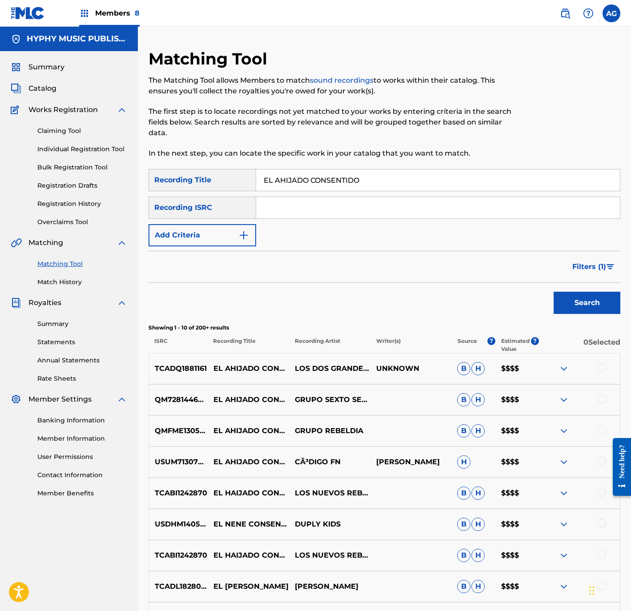
click at [193, 234] on button "Add Criteria" at bounding box center [203, 235] width 108 height 22
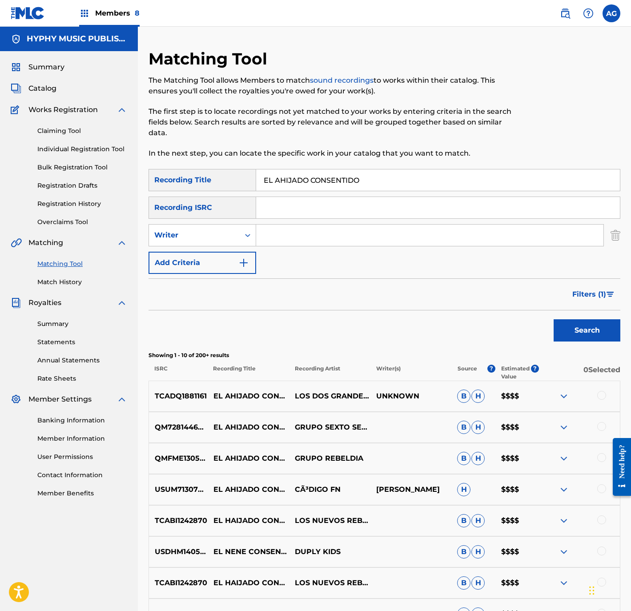
click at [194, 234] on div "Writer" at bounding box center [194, 235] width 80 height 11
click at [199, 257] on div "Recording Artist" at bounding box center [202, 257] width 107 height 22
click at [301, 224] on div "Search Form" at bounding box center [430, 235] width 348 height 22
click at [304, 230] on input "Search Form" at bounding box center [429, 235] width 347 height 21
click at [553, 322] on div "Search" at bounding box center [584, 328] width 71 height 36
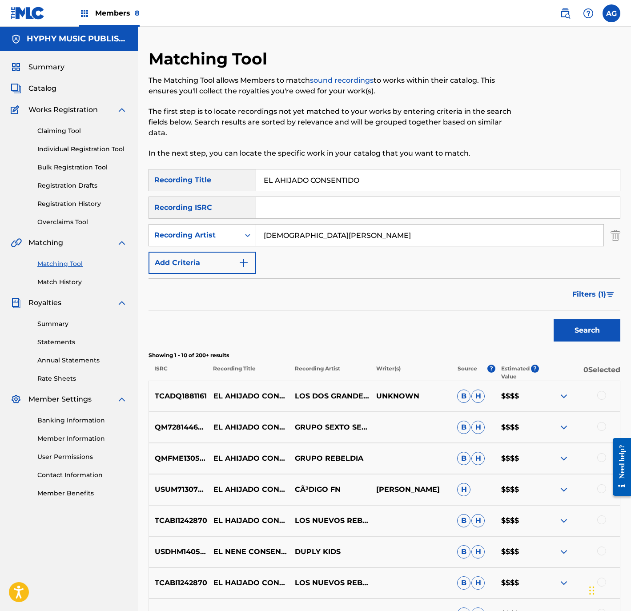
click at [562, 327] on button "Search" at bounding box center [587, 330] width 67 height 22
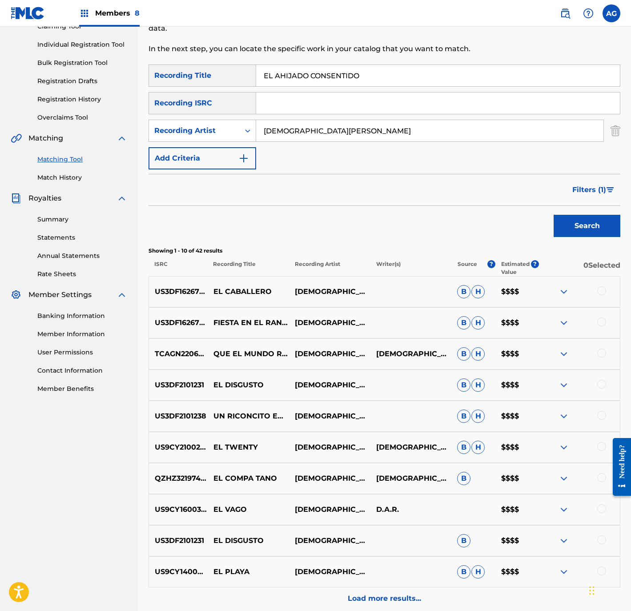
scroll to position [133, 0]
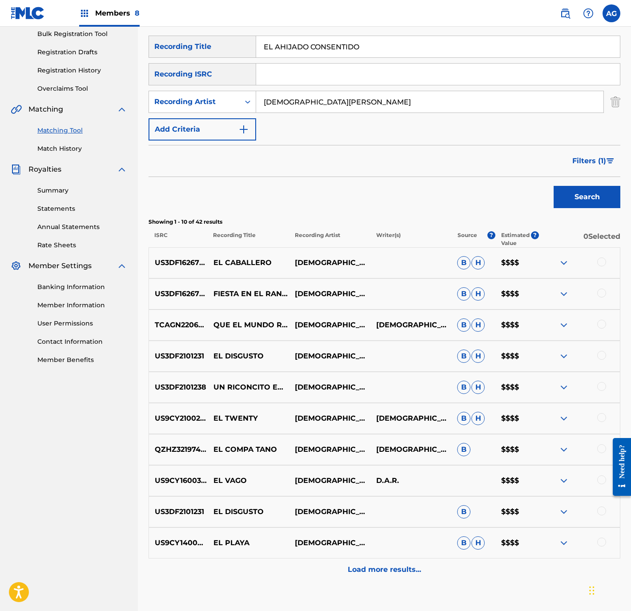
click at [602, 163] on span "Filters ( 1 )" at bounding box center [589, 161] width 34 height 11
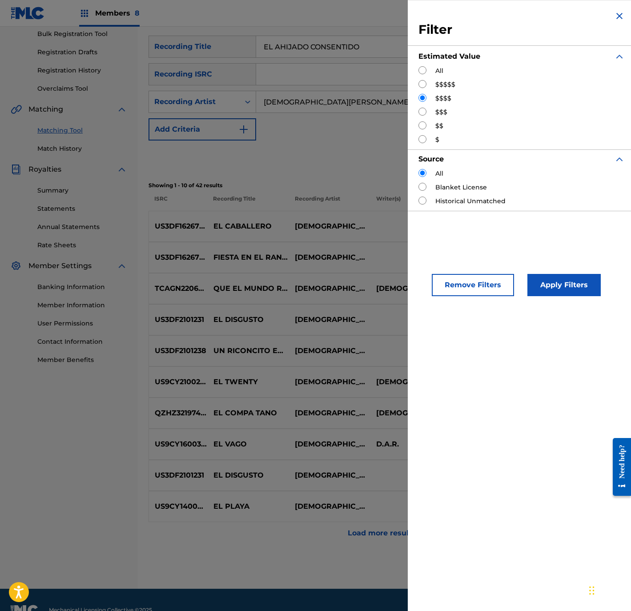
click at [427, 85] on div "$$$$$" at bounding box center [522, 84] width 206 height 9
click at [423, 83] on input "Search Form" at bounding box center [423, 84] width 8 height 8
click at [580, 290] on button "Apply Filters" at bounding box center [564, 285] width 73 height 22
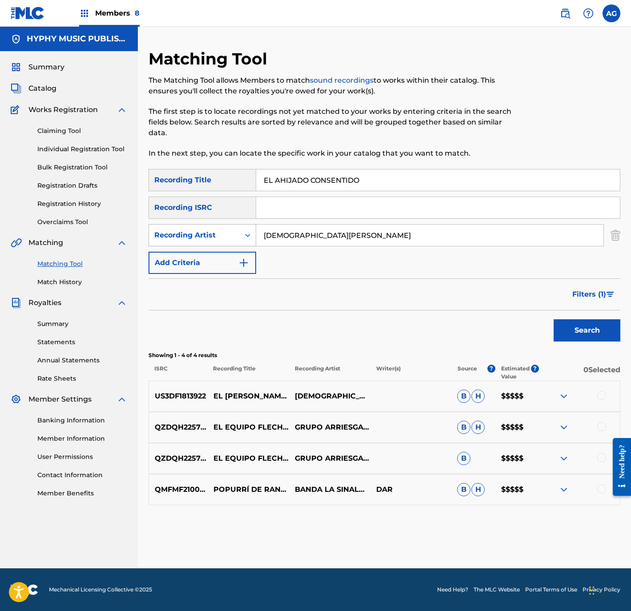
click at [228, 237] on div "Recording Artist" at bounding box center [194, 235] width 80 height 11
click at [230, 260] on div "Writer" at bounding box center [202, 257] width 107 height 22
click at [563, 334] on button "Search" at bounding box center [587, 330] width 67 height 22
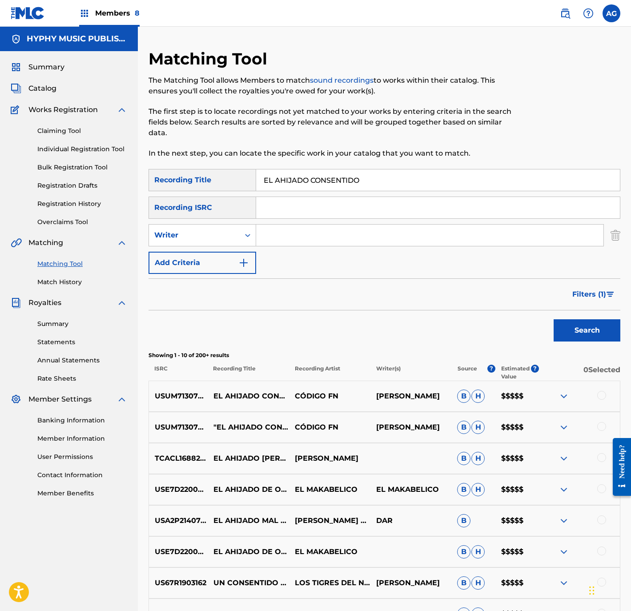
click at [313, 242] on input "Search Form" at bounding box center [429, 235] width 347 height 21
click at [554, 331] on button "Search" at bounding box center [587, 330] width 67 height 22
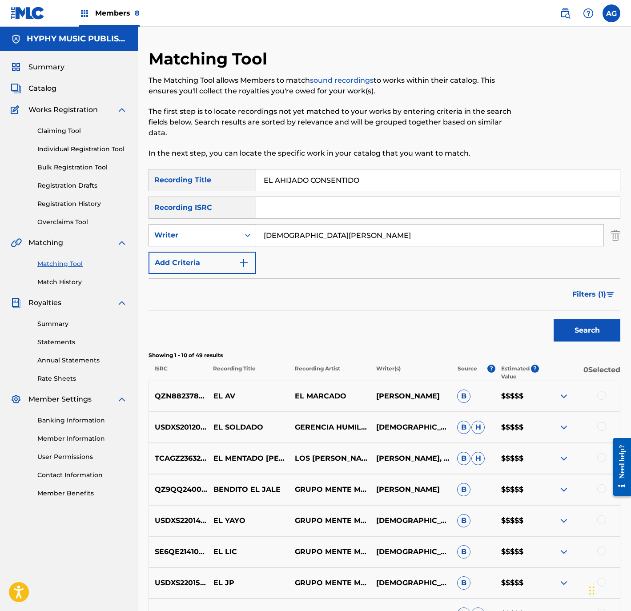
click at [238, 243] on div "Writer" at bounding box center [194, 235] width 91 height 17
click at [219, 256] on div "Recording Artist" at bounding box center [202, 257] width 107 height 22
click at [370, 228] on input "Search Form" at bounding box center [429, 235] width 347 height 21
drag, startPoint x: 389, startPoint y: 235, endPoint x: 188, endPoint y: 243, distance: 200.8
click at [188, 242] on div "SearchWithCriteria229817d4-8c02-4224-8ab8-a52c88f3bb44 Recording Artist EL AHIJ…" at bounding box center [385, 235] width 472 height 22
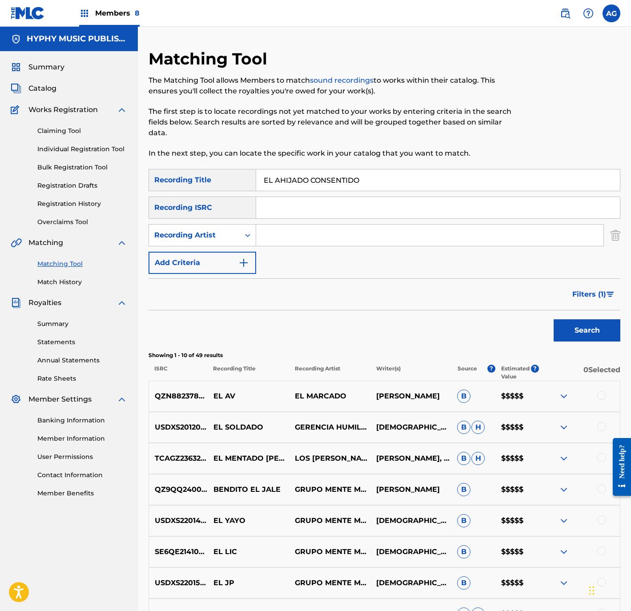
click at [586, 336] on button "Search" at bounding box center [587, 330] width 67 height 22
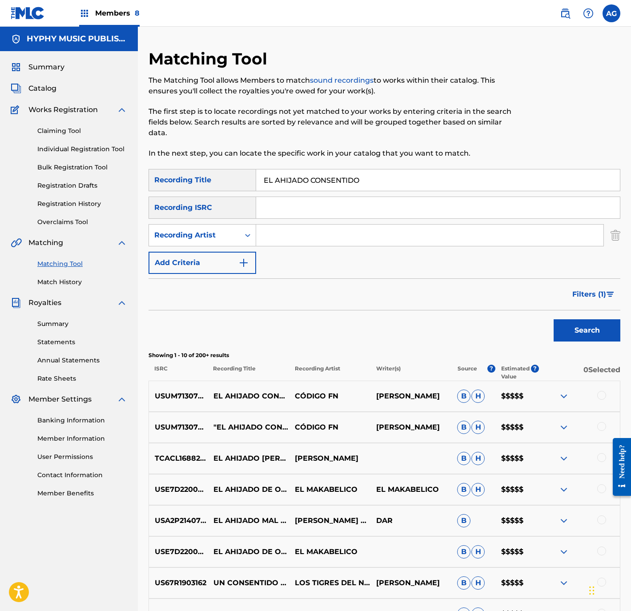
click at [318, 238] on input "Search Form" at bounding box center [429, 235] width 347 height 21
click at [566, 332] on button "Search" at bounding box center [587, 330] width 67 height 22
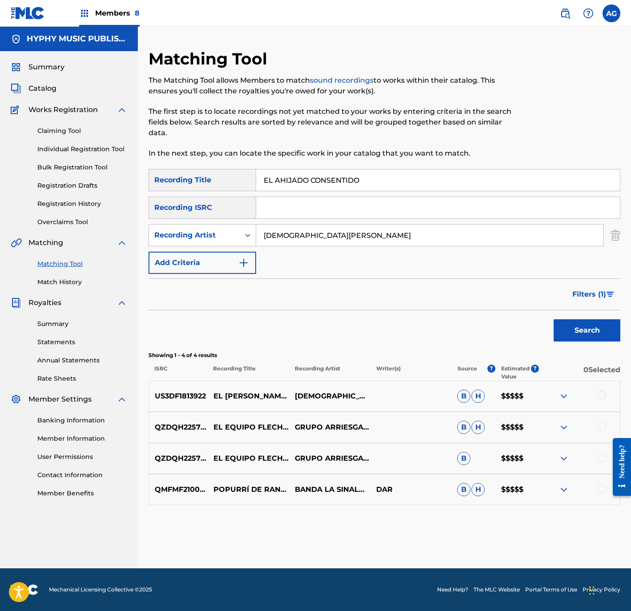
click at [242, 391] on p "EL RUBIO (FEAT. JESUS OJEDA)" at bounding box center [248, 396] width 81 height 11
drag, startPoint x: 242, startPoint y: 387, endPoint x: 402, endPoint y: 435, distance: 167.2
click at [402, 435] on div "QZDQH2257835 EL EQUIPO FLECHAS GRUPO ARRIESGADO|JESÚS OJEDA Y SUS PARIENTES B H…" at bounding box center [385, 427] width 472 height 31
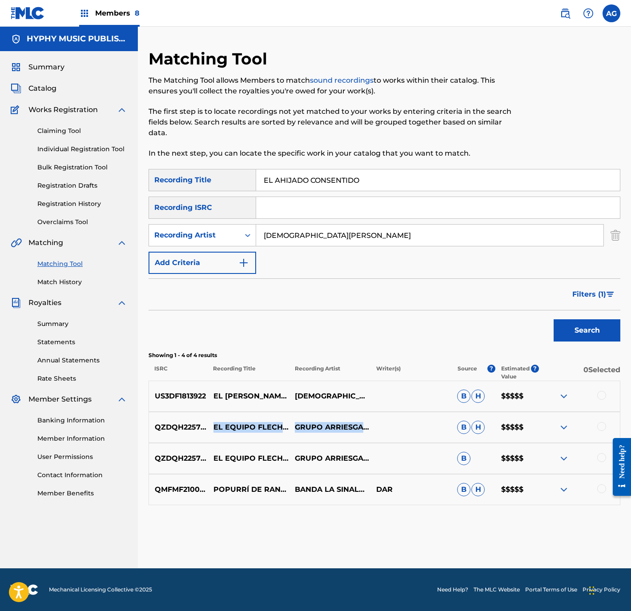
copy div "EL EQUIPO FLECHAS GRUPO ARRIESGADO|JESÚS"
click at [245, 401] on p "EL RUBIO (FEAT. JESUS OJEDA)" at bounding box center [248, 396] width 81 height 11
click at [245, 400] on p "EL RUBIO (FEAT. JESUS OJEDA)" at bounding box center [248, 396] width 81 height 11
copy p "EL RUBIO (FEAT. JESUS OJEDA)"
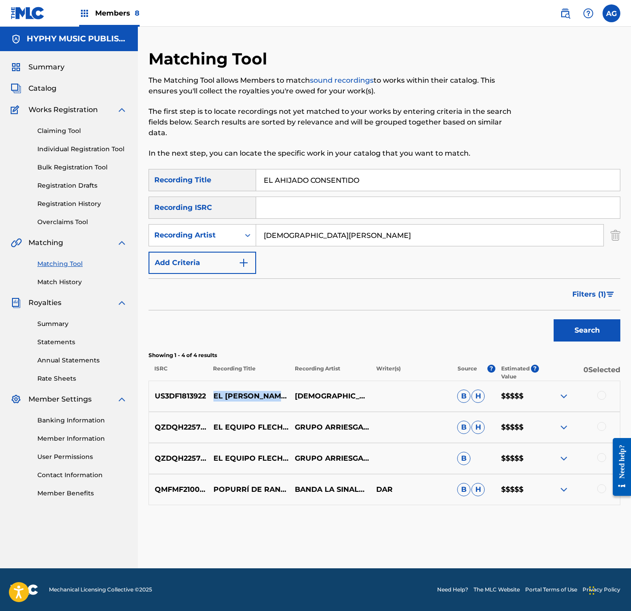
click at [67, 264] on link "Matching Tool" at bounding box center [82, 263] width 90 height 9
click at [73, 149] on link "Individual Registration Tool" at bounding box center [82, 149] width 90 height 9
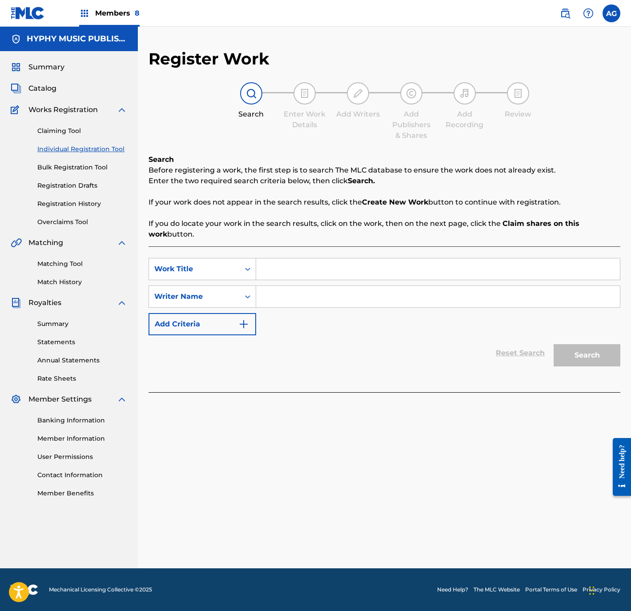
drag, startPoint x: 303, startPoint y: 268, endPoint x: 291, endPoint y: 283, distance: 19.0
click at [303, 268] on input "Search Form" at bounding box center [438, 268] width 364 height 21
click at [486, 289] on input "Search Form" at bounding box center [438, 296] width 364 height 21
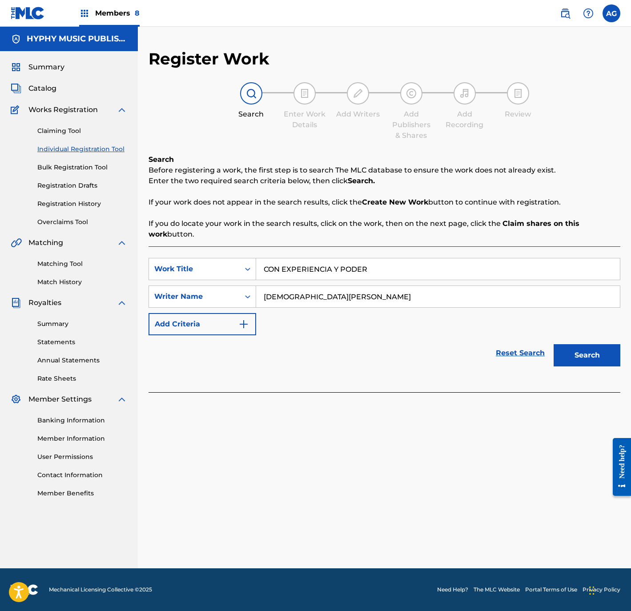
click at [614, 351] on button "Search" at bounding box center [587, 355] width 67 height 22
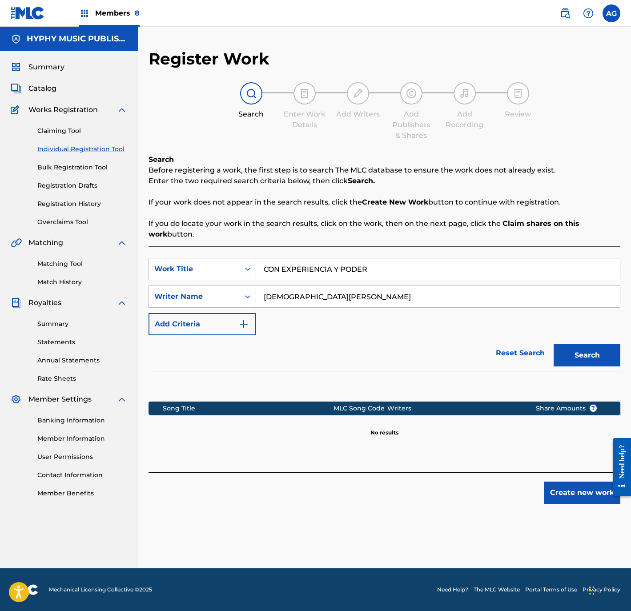
click at [560, 491] on button "Create new work" at bounding box center [582, 493] width 77 height 22
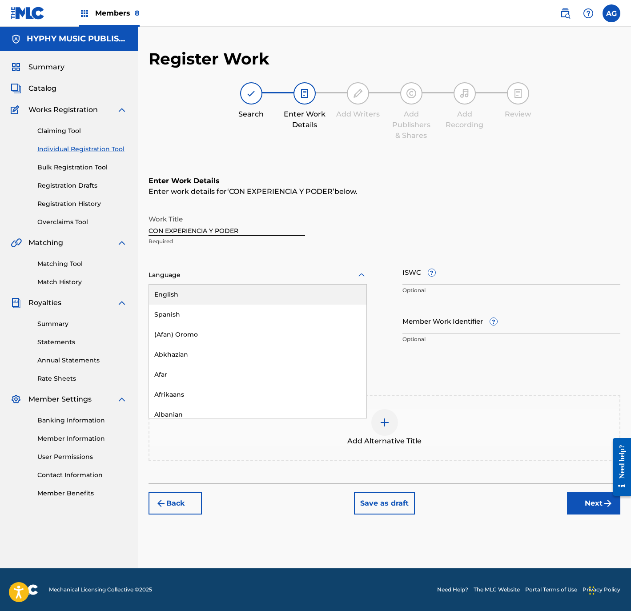
click at [331, 278] on div at bounding box center [258, 275] width 218 height 11
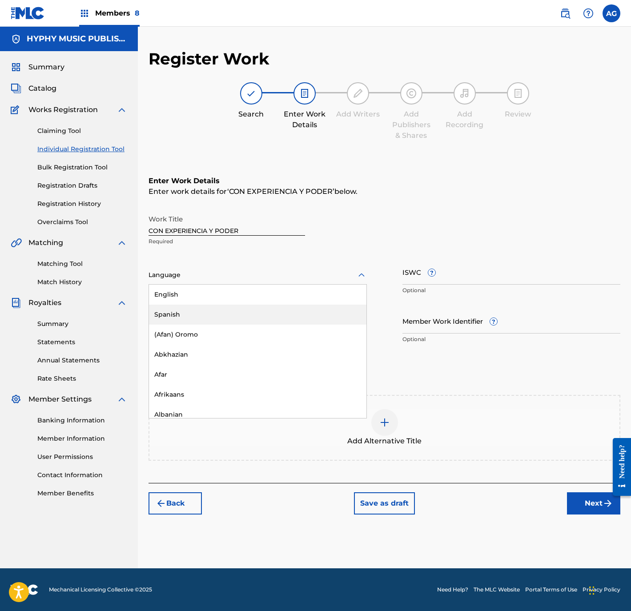
click at [224, 313] on div "Spanish" at bounding box center [258, 315] width 218 height 20
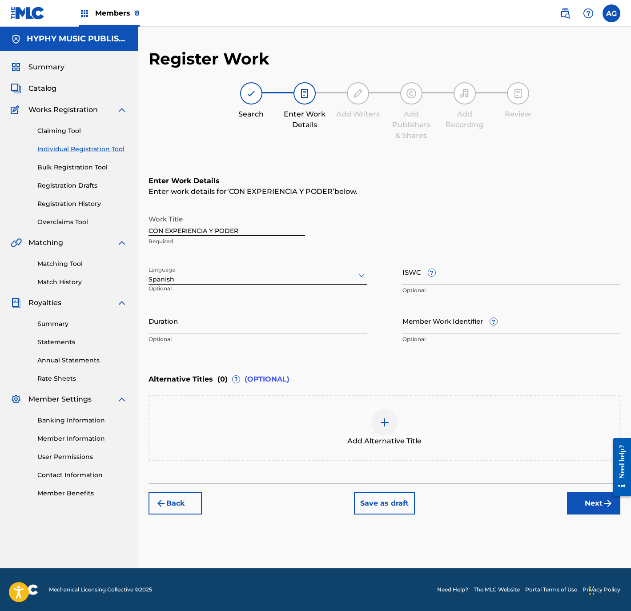
click at [206, 321] on input "Duration" at bounding box center [258, 320] width 218 height 25
click at [587, 504] on button "Next" at bounding box center [593, 503] width 53 height 22
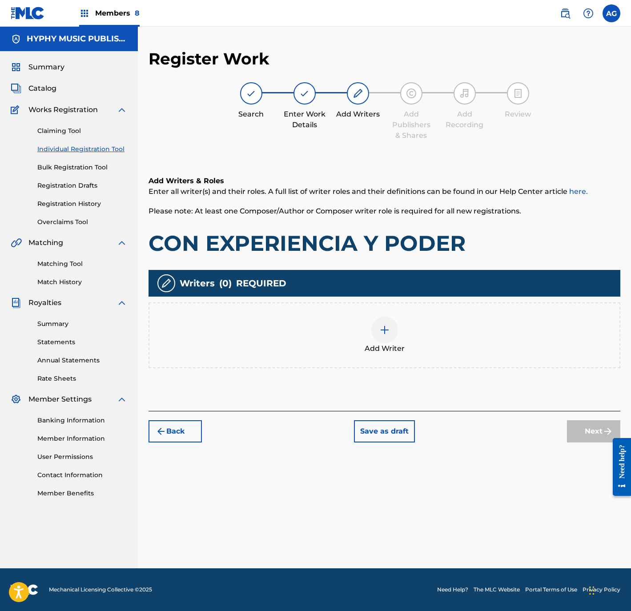
click at [431, 332] on div "Add Writer" at bounding box center [384, 335] width 470 height 37
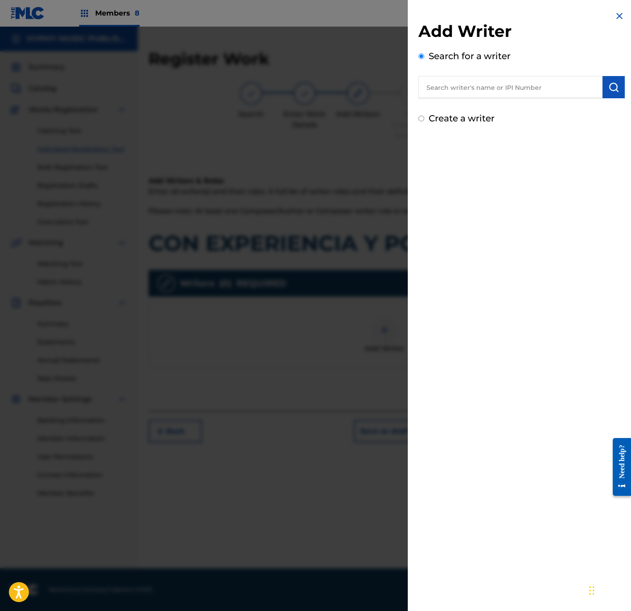
click at [510, 87] on input "text" at bounding box center [511, 87] width 184 height 22
click at [610, 80] on button "submit" at bounding box center [614, 87] width 22 height 22
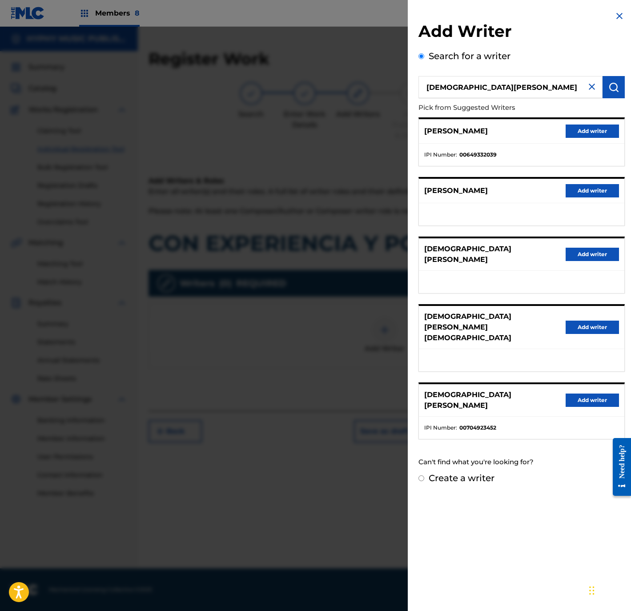
click at [578, 394] on button "Add writer" at bounding box center [592, 400] width 53 height 13
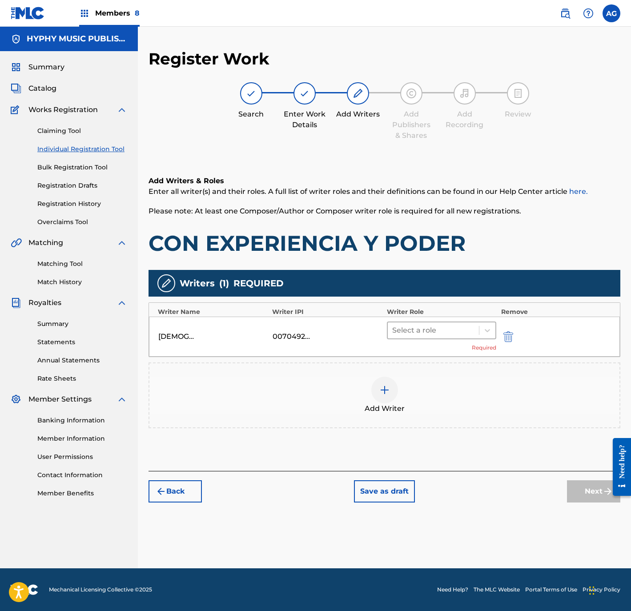
click at [437, 326] on div at bounding box center [433, 330] width 83 height 12
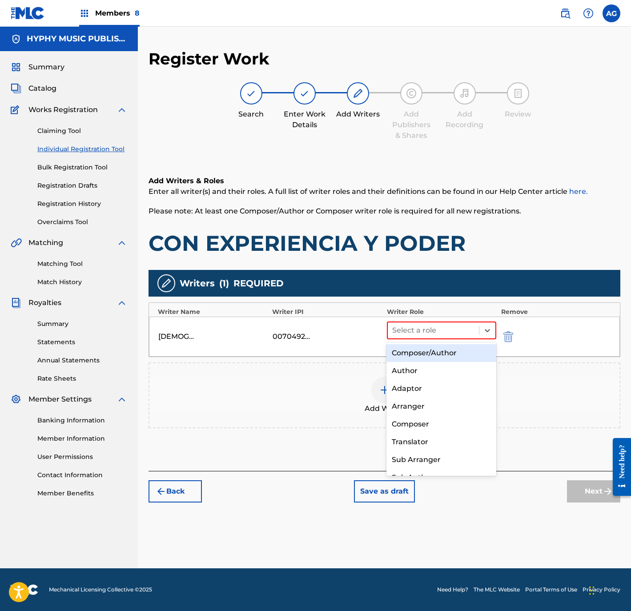
click at [438, 350] on div "Composer/Author" at bounding box center [441, 353] width 109 height 18
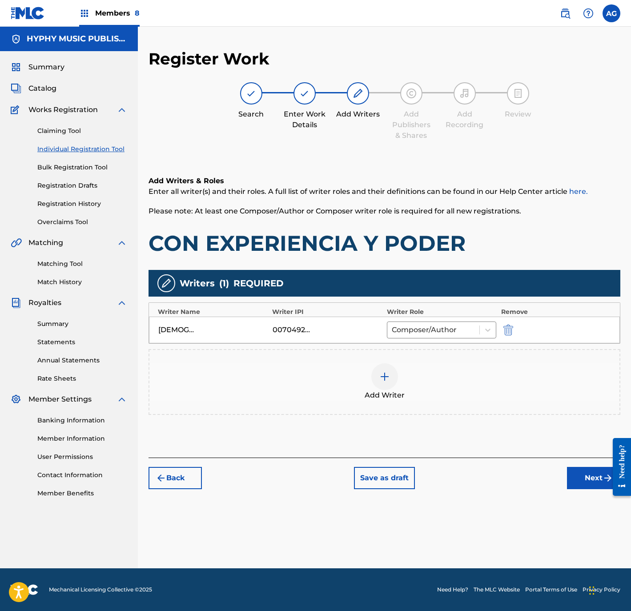
click at [588, 476] on button "Next" at bounding box center [593, 478] width 53 height 22
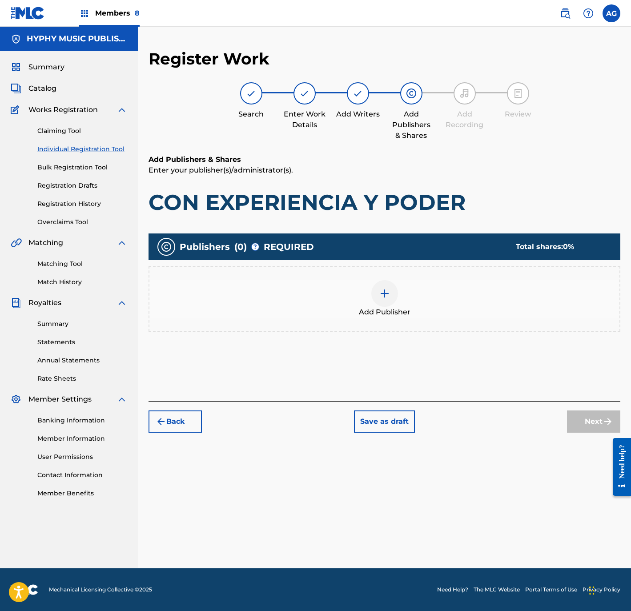
drag, startPoint x: 427, startPoint y: 306, endPoint x: 415, endPoint y: 303, distance: 11.8
click at [415, 303] on div "Add Publisher" at bounding box center [384, 298] width 470 height 37
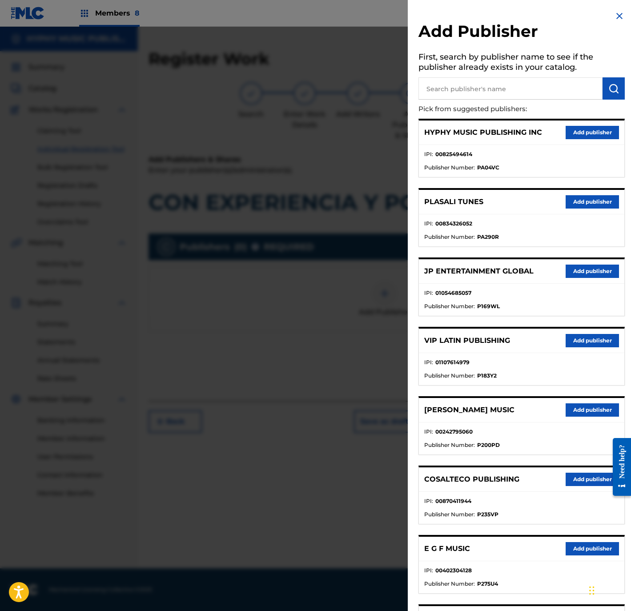
click at [566, 133] on button "Add publisher" at bounding box center [592, 132] width 53 height 13
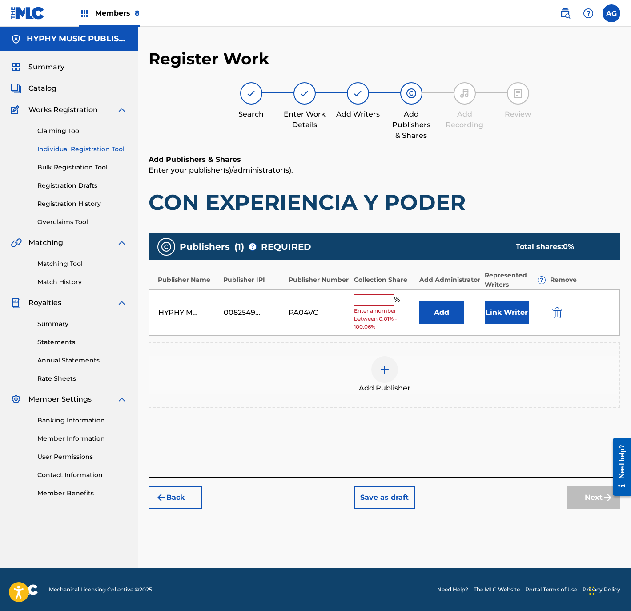
click at [379, 299] on input "text" at bounding box center [374, 300] width 40 height 12
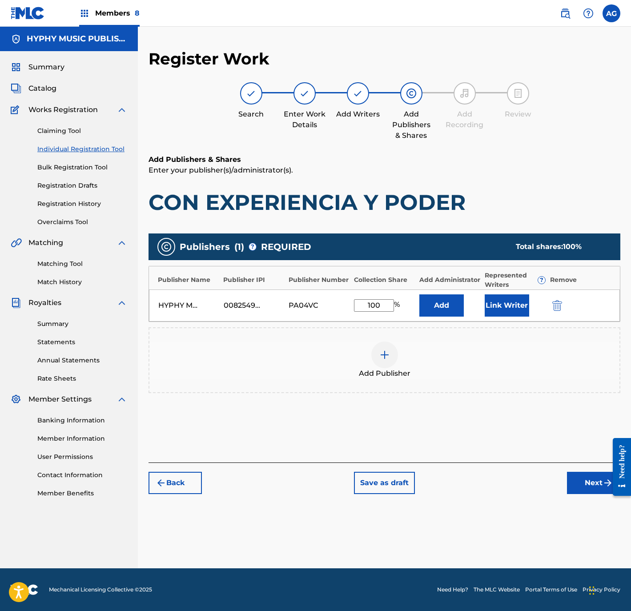
click at [527, 297] on button "Link Writer" at bounding box center [507, 305] width 44 height 22
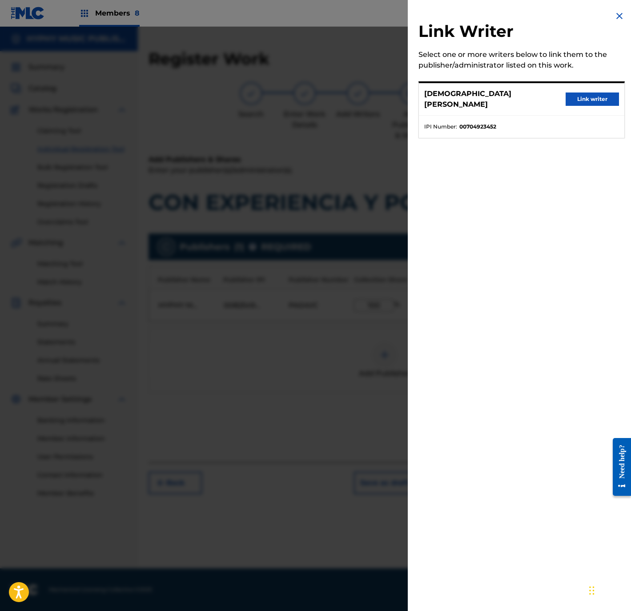
click at [580, 93] on button "Link writer" at bounding box center [592, 99] width 53 height 13
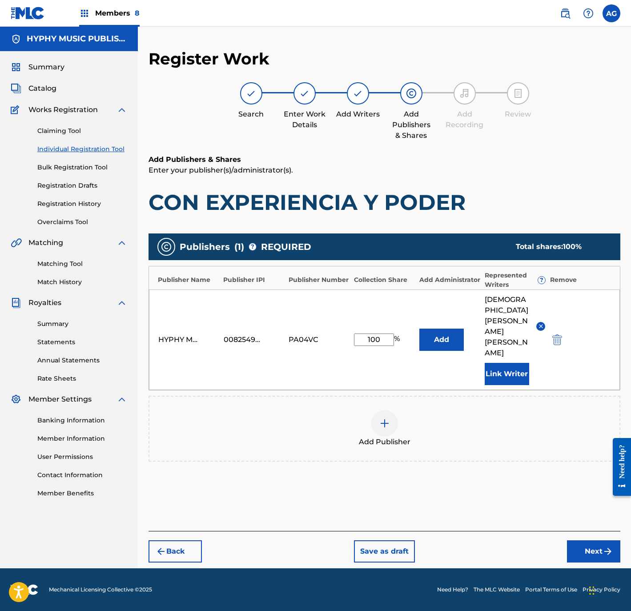
click at [593, 540] on button "Next" at bounding box center [593, 551] width 53 height 22
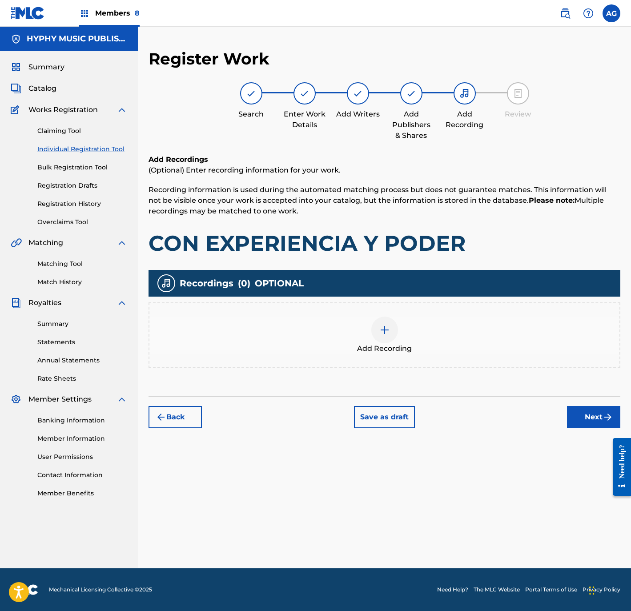
click at [438, 334] on div "Add Recording" at bounding box center [384, 335] width 470 height 37
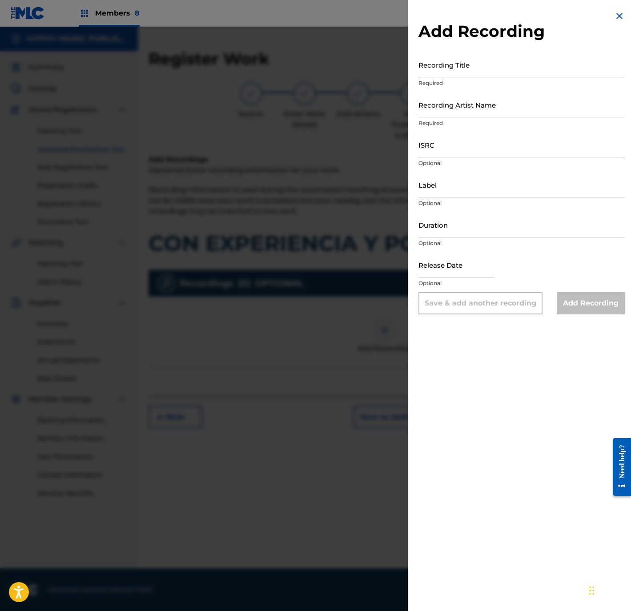
click at [465, 75] on input "Recording Title" at bounding box center [522, 64] width 206 height 25
click at [485, 107] on input "Recording Artist Name" at bounding box center [522, 104] width 206 height 25
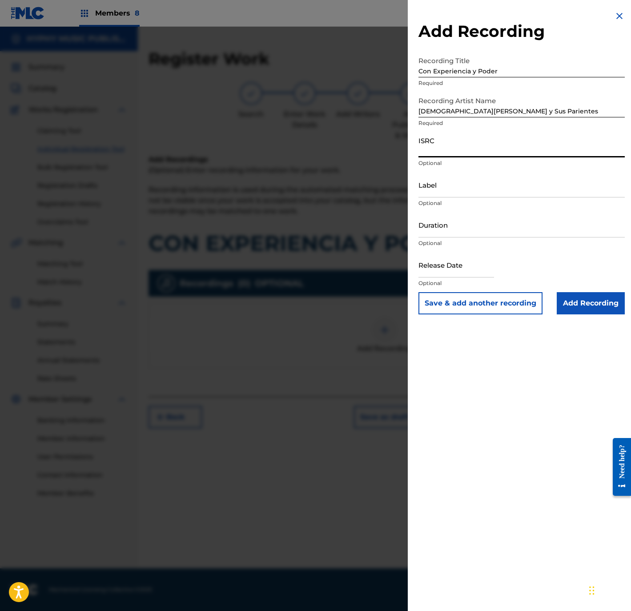
click at [497, 155] on input "ISRC" at bounding box center [522, 144] width 206 height 25
click at [476, 176] on input "Label" at bounding box center [522, 184] width 206 height 25
click at [460, 230] on input "Duration" at bounding box center [522, 224] width 206 height 25
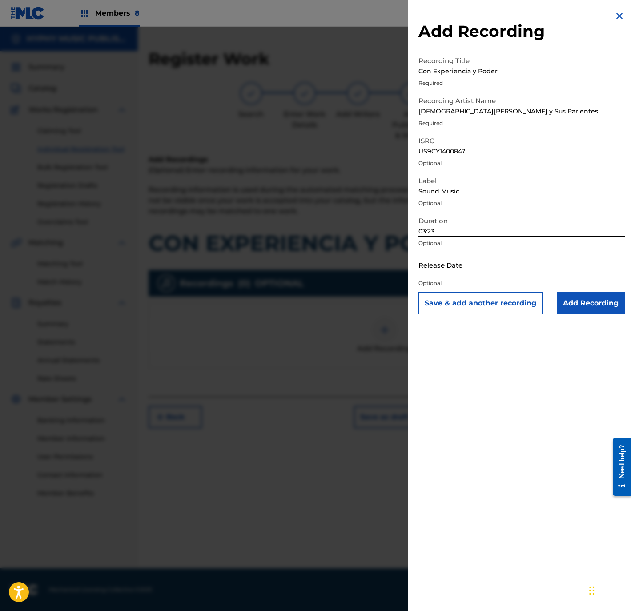
click at [456, 264] on input "text" at bounding box center [457, 264] width 76 height 25
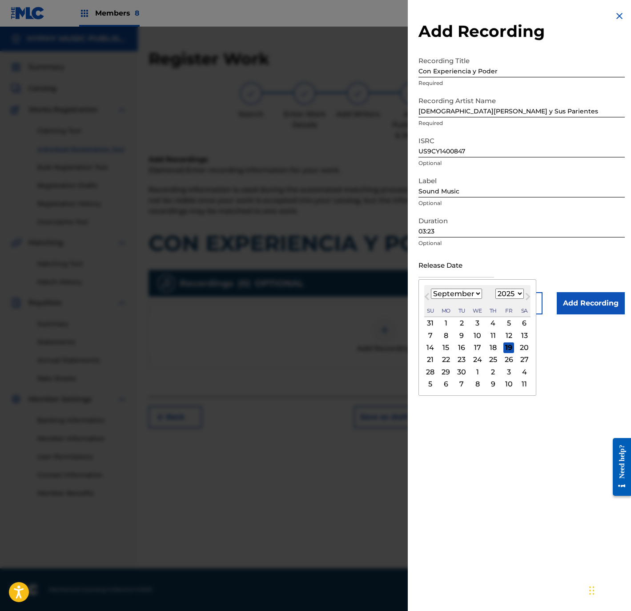
click at [472, 291] on select "January February March April May June July August September October November De…" at bounding box center [456, 294] width 51 height 10
click at [522, 294] on select "1899 1900 1901 1902 1903 1904 1905 1906 1907 1908 1909 1910 1911 1912 1913 1914…" at bounding box center [510, 294] width 28 height 10
click at [498, 289] on select "1899 1900 1901 1902 1903 1904 1905 1906 1907 1908 1909 1910 1911 1912 1913 1914…" at bounding box center [510, 294] width 28 height 10
drag, startPoint x: 510, startPoint y: 345, endPoint x: 462, endPoint y: 335, distance: 49.5
click at [462, 335] on div "31 1 2 3 4 5 6 7 8 9 10 11 12 13 14 15 16 17 18 19 20 21 22 23 24 25 26 27 28 2…" at bounding box center [477, 353] width 106 height 73
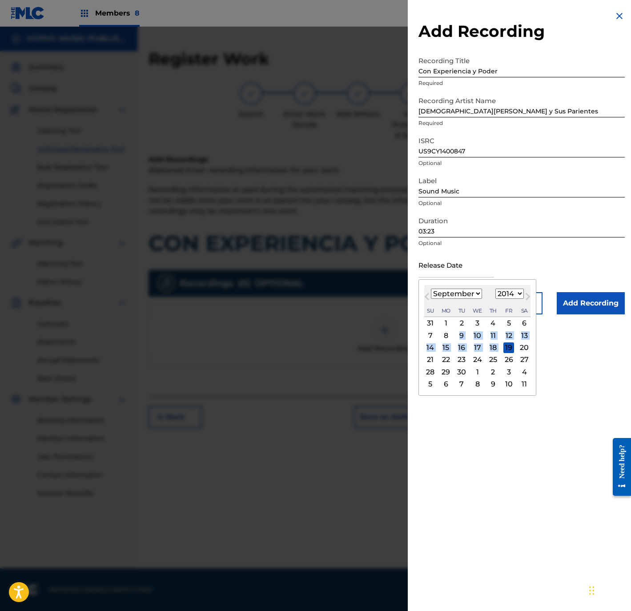
click at [462, 335] on div "9" at bounding box center [461, 335] width 11 height 11
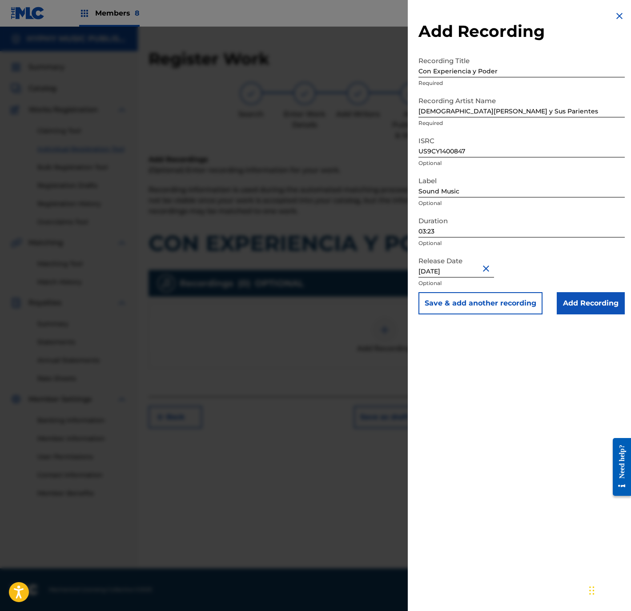
click at [581, 290] on div "Release Date September 9 2014 Optional" at bounding box center [522, 272] width 206 height 40
click at [580, 302] on input "Add Recording" at bounding box center [591, 303] width 68 height 22
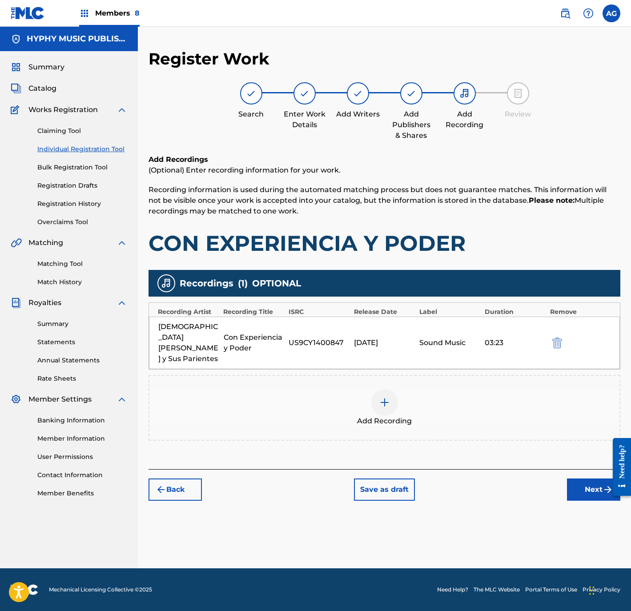
click at [597, 479] on button "Next" at bounding box center [593, 490] width 53 height 22
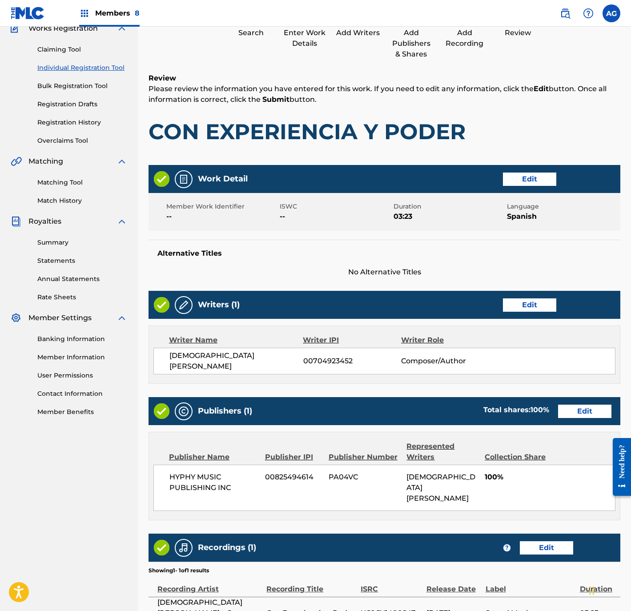
scroll to position [164, 0]
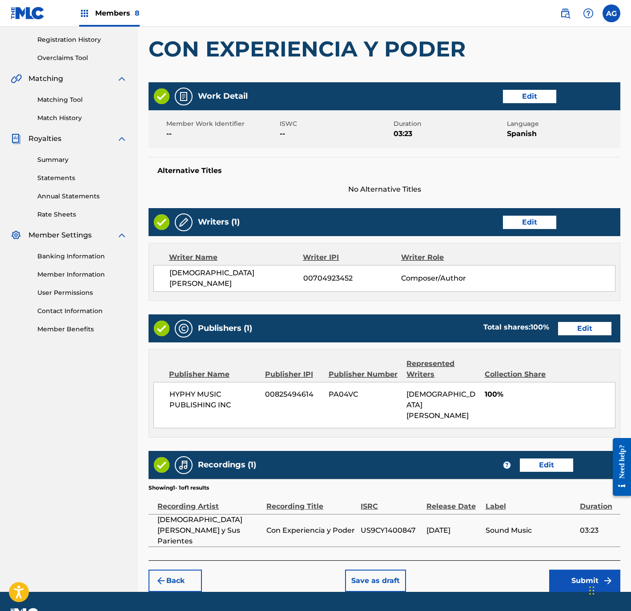
drag, startPoint x: 432, startPoint y: 321, endPoint x: 426, endPoint y: 464, distance: 143.8
click at [563, 570] on button "Submit" at bounding box center [584, 581] width 71 height 22
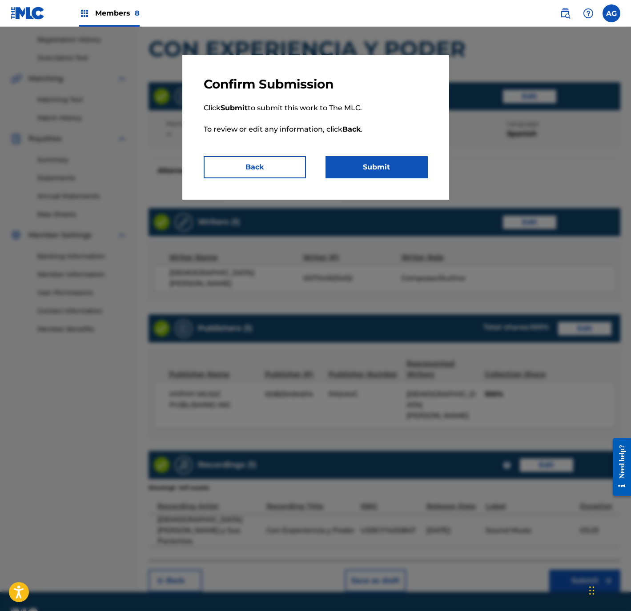
drag, startPoint x: 373, startPoint y: 166, endPoint x: 373, endPoint y: 258, distance: 92.1
click at [380, 271] on div "Confirm Submission Click Submit to submit this work to The MLC. To review or ed…" at bounding box center [315, 319] width 631 height 584
click at [288, 173] on button "Back" at bounding box center [255, 167] width 102 height 22
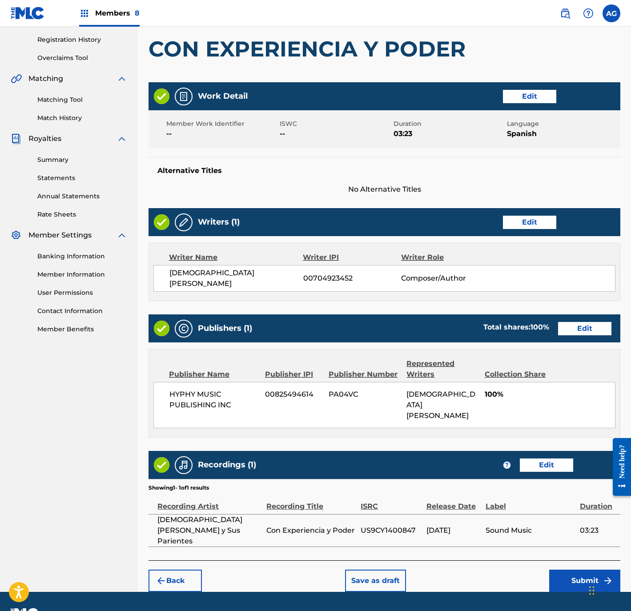
click at [556, 459] on button "Edit" at bounding box center [546, 465] width 53 height 13
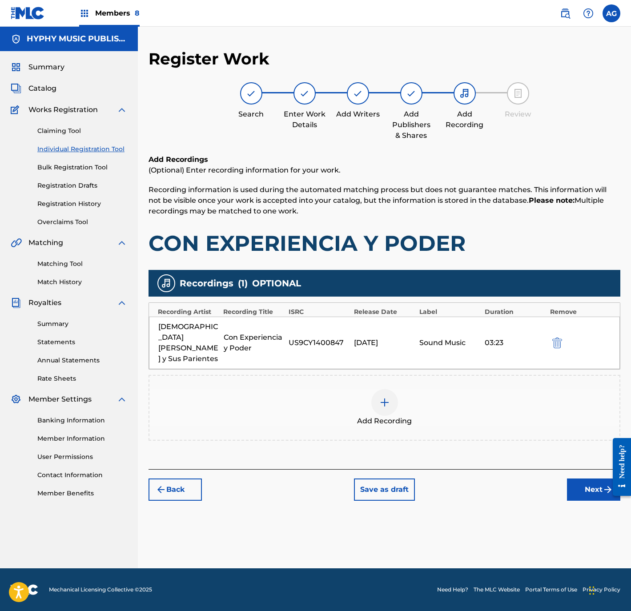
click at [386, 389] on div at bounding box center [384, 402] width 27 height 27
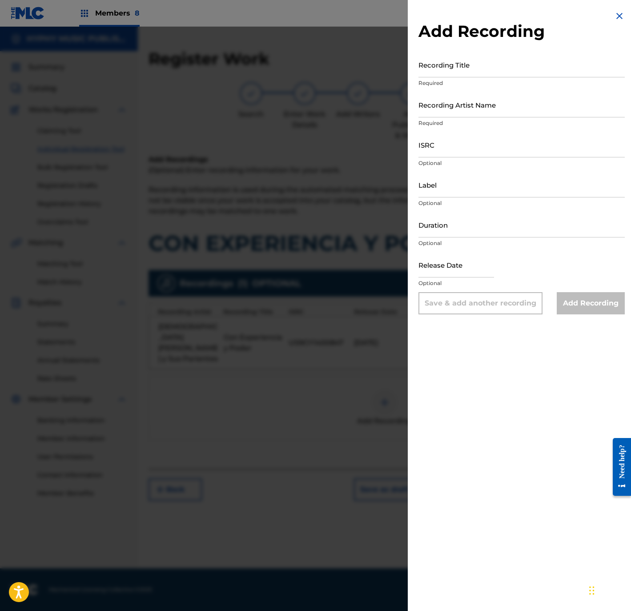
click at [489, 83] on p "Required" at bounding box center [522, 83] width 206 height 8
click at [478, 71] on input "Recording Title" at bounding box center [522, 64] width 206 height 25
click at [460, 111] on input "Recording Artist Name" at bounding box center [522, 104] width 206 height 25
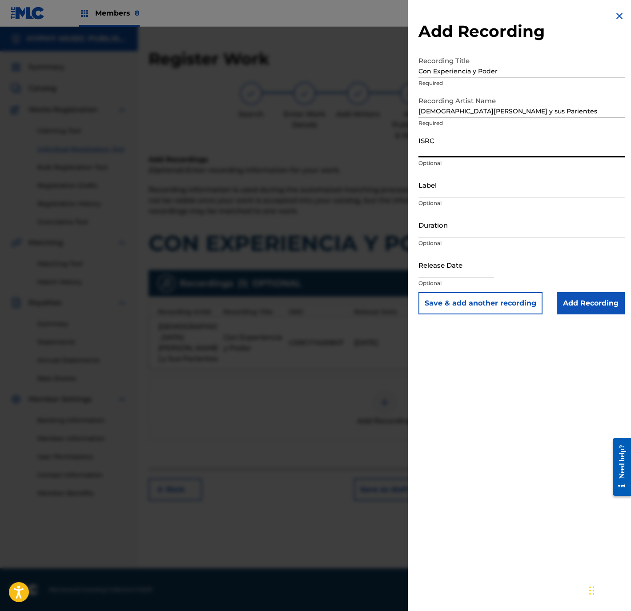
click at [478, 146] on input "ISRC" at bounding box center [522, 144] width 206 height 25
click at [484, 191] on input "Label" at bounding box center [522, 184] width 206 height 25
click at [539, 227] on input "Duration" at bounding box center [522, 224] width 206 height 25
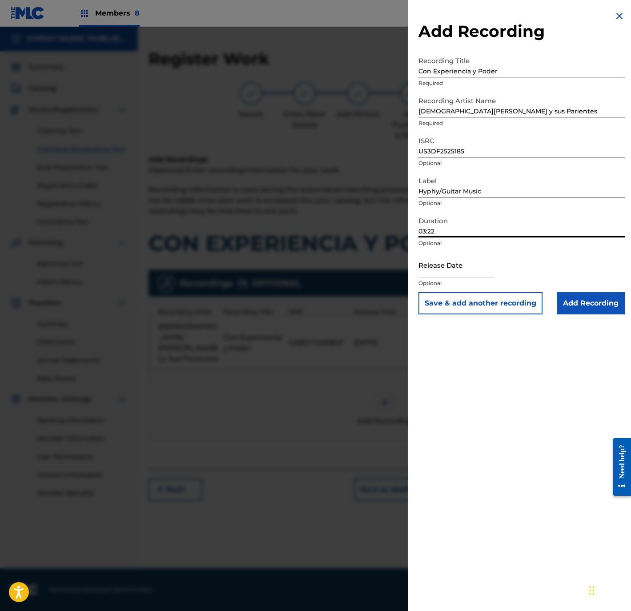
click at [563, 302] on input "Add Recording" at bounding box center [591, 303] width 68 height 22
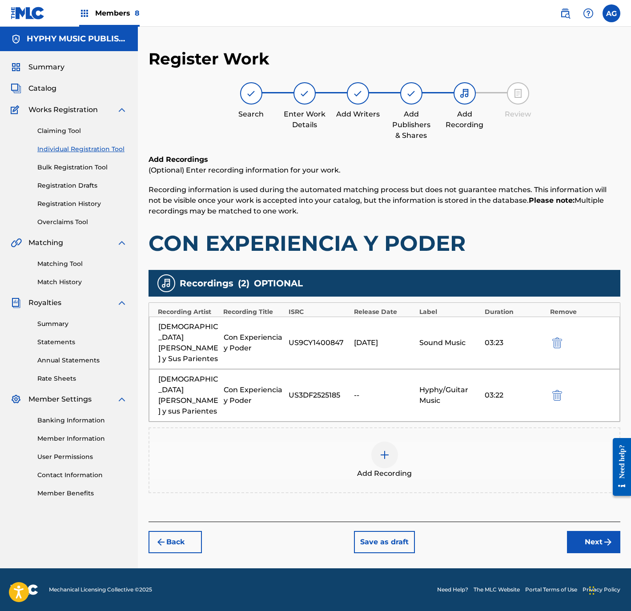
click at [578, 531] on button "Next" at bounding box center [593, 542] width 53 height 22
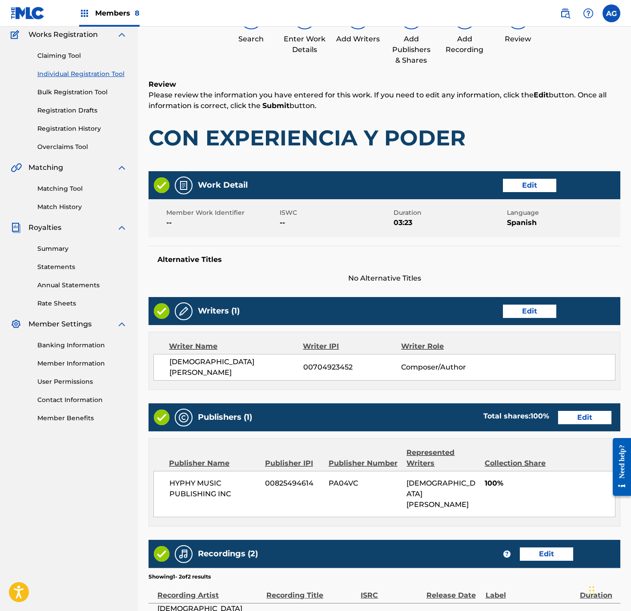
scroll to position [186, 0]
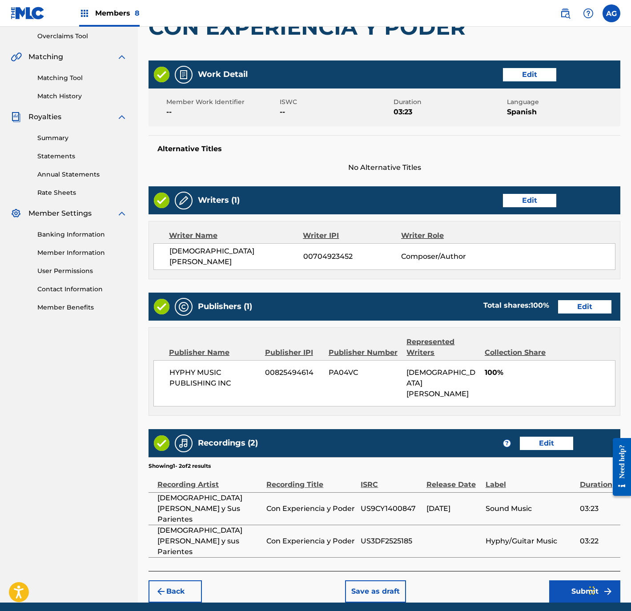
drag, startPoint x: 367, startPoint y: 387, endPoint x: 344, endPoint y: 506, distance: 120.9
click at [570, 580] on button "Submit" at bounding box center [584, 591] width 71 height 22
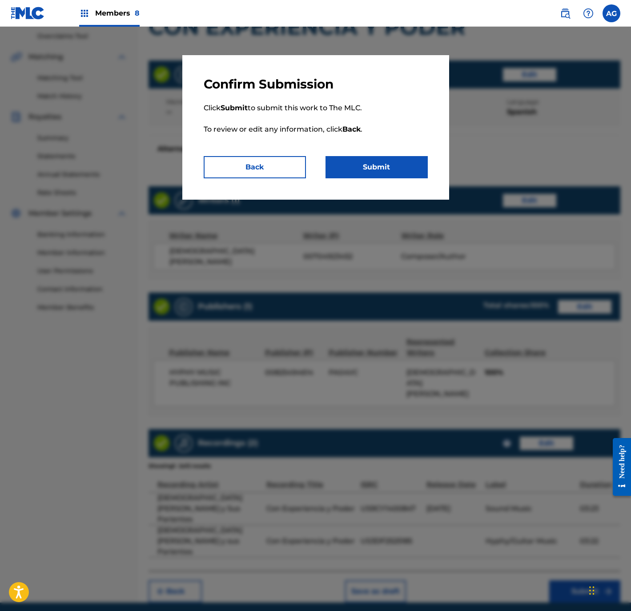
click at [380, 168] on button "Submit" at bounding box center [377, 167] width 102 height 22
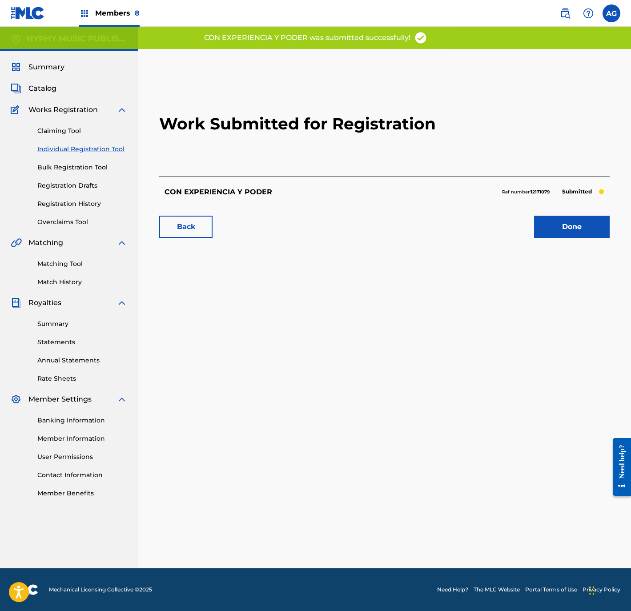
click at [555, 227] on link "Done" at bounding box center [572, 227] width 76 height 22
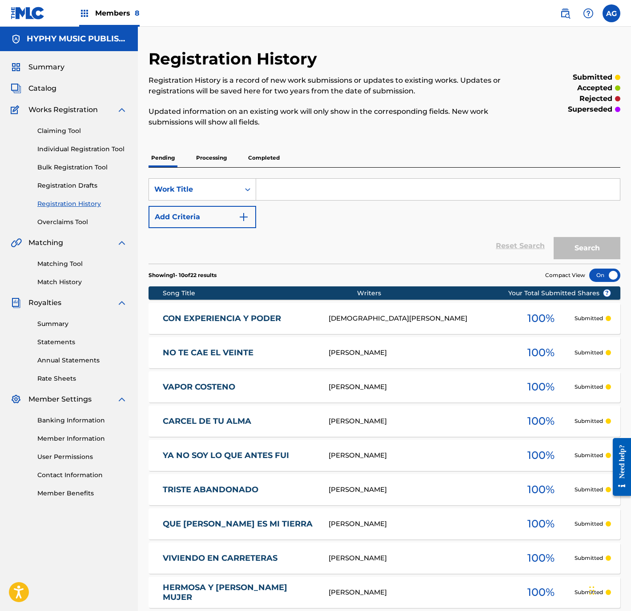
click at [107, 149] on link "Individual Registration Tool" at bounding box center [82, 149] width 90 height 9
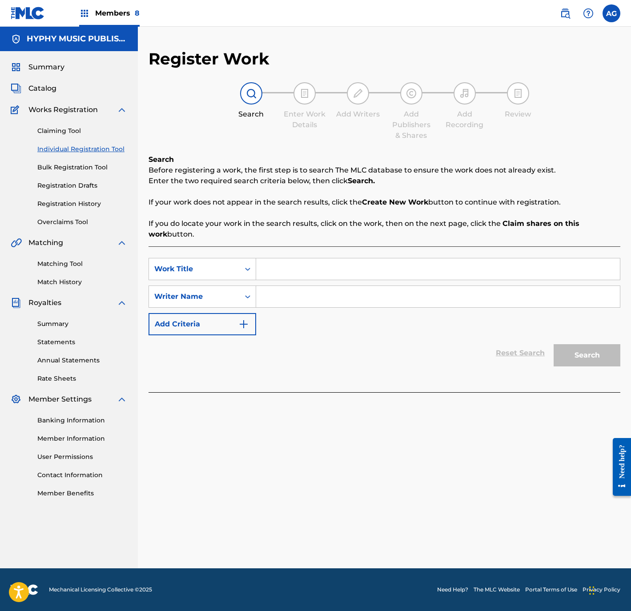
click at [298, 265] on input "Search Form" at bounding box center [438, 268] width 364 height 21
click at [307, 302] on input "Search Form" at bounding box center [438, 296] width 364 height 21
click at [583, 345] on div "Search" at bounding box center [584, 353] width 71 height 36
drag, startPoint x: 576, startPoint y: 349, endPoint x: 408, endPoint y: 283, distance: 180.6
click at [574, 348] on button "Search" at bounding box center [587, 355] width 67 height 22
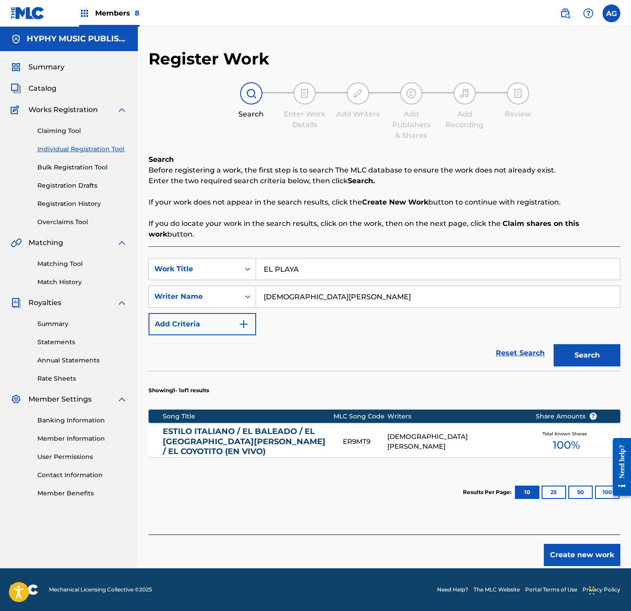
click at [318, 261] on input "EL PLAYA" at bounding box center [438, 268] width 364 height 21
click at [341, 444] on div "ESTILO ITALIANO / EL BALEADO / EL HOTEL DEL CID / EL COYOTITO (EN VIVO)" at bounding box center [253, 442] width 180 height 30
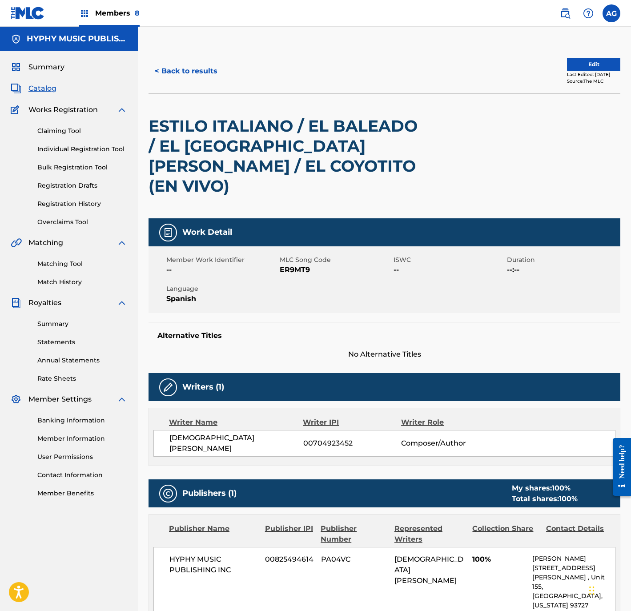
click at [186, 77] on button "< Back to results" at bounding box center [186, 71] width 75 height 22
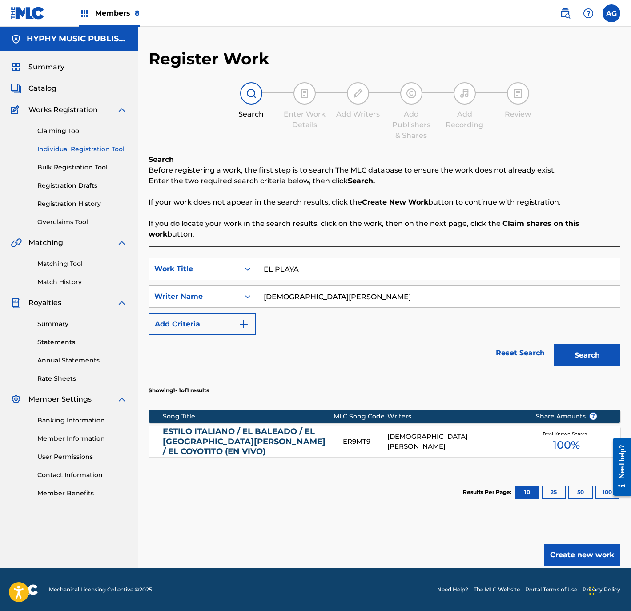
click at [277, 312] on div "SearchWithCriteria859540b1-0e1a-4c7a-a8d0-dd7a5081fb43 Work Title EL PLAYA Sear…" at bounding box center [385, 296] width 472 height 77
drag, startPoint x: 315, startPoint y: 297, endPoint x: 214, endPoint y: 299, distance: 101.5
click at [115, 302] on main "HYPHY MUSIC PUBLISHING INC Summary Catalog Works Registration Claiming Tool Ind…" at bounding box center [315, 298] width 631 height 542
click at [572, 550] on button "Create new work" at bounding box center [582, 555] width 77 height 22
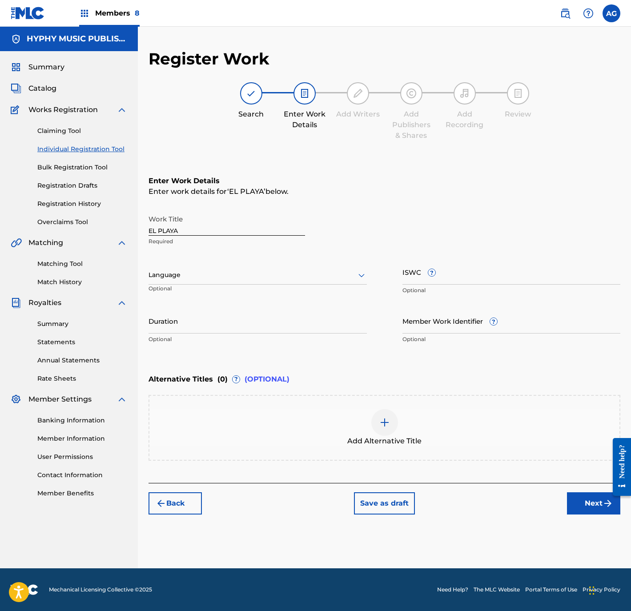
click at [206, 275] on div at bounding box center [258, 275] width 218 height 11
click at [207, 311] on div "Spanish" at bounding box center [258, 315] width 218 height 20
click at [216, 327] on input "Duration" at bounding box center [258, 320] width 218 height 25
click at [598, 504] on button "Next" at bounding box center [593, 503] width 53 height 22
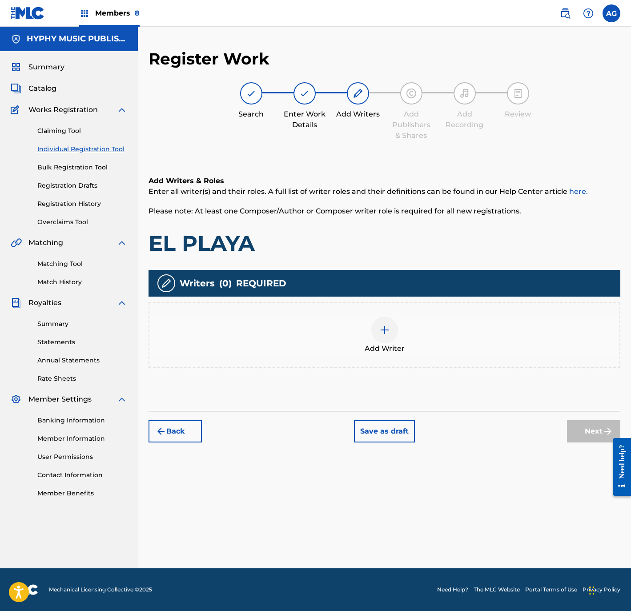
click at [293, 323] on div "Add Writer" at bounding box center [384, 335] width 470 height 37
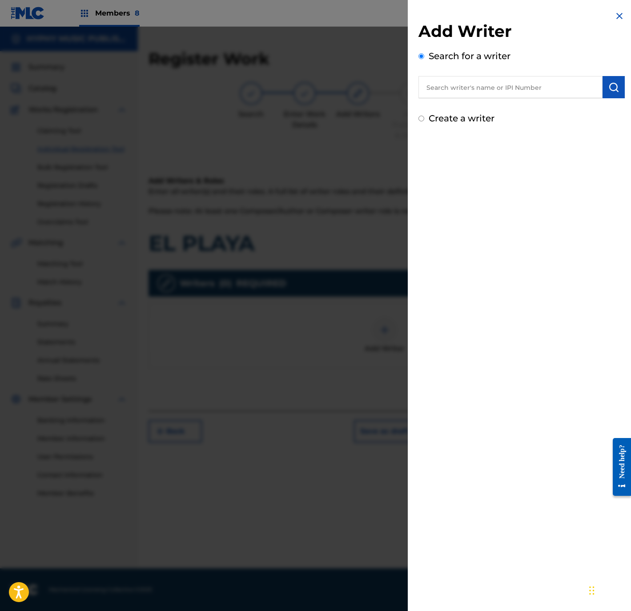
drag, startPoint x: 483, startPoint y: 78, endPoint x: 522, endPoint y: 83, distance: 39.0
click at [483, 78] on input "text" at bounding box center [511, 87] width 184 height 22
click at [614, 91] on img "submit" at bounding box center [614, 87] width 11 height 11
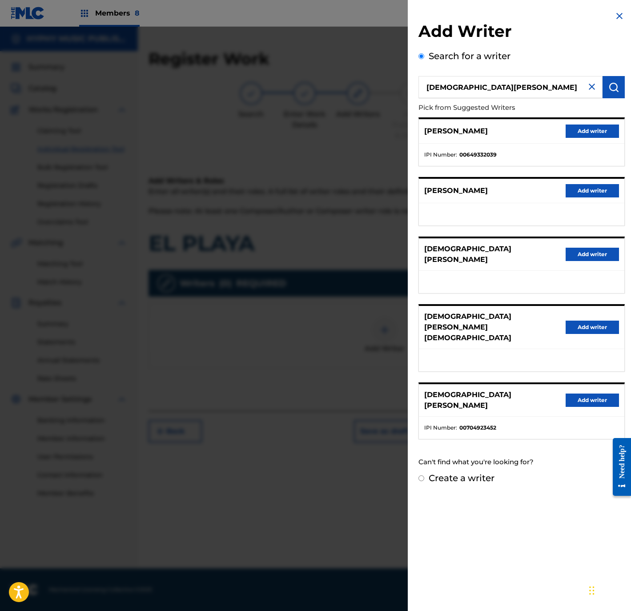
click at [579, 384] on div "JESUS OJEDA CAMARENA Add writer" at bounding box center [522, 400] width 206 height 32
click at [572, 394] on button "Add writer" at bounding box center [592, 400] width 53 height 13
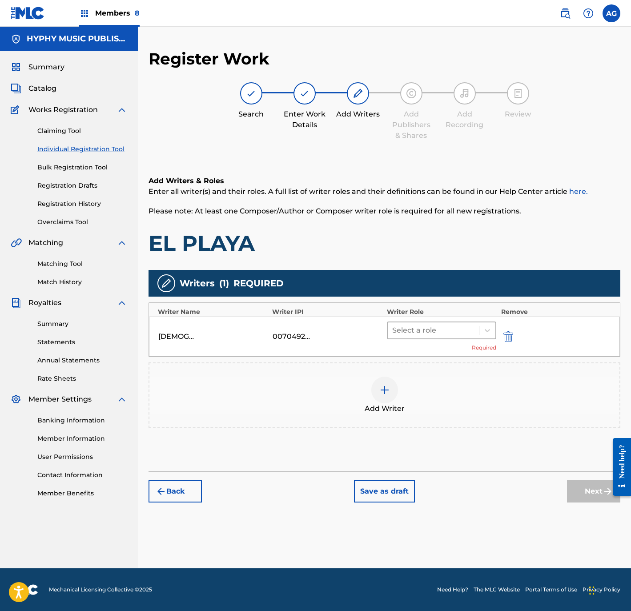
click at [471, 322] on div "Select a role" at bounding box center [442, 331] width 110 height 18
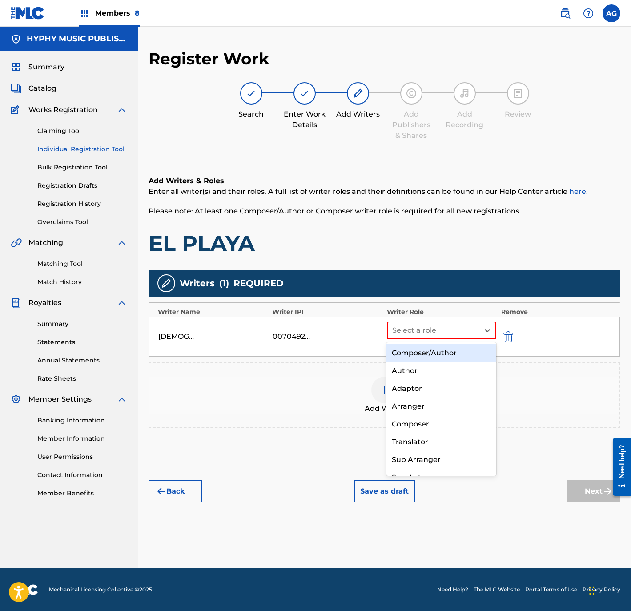
click at [464, 352] on div "Composer/Author" at bounding box center [441, 353] width 109 height 18
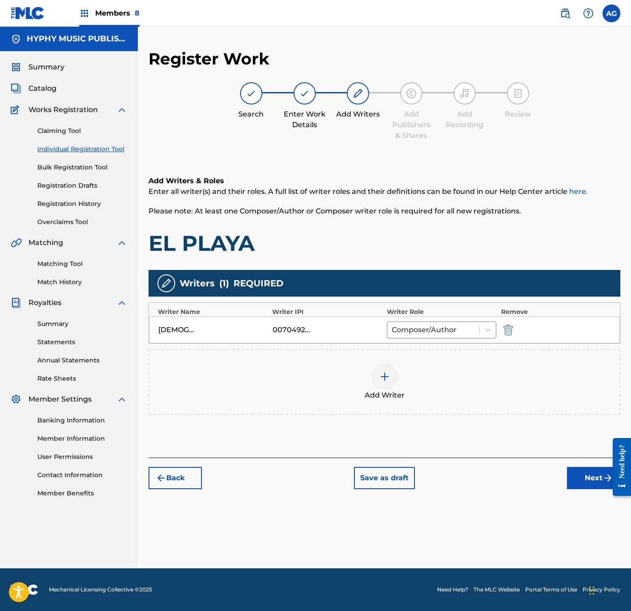
click at [576, 480] on button "Next" at bounding box center [593, 478] width 53 height 22
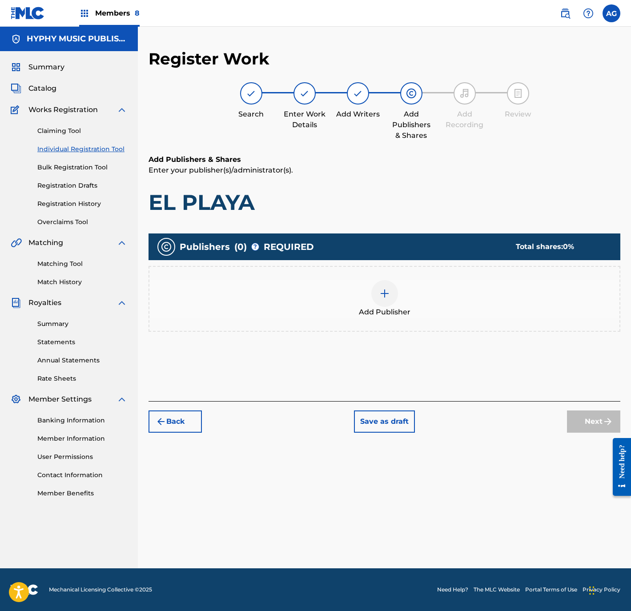
click at [454, 306] on div "Add Publisher" at bounding box center [384, 298] width 470 height 37
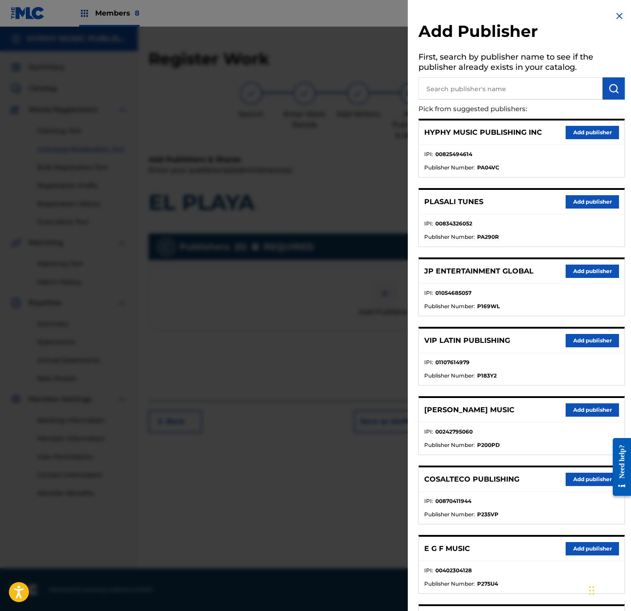
click at [581, 131] on button "Add publisher" at bounding box center [592, 132] width 53 height 13
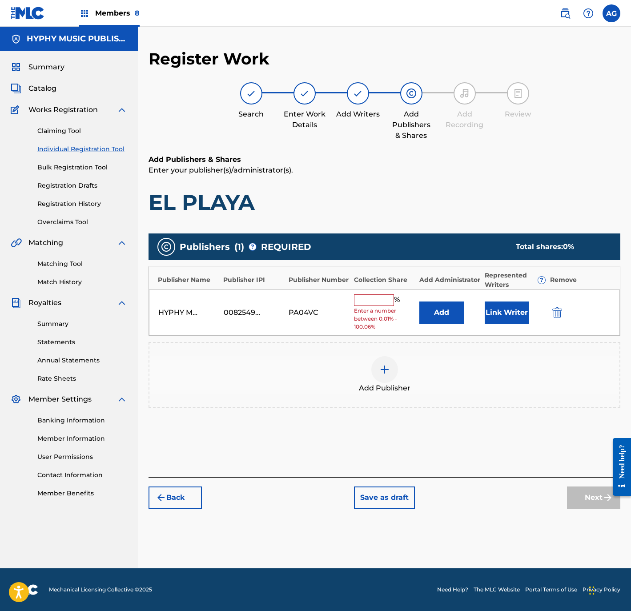
click at [367, 306] on input "text" at bounding box center [374, 300] width 40 height 12
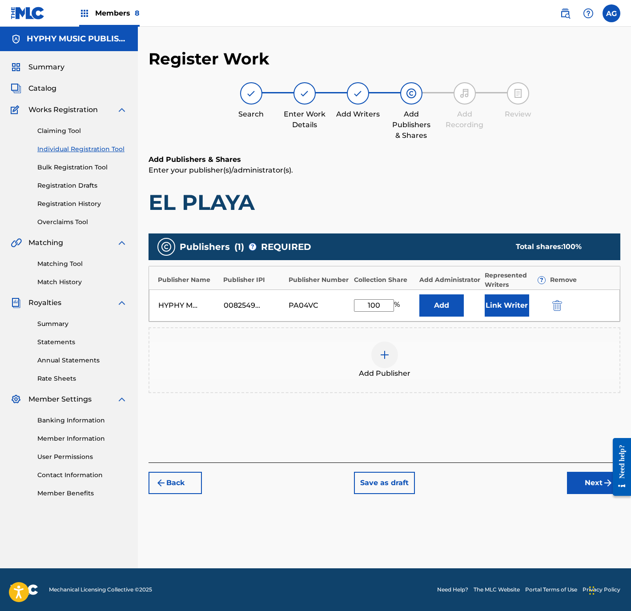
click at [509, 307] on button "Link Writer" at bounding box center [507, 305] width 44 height 22
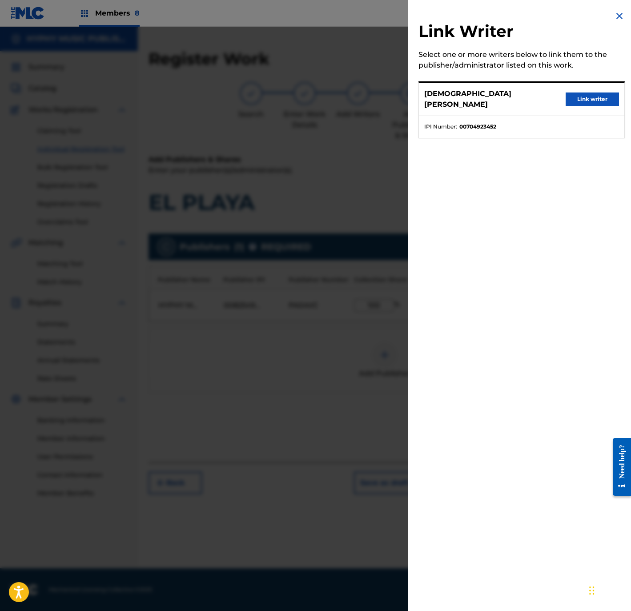
click at [604, 85] on div "JESUS OJEDA CAMARENA Link writer" at bounding box center [522, 99] width 206 height 32
drag, startPoint x: 600, startPoint y: 90, endPoint x: 629, endPoint y: 117, distance: 39.7
click at [600, 93] on button "Link writer" at bounding box center [592, 99] width 53 height 13
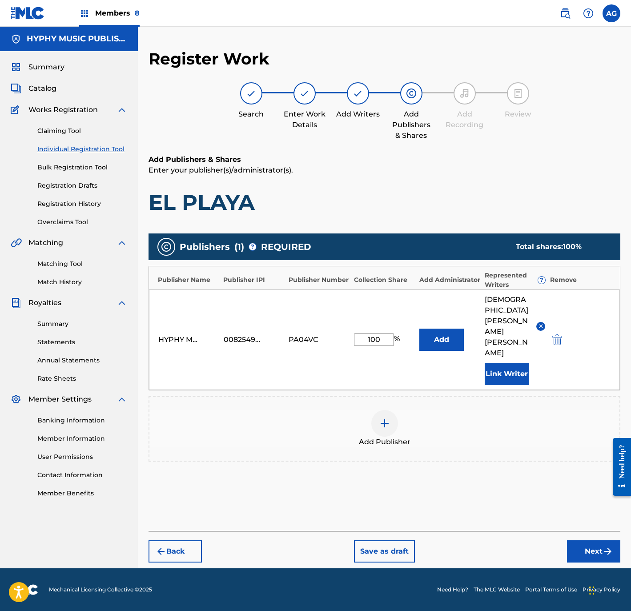
click at [578, 540] on button "Next" at bounding box center [593, 551] width 53 height 22
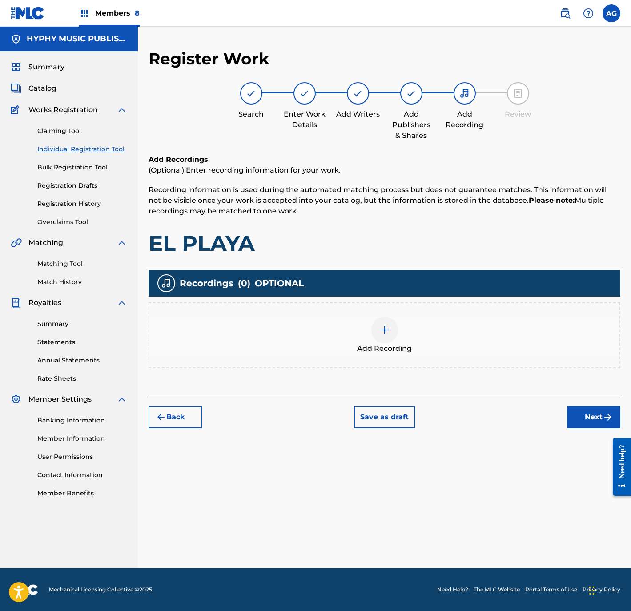
click at [443, 331] on div "Add Recording" at bounding box center [384, 335] width 470 height 37
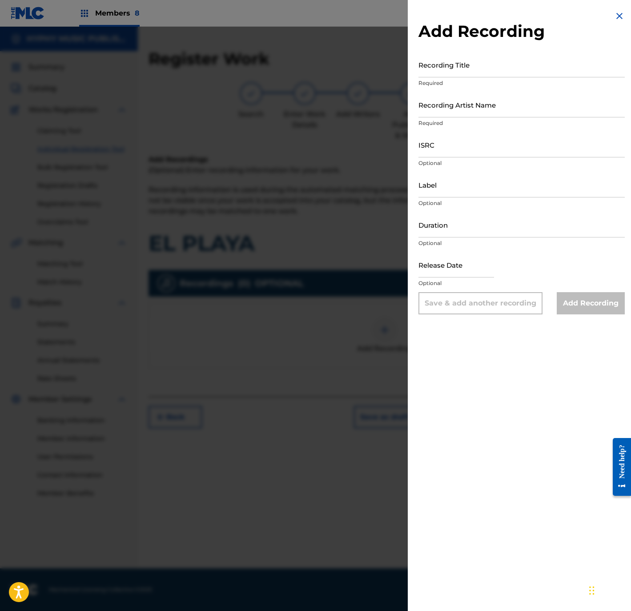
click at [506, 75] on input "Recording Title" at bounding box center [522, 64] width 206 height 25
drag, startPoint x: 508, startPoint y: 106, endPoint x: 630, endPoint y: 108, distance: 121.5
click at [508, 106] on input "Recording Artist Name" at bounding box center [522, 104] width 206 height 25
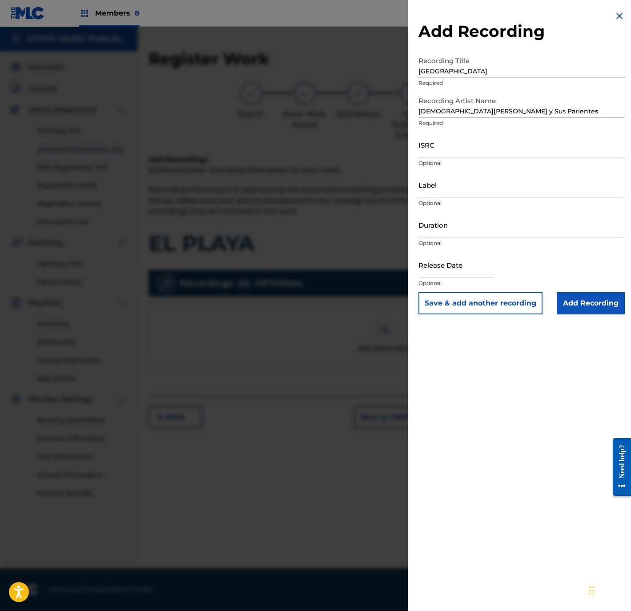
click at [502, 142] on input "ISRC" at bounding box center [522, 144] width 206 height 25
click at [478, 189] on input "Label" at bounding box center [522, 184] width 206 height 25
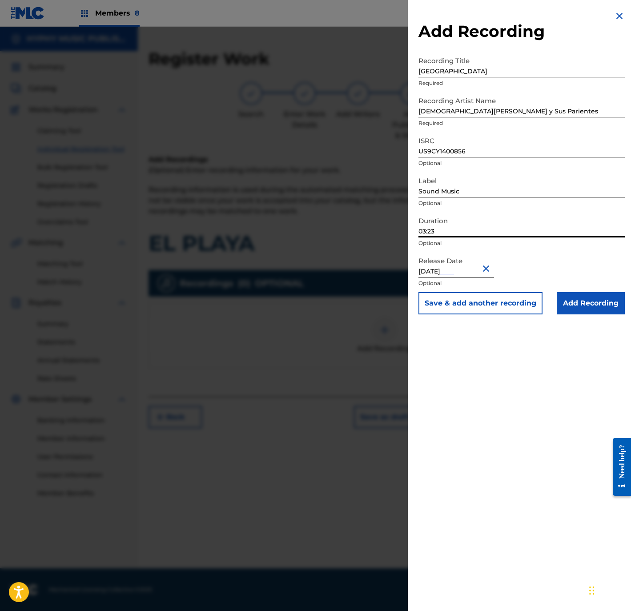
drag, startPoint x: 449, startPoint y: 230, endPoint x: 397, endPoint y: 224, distance: 52.3
click at [397, 224] on div "Add Recording Recording Title El Playa Required Recording Artist Name Jesús Oje…" at bounding box center [315, 319] width 631 height 584
click at [605, 299] on input "Add Recording" at bounding box center [591, 303] width 68 height 22
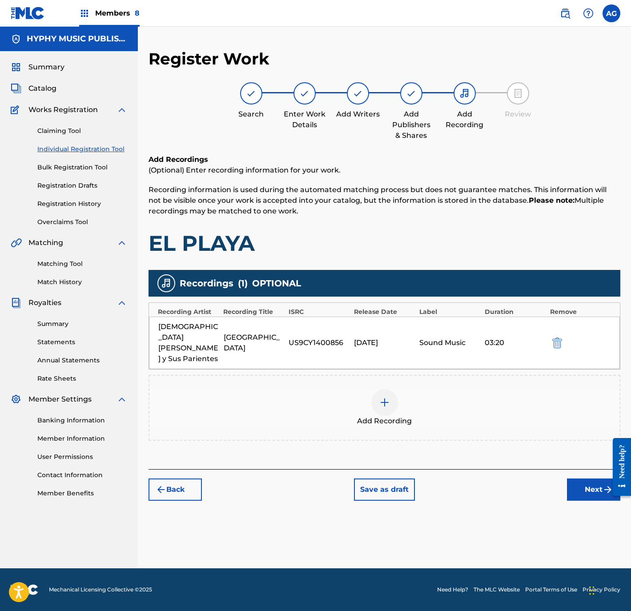
click at [411, 389] on div "Add Recording" at bounding box center [384, 407] width 470 height 37
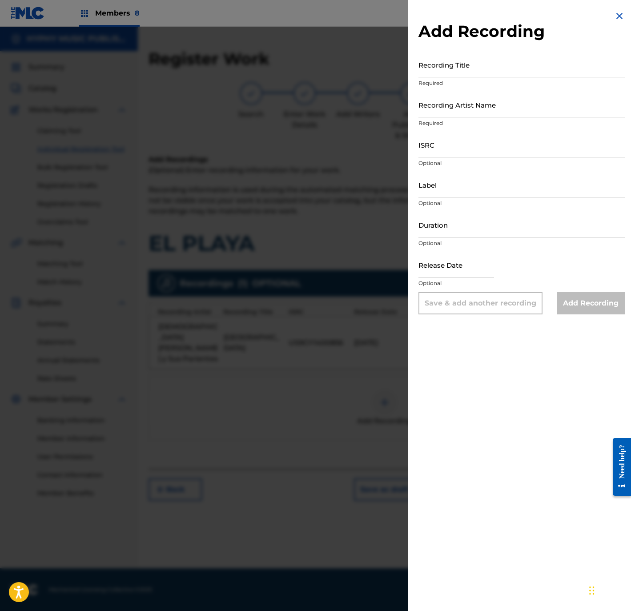
click at [502, 79] on p "Required" at bounding box center [522, 83] width 206 height 8
click at [544, 80] on p "Required" at bounding box center [522, 83] width 206 height 8
click at [530, 62] on input "Recording Title" at bounding box center [522, 64] width 206 height 25
click at [493, 99] on input "Recording Artist Name" at bounding box center [522, 104] width 206 height 25
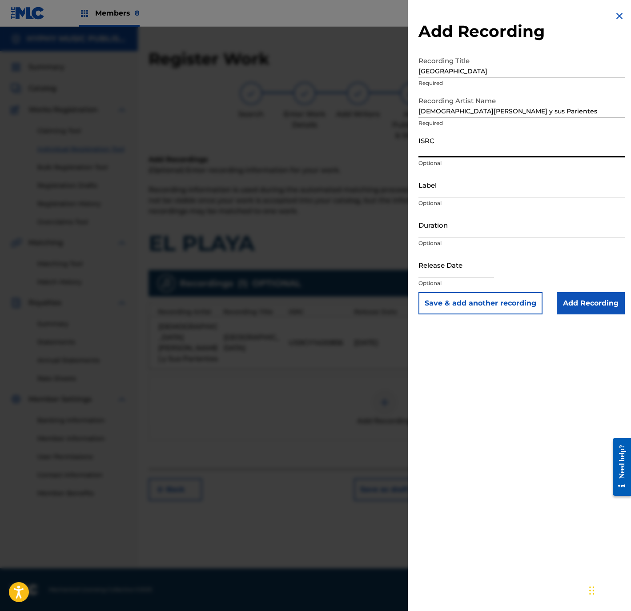
click at [476, 150] on input "ISRC" at bounding box center [522, 144] width 206 height 25
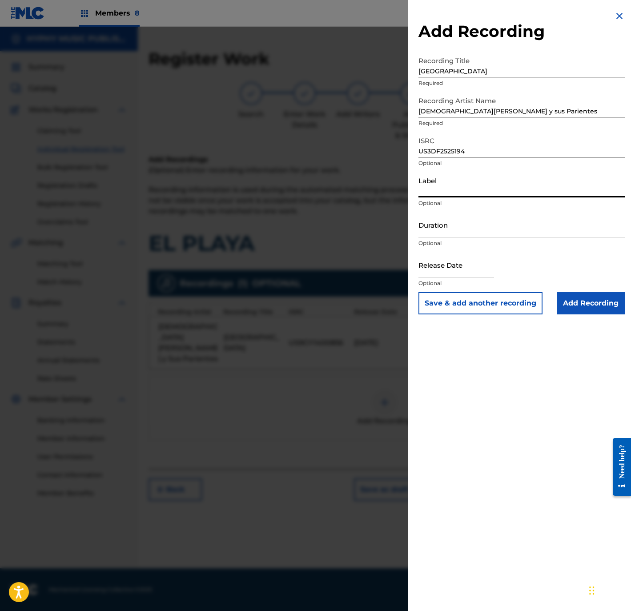
drag, startPoint x: 526, startPoint y: 187, endPoint x: 552, endPoint y: 190, distance: 26.0
click at [526, 187] on input "Label" at bounding box center [522, 184] width 206 height 25
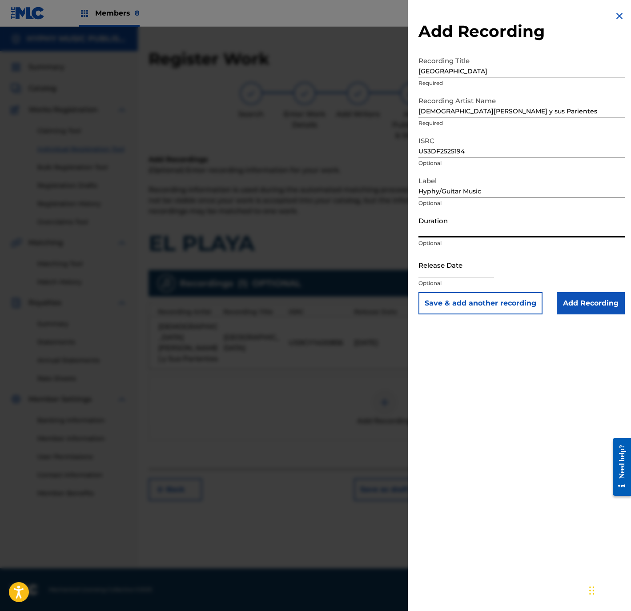
click at [518, 223] on input "Duration" at bounding box center [522, 224] width 206 height 25
click at [583, 306] on input "Add Recording" at bounding box center [591, 303] width 68 height 22
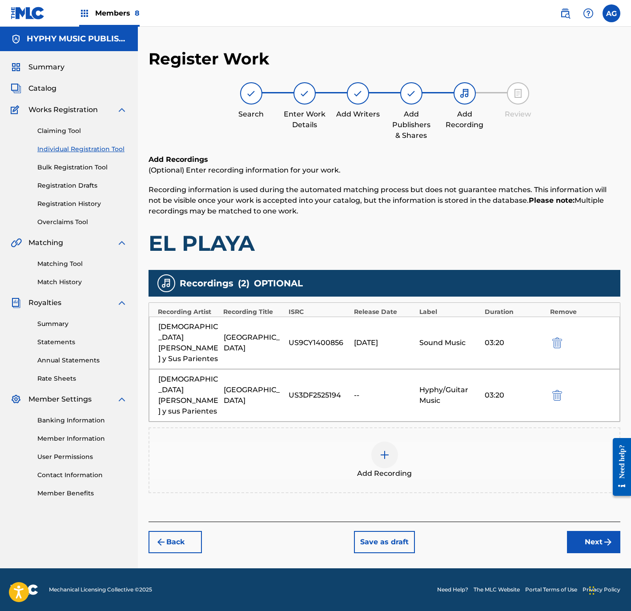
click at [576, 531] on button "Next" at bounding box center [593, 542] width 53 height 22
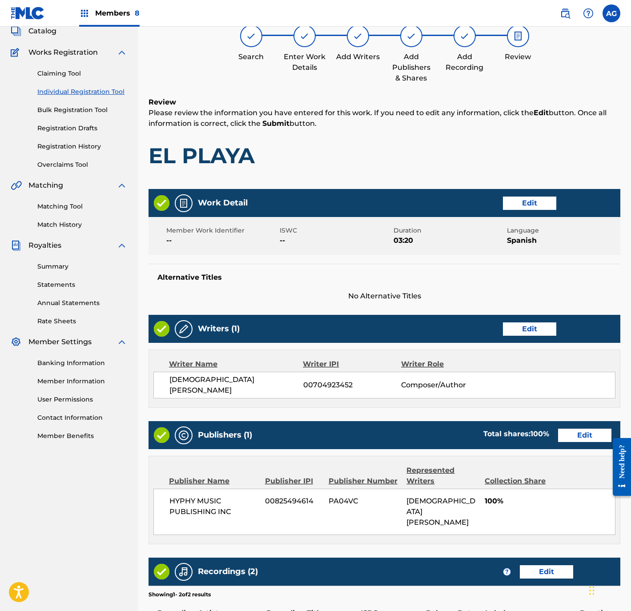
scroll to position [186, 0]
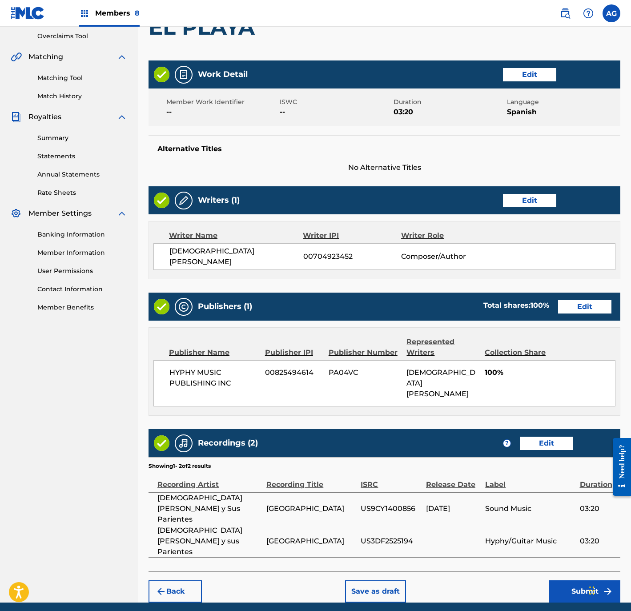
drag, startPoint x: 373, startPoint y: 370, endPoint x: 378, endPoint y: 526, distance: 156.2
click at [597, 580] on button "Submit" at bounding box center [584, 591] width 71 height 22
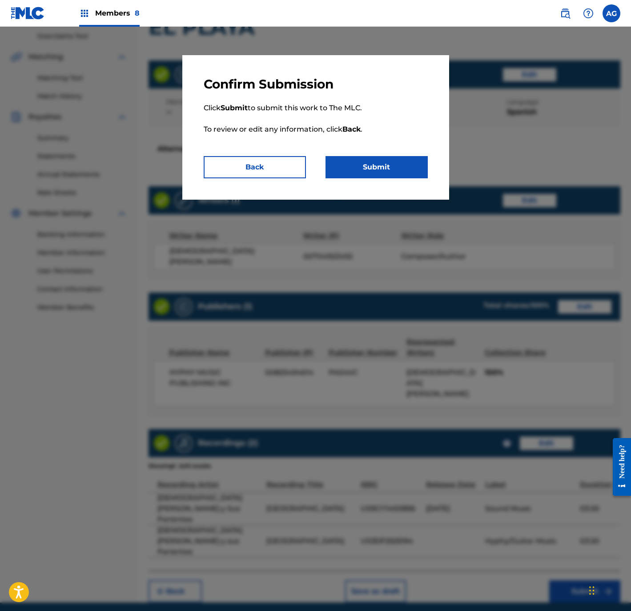
click at [375, 161] on button "Submit" at bounding box center [377, 167] width 102 height 22
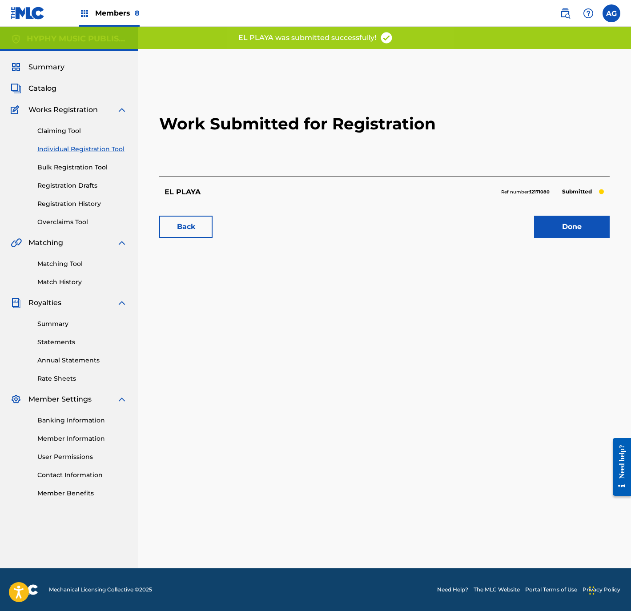
click at [590, 235] on link "Done" at bounding box center [572, 227] width 76 height 22
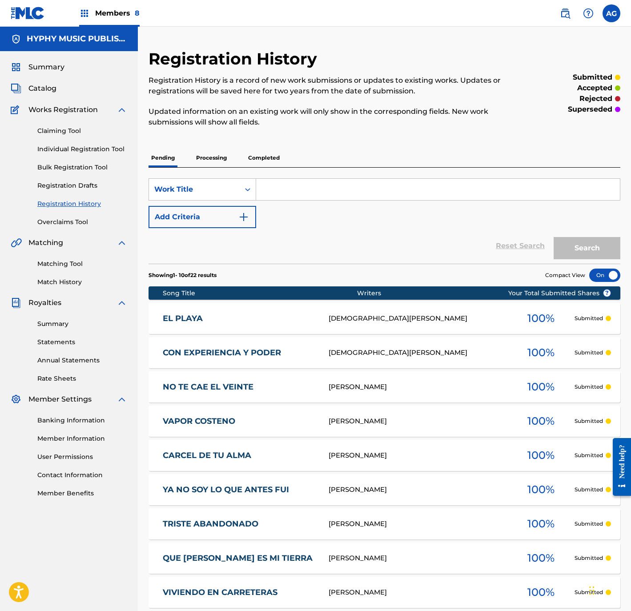
click at [40, 87] on span "Catalog" at bounding box center [42, 88] width 28 height 11
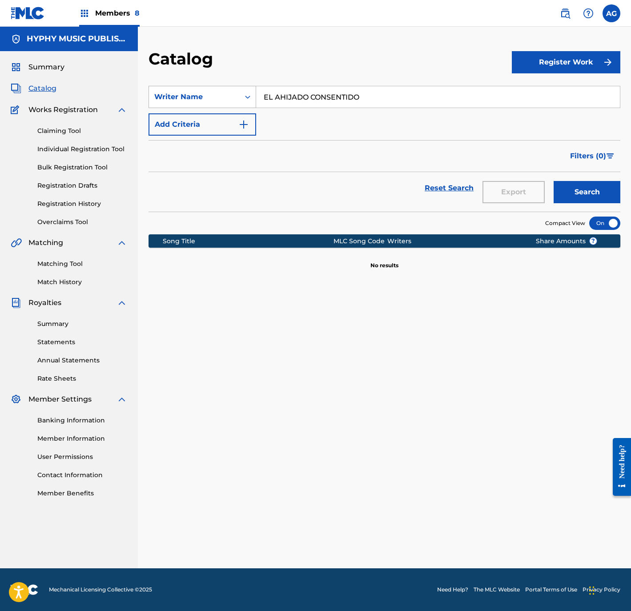
drag, startPoint x: 392, startPoint y: 98, endPoint x: 169, endPoint y: 98, distance: 223.7
click at [169, 98] on div "SearchWithCriteriac2cab84a-0d09-4fea-a2c6-55aed8160af0 Writer Name EL AHIJADO C…" at bounding box center [385, 97] width 472 height 22
click at [178, 95] on div "Writer Name" at bounding box center [194, 97] width 80 height 11
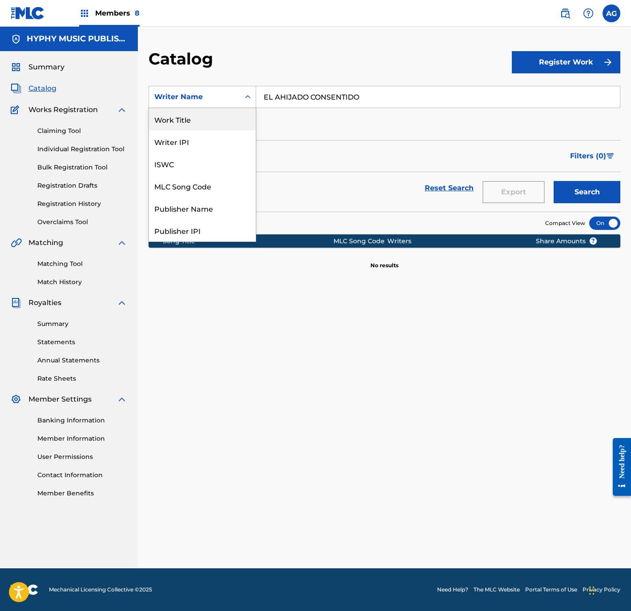
click at [206, 115] on div "Work Title" at bounding box center [202, 119] width 107 height 22
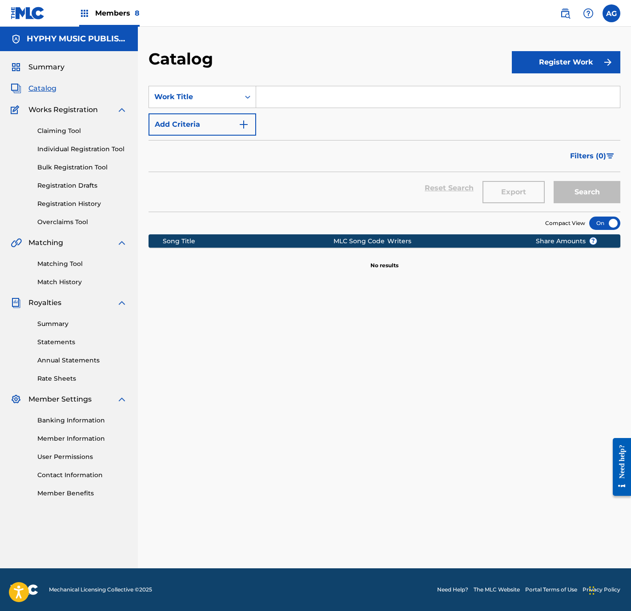
click at [360, 103] on input "Search Form" at bounding box center [438, 96] width 364 height 21
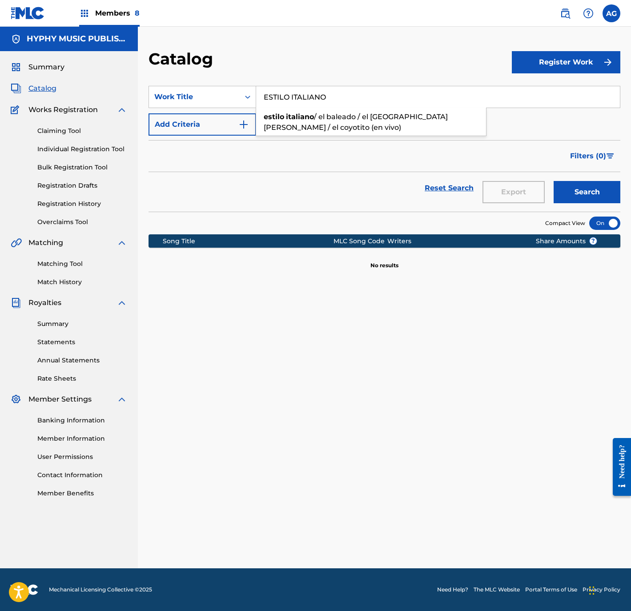
click at [554, 181] on button "Search" at bounding box center [587, 192] width 67 height 22
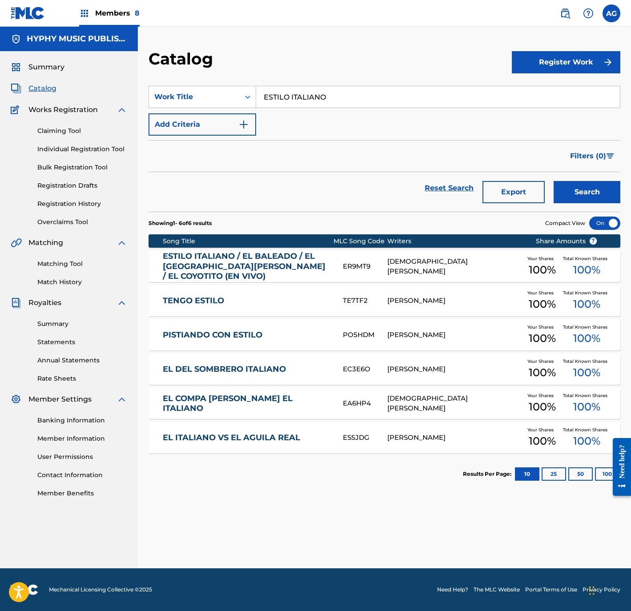
click at [280, 272] on link "ESTILO ITALIANO / EL BALEADO / EL HOTEL DEL CID / EL COYOTITO (EN VIVO)" at bounding box center [247, 266] width 168 height 30
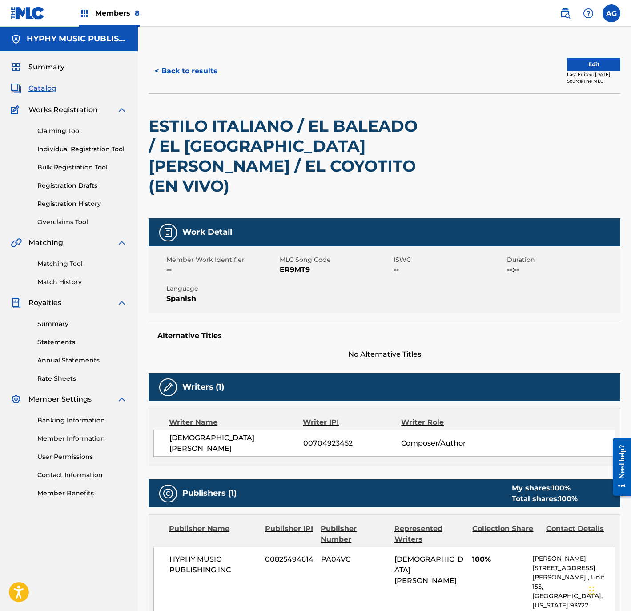
click at [214, 149] on h2 "ESTILO ITALIANO / EL BALEADO / EL HOTEL DEL CID / EL COYOTITO (EN VIVO)" at bounding box center [290, 156] width 283 height 80
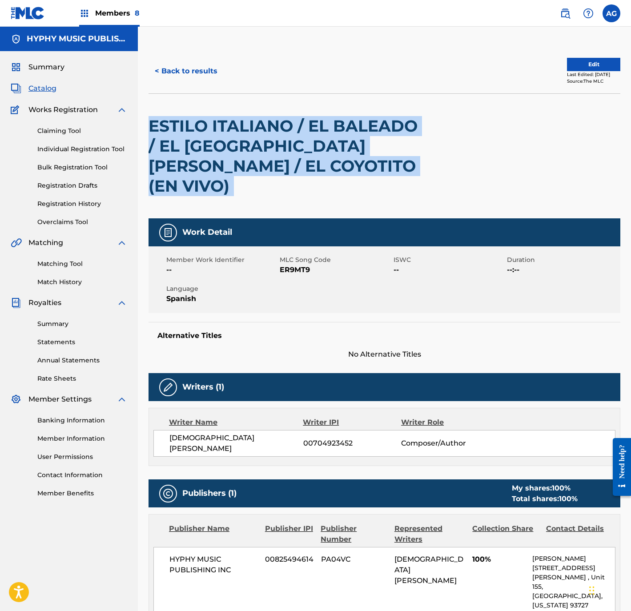
click at [214, 149] on h2 "ESTILO ITALIANO / EL BALEADO / EL HOTEL DEL CID / EL COYOTITO (EN VIVO)" at bounding box center [290, 156] width 283 height 80
copy div "ESTILO ITALIANO / EL BALEADO / EL HOTEL DEL CID / EL COYOTITO (EN VIVO)"
click at [51, 263] on link "Matching Tool" at bounding box center [82, 263] width 90 height 9
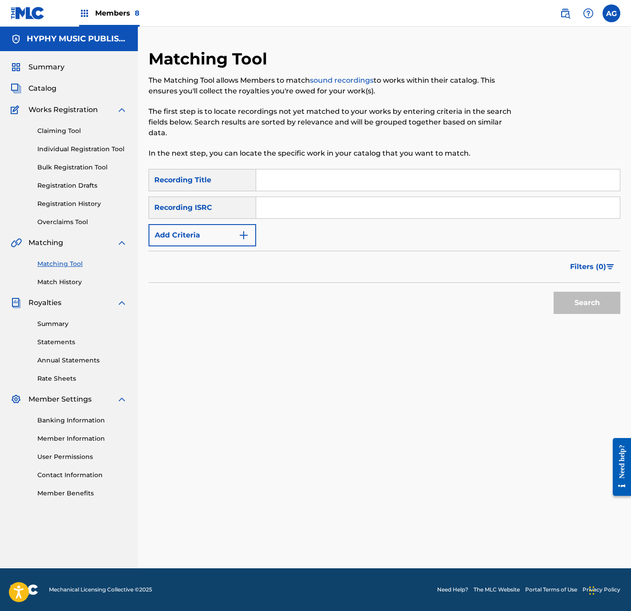
click at [284, 188] on input "Search Form" at bounding box center [438, 179] width 364 height 21
click at [554, 312] on button "Search" at bounding box center [587, 303] width 67 height 22
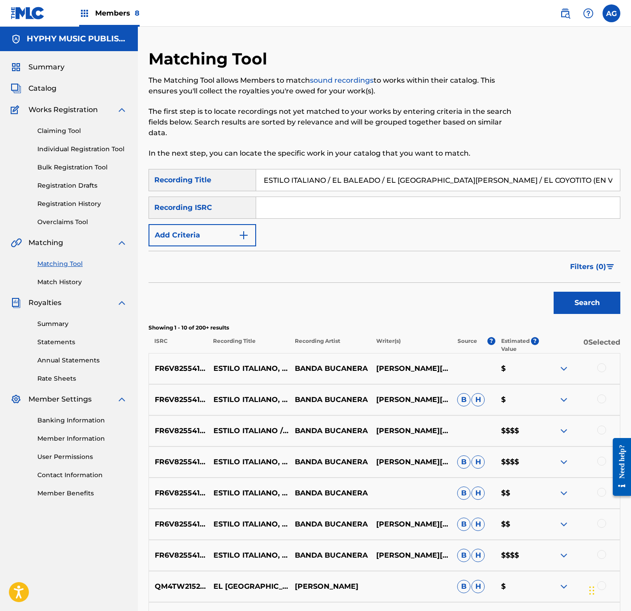
click at [598, 367] on div at bounding box center [601, 367] width 9 height 9
click at [602, 399] on div at bounding box center [601, 399] width 9 height 9
click at [601, 434] on div at bounding box center [601, 430] width 9 height 9
click at [601, 456] on div "FR6V82554173 ESTILO ITALIANO, EL BALEADO, EL HOTEL DEL CID, EL COYOTITO - EN VI…" at bounding box center [385, 462] width 472 height 31
click at [601, 466] on div at bounding box center [601, 461] width 9 height 9
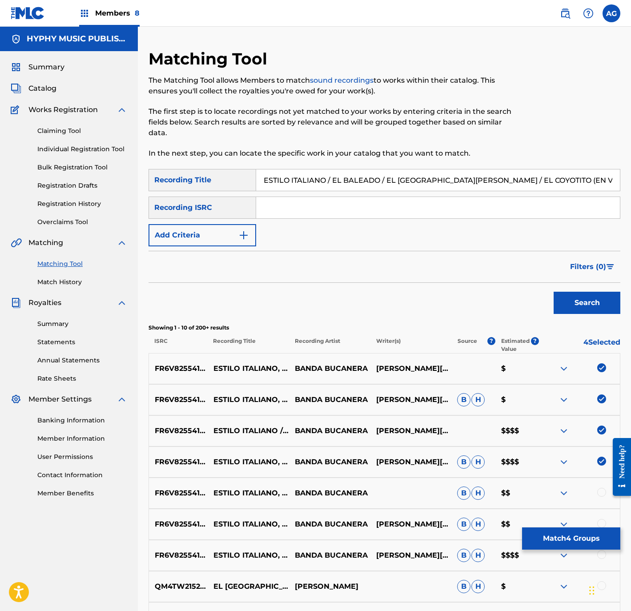
click at [605, 494] on div at bounding box center [601, 492] width 9 height 9
click at [602, 520] on div at bounding box center [601, 523] width 9 height 9
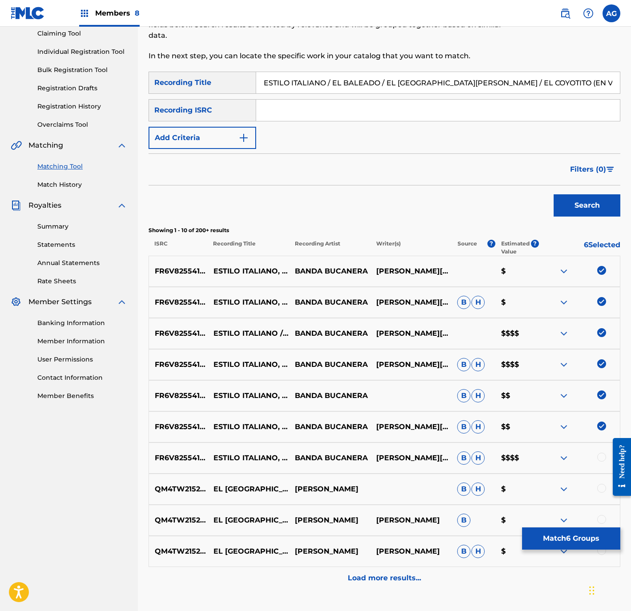
scroll to position [163, 0]
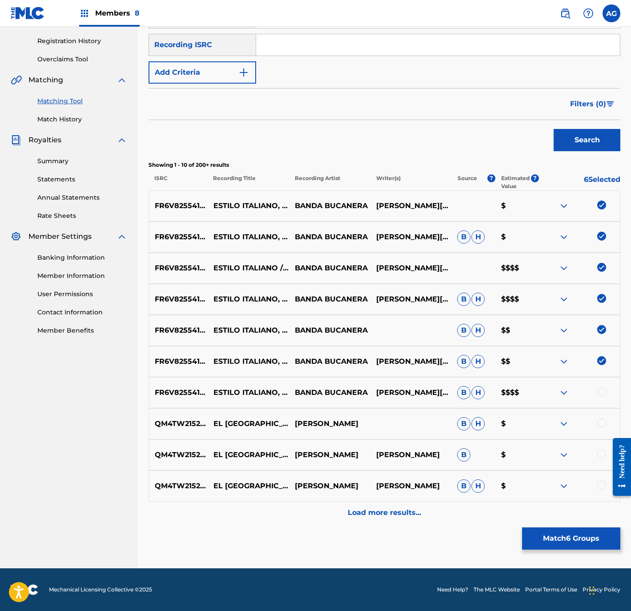
click at [605, 392] on div at bounding box center [579, 392] width 81 height 11
click at [601, 391] on div at bounding box center [601, 391] width 9 height 9
click at [582, 103] on span "Filters ( 0 )" at bounding box center [588, 104] width 36 height 11
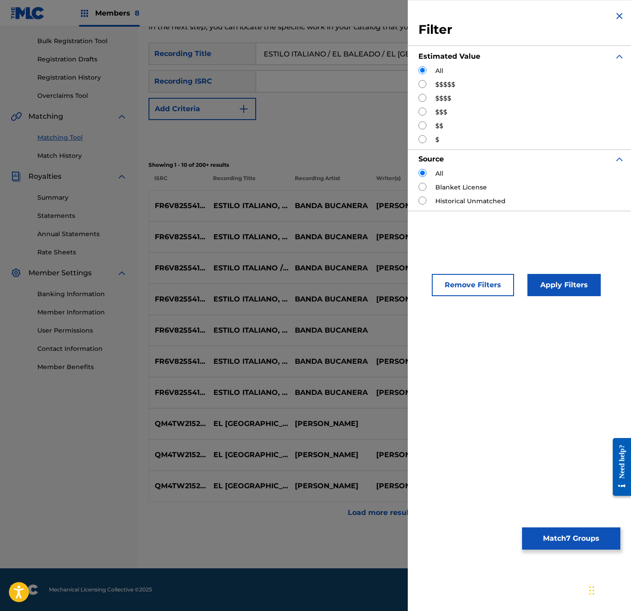
scroll to position [126, 0]
click at [422, 83] on input "Search Form" at bounding box center [423, 84] width 8 height 8
click at [561, 286] on button "Apply Filters" at bounding box center [564, 285] width 73 height 22
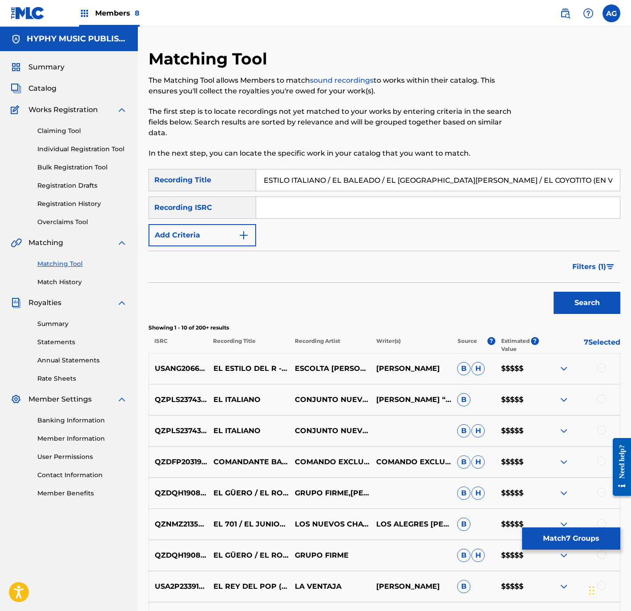
click at [585, 270] on span "Filters ( 1 )" at bounding box center [589, 267] width 34 height 11
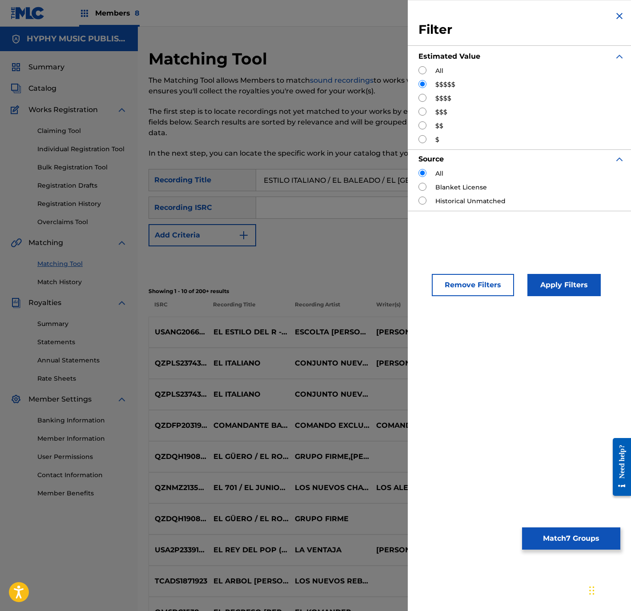
click at [423, 98] on input "Search Form" at bounding box center [423, 98] width 8 height 8
click at [560, 284] on button "Apply Filters" at bounding box center [564, 285] width 73 height 22
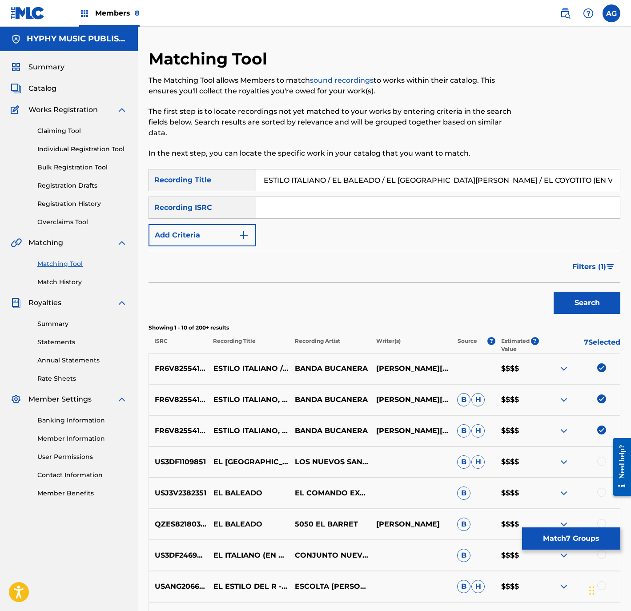
click at [603, 267] on span "Filters ( 1 )" at bounding box center [589, 267] width 34 height 11
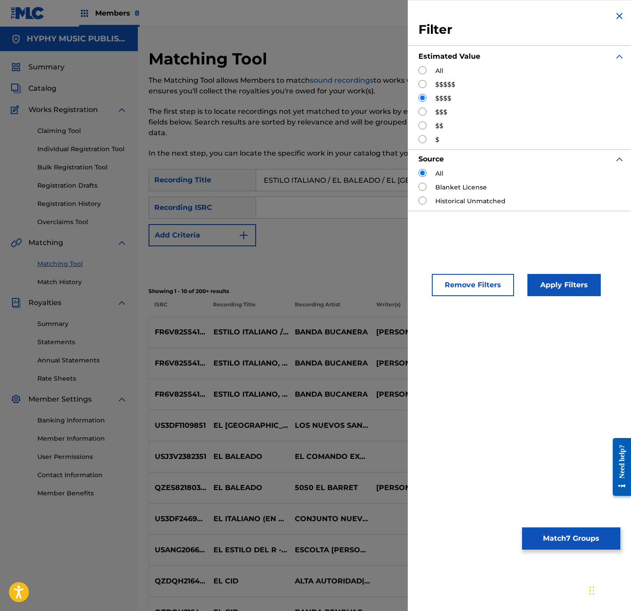
click at [422, 110] on input "Search Form" at bounding box center [423, 112] width 8 height 8
click at [563, 281] on button "Apply Filters" at bounding box center [564, 285] width 73 height 22
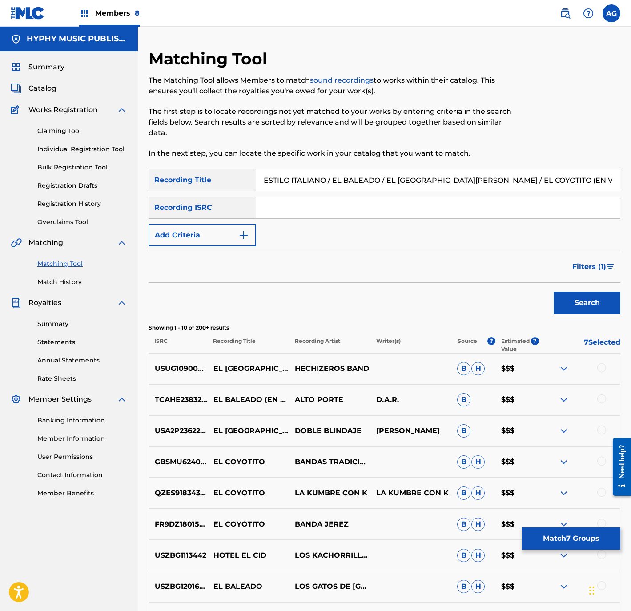
click at [550, 540] on button "Match 7 Groups" at bounding box center [571, 539] width 98 height 22
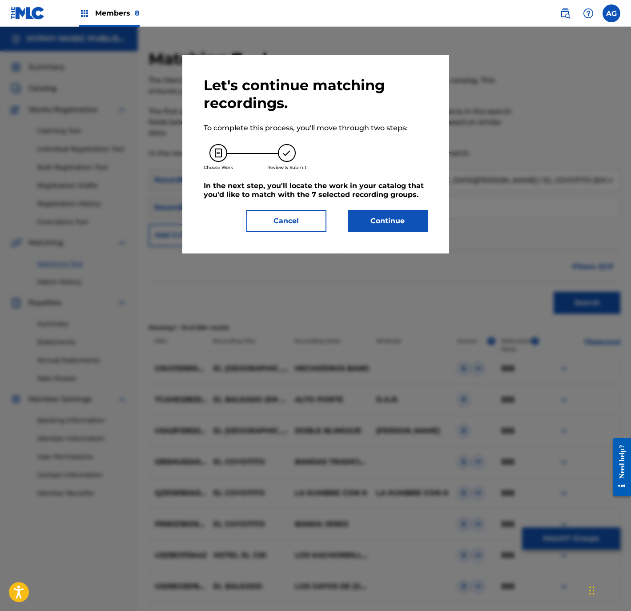
click at [385, 222] on button "Continue" at bounding box center [388, 221] width 80 height 22
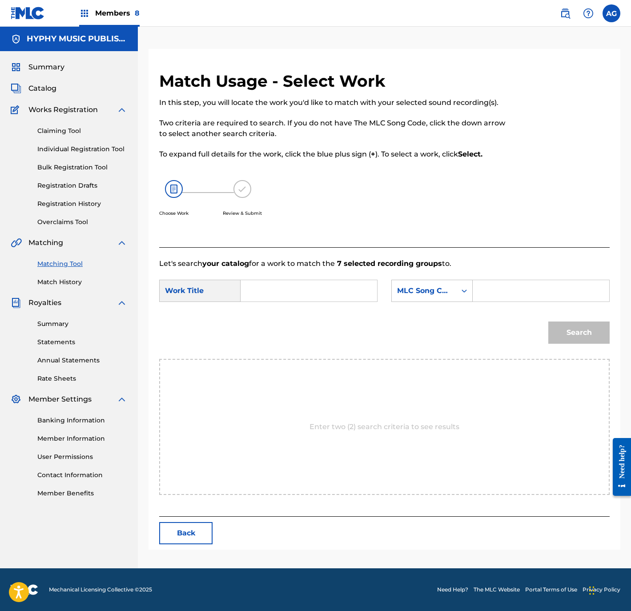
click at [261, 291] on input "Search Form" at bounding box center [308, 290] width 121 height 21
click at [406, 294] on div "MLC Song Code" at bounding box center [424, 291] width 54 height 11
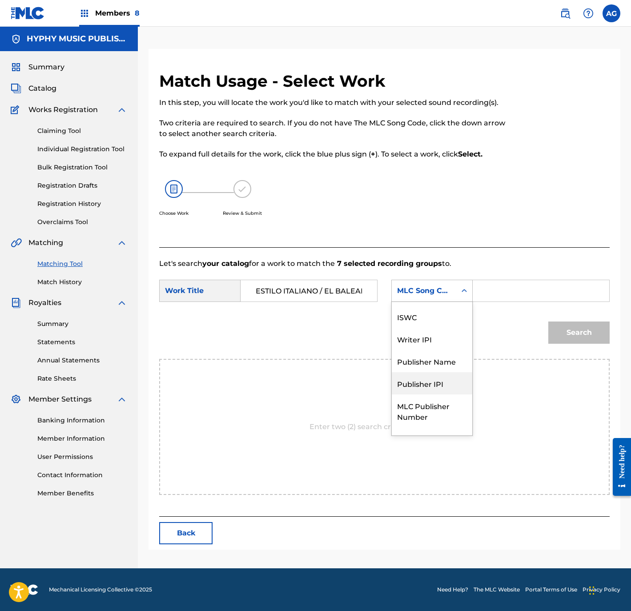
scroll to position [0, 0]
click at [442, 310] on div "Writer Name" at bounding box center [432, 313] width 81 height 22
click at [487, 287] on input "Search Form" at bounding box center [540, 290] width 121 height 21
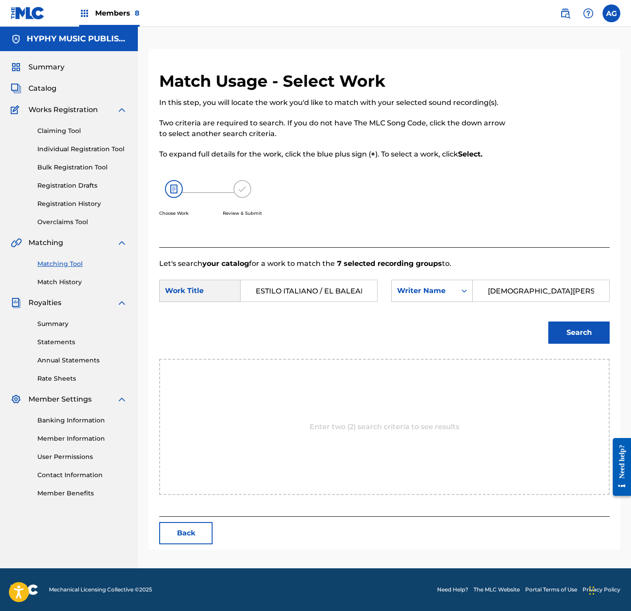
click at [582, 325] on button "Search" at bounding box center [578, 333] width 61 height 22
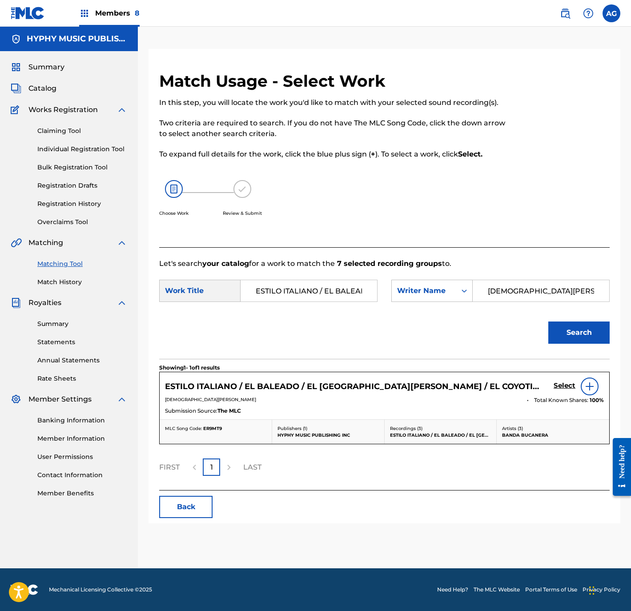
click at [558, 385] on h5 "Select" at bounding box center [565, 386] width 22 height 8
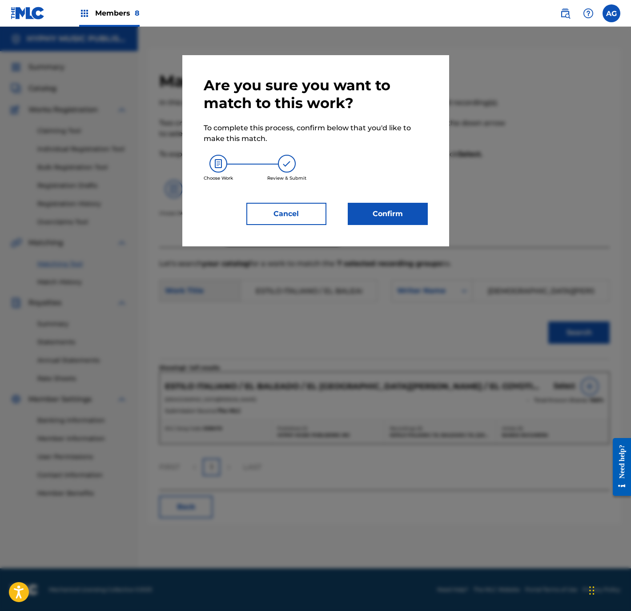
click at [393, 216] on button "Confirm" at bounding box center [388, 214] width 80 height 22
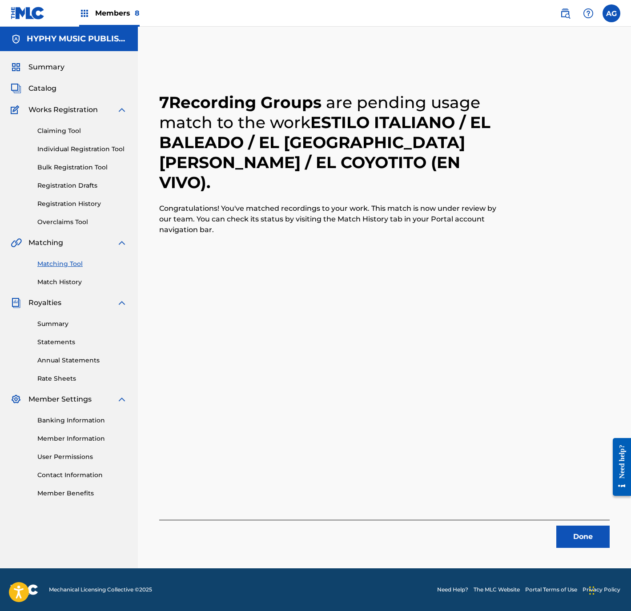
click at [570, 537] on button "Done" at bounding box center [582, 537] width 53 height 22
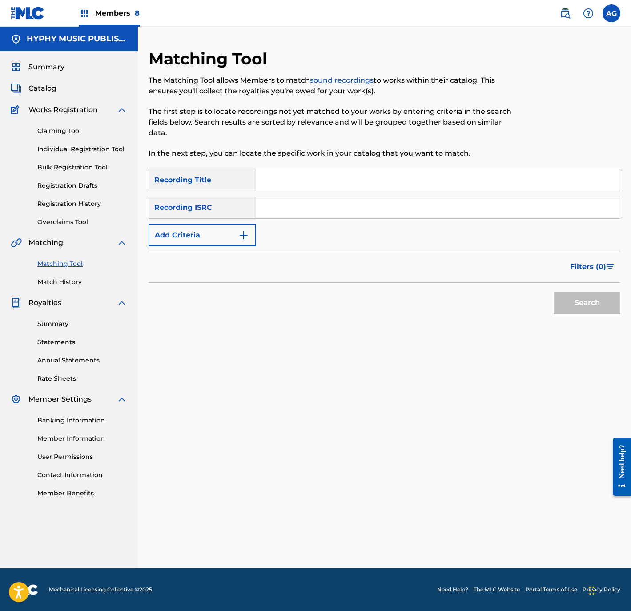
click at [90, 151] on link "Individual Registration Tool" at bounding box center [82, 149] width 90 height 9
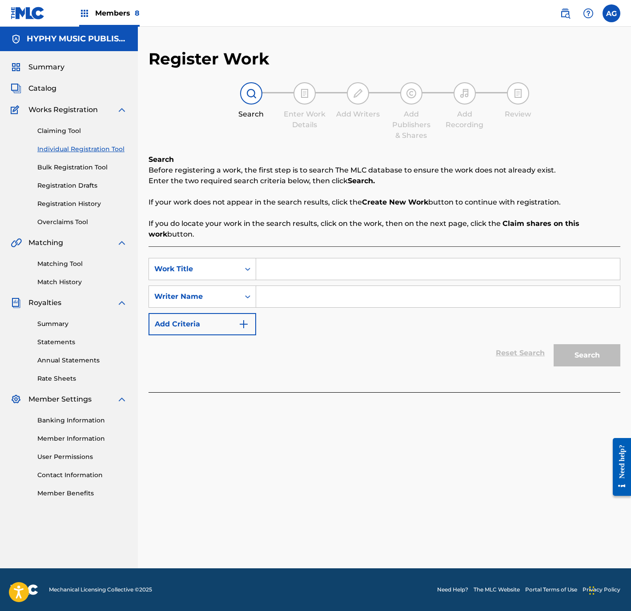
click at [52, 86] on span "Catalog" at bounding box center [42, 88] width 28 height 11
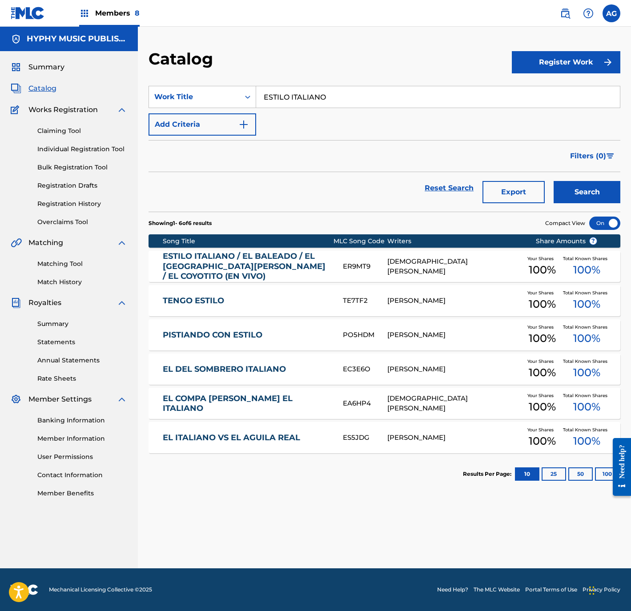
drag, startPoint x: 370, startPoint y: 98, endPoint x: 60, endPoint y: 89, distance: 309.7
click at [63, 91] on main "HYPHY MUSIC PUBLISHING INC Summary Catalog Works Registration Claiming Tool Ind…" at bounding box center [315, 298] width 631 height 542
click at [267, 115] on strong "el" at bounding box center [267, 117] width 7 height 8
click at [566, 189] on button "Search" at bounding box center [587, 192] width 67 height 22
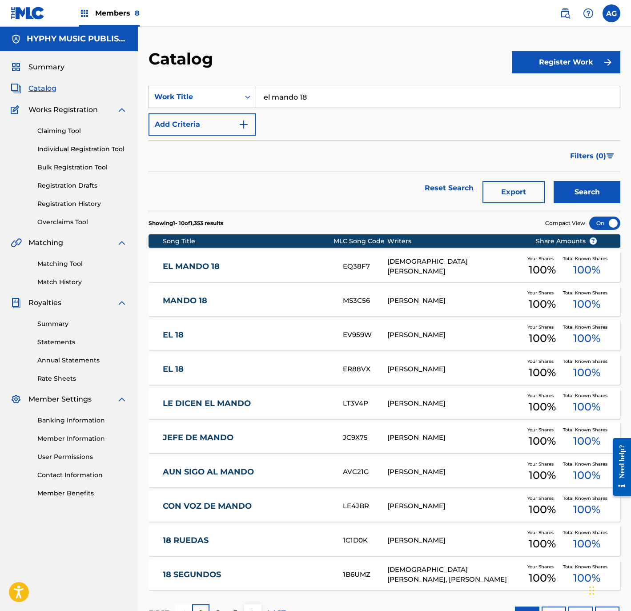
click at [340, 262] on div "EL MANDO 18" at bounding box center [253, 267] width 180 height 10
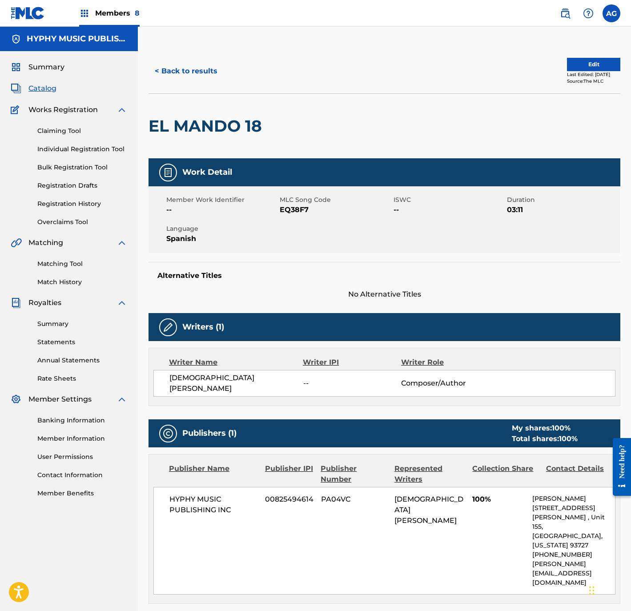
click at [567, 64] on button "Edit" at bounding box center [593, 64] width 53 height 13
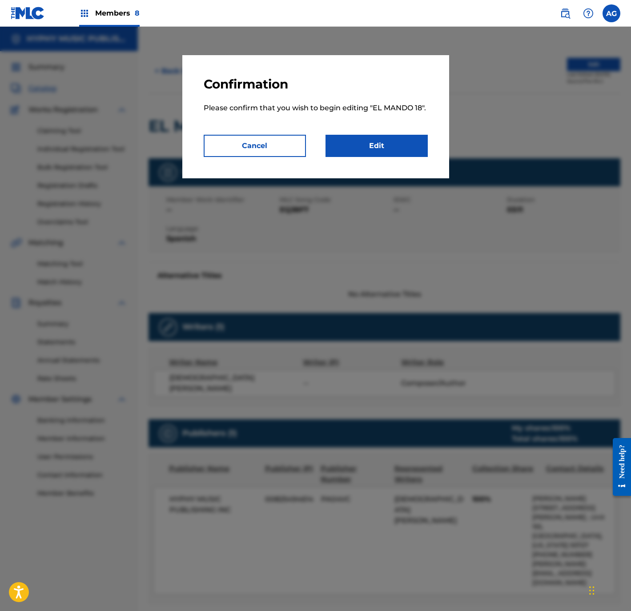
click at [413, 142] on link "Edit" at bounding box center [377, 146] width 102 height 22
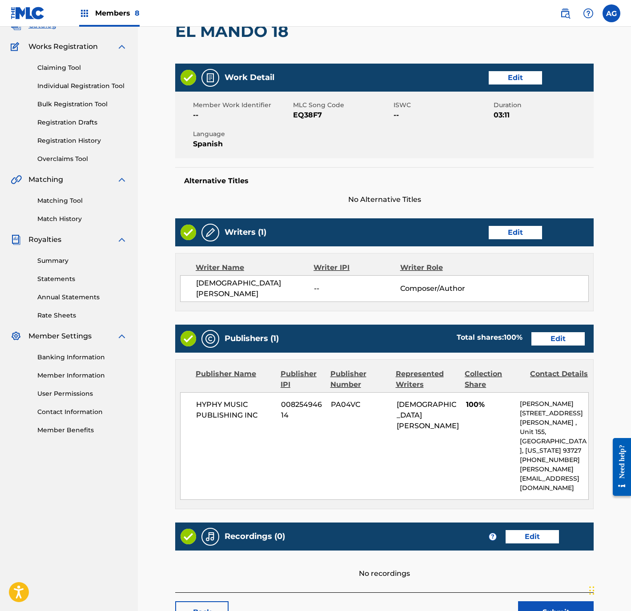
scroll to position [129, 0]
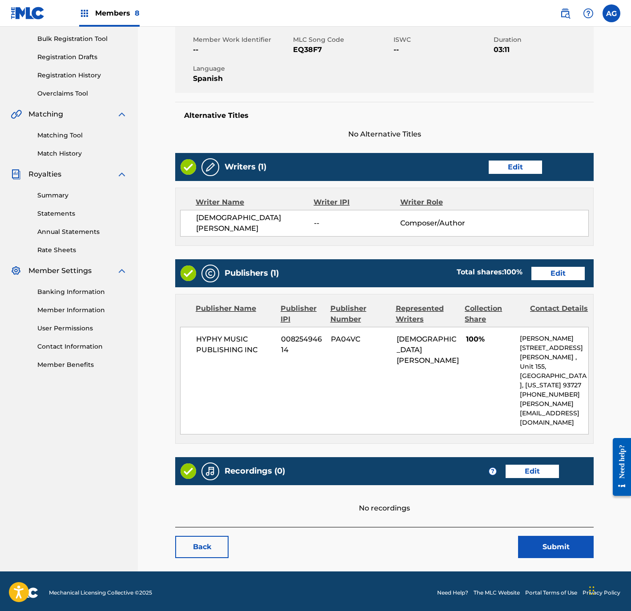
drag, startPoint x: 350, startPoint y: 464, endPoint x: 358, endPoint y: 546, distance: 82.2
click at [542, 476] on div "Recordings (0) ? Edit" at bounding box center [384, 471] width 419 height 28
click at [536, 465] on link "Edit" at bounding box center [532, 471] width 53 height 13
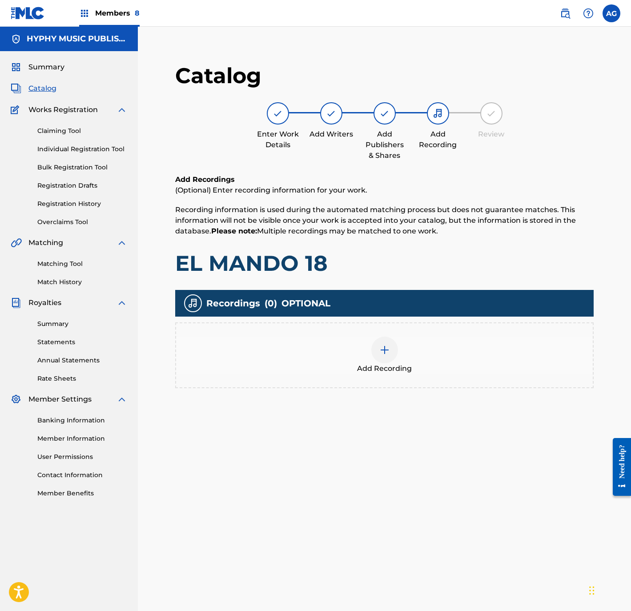
click at [391, 361] on div "Add Recording" at bounding box center [384, 355] width 417 height 37
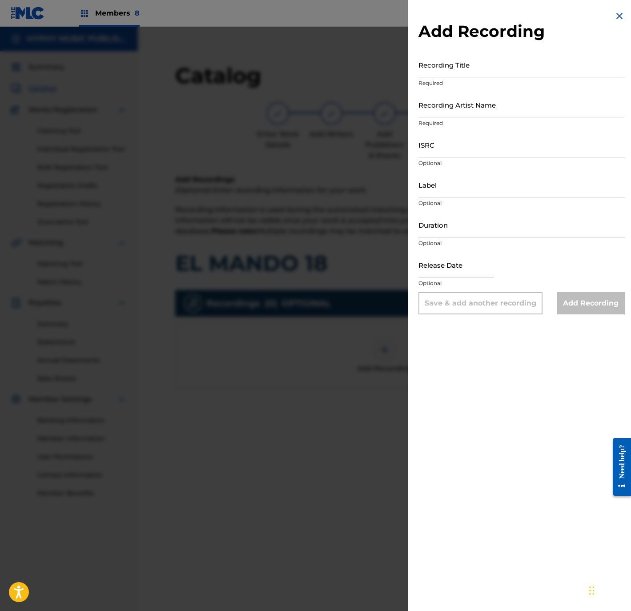
drag, startPoint x: 454, startPoint y: 70, endPoint x: 461, endPoint y: 71, distance: 6.8
click at [457, 73] on input "Recording Title" at bounding box center [522, 64] width 206 height 25
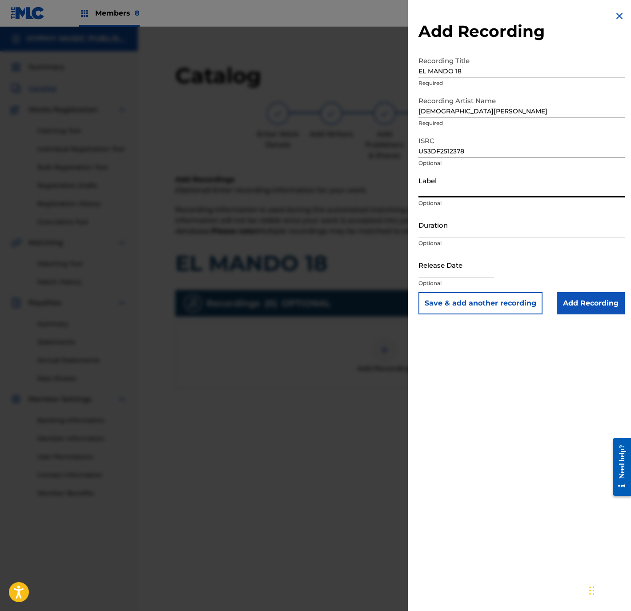
click at [450, 187] on input "Label" at bounding box center [522, 184] width 206 height 25
click at [451, 70] on input "EL MANDO 18" at bounding box center [522, 64] width 206 height 25
drag, startPoint x: 451, startPoint y: 70, endPoint x: 504, endPoint y: 75, distance: 53.6
click at [451, 71] on input "EL MANDO 18" at bounding box center [522, 64] width 206 height 25
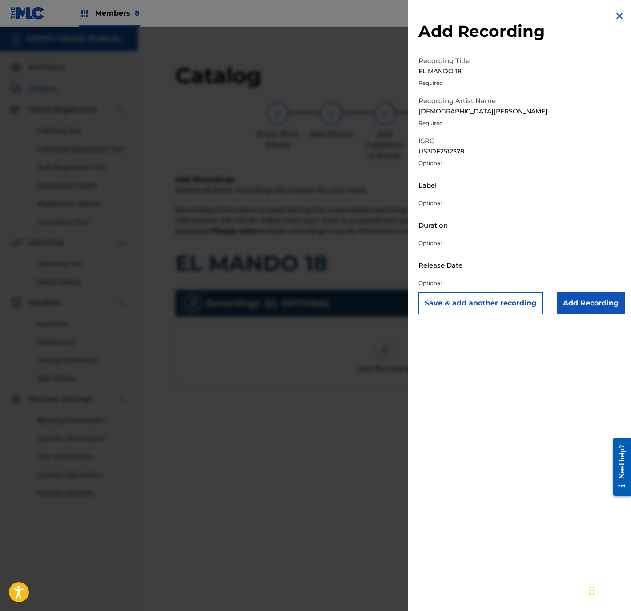
click at [514, 196] on input "Label" at bounding box center [522, 184] width 206 height 25
drag, startPoint x: 494, startPoint y: 191, endPoint x: 379, endPoint y: 183, distance: 114.6
click at [379, 183] on div "Add Recording Recording Title EL MANDO 18 Required Recording Artist Name JESUS …" at bounding box center [315, 319] width 631 height 584
drag, startPoint x: 446, startPoint y: 229, endPoint x: 303, endPoint y: 221, distance: 143.0
click at [307, 222] on div "Add Recording Recording Title EL MANDO 18 Required Recording Artist Name JESUS …" at bounding box center [315, 319] width 631 height 584
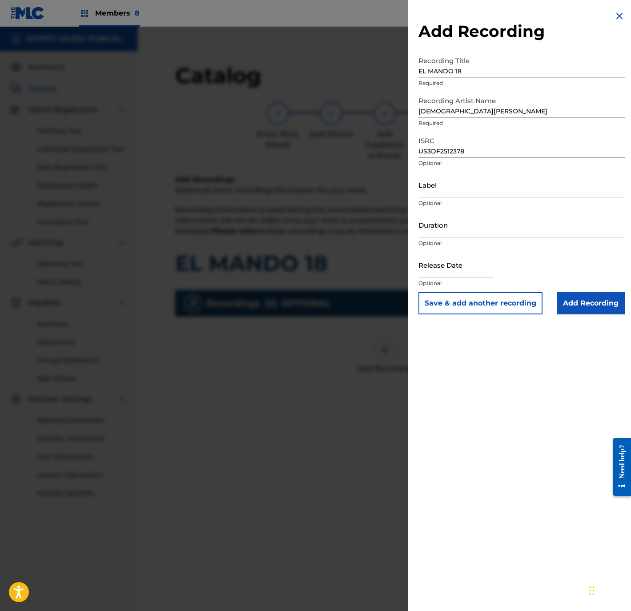
click at [599, 311] on input "Add Recording" at bounding box center [591, 303] width 68 height 22
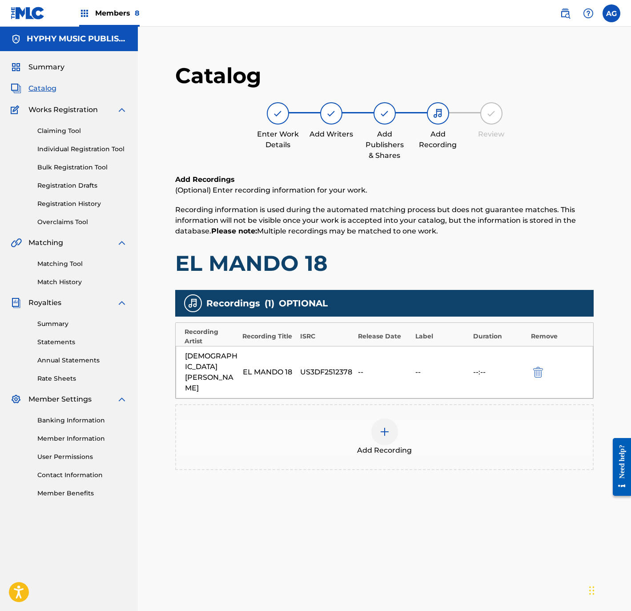
click at [399, 419] on div "Add Recording" at bounding box center [384, 437] width 417 height 37
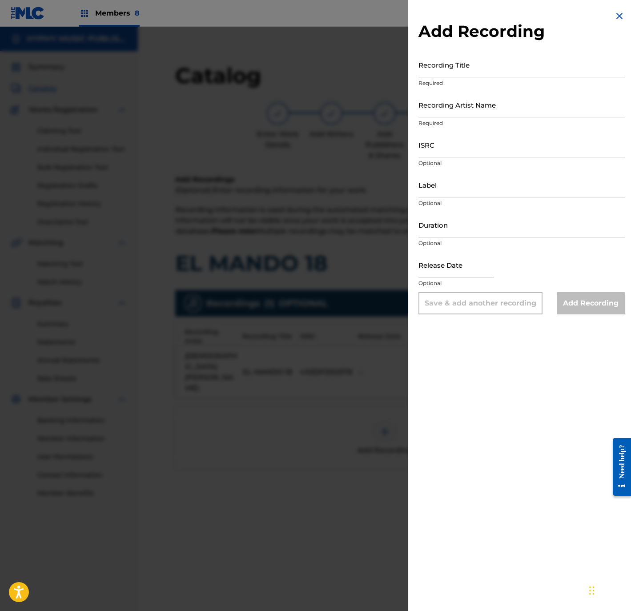
click at [521, 62] on input "Recording Title" at bounding box center [522, 64] width 206 height 25
click at [460, 109] on input "Recording Artist Name" at bounding box center [522, 104] width 206 height 25
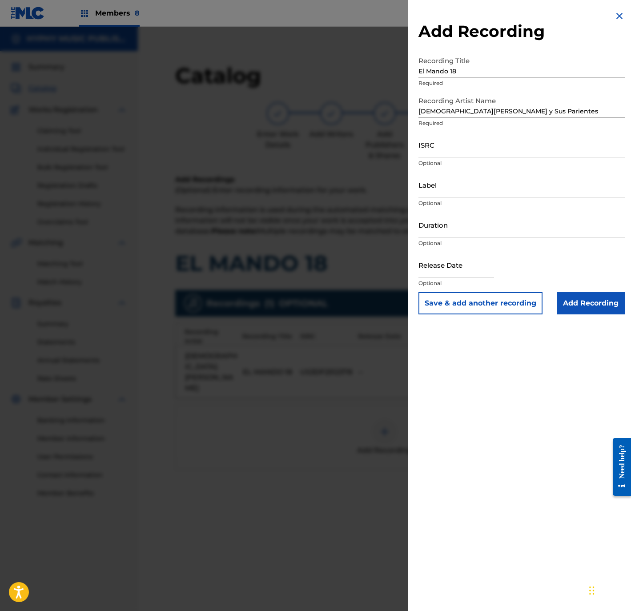
click at [496, 150] on input "ISRC" at bounding box center [522, 144] width 206 height 25
click at [490, 188] on input "Label" at bounding box center [522, 184] width 206 height 25
click at [491, 299] on button "Save & add another recording" at bounding box center [481, 303] width 124 height 22
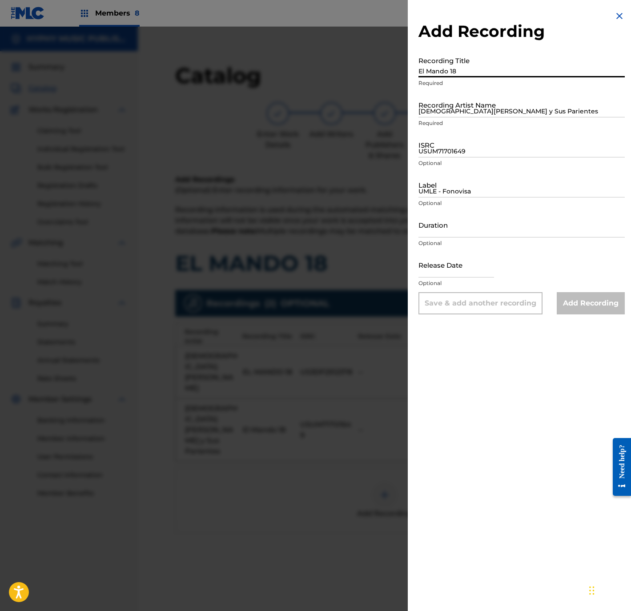
click at [573, 62] on input "El Mando 18" at bounding box center [522, 64] width 206 height 25
click at [466, 112] on input "Jesús Ojeda y Sus Parientes" at bounding box center [522, 104] width 206 height 25
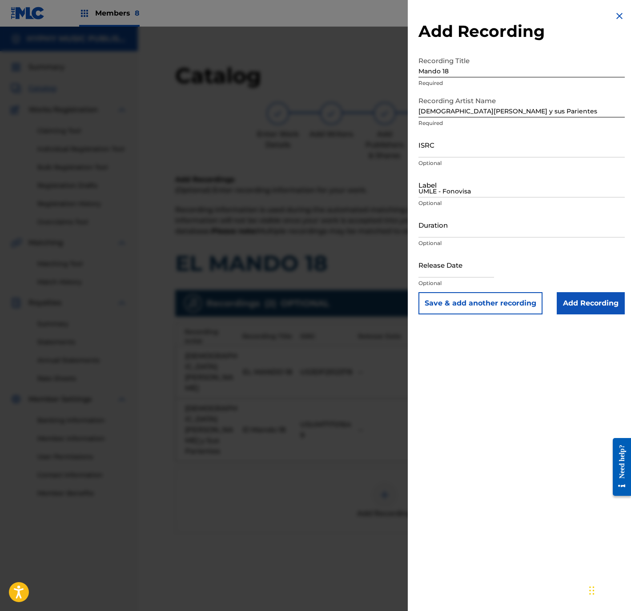
click at [497, 145] on input "ISRC" at bounding box center [522, 144] width 206 height 25
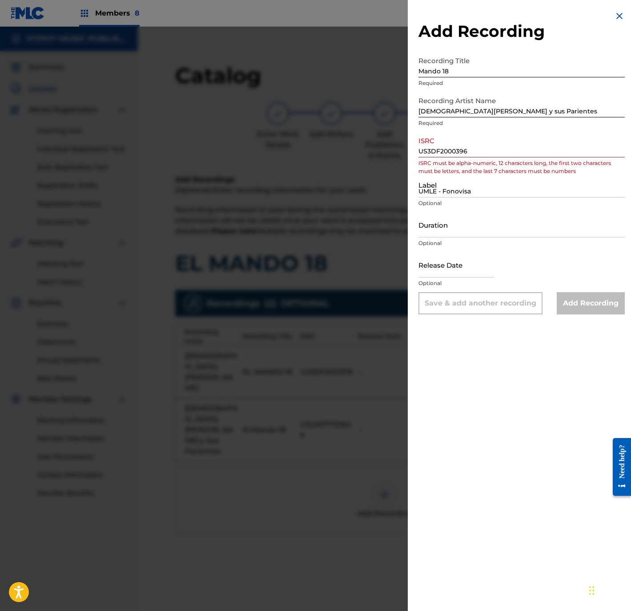
drag, startPoint x: 515, startPoint y: 193, endPoint x: 507, endPoint y: 190, distance: 8.8
click at [515, 193] on input "UMLE - Fonovisa" at bounding box center [522, 184] width 206 height 25
click at [506, 153] on input "US3DF2000396" at bounding box center [522, 144] width 206 height 25
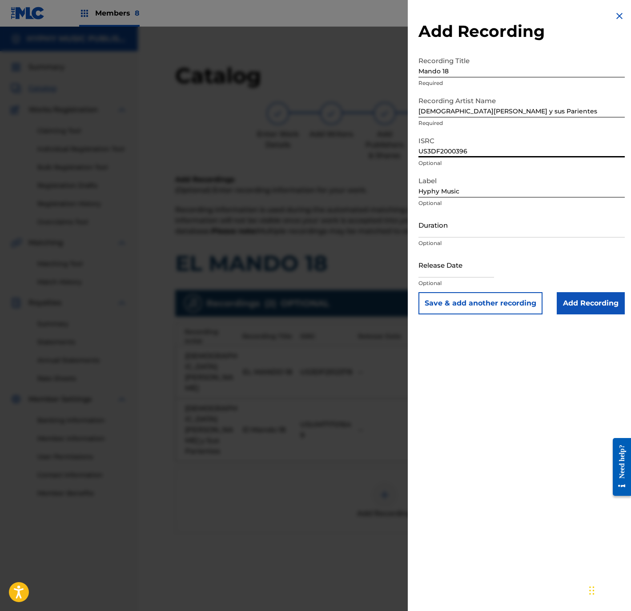
click at [501, 301] on button "Save & add another recording" at bounding box center [481, 303] width 124 height 22
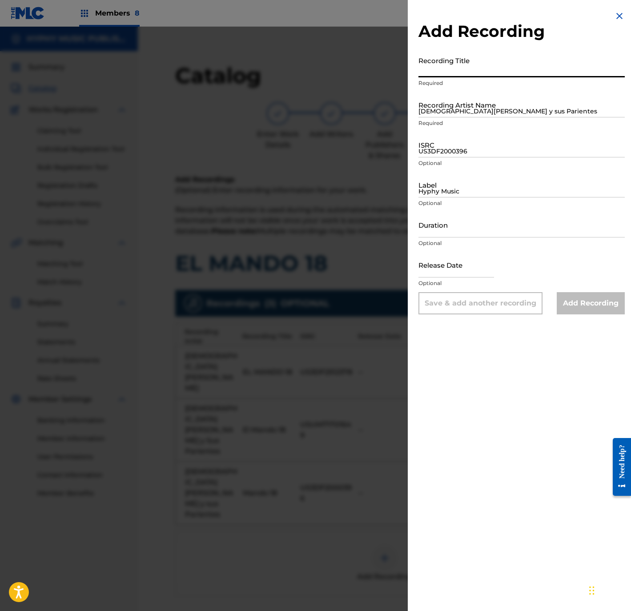
click at [522, 63] on input "Recording Title" at bounding box center [522, 64] width 206 height 25
click at [518, 116] on input "Recording Artist Name" at bounding box center [522, 104] width 206 height 25
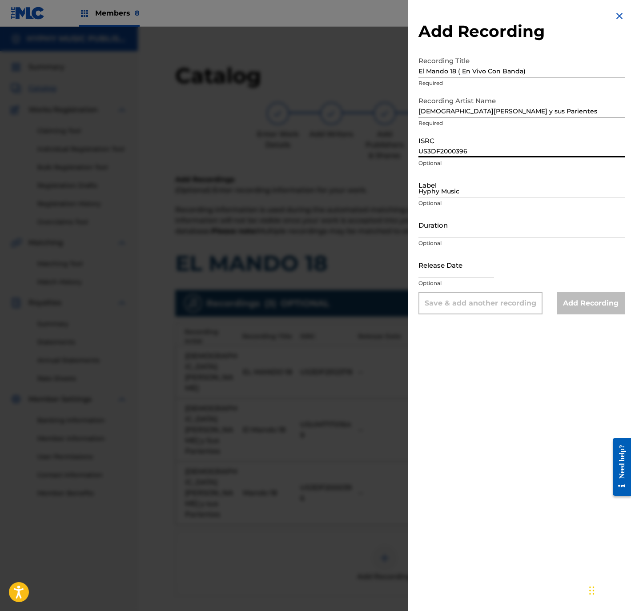
click at [474, 150] on input "US3DF2000396" at bounding box center [522, 144] width 206 height 25
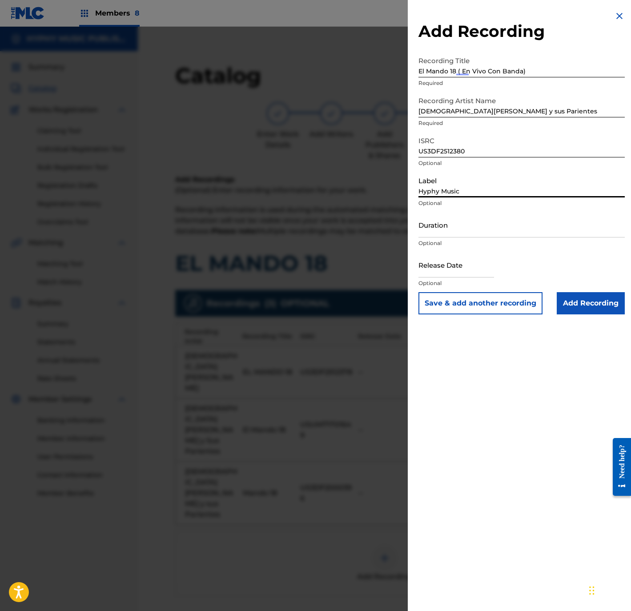
click at [477, 178] on input "Hyphy Music" at bounding box center [522, 184] width 206 height 25
click at [492, 320] on div "Add Recording Recording Title El Mando 18 ( En Vivo Con Banda) Required Recordi…" at bounding box center [522, 162] width 228 height 325
click at [590, 301] on input "Add Recording" at bounding box center [591, 303] width 68 height 22
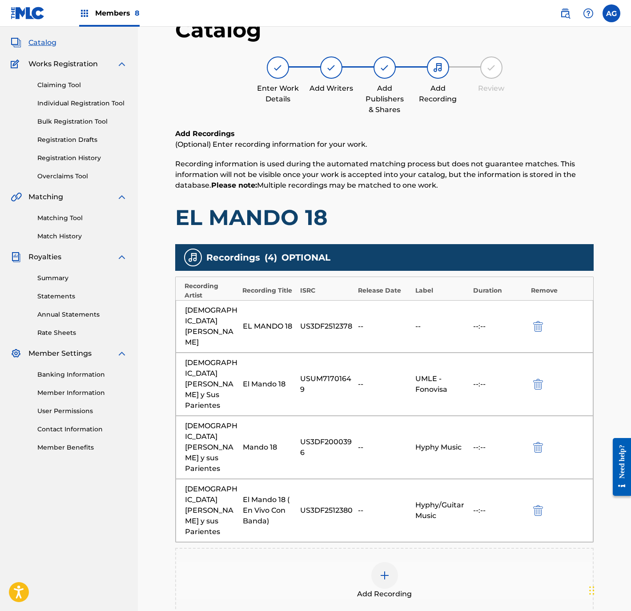
scroll to position [91, 0]
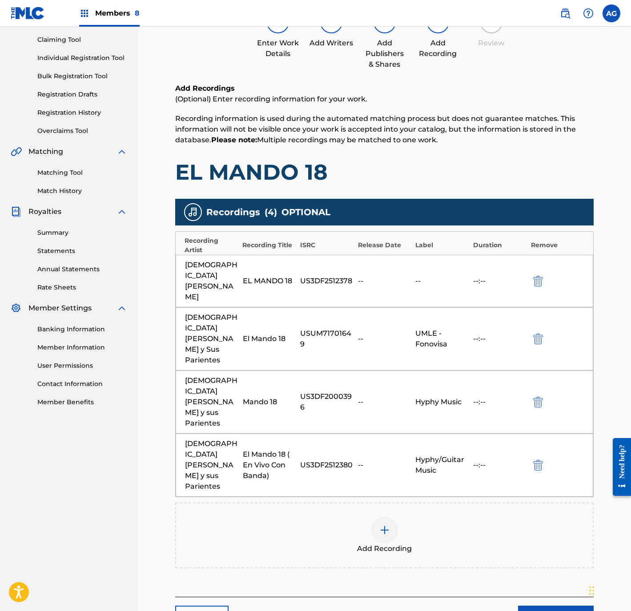
drag, startPoint x: 529, startPoint y: 528, endPoint x: 536, endPoint y: 579, distance: 51.3
click at [564, 606] on link "Next" at bounding box center [556, 617] width 76 height 22
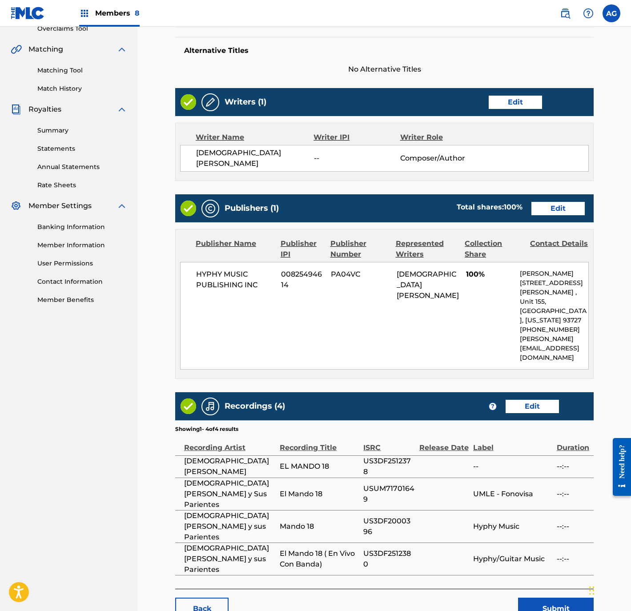
scroll to position [225, 0]
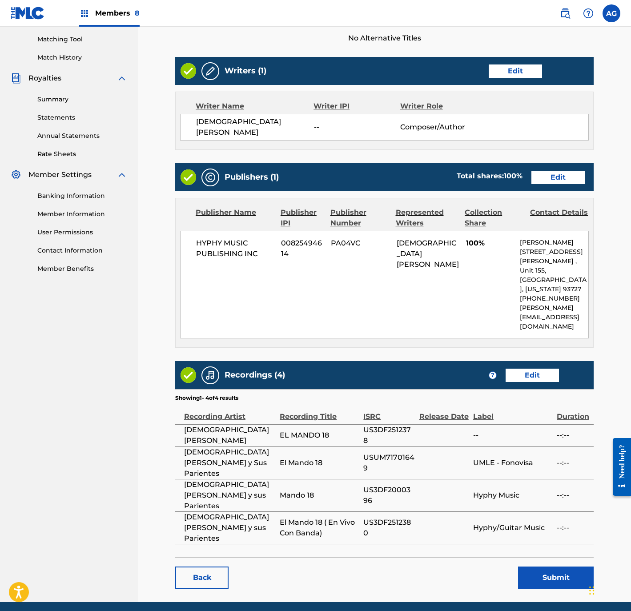
drag, startPoint x: 460, startPoint y: 393, endPoint x: 492, endPoint y: 492, distance: 104.7
click at [542, 567] on button "Submit" at bounding box center [556, 578] width 76 height 22
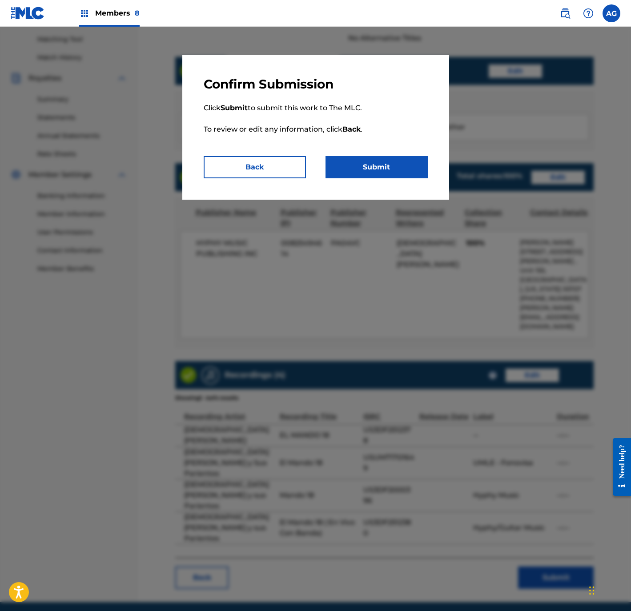
click at [399, 169] on button "Submit" at bounding box center [377, 167] width 102 height 22
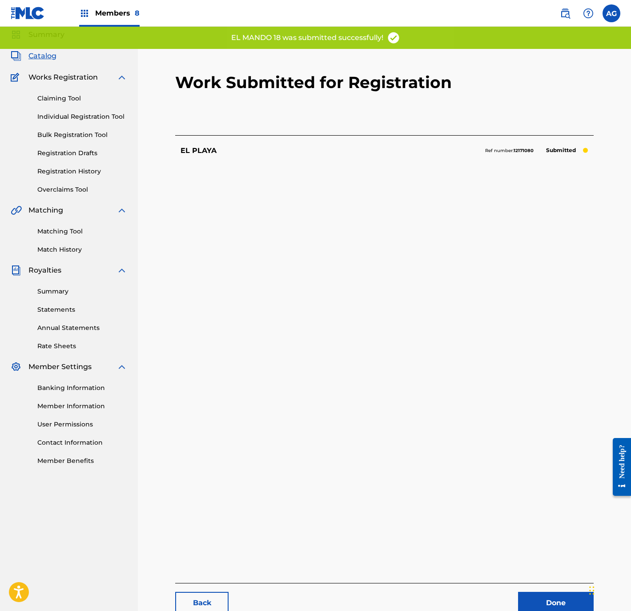
scroll to position [91, 0]
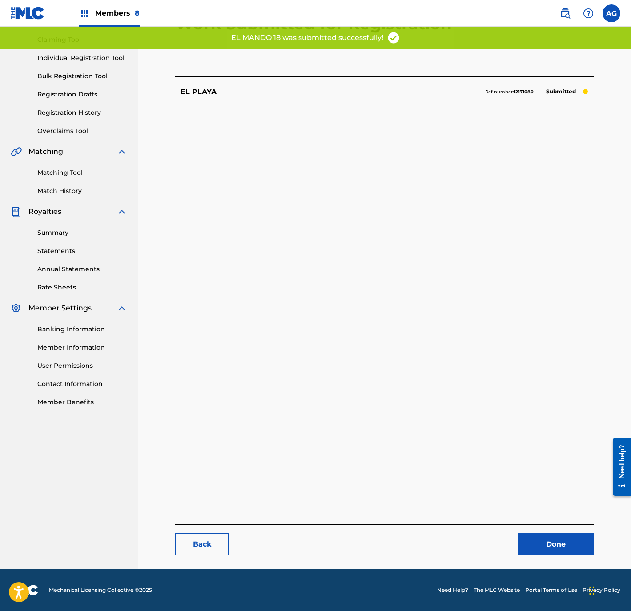
drag, startPoint x: 507, startPoint y: 407, endPoint x: 534, endPoint y: 552, distance: 147.5
click at [546, 542] on link "Done" at bounding box center [556, 544] width 76 height 22
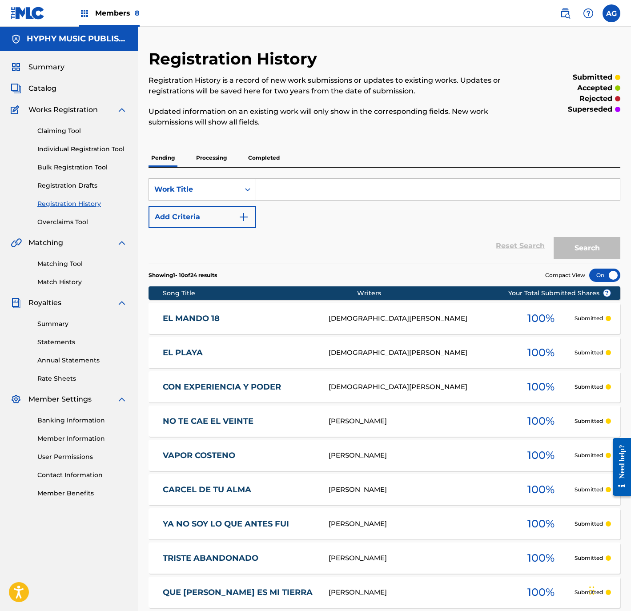
click at [45, 90] on span "Catalog" at bounding box center [42, 88] width 28 height 11
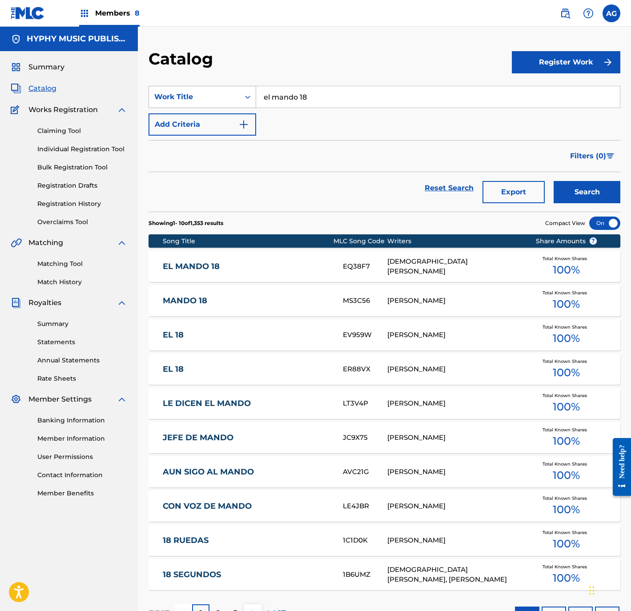
drag, startPoint x: 346, startPoint y: 99, endPoint x: 173, endPoint y: 99, distance: 172.1
click at [173, 99] on div "SearchWithCriteriaa59bb467-ed2a-4ede-9f33-01c4e5c7163f Work Title el mando 18" at bounding box center [385, 97] width 472 height 22
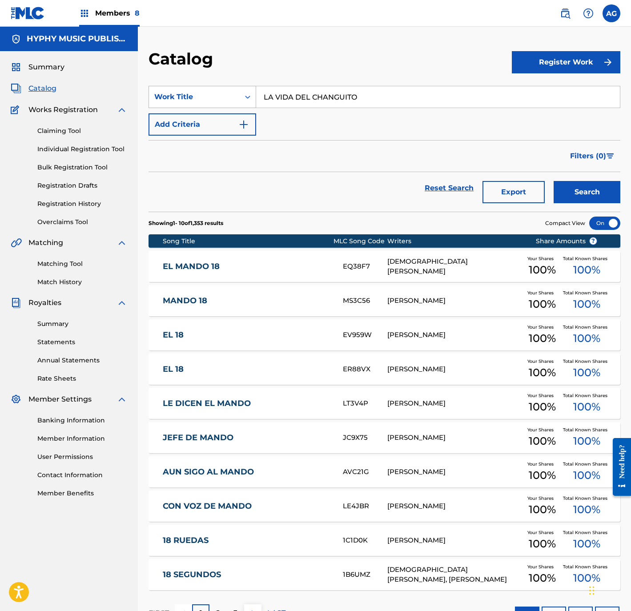
click at [554, 181] on button "Search" at bounding box center [587, 192] width 67 height 22
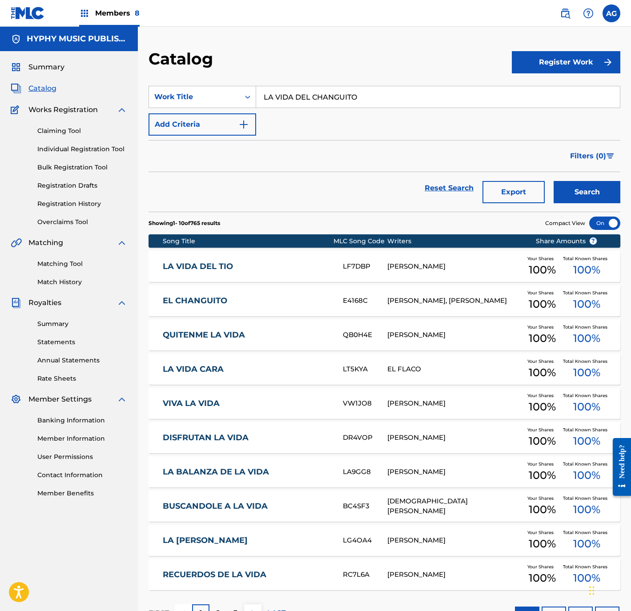
click at [366, 93] on input "LA VIDA DEL CHANGUITO" at bounding box center [438, 96] width 364 height 21
click at [64, 263] on link "Matching Tool" at bounding box center [82, 263] width 90 height 9
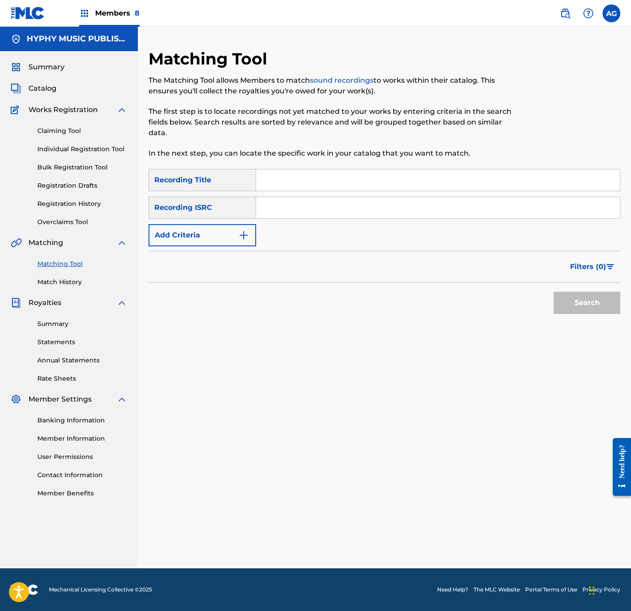
click at [283, 187] on input "Search Form" at bounding box center [438, 179] width 364 height 21
click at [575, 306] on button "Search" at bounding box center [587, 303] width 67 height 22
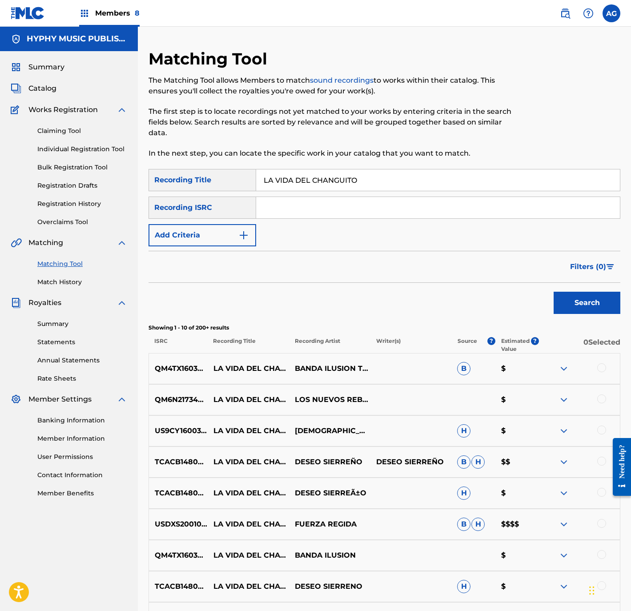
click at [596, 271] on span "Filters ( 0 )" at bounding box center [588, 267] width 36 height 11
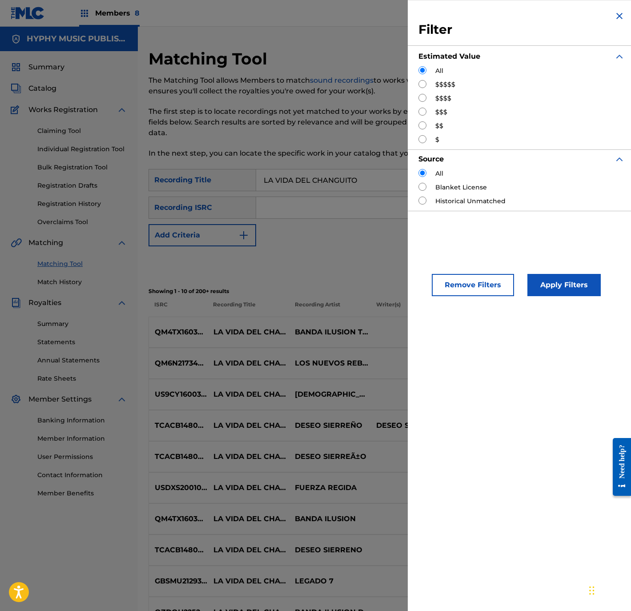
click at [424, 85] on input "Search Form" at bounding box center [423, 84] width 8 height 8
click at [568, 279] on button "Apply Filters" at bounding box center [564, 285] width 73 height 22
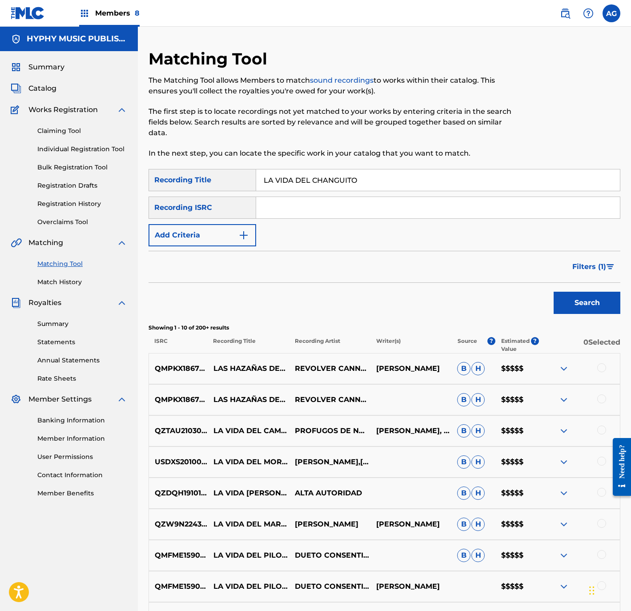
click at [583, 270] on span "Filters ( 1 )" at bounding box center [589, 267] width 34 height 11
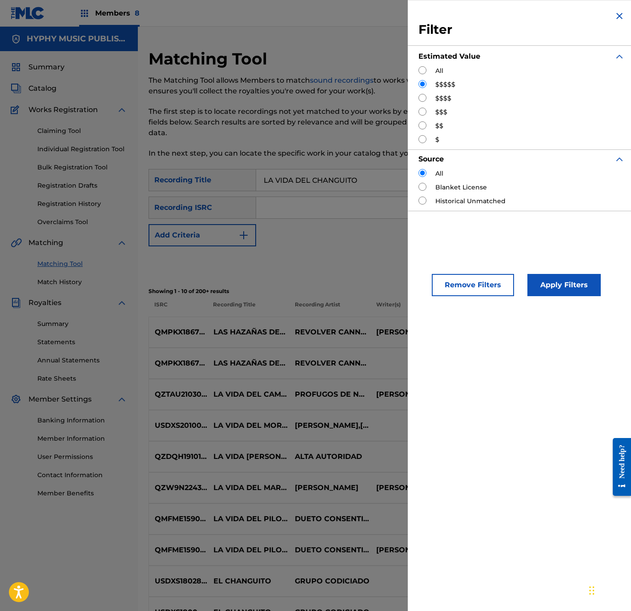
click at [423, 100] on input "Search Form" at bounding box center [423, 98] width 8 height 8
click at [580, 283] on button "Apply Filters" at bounding box center [564, 285] width 73 height 22
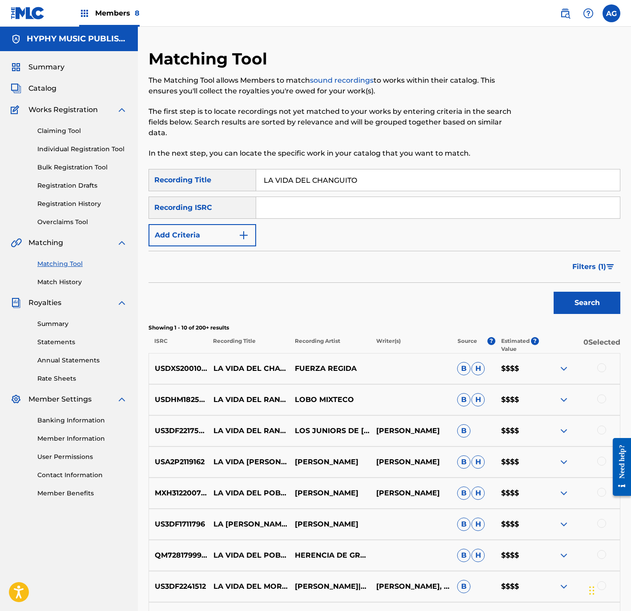
click at [583, 263] on span "Filters ( 1 )" at bounding box center [589, 267] width 34 height 11
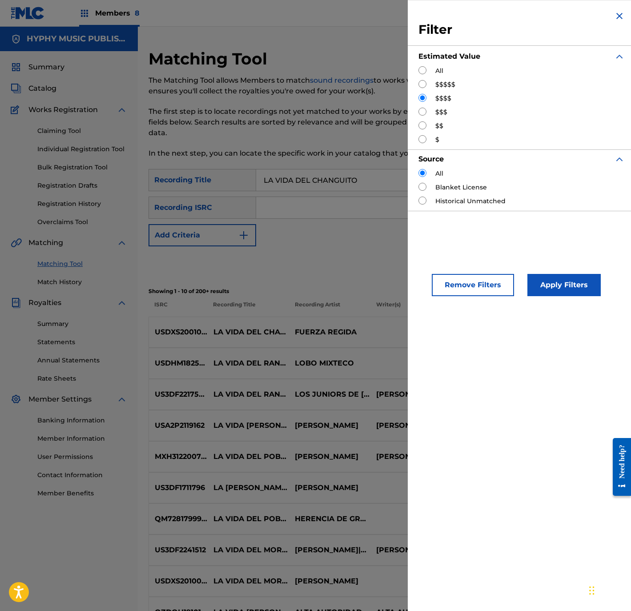
click at [422, 114] on input "Search Form" at bounding box center [423, 112] width 8 height 8
click at [550, 286] on button "Apply Filters" at bounding box center [564, 285] width 73 height 22
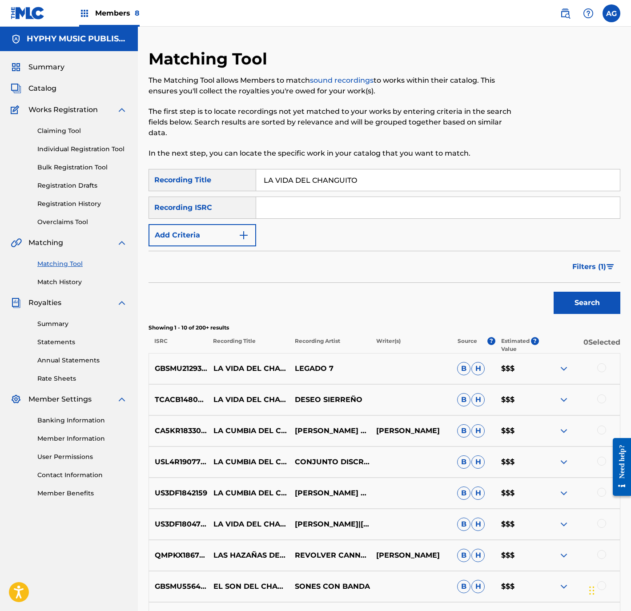
click at [613, 259] on button "Filters ( 1 )" at bounding box center [593, 267] width 53 height 22
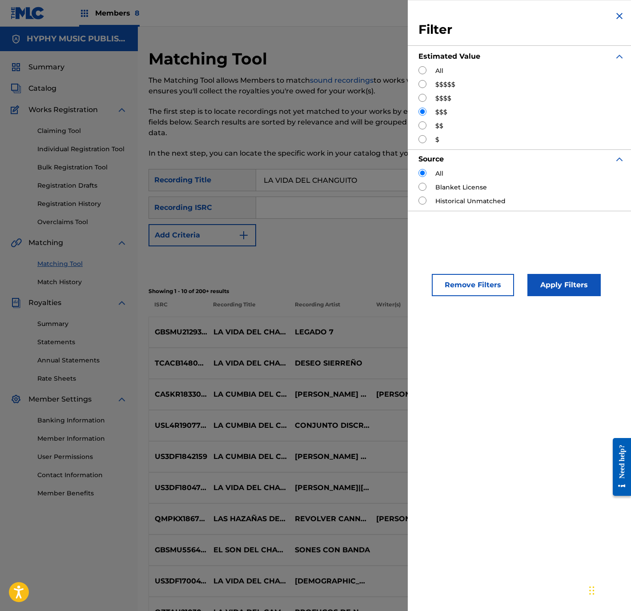
click at [345, 314] on p "Recording Artist" at bounding box center [329, 309] width 81 height 16
click at [274, 259] on div "Search" at bounding box center [385, 264] width 472 height 36
click at [367, 235] on div "SearchWithCriteriad0496c4a-94b5-4e82-b7a2-a3863b2d01ac Recording Title LA VIDA …" at bounding box center [385, 207] width 472 height 77
click at [219, 99] on div "The Matching Tool allows Members to match sound recordings to works within thei…" at bounding box center [330, 117] width 363 height 84
drag, startPoint x: 219, startPoint y: 99, endPoint x: 282, endPoint y: 120, distance: 66.1
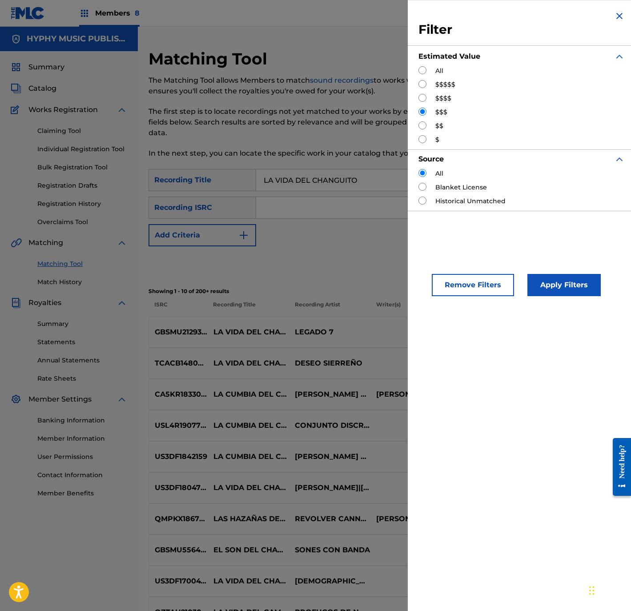
click at [282, 120] on p "The first step is to locate recordings not yet matched to your works by enterin…" at bounding box center [330, 122] width 363 height 32
click at [614, 19] on img "Search Form" at bounding box center [619, 16] width 11 height 11
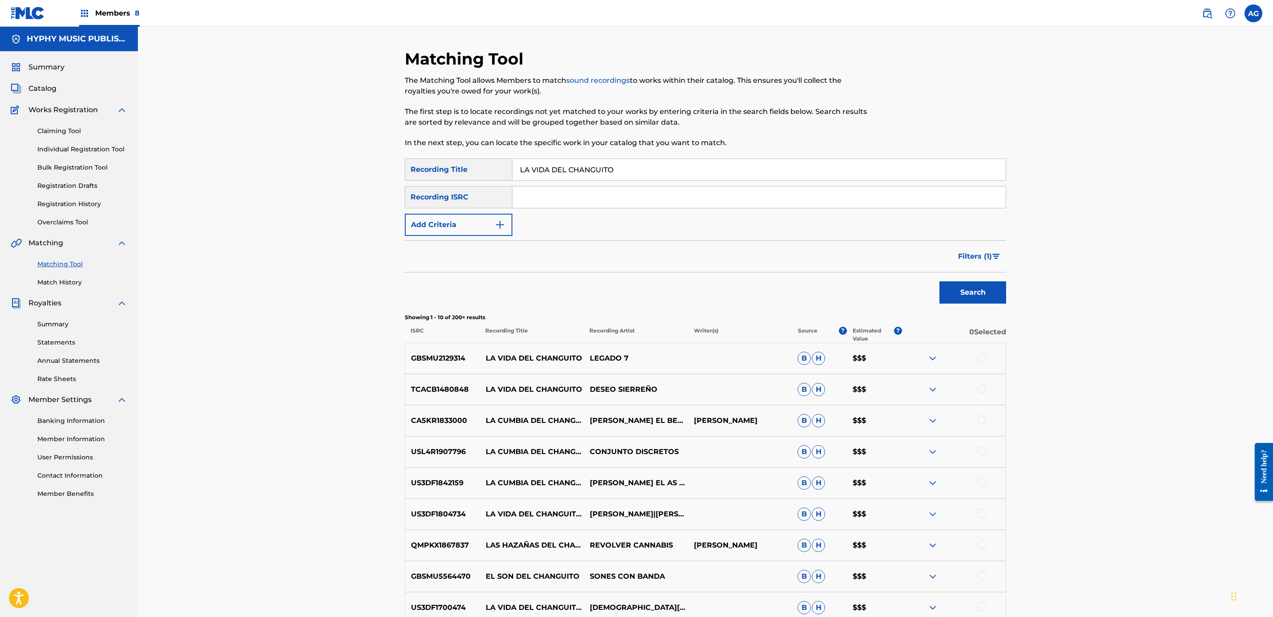
click at [55, 89] on span "Catalog" at bounding box center [42, 88] width 28 height 11
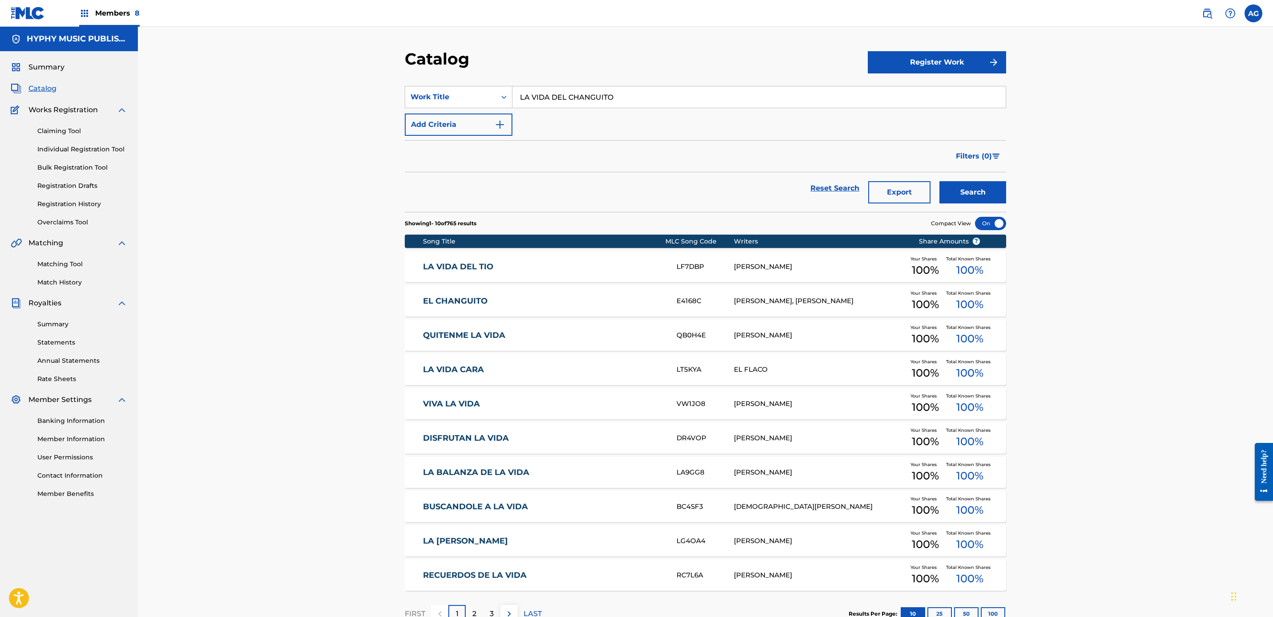
drag, startPoint x: 662, startPoint y: 93, endPoint x: 389, endPoint y: 96, distance: 273.1
click at [398, 97] on div "Catalog Register Work SearchWithCriteriaa59bb467-ed2a-4ede-9f33-01c4e5c7163f Wo…" at bounding box center [705, 342] width 623 height 587
click at [939, 181] on button "Search" at bounding box center [972, 192] width 67 height 22
click at [580, 256] on div "EL COMPRADOR EQ31AV JESUS OJEDA Your Shares 100 % Total Known Shares 100 %" at bounding box center [705, 266] width 601 height 31
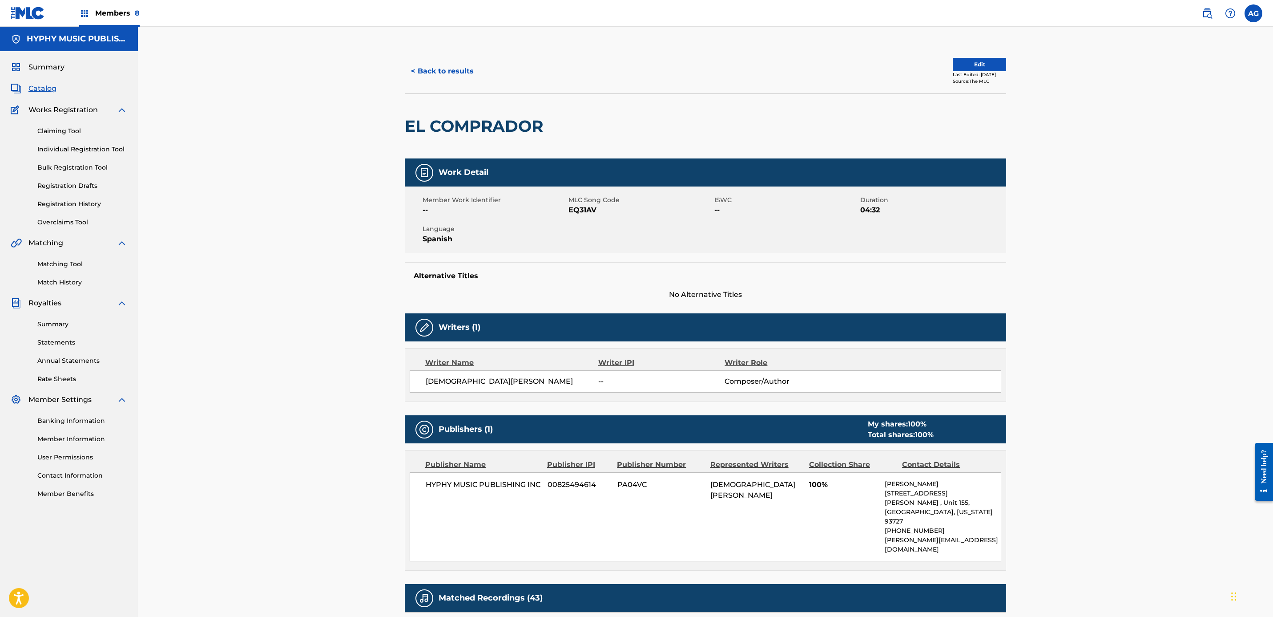
click at [953, 63] on button "Edit" at bounding box center [979, 64] width 53 height 13
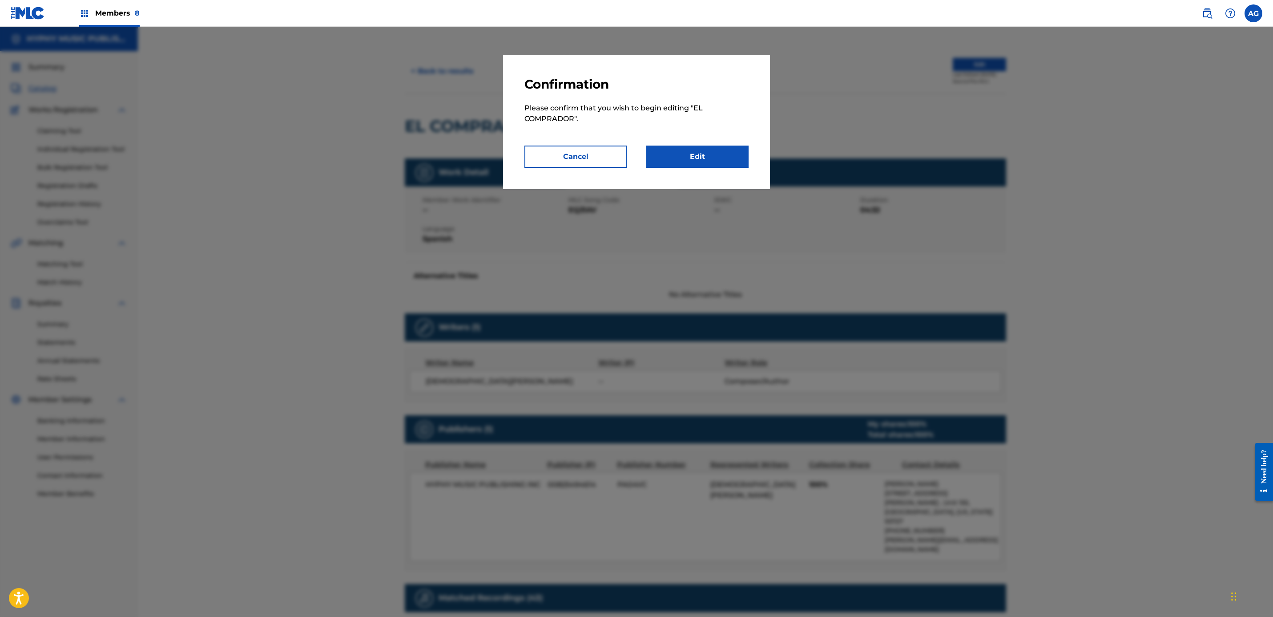
click at [697, 151] on link "Edit" at bounding box center [697, 156] width 102 height 22
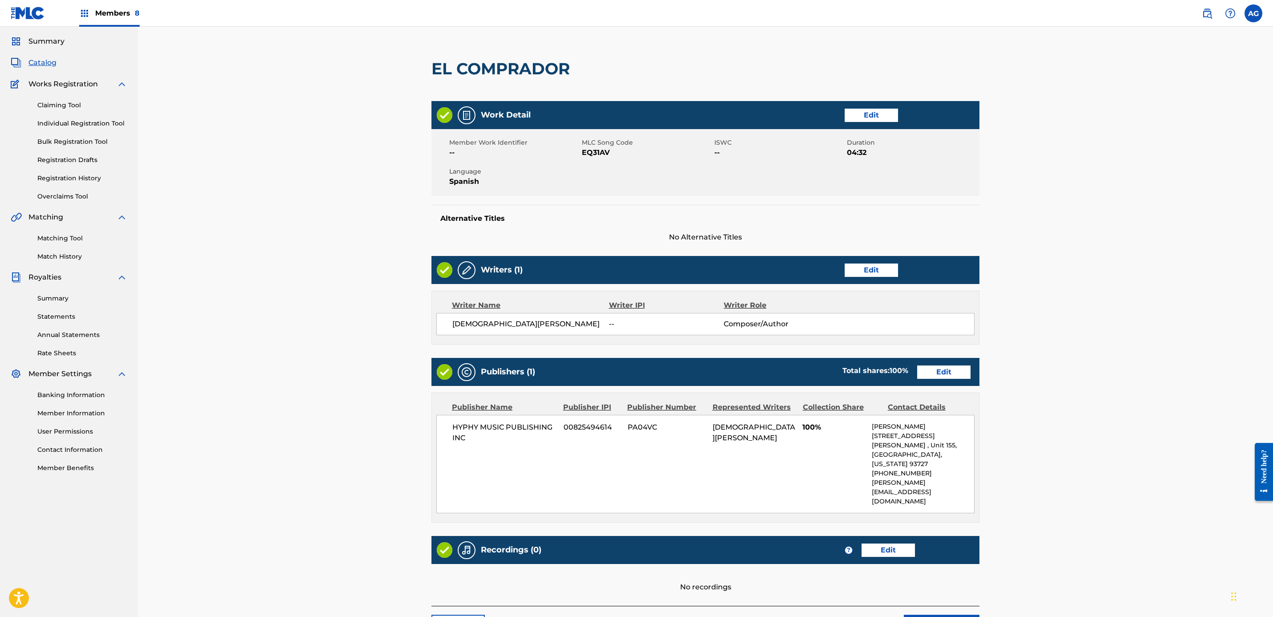
scroll to position [91, 0]
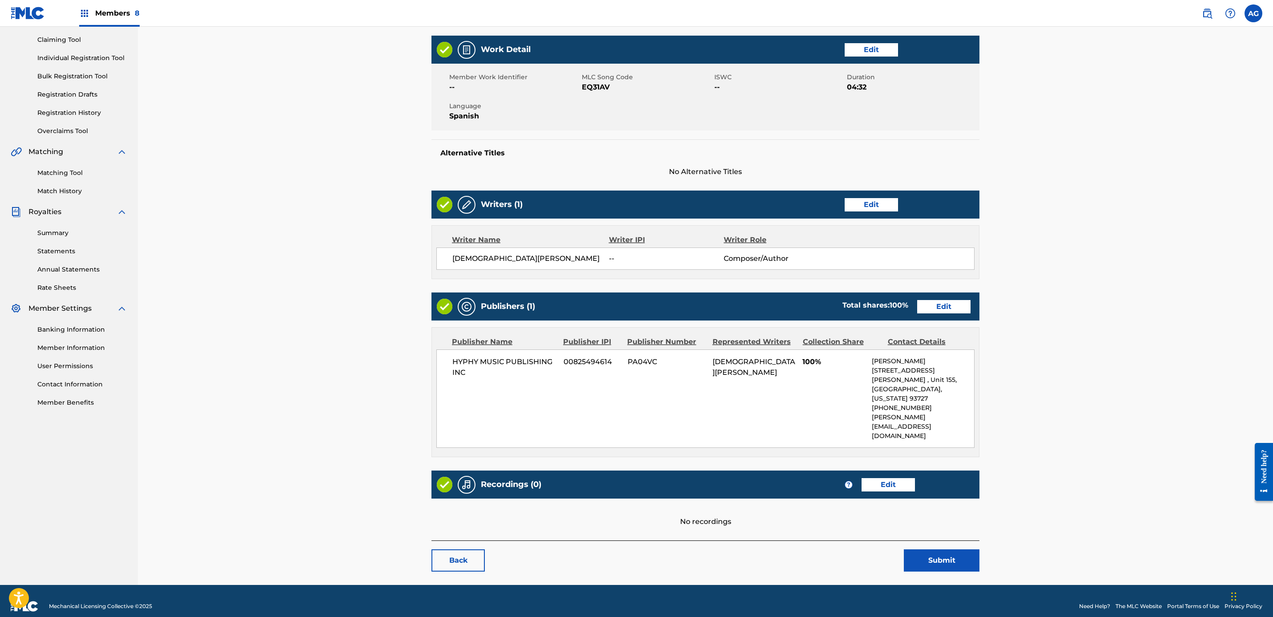
drag, startPoint x: 376, startPoint y: 306, endPoint x: 379, endPoint y: 432, distance: 126.8
click at [909, 476] on div "Recordings (0) ? Edit" at bounding box center [705, 484] width 548 height 28
click at [900, 478] on link "Edit" at bounding box center [888, 484] width 53 height 13
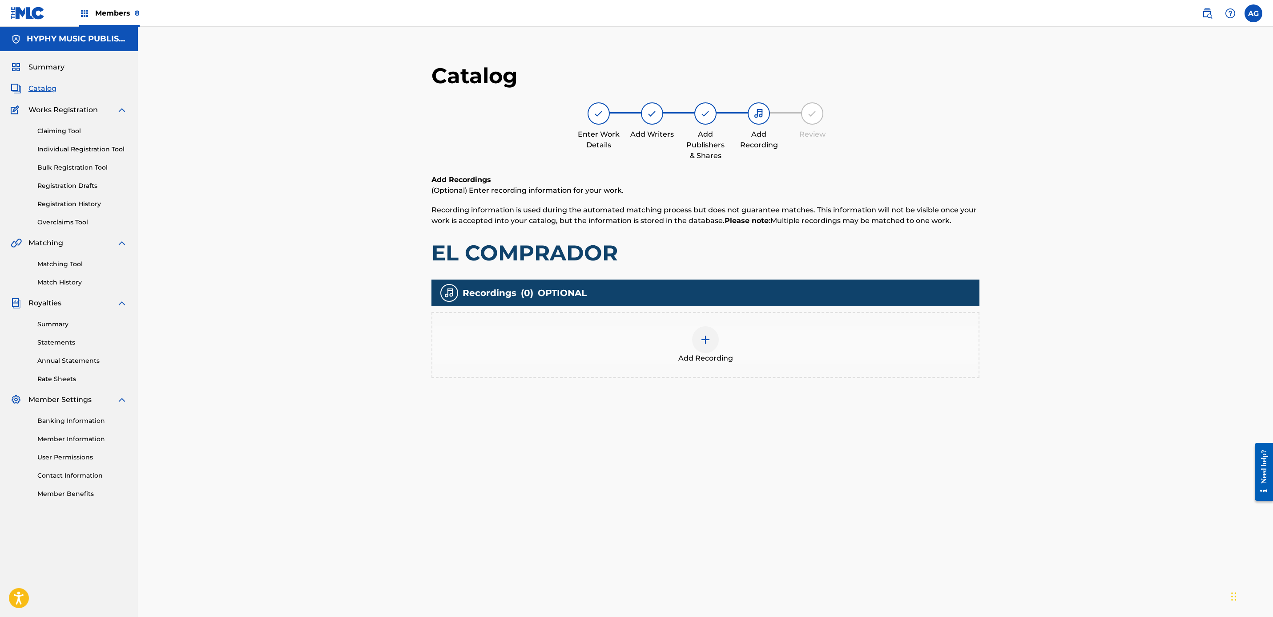
click at [722, 316] on div "Add Recording" at bounding box center [705, 345] width 548 height 66
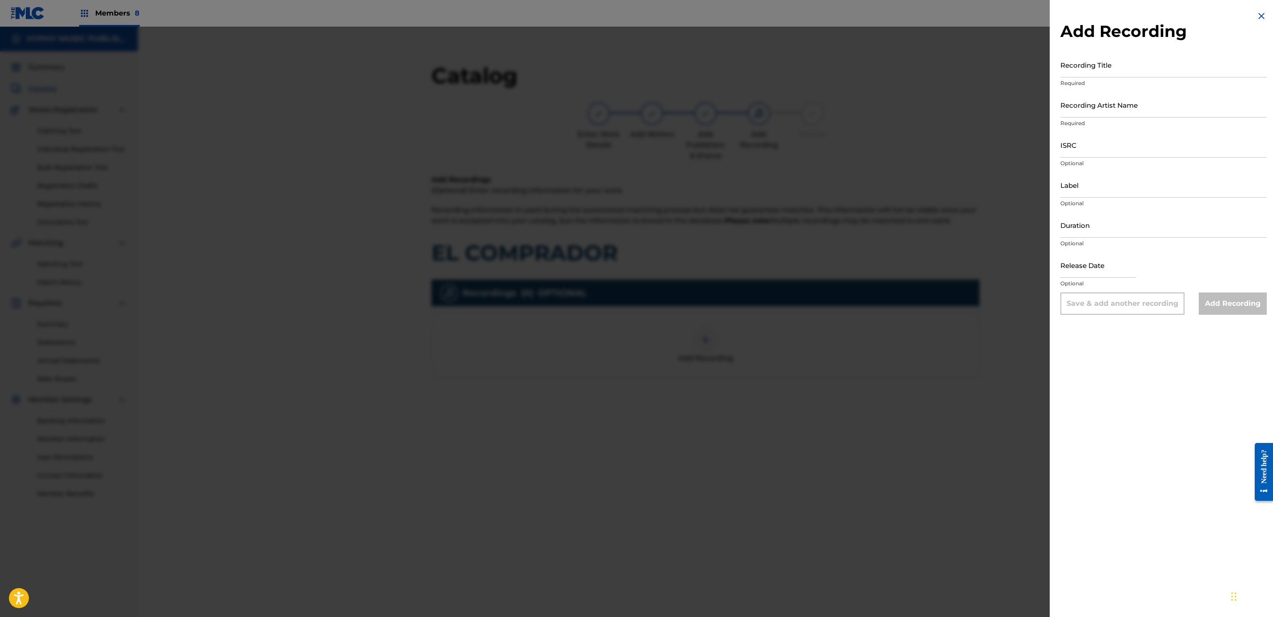
click at [1101, 68] on input "Recording Title" at bounding box center [1163, 64] width 206 height 25
click at [1084, 71] on input "Recording Title" at bounding box center [1163, 64] width 206 height 25
click at [1089, 103] on input "Recording Artist Name" at bounding box center [1163, 104] width 206 height 25
click at [1089, 425] on div "Add Recording Recording Title El Comprador Required Recording Artist Name Jesus…" at bounding box center [1164, 308] width 228 height 617
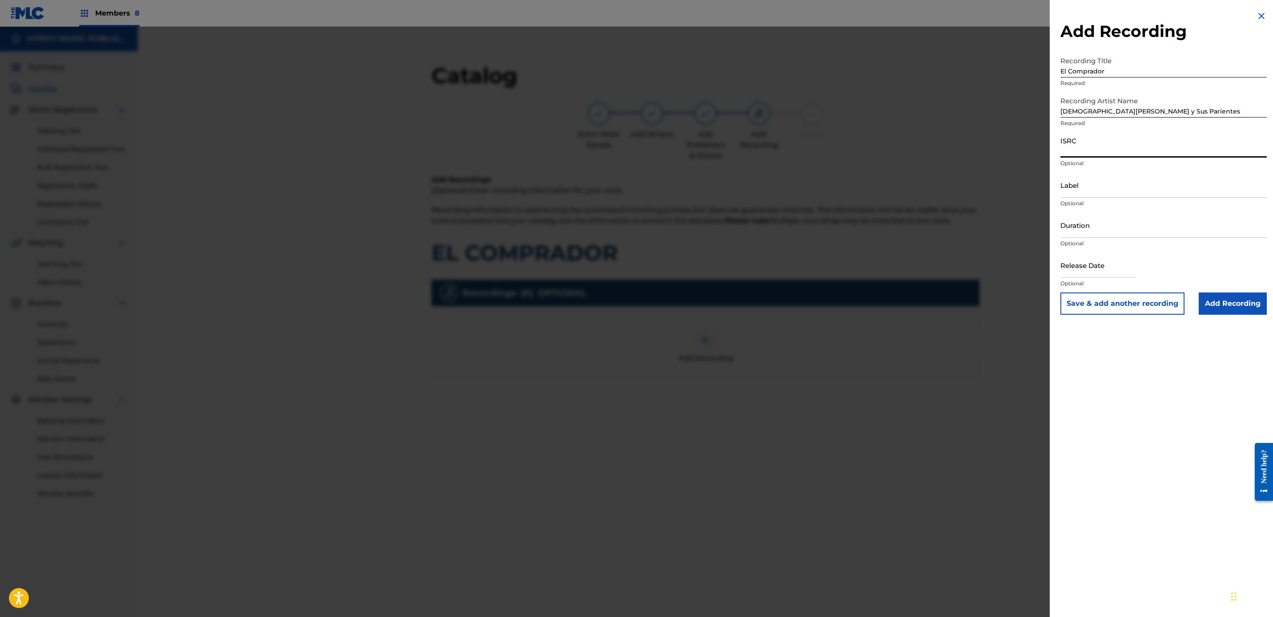
click at [1093, 147] on input "ISRC" at bounding box center [1163, 144] width 206 height 25
drag, startPoint x: 1136, startPoint y: 145, endPoint x: 987, endPoint y: 147, distance: 149.0
click at [988, 147] on div "Add Recording Recording Title El Comprador Required Recording Artist Name Jesus…" at bounding box center [636, 322] width 1273 height 590
click at [1150, 189] on input "Label" at bounding box center [1163, 184] width 206 height 25
click at [1081, 227] on input "Duration" at bounding box center [1163, 224] width 206 height 25
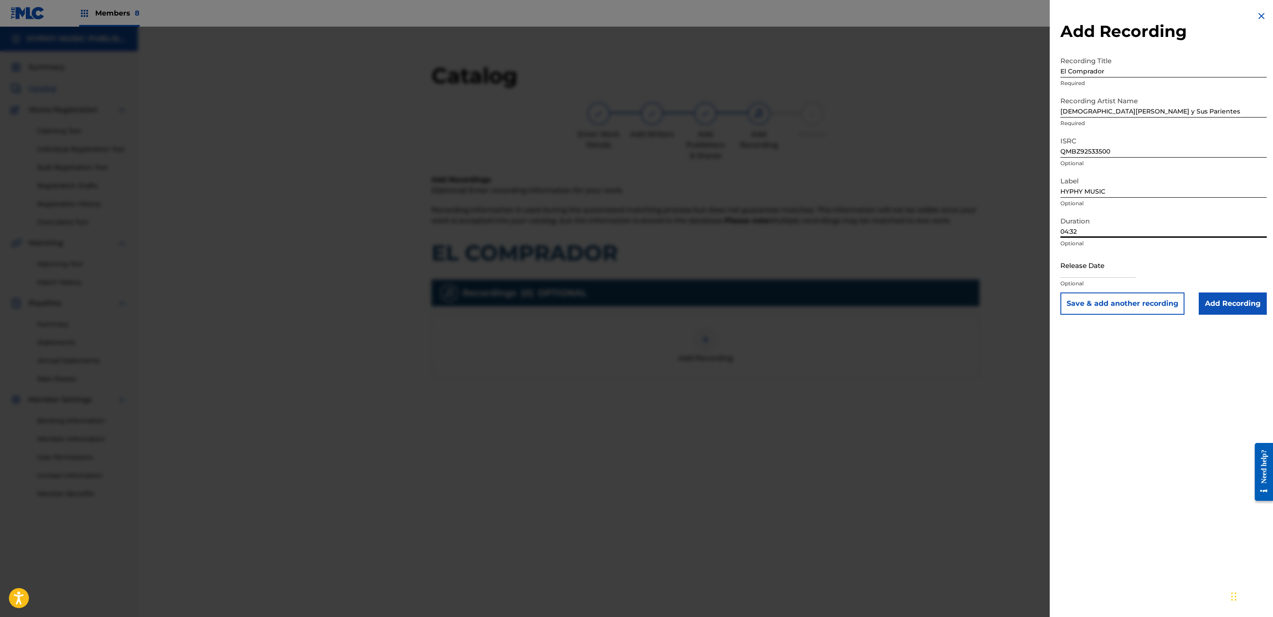
click at [1221, 305] on input "Add Recording" at bounding box center [1233, 303] width 68 height 22
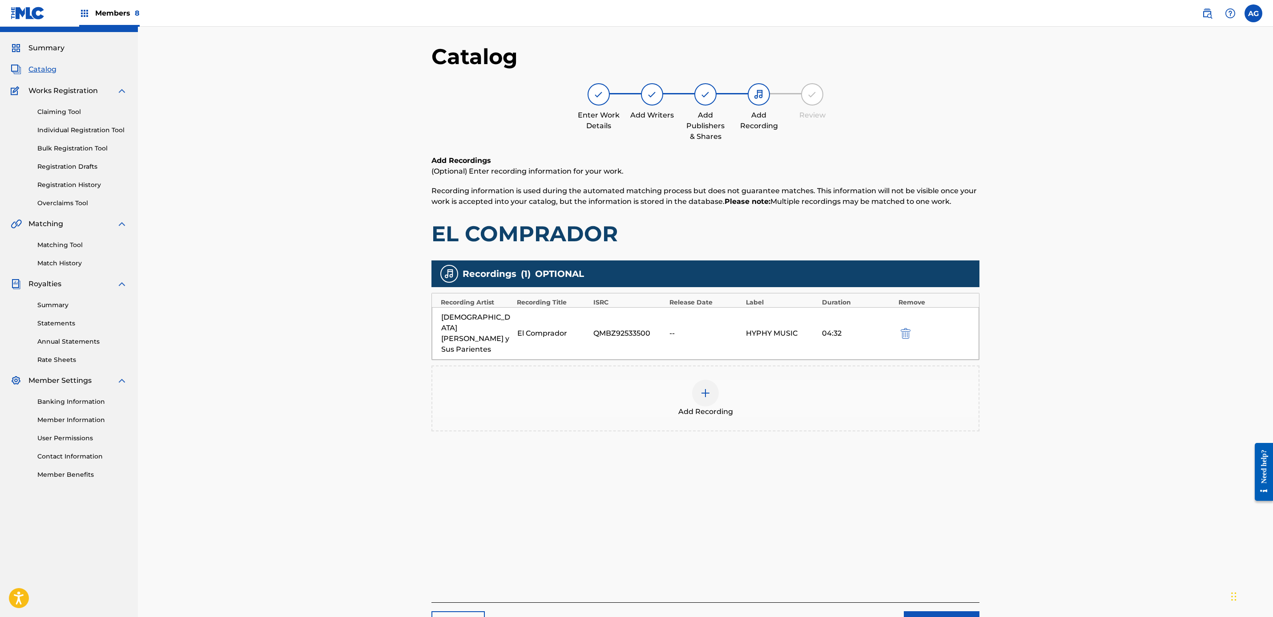
scroll to position [91, 0]
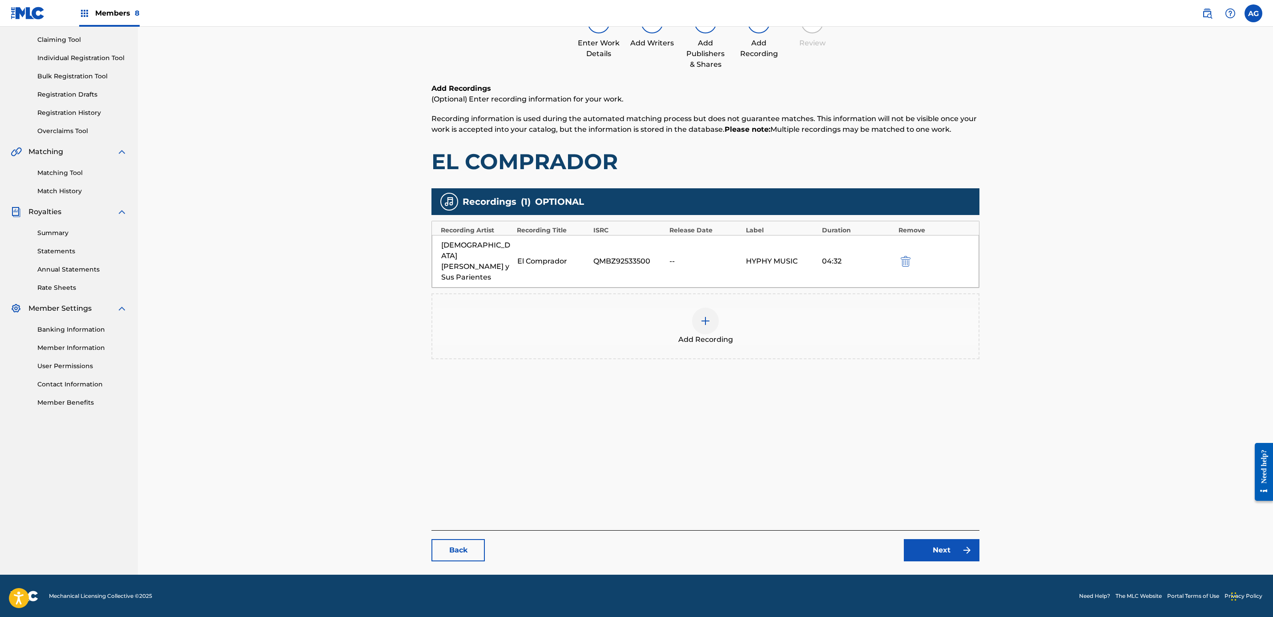
drag, startPoint x: 1029, startPoint y: 401, endPoint x: 1009, endPoint y: 502, distance: 103.5
click at [737, 316] on div "Add Recording" at bounding box center [705, 325] width 546 height 37
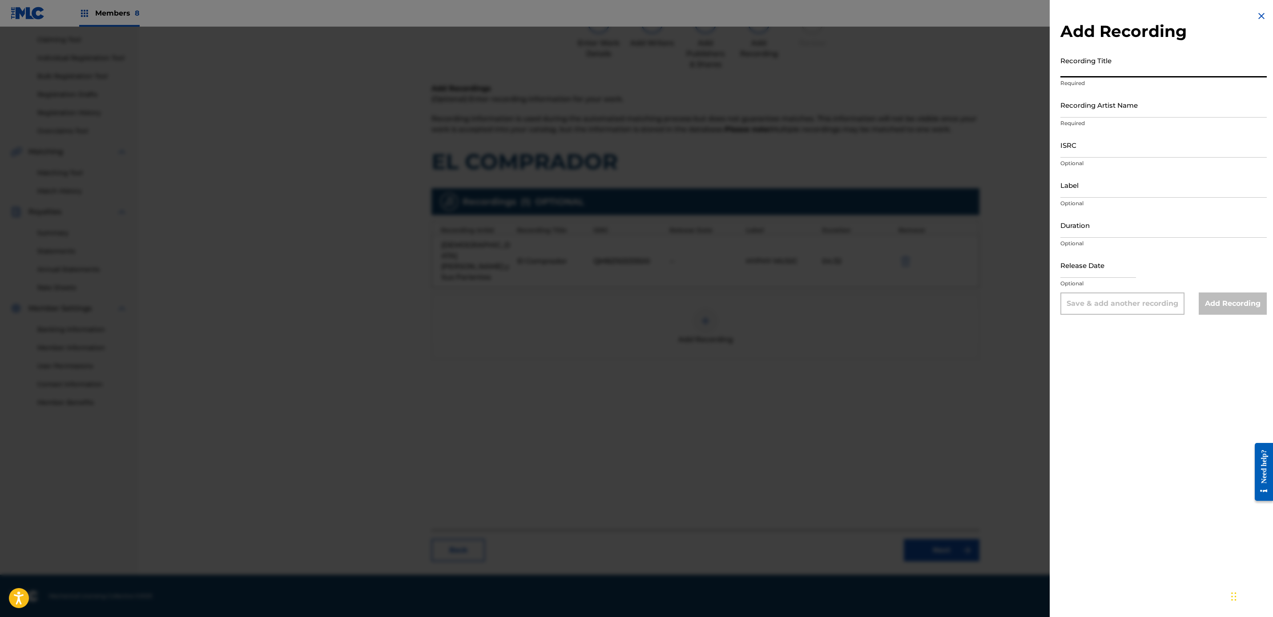
click at [1108, 75] on input "Recording Title" at bounding box center [1163, 64] width 206 height 25
drag, startPoint x: 1160, startPoint y: 68, endPoint x: 1068, endPoint y: 71, distance: 92.1
click at [1036, 66] on div "Add Recording Recording Title Los Paseños De Jesus Maria Required Recording Art…" at bounding box center [636, 322] width 1273 height 590
click at [1096, 66] on input "Recording Title" at bounding box center [1163, 64] width 206 height 25
click at [1061, 161] on p "Optional" at bounding box center [1163, 163] width 206 height 8
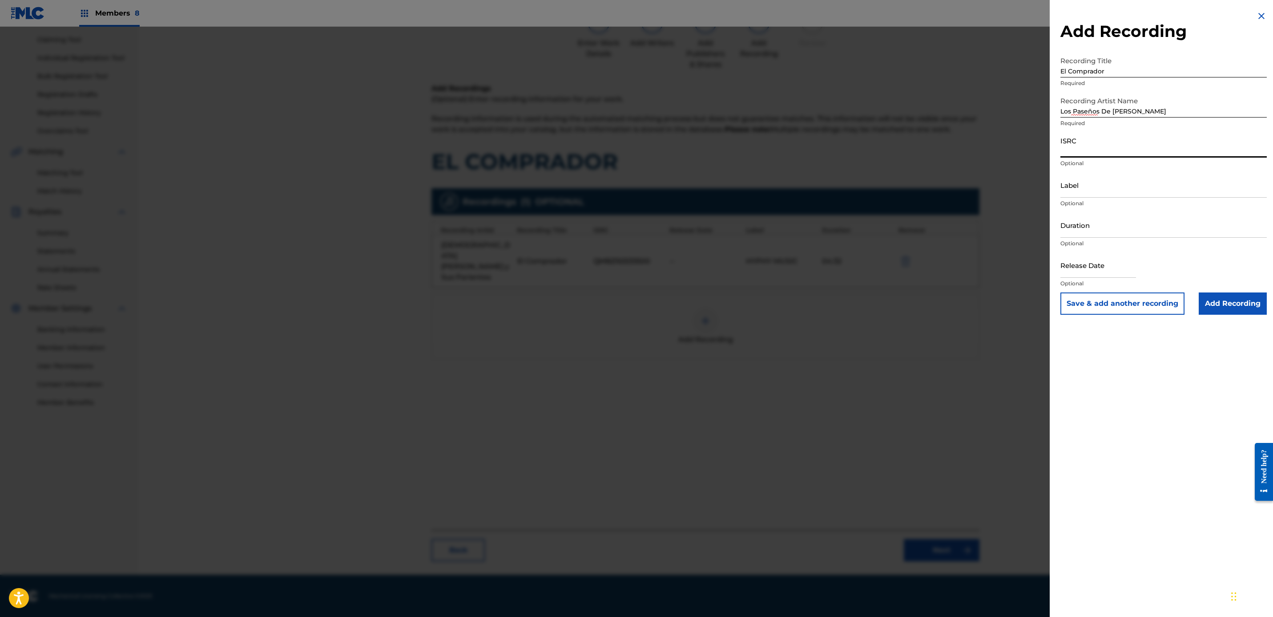
click at [1077, 147] on input "ISRC" at bounding box center [1163, 144] width 206 height 25
click at [1114, 191] on input "Label" at bounding box center [1163, 184] width 206 height 25
drag, startPoint x: 1121, startPoint y: 230, endPoint x: 1137, endPoint y: 229, distance: 16.0
click at [1121, 230] on input "Duration" at bounding box center [1163, 224] width 206 height 25
click at [1100, 271] on input "text" at bounding box center [1098, 264] width 76 height 25
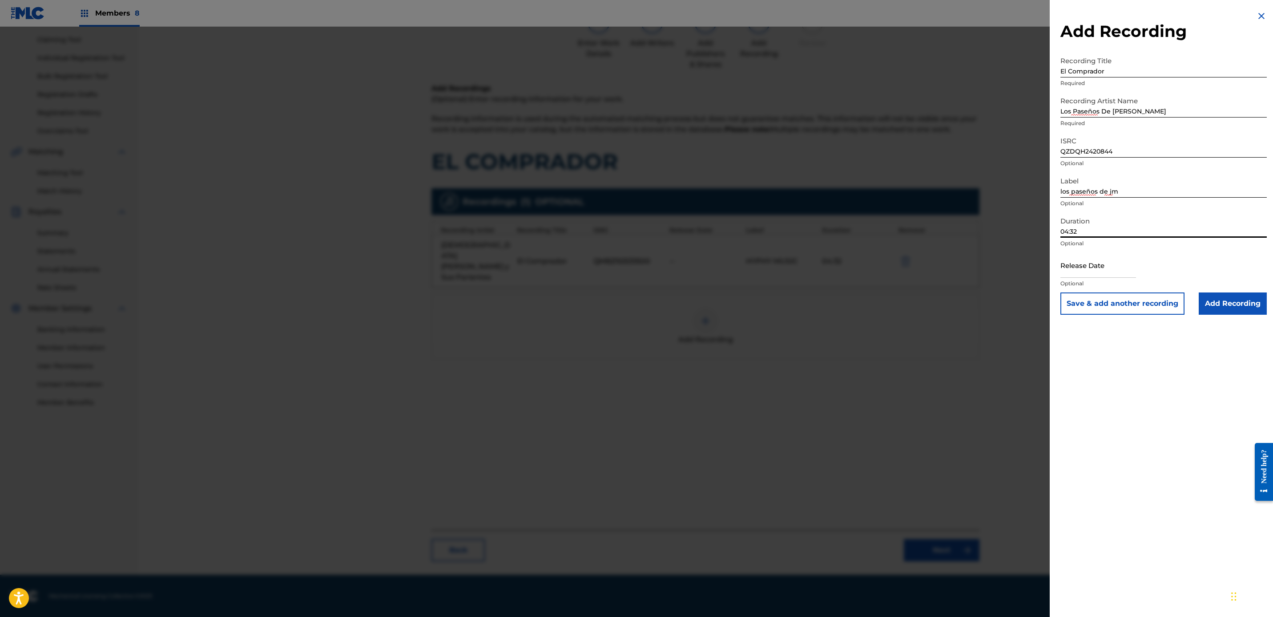
click at [1149, 235] on input "04:32" at bounding box center [1163, 224] width 206 height 25
click at [1237, 309] on input "Add Recording" at bounding box center [1233, 303] width 68 height 22
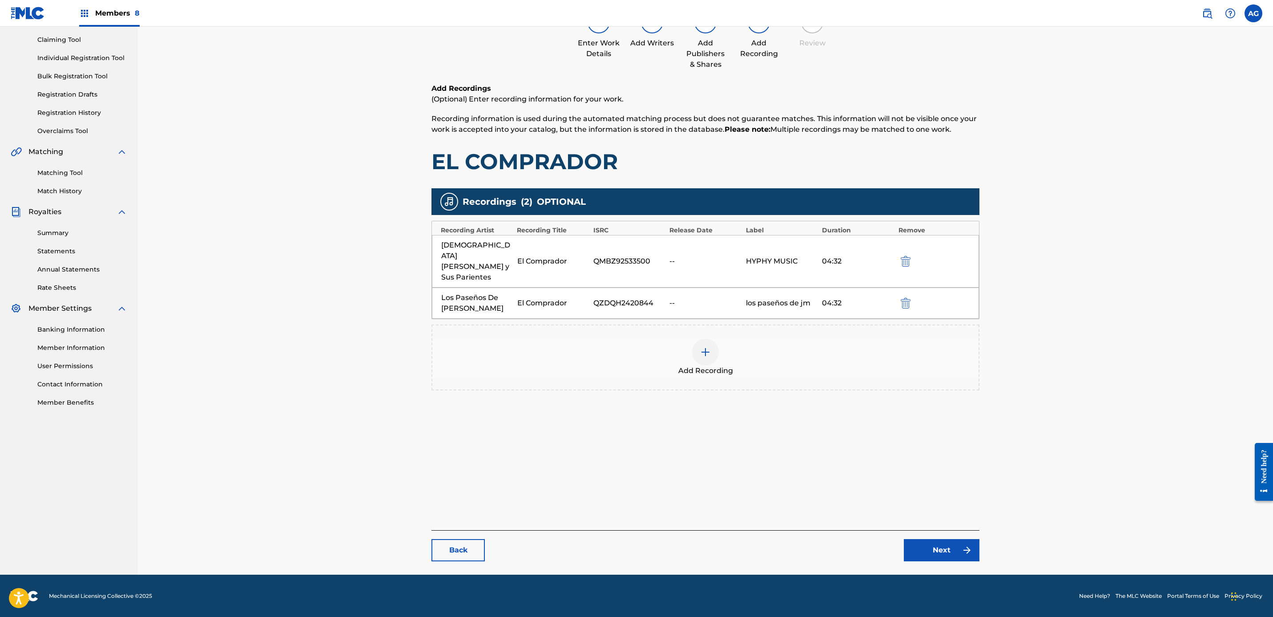
drag, startPoint x: 977, startPoint y: 354, endPoint x: 967, endPoint y: 519, distance: 165.8
click at [961, 537] on div "Back Next" at bounding box center [705, 545] width 548 height 31
click at [958, 541] on link "Next" at bounding box center [942, 550] width 76 height 22
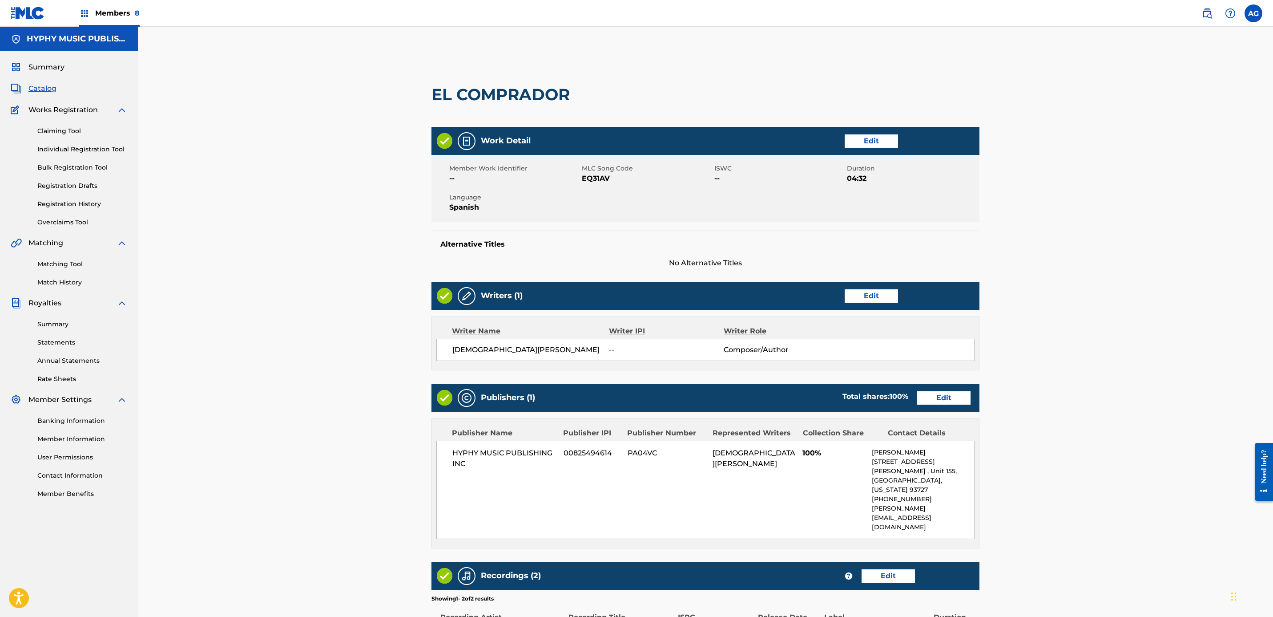
scroll to position [136, 0]
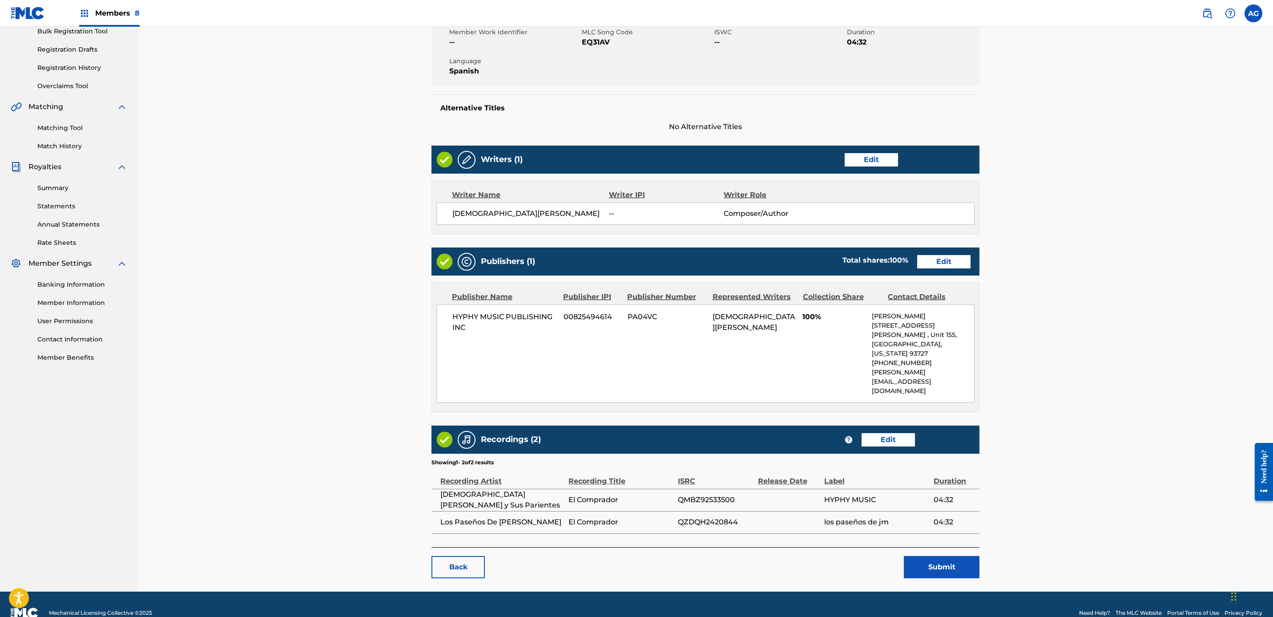
drag, startPoint x: 359, startPoint y: 331, endPoint x: 477, endPoint y: 468, distance: 180.4
click at [919, 556] on button "Submit" at bounding box center [942, 567] width 76 height 22
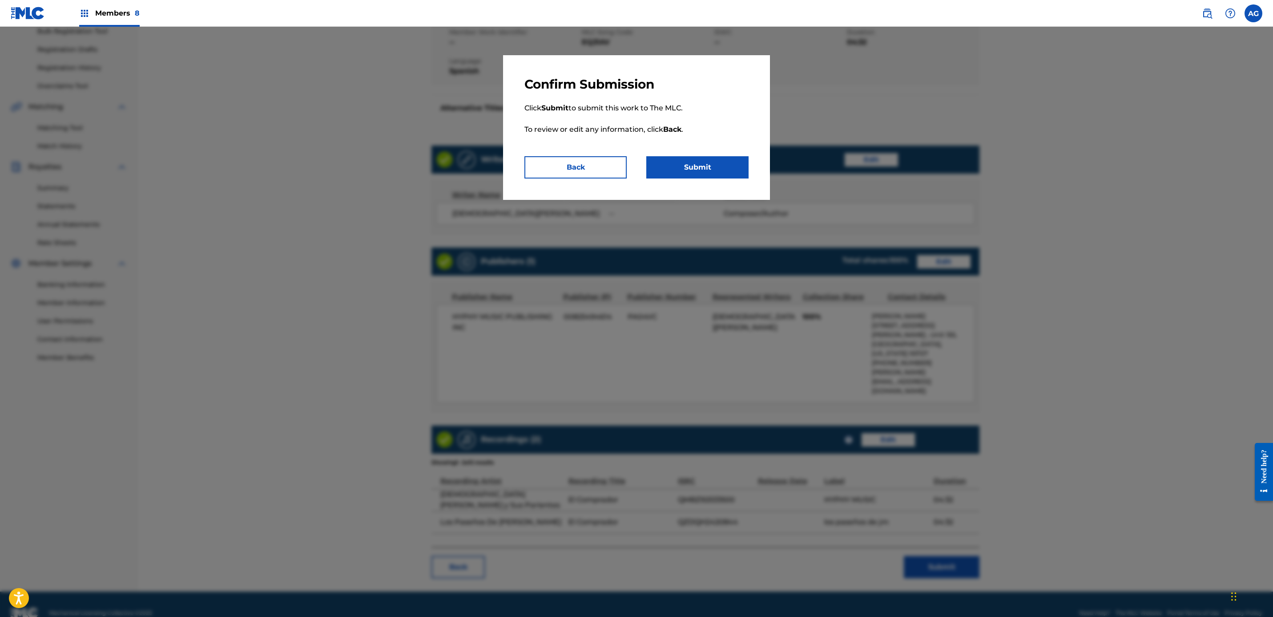
click at [704, 158] on button "Submit" at bounding box center [697, 167] width 102 height 22
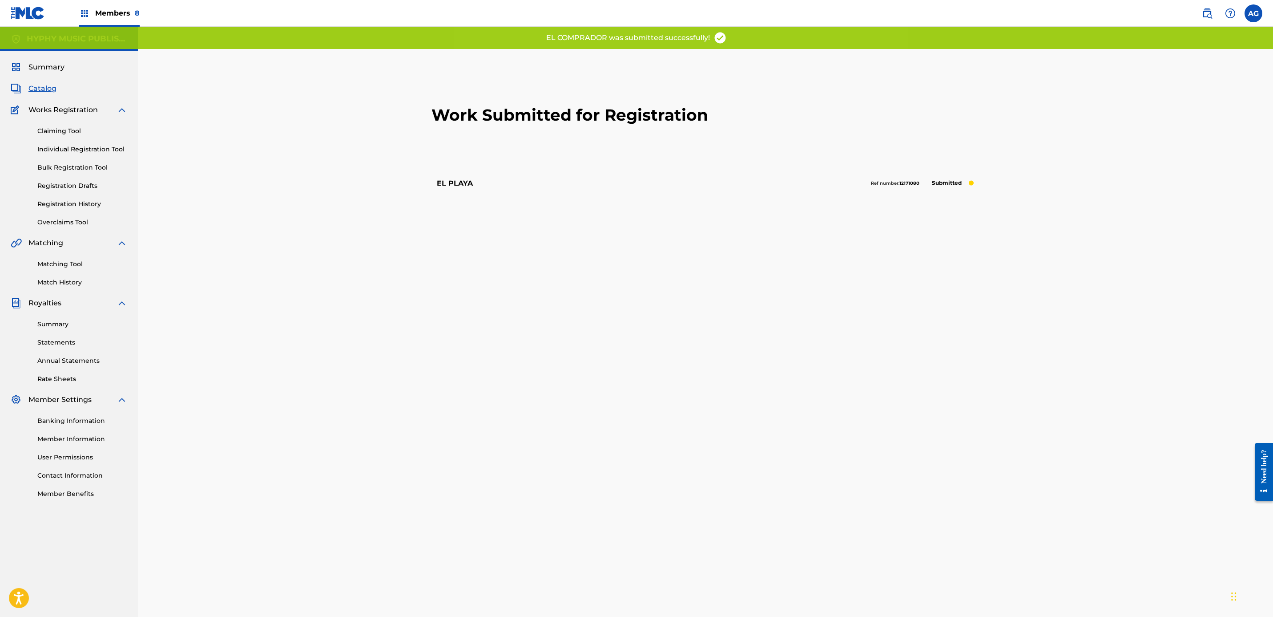
scroll to position [91, 0]
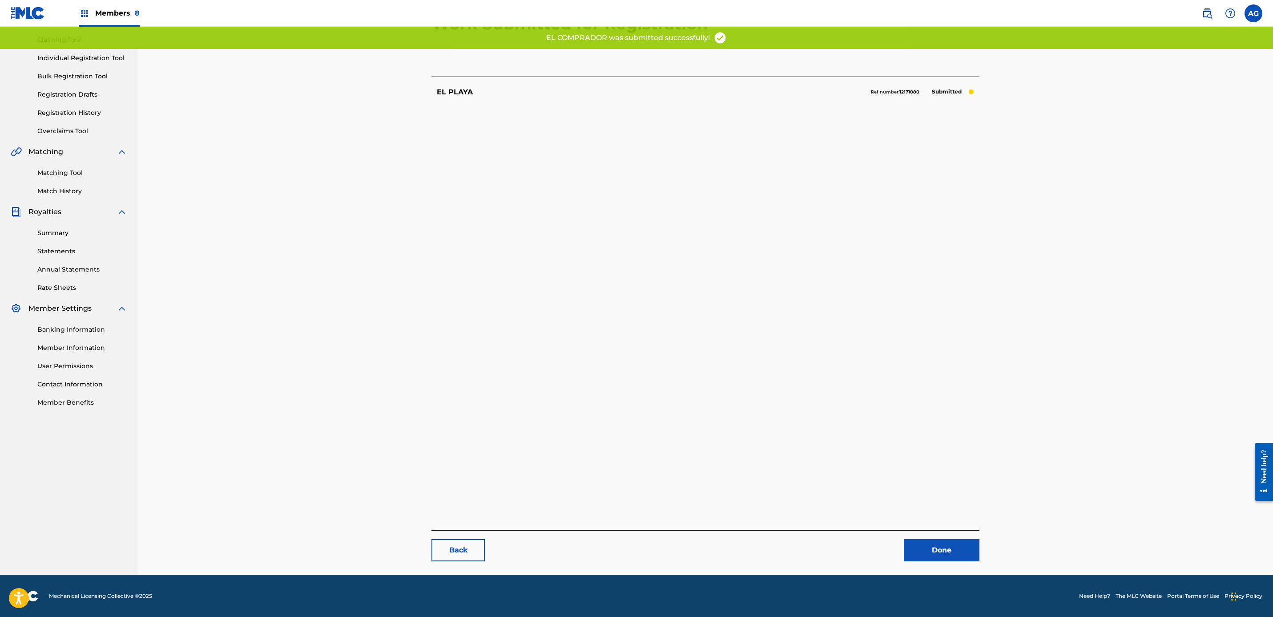
drag, startPoint x: 763, startPoint y: 347, endPoint x: 786, endPoint y: 521, distance: 175.0
click at [933, 544] on link "Done" at bounding box center [942, 550] width 76 height 22
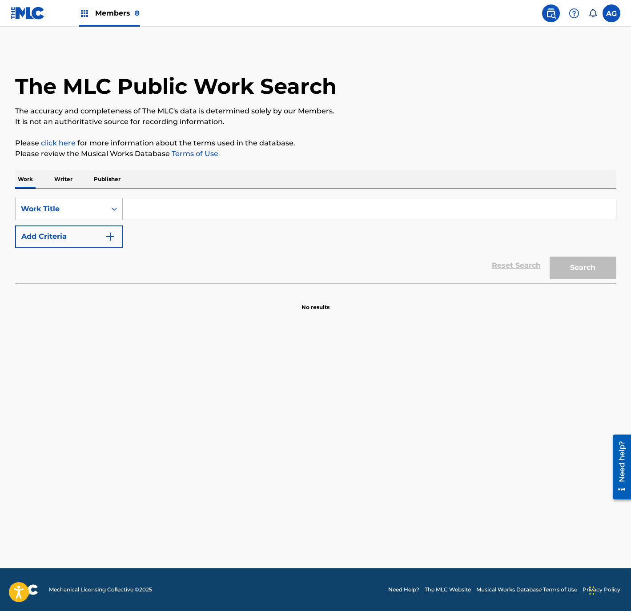
click at [195, 214] on input "Search Form" at bounding box center [369, 208] width 493 height 21
paste input "CARCEL DE TU ALMA"
click at [609, 265] on button "Search" at bounding box center [583, 268] width 67 height 22
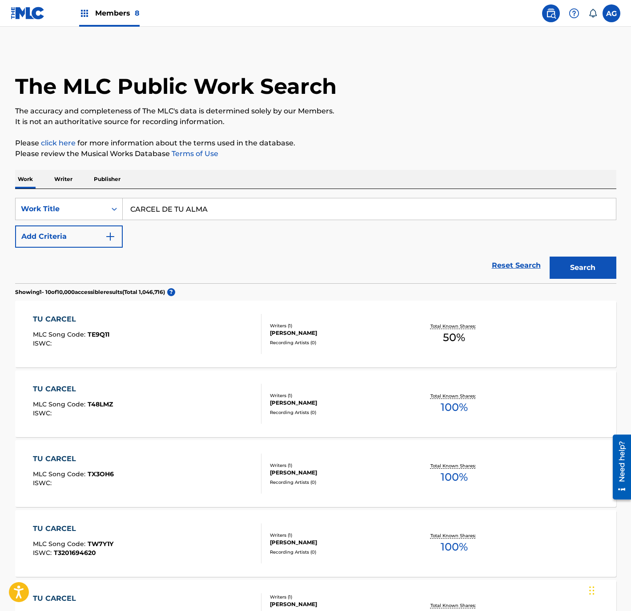
drag, startPoint x: 243, startPoint y: 199, endPoint x: 207, endPoint y: 204, distance: 36.8
click at [94, 204] on div "SearchWithCriteria20e3a5e8-9631-4ad7-ad98-4b94c908a4f7 Work Title CARCEL DE TU …" at bounding box center [315, 209] width 601 height 22
paste input "ON EXPERIENCIA Y PODER"
click at [562, 266] on button "Search" at bounding box center [583, 268] width 67 height 22
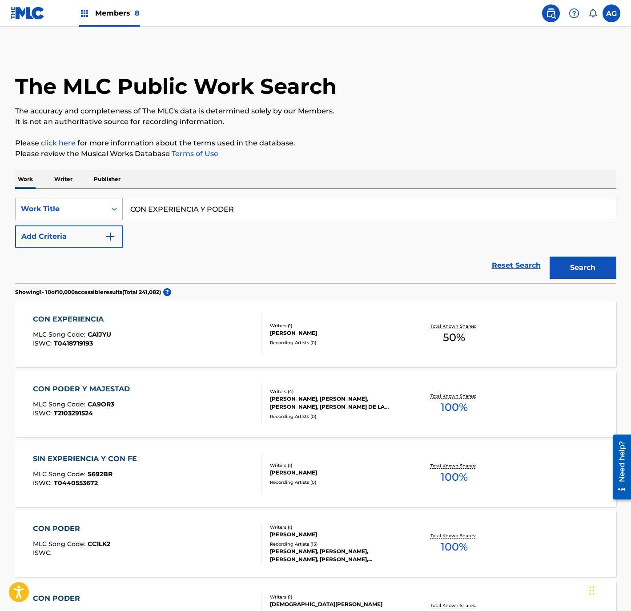
drag, startPoint x: 286, startPoint y: 199, endPoint x: 81, endPoint y: 206, distance: 205.2
click at [47, 203] on div "SearchWithCriteria20e3a5e8-9631-4ad7-ad98-4b94c908a4f7 Work Title CON EXPERIENC…" at bounding box center [315, 209] width 601 height 22
paste input "EL AHIJADO CONSENTIDO"
type input "EL AHIJADO CONSENTIDO"
click at [570, 268] on button "Search" at bounding box center [583, 268] width 67 height 22
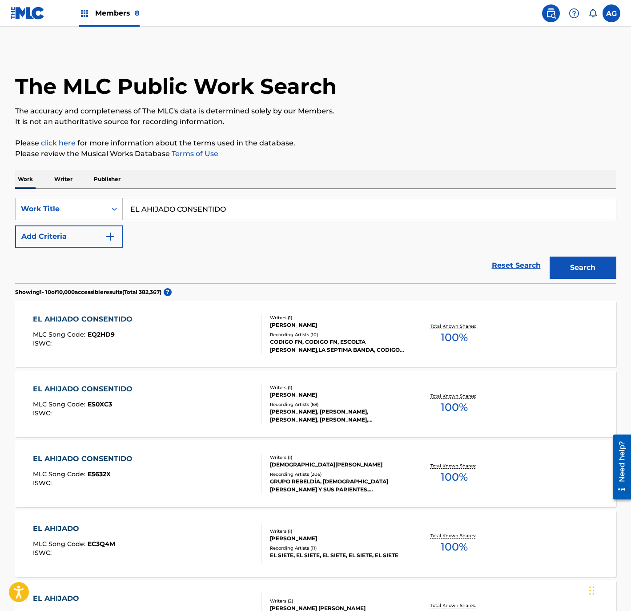
click at [125, 464] on div "EL AHIJADO CONSENTIDO" at bounding box center [85, 459] width 104 height 11
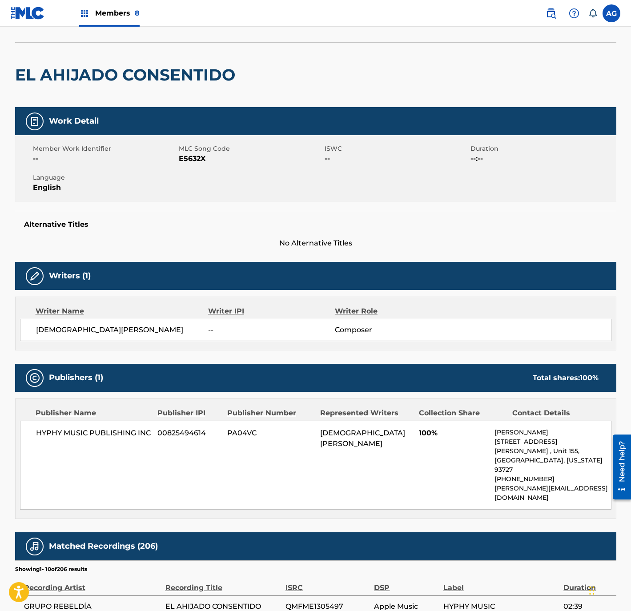
drag, startPoint x: 145, startPoint y: 369, endPoint x: 149, endPoint y: 393, distance: 24.4
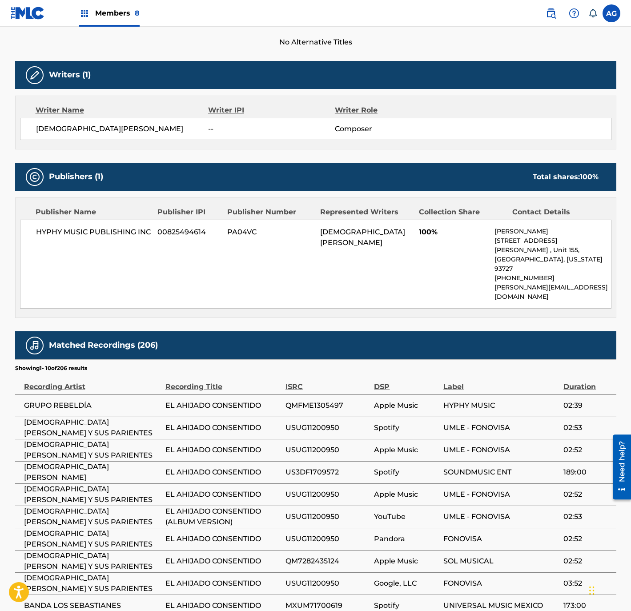
drag, startPoint x: 149, startPoint y: 350, endPoint x: 155, endPoint y: 375, distance: 26.2
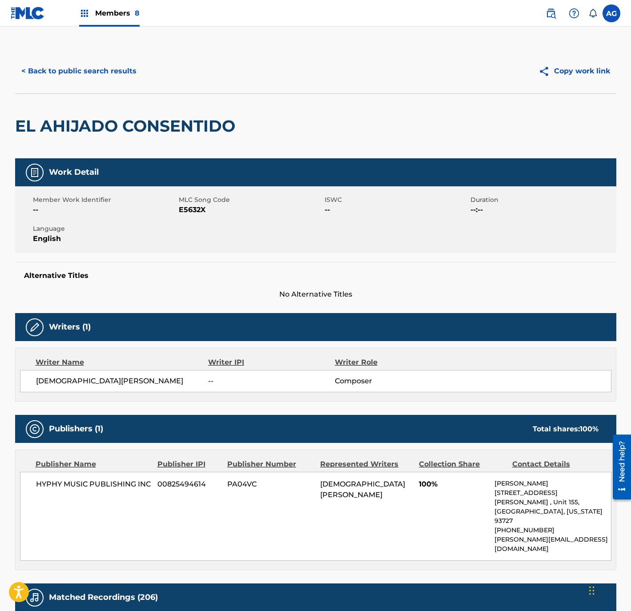
drag, startPoint x: 155, startPoint y: 375, endPoint x: 165, endPoint y: 298, distance: 78.5
click at [80, 75] on button "< Back to public search results" at bounding box center [79, 71] width 128 height 22
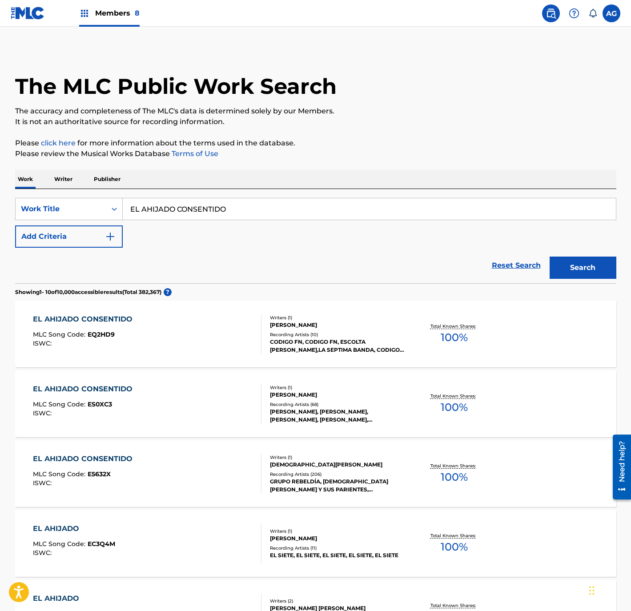
click at [160, 325] on div "EL AHIJADO CONSENTIDO MLC Song Code : EQ2HD9 ISWC :" at bounding box center [147, 334] width 229 height 40
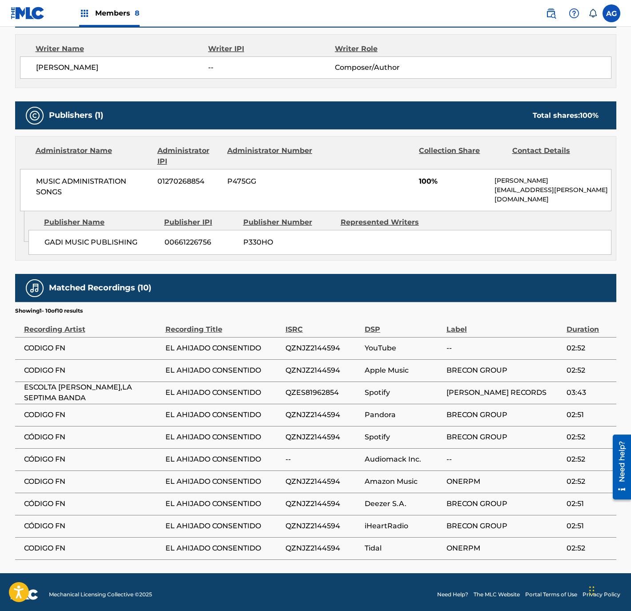
drag, startPoint x: 163, startPoint y: 338, endPoint x: 169, endPoint y: 407, distance: 69.6
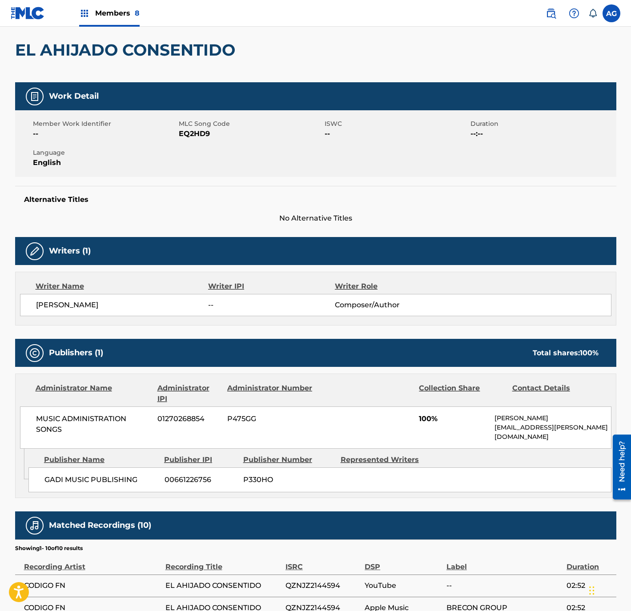
drag, startPoint x: 149, startPoint y: 390, endPoint x: 149, endPoint y: 361, distance: 29.4
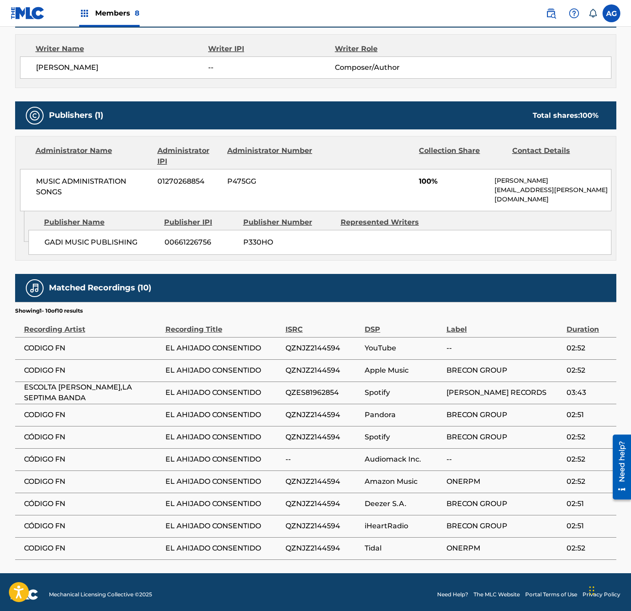
drag, startPoint x: 107, startPoint y: 248, endPoint x: 120, endPoint y: 331, distance: 83.7
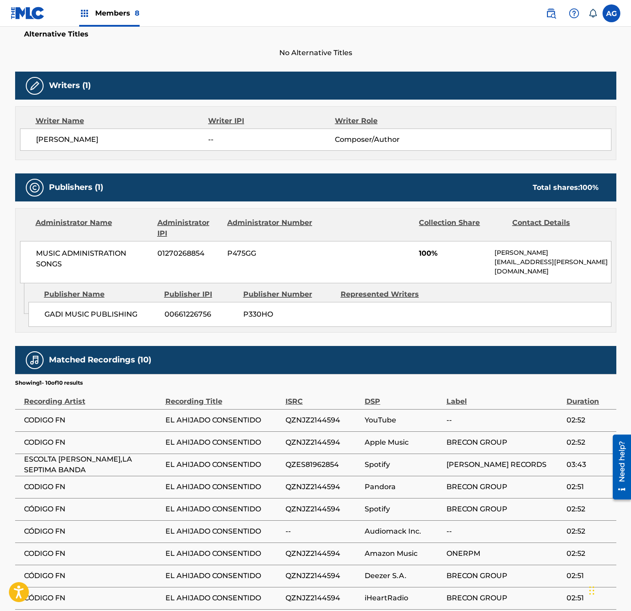
scroll to position [0, 0]
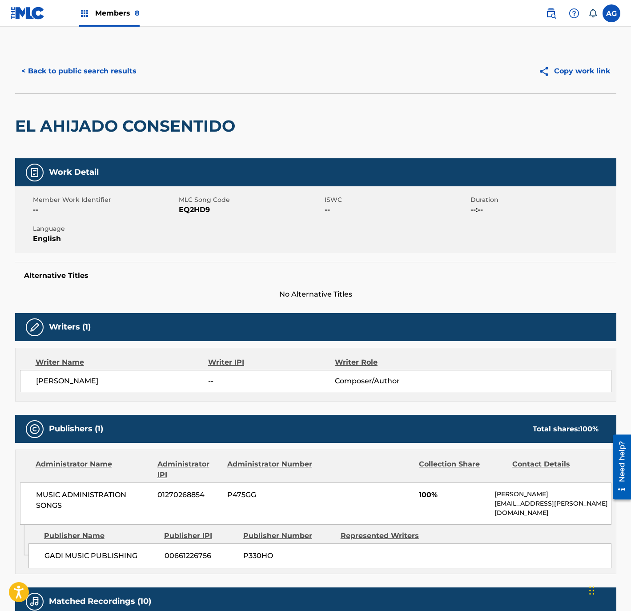
drag, startPoint x: 118, startPoint y: 315, endPoint x: 91, endPoint y: 59, distance: 257.6
click at [53, 73] on button "< Back to public search results" at bounding box center [79, 71] width 128 height 22
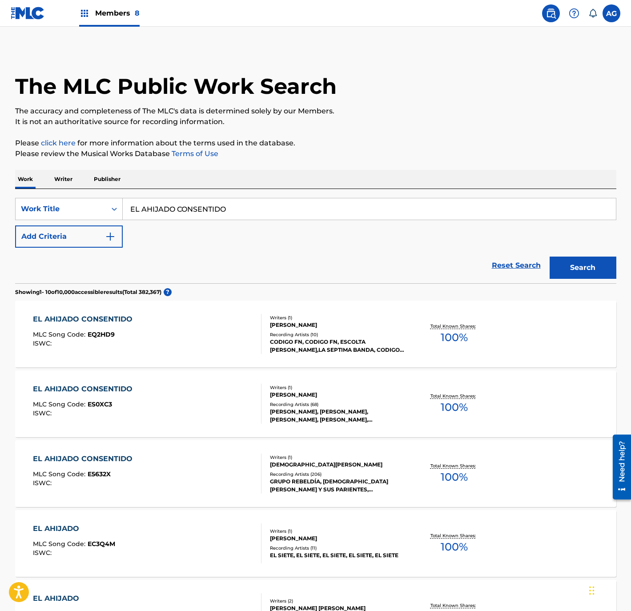
drag, startPoint x: 250, startPoint y: 212, endPoint x: -104, endPoint y: 227, distance: 353.9
click at [0, 227] on html "Accessibility Screen-Reader Guide, Feedback, and Issue Reporting | New window M…" at bounding box center [315, 305] width 631 height 611
click at [195, 483] on div "EL AHIJADO CONSENTIDO MLC Song Code : E5632X ISWC :" at bounding box center [147, 474] width 229 height 40
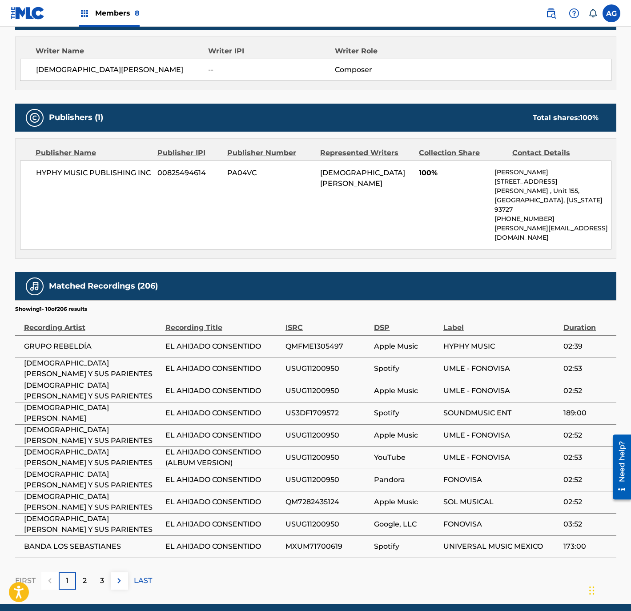
drag, startPoint x: 211, startPoint y: 455, endPoint x: 222, endPoint y: 517, distance: 62.2
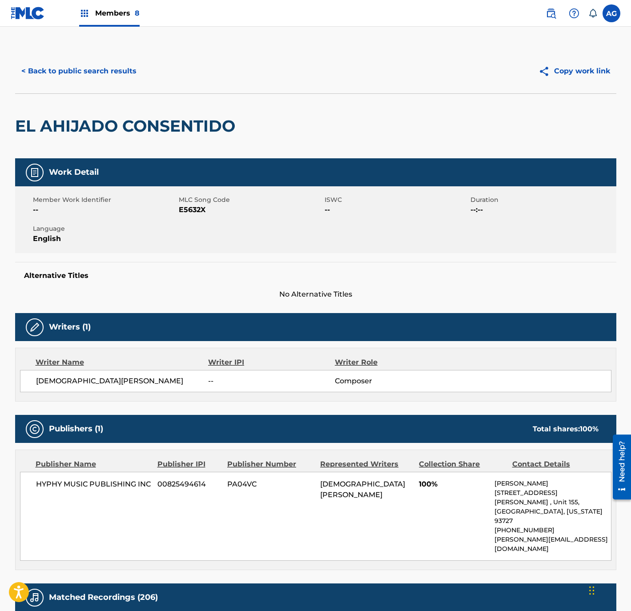
drag, startPoint x: 230, startPoint y: 334, endPoint x: 231, endPoint y: 261, distance: 73.4
click at [63, 76] on button "< Back to public search results" at bounding box center [79, 71] width 128 height 22
